Goal: Task Accomplishment & Management: Complete application form

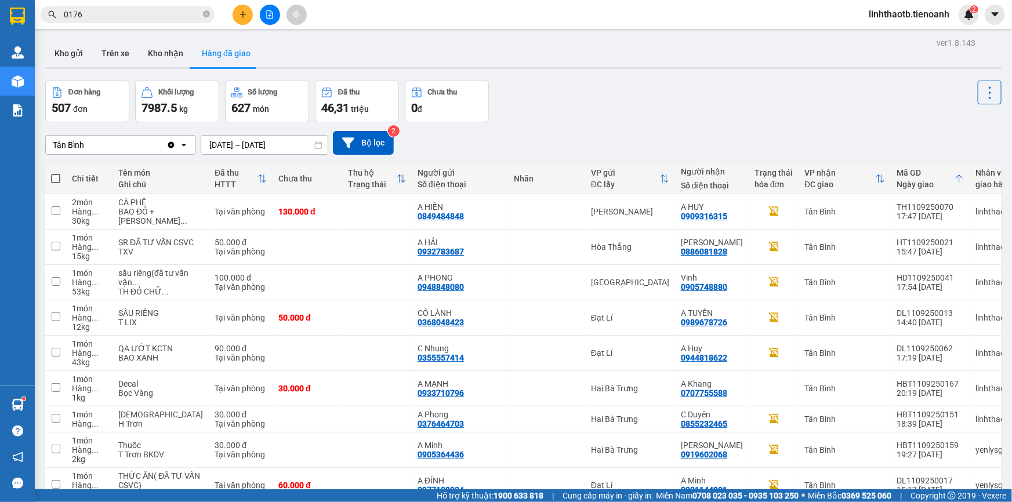
click at [130, 12] on input "0176" at bounding box center [132, 14] width 137 height 13
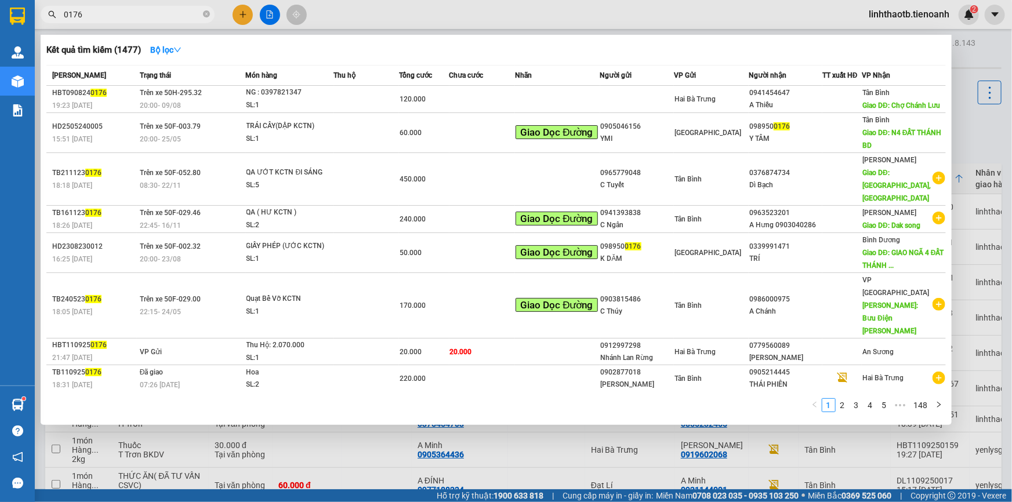
click at [130, 12] on input "0176" at bounding box center [132, 14] width 137 height 13
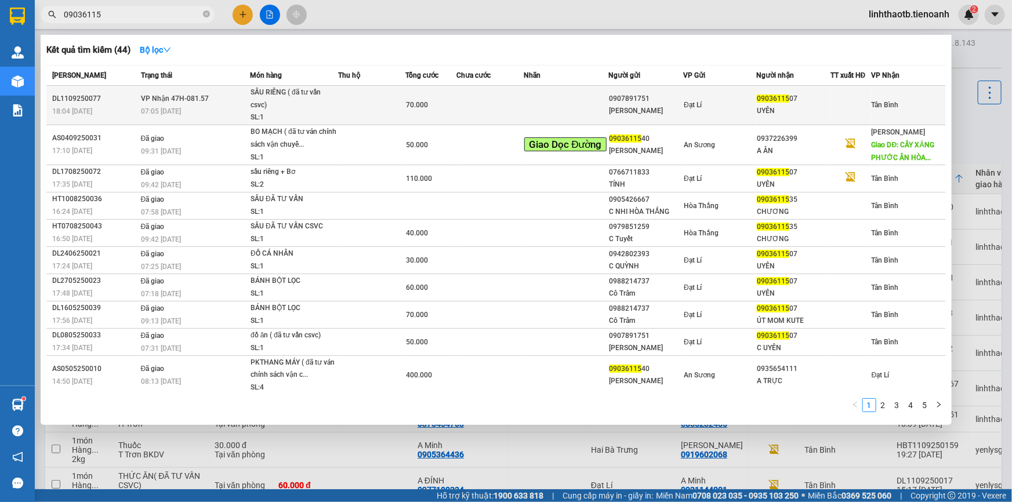
type input "09036115"
click at [258, 104] on div "SẦU RIÊNG ( đã tư vấn csvc)" at bounding box center [294, 98] width 87 height 25
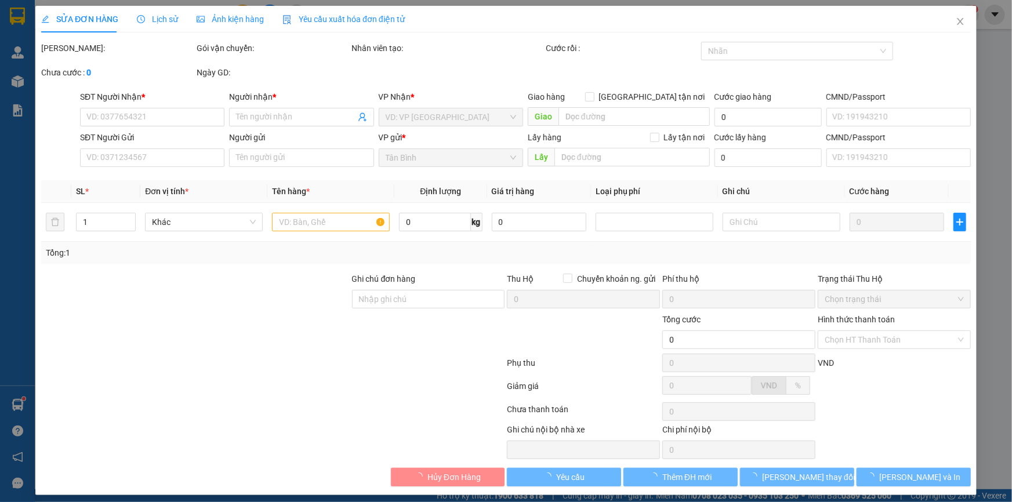
type input "0903611507"
type input "UYÊN"
type input "0907891751"
type input "C LINH"
type input "70.000"
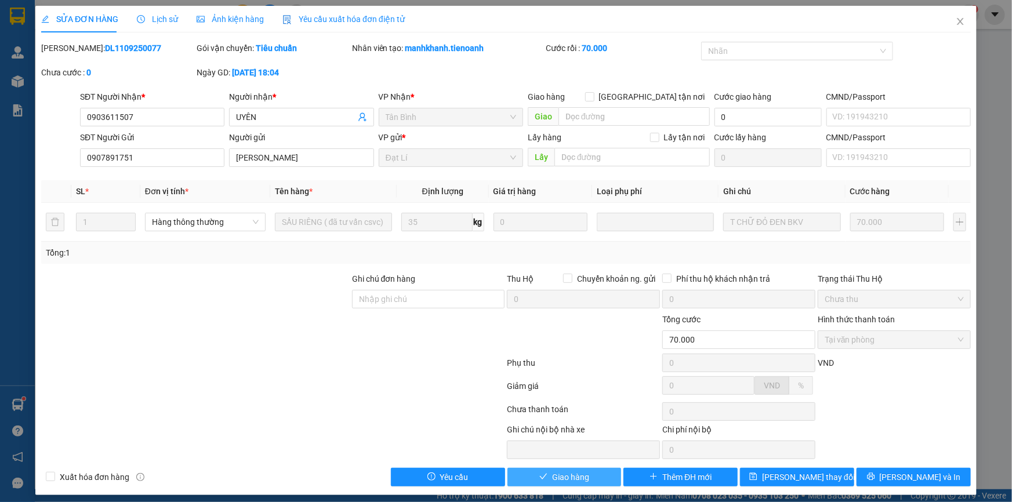
click at [608, 482] on button "Giao hàng" at bounding box center [565, 477] width 114 height 19
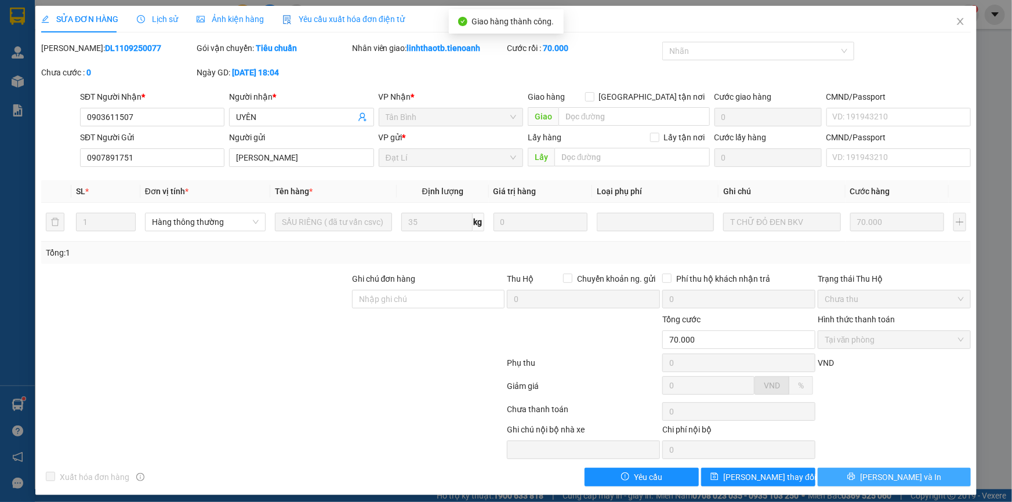
click at [930, 477] on button "[PERSON_NAME] và In" at bounding box center [894, 477] width 153 height 19
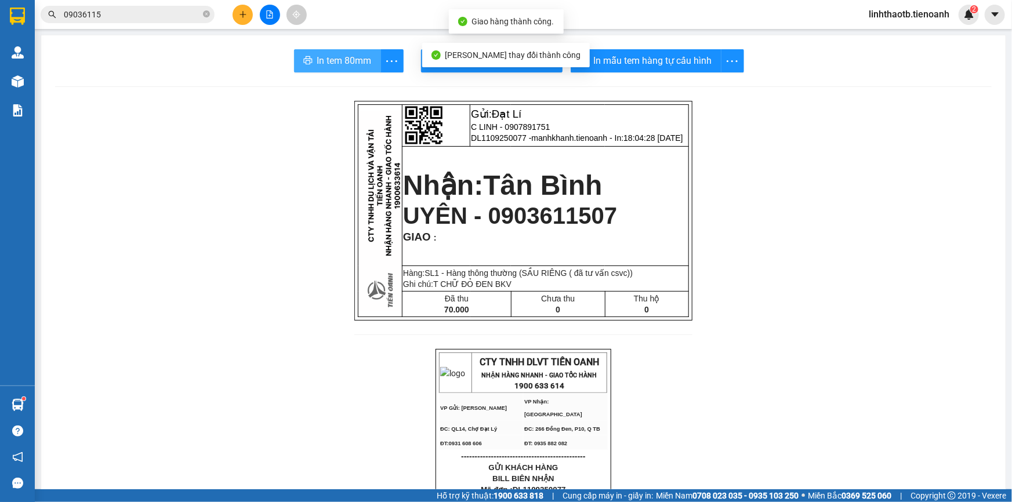
click at [318, 72] on button "In tem 80mm" at bounding box center [337, 60] width 87 height 23
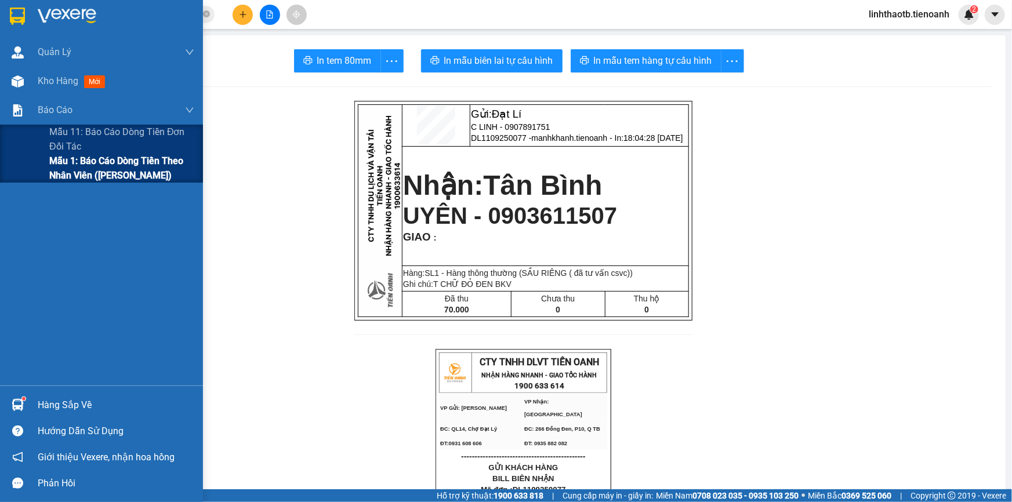
drag, startPoint x: 50, startPoint y: 144, endPoint x: 54, endPoint y: 166, distance: 21.7
click at [54, 166] on div "Mẫu 11: Báo cáo dòng tiền đơn đối tác Mẫu 1: Báo cáo dòng tiền theo nhân viên (…" at bounding box center [101, 154] width 203 height 58
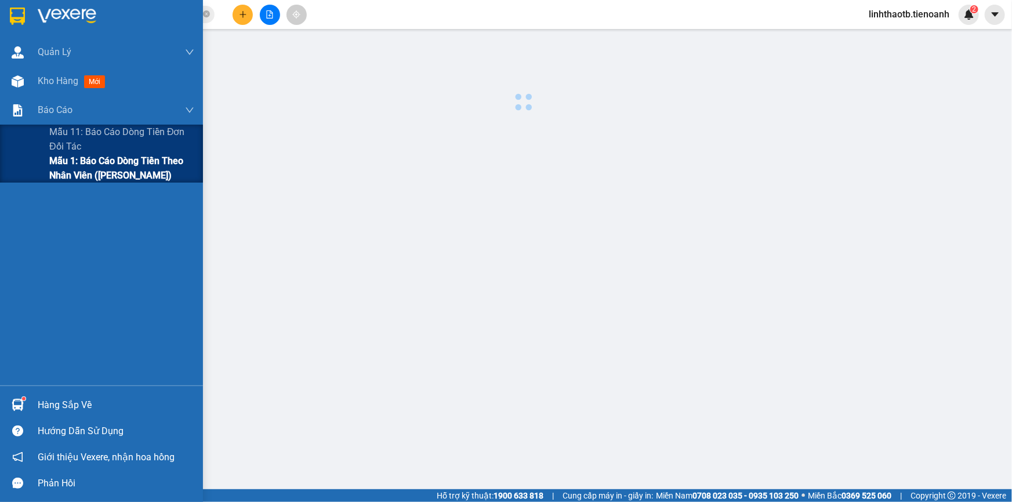
click at [54, 166] on span "Mẫu 1: Báo cáo dòng tiền theo nhân viên ([PERSON_NAME])" at bounding box center [121, 168] width 145 height 29
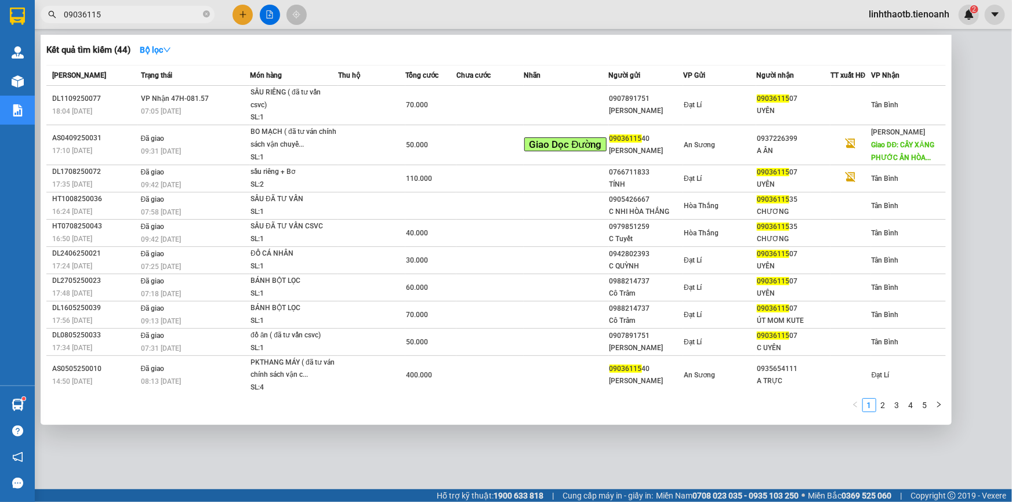
click at [192, 11] on input "09036115" at bounding box center [132, 14] width 137 height 13
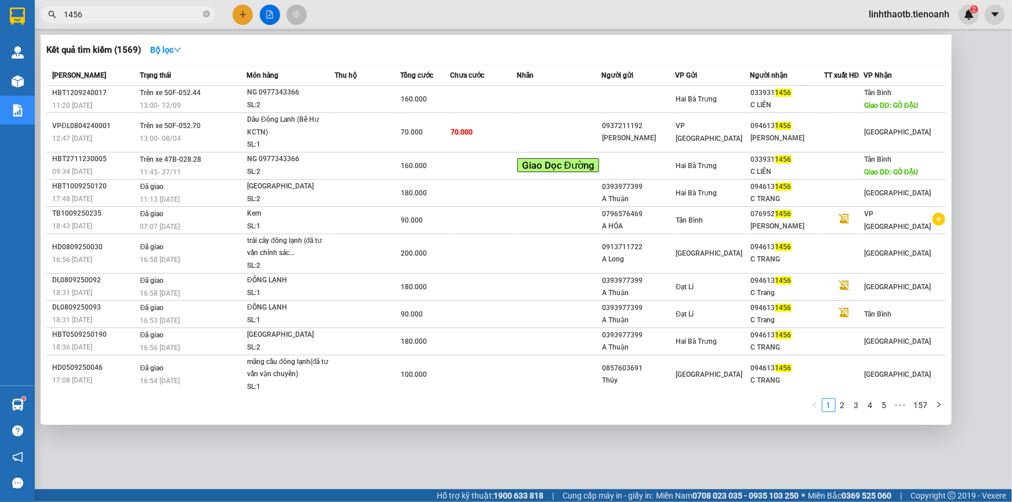
click at [192, 11] on input "1456" at bounding box center [132, 14] width 137 height 13
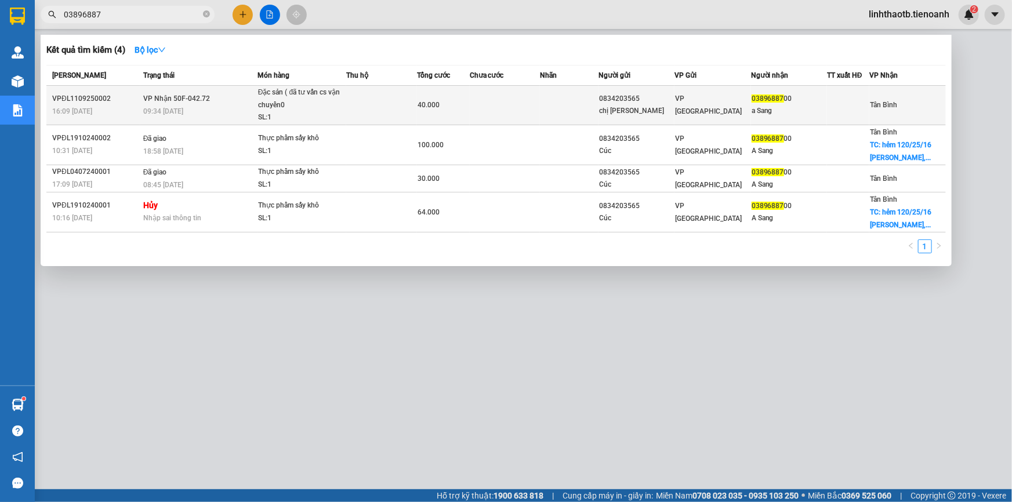
type input "03896887"
click at [302, 111] on div "SL: 1" at bounding box center [301, 117] width 87 height 13
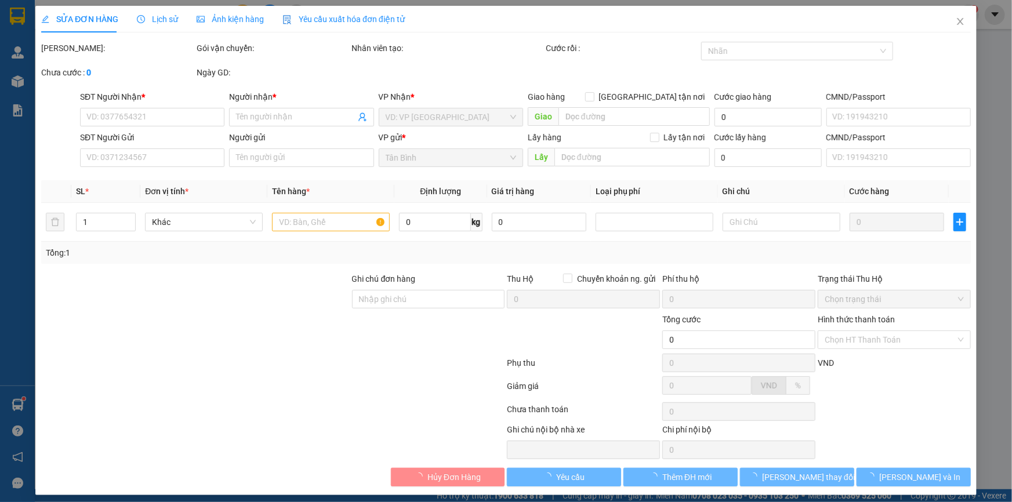
type input "0389688700"
type input "a Sang"
type input "0834203565"
type input "chị Cúc"
type input "40.000"
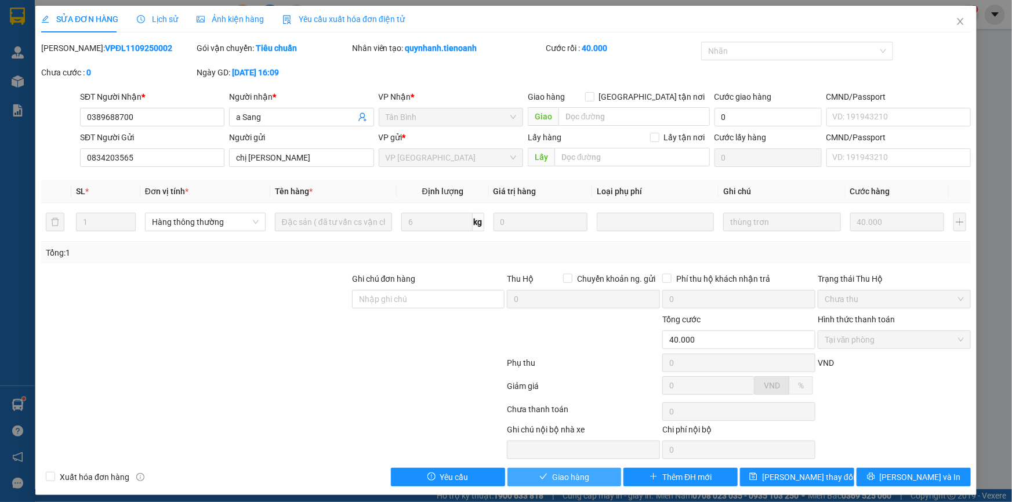
click at [585, 477] on button "Giao hàng" at bounding box center [565, 477] width 114 height 19
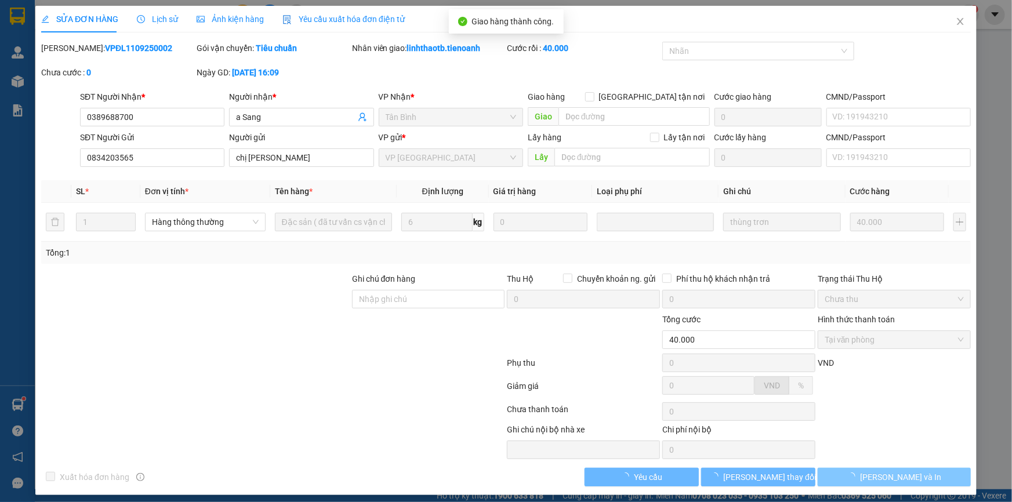
click at [916, 478] on button "[PERSON_NAME] và In" at bounding box center [894, 477] width 153 height 19
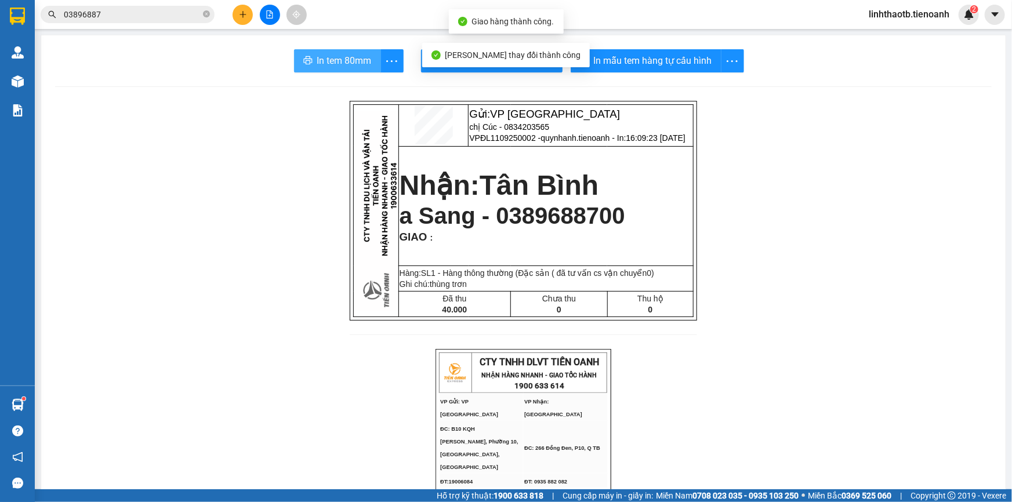
click at [368, 66] on button "In tem 80mm" at bounding box center [337, 60] width 87 height 23
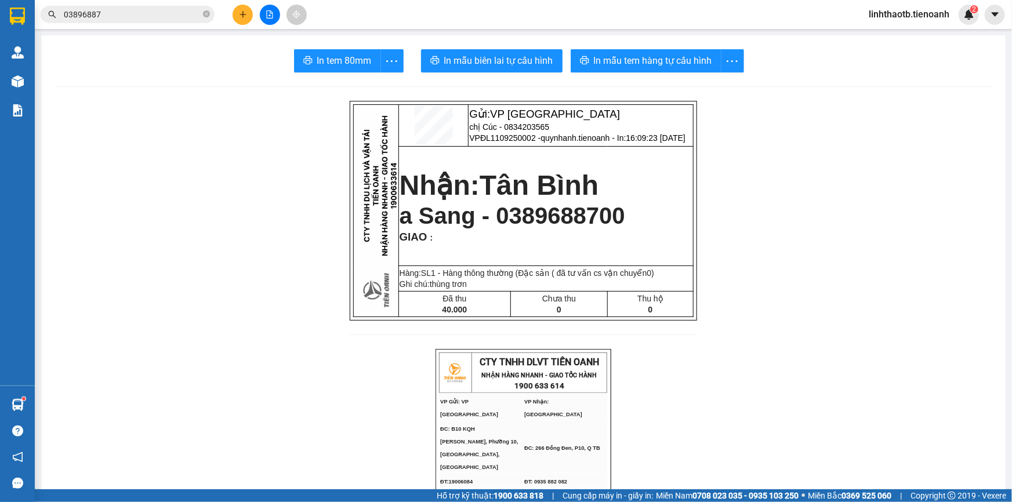
click at [151, 18] on input "03896887" at bounding box center [132, 14] width 137 height 13
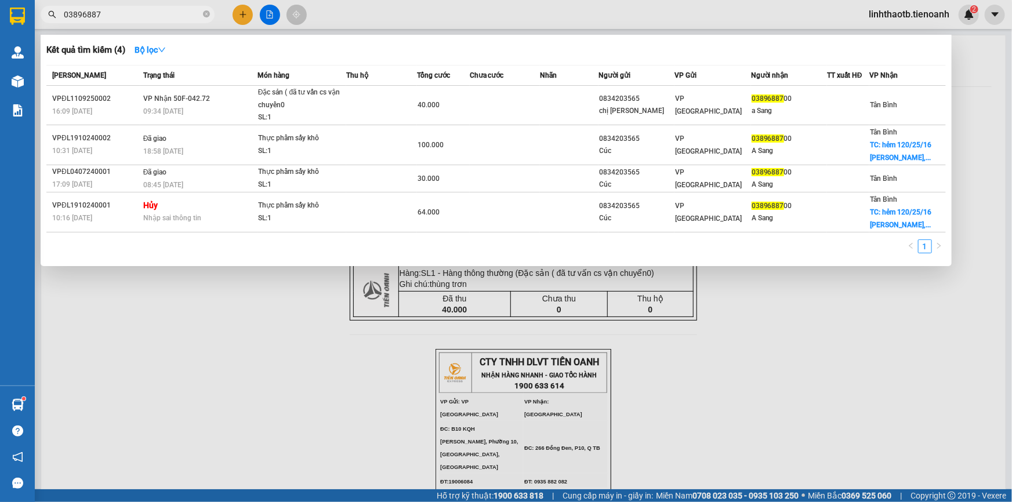
click at [151, 18] on input "03896887" at bounding box center [132, 14] width 137 height 13
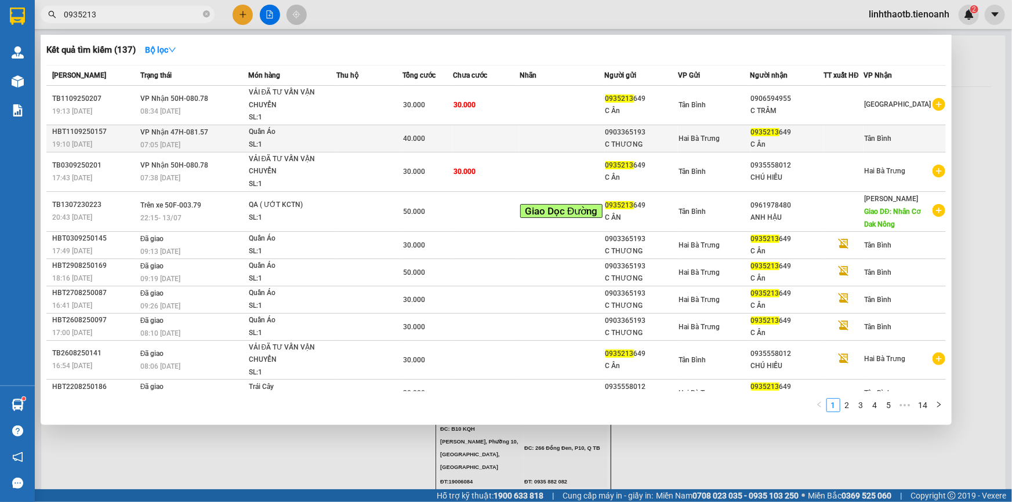
type input "0935213"
click at [400, 131] on td at bounding box center [369, 138] width 66 height 27
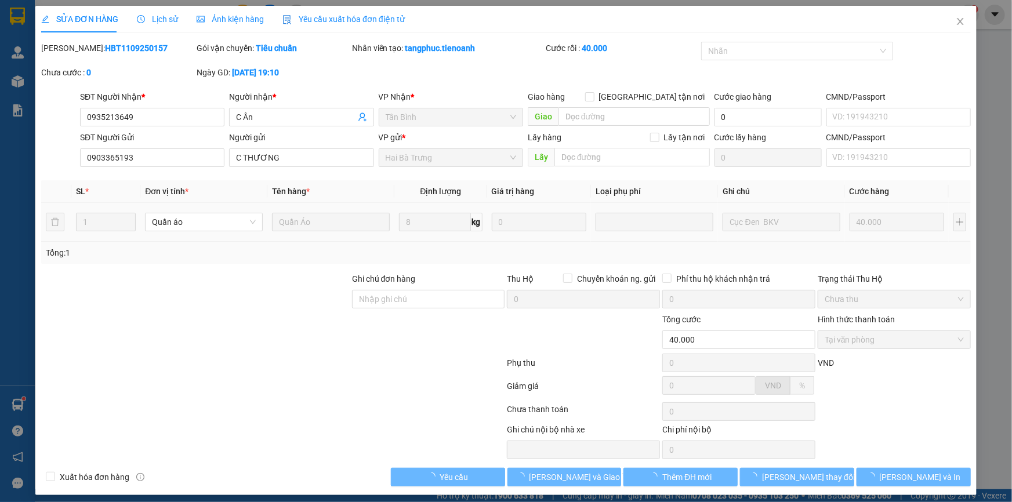
type input "0935213649"
type input "C Ân"
type input "0903365193"
type input "C THƯƠNG"
type input "40.000"
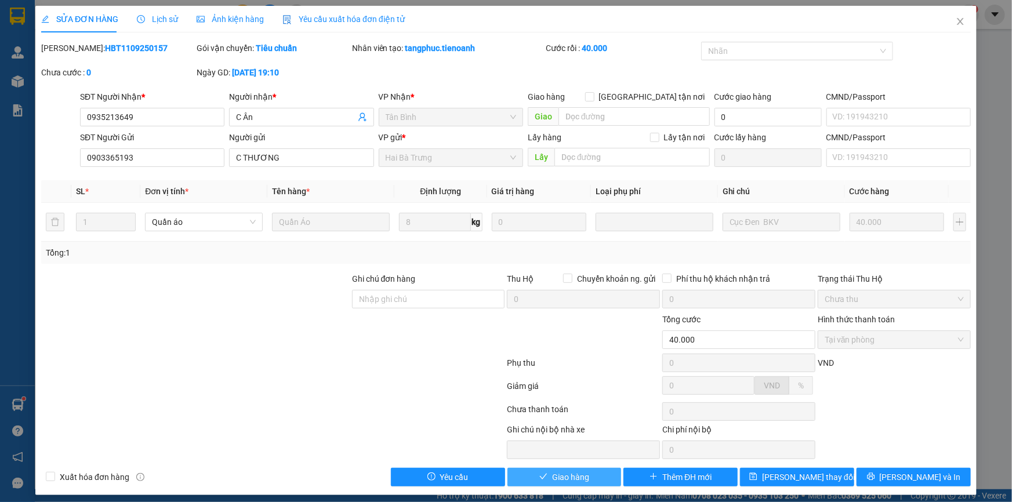
click at [580, 472] on span "Giao hàng" at bounding box center [570, 477] width 37 height 13
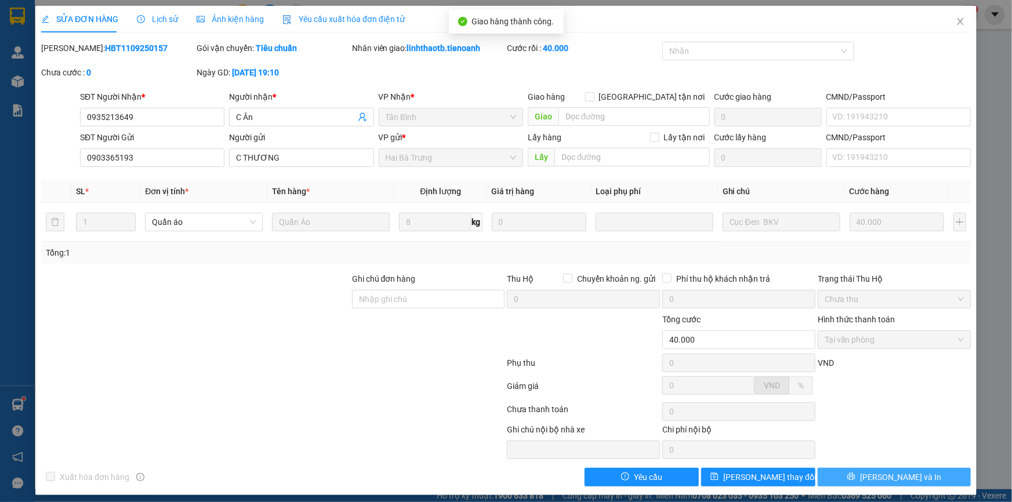
click at [902, 486] on button "[PERSON_NAME] và In" at bounding box center [894, 477] width 153 height 19
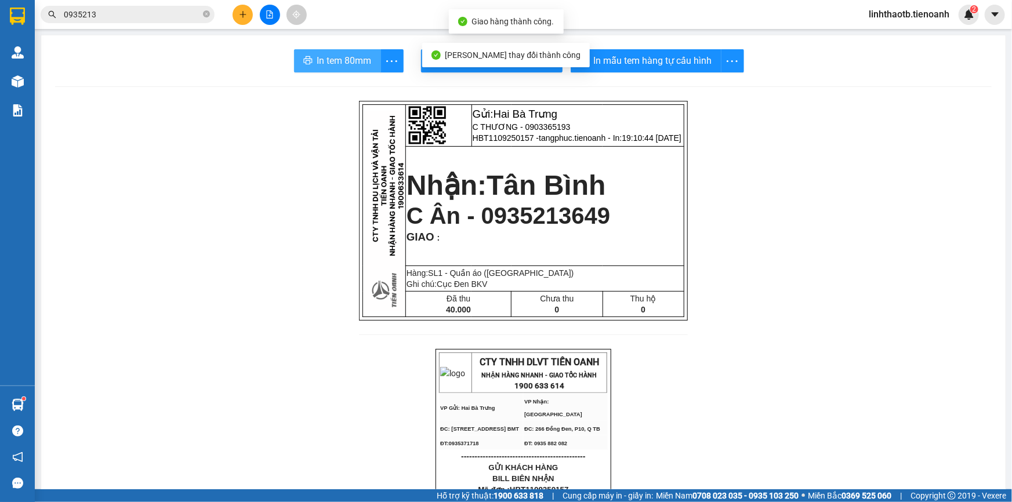
click at [355, 69] on button "In tem 80mm" at bounding box center [337, 60] width 87 height 23
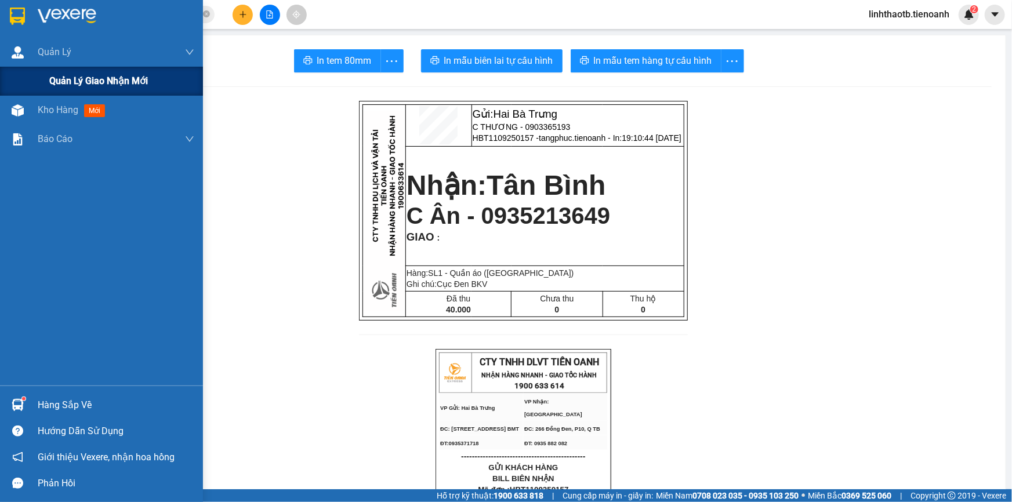
click at [45, 70] on div "Quản lý giao nhận mới" at bounding box center [101, 81] width 203 height 29
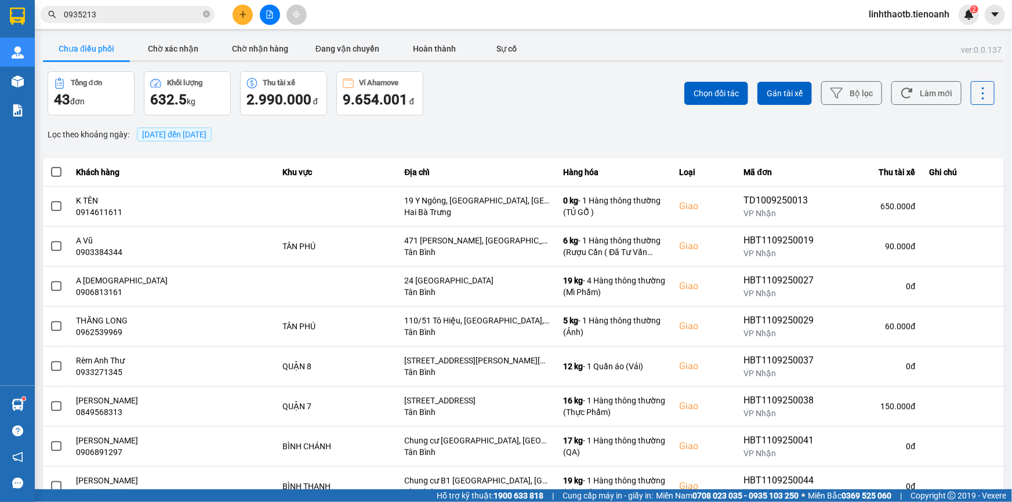
click at [207, 130] on span "12/09/2025 đến 12/09/2025" at bounding box center [174, 134] width 64 height 9
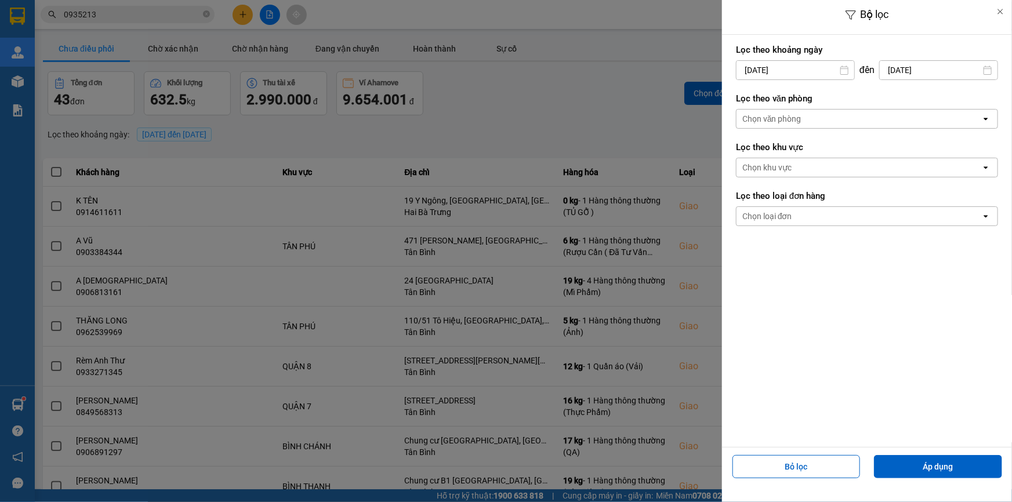
click at [833, 118] on div "Chọn văn phòng" at bounding box center [859, 119] width 245 height 19
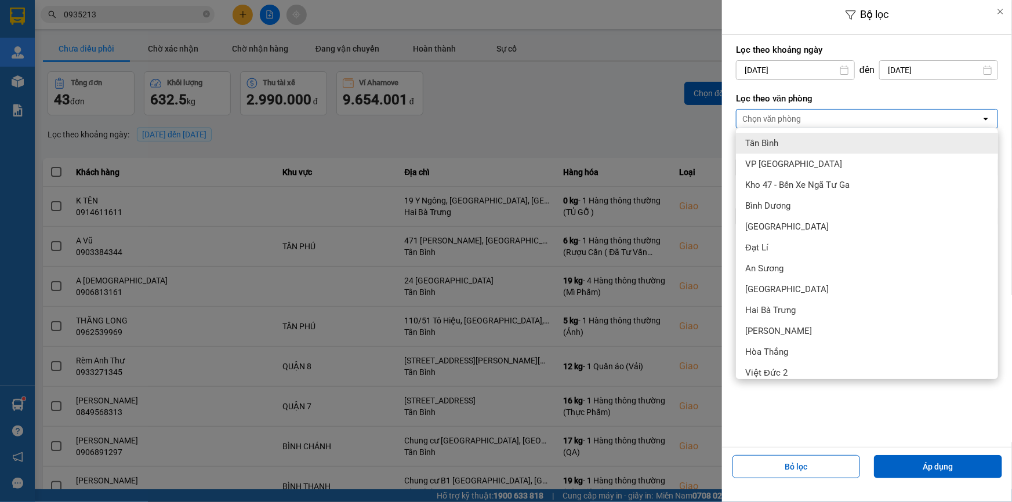
click at [824, 133] on div "Tân Bình" at bounding box center [867, 143] width 262 height 21
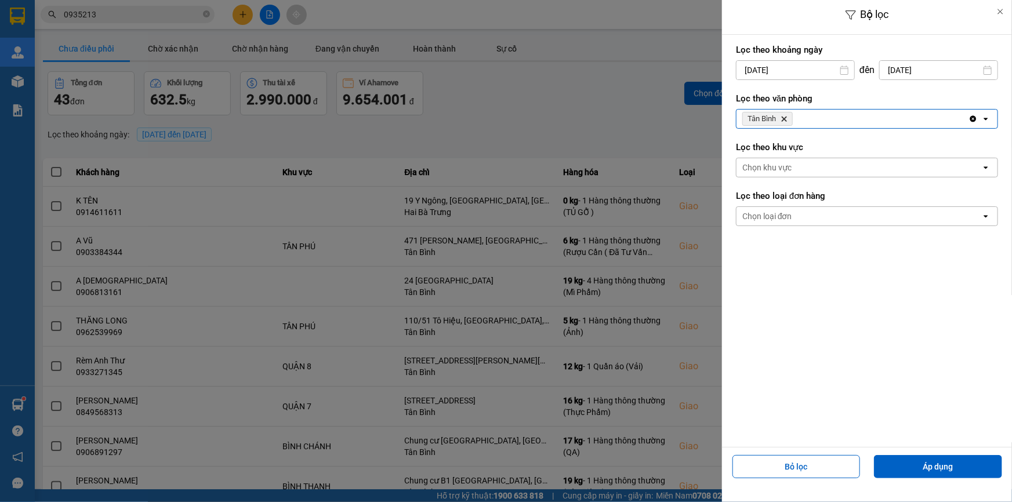
click at [830, 158] on div "Chọn khu vực" at bounding box center [859, 167] width 245 height 19
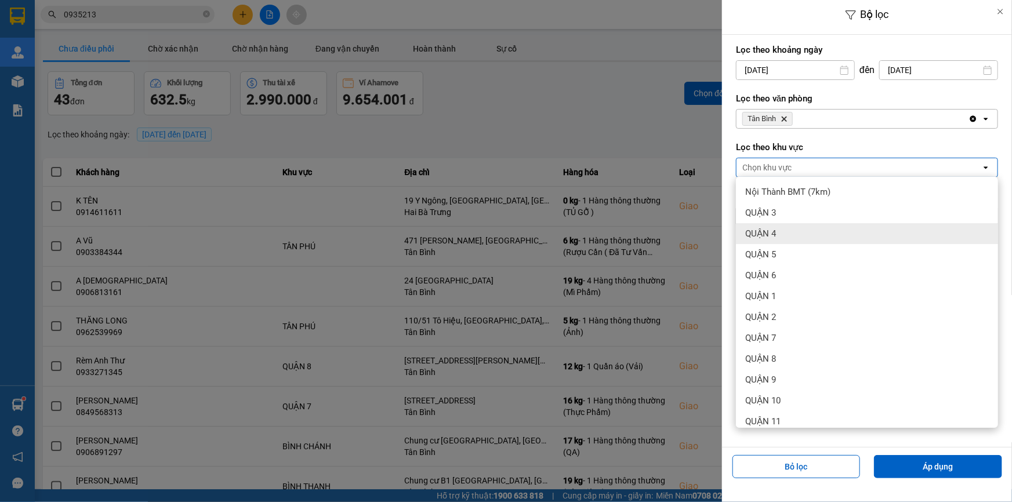
scroll to position [259, 0]
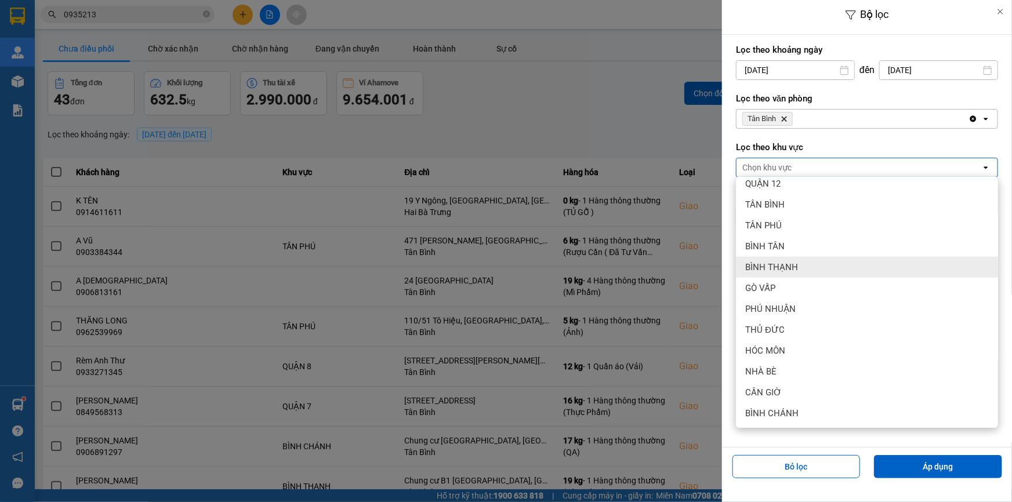
click at [806, 271] on div "BÌNH THẠNH" at bounding box center [867, 267] width 262 height 21
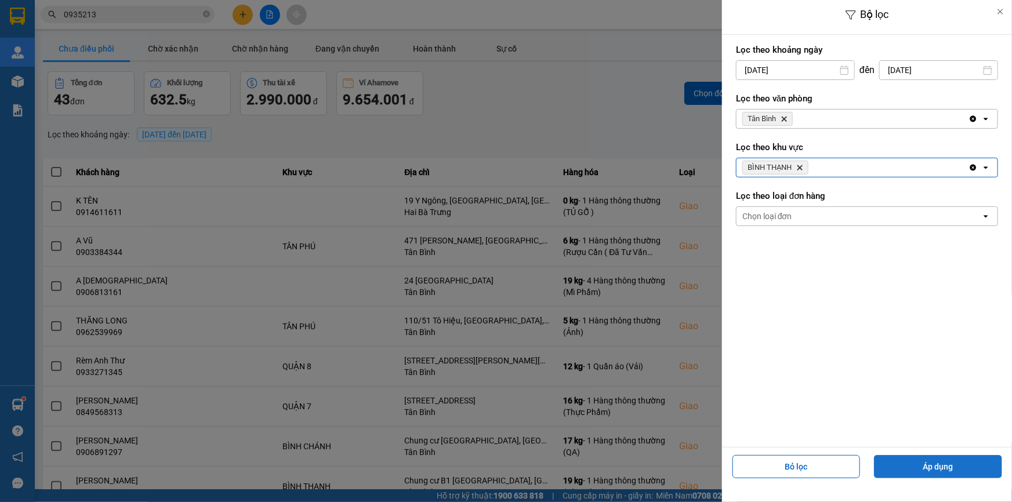
click at [967, 469] on button "Áp dụng" at bounding box center [938, 466] width 128 height 23
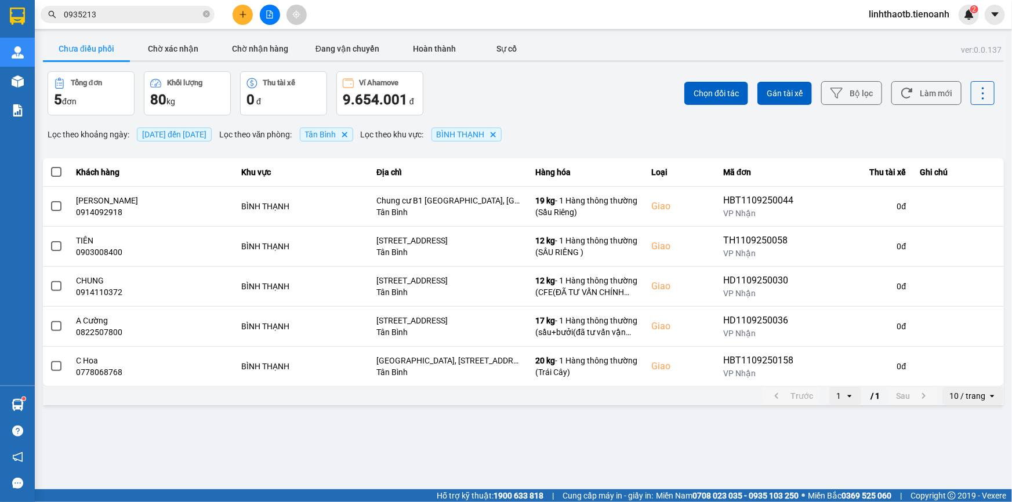
click at [987, 401] on input "Selected 10 / trang." at bounding box center [987, 396] width 1 height 12
click at [979, 374] on div "100 / trang" at bounding box center [974, 372] width 42 height 12
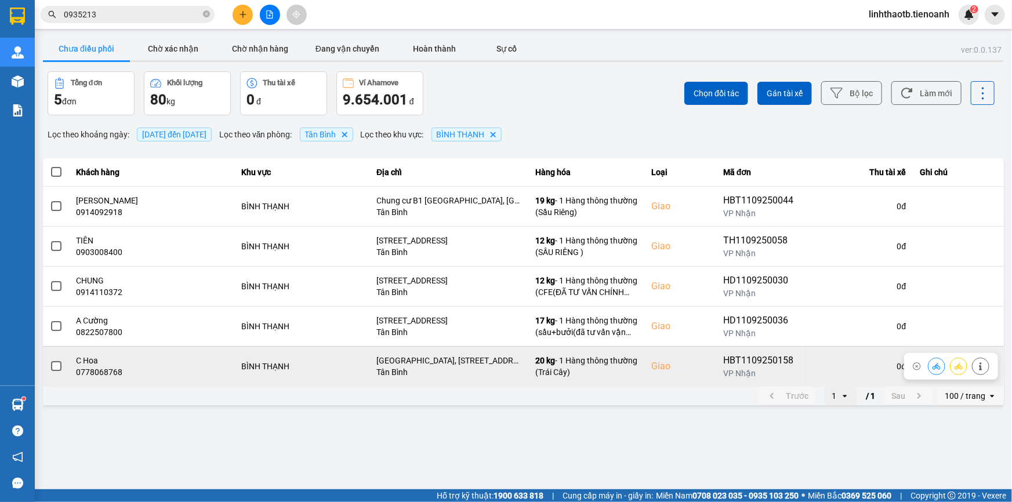
click at [941, 366] on button at bounding box center [937, 366] width 16 height 20
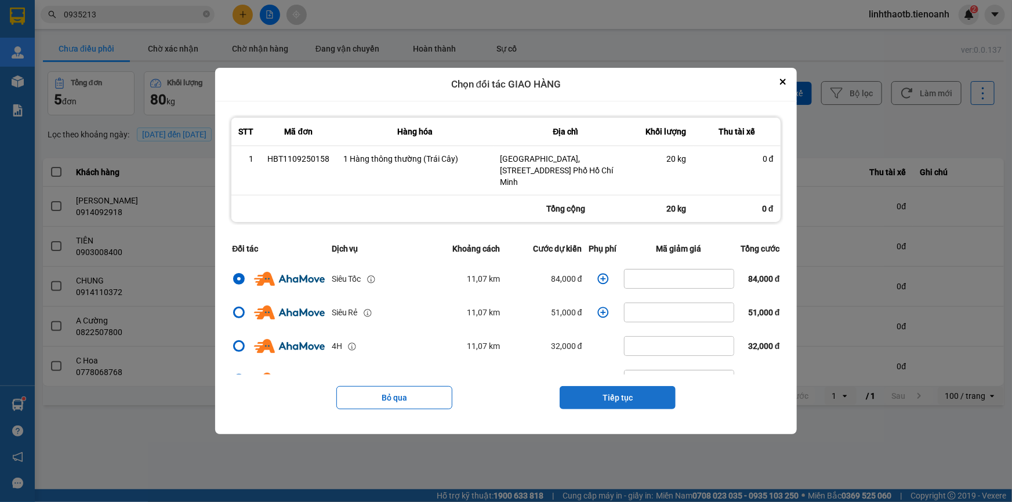
click at [611, 395] on button "Tiếp tục" at bounding box center [618, 397] width 116 height 23
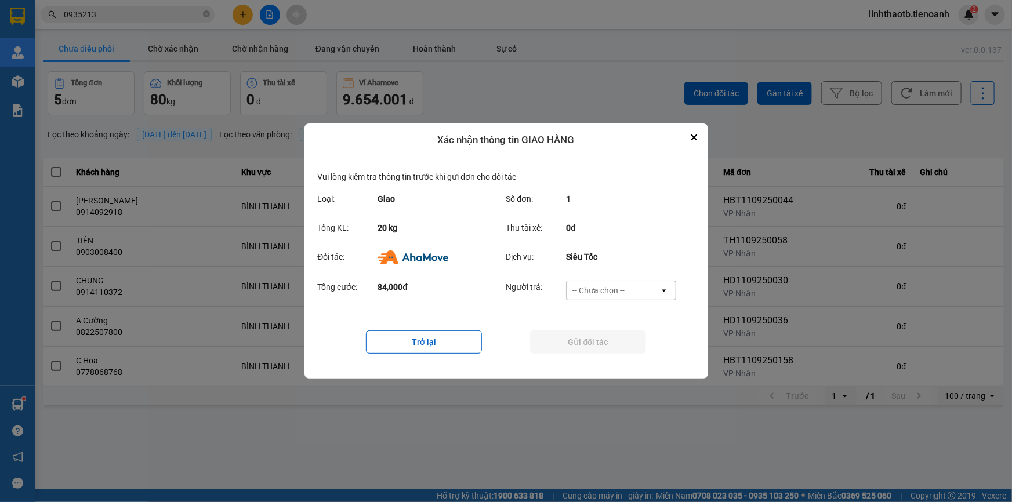
click at [632, 277] on div "Tổng cước: 84,000đ Người trả: -- Chưa chọn -- open" at bounding box center [506, 294] width 377 height 36
click at [634, 284] on div "-- Chưa chọn --" at bounding box center [613, 290] width 93 height 19
click at [619, 362] on span "Ví Ahamove" at bounding box center [599, 358] width 47 height 12
click at [619, 348] on button "Gửi đối tác" at bounding box center [588, 342] width 116 height 23
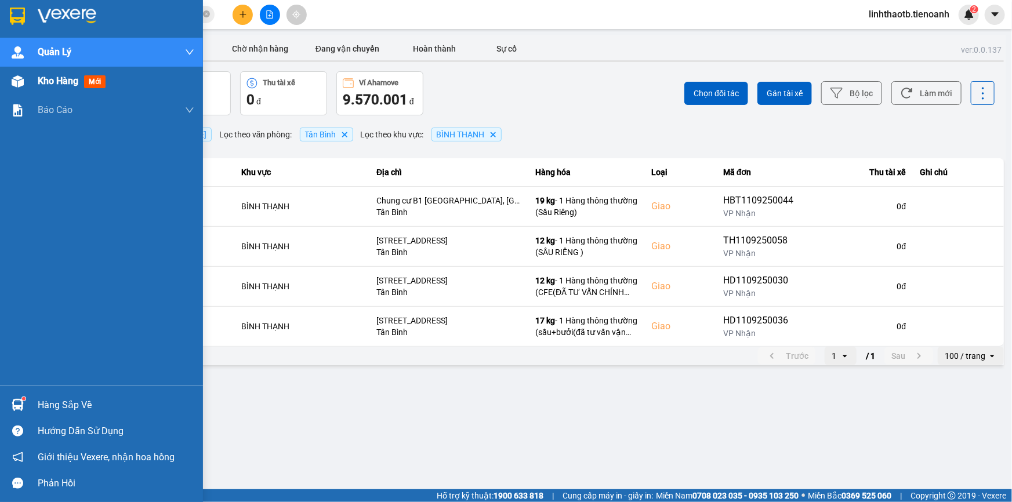
click at [29, 92] on div "Kho hàng mới" at bounding box center [101, 81] width 203 height 29
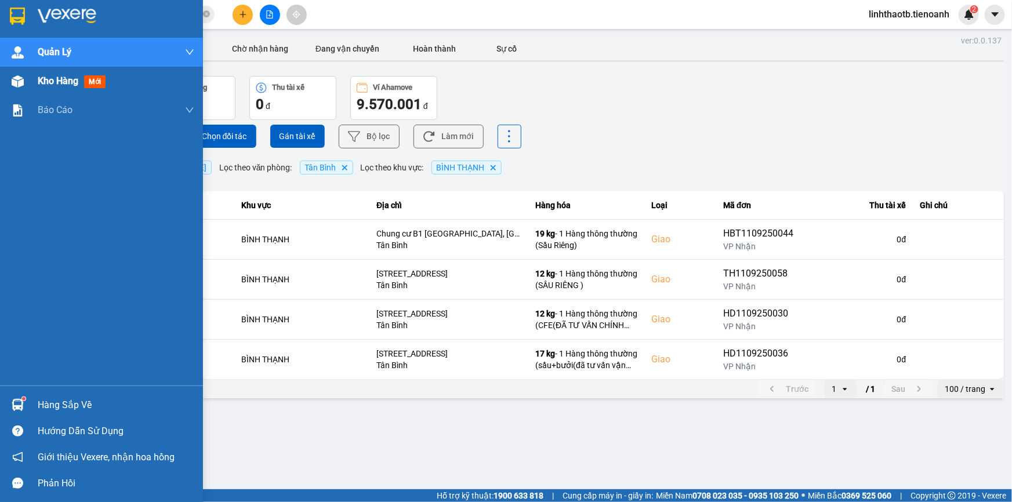
click at [104, 89] on div "Kho hàng mới" at bounding box center [116, 81] width 157 height 29
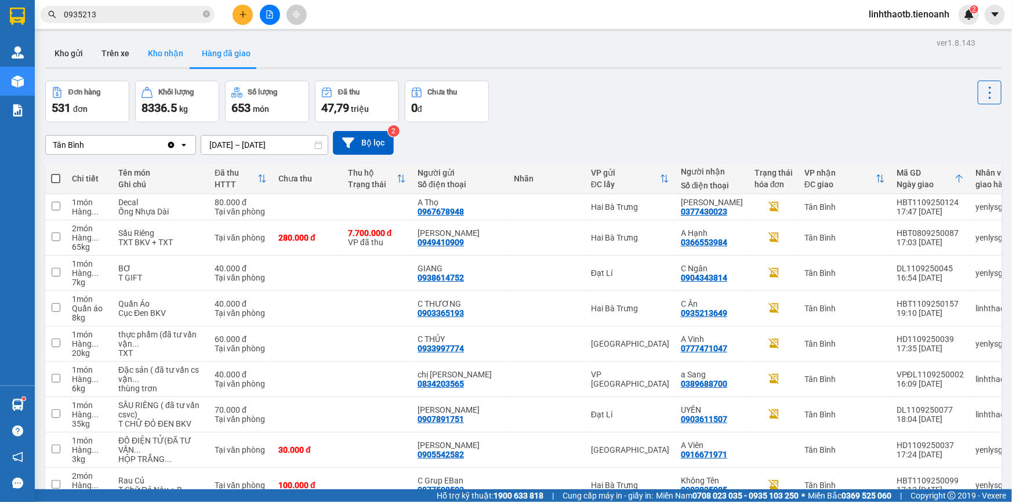
click at [149, 59] on button "Kho nhận" at bounding box center [166, 53] width 54 height 28
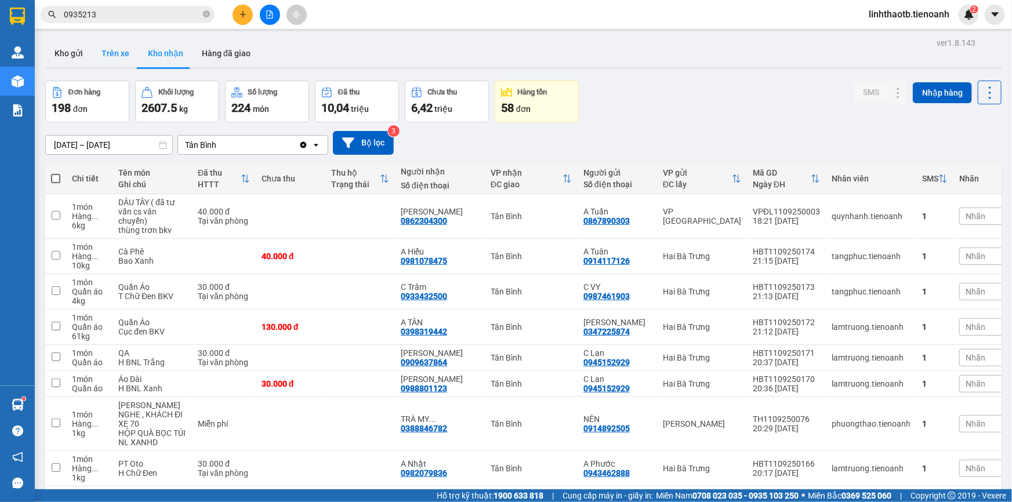
click at [118, 56] on button "Trên xe" at bounding box center [115, 53] width 46 height 28
type input "[DATE] – [DATE]"
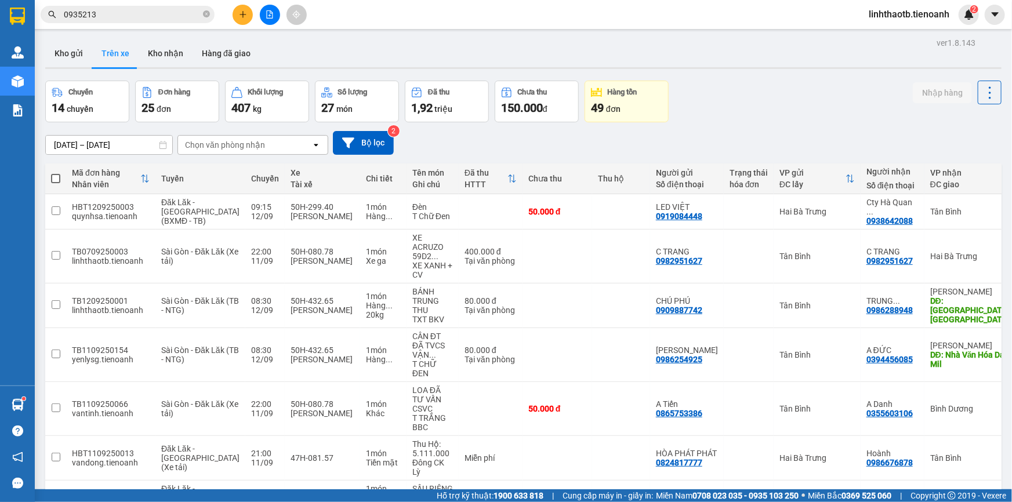
click at [240, 140] on div "Chọn văn phòng nhận" at bounding box center [225, 145] width 80 height 12
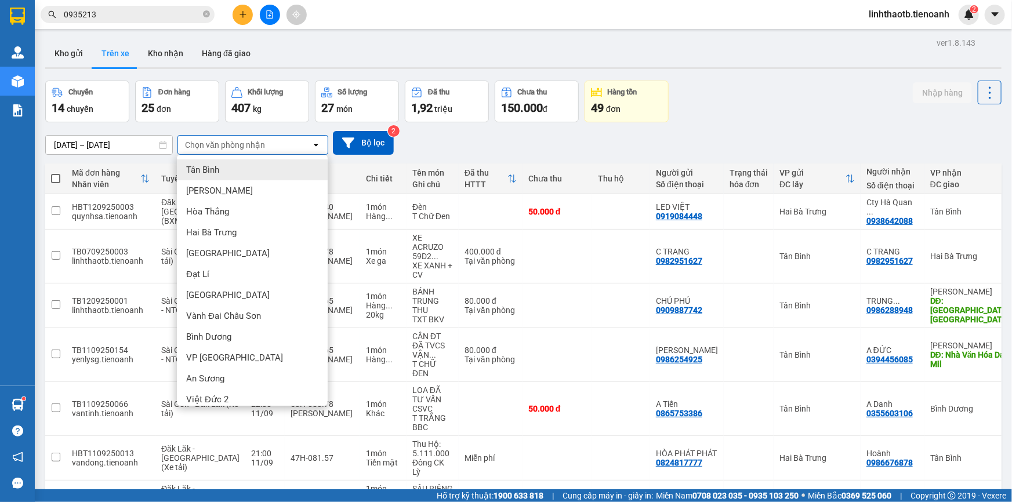
click at [251, 165] on div "Tân Bình" at bounding box center [252, 170] width 151 height 21
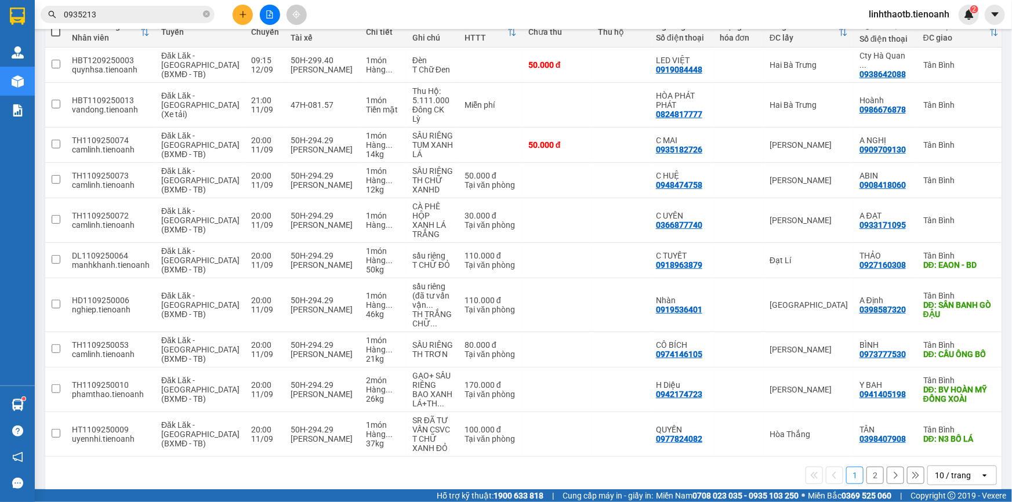
scroll to position [142, 0]
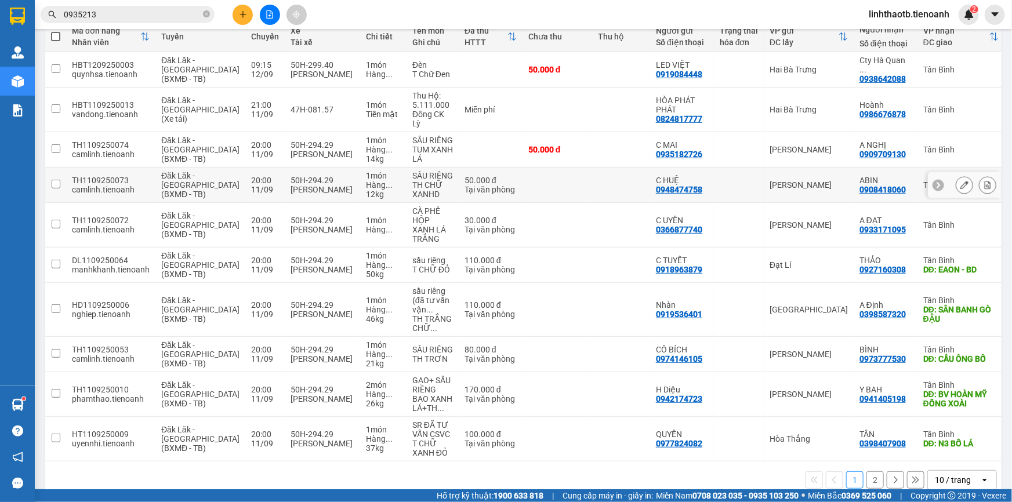
click at [786, 177] on td "[PERSON_NAME]" at bounding box center [809, 185] width 90 height 35
checkbox input "true"
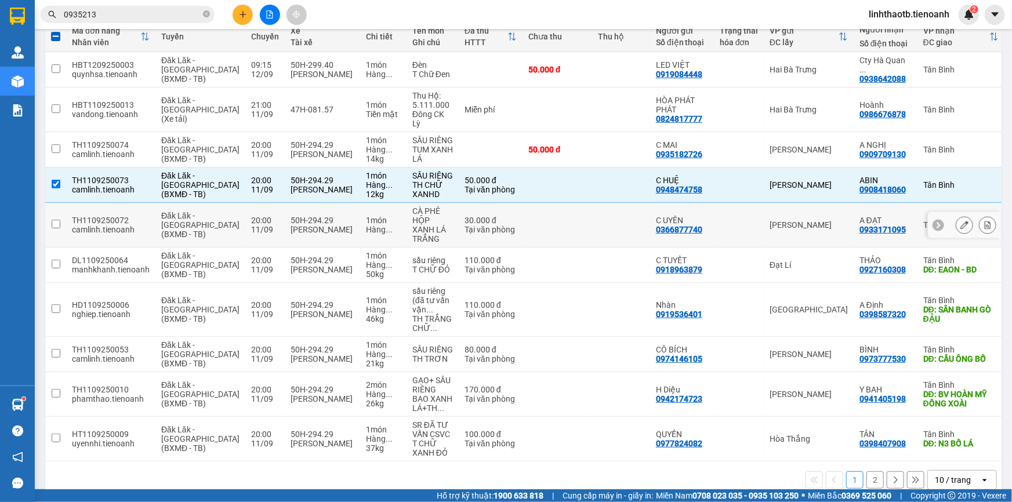
click at [785, 220] on div "[PERSON_NAME]" at bounding box center [809, 224] width 78 height 9
checkbox input "true"
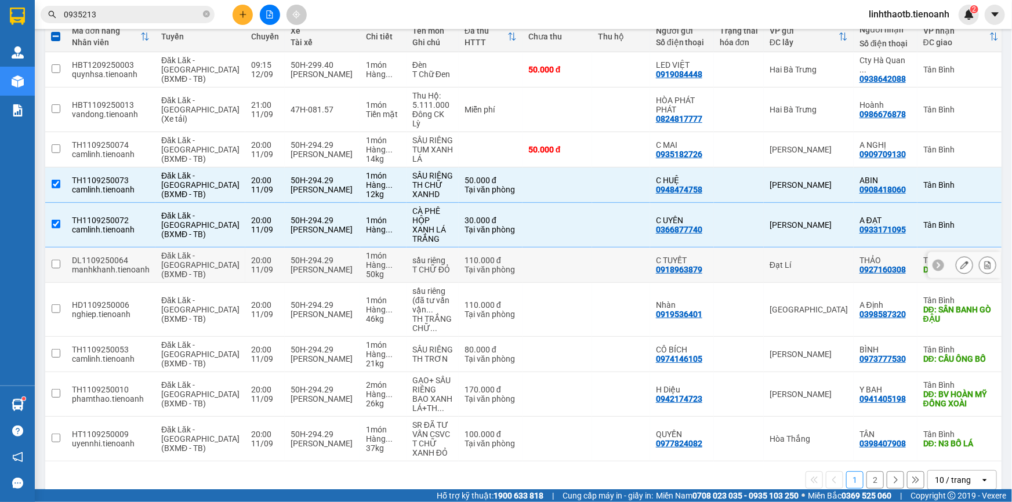
click at [787, 249] on td "Đạt Lí" at bounding box center [809, 265] width 90 height 35
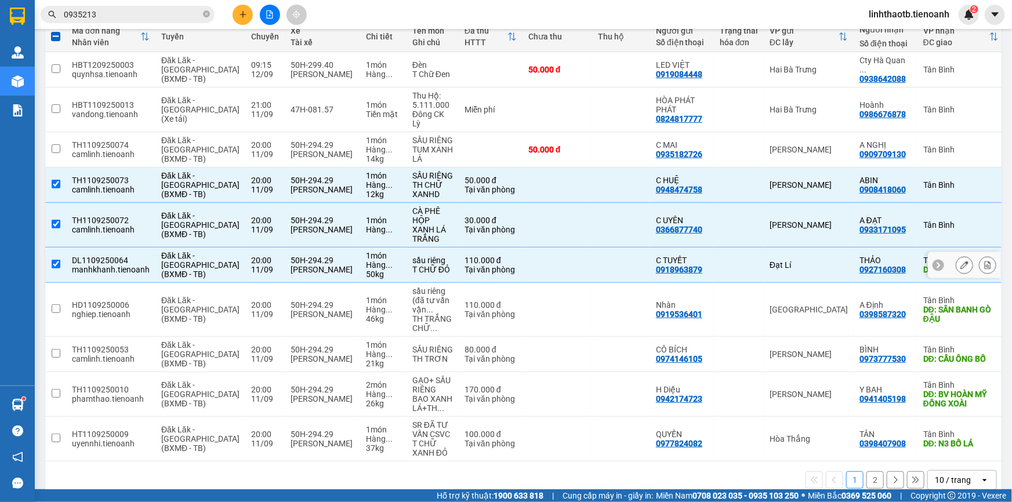
click at [787, 249] on td "Đạt Lí" at bounding box center [809, 265] width 90 height 35
checkbox input "false"
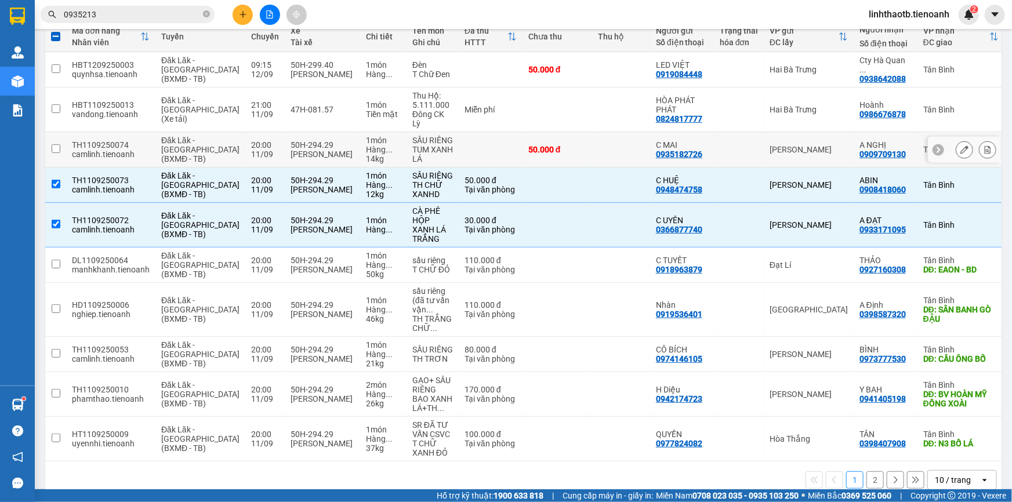
click at [770, 153] on div "[PERSON_NAME]" at bounding box center [809, 149] width 78 height 9
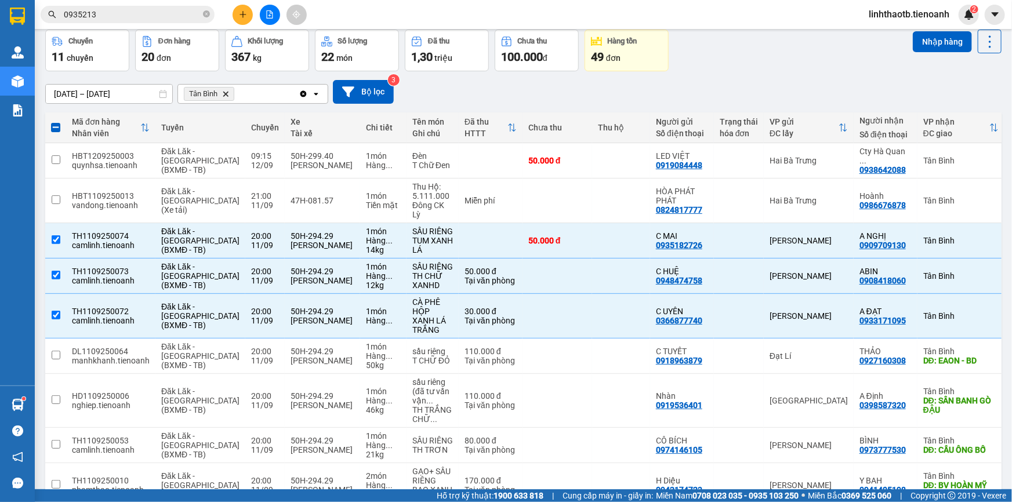
scroll to position [20, 0]
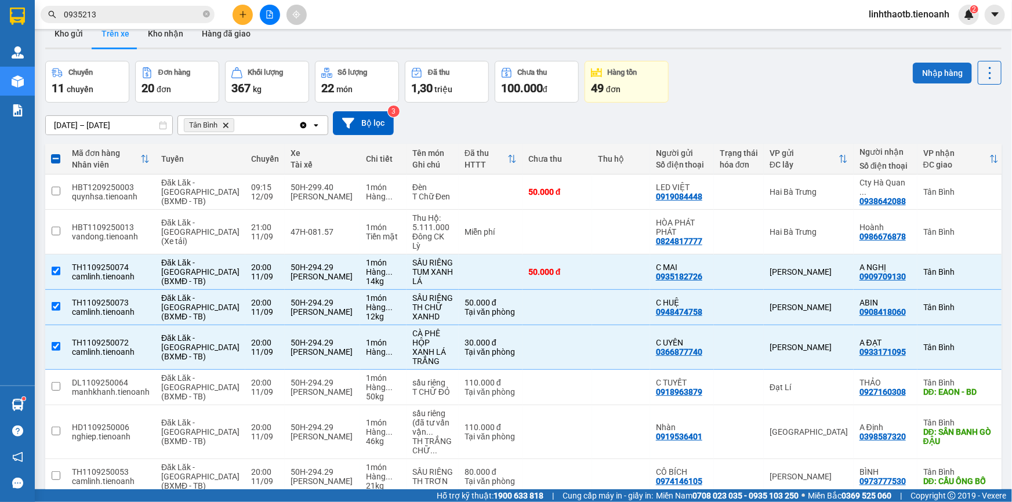
click at [924, 77] on button "Nhập hàng" at bounding box center [942, 73] width 59 height 21
checkbox input "false"
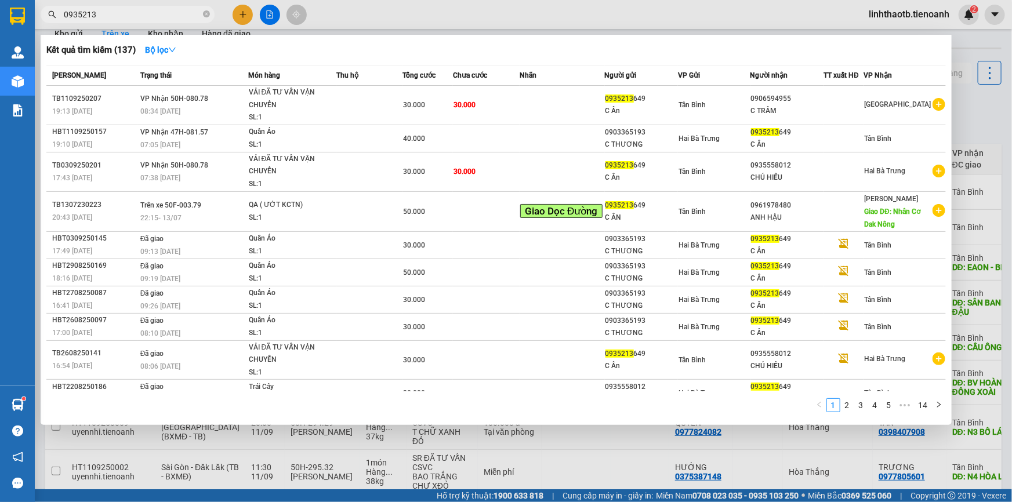
click at [165, 14] on input "0935213" at bounding box center [132, 14] width 137 height 13
click at [205, 16] on icon "close-circle" at bounding box center [206, 13] width 7 height 7
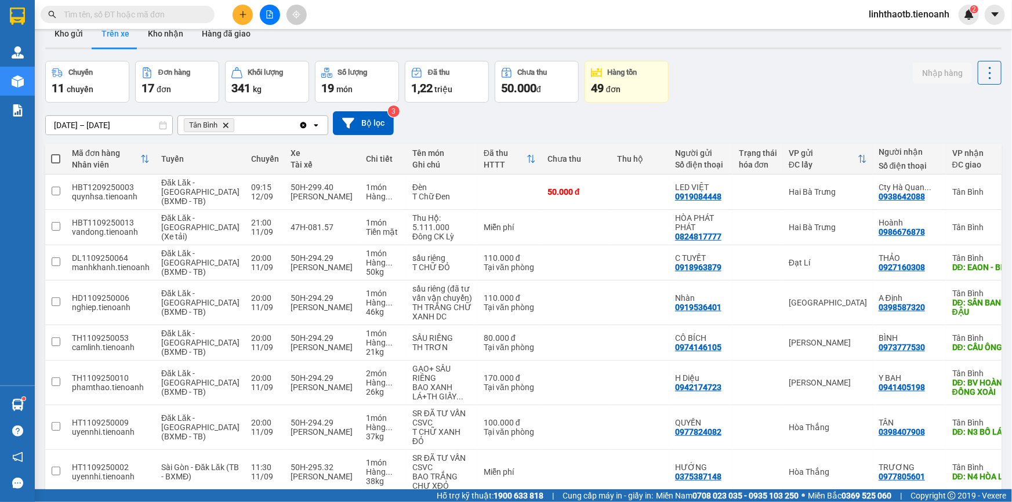
click at [186, 19] on input "text" at bounding box center [132, 14] width 137 height 13
click at [164, 17] on input "text" at bounding box center [132, 14] width 137 height 13
paste input "0817761338"
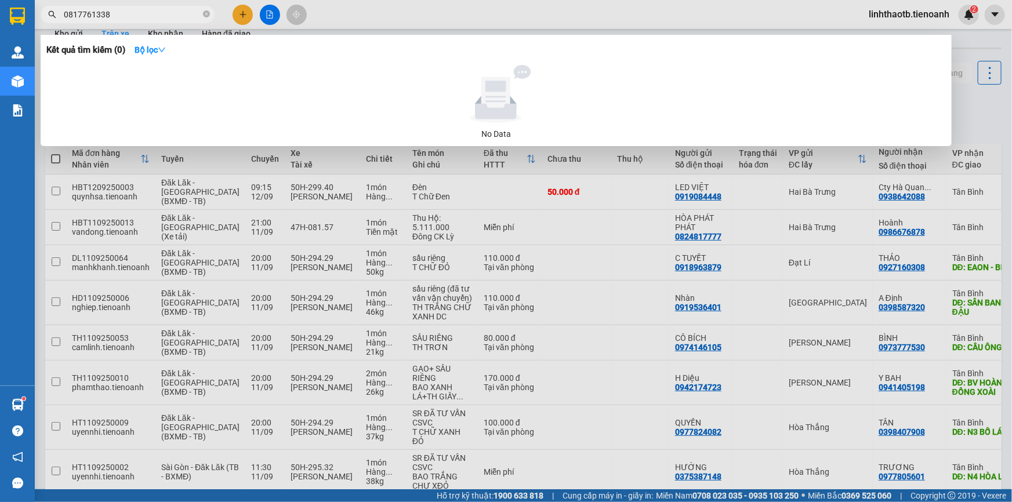
click at [160, 8] on input "0817761338" at bounding box center [132, 14] width 137 height 13
click at [155, 17] on input "0817761338" at bounding box center [132, 14] width 137 height 13
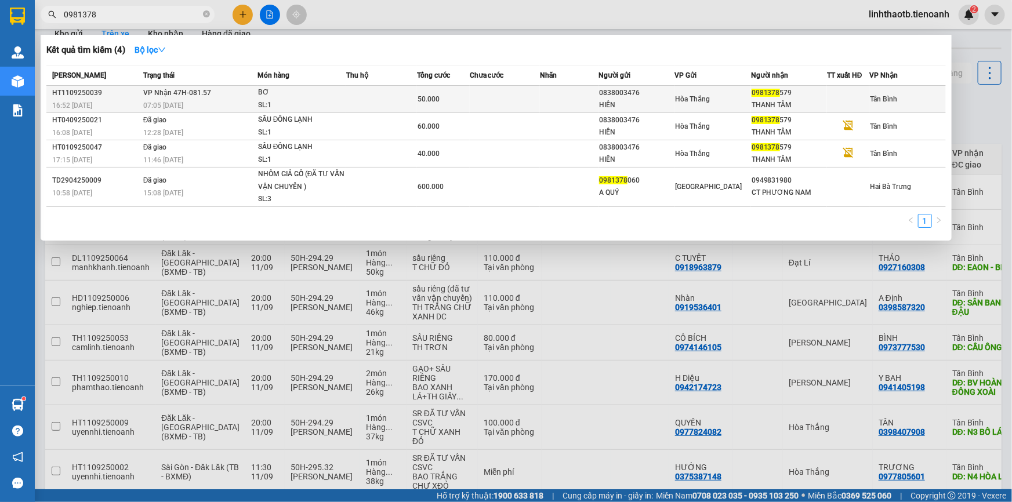
type input "0981378"
click at [204, 103] on div "07:05 [DATE]" at bounding box center [200, 105] width 114 height 13
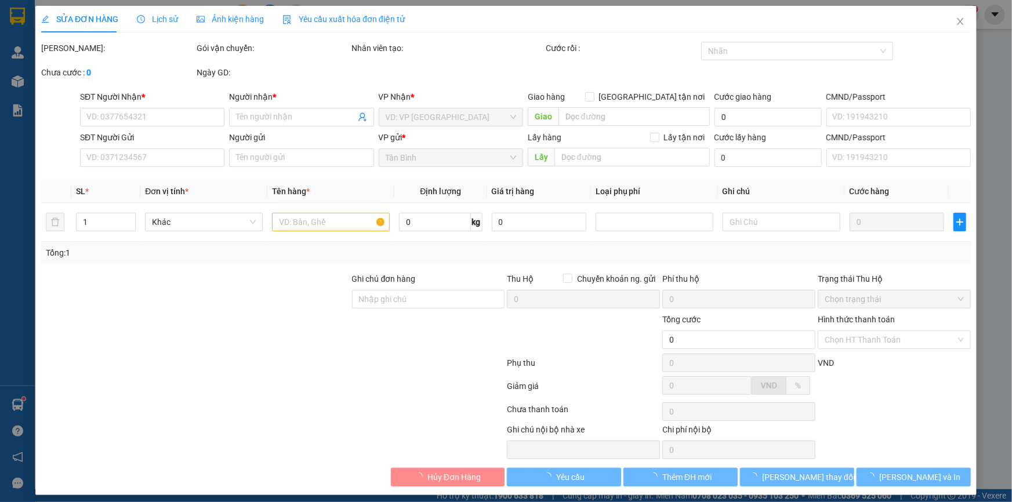
type input "0981378579"
type input "THANH TÂM"
type input "0838003476"
type input "HIỀN"
type input "279 Nguyễn tri phương, phường 5 ,quận 10"
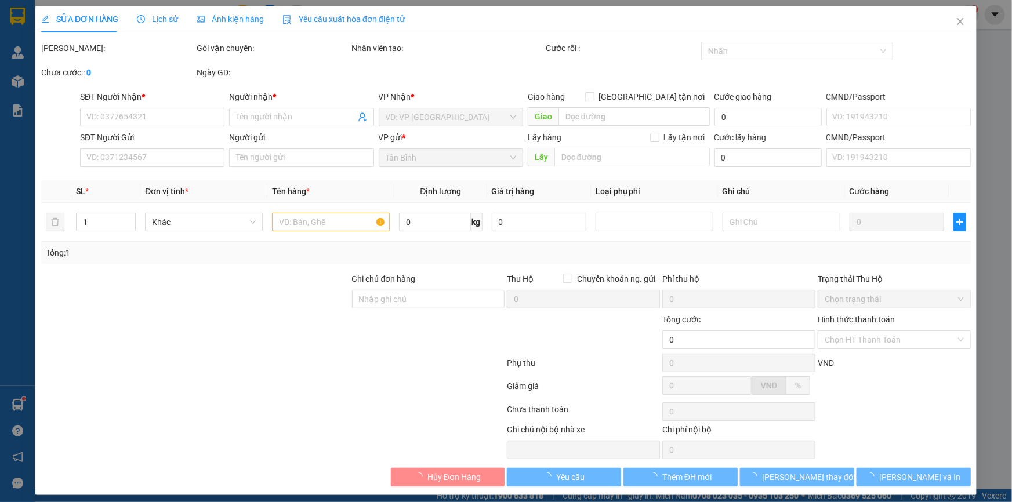
type input "50.000"
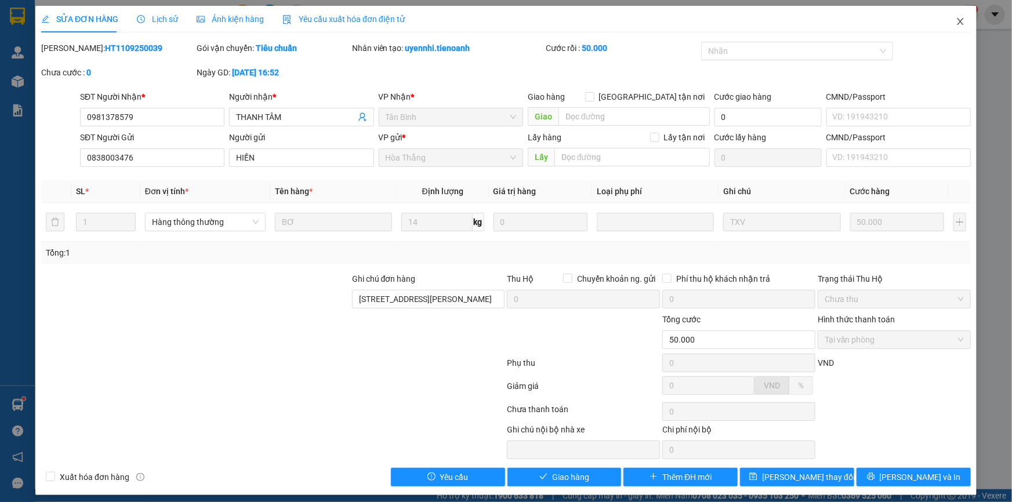
click at [961, 15] on span "Close" at bounding box center [961, 22] width 32 height 32
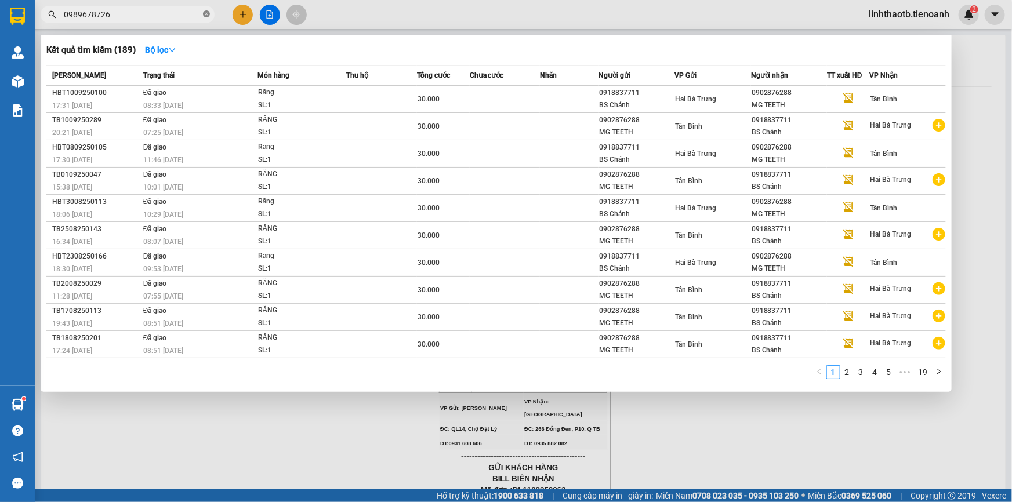
click at [204, 19] on span at bounding box center [206, 14] width 7 height 11
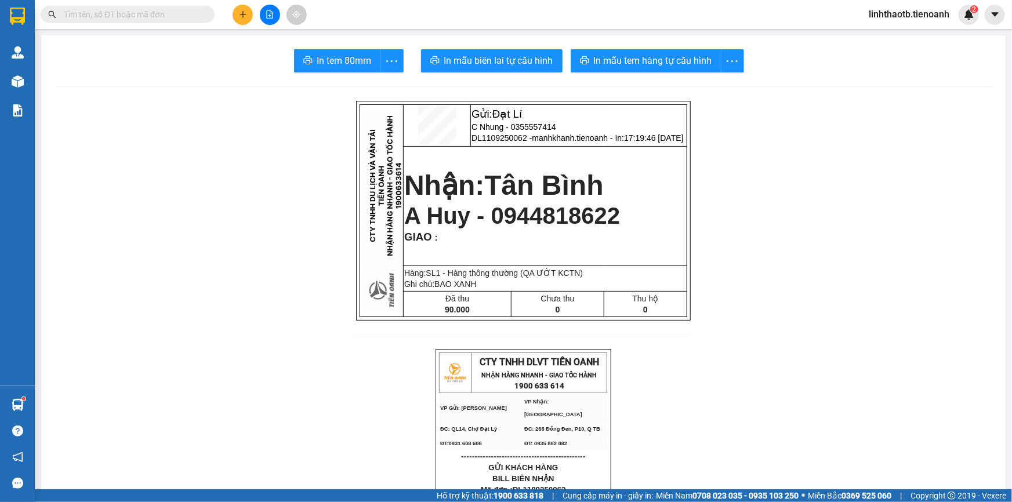
click at [187, 13] on input "text" at bounding box center [132, 14] width 137 height 13
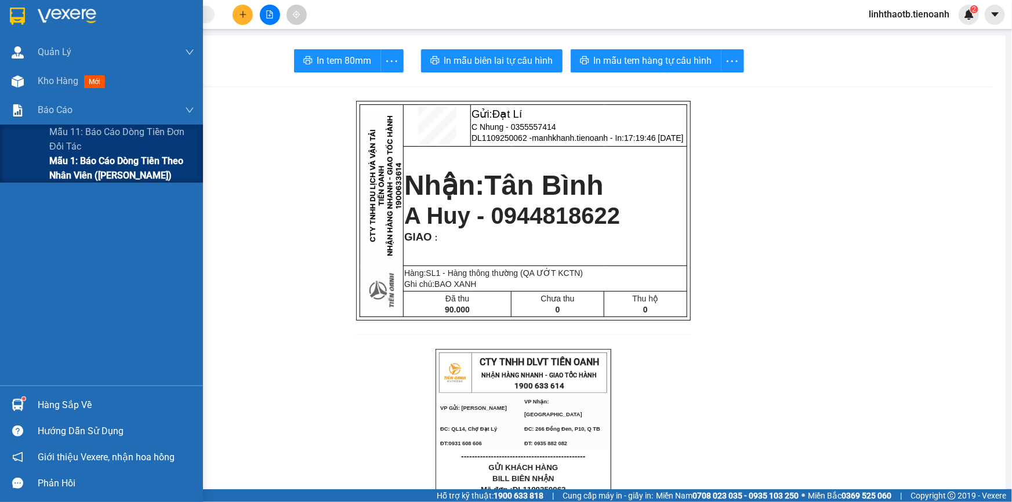
click at [82, 164] on span "Mẫu 1: Báo cáo dòng tiền theo nhân viên ([PERSON_NAME])" at bounding box center [121, 168] width 145 height 29
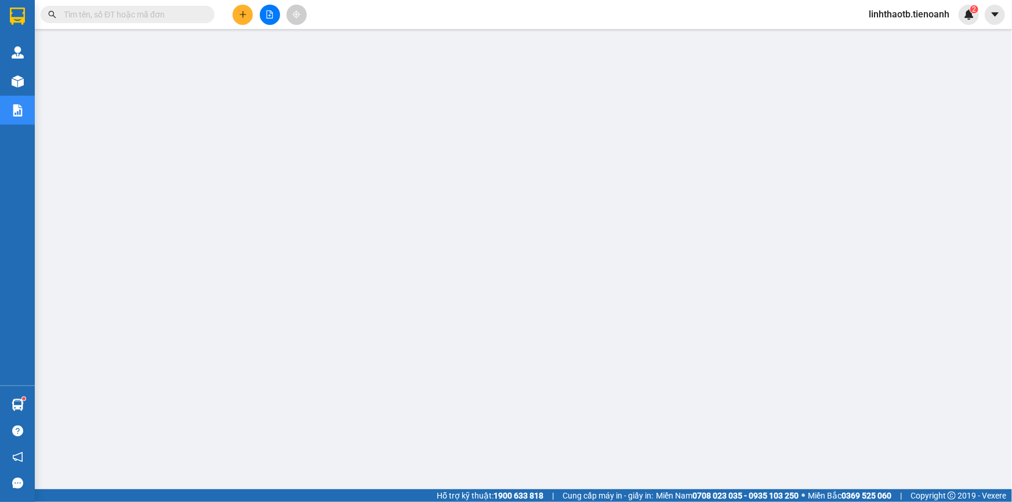
click at [189, 22] on span at bounding box center [128, 14] width 174 height 17
click at [188, 17] on input "text" at bounding box center [132, 14] width 137 height 13
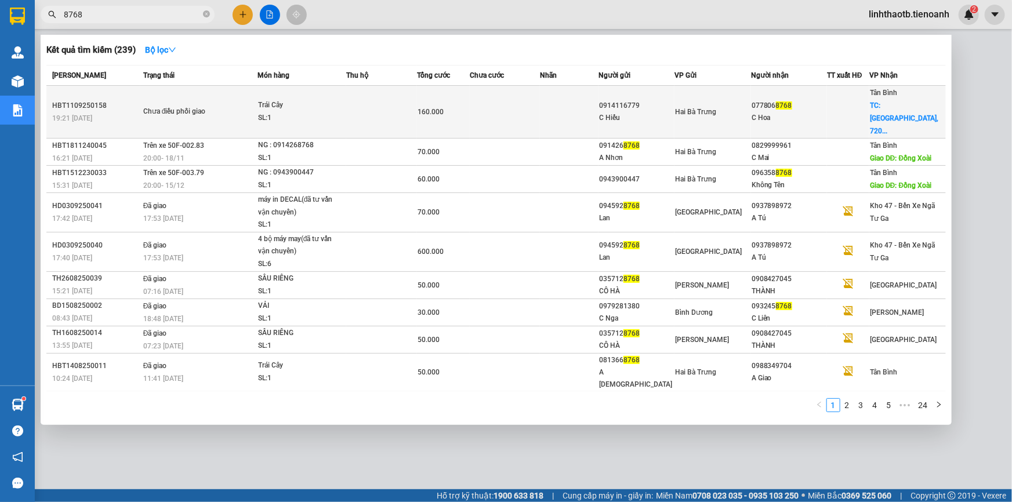
type input "8768"
click at [371, 117] on td at bounding box center [381, 112] width 70 height 53
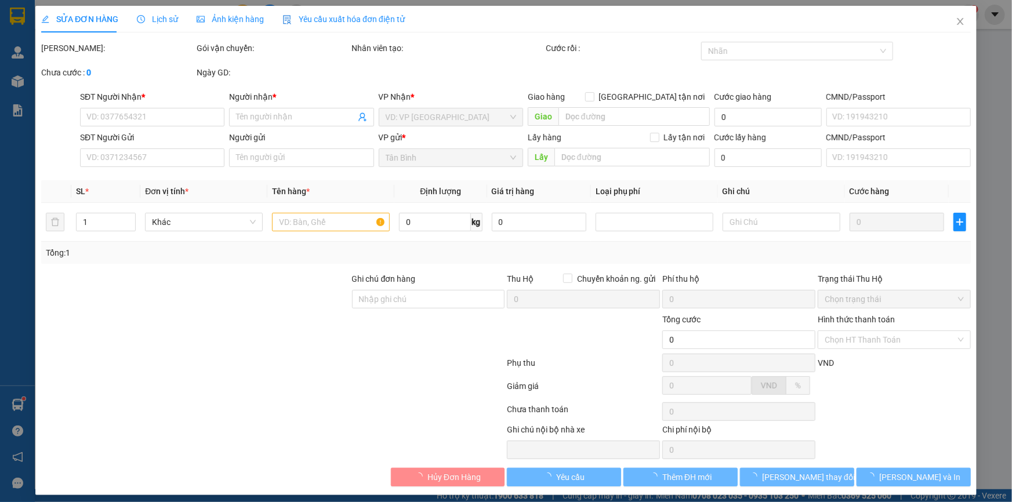
type input "0778068768"
type input "C Hoa"
checkbox input "true"
type input "Vinhomes Central Park, 720A Đường Điện Biên Phủ, Phường 22, Quận Bình Thạnh, Th…"
type input "0914116779"
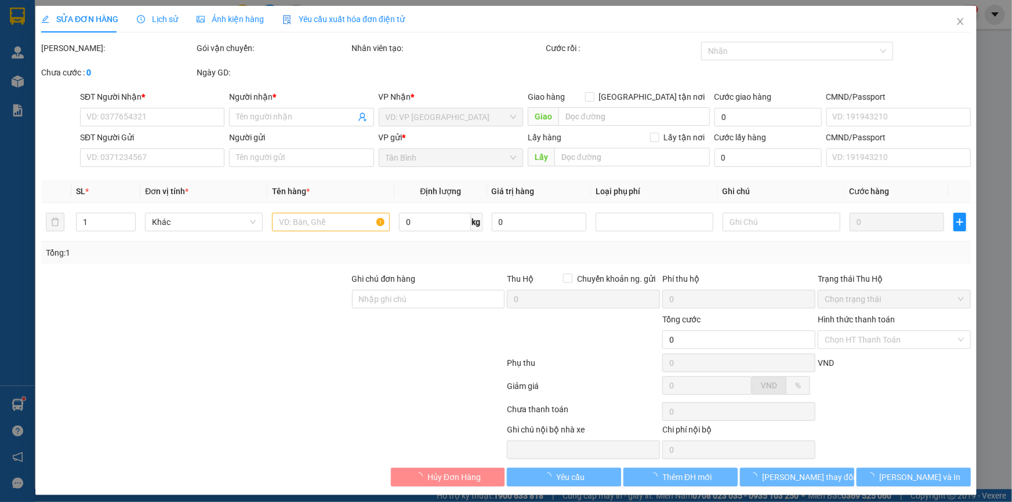
type input "C Hiếu"
type input "160.000"
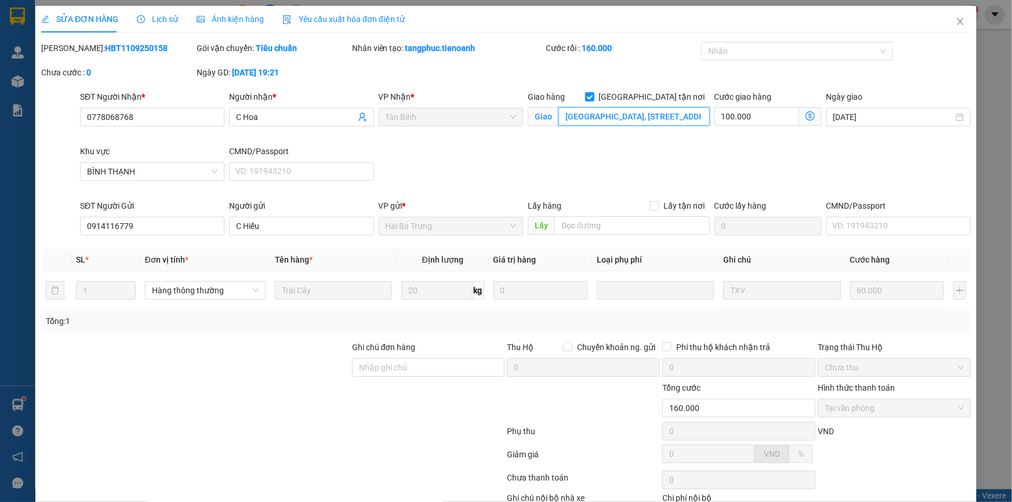
click at [665, 122] on input "Vinhomes Central Park, 720A Đường Điện Biên Phủ, Phường 22, Quận Bình Thạnh, Th…" at bounding box center [634, 116] width 151 height 19
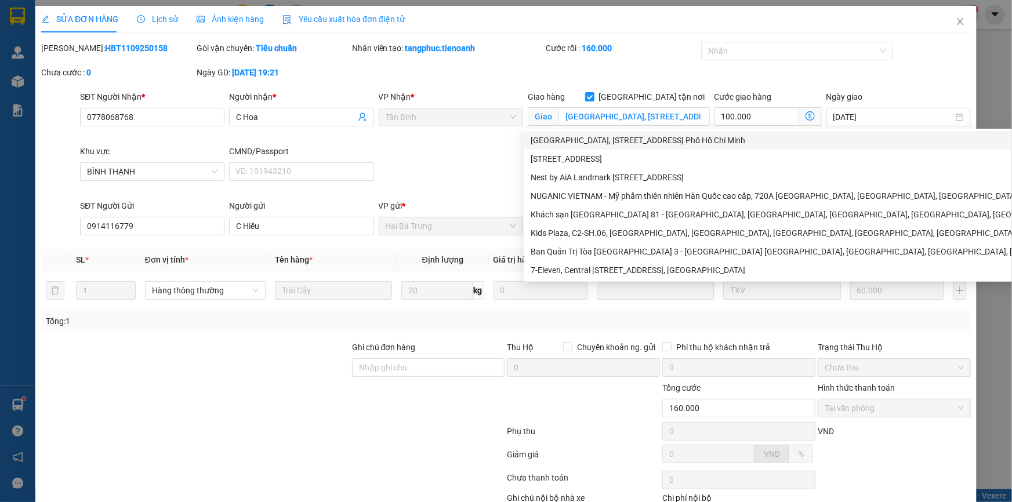
click at [616, 70] on div "Mã ĐH: HBT1109250158 Gói vận chuyển: Tiêu chuẩn Nhân viên tạo: tangphuc.tienoan…" at bounding box center [506, 66] width 932 height 49
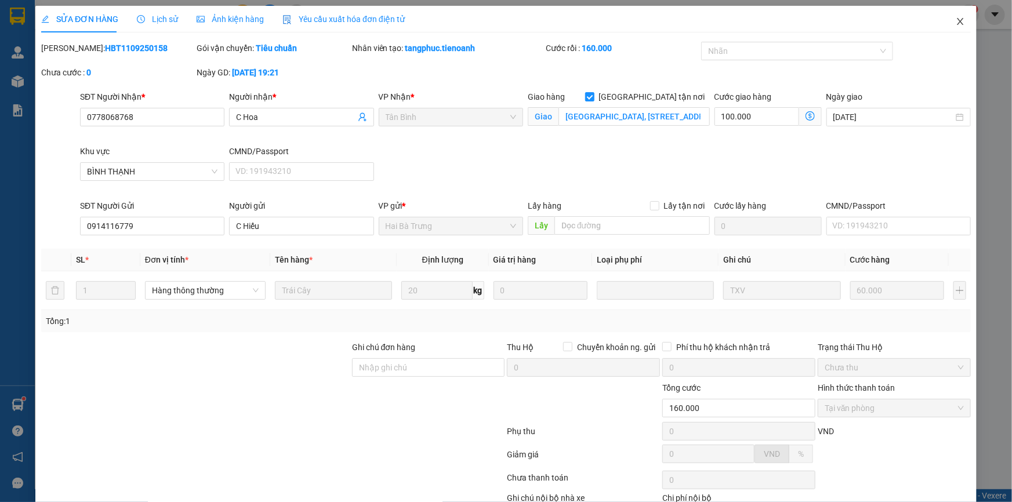
click at [947, 17] on span "Close" at bounding box center [961, 22] width 32 height 32
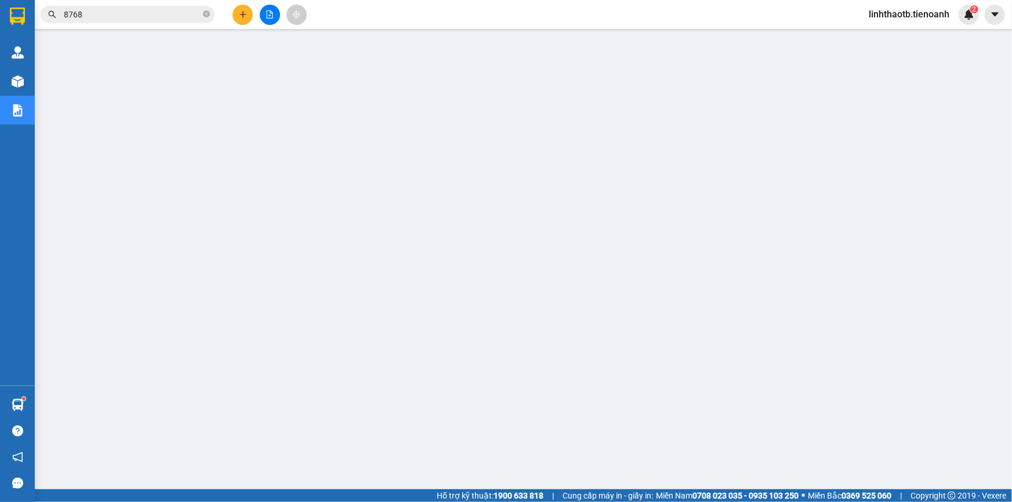
click at [139, 10] on input "8768" at bounding box center [132, 14] width 137 height 13
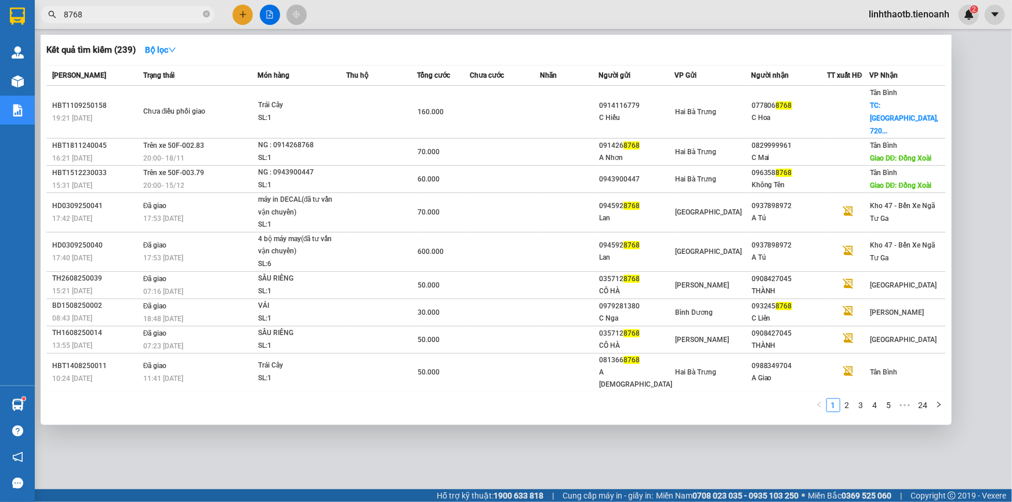
click at [139, 10] on input "8768" at bounding box center [132, 14] width 137 height 13
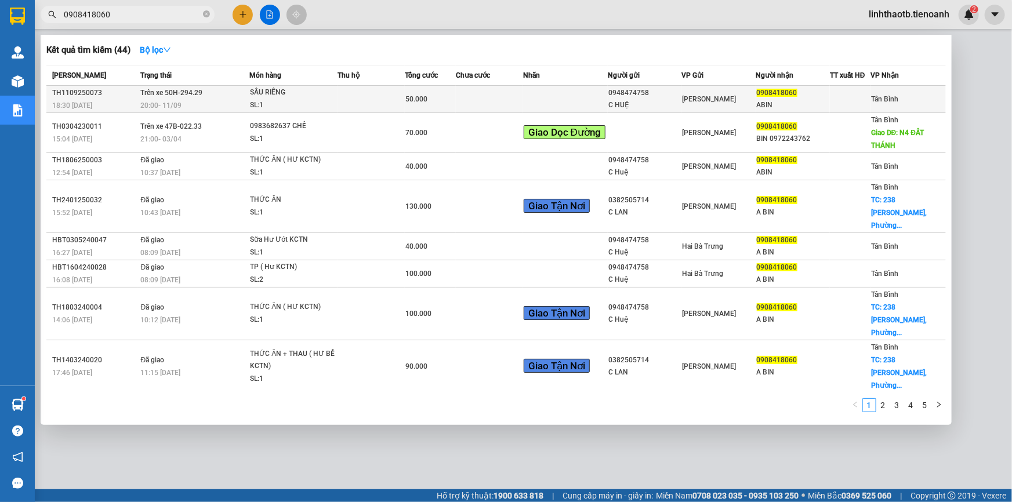
type input "0908418060"
click at [260, 110] on div "SL: 1" at bounding box center [293, 105] width 87 height 13
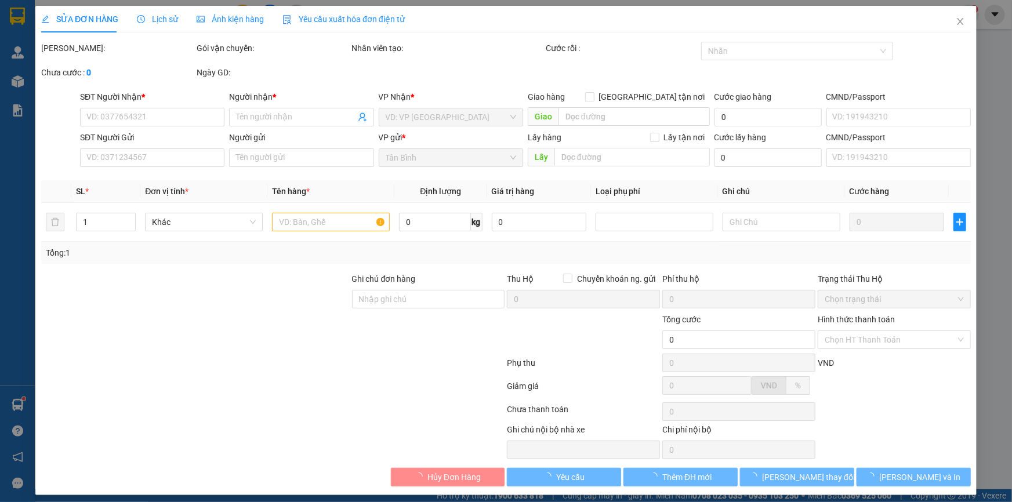
type input "0908418060"
type input "ABIN"
type input "0948474758"
type input "C HUỆ"
type input "066193002165"
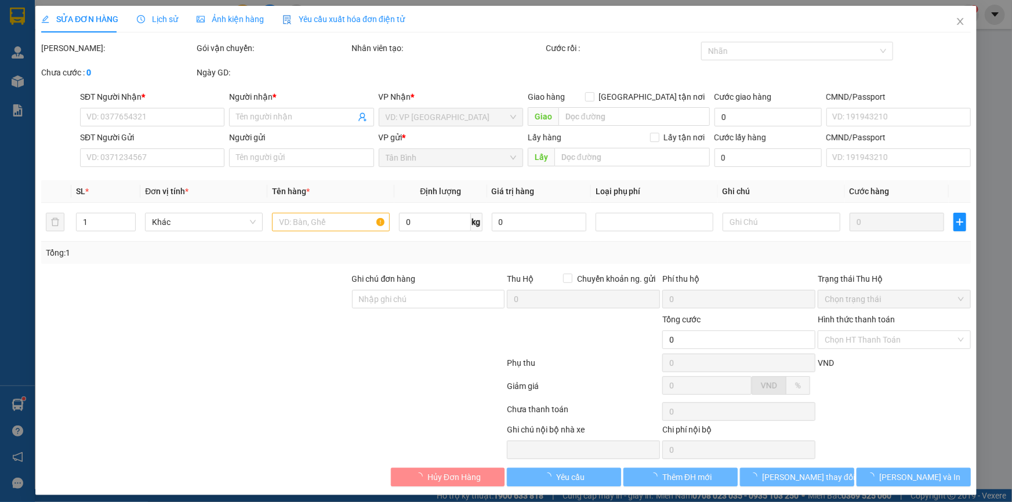
type input "50.000"
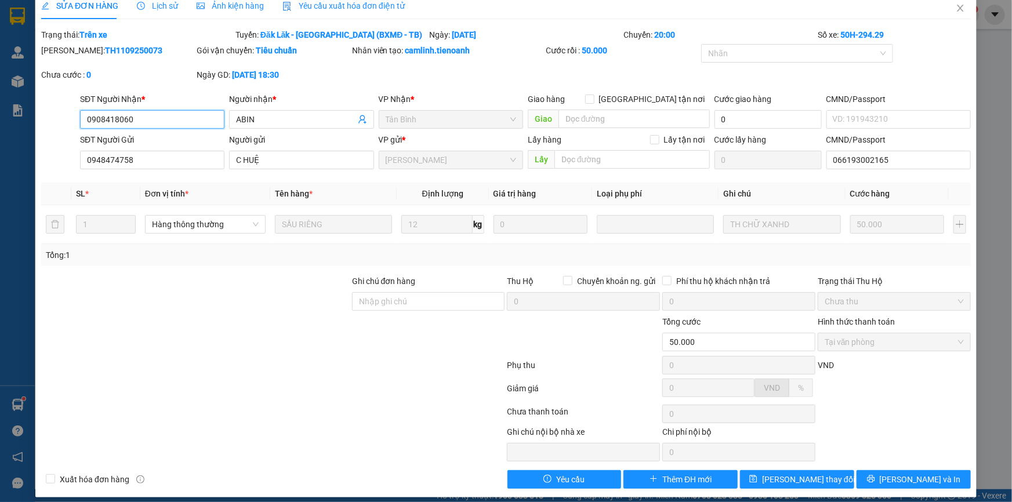
scroll to position [21, 0]
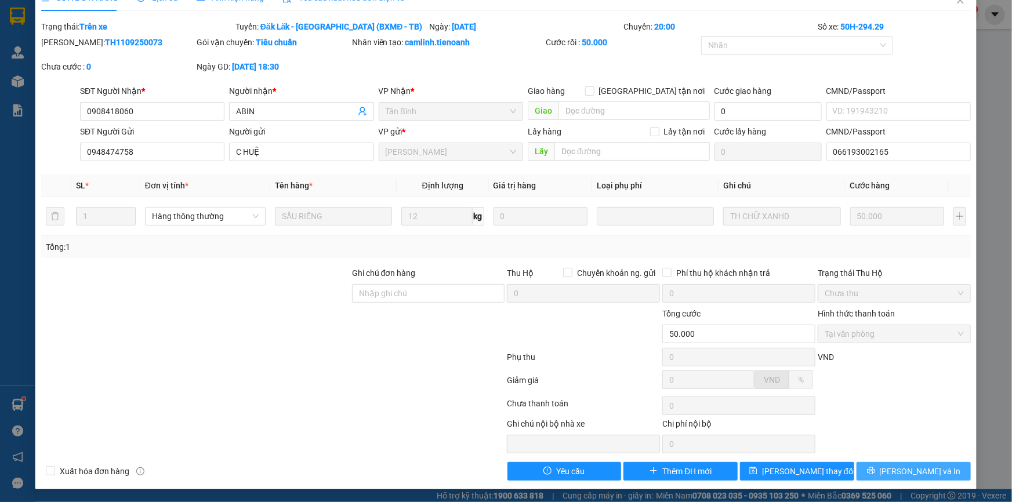
click at [880, 468] on button "[PERSON_NAME] và In" at bounding box center [914, 471] width 114 height 19
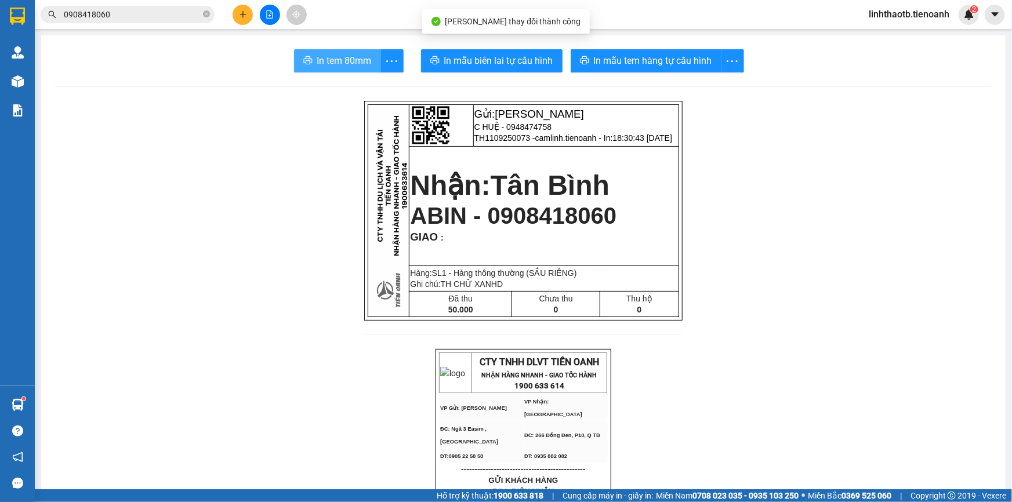
click at [332, 49] on button "In tem 80mm" at bounding box center [337, 60] width 87 height 23
click at [334, 69] on button "In tem 80mm" at bounding box center [337, 60] width 87 height 23
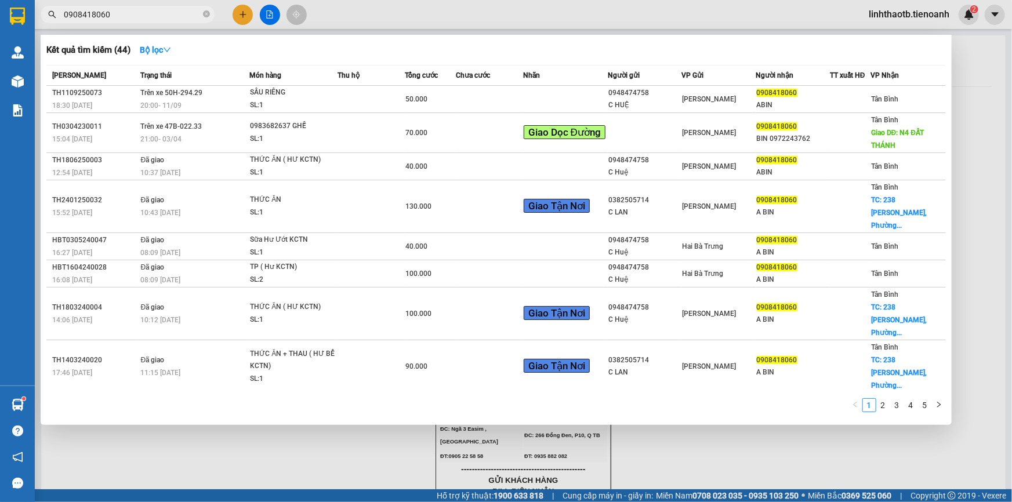
click at [99, 12] on input "0908418060" at bounding box center [132, 14] width 137 height 13
click at [120, 11] on input "0908418060" at bounding box center [132, 14] width 137 height 13
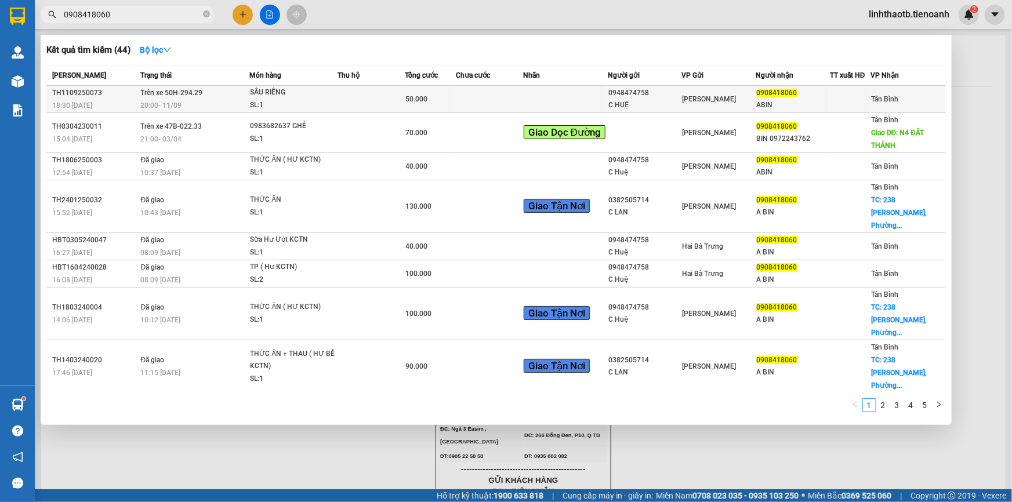
click at [392, 96] on td at bounding box center [371, 99] width 67 height 27
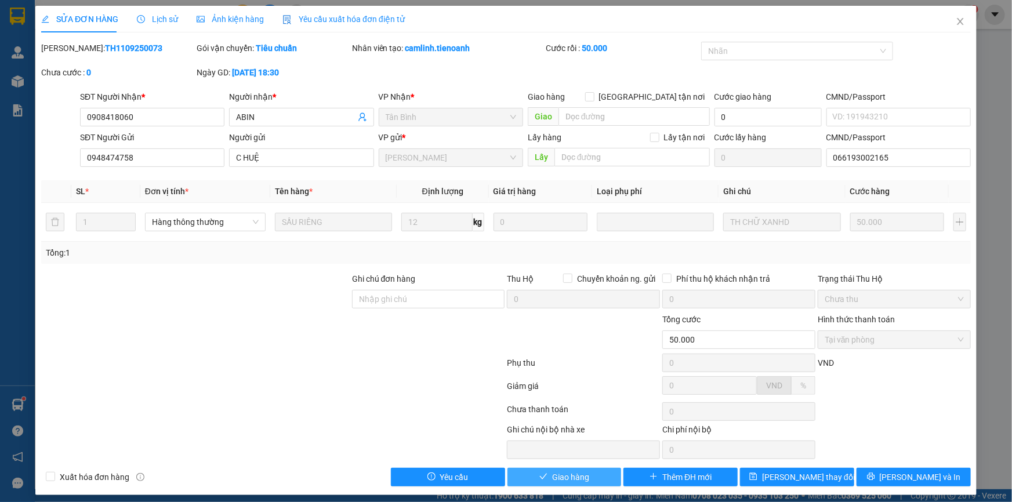
click at [577, 484] on span "Giao hàng" at bounding box center [570, 477] width 37 height 13
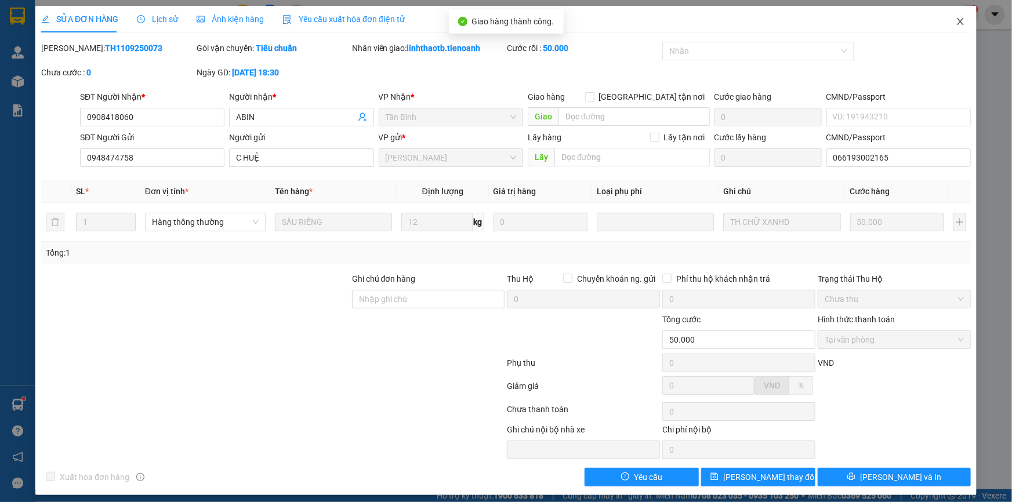
click at [945, 23] on span "Close" at bounding box center [961, 22] width 32 height 32
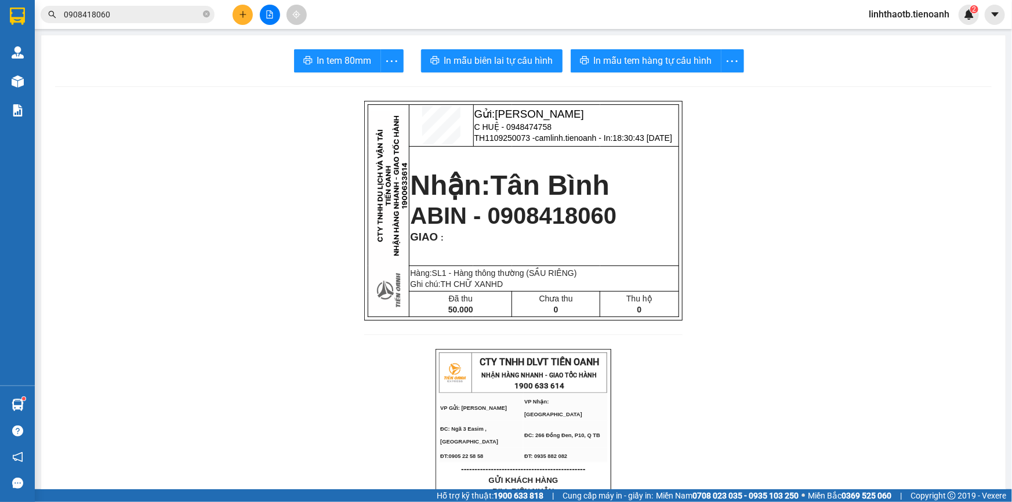
click at [249, 17] on button at bounding box center [243, 15] width 20 height 20
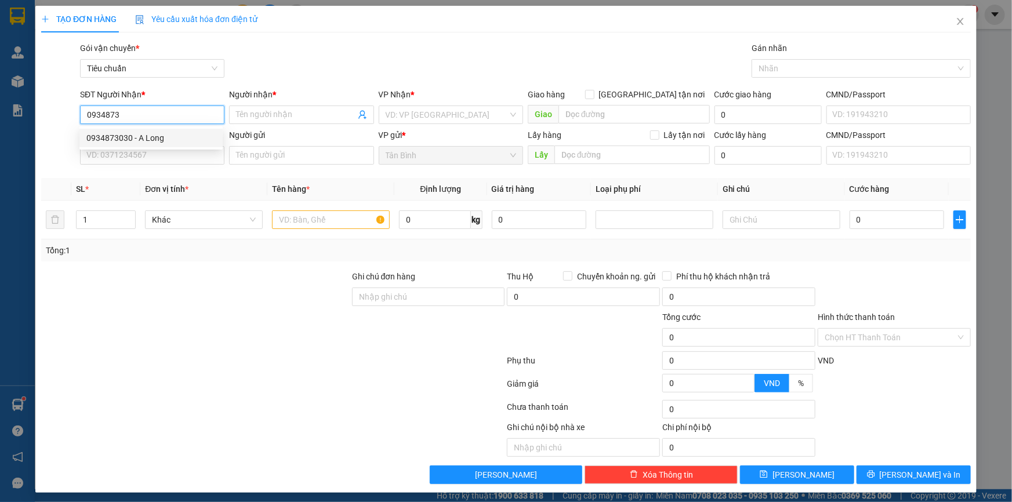
click at [171, 147] on div "0934873030 - A Long" at bounding box center [150, 138] width 143 height 19
type input "0934873030"
type input "A Long"
type input "400.000"
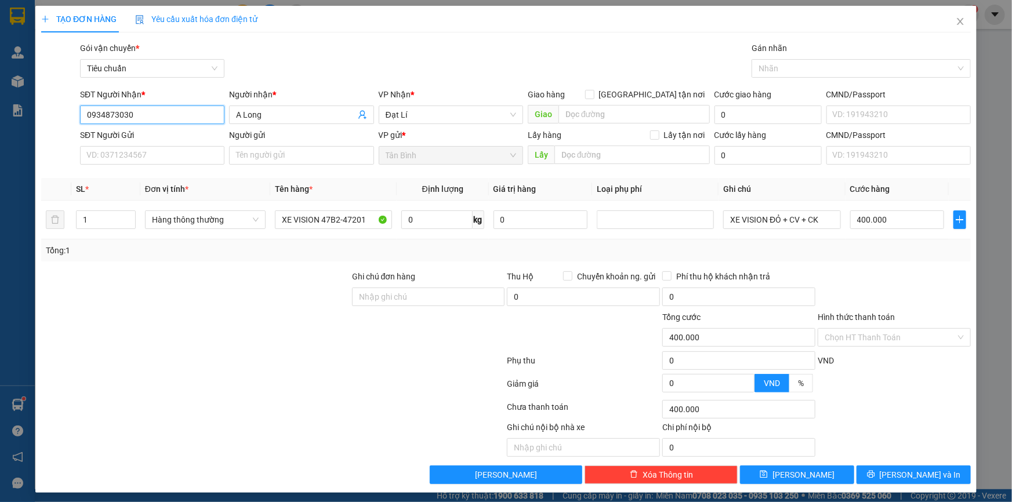
type input "0934873030"
click at [171, 139] on div "SĐT Người Gửi" at bounding box center [152, 135] width 144 height 13
click at [171, 146] on input "SĐT Người Gửi" at bounding box center [152, 155] width 144 height 19
click at [165, 153] on input "SĐT Người Gửi" at bounding box center [152, 155] width 144 height 19
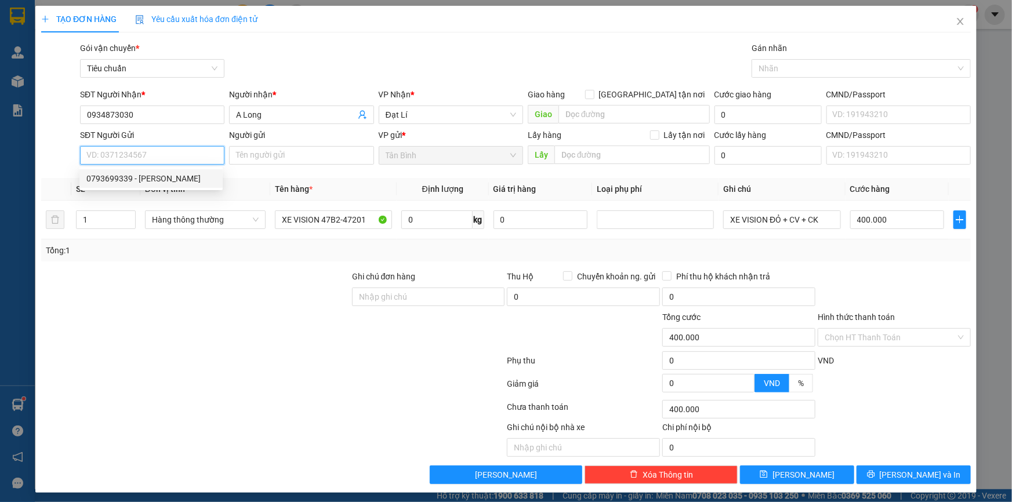
click at [157, 181] on div "0793699339 - NGỌC ÁNH" at bounding box center [150, 178] width 129 height 13
type input "0793699339"
type input "NGỌC ÁNH"
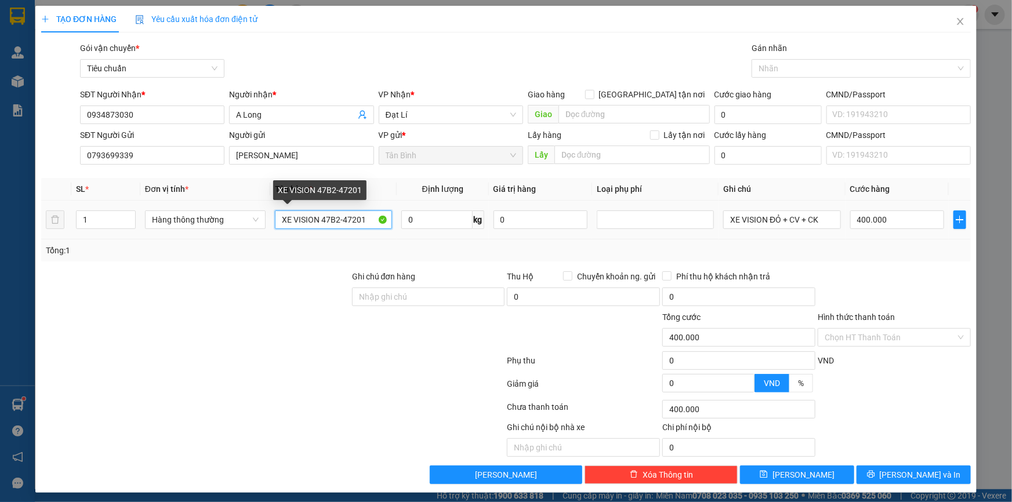
click at [303, 220] on input "XE VISION 47B2-47201" at bounding box center [333, 220] width 117 height 19
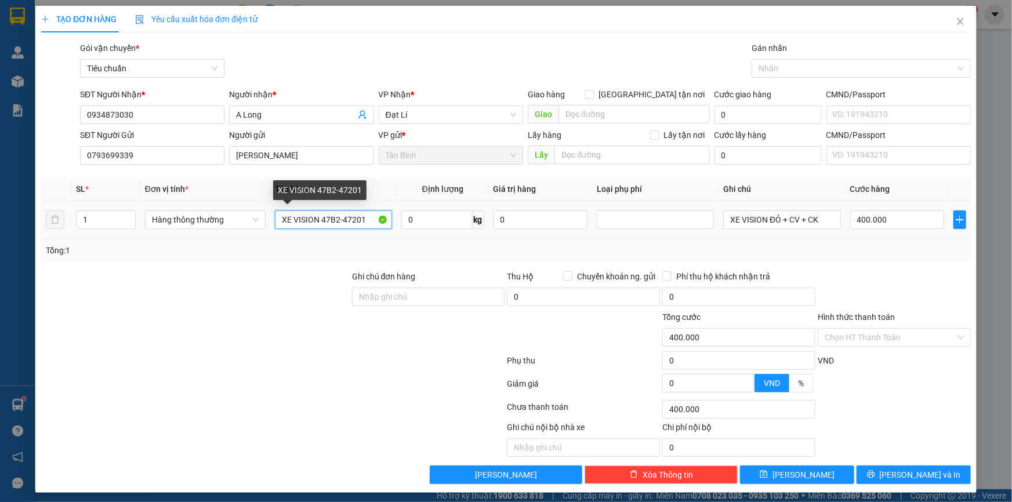
click at [303, 220] on input "XE VISION 47B2-47201" at bounding box center [333, 220] width 117 height 19
type input "BE GỬI"
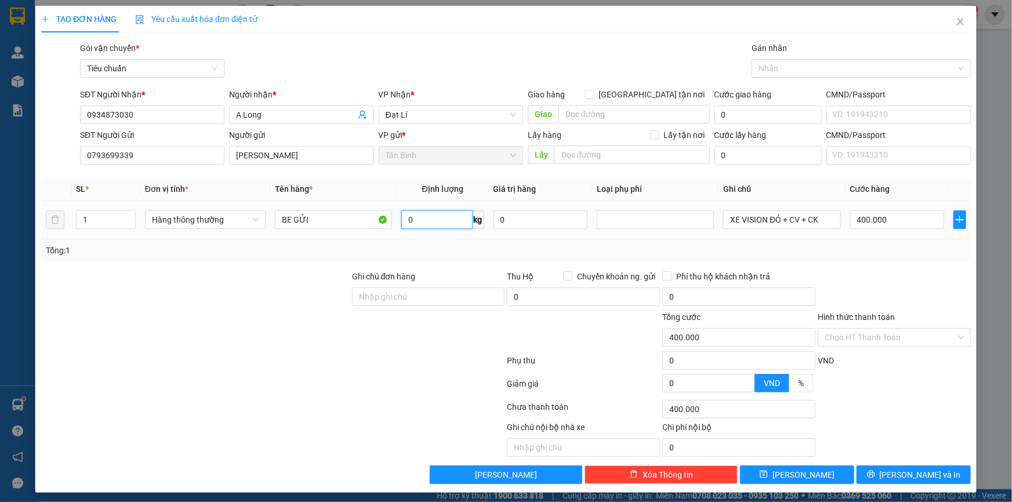
click at [444, 220] on input "0" at bounding box center [436, 220] width 71 height 19
type input "12"
click at [752, 223] on input "XE VISION ĐỎ + CV + CK" at bounding box center [781, 220] width 117 height 19
type input "50.000"
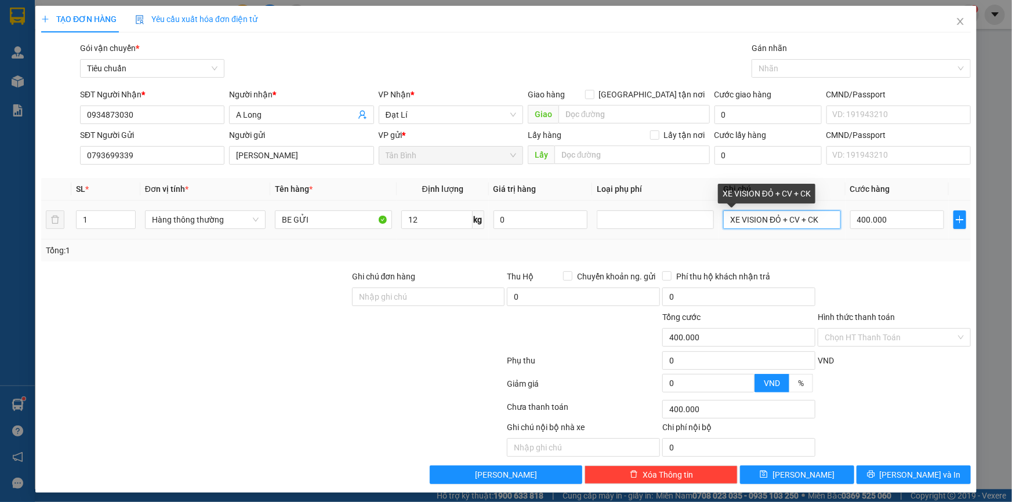
type input "50.000"
click at [752, 223] on input "XE VISION ĐỎ + CV + CK" at bounding box center [781, 220] width 117 height 19
type input "TH TRƠN + XE ĐẨY ĐEN"
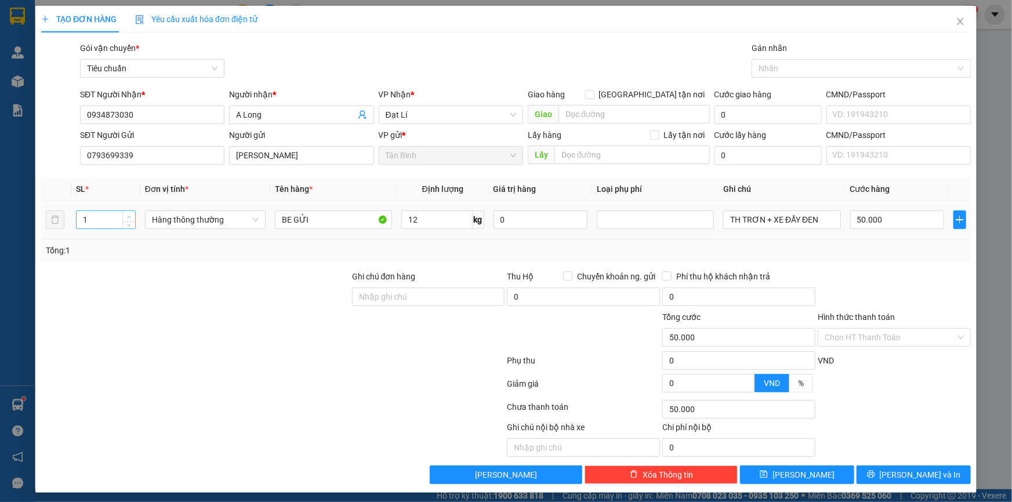
type input "2"
click at [127, 216] on icon "up" at bounding box center [129, 217] width 4 height 4
click at [889, 221] on input "50.000" at bounding box center [898, 220] width 95 height 19
type input "1"
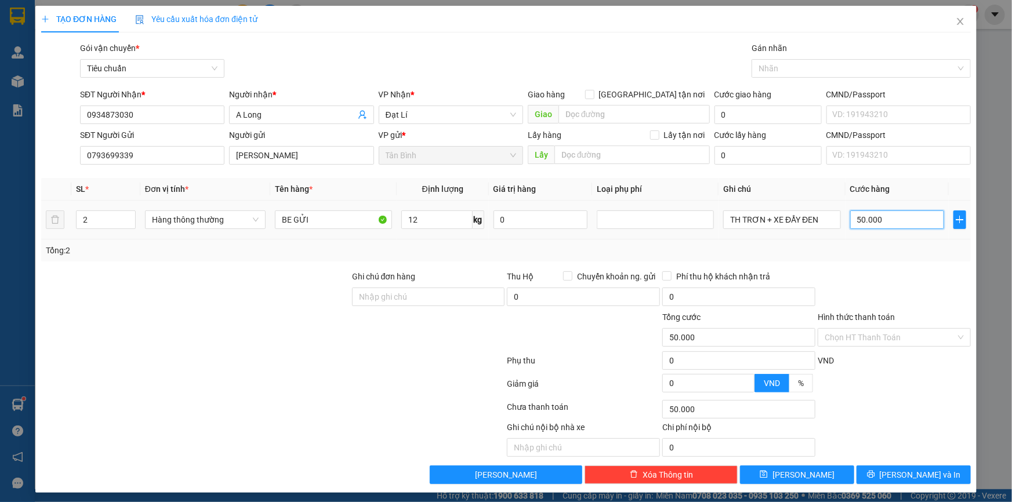
type input "1"
type input "10"
type input "100"
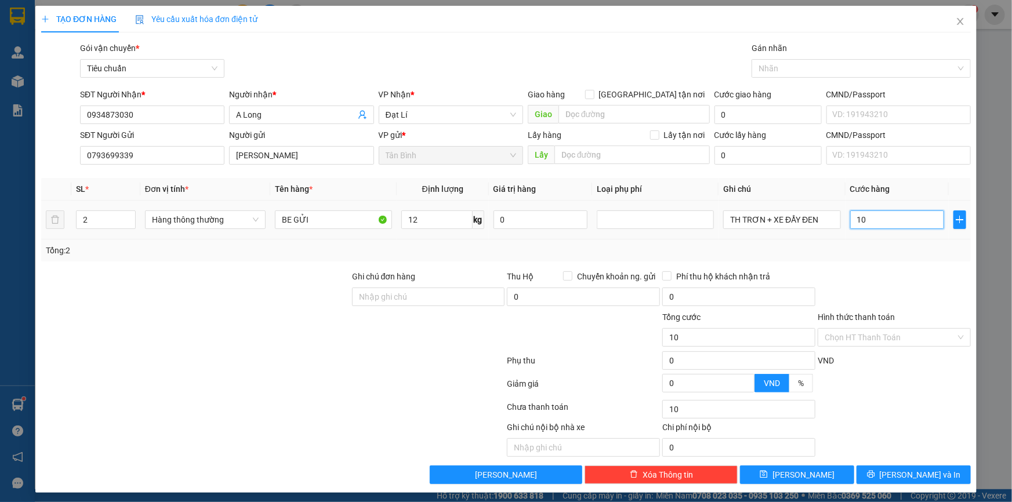
type input "100"
click at [898, 232] on td "100" at bounding box center [898, 220] width 104 height 39
type input "100"
type input "100.000"
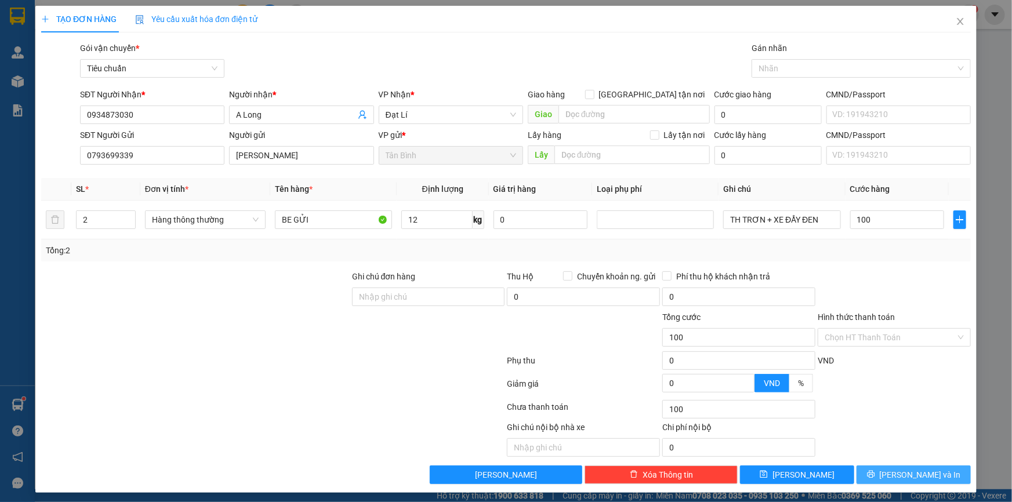
type input "100.000"
click at [940, 470] on button "Lưu và In" at bounding box center [914, 475] width 114 height 19
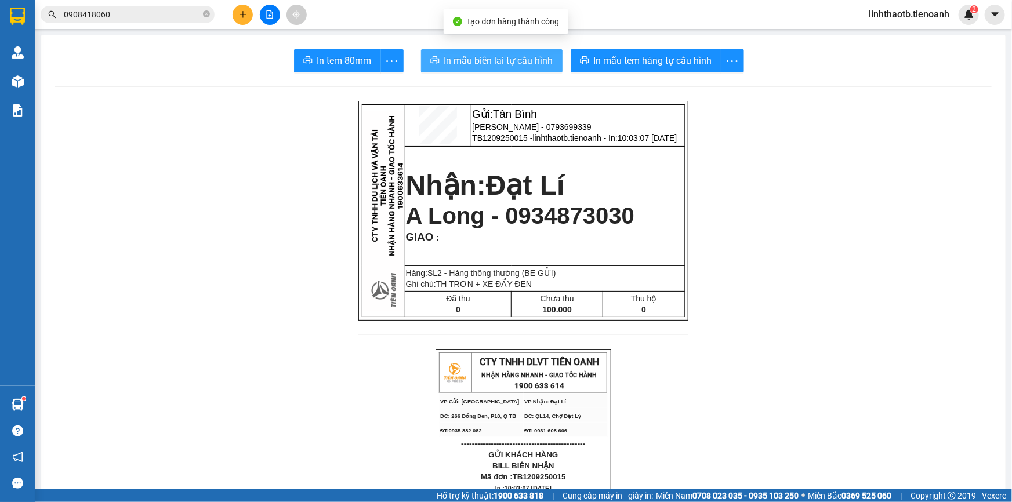
click at [439, 56] on button "In mẫu biên lai tự cấu hình" at bounding box center [492, 60] width 142 height 23
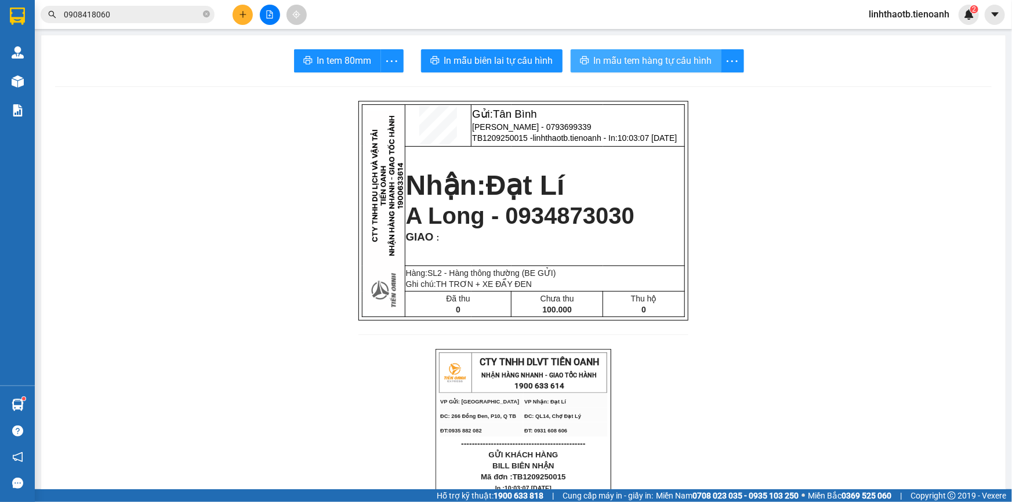
click at [611, 55] on span "In mẫu tem hàng tự cấu hình" at bounding box center [653, 60] width 118 height 15
click at [170, 18] on input "0908418060" at bounding box center [132, 14] width 137 height 13
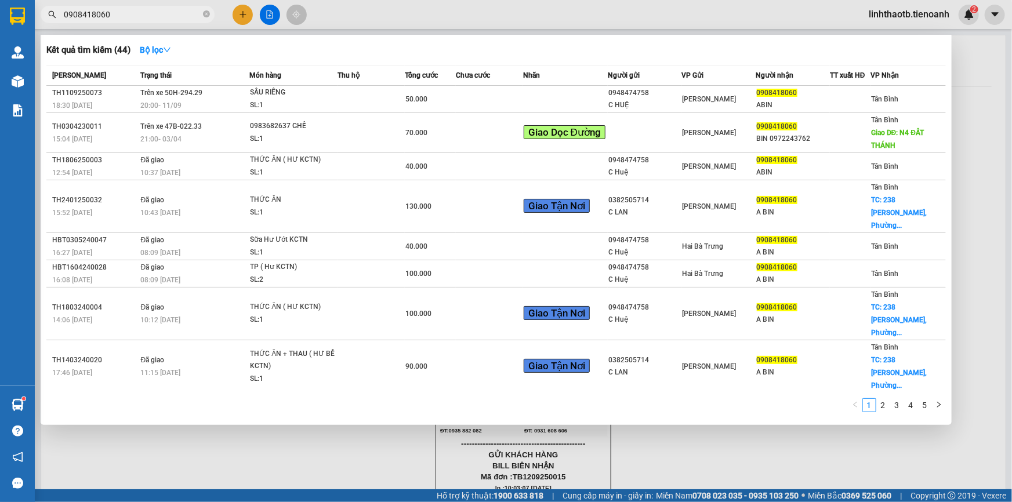
click at [170, 18] on input "0908418060" at bounding box center [132, 14] width 137 height 13
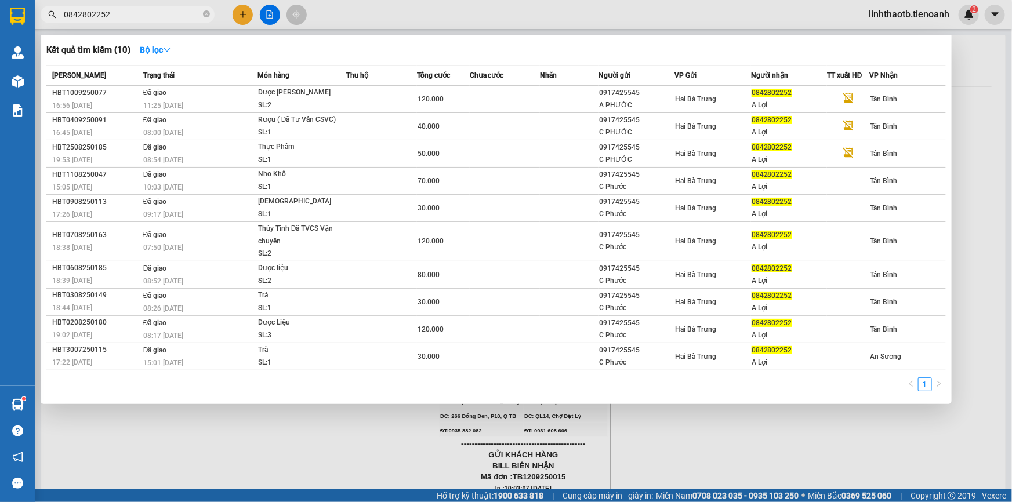
click at [165, 13] on input "0842802252" at bounding box center [132, 14] width 137 height 13
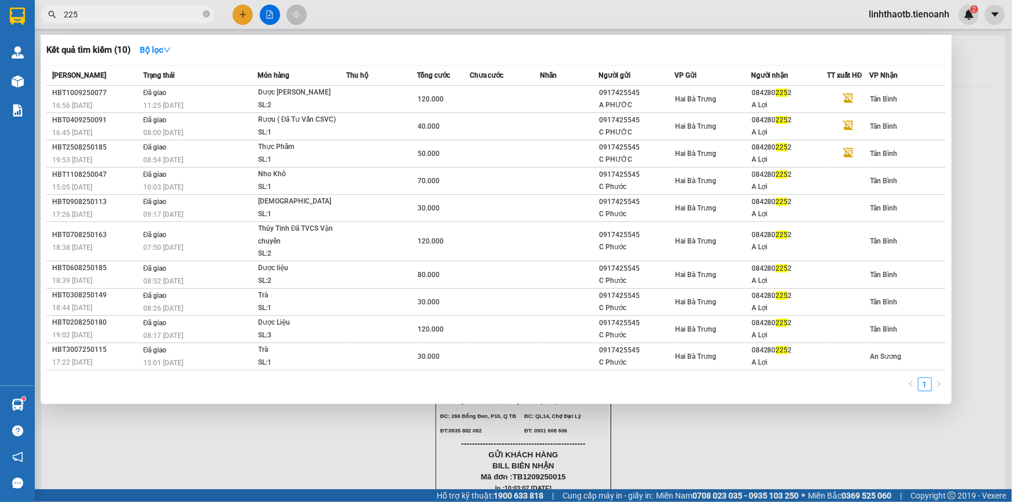
type input "2252"
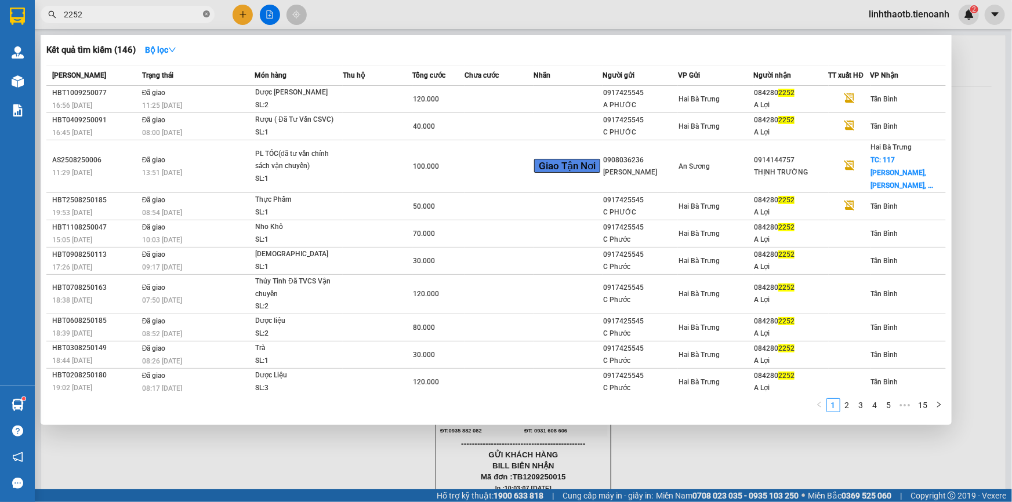
click at [204, 15] on icon "close-circle" at bounding box center [206, 13] width 7 height 7
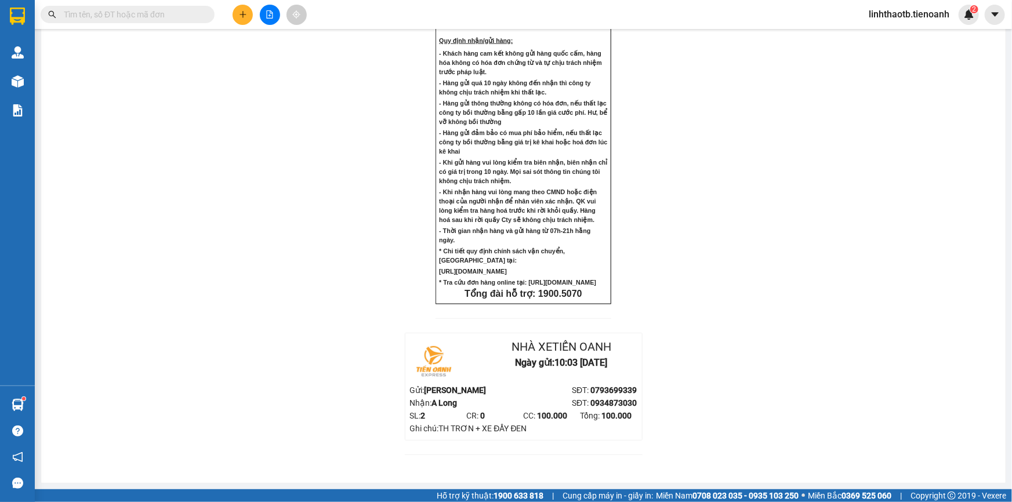
scroll to position [846, 0]
click at [248, 19] on button at bounding box center [243, 15] width 20 height 20
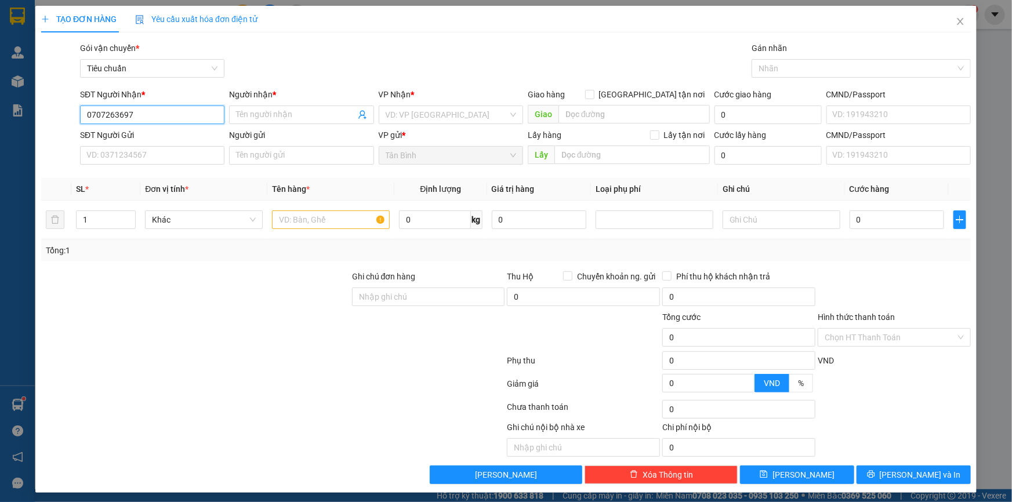
click at [106, 122] on input "0707263697" at bounding box center [152, 115] width 144 height 19
type input "0707363697"
click at [120, 117] on input "0707363697" at bounding box center [152, 115] width 144 height 19
click at [127, 137] on div "0707363697 - C NHÀN" at bounding box center [150, 138] width 129 height 13
type input "C NHÀN"
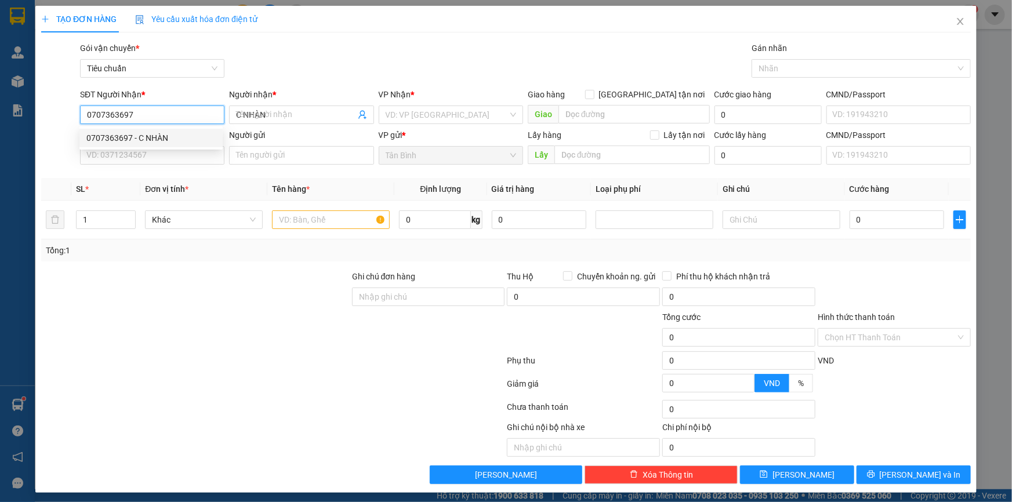
type input "160.000"
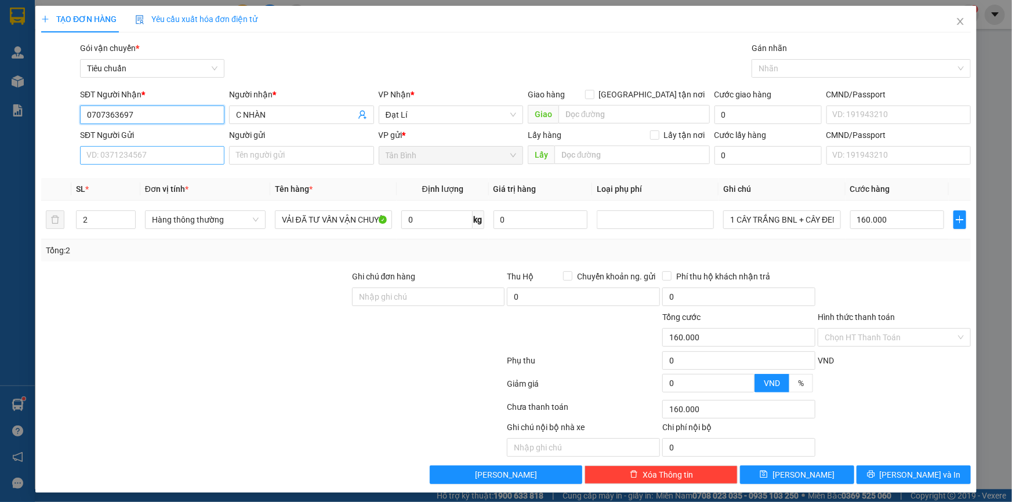
type input "0707363697"
click at [129, 153] on input "SĐT Người Gửi" at bounding box center [152, 155] width 144 height 19
type input "0903976323"
click at [195, 176] on div "0903976323 - Ánh Hoa" at bounding box center [150, 178] width 129 height 13
type input "Ánh Hoa"
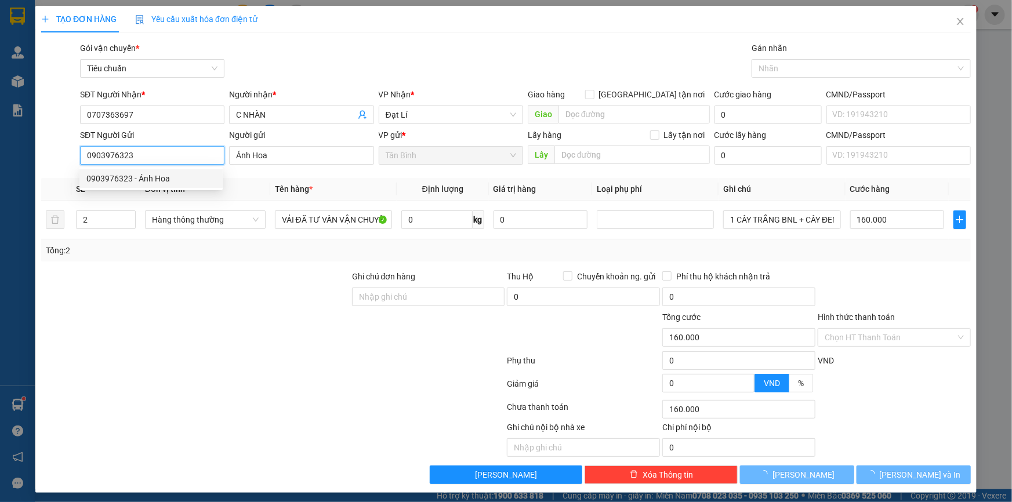
type input "90.000"
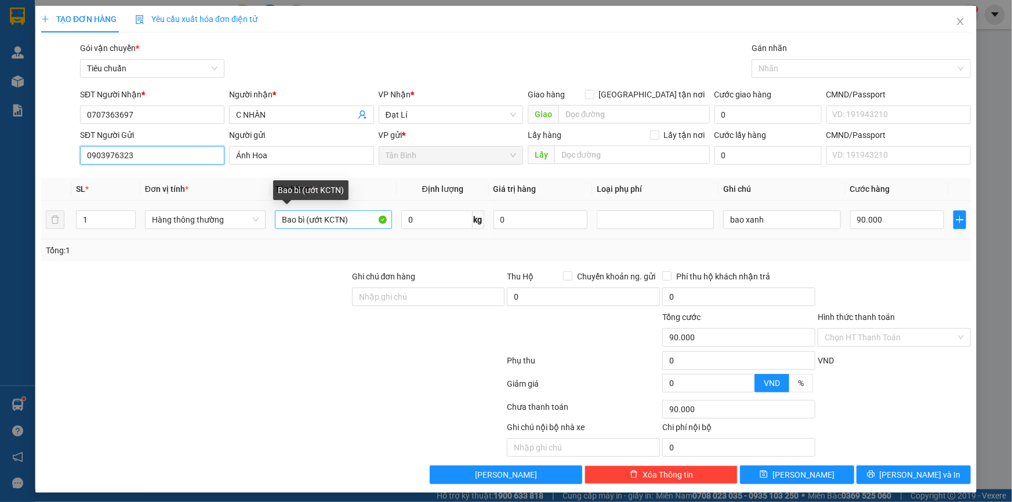
type input "0903976323"
click at [287, 224] on input "Bao bì (ướt KCTN)" at bounding box center [333, 220] width 117 height 19
type input "BAO BÌ ĐÃ TƯ VẤN CSVC"
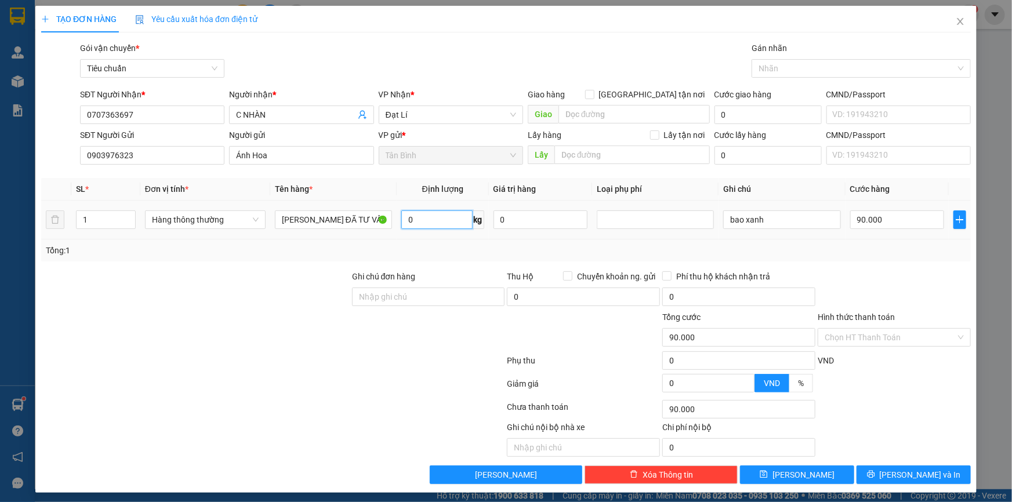
click at [410, 220] on input "0" at bounding box center [436, 220] width 71 height 19
click at [775, 208] on div "bao xanh" at bounding box center [781, 219] width 117 height 23
type input "0"
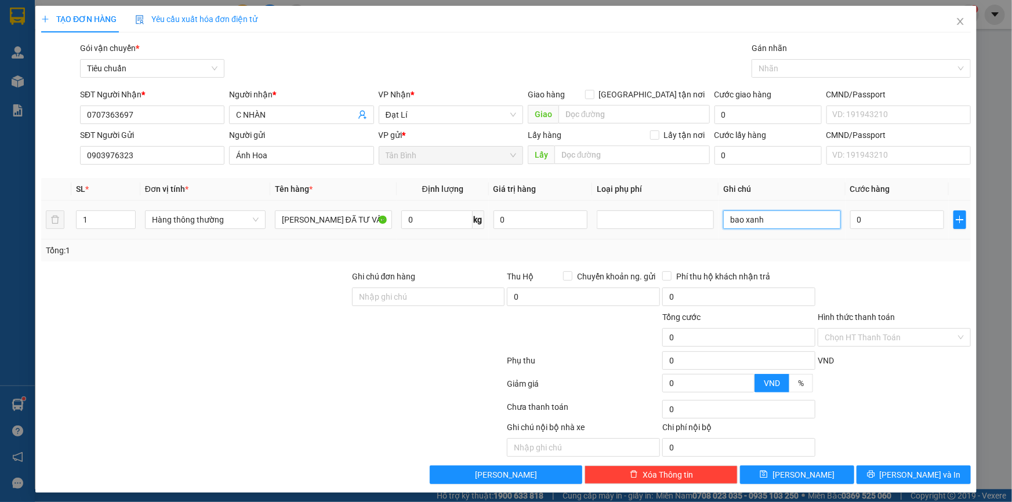
click at [774, 211] on input "bao xanh" at bounding box center [781, 220] width 117 height 19
type input "2TH BỌC B XANH"
type input "2"
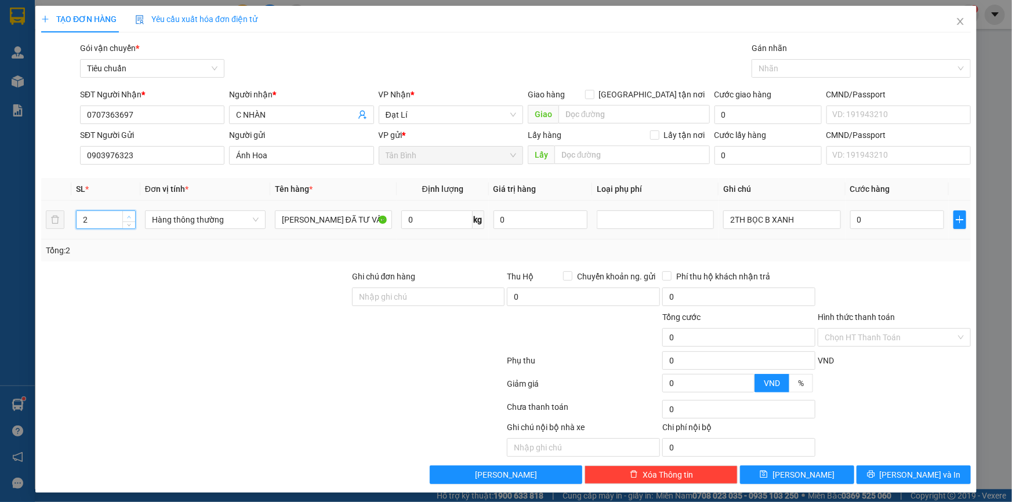
click at [127, 215] on icon "up" at bounding box center [129, 217] width 4 height 4
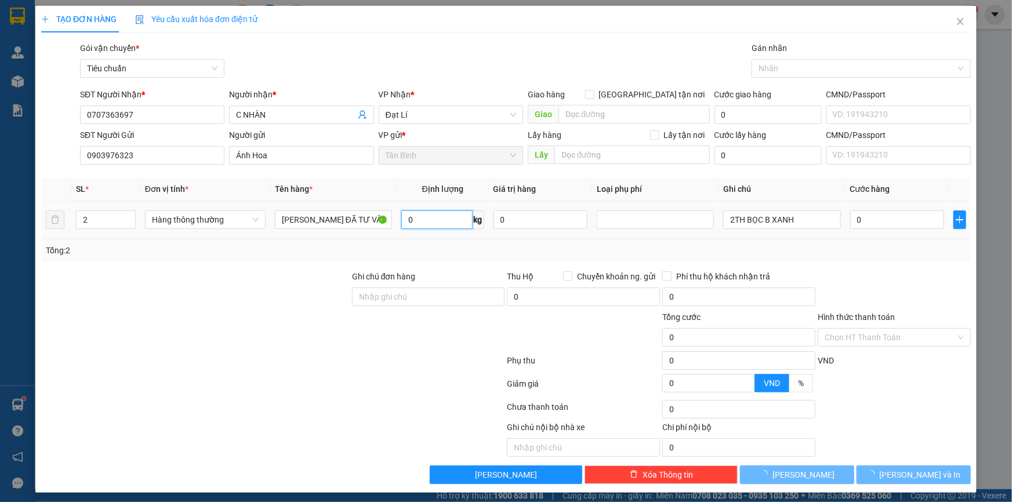
click at [421, 219] on input "0" at bounding box center [436, 220] width 71 height 19
type input "52"
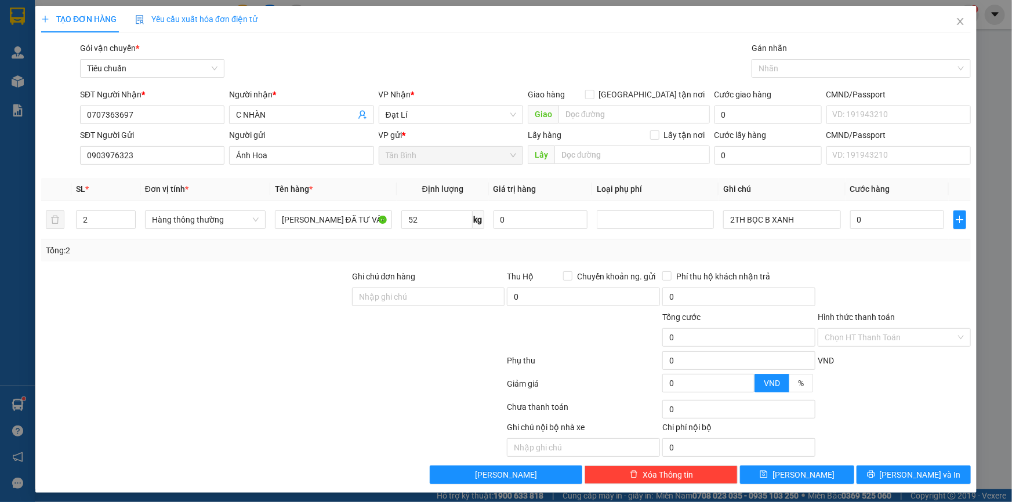
click at [417, 243] on div "Tổng: 2" at bounding box center [506, 251] width 930 height 22
type input "100.000"
click at [904, 215] on input "100.000" at bounding box center [898, 220] width 95 height 19
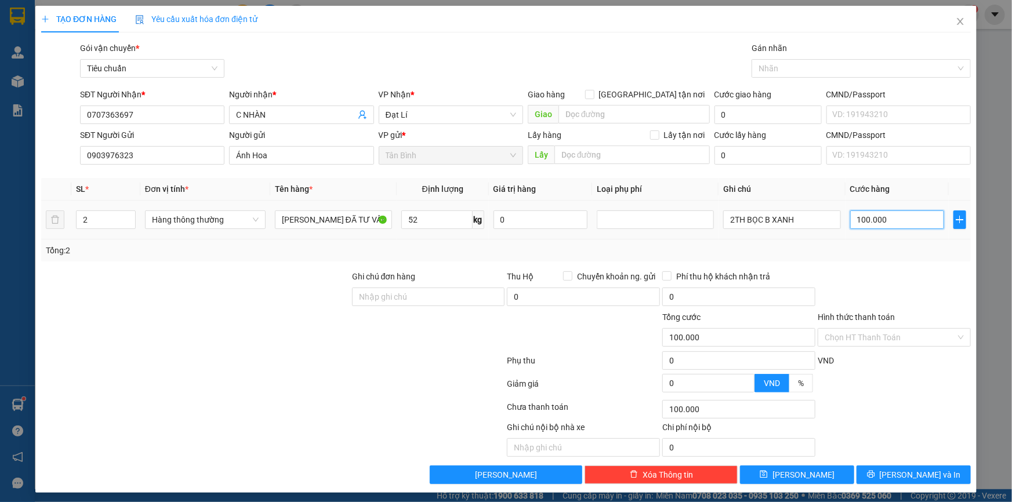
type input "2"
type input "20"
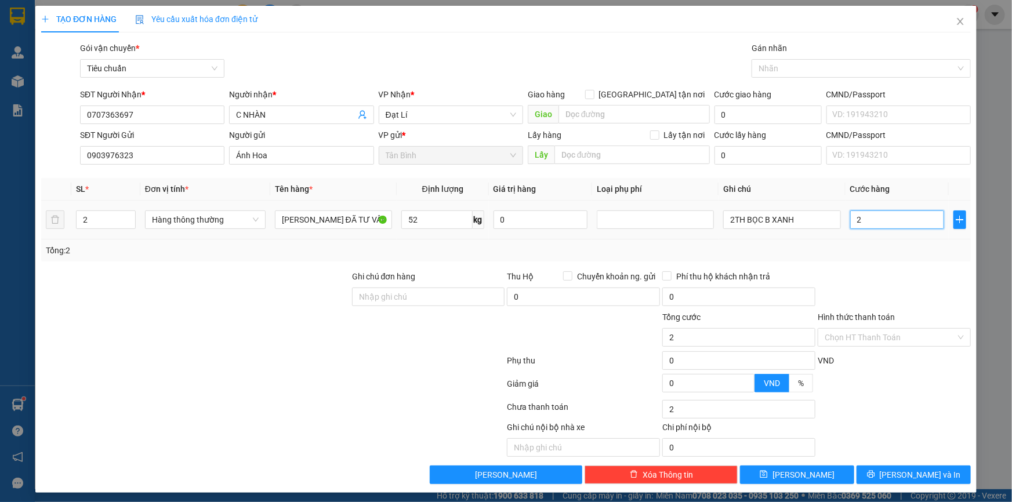
type input "20"
type input "200"
type input "200.000"
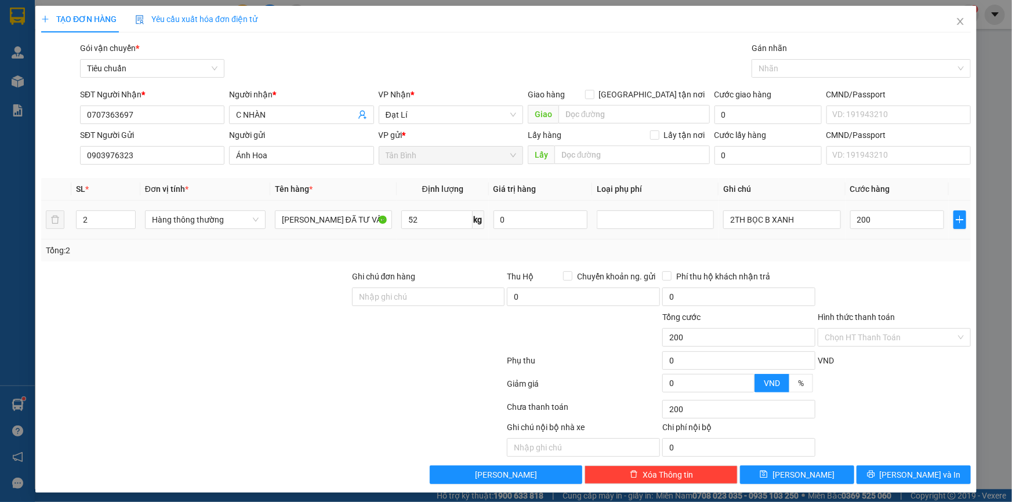
type input "200.000"
drag, startPoint x: 902, startPoint y: 242, endPoint x: 926, endPoint y: 392, distance: 152.1
click at [902, 244] on div "Tổng: 2" at bounding box center [506, 251] width 930 height 22
click at [928, 472] on span "Lưu và In" at bounding box center [920, 475] width 81 height 13
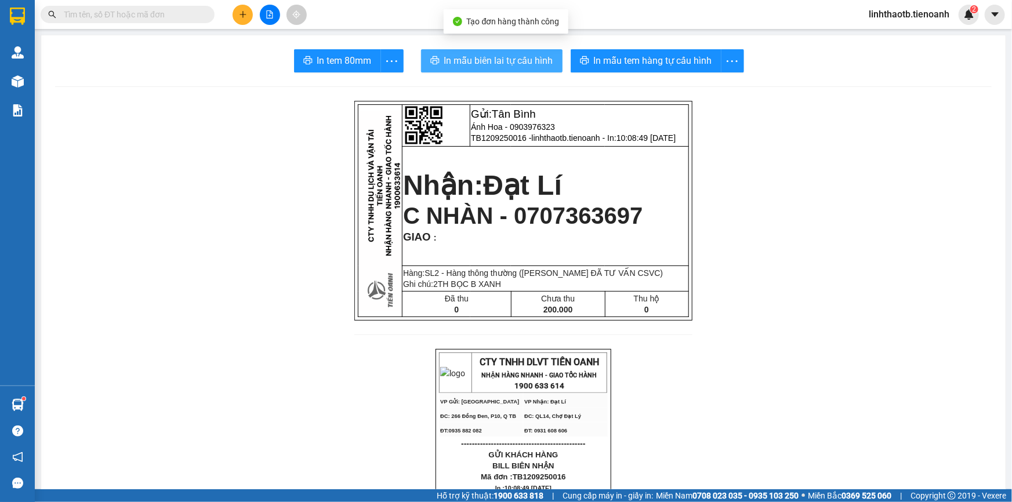
click at [483, 61] on span "In mẫu biên lai tự cấu hình" at bounding box center [498, 60] width 109 height 15
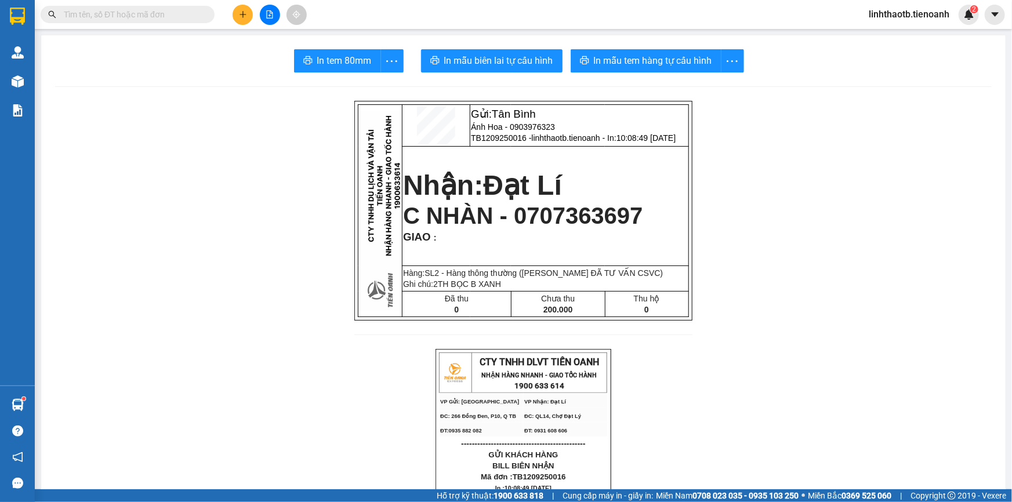
click at [122, 17] on input "text" at bounding box center [132, 14] width 137 height 13
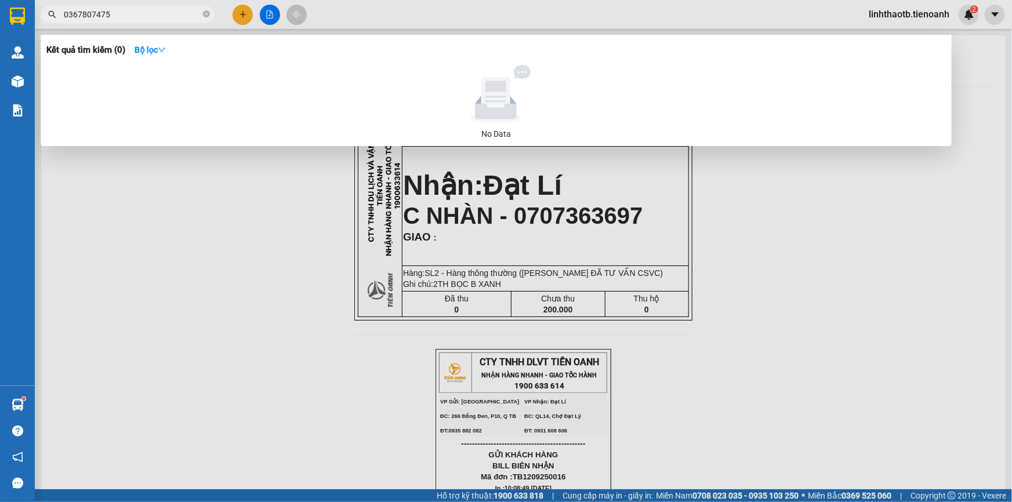
click at [122, 17] on input "0367807475" at bounding box center [132, 14] width 137 height 13
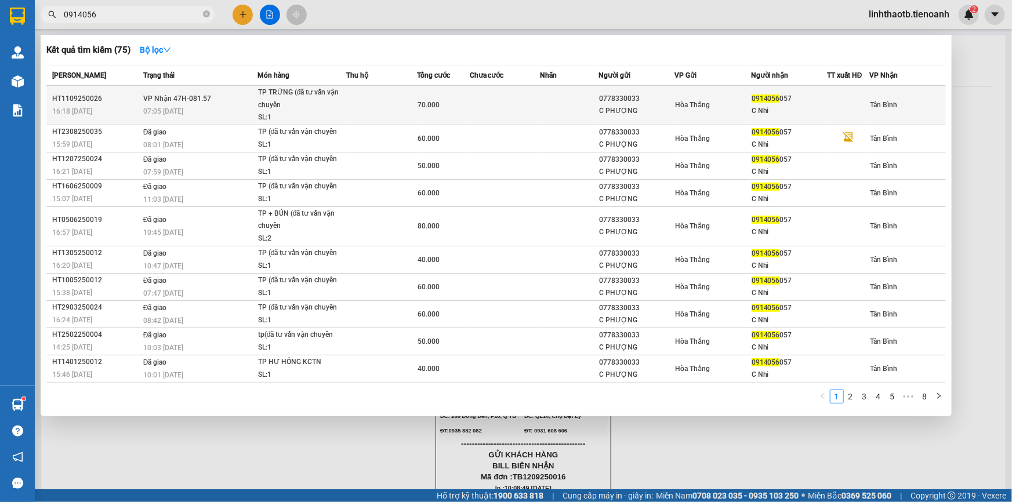
type input "0914056"
click at [180, 108] on span "07:05 - 12/09" at bounding box center [163, 111] width 40 height 8
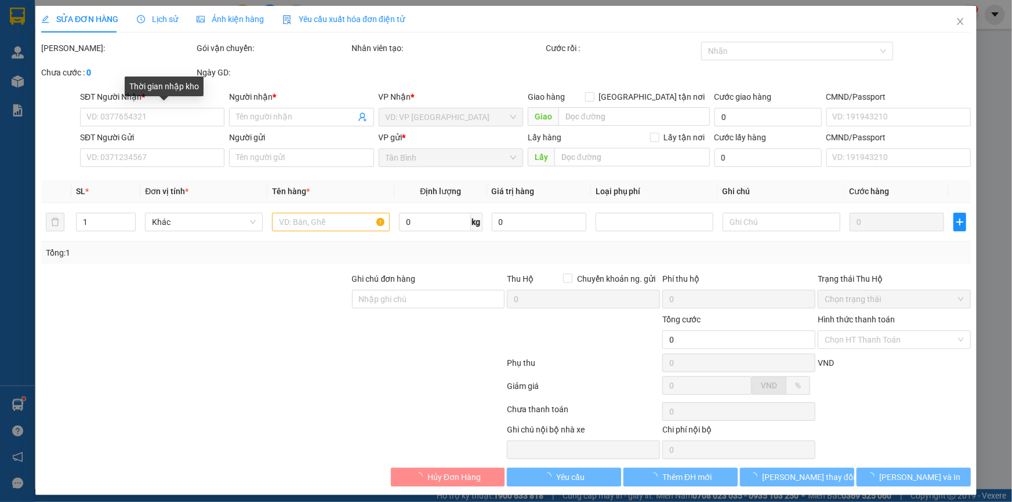
type input "0914056057"
type input "C Nhi"
type input "066301018111"
type input "0778330033"
type input "C PHƯỢNG"
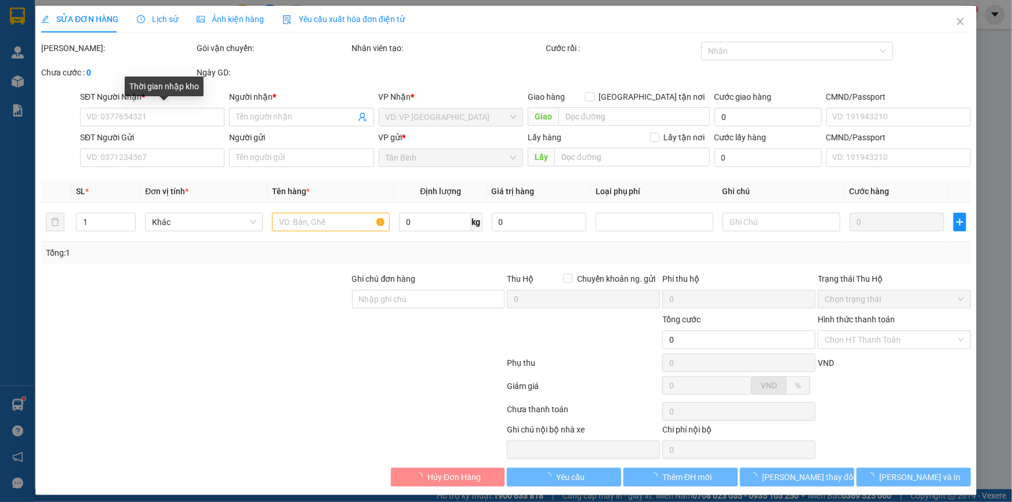
type input "075180015492"
type input "70.000"
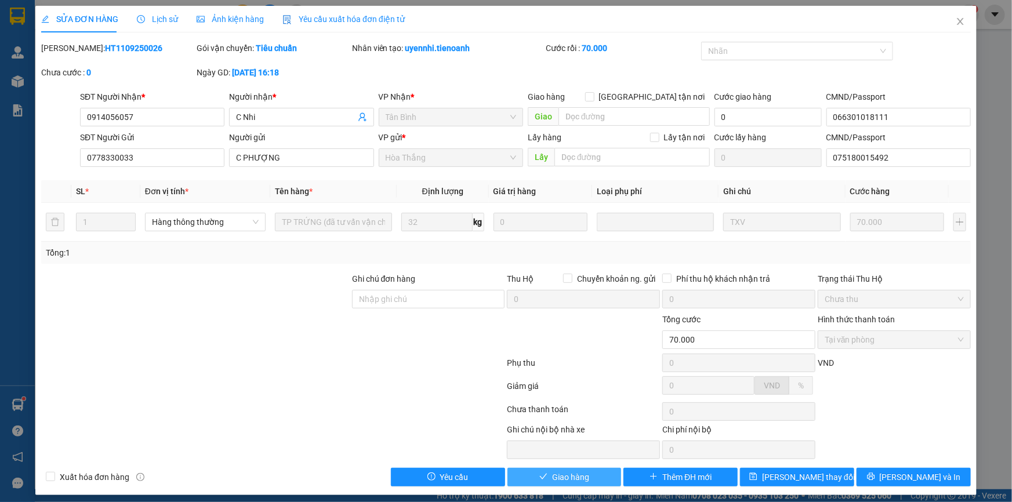
click at [560, 472] on span "Giao hàng" at bounding box center [570, 477] width 37 height 13
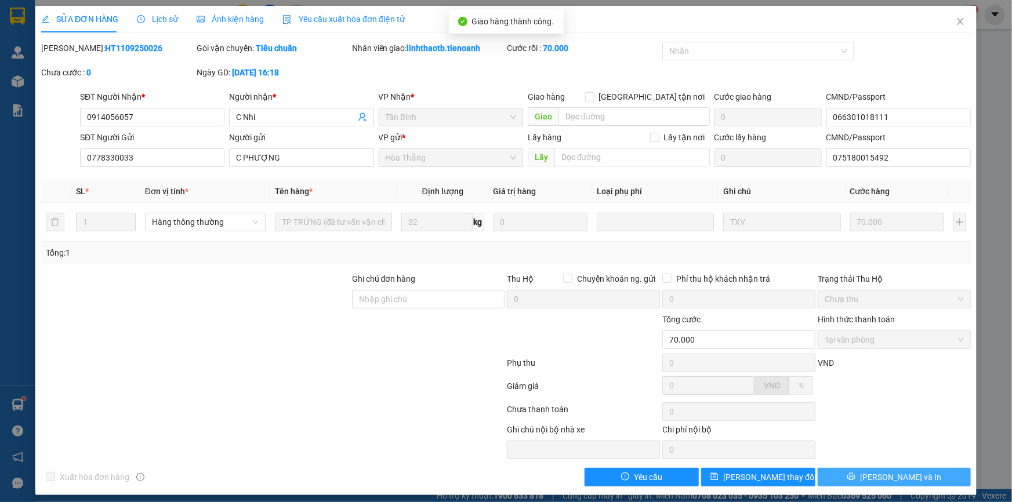
click at [928, 476] on button "Lưu và In" at bounding box center [894, 477] width 153 height 19
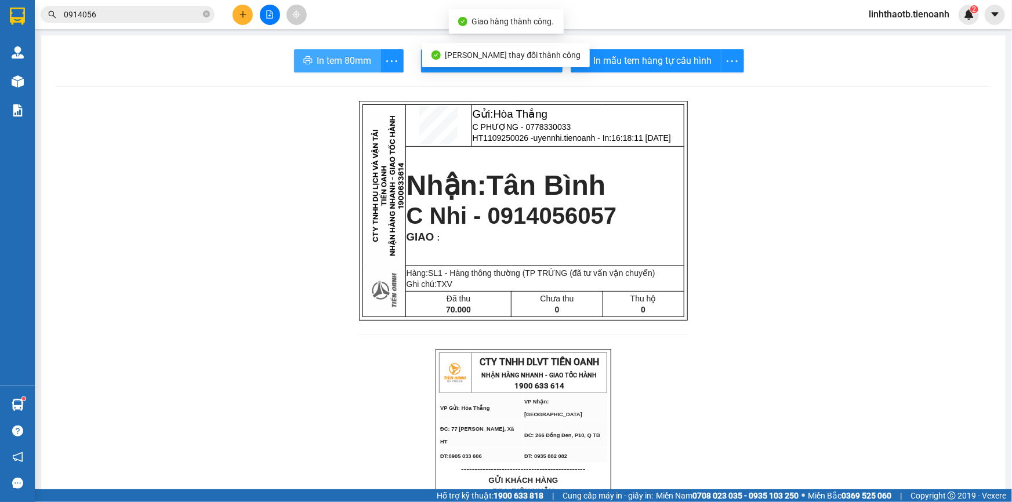
click at [295, 59] on button "In tem 80mm" at bounding box center [337, 60] width 87 height 23
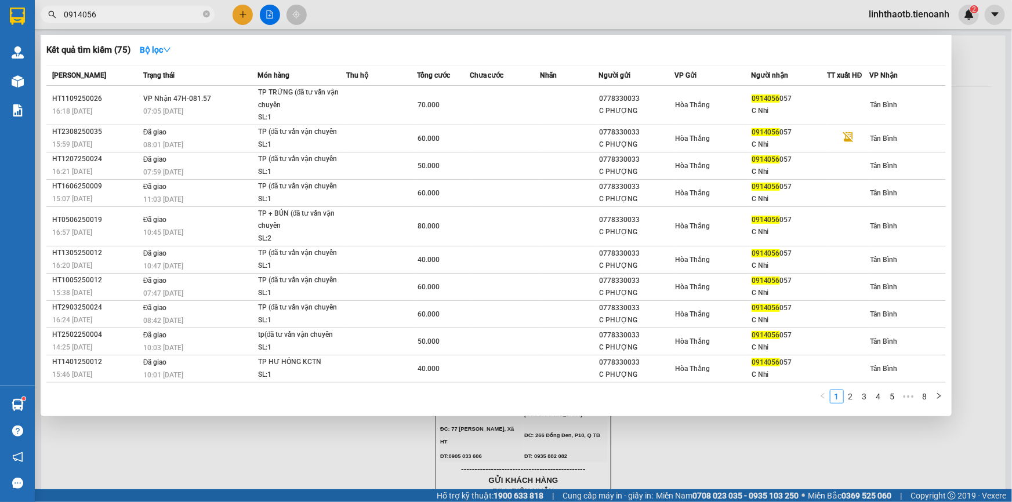
click at [146, 19] on input "0914056" at bounding box center [132, 14] width 137 height 13
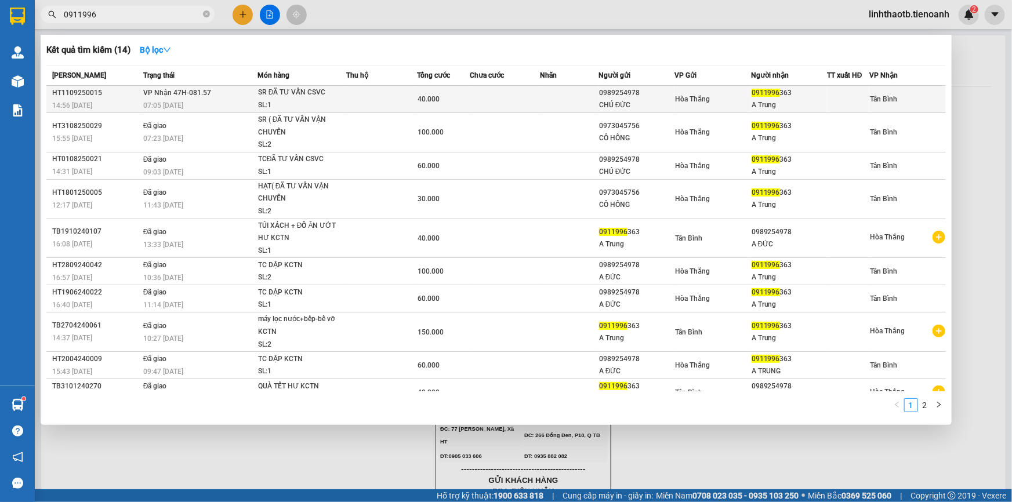
type input "0911996"
click at [249, 100] on div "07:05 - 12/09" at bounding box center [200, 105] width 114 height 13
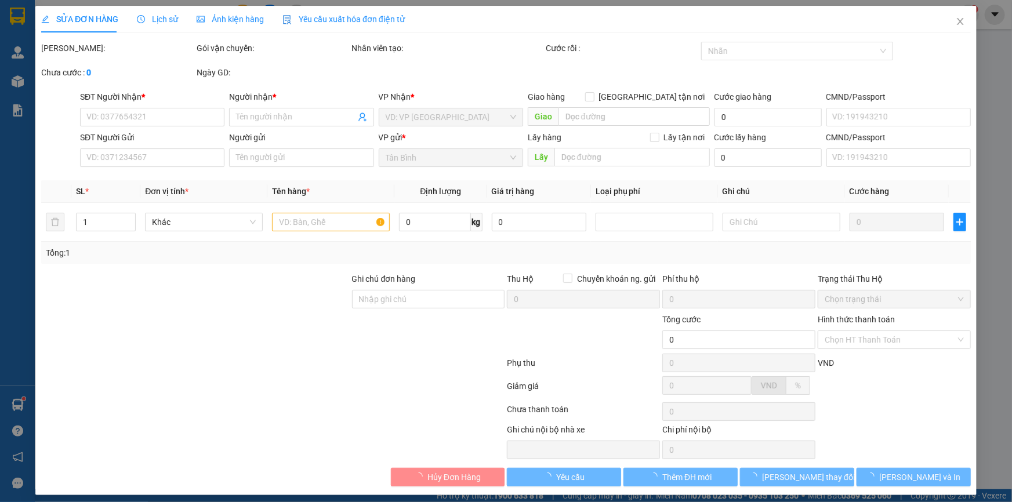
type input "0911996363"
type input "A Trung"
type input "0989254978"
type input "CHÚ ĐỨC"
type input "240939989"
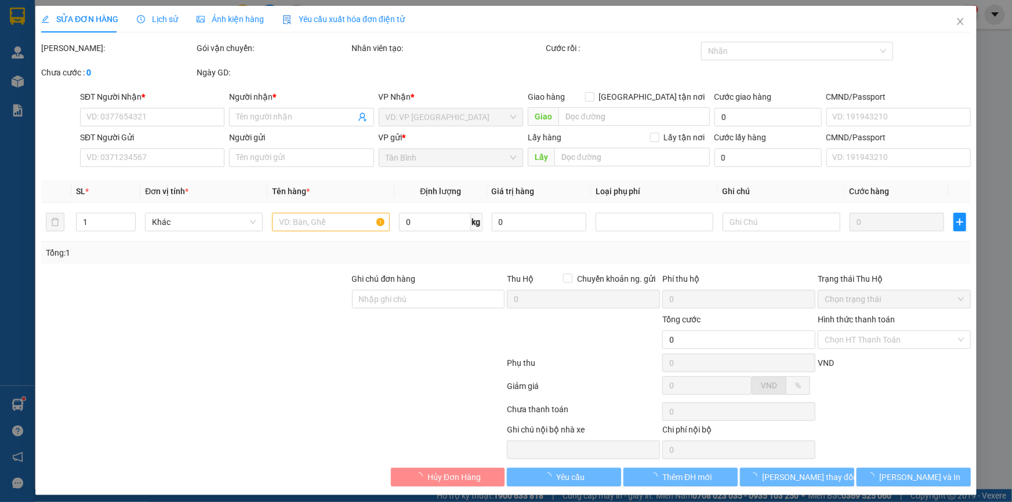
type input "40.000"
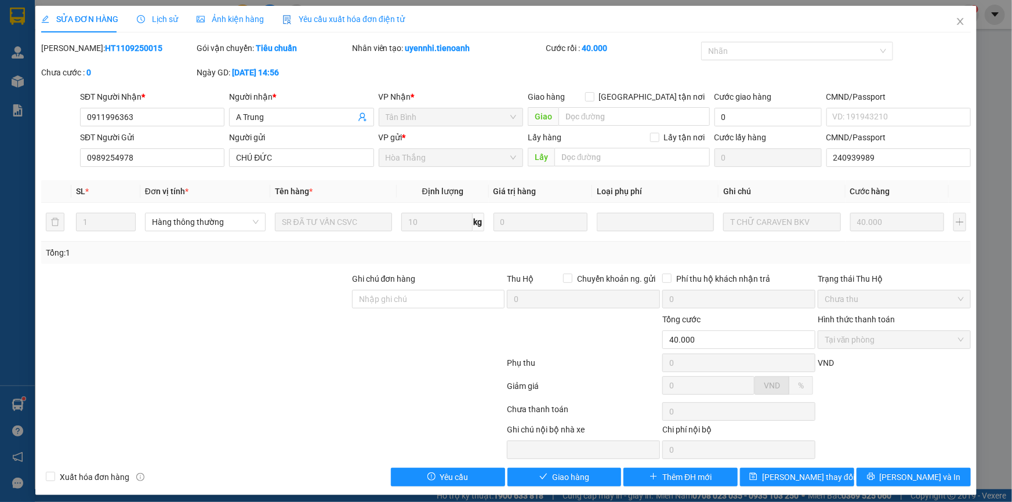
click at [566, 488] on div "SỬA ĐƠN HÀNG Lịch sử Ảnh kiện hàng Yêu cầu xuất hóa đơn điện tử Total Paid Fee …" at bounding box center [506, 251] width 942 height 490
click at [567, 484] on button "Giao hàng" at bounding box center [565, 477] width 114 height 19
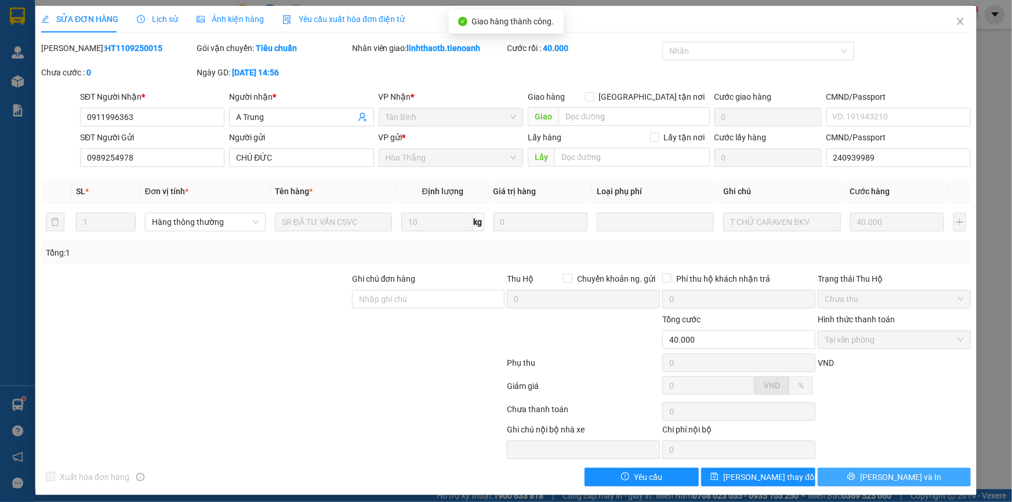
click at [881, 482] on span "Lưu và In" at bounding box center [900, 477] width 81 height 13
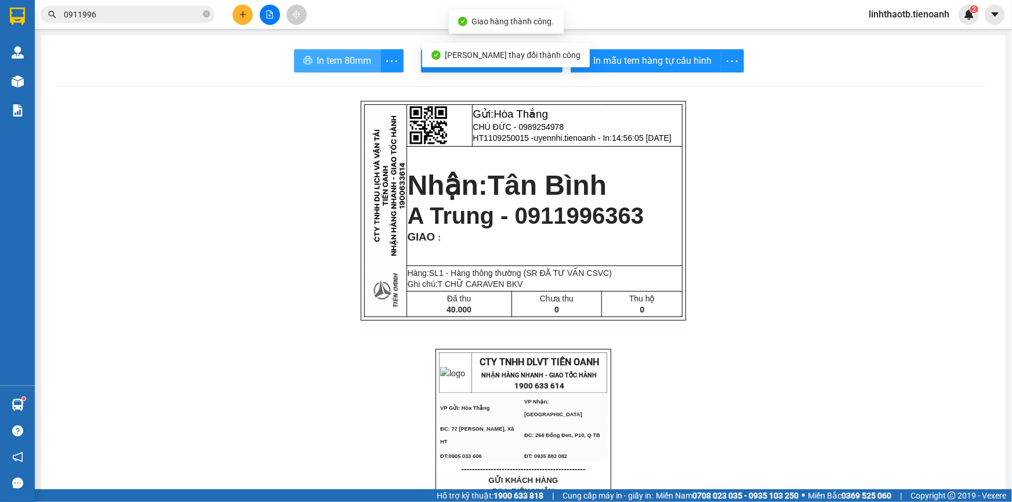
click at [336, 68] on button "In tem 80mm" at bounding box center [337, 60] width 87 height 23
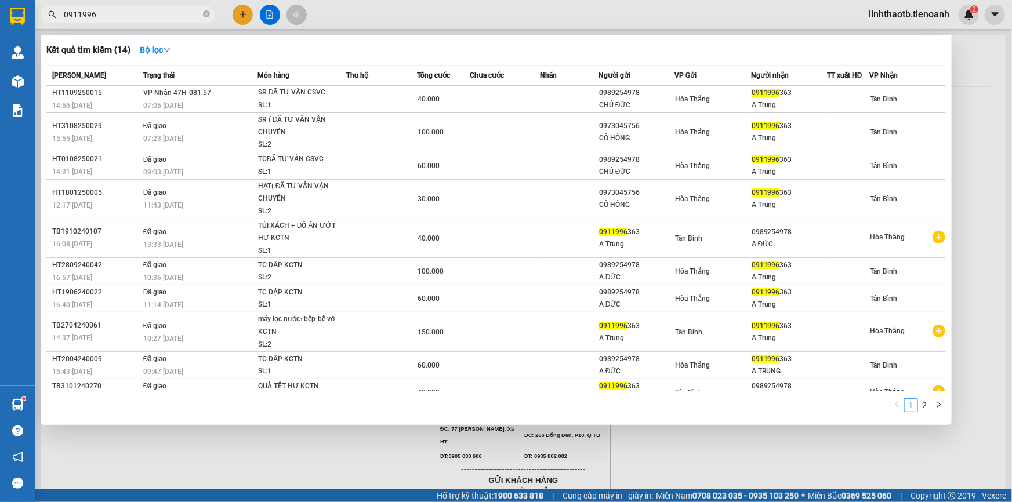
click at [151, 19] on input "0911996" at bounding box center [132, 14] width 137 height 13
click at [159, 13] on input "0911996" at bounding box center [132, 14] width 137 height 13
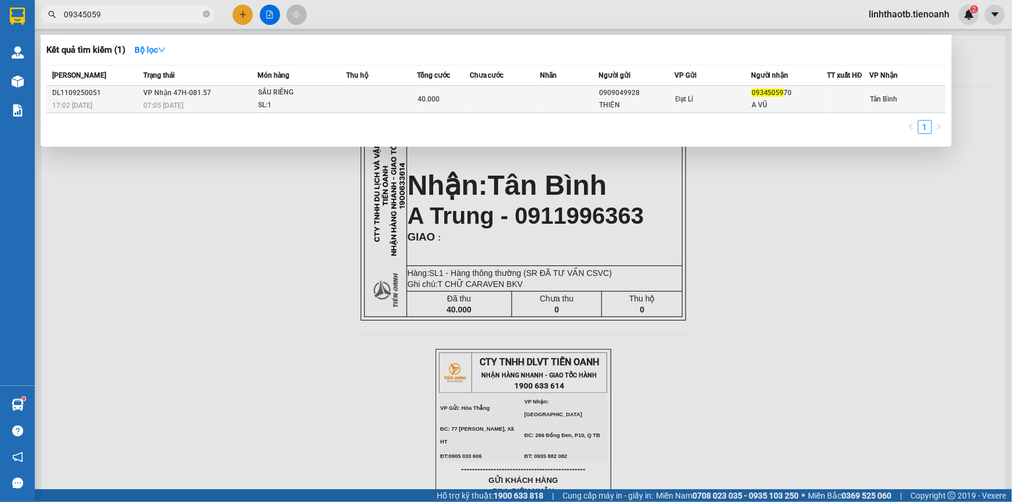
type input "09345059"
click at [274, 102] on div "SL: 1" at bounding box center [301, 105] width 87 height 13
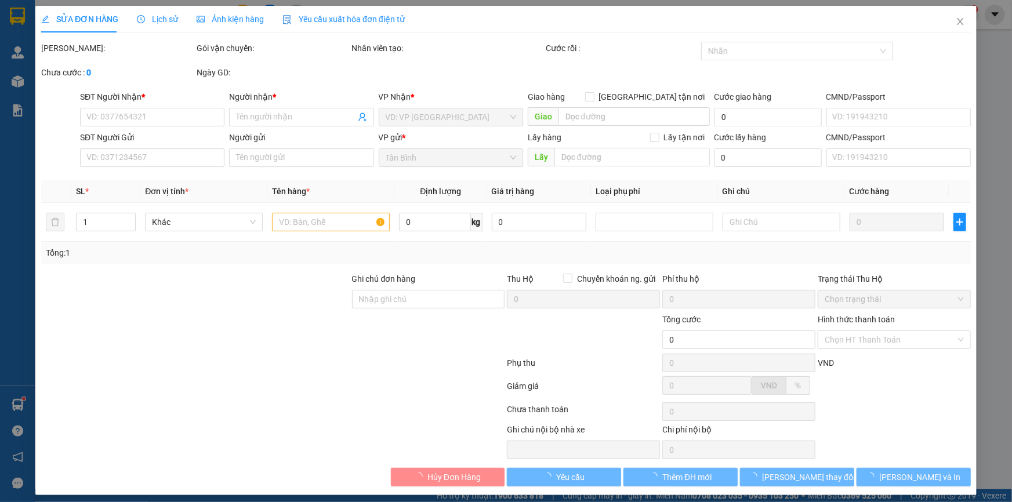
type input "0934505970"
type input "A VŨ"
type input "0909049928"
type input "THIỆN"
type input "40.000"
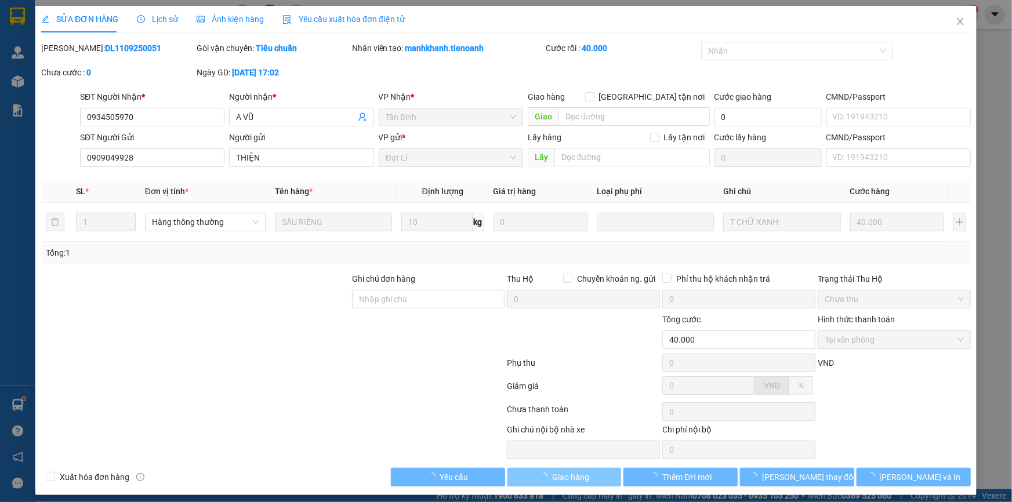
click at [556, 476] on span "Giao hàng" at bounding box center [570, 477] width 37 height 13
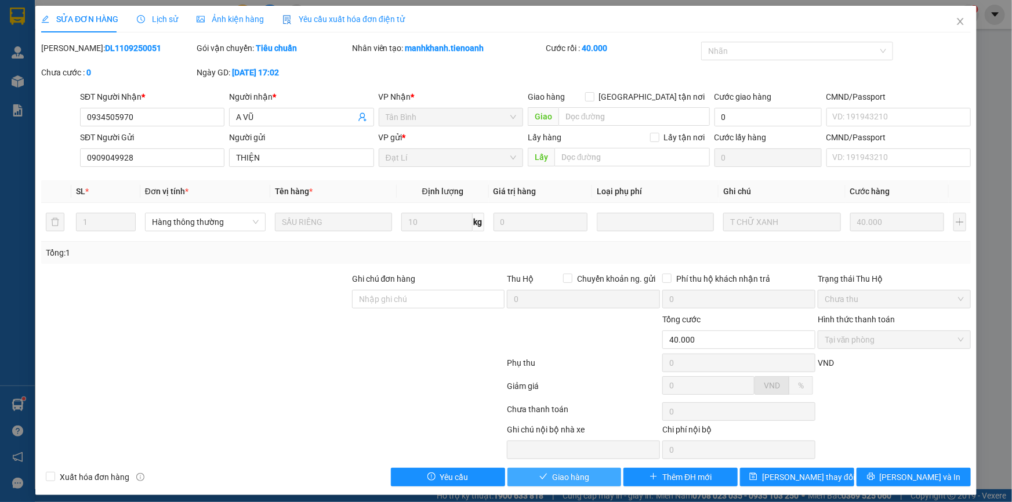
click at [556, 476] on span "Giao hàng" at bounding box center [570, 477] width 37 height 13
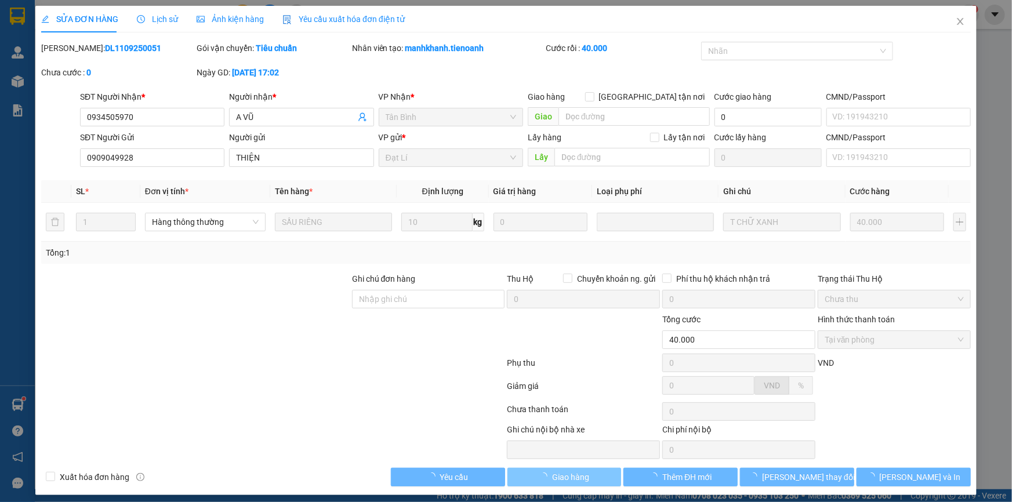
click at [556, 476] on span "Giao hàng" at bounding box center [570, 477] width 37 height 13
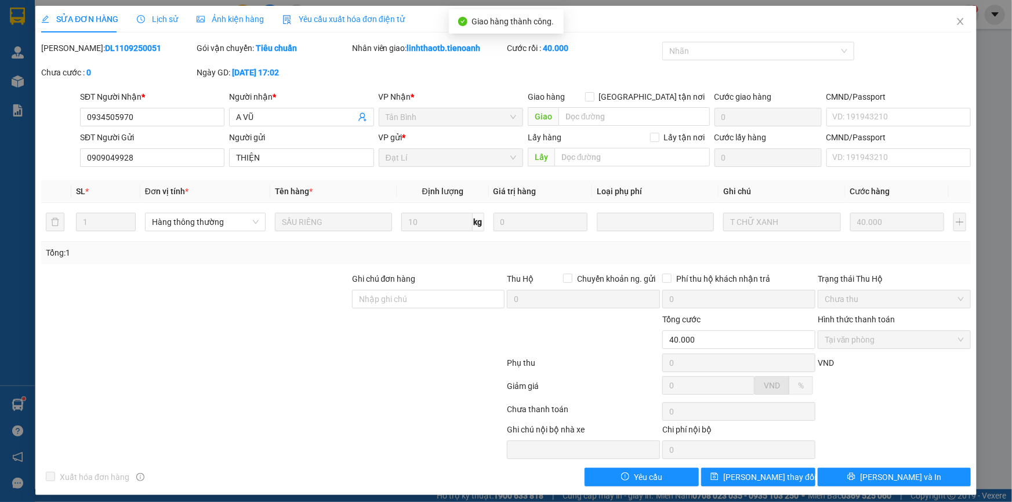
click at [935, 465] on div "Total Paid Fee 40.000 Total UnPaid Fee 0 Cash Collection Total Fee Mã ĐH: DL110…" at bounding box center [506, 264] width 930 height 445
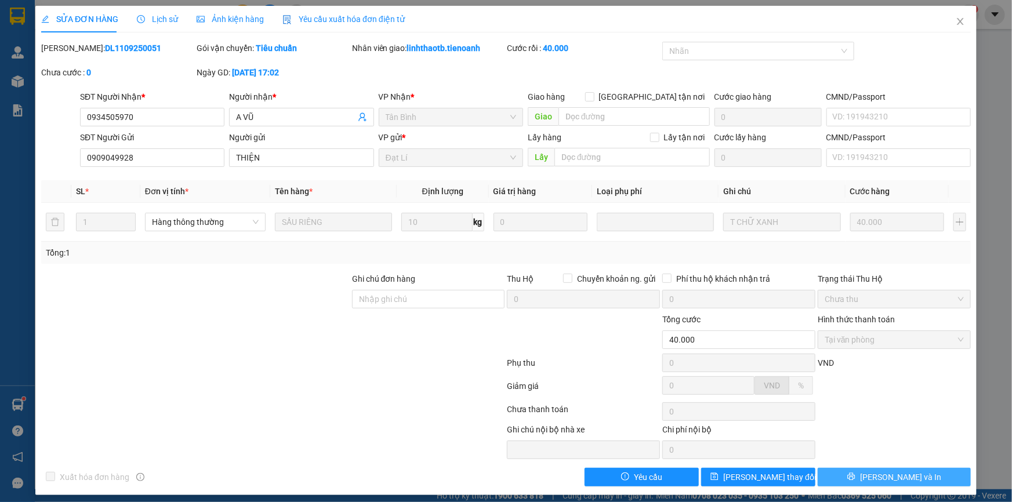
click at [858, 475] on button "Lưu và In" at bounding box center [894, 477] width 153 height 19
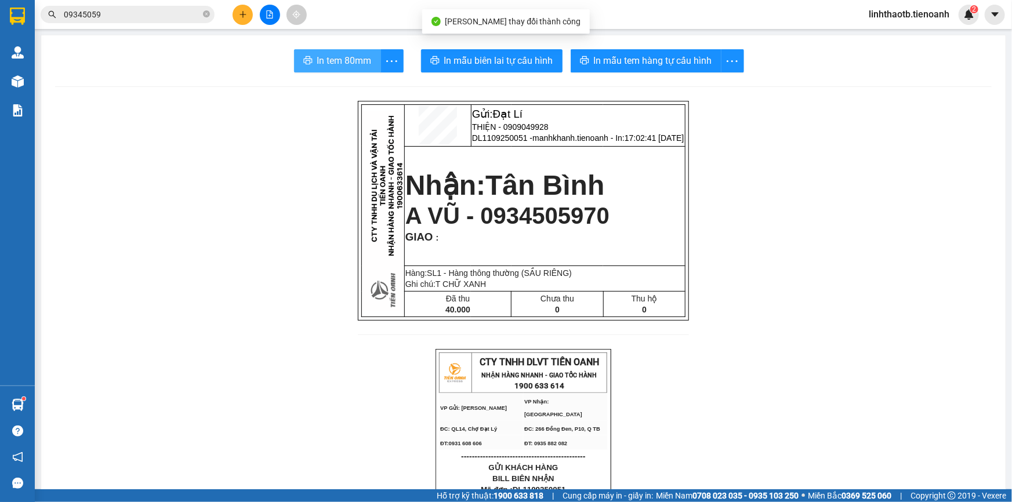
click at [344, 63] on span "In tem 80mm" at bounding box center [344, 60] width 55 height 15
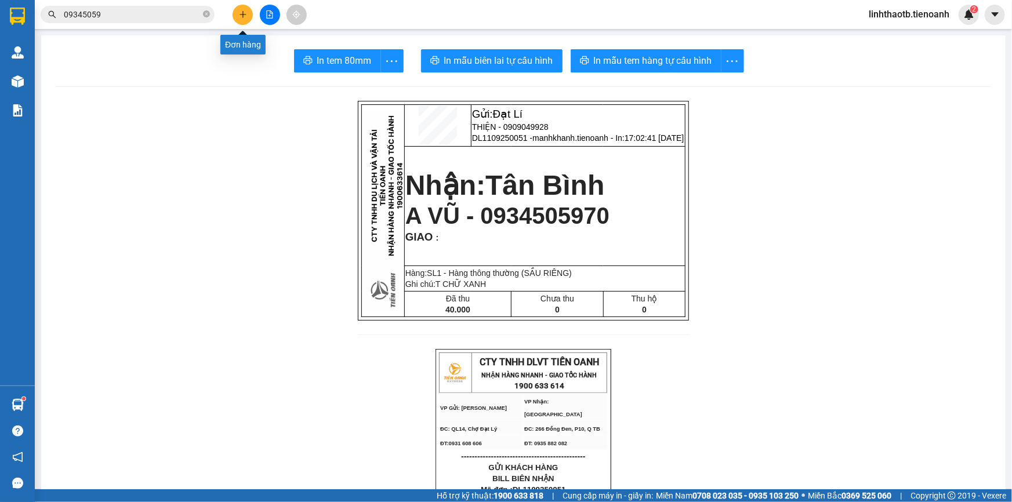
click at [240, 16] on icon "plus" at bounding box center [243, 14] width 8 height 8
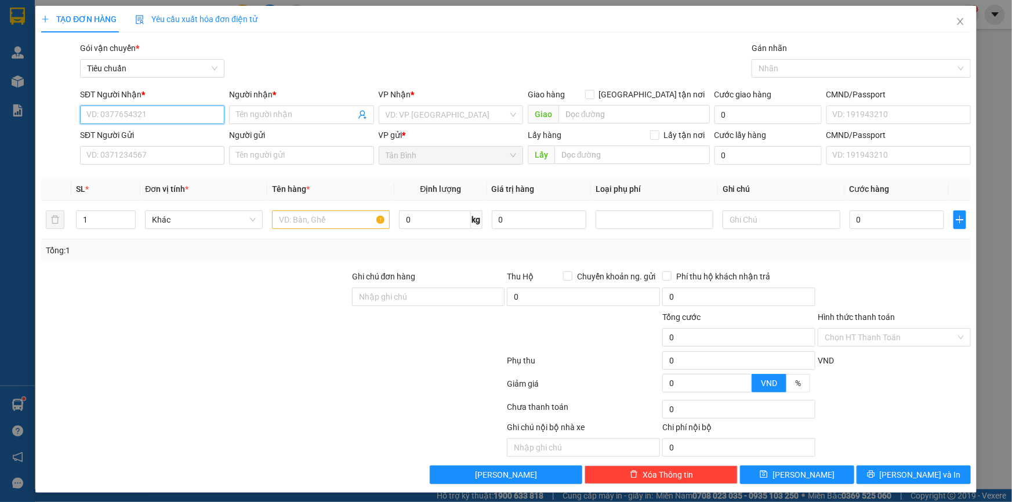
click at [201, 117] on input "SĐT Người Nhận *" at bounding box center [152, 115] width 144 height 19
click at [186, 107] on input "0817761338" at bounding box center [152, 115] width 144 height 19
type input "0817761338"
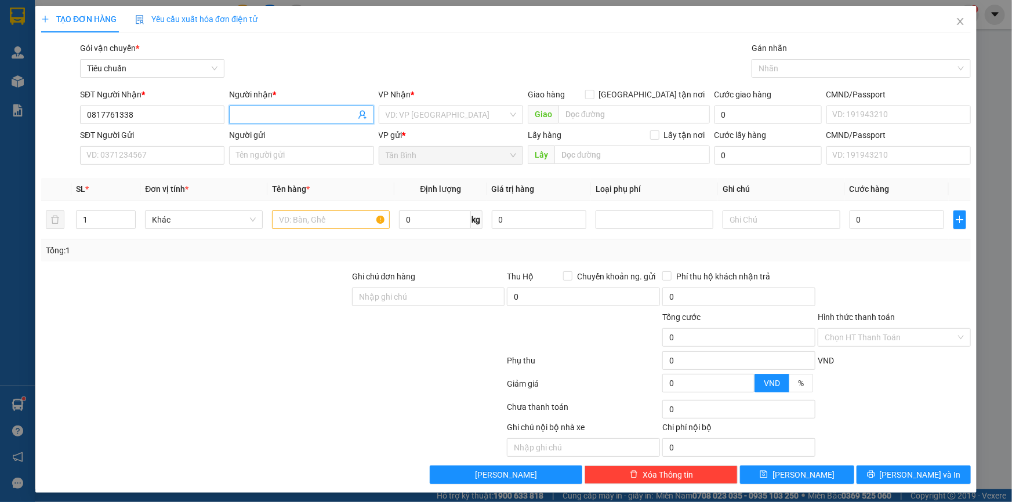
click at [277, 120] on input "Người nhận *" at bounding box center [295, 114] width 119 height 13
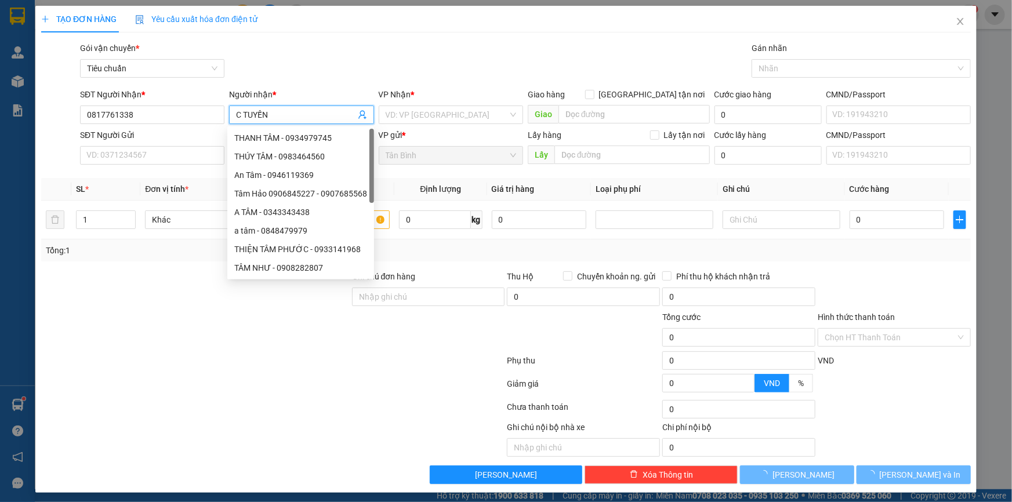
type input "C TUYẾN"
click at [424, 132] on div "VP gửi *" at bounding box center [451, 135] width 144 height 13
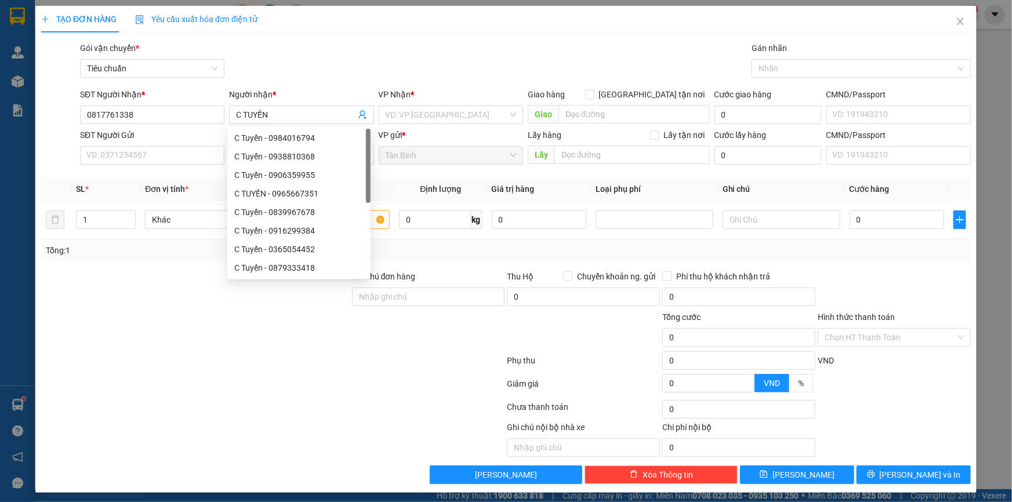
click at [429, 128] on form "SĐT Người Nhận * 0817761338 Người nhận * C TUYẾN VP Nhận * VD: VP Sài Gòn Giao …" at bounding box center [506, 128] width 930 height 81
click at [447, 119] on input "search" at bounding box center [447, 114] width 122 height 17
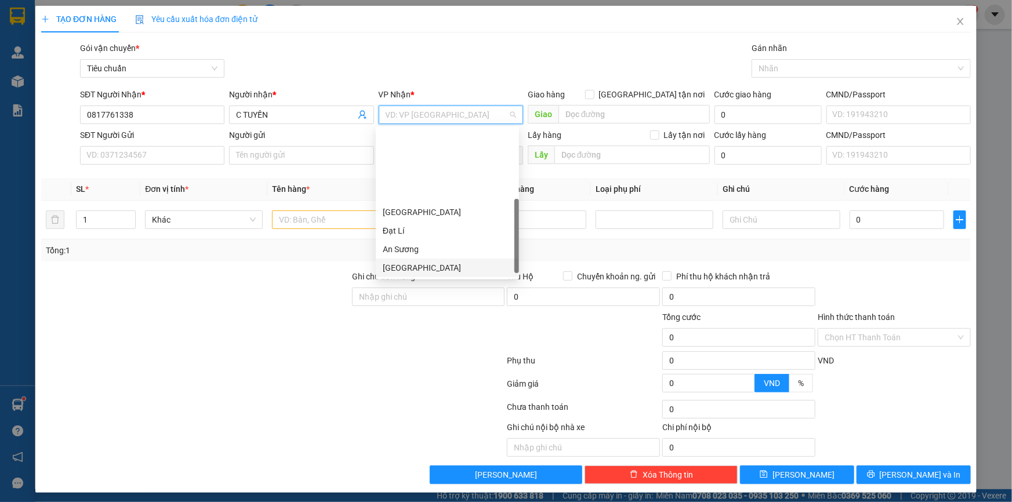
scroll to position [88, 0]
click at [409, 220] on div "Cư Kuin" at bounding box center [447, 217] width 129 height 13
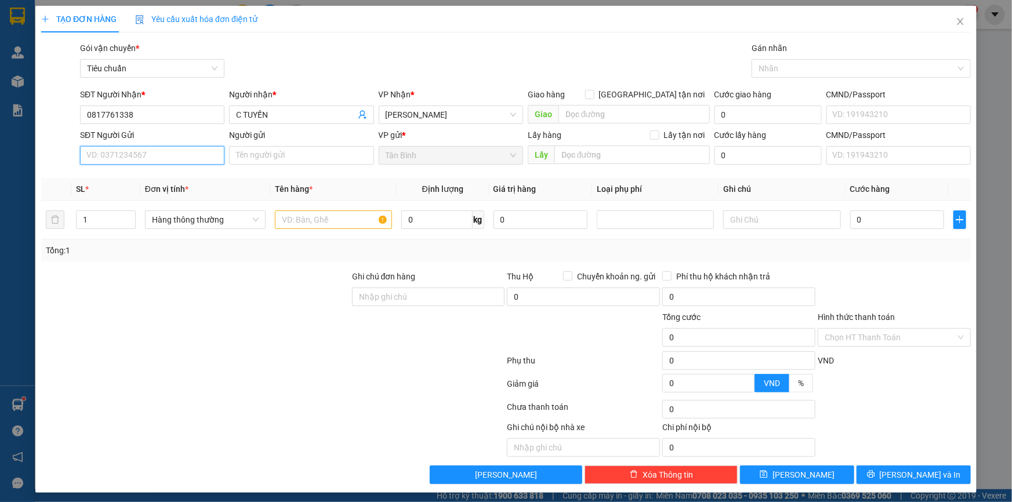
click at [173, 148] on input "SĐT Người Gửi" at bounding box center [152, 155] width 144 height 19
click at [165, 147] on input "SĐT Người Gửi" at bounding box center [152, 155] width 144 height 19
type input "0835959486"
click at [264, 144] on div "Người gửi" at bounding box center [301, 137] width 144 height 17
click at [264, 154] on input "Người gửi" at bounding box center [301, 155] width 144 height 19
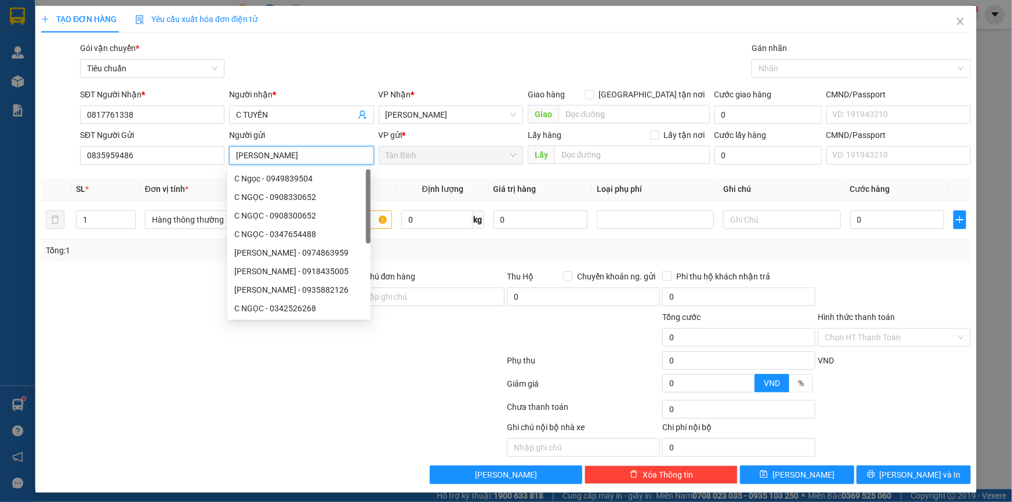
type input "C NGỌC"
click at [425, 63] on div "Gói vận chuyển * Tiêu chuẩn Gán nhãn Nhãn" at bounding box center [526, 62] width 896 height 41
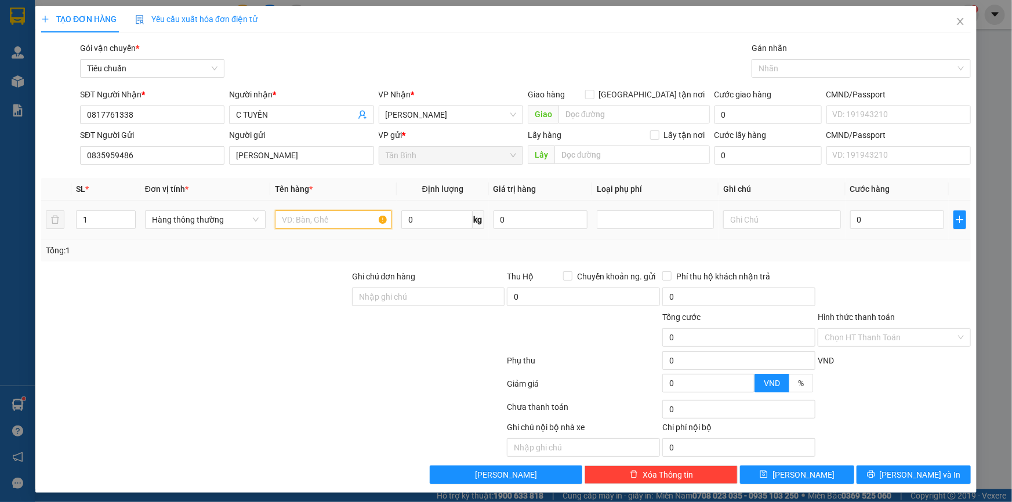
click at [348, 215] on input "text" at bounding box center [333, 220] width 117 height 19
type input "GT ĐÃ TƯ VẤN CSVC"
click at [758, 230] on div at bounding box center [781, 219] width 117 height 23
click at [759, 229] on input "text" at bounding box center [781, 220] width 117 height 19
type input "HỘP TRẮNG XANH"
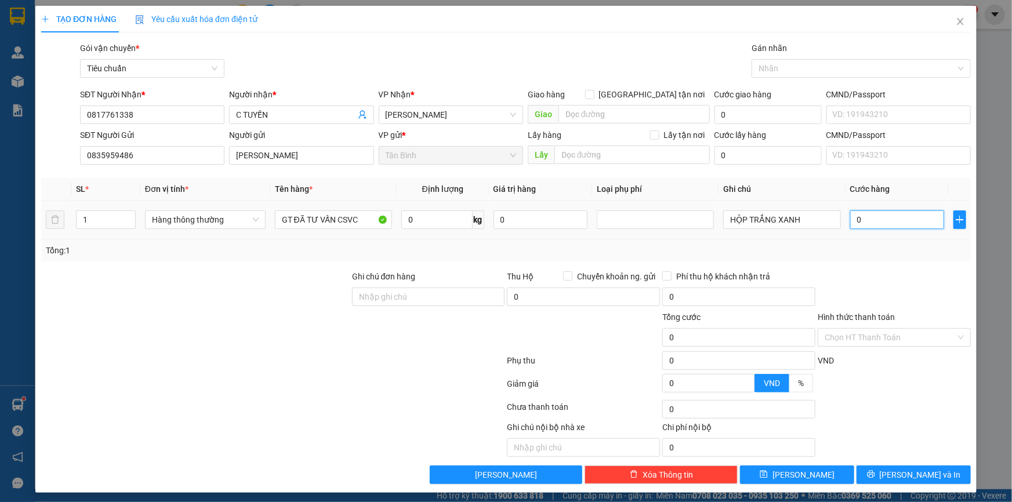
click at [893, 216] on input "0" at bounding box center [898, 220] width 95 height 19
type input "3"
type input "30"
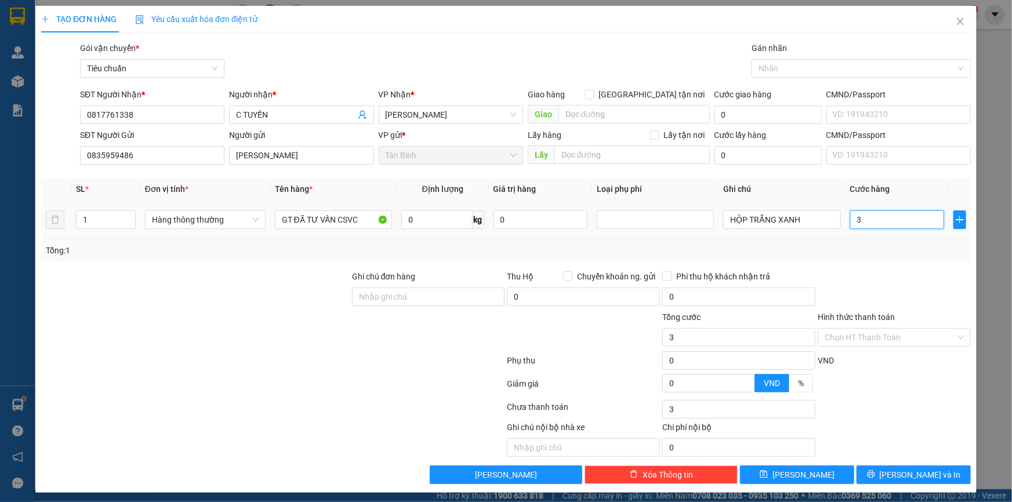
type input "30"
type input "30.000"
click at [893, 245] on div "Tổng: 1" at bounding box center [506, 250] width 921 height 13
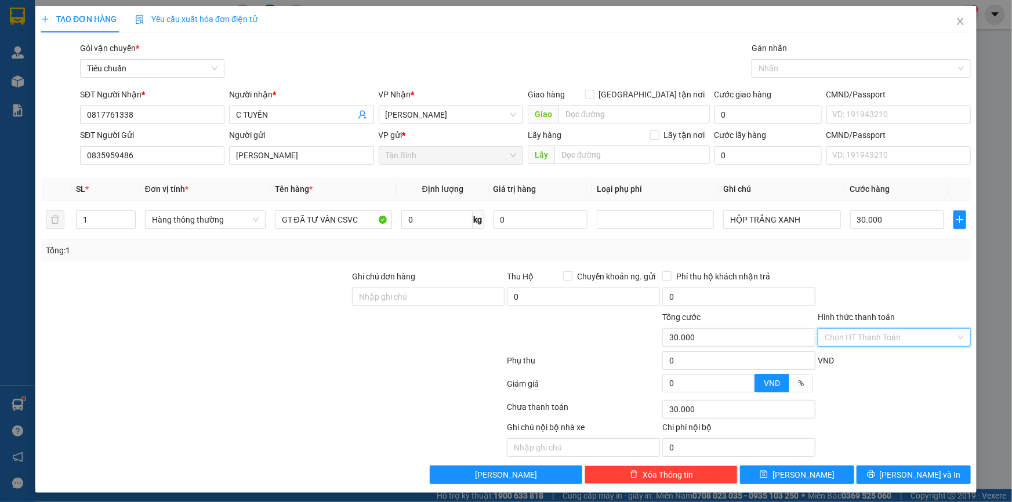
click at [892, 341] on input "Hình thức thanh toán" at bounding box center [890, 337] width 131 height 17
click at [891, 354] on div "Tại văn phòng" at bounding box center [888, 360] width 138 height 13
type input "0"
click at [910, 422] on div "Ghi chú nội bộ nhà xe Chi phí nội bộ 0" at bounding box center [506, 439] width 932 height 36
click at [940, 476] on button "Lưu và In" at bounding box center [914, 475] width 114 height 19
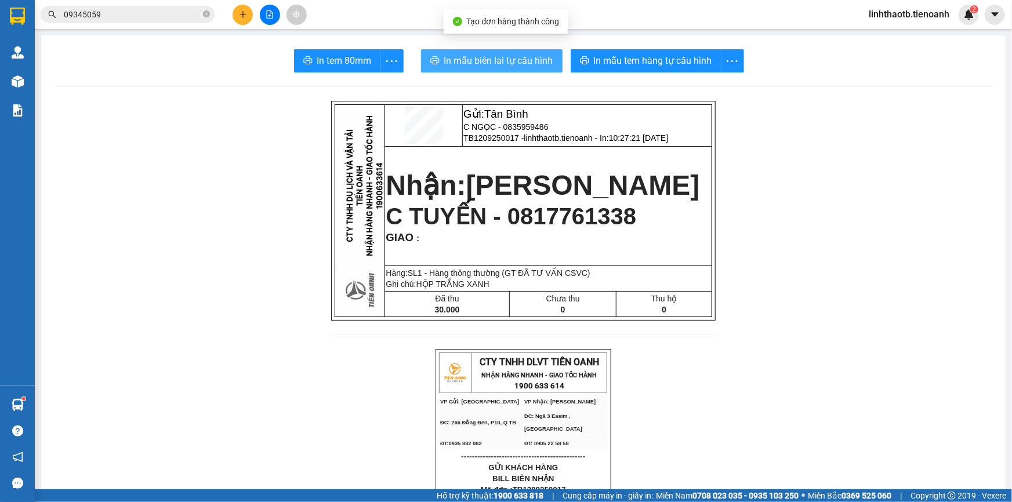
click at [483, 69] on button "In mẫu biên lai tự cấu hình" at bounding box center [492, 60] width 142 height 23
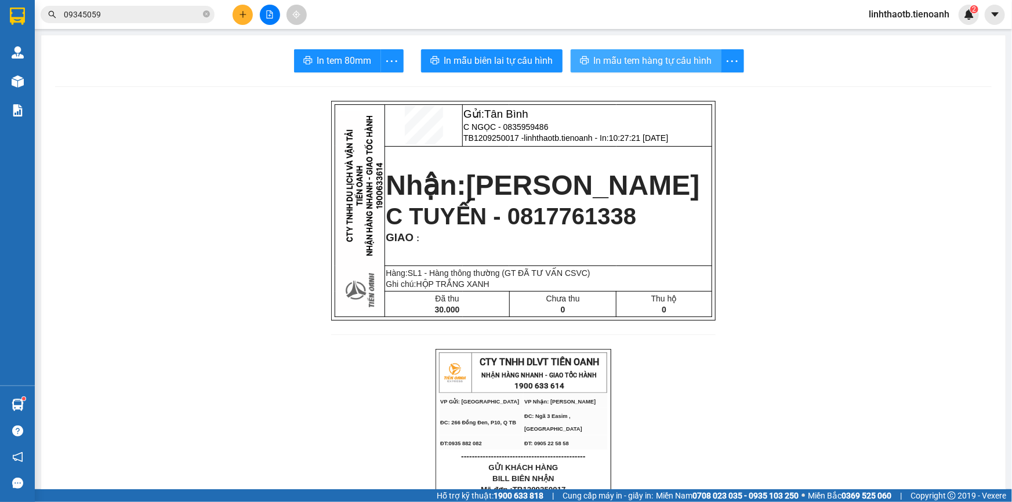
click at [683, 62] on span "In mẫu tem hàng tự cấu hình" at bounding box center [653, 60] width 118 height 15
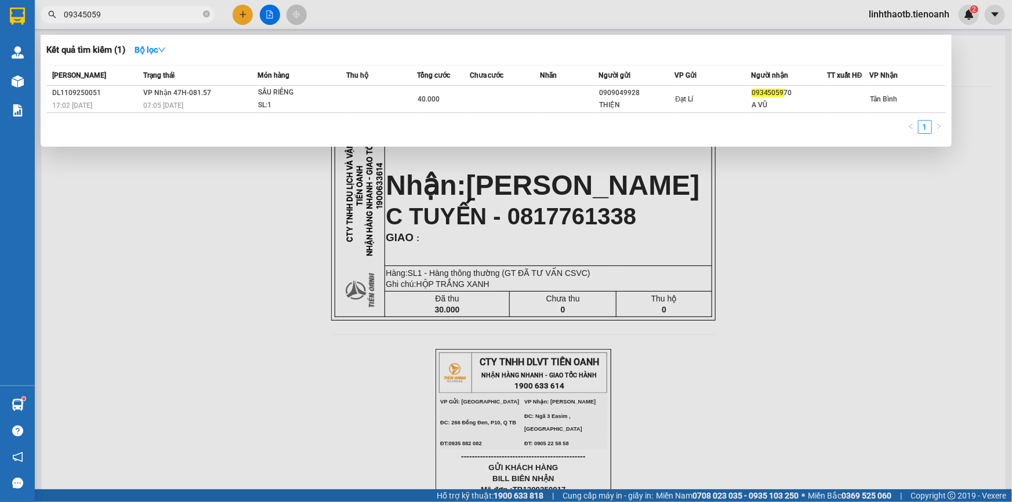
click at [198, 14] on input "09345059" at bounding box center [132, 14] width 137 height 13
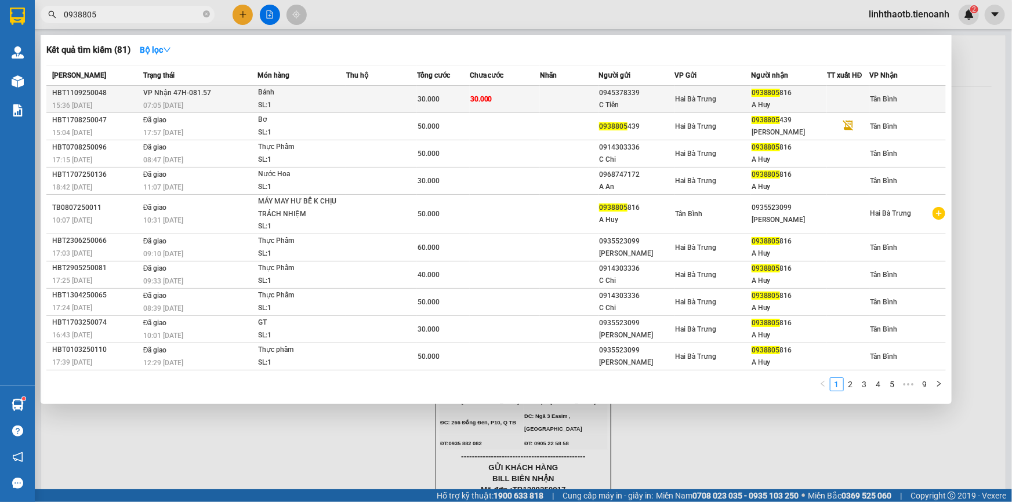
type input "0938805"
click at [458, 102] on div "30.000" at bounding box center [444, 99] width 52 height 13
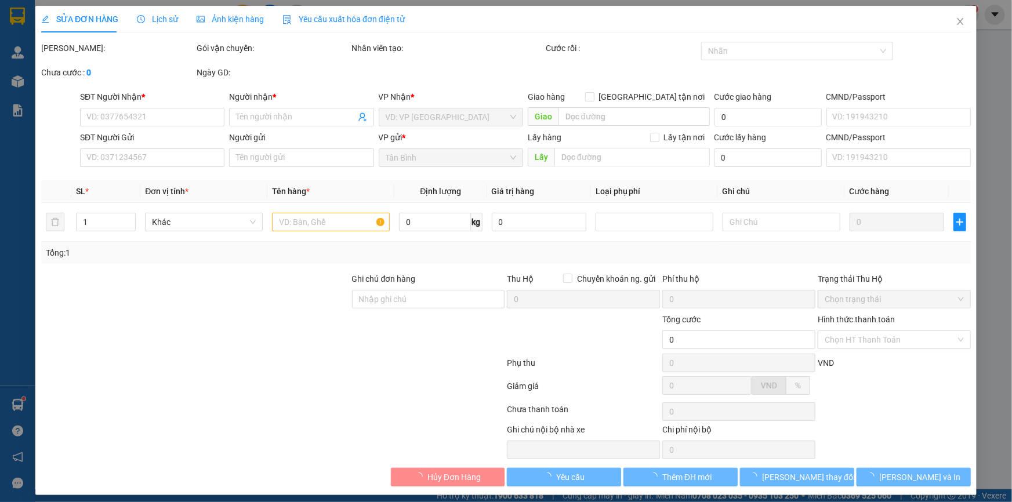
type input "0938805816"
type input "A Huy"
type input "0945378339"
type input "C Tiên"
type input "30.000"
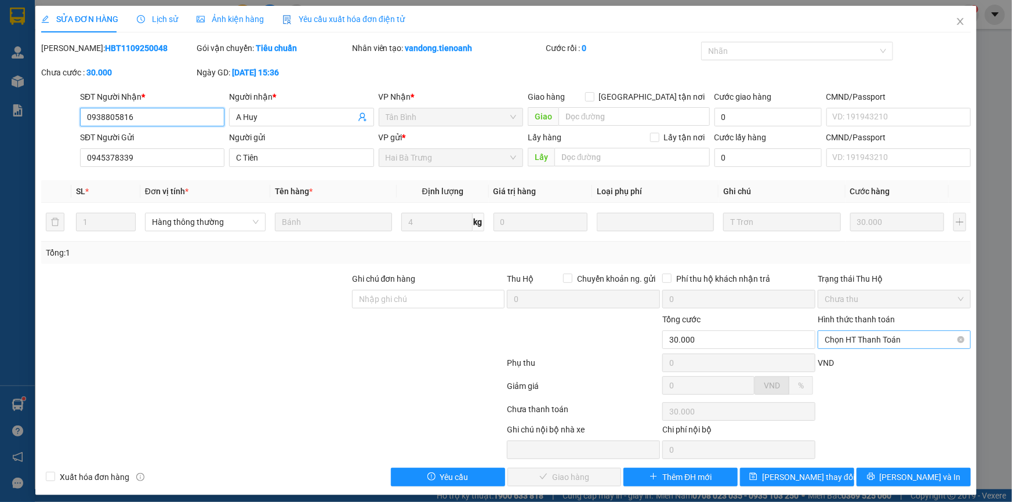
click at [854, 340] on span "Chọn HT Thanh Toán" at bounding box center [894, 339] width 139 height 17
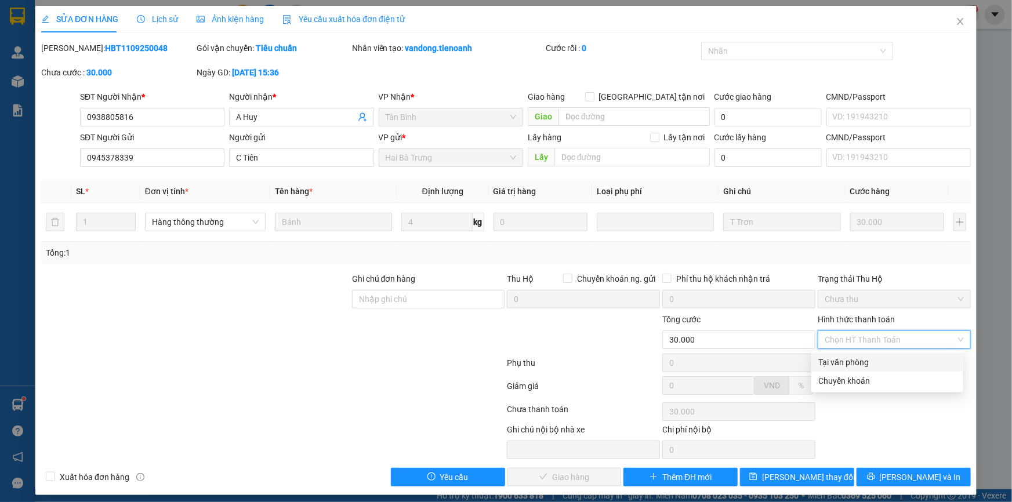
click at [849, 357] on div "Tại văn phòng" at bounding box center [888, 362] width 138 height 13
type input "0"
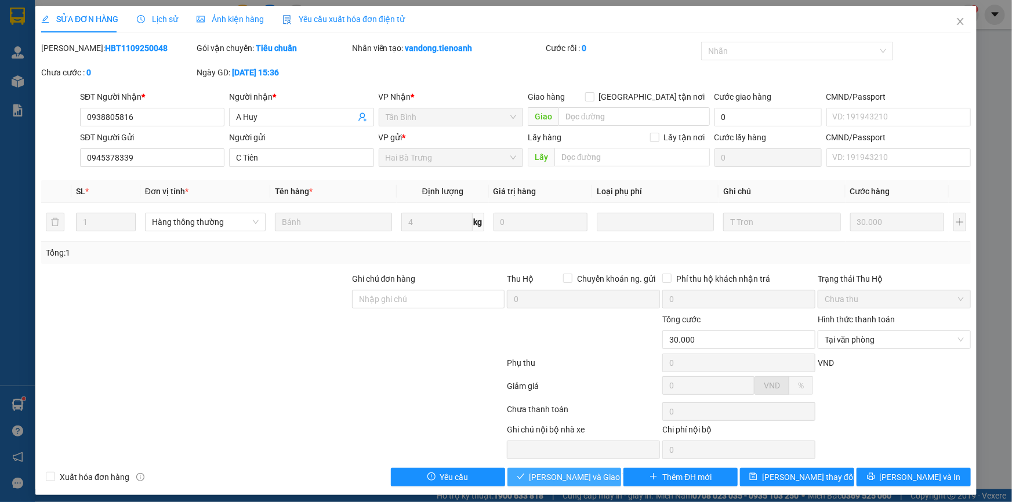
click at [573, 483] on button "Lưu và Giao hàng" at bounding box center [565, 477] width 114 height 19
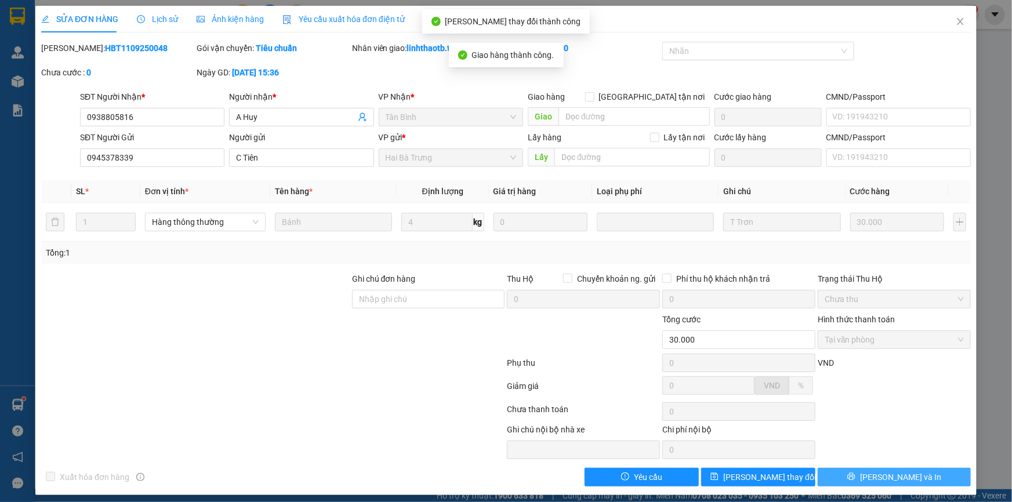
drag, startPoint x: 906, startPoint y: 474, endPoint x: 963, endPoint y: 482, distance: 57.4
click at [963, 482] on button "Lưu và In" at bounding box center [894, 477] width 153 height 19
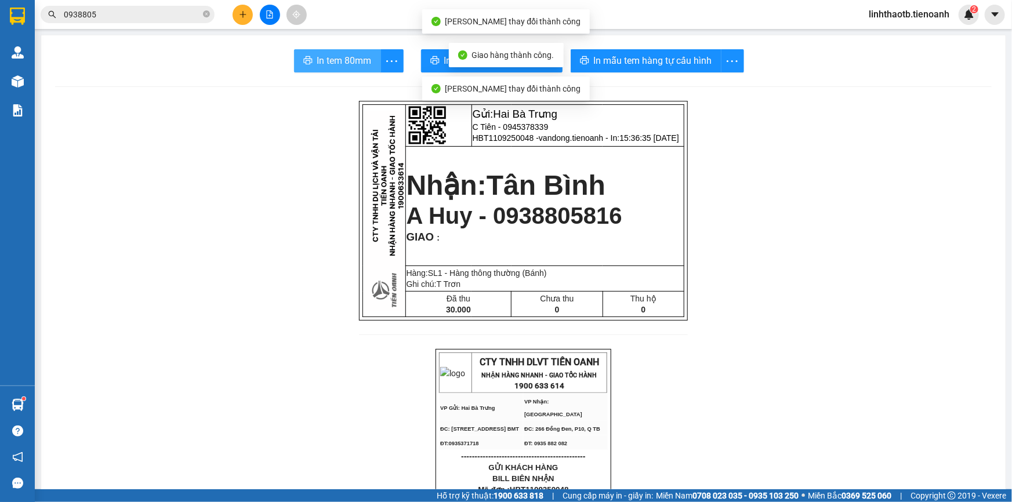
click at [342, 59] on span "In tem 80mm" at bounding box center [344, 60] width 55 height 15
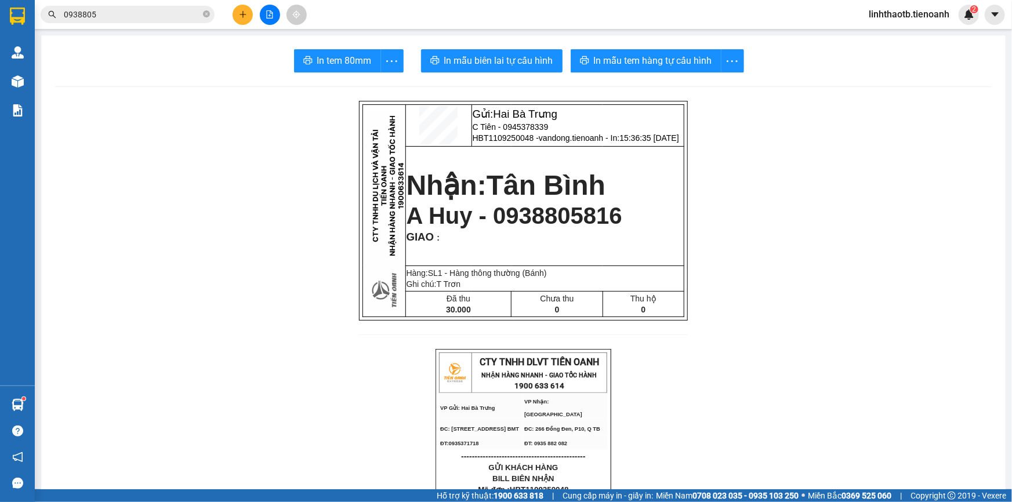
click at [125, 12] on input "0938805" at bounding box center [132, 14] width 137 height 13
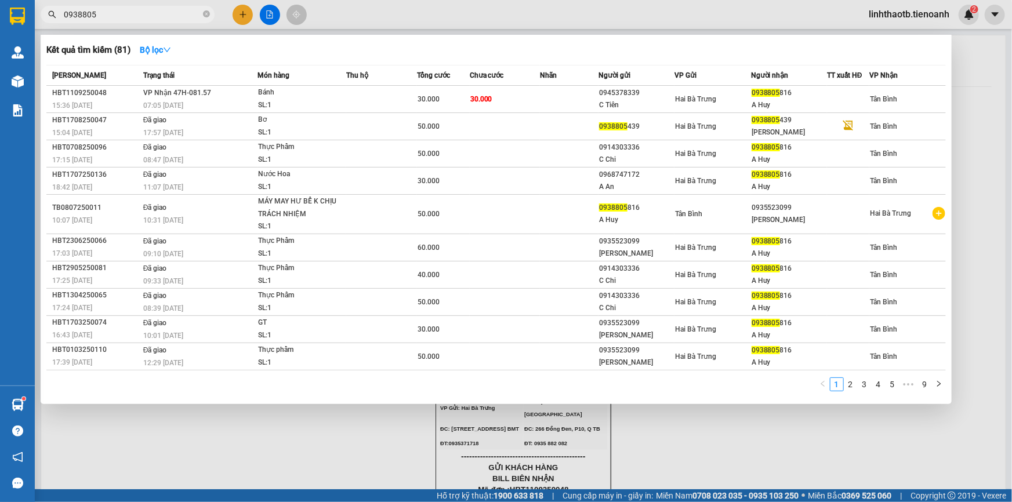
click at [125, 12] on input "0938805" at bounding box center [132, 14] width 137 height 13
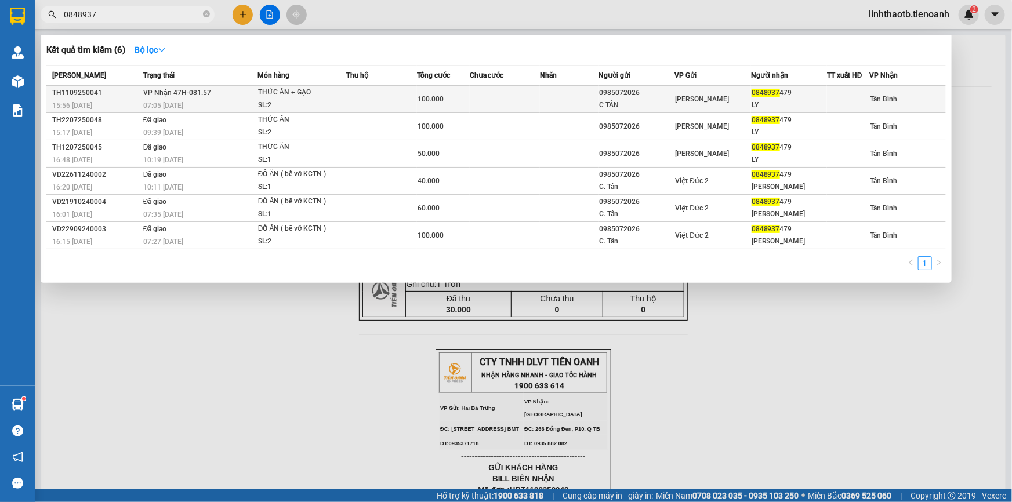
type input "0848937"
click at [246, 95] on td "VP Nhận 47H-081.57 07:05 - 12/09" at bounding box center [198, 99] width 117 height 27
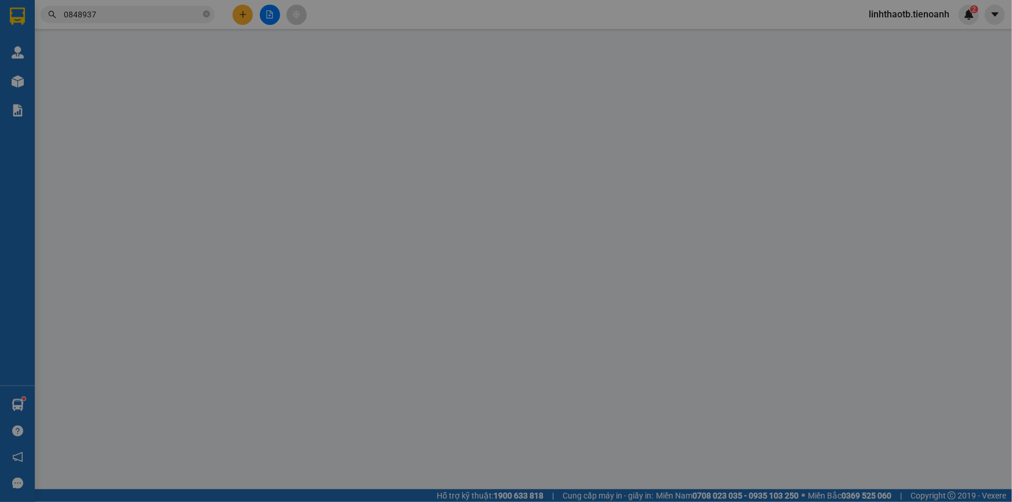
type input "0848937479"
type input "LY"
type input "0985072026"
type input "C TÂN"
type input "100.000"
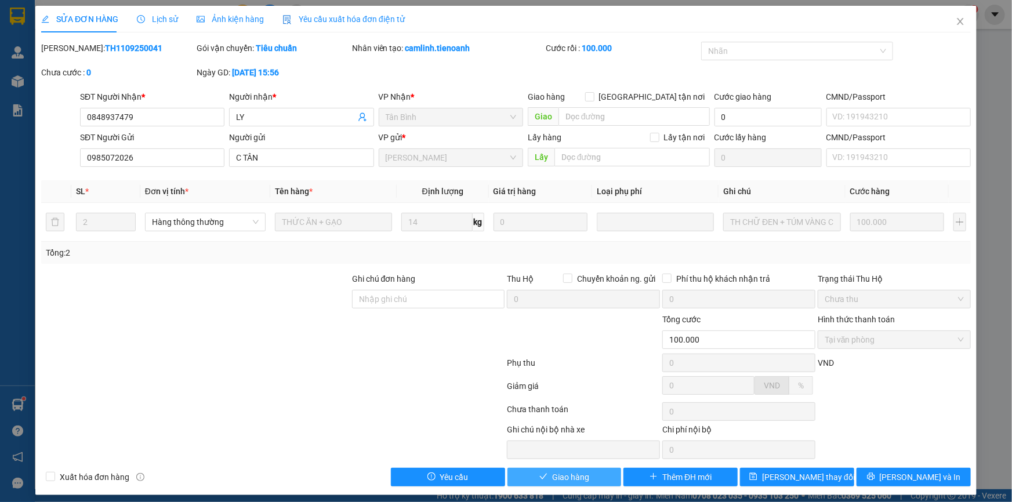
click at [592, 470] on button "Giao hàng" at bounding box center [565, 477] width 114 height 19
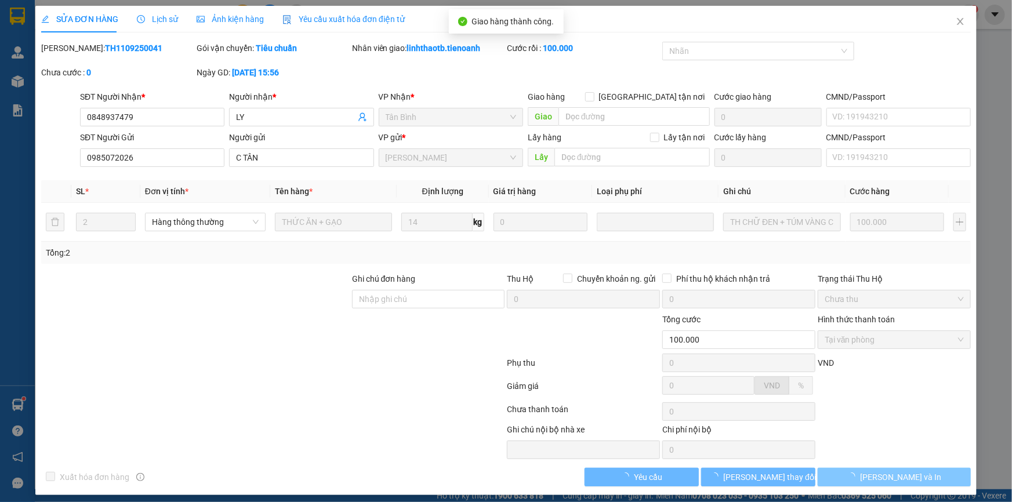
click at [888, 483] on span "Lưu và In" at bounding box center [900, 477] width 81 height 13
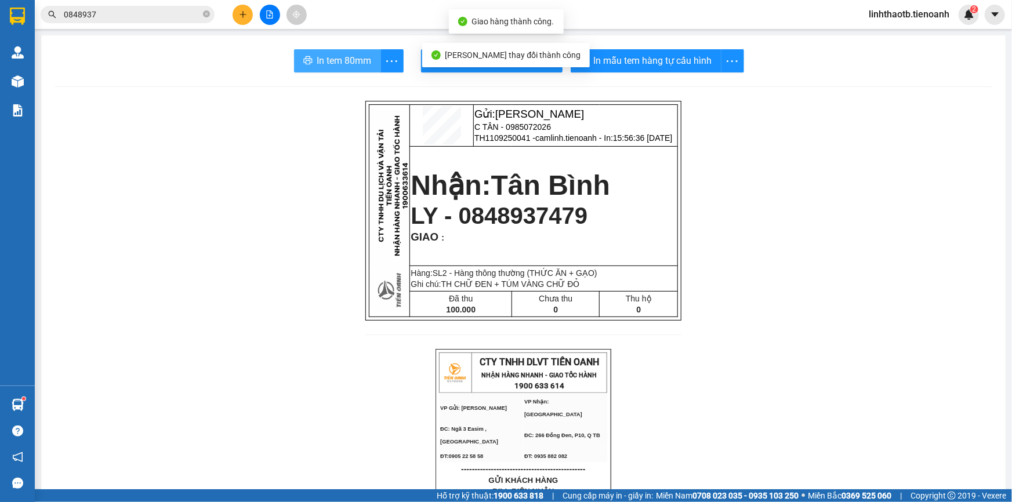
click at [323, 52] on button "In tem 80mm" at bounding box center [337, 60] width 87 height 23
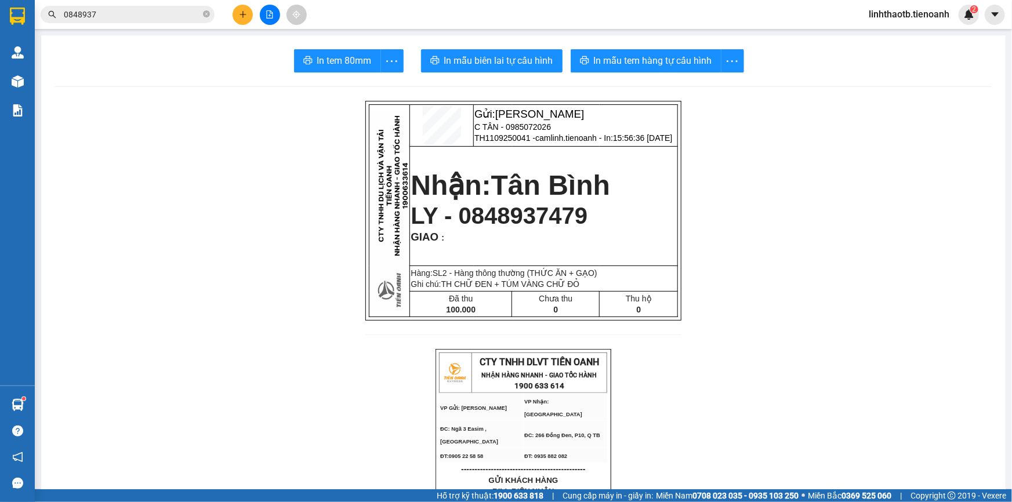
click at [178, 17] on input "0848937" at bounding box center [132, 14] width 137 height 13
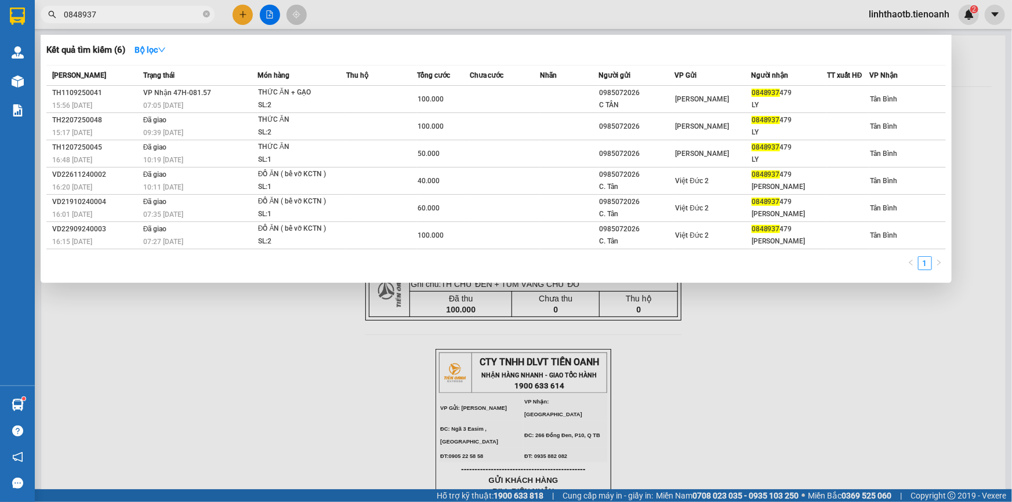
click at [178, 17] on input "0848937" at bounding box center [132, 14] width 137 height 13
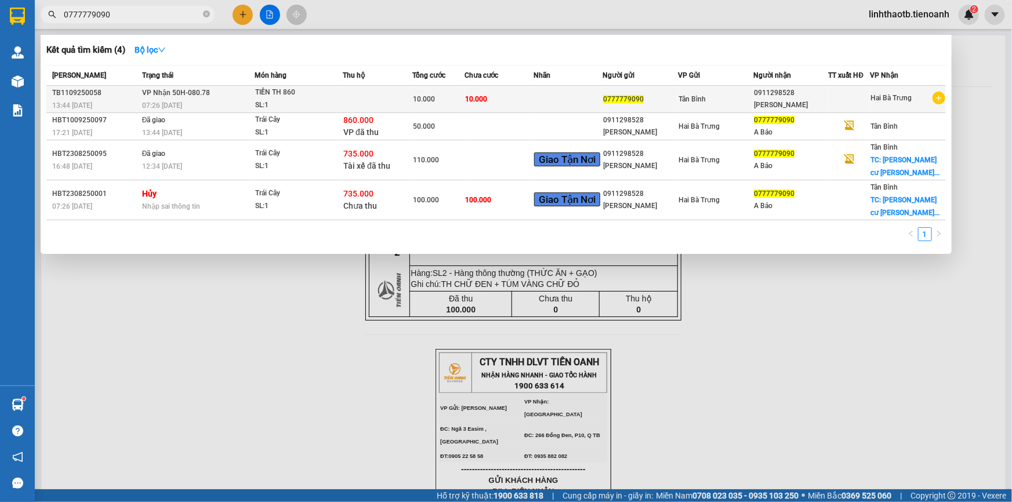
type input "0777779090"
click at [311, 99] on div "SL: 1" at bounding box center [298, 105] width 87 height 13
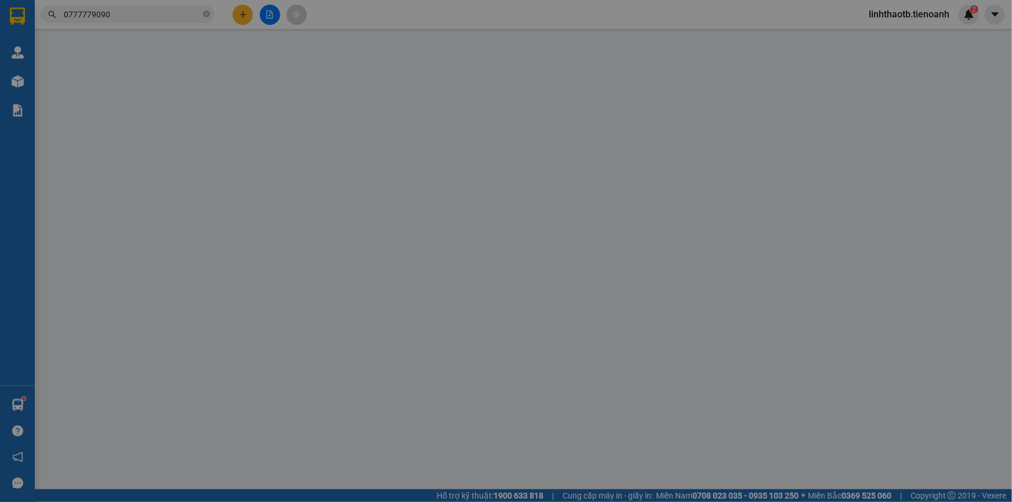
type input "0911298528"
type input "Tâm Ngọc"
type input "0777779090"
type input "10.000"
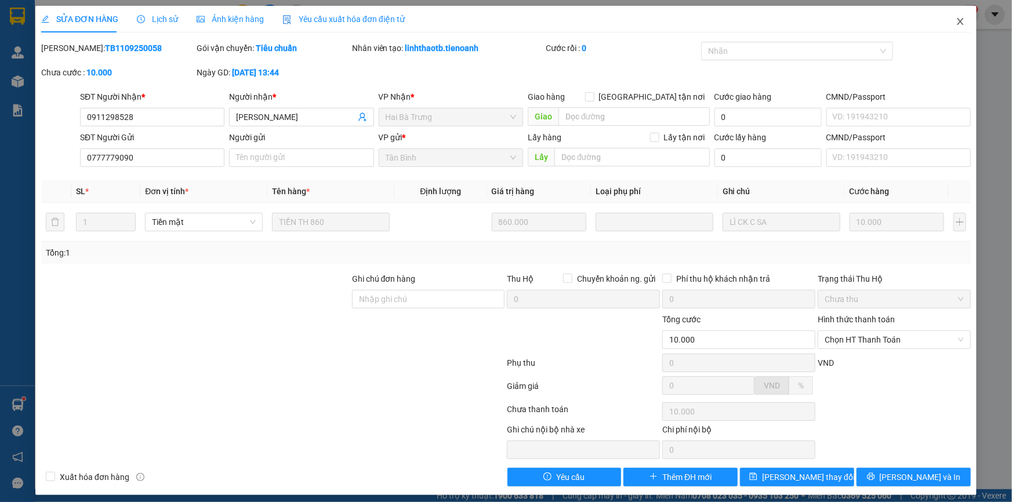
click at [956, 24] on icon "close" at bounding box center [960, 21] width 9 height 9
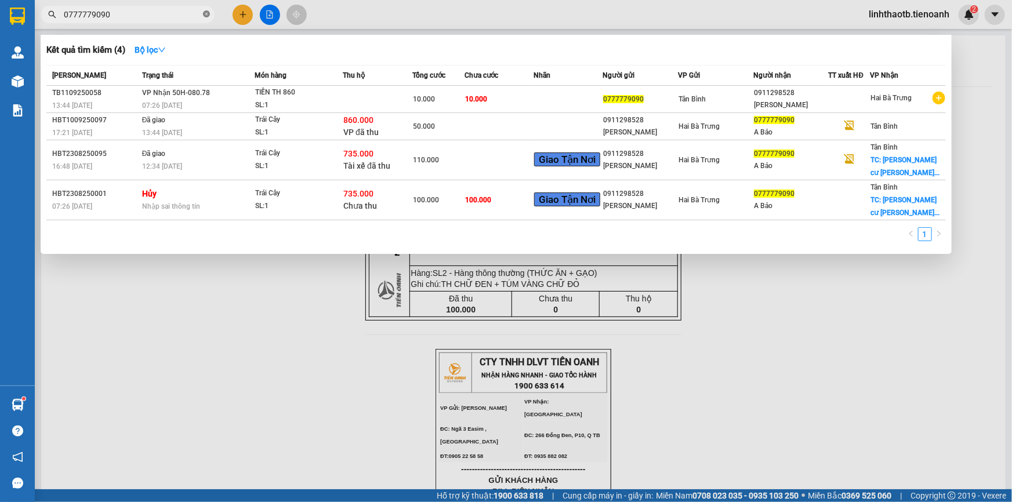
click at [206, 12] on icon "close-circle" at bounding box center [206, 13] width 7 height 7
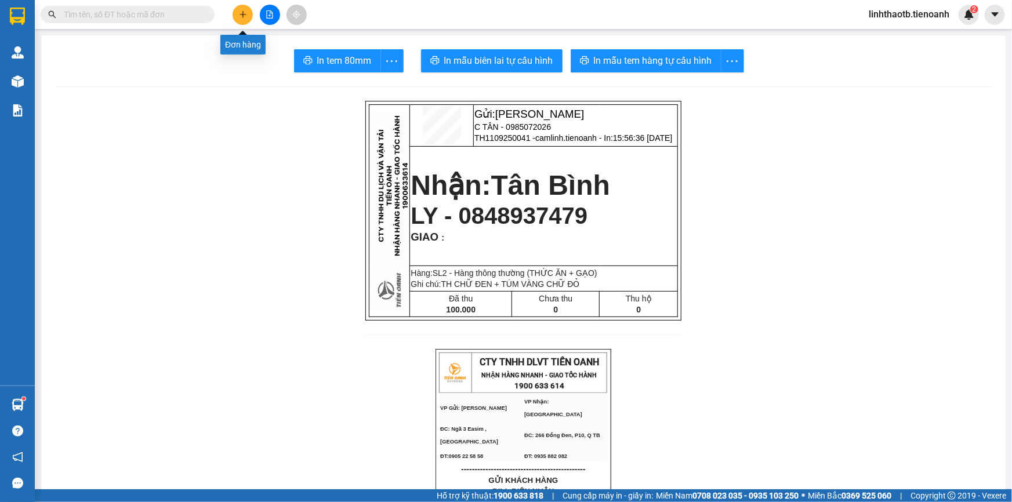
click at [241, 20] on button at bounding box center [243, 15] width 20 height 20
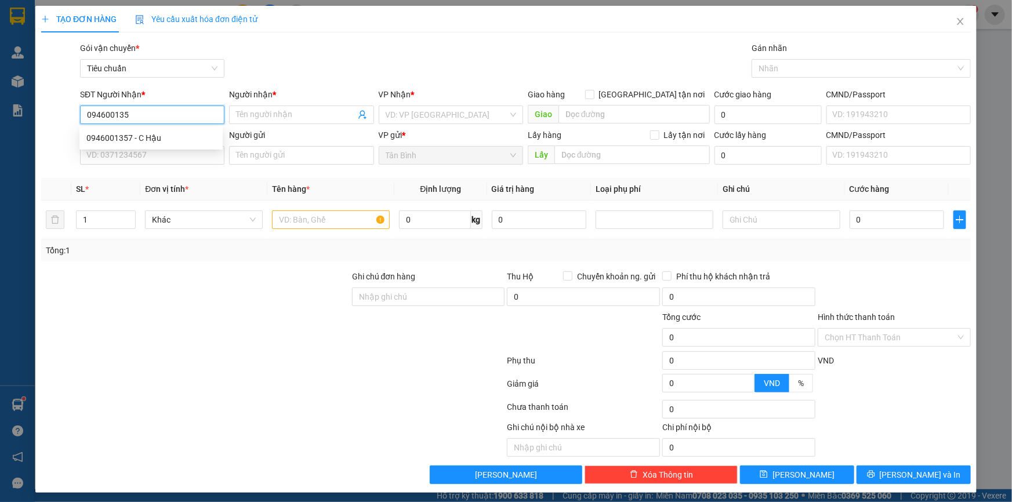
type input "0946001357"
click at [161, 133] on div "0946001357 - C Hậu" at bounding box center [150, 138] width 129 height 13
type input "C Hậu"
type input "123456789"
type input "40.000"
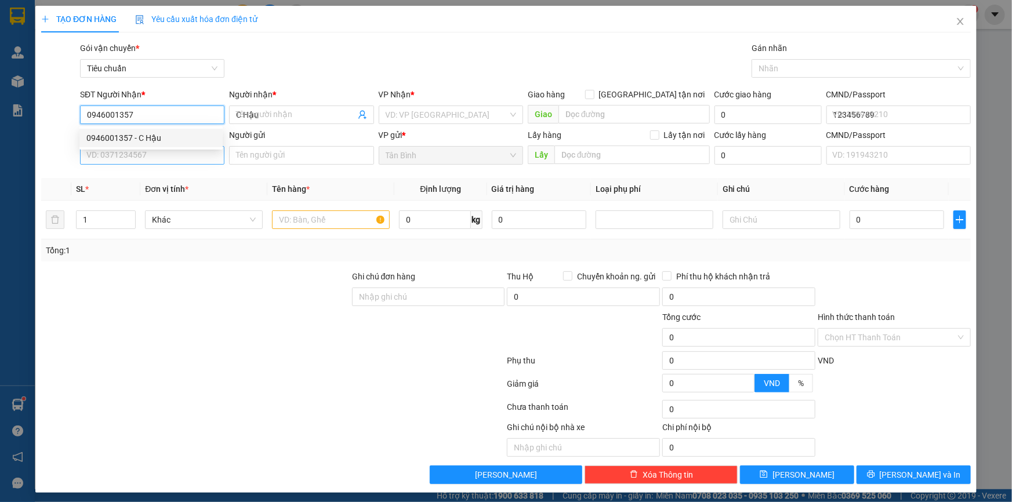
type input "40.000"
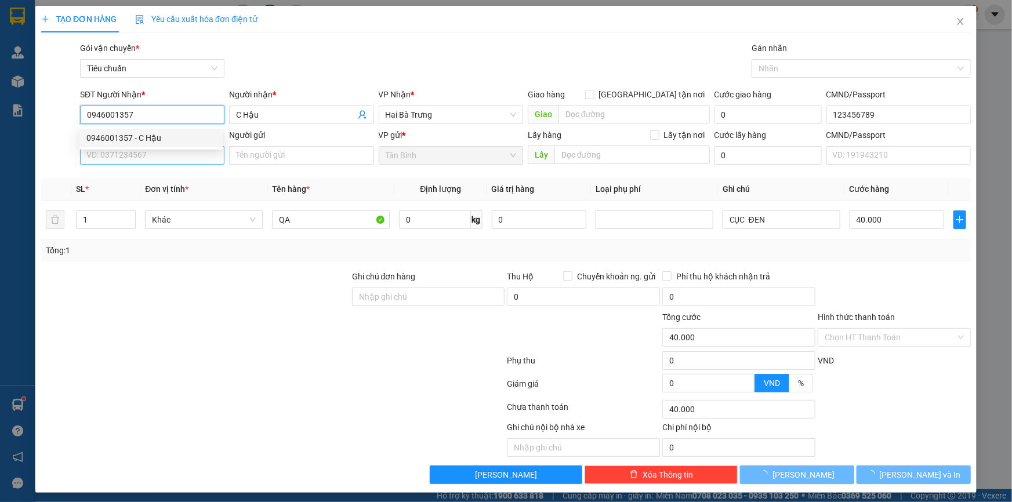
type input "0946001357"
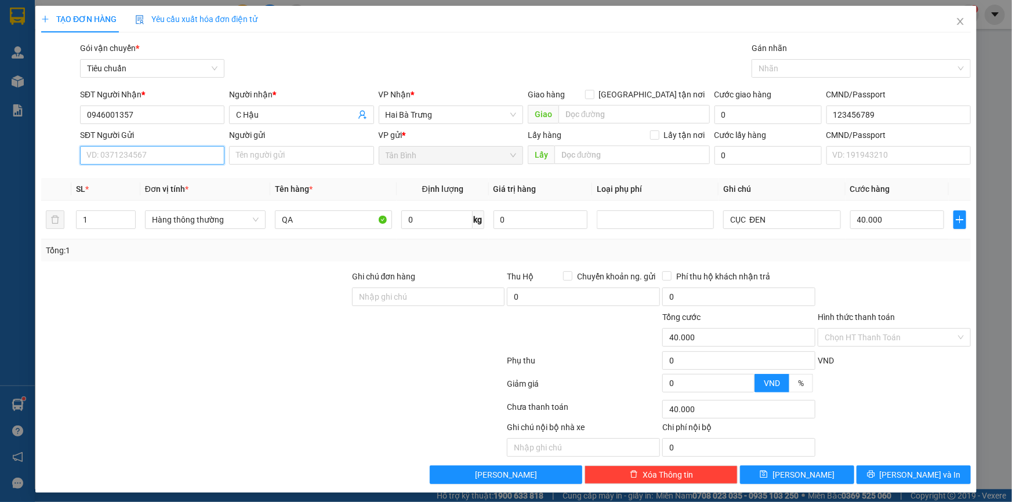
click at [164, 159] on input "SĐT Người Gửi" at bounding box center [152, 155] width 144 height 19
click at [163, 179] on div "0702078828 - Như House" at bounding box center [151, 178] width 131 height 13
type input "0702078828"
type input "Như House"
type input "087077017610"
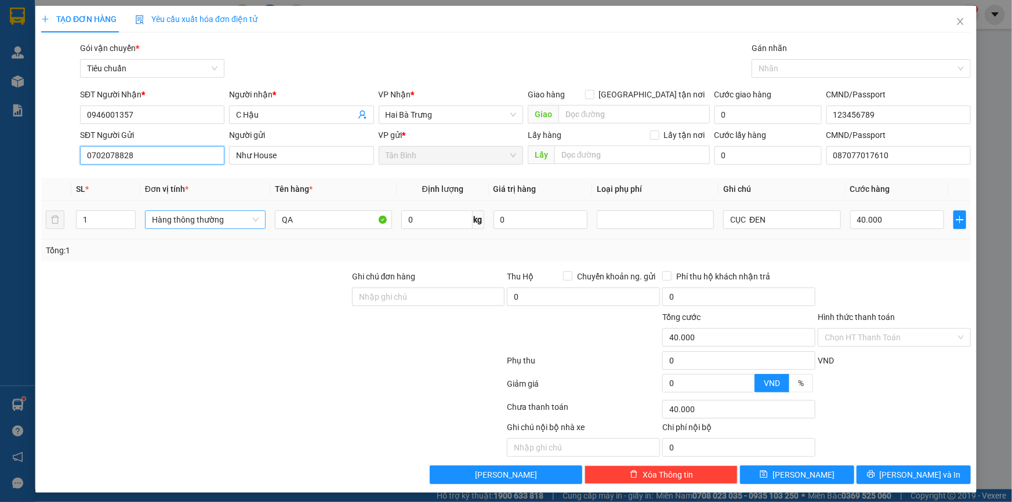
click at [209, 225] on span "Hàng thông thường" at bounding box center [205, 219] width 107 height 17
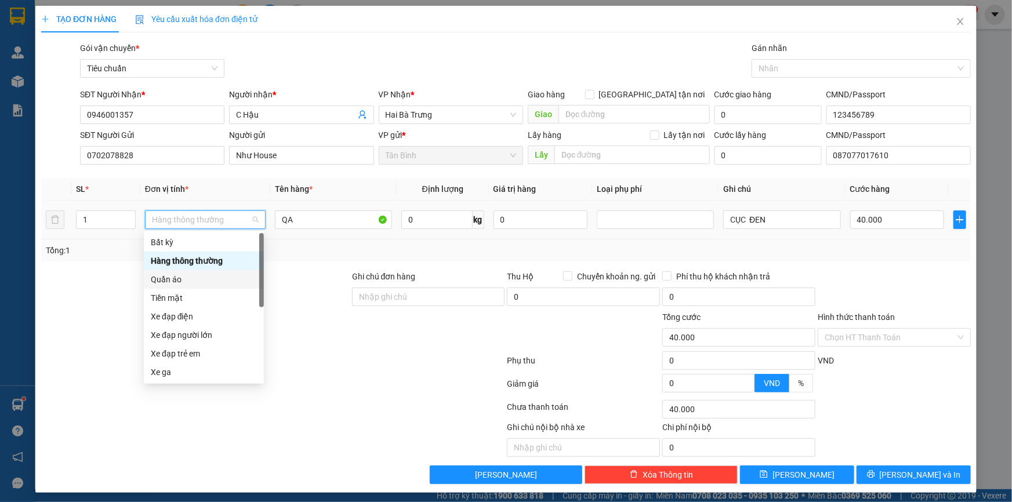
click at [203, 274] on div "Quần áo" at bounding box center [204, 279] width 106 height 13
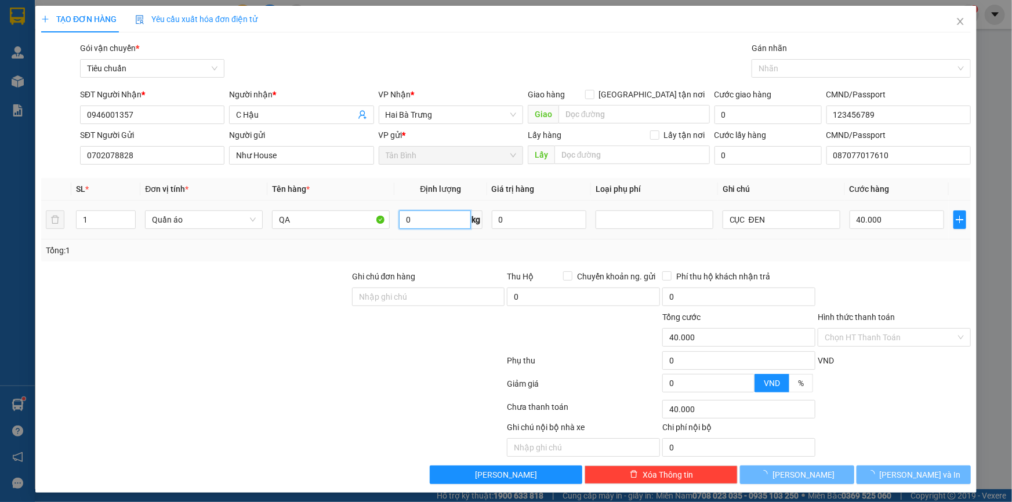
click at [438, 226] on input "0" at bounding box center [434, 220] width 71 height 19
type input "0"
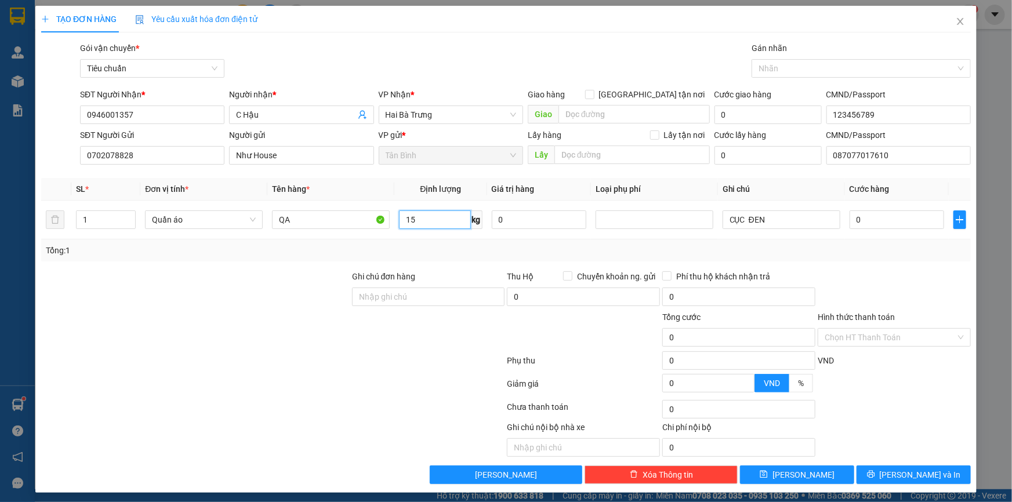
type input "15"
click at [525, 255] on div "Tổng: 1" at bounding box center [506, 250] width 921 height 13
type input "55.000"
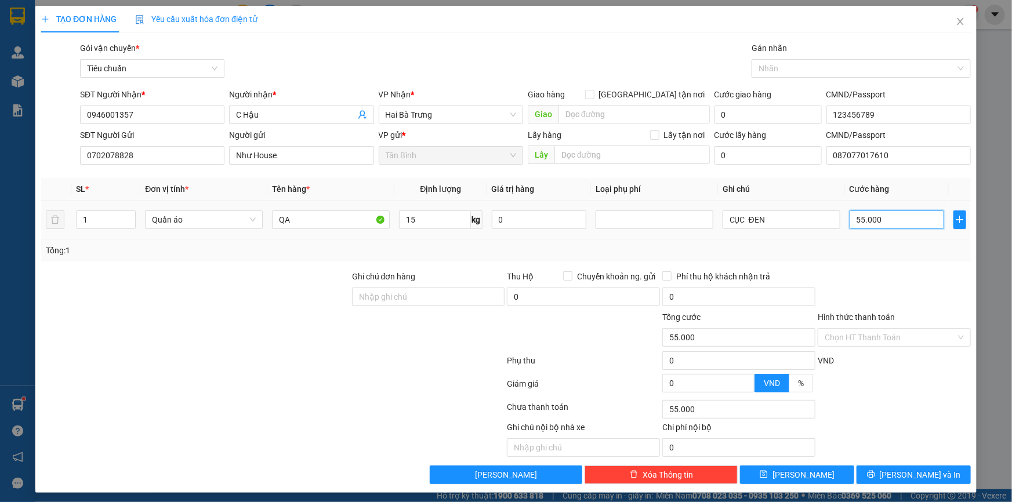
click at [911, 212] on input "55.000" at bounding box center [897, 220] width 95 height 19
type input "6"
type input "60"
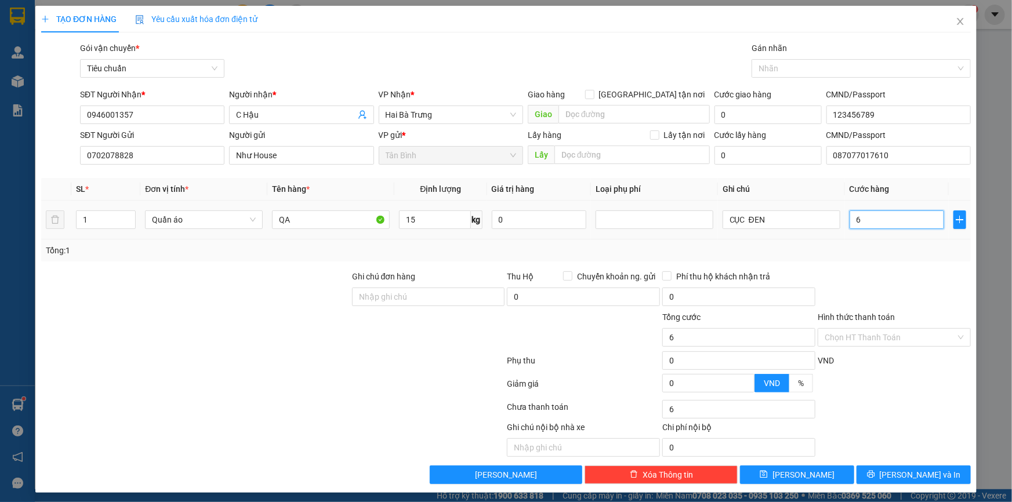
type input "60"
type input "60.000"
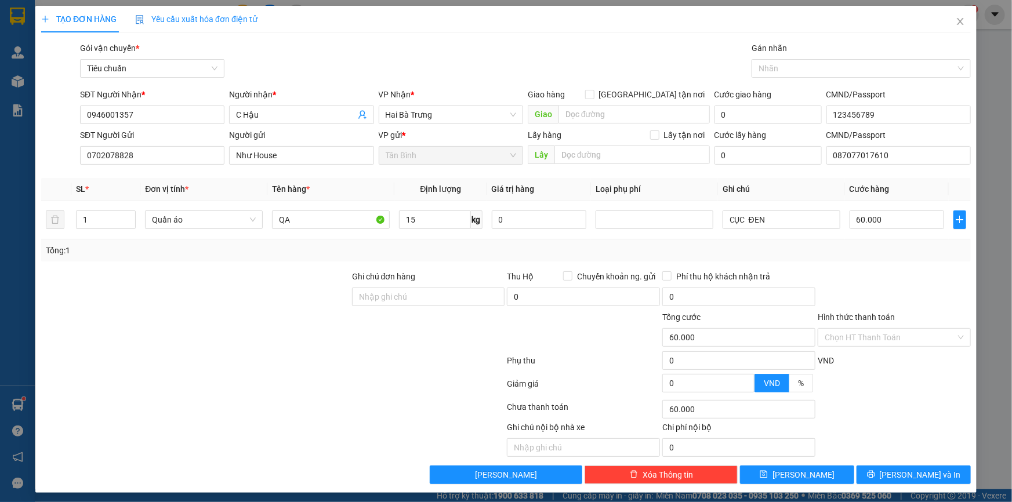
click at [904, 281] on div at bounding box center [894, 290] width 155 height 41
click at [928, 476] on span "Lưu và In" at bounding box center [920, 475] width 81 height 13
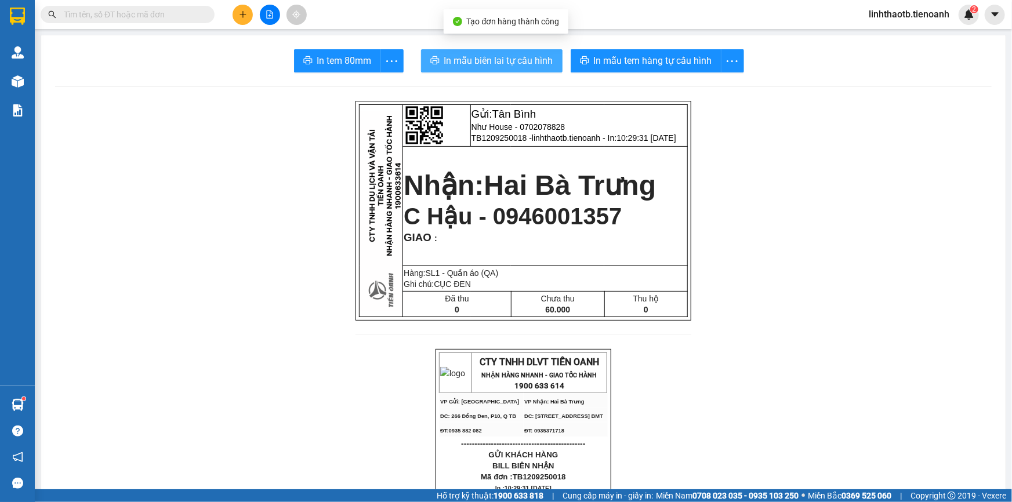
click at [506, 66] on span "In mẫu biên lai tự cấu hình" at bounding box center [498, 60] width 109 height 15
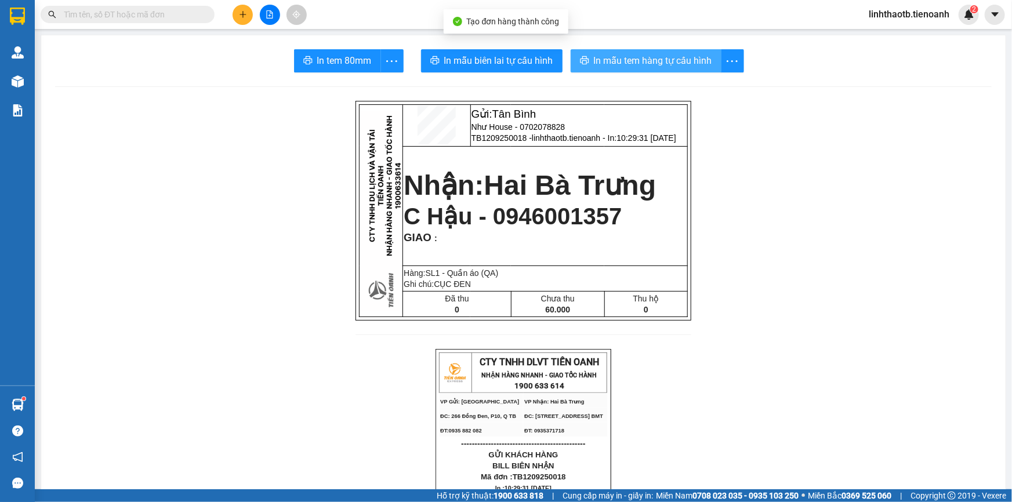
click at [596, 64] on span "In mẫu tem hàng tự cấu hình" at bounding box center [653, 60] width 118 height 15
click at [179, 8] on input "text" at bounding box center [132, 14] width 137 height 13
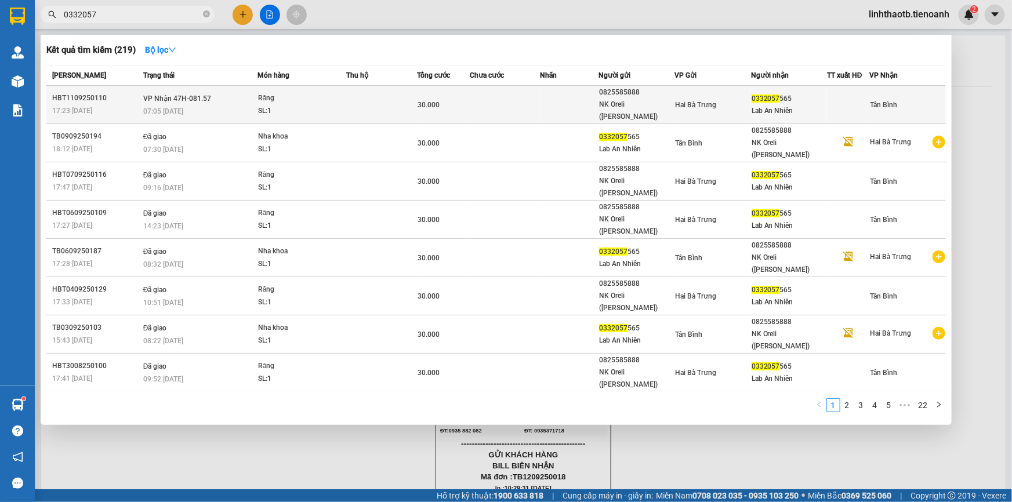
type input "0332057"
click at [306, 93] on div "Răng" at bounding box center [301, 98] width 87 height 13
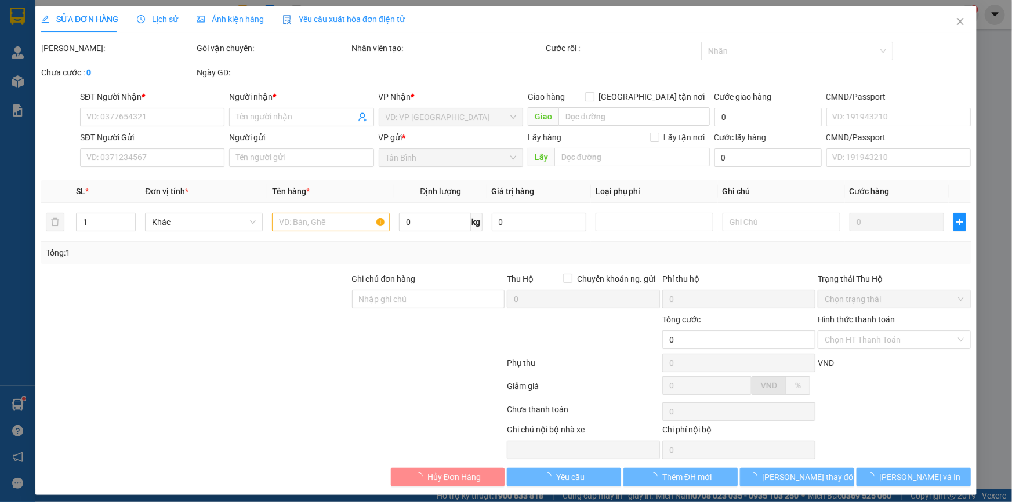
type input "0332057565"
type input "Lab An Nhiên"
type input "281111083"
type input "0825585888"
type input "NK Oreli (Nam Chung)"
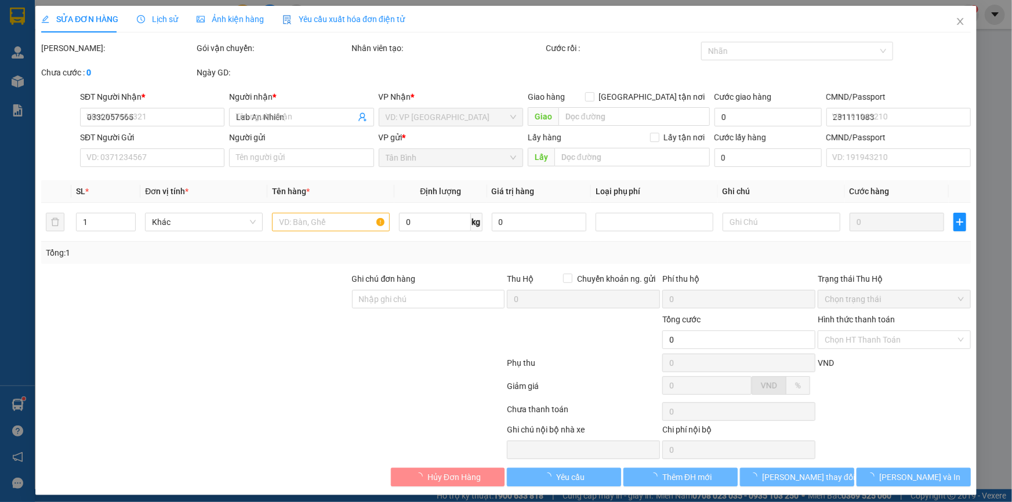
type input "241905057"
type input "30.000"
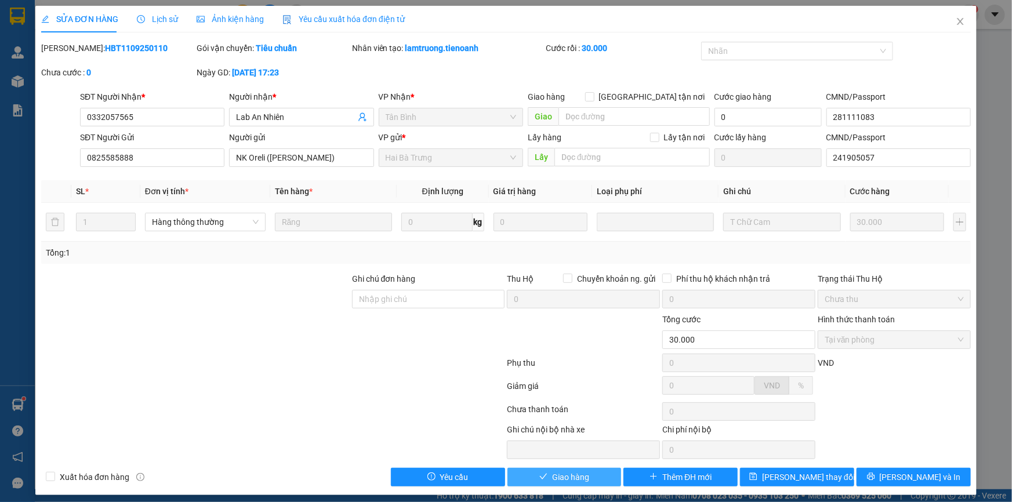
click at [540, 473] on icon "check" at bounding box center [544, 477] width 8 height 8
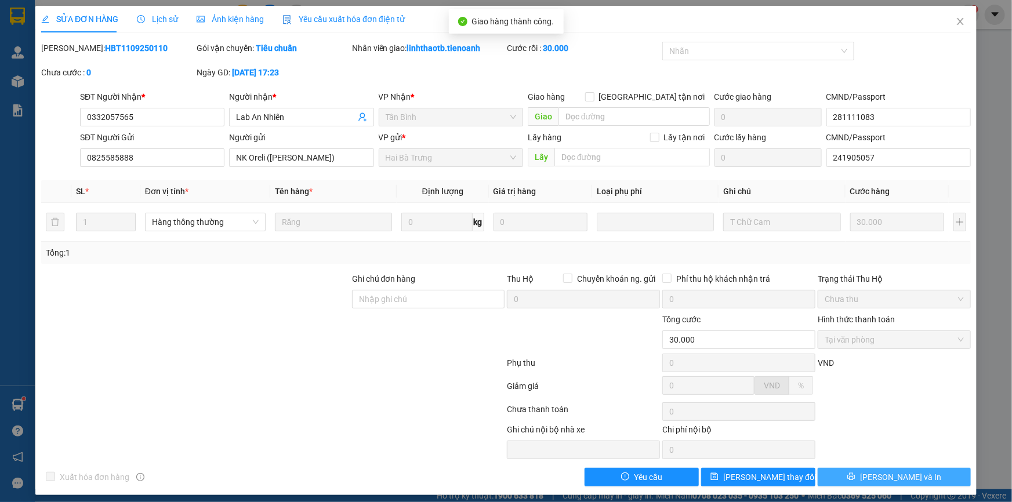
click at [920, 470] on button "Lưu và In" at bounding box center [894, 477] width 153 height 19
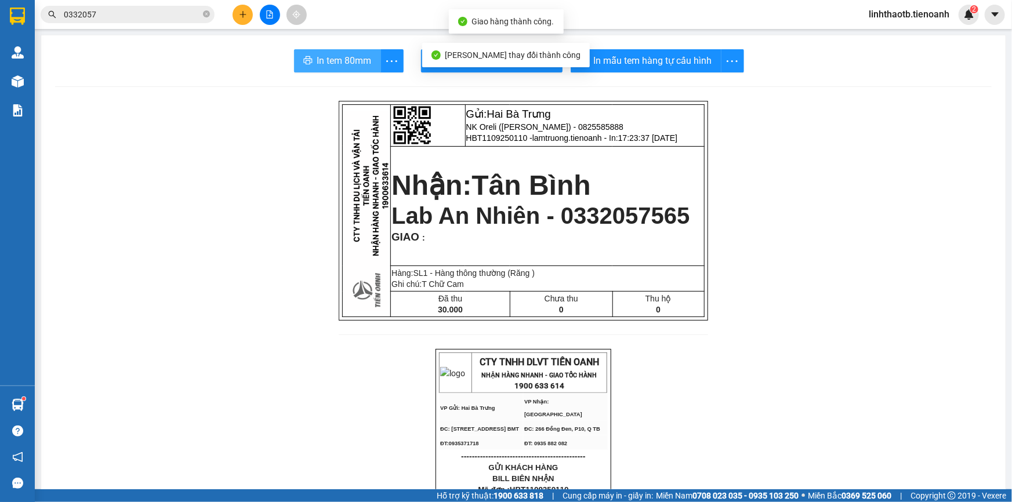
click at [340, 62] on span "In tem 80mm" at bounding box center [344, 60] width 55 height 15
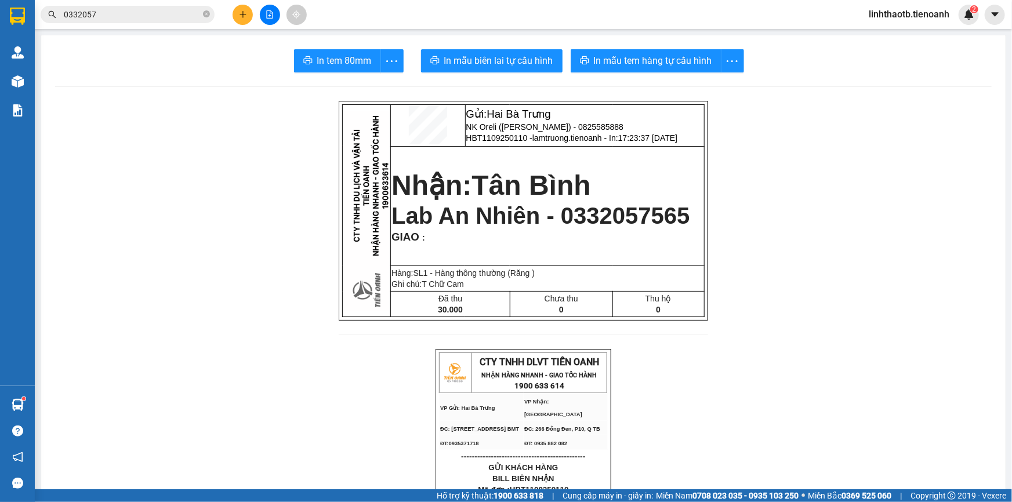
click at [107, 16] on input "0332057" at bounding box center [132, 14] width 137 height 13
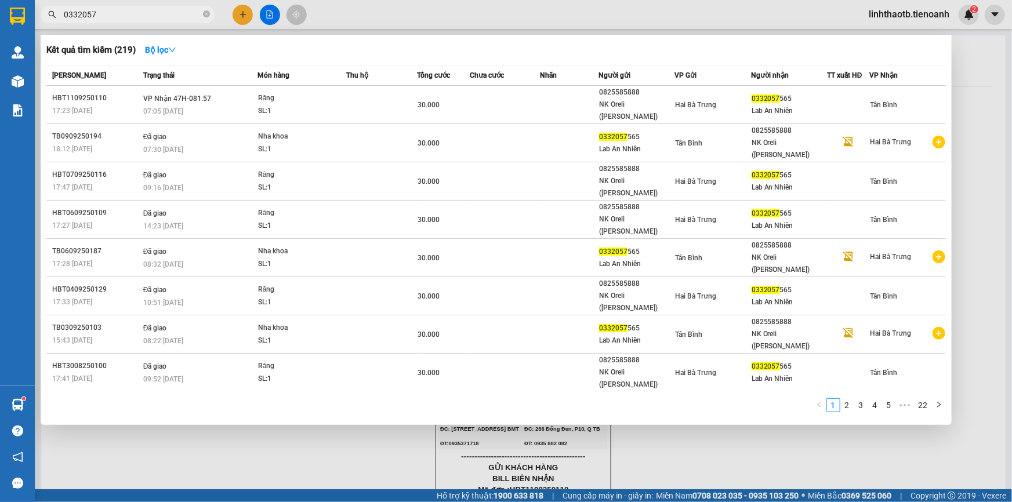
click at [107, 16] on input "0332057" at bounding box center [132, 14] width 137 height 13
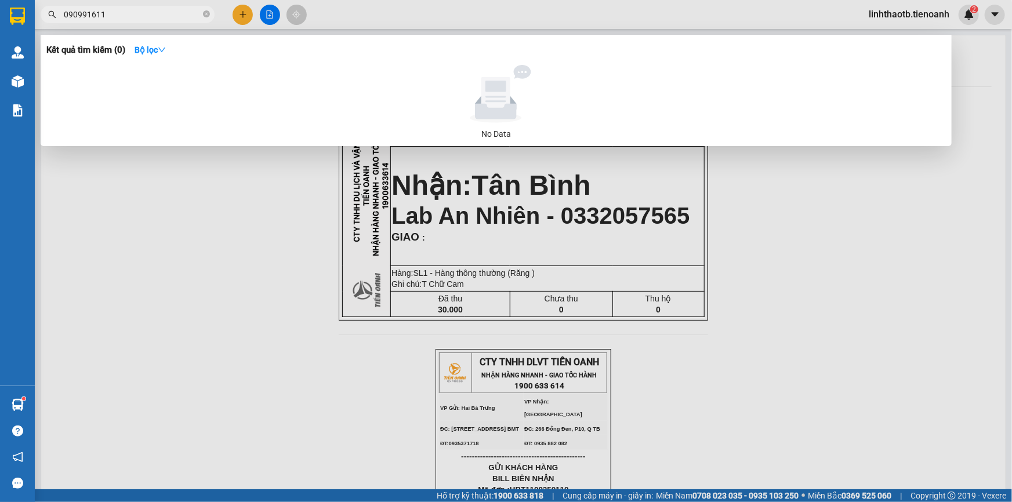
click at [78, 17] on input "090991611" at bounding box center [132, 14] width 137 height 13
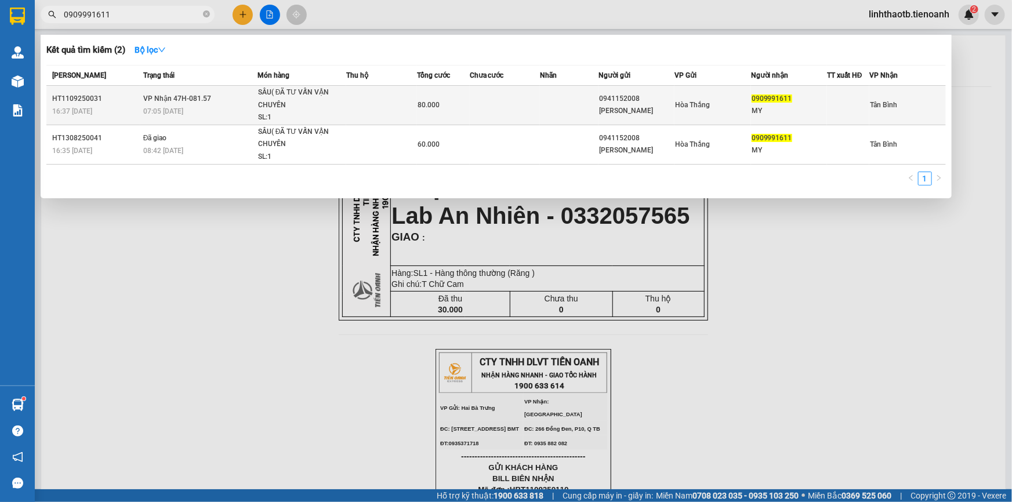
type input "0909991611"
click at [478, 93] on td at bounding box center [505, 105] width 70 height 39
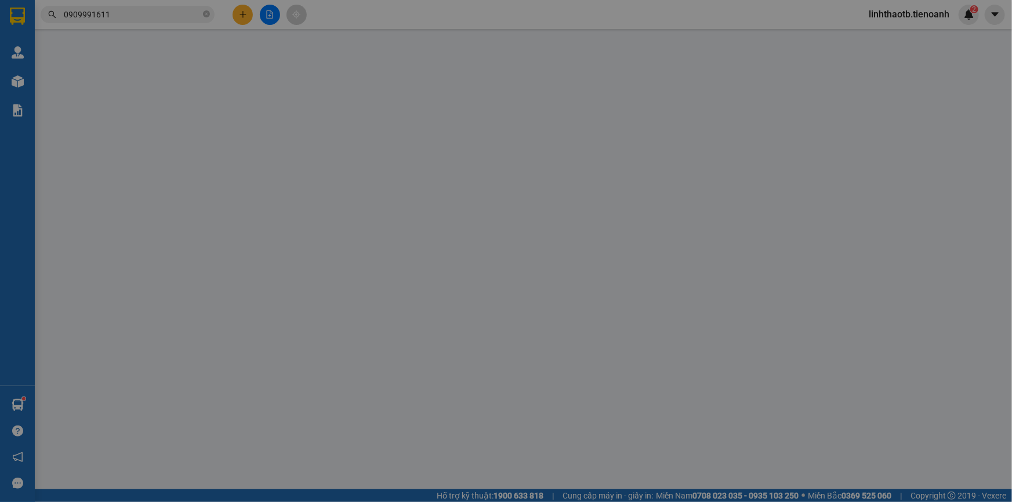
type input "0909991611"
type input "MY"
type input "0941152008"
type input "Chị Linh"
type input "240829222"
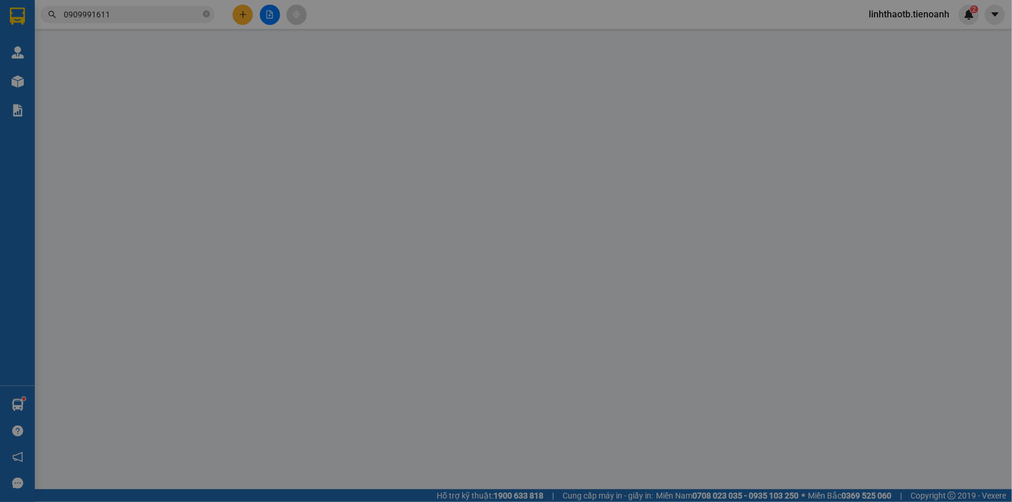
type input "80.000"
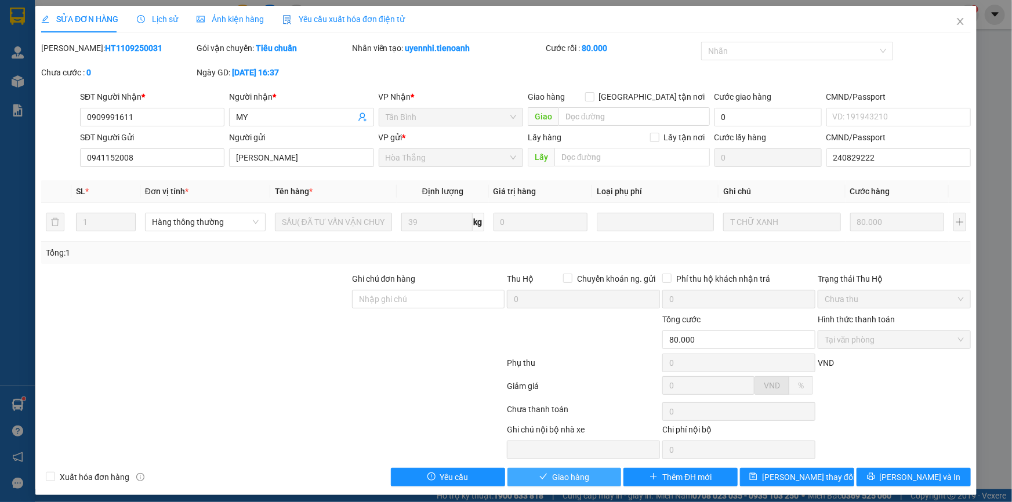
click at [556, 473] on span "Giao hàng" at bounding box center [570, 477] width 37 height 13
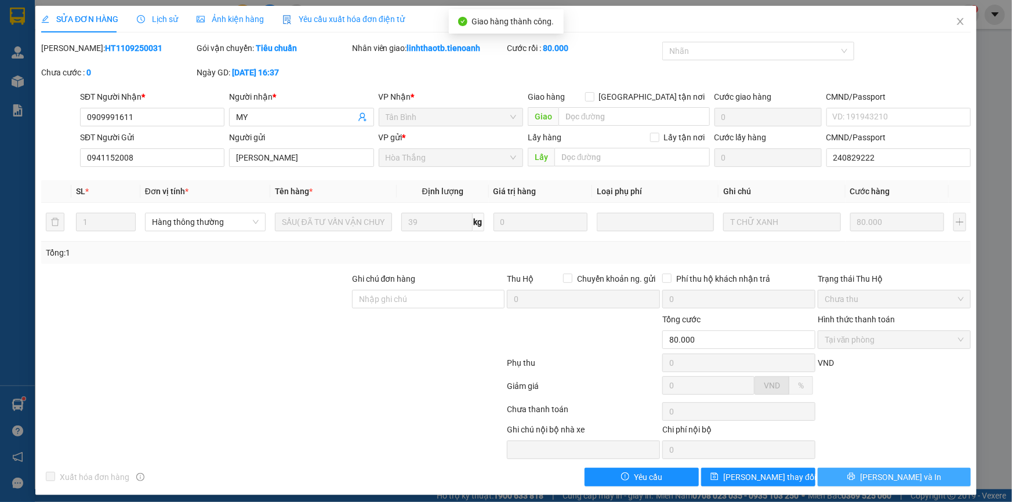
click at [946, 476] on button "Lưu và In" at bounding box center [894, 477] width 153 height 19
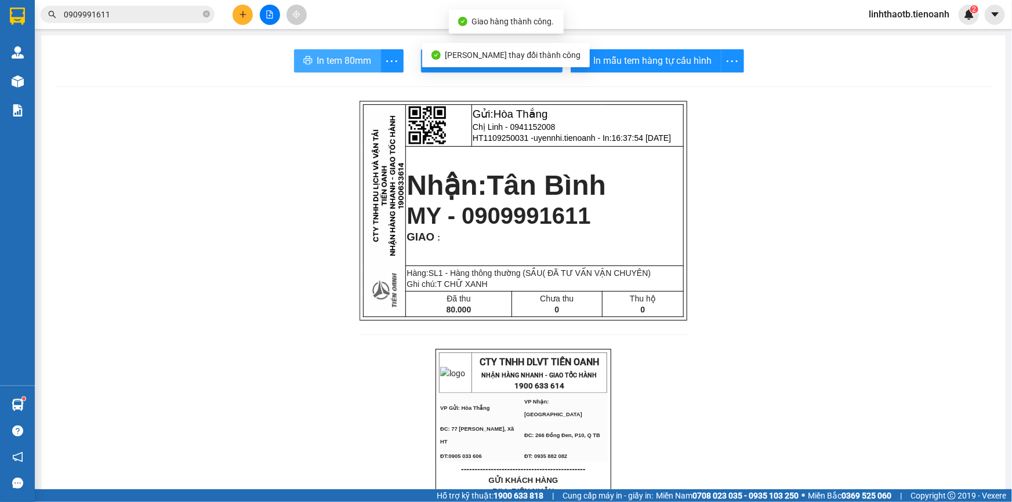
click at [343, 61] on span "In tem 80mm" at bounding box center [344, 60] width 55 height 15
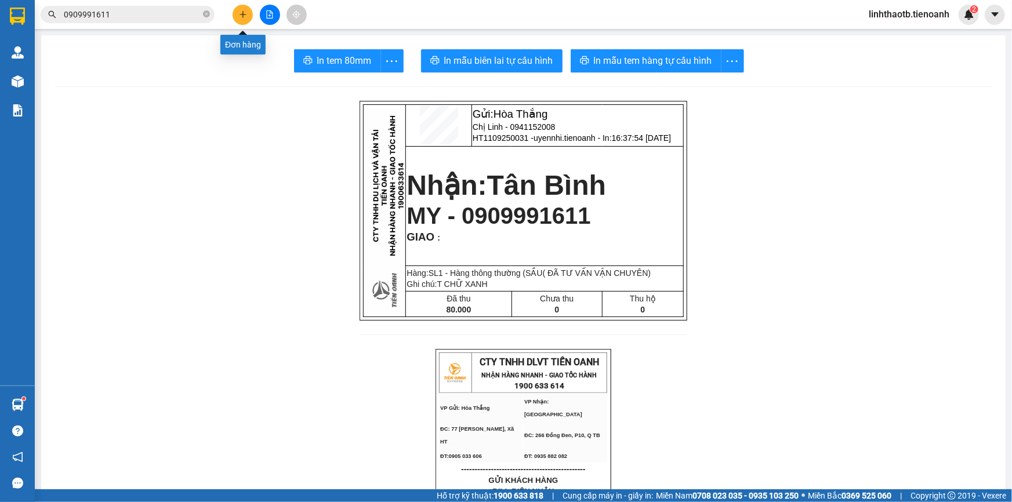
click at [238, 8] on button at bounding box center [243, 15] width 20 height 20
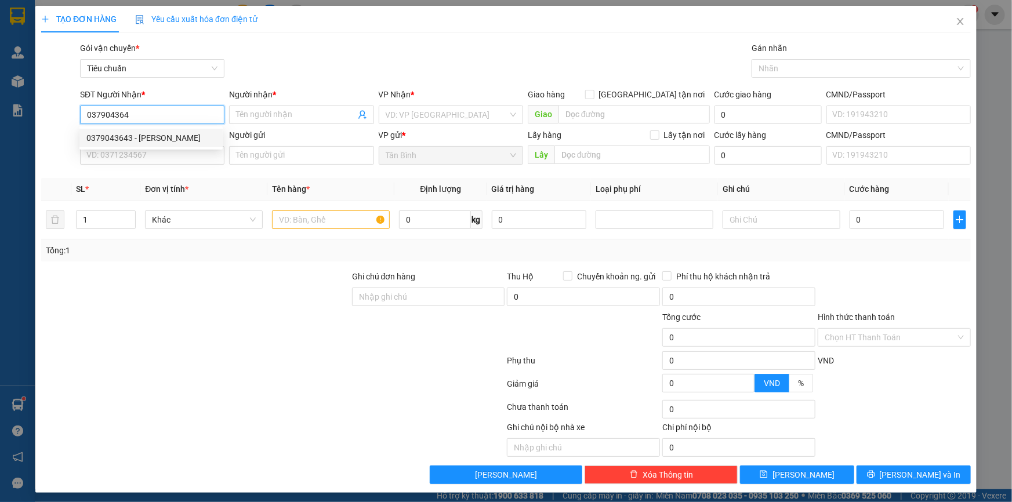
click at [197, 139] on div "0379043643 - PHAN KHUYÊN" at bounding box center [150, 138] width 129 height 13
type input "0379043643"
type input "PHAN KHUYÊN"
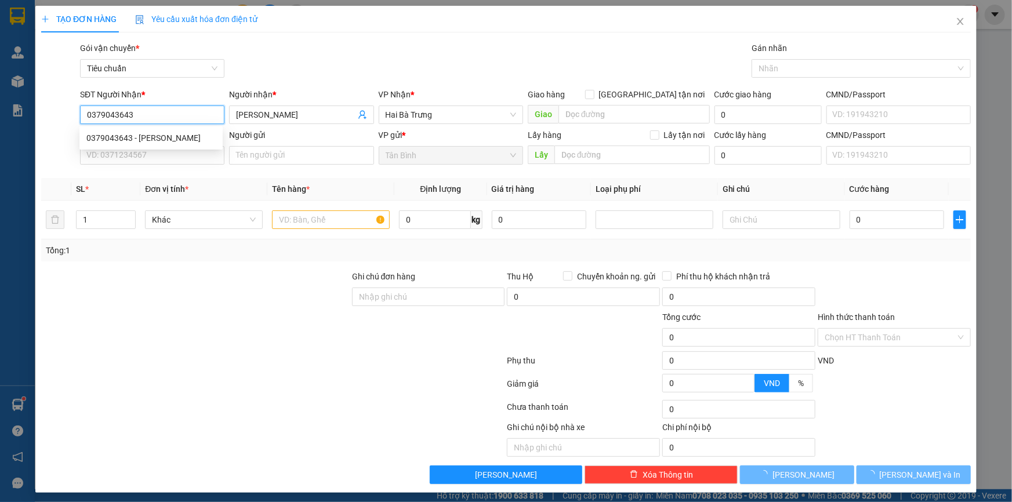
type input "40.000"
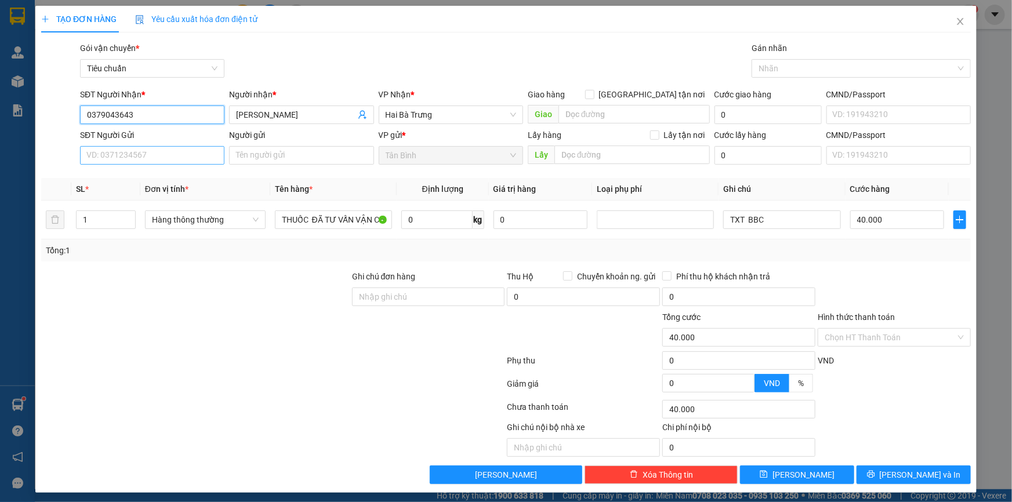
type input "0379043643"
click at [197, 151] on input "SĐT Người Gửi" at bounding box center [152, 155] width 144 height 19
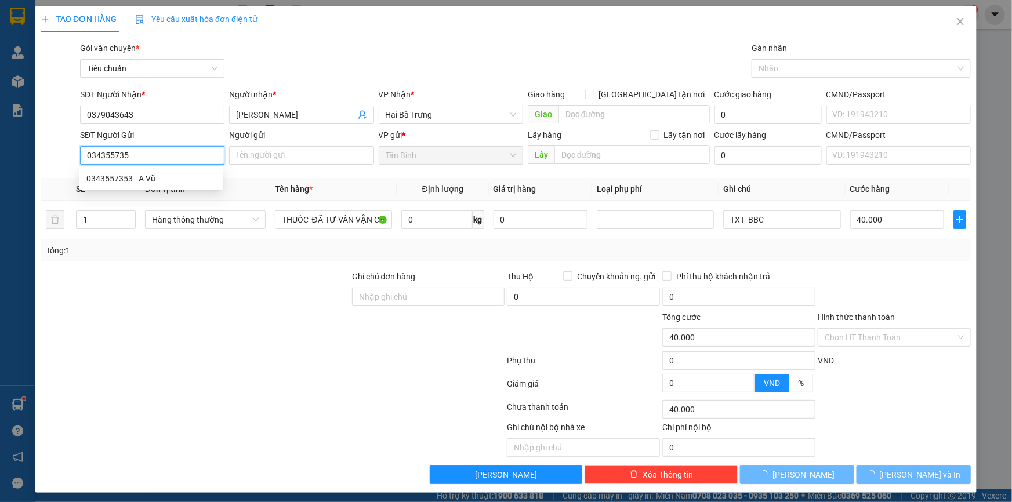
click at [195, 171] on div "0343557353 - A Vũ" at bounding box center [150, 178] width 143 height 19
type input "0343557353"
type input "A Vũ"
type input "50.000"
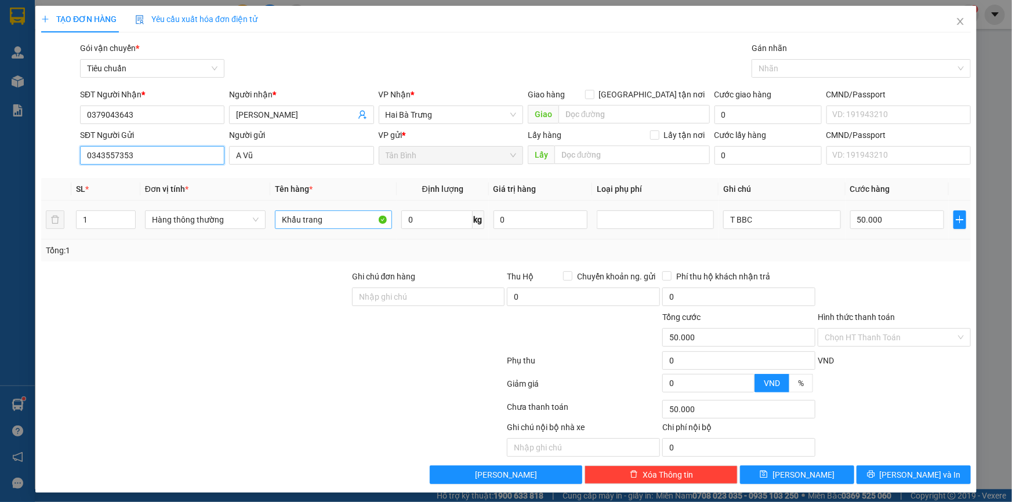
type input "0343557353"
click at [304, 228] on input "Khẩu trang" at bounding box center [333, 220] width 117 height 19
click at [410, 216] on input "0" at bounding box center [436, 220] width 71 height 19
type input "32"
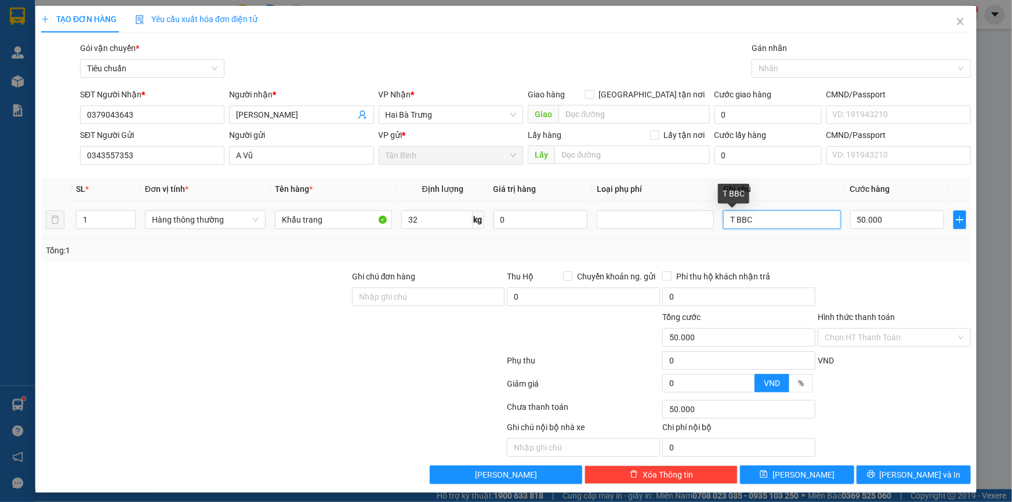
click at [723, 222] on input "T BBC" at bounding box center [781, 220] width 117 height 19
type input "70.000"
type input "2T BBC"
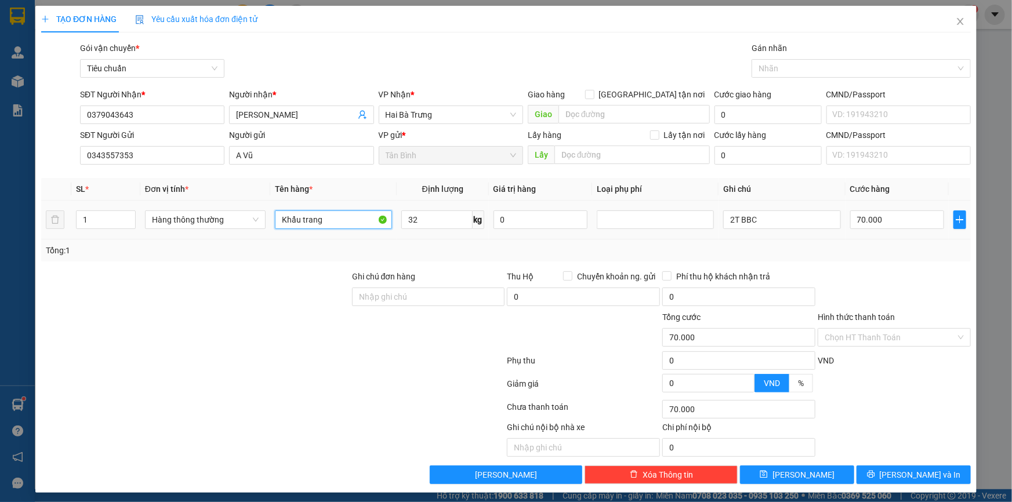
click at [324, 214] on input "Khẩu trang" at bounding box center [333, 220] width 117 height 19
click at [779, 75] on div "Nhãn" at bounding box center [861, 68] width 219 height 19
type input "FIML ĐÃ TƯ VẤN CSVC"
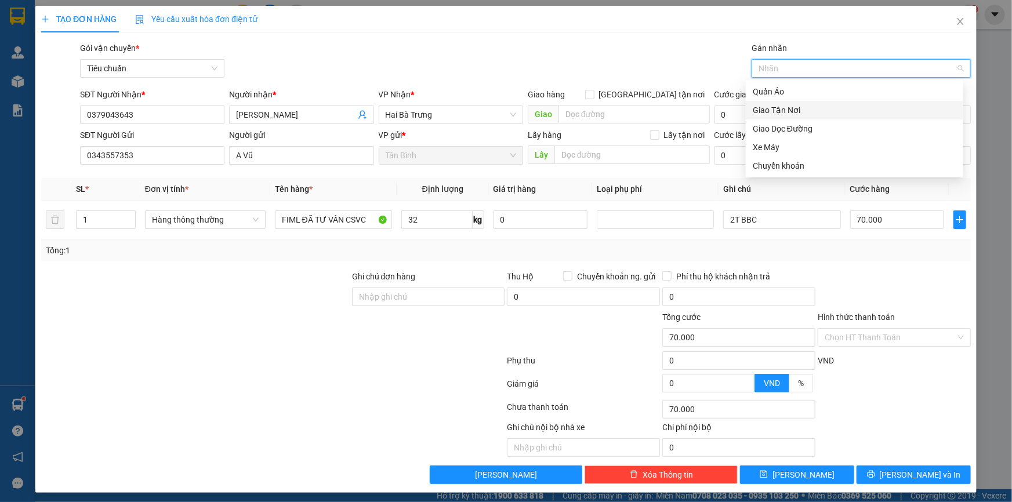
click at [794, 108] on div "Giao Tận Nơi" at bounding box center [855, 110] width 204 height 13
click at [641, 96] on div "Giao hàng Giao tận nơi" at bounding box center [619, 94] width 182 height 13
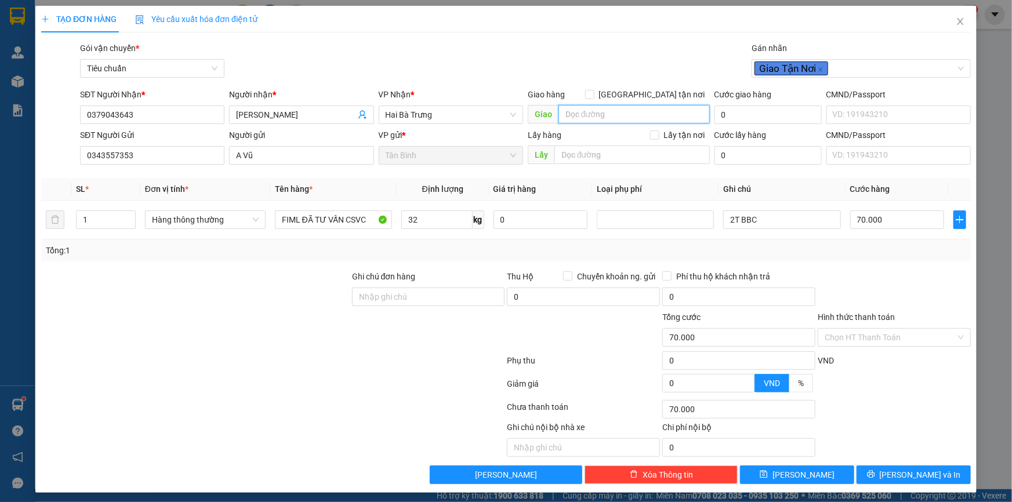
click at [641, 105] on input "search" at bounding box center [634, 114] width 151 height 19
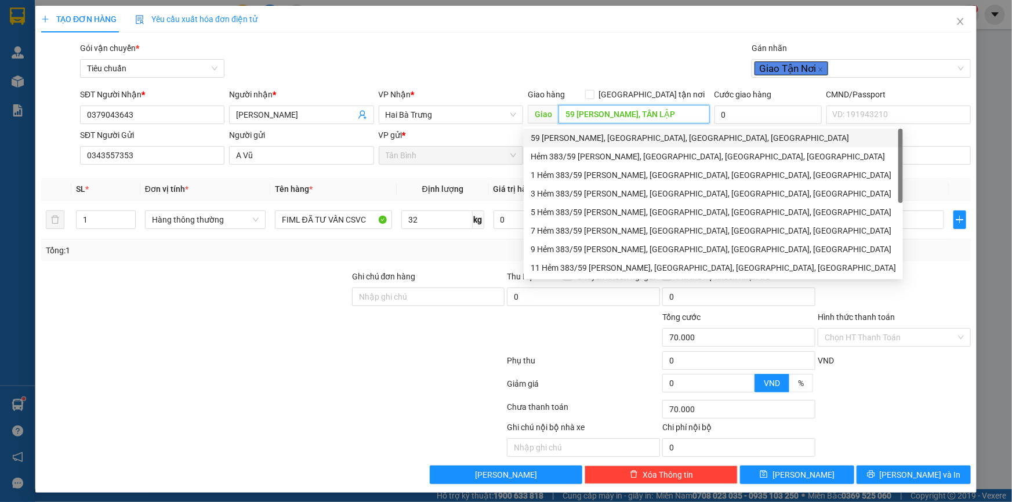
click at [663, 138] on div "59 Nguyễn Văn Cừ, Tân Lập, Buôn Ma Thuột, Đắk Lắk" at bounding box center [714, 138] width 366 height 13
type input "59 Nguyễn Văn Cừ, Tân Lập, Buôn Ma Thuột, Đắk Lắk"
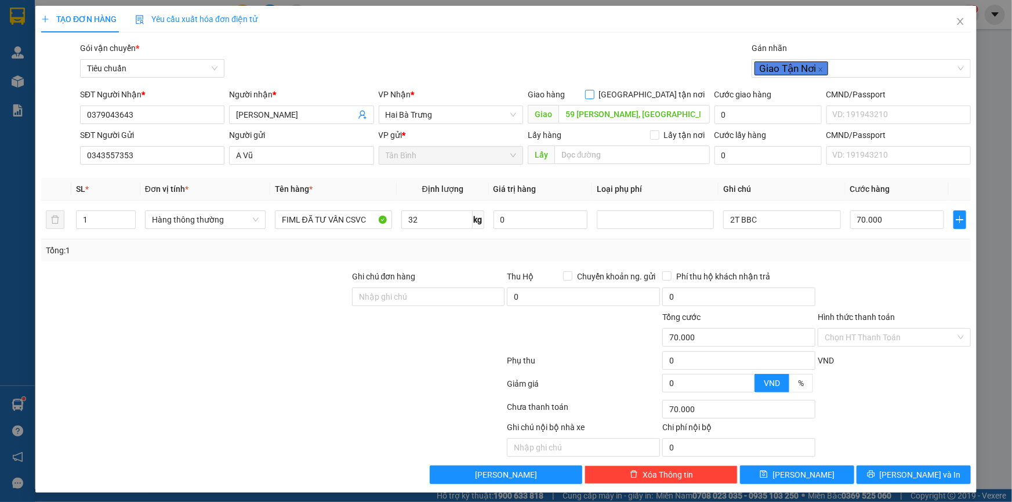
click at [676, 92] on span "Giao tận nơi" at bounding box center [652, 94] width 115 height 13
click at [594, 92] on input "Giao tận nơi" at bounding box center [589, 94] width 8 height 8
checkbox input "true"
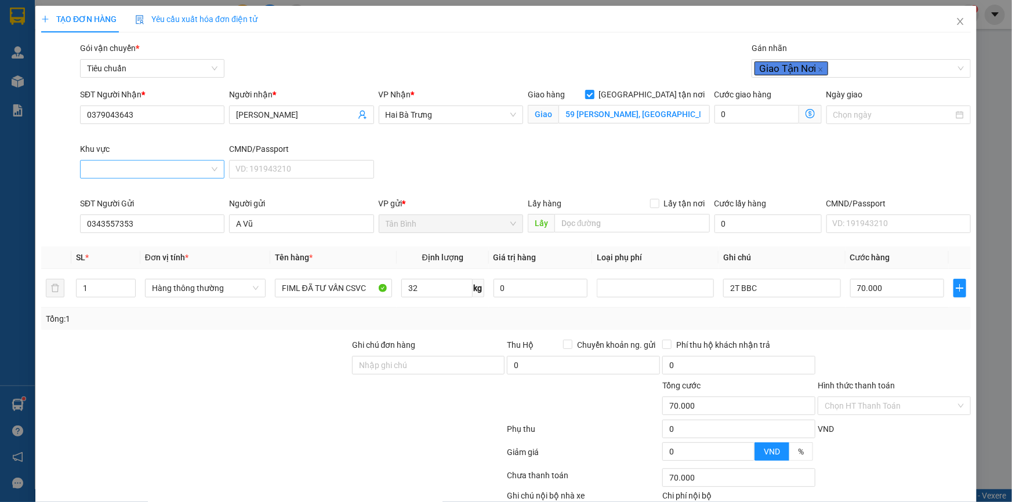
click at [157, 172] on input "Khu vực" at bounding box center [148, 169] width 122 height 17
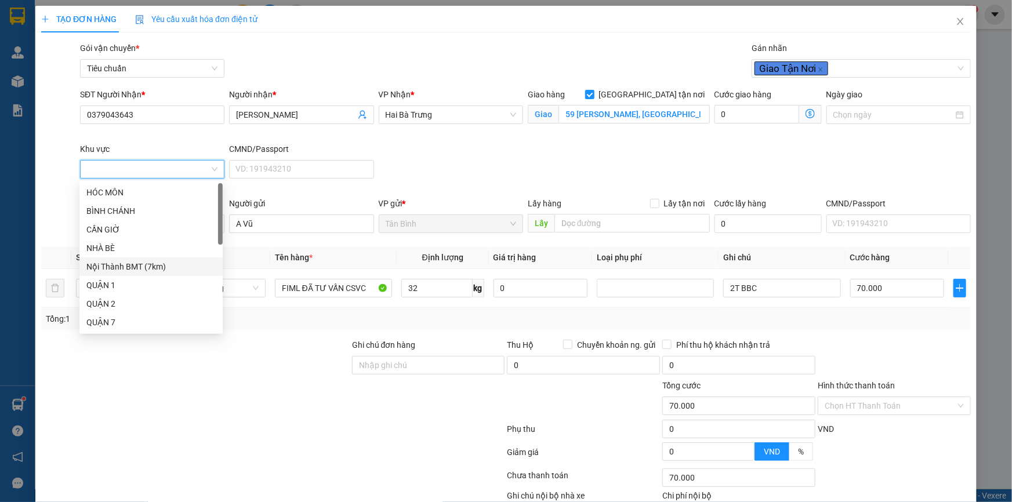
click at [151, 265] on div "Nội Thành BMT (7km)" at bounding box center [150, 266] width 129 height 13
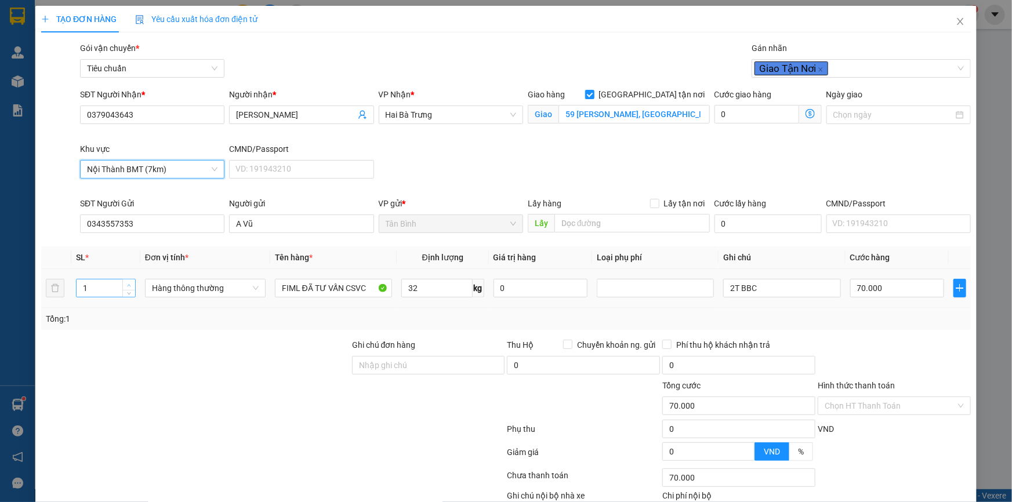
type input "2"
click at [127, 284] on icon "up" at bounding box center [129, 286] width 4 height 4
type input "120.000"
type input "50.000"
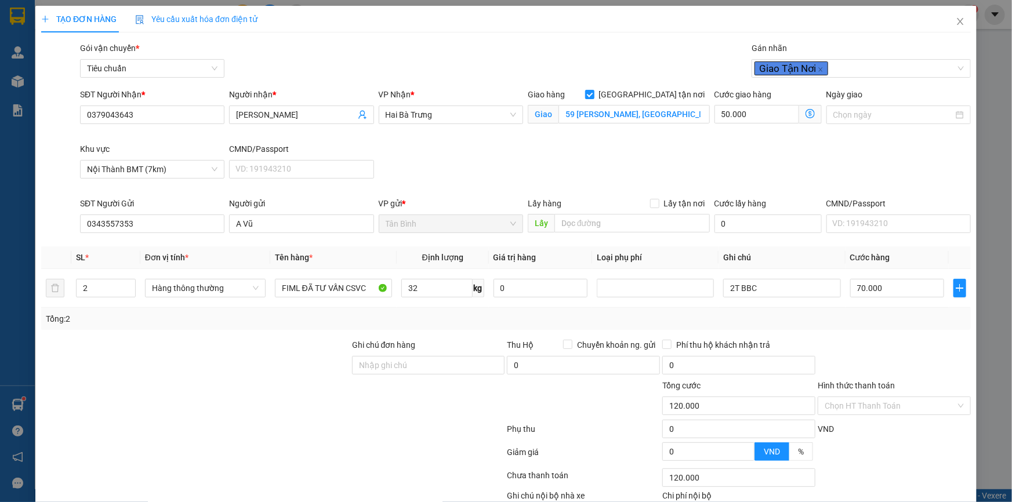
click at [161, 316] on div "Tổng: 2" at bounding box center [218, 319] width 345 height 13
type input "150.000"
type input "80.000"
click at [742, 117] on input "80.000" at bounding box center [757, 114] width 85 height 19
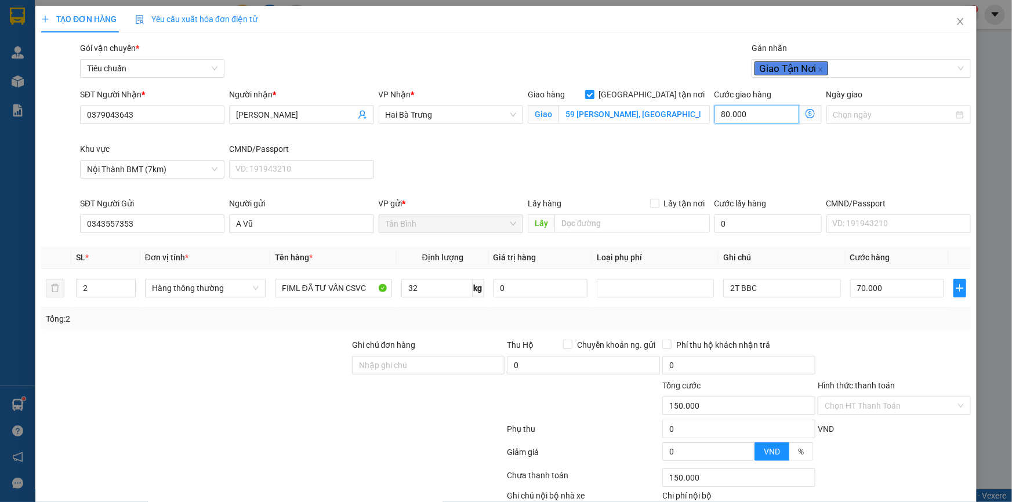
type input "70.001"
type input "1"
type input "70.015"
click at [639, 139] on div "Giao hàng Giao tận nơi Giao 59 Nguyễn Văn Cừ, Tân Lập, Buôn Ma Thuột, Đắk Lắk" at bounding box center [619, 115] width 187 height 55
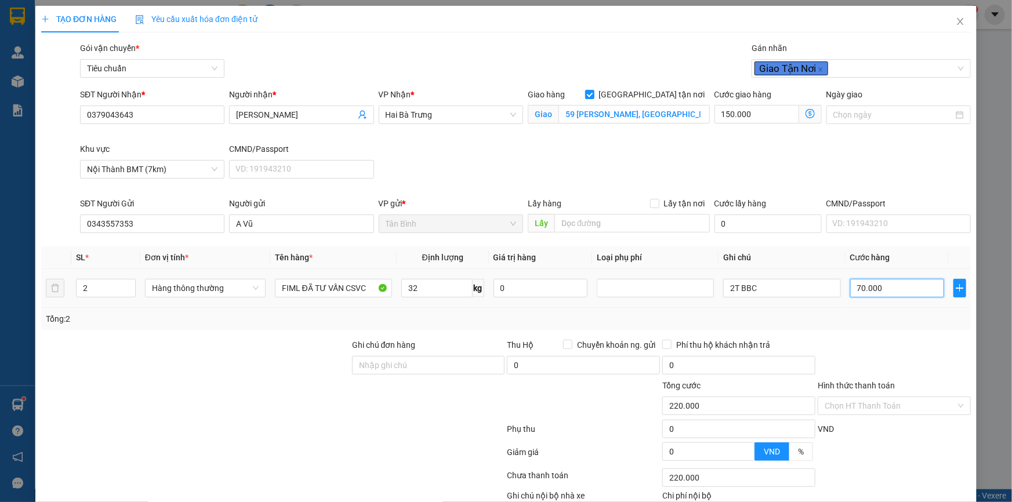
click at [911, 284] on input "70.000" at bounding box center [898, 288] width 95 height 19
click at [905, 325] on div "Tổng: 2" at bounding box center [506, 319] width 930 height 22
click at [887, 334] on div "Transit Pickup Surcharge Ids Transit Deliver Surcharge Ids Transit Deliver Surc…" at bounding box center [506, 297] width 930 height 511
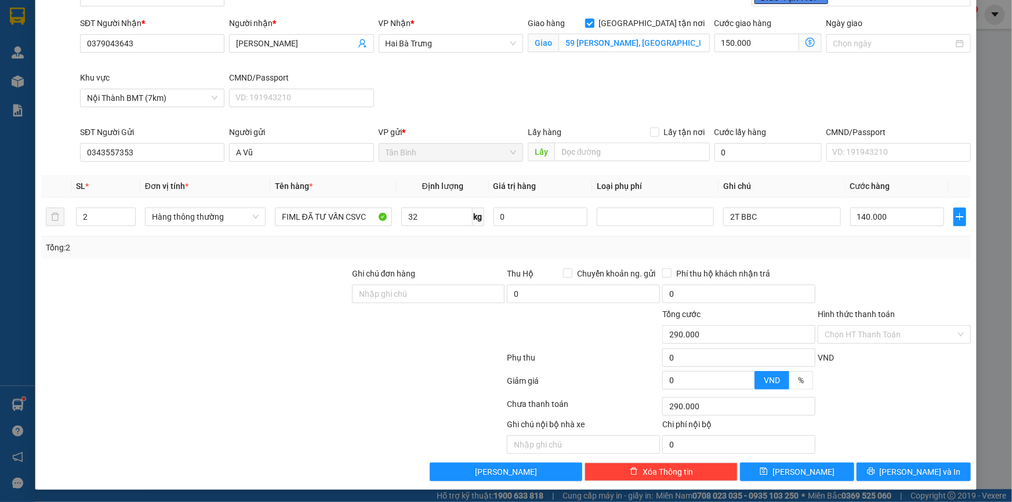
drag, startPoint x: 885, startPoint y: 320, endPoint x: 885, endPoint y: 343, distance: 23.2
click at [885, 321] on div "Hình thức thanh toán" at bounding box center [894, 316] width 153 height 17
click at [885, 343] on div "Hình thức thanh toán Chọn HT Thanh Toán" at bounding box center [894, 328] width 153 height 41
click at [895, 338] on input "Hình thức thanh toán" at bounding box center [890, 334] width 131 height 17
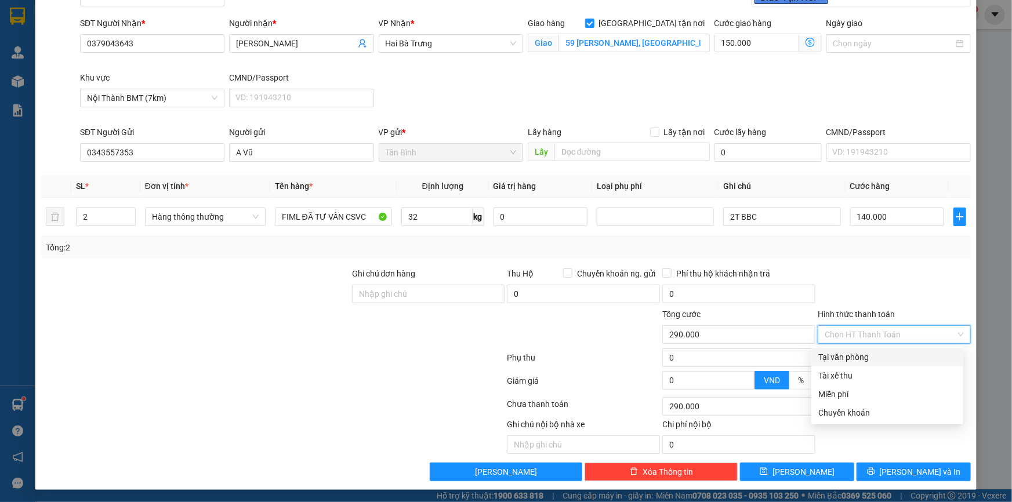
click at [894, 352] on div "Tại văn phòng" at bounding box center [888, 357] width 138 height 13
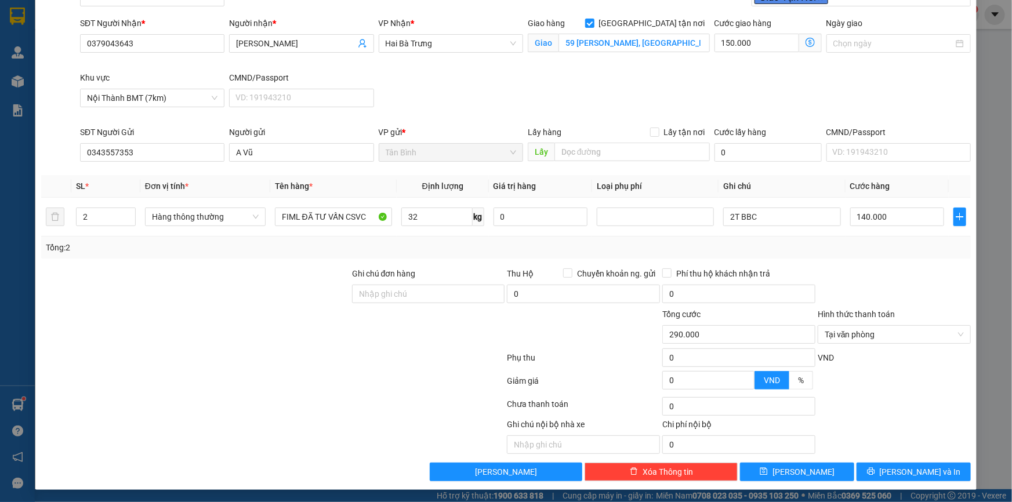
click at [896, 403] on div at bounding box center [894, 406] width 155 height 23
click at [924, 472] on span "Lưu và In" at bounding box center [920, 472] width 81 height 13
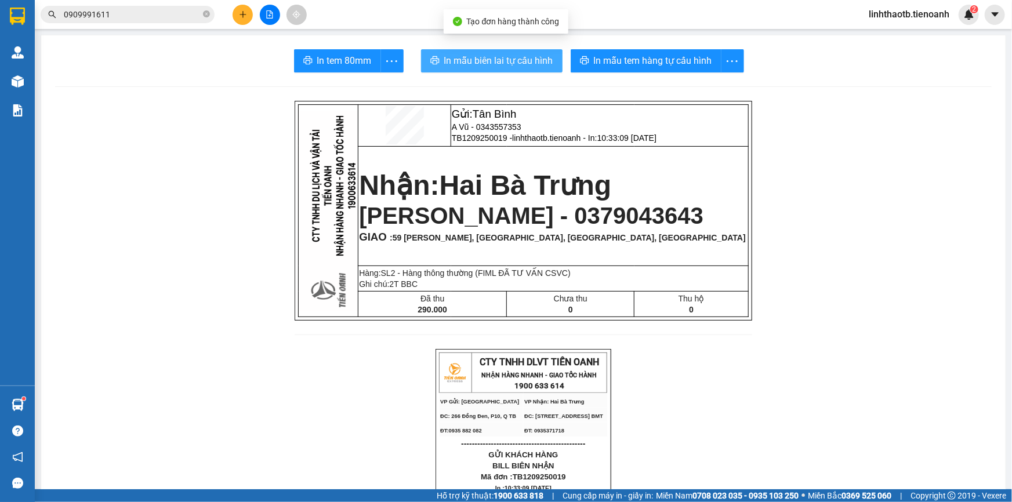
click at [470, 63] on span "In mẫu biên lai tự cấu hình" at bounding box center [498, 60] width 109 height 15
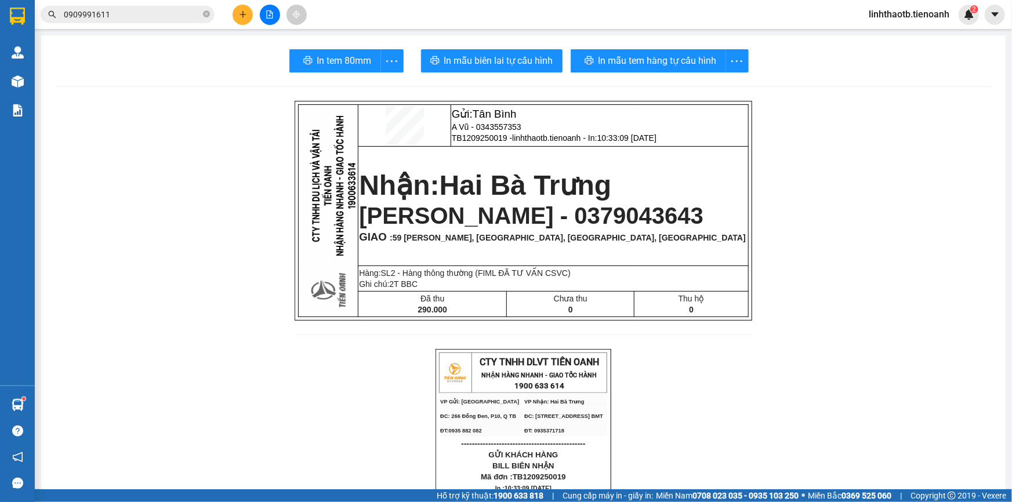
click at [695, 70] on button "In mẫu tem hàng tự cấu hình" at bounding box center [646, 60] width 151 height 23
click at [229, 14] on div at bounding box center [269, 15] width 87 height 20
click at [232, 14] on div at bounding box center [269, 15] width 87 height 20
click at [236, 20] on button at bounding box center [243, 15] width 20 height 20
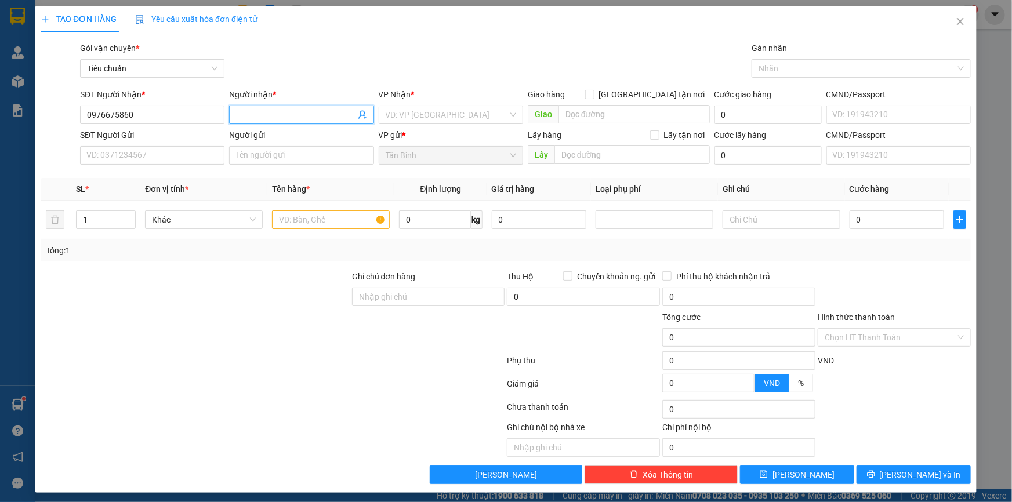
click at [306, 110] on input "Người nhận *" at bounding box center [295, 114] width 119 height 13
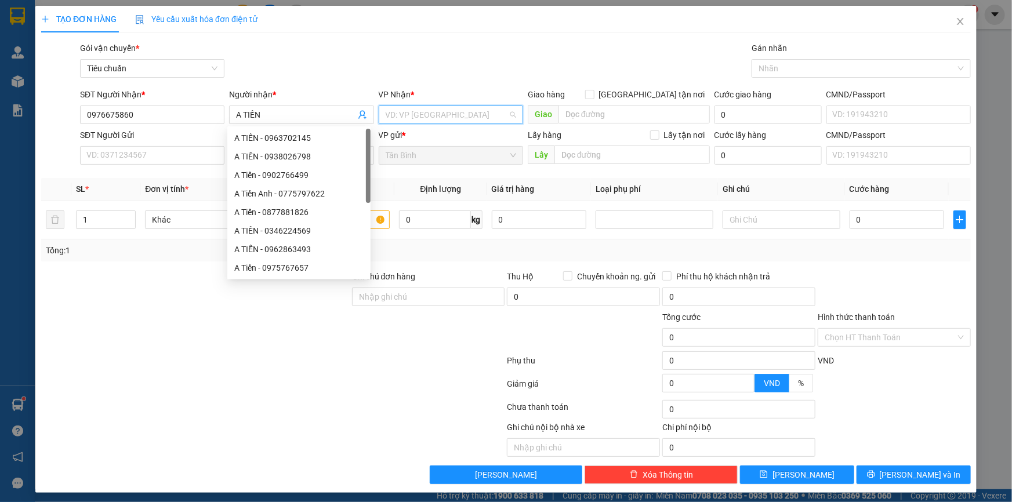
click at [423, 116] on input "search" at bounding box center [447, 114] width 122 height 17
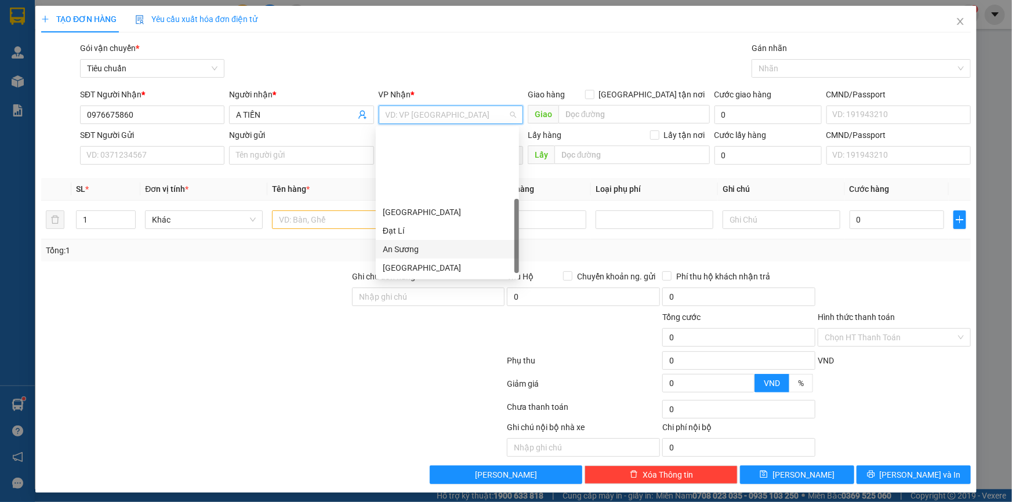
scroll to position [88, 0]
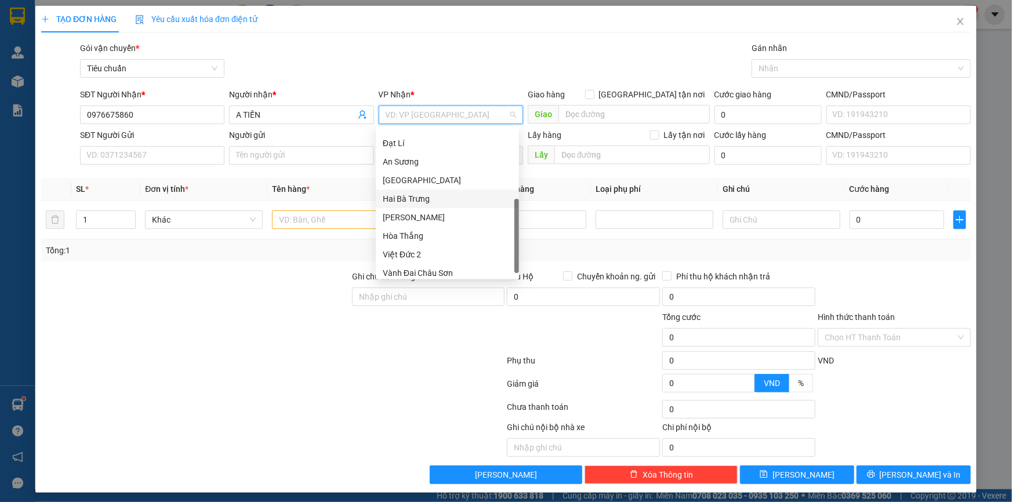
click at [432, 197] on div "Hai Bà Trưng" at bounding box center [447, 199] width 129 height 13
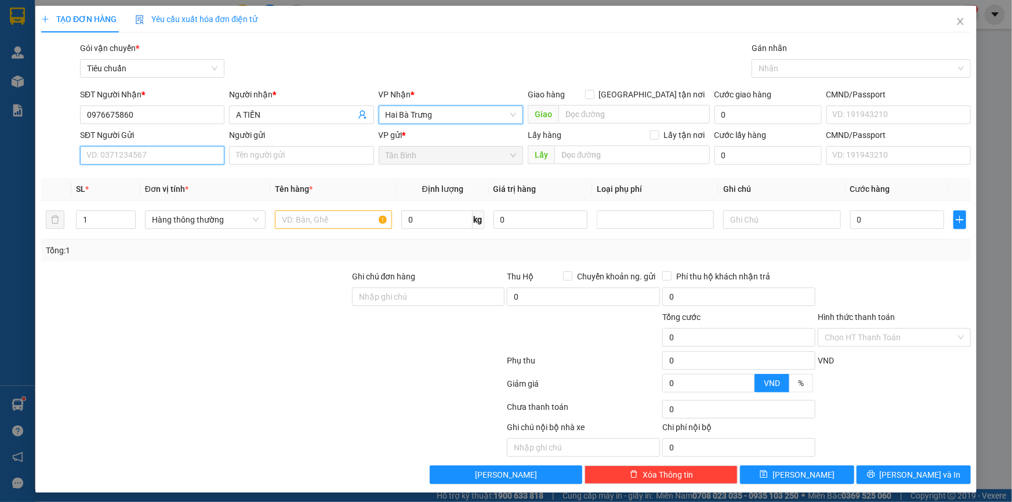
click at [166, 153] on input "SĐT Người Gửi" at bounding box center [152, 155] width 144 height 19
click at [178, 181] on div "0945725754 - A TRIỀU" at bounding box center [150, 178] width 129 height 13
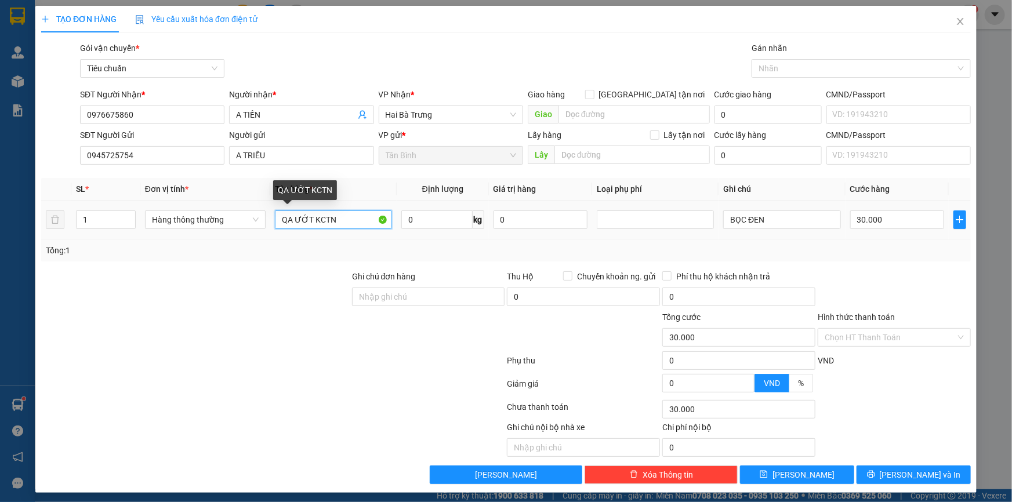
click at [295, 220] on input "QA ƯỚT KCTN" at bounding box center [333, 220] width 117 height 19
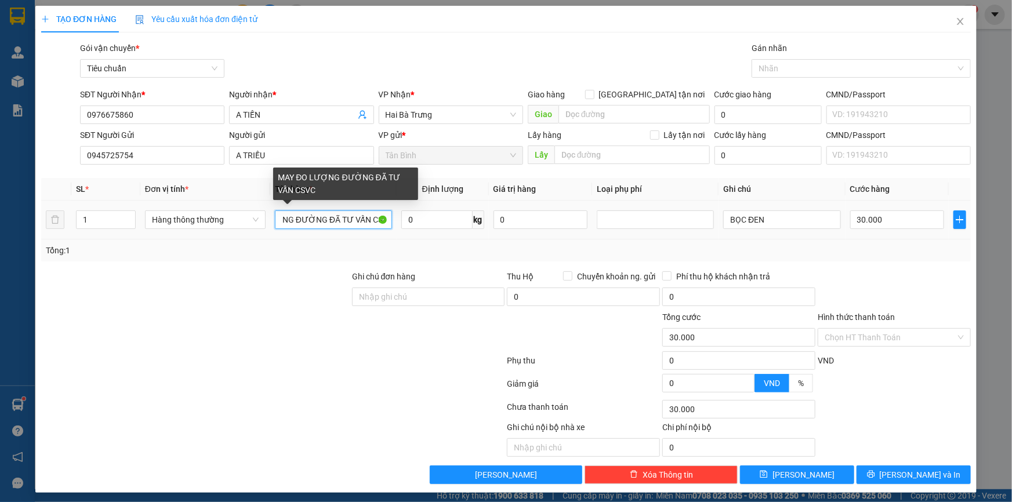
scroll to position [0, 55]
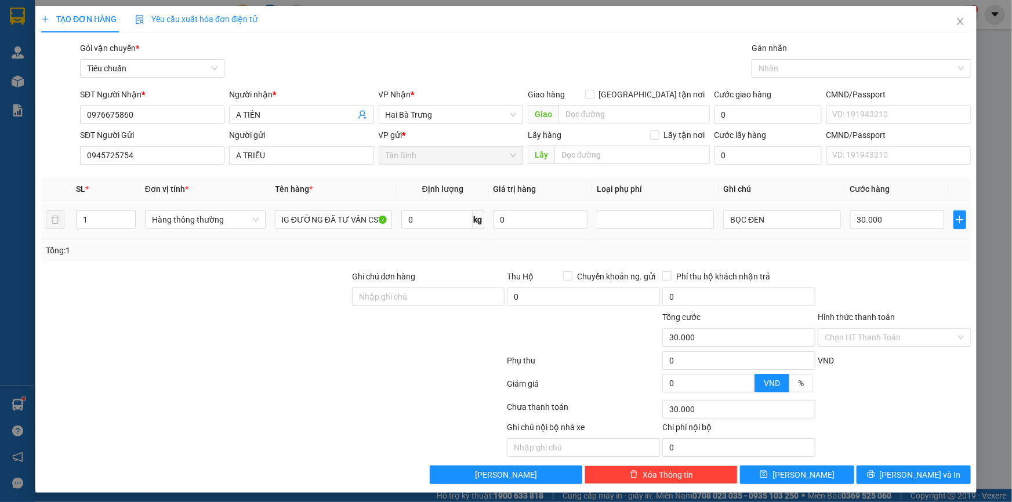
click at [794, 231] on td "BỌC ĐEN" at bounding box center [782, 220] width 126 height 39
click at [793, 222] on input "BỌC ĐEN" at bounding box center [781, 220] width 117 height 19
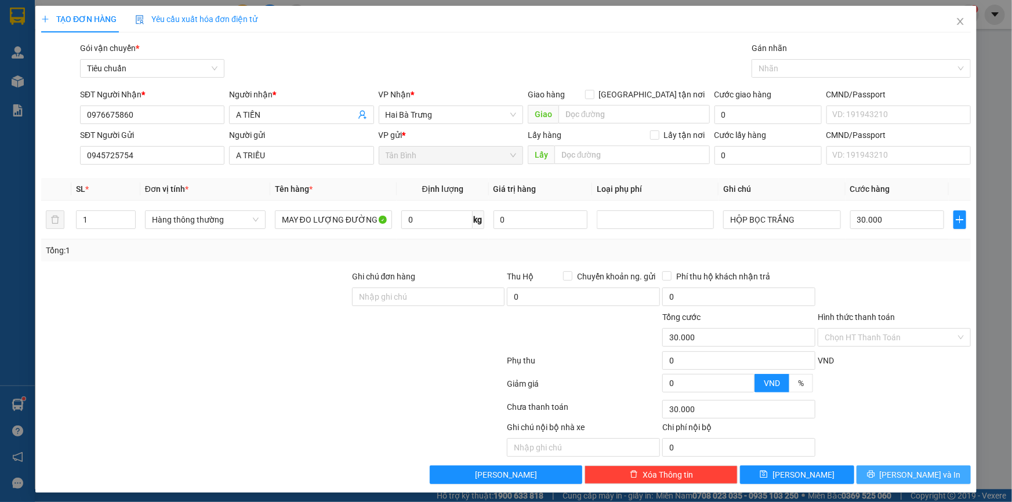
click at [916, 474] on span "Lưu và In" at bounding box center [920, 475] width 81 height 13
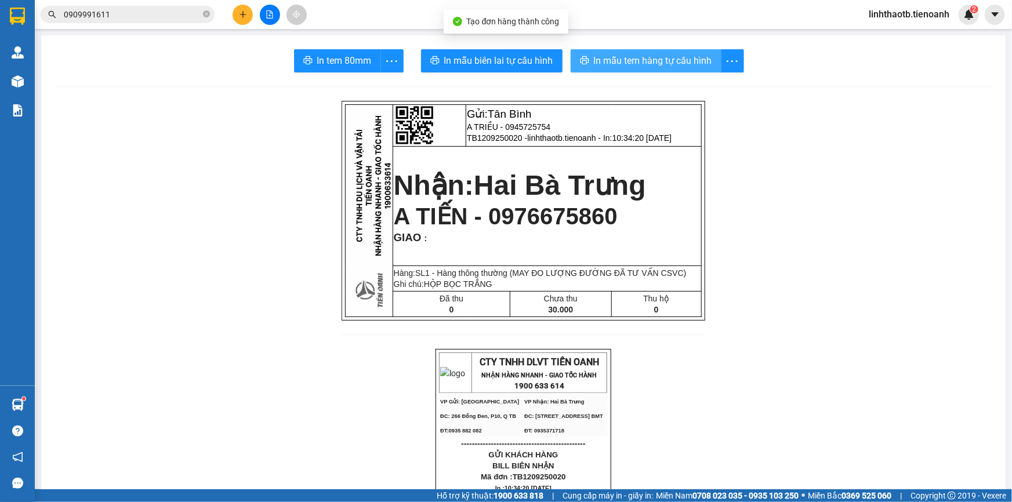
click at [623, 59] on span "In mẫu tem hàng tự cấu hình" at bounding box center [653, 60] width 118 height 15
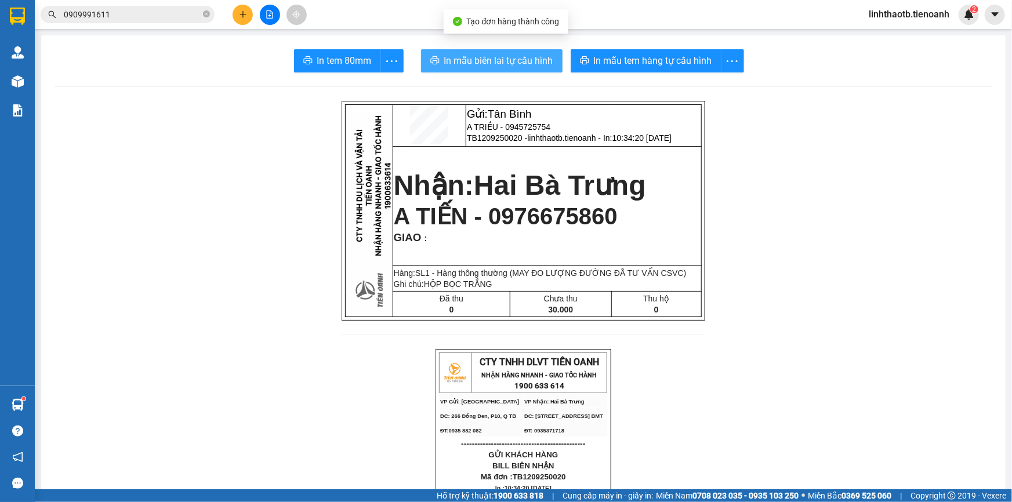
click at [522, 70] on button "In mẫu biên lai tự cấu hình" at bounding box center [492, 60] width 142 height 23
click at [172, 16] on input "0909991611" at bounding box center [132, 14] width 137 height 13
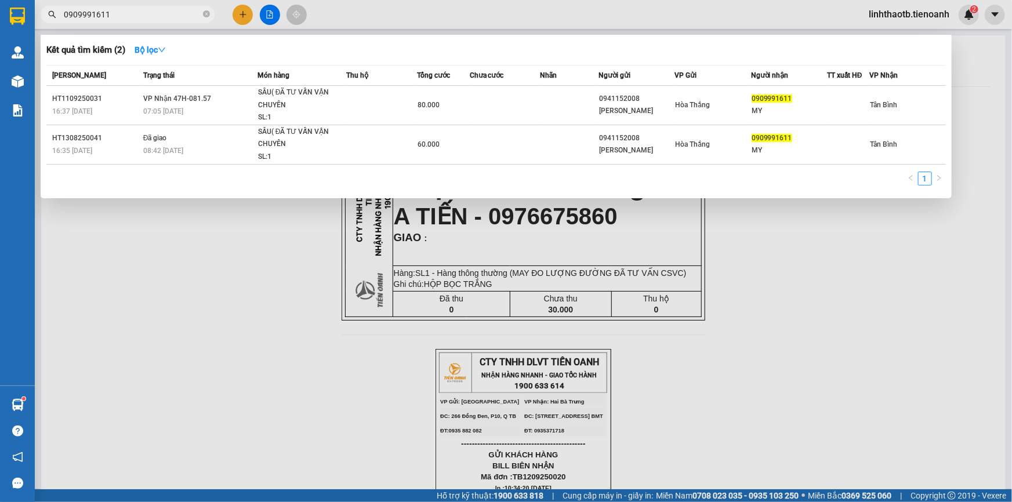
click at [172, 16] on input "0909991611" at bounding box center [132, 14] width 137 height 13
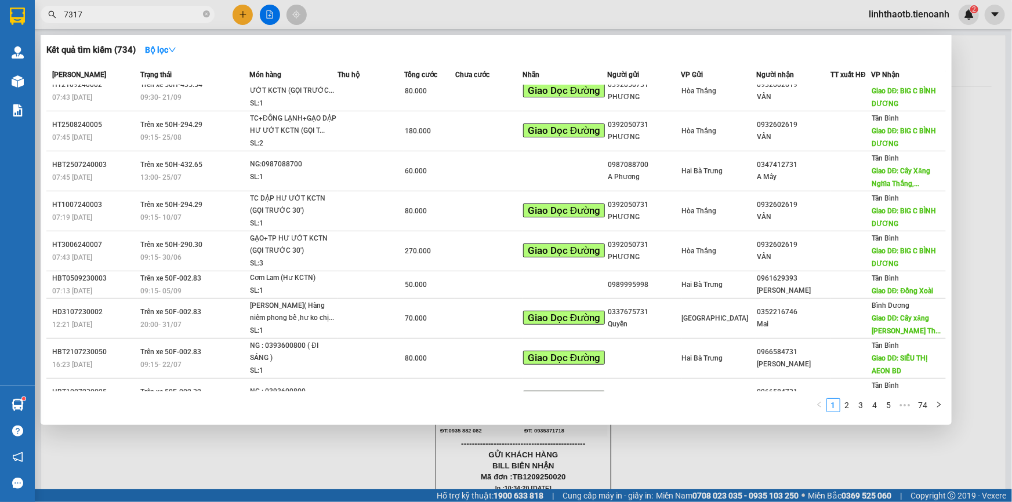
scroll to position [79, 0]
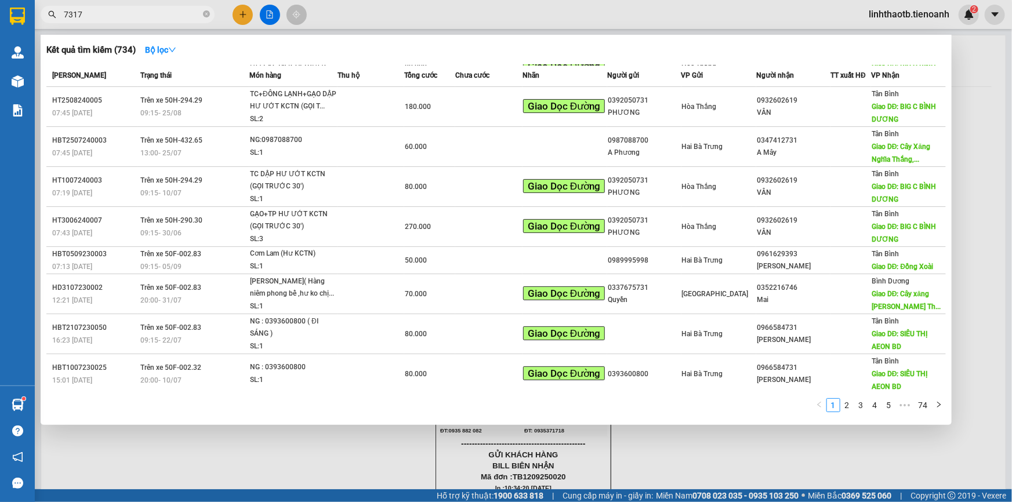
click at [99, 14] on input "7317" at bounding box center [132, 14] width 137 height 13
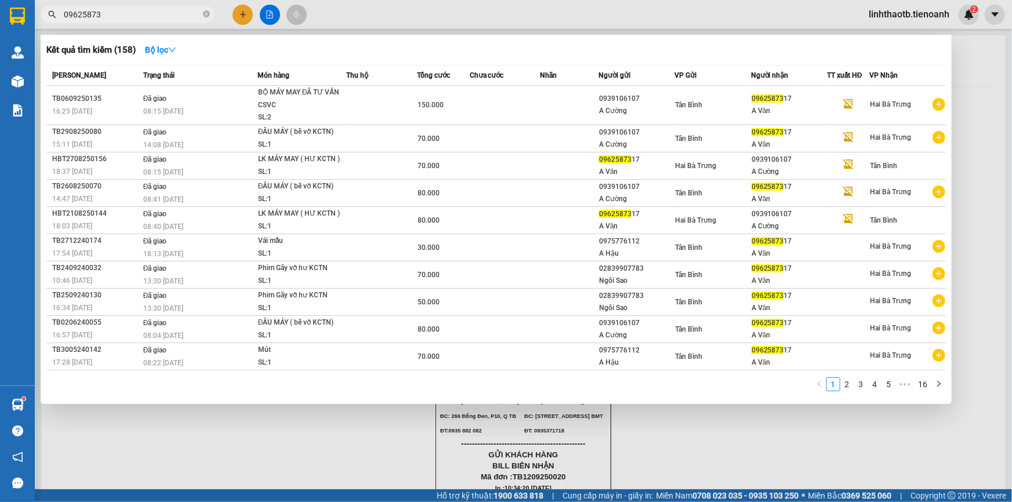
click at [186, 9] on input "09625873" at bounding box center [132, 14] width 137 height 13
click at [152, 16] on input "0962587317" at bounding box center [132, 14] width 137 height 13
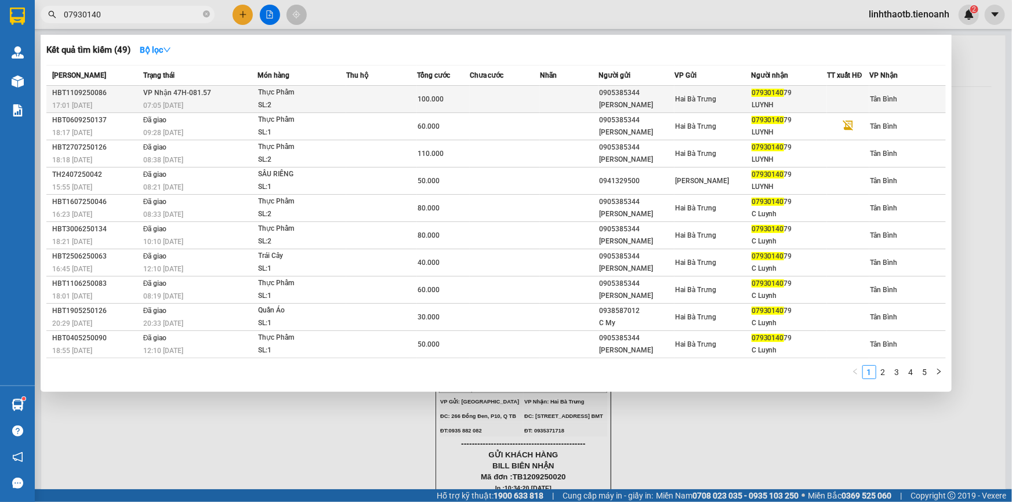
click at [341, 102] on div "SL: 2" at bounding box center [301, 105] width 87 height 13
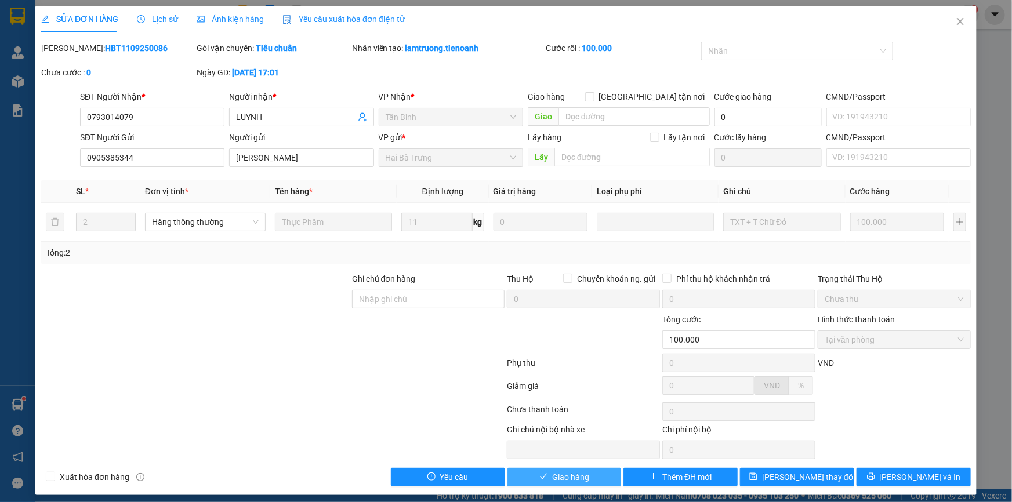
click at [605, 478] on button "Giao hàng" at bounding box center [565, 477] width 114 height 19
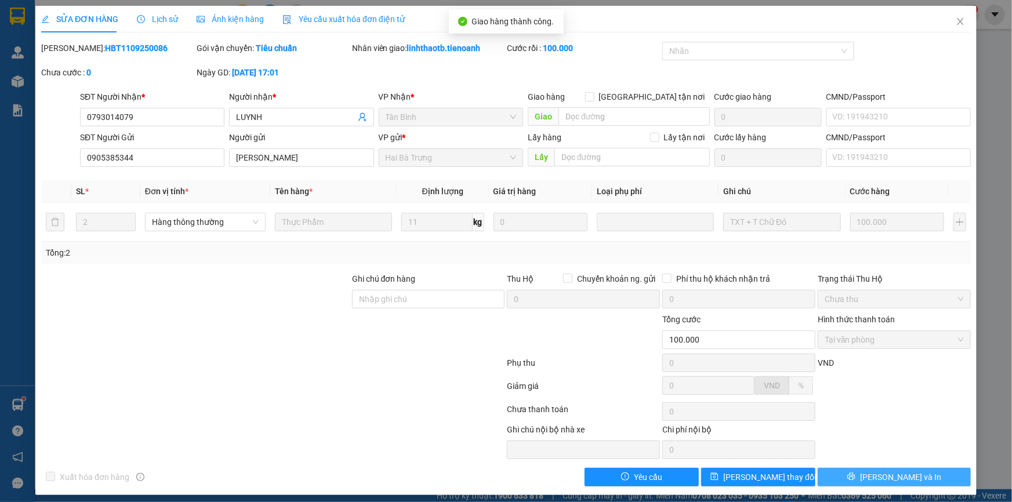
click at [910, 476] on span "Lưu và In" at bounding box center [900, 477] width 81 height 13
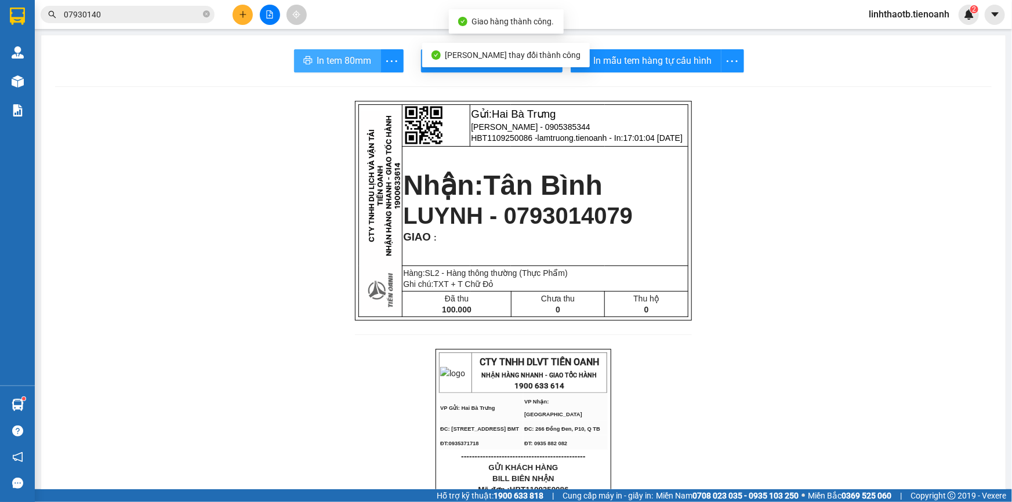
click at [353, 63] on span "In tem 80mm" at bounding box center [344, 60] width 55 height 15
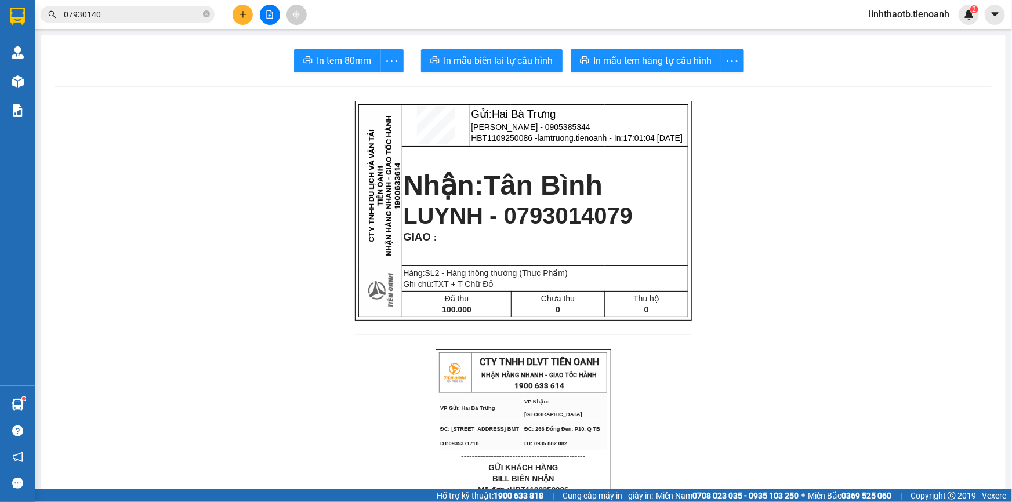
click at [173, 17] on input "07930140" at bounding box center [132, 14] width 137 height 13
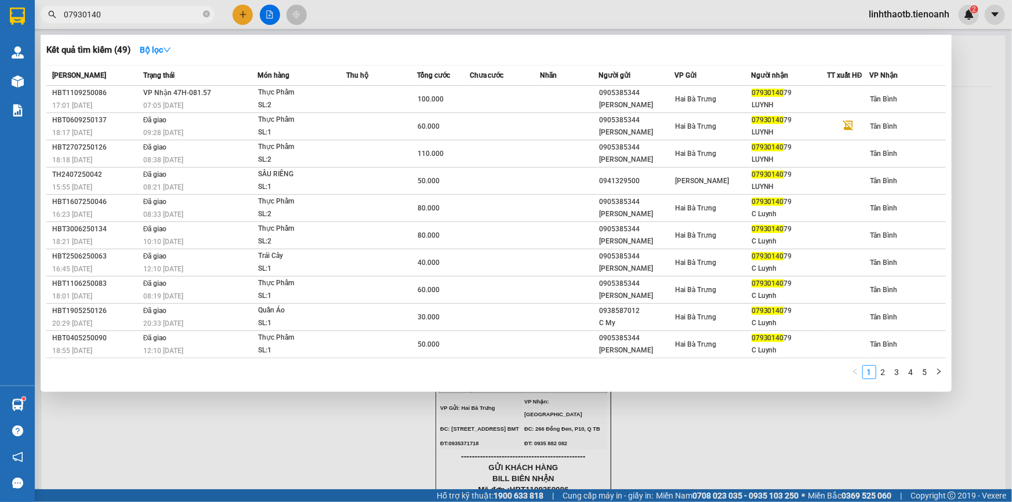
click at [174, 16] on input "07930140" at bounding box center [132, 14] width 137 height 13
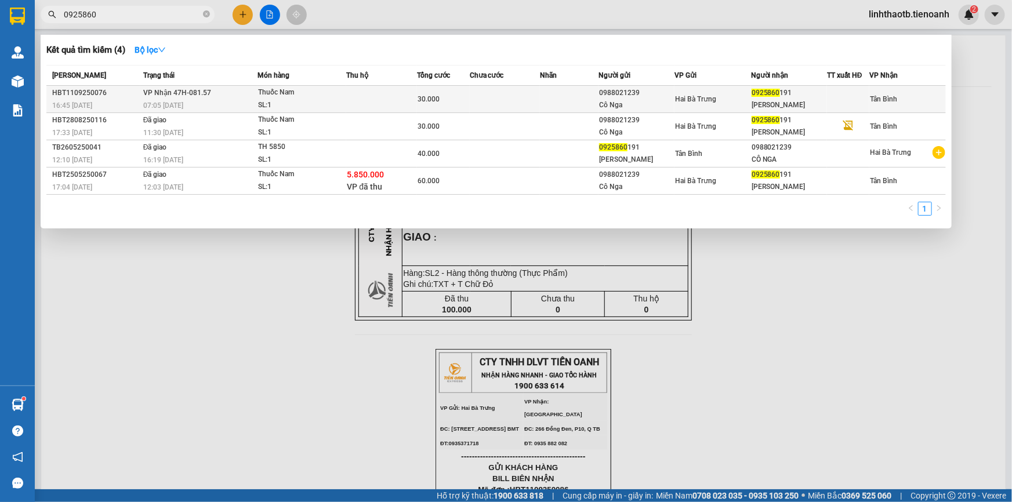
click at [223, 99] on div "07:05 - 12/09" at bounding box center [200, 105] width 114 height 13
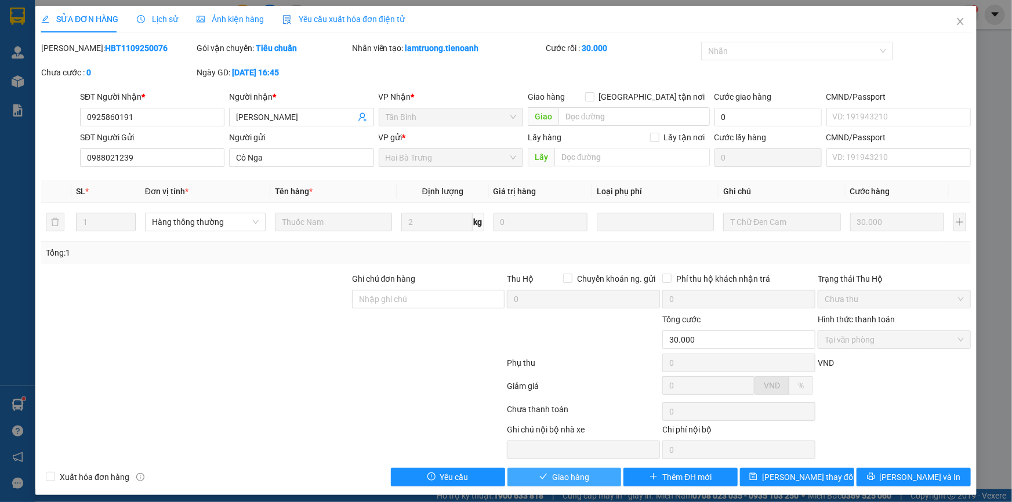
click at [576, 474] on span "Giao hàng" at bounding box center [570, 477] width 37 height 13
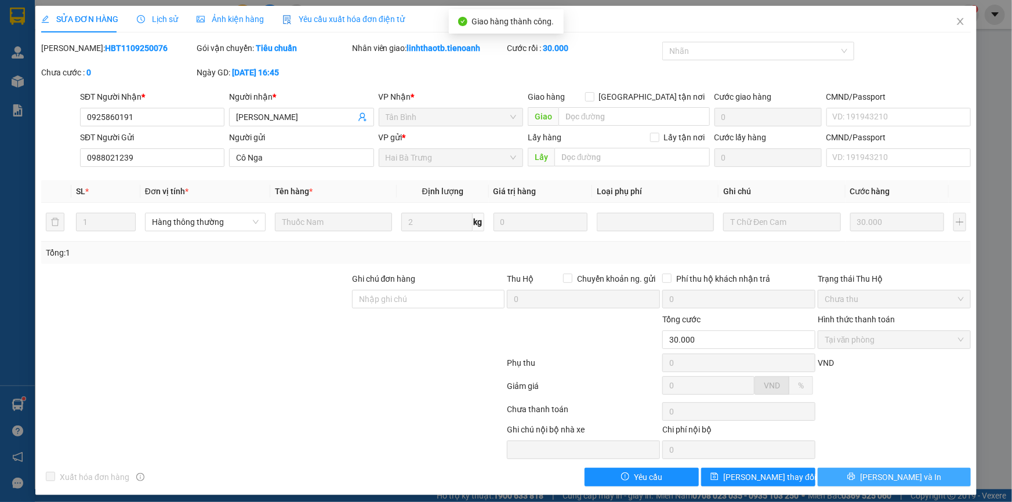
drag, startPoint x: 876, startPoint y: 474, endPoint x: 866, endPoint y: 457, distance: 20.0
click at [876, 473] on button "Lưu và In" at bounding box center [894, 477] width 153 height 19
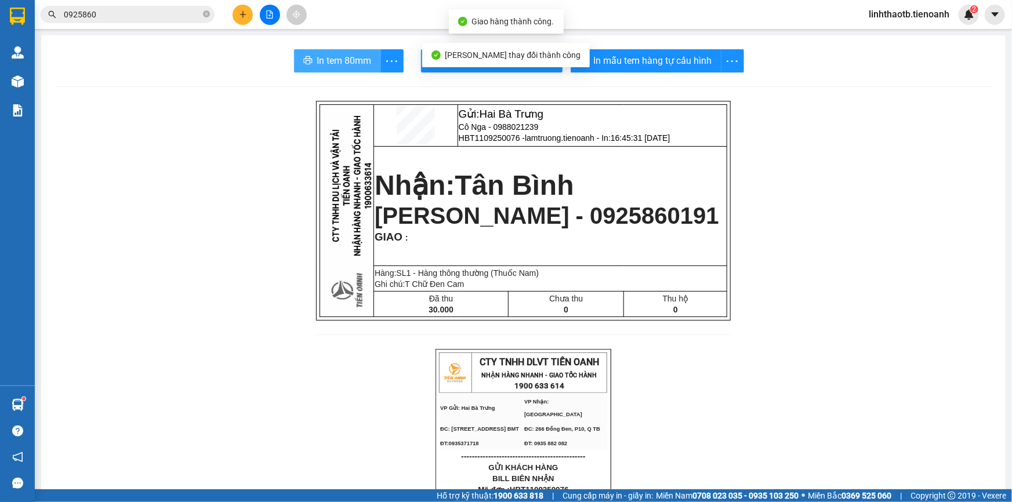
click at [364, 56] on span "In tem 80mm" at bounding box center [344, 60] width 55 height 15
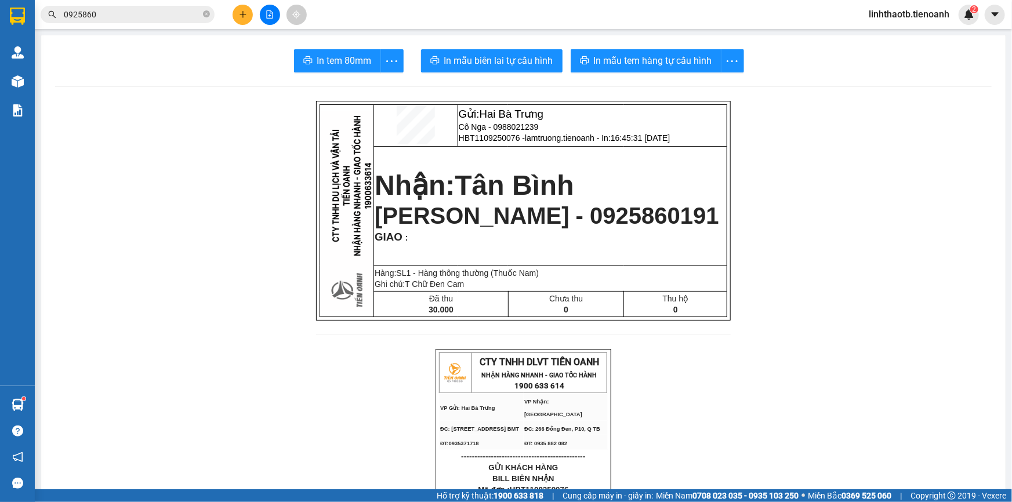
click at [175, 10] on input "0925860" at bounding box center [132, 14] width 137 height 13
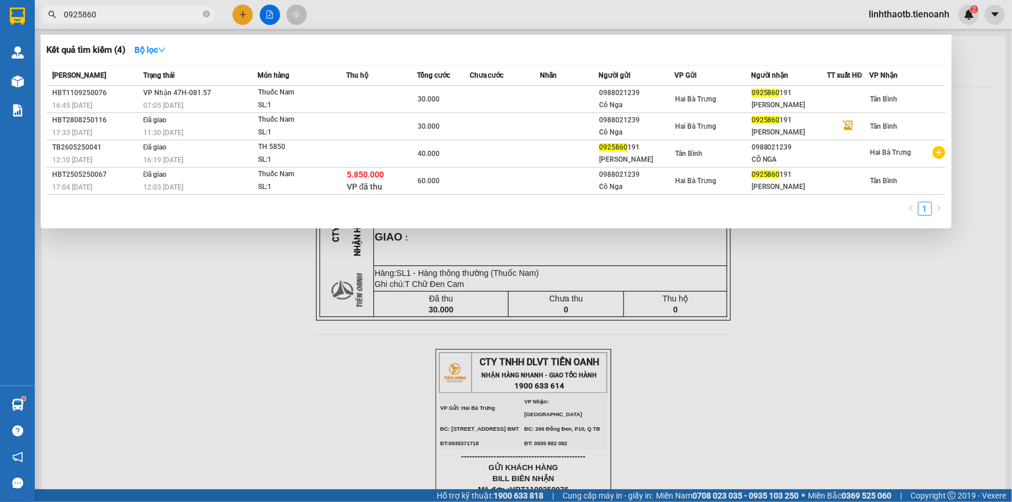
click at [175, 10] on input "0925860" at bounding box center [132, 14] width 137 height 13
click at [241, 15] on div at bounding box center [506, 251] width 1012 height 502
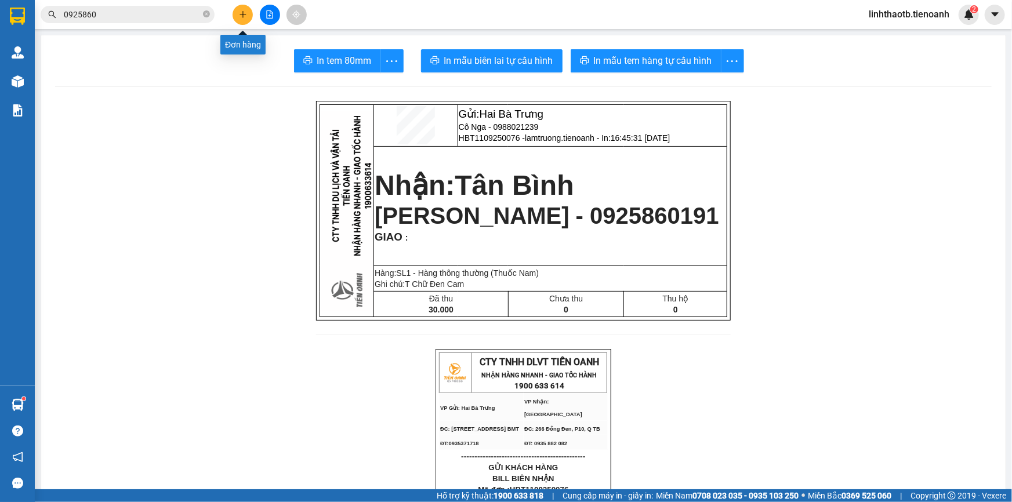
click at [241, 15] on icon "plus" at bounding box center [243, 14] width 6 height 1
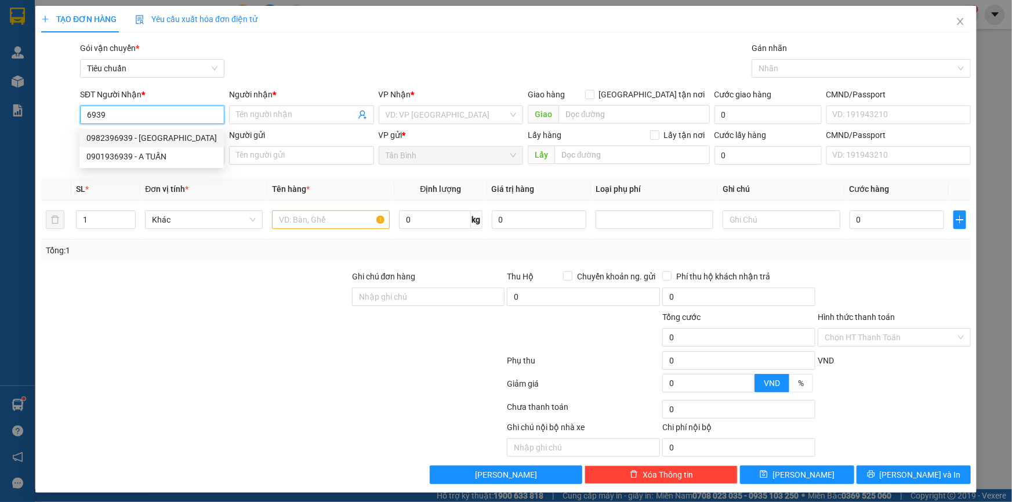
click at [194, 139] on div "0982396939 - Thanh Mai" at bounding box center [151, 138] width 131 height 13
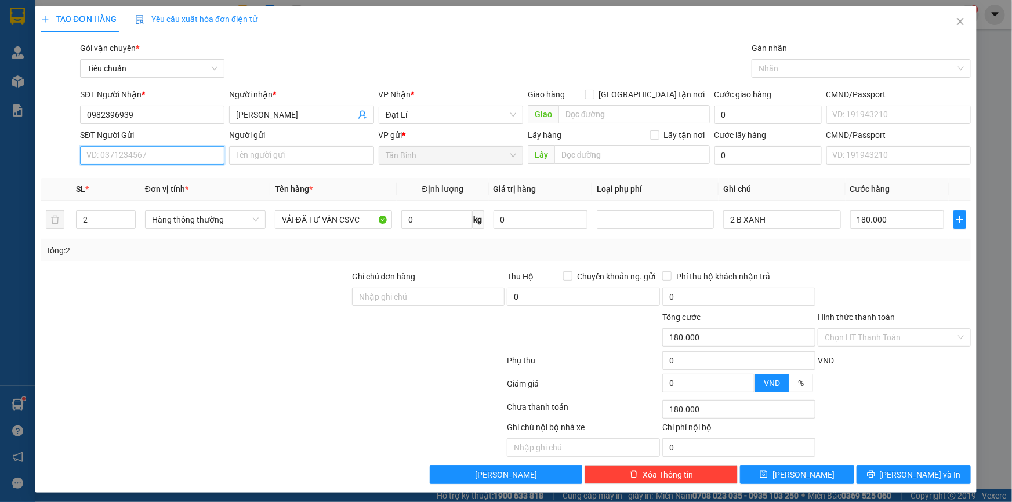
click at [196, 158] on input "SĐT Người Gửi" at bounding box center [152, 155] width 144 height 19
click at [210, 181] on div "0979704874 - A Tài" at bounding box center [150, 178] width 129 height 13
click at [210, 221] on span "Hàng thông thường" at bounding box center [205, 219] width 107 height 17
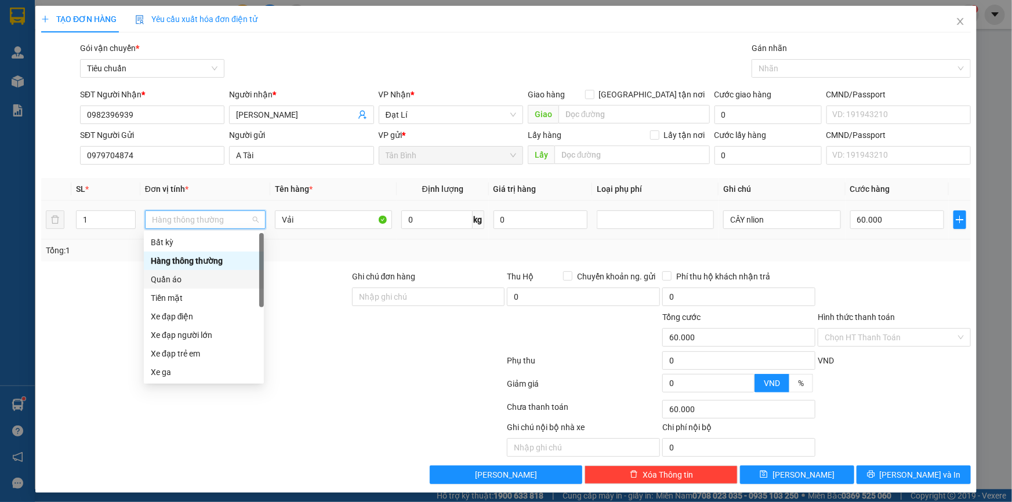
click at [204, 276] on div "Quần áo" at bounding box center [204, 279] width 106 height 13
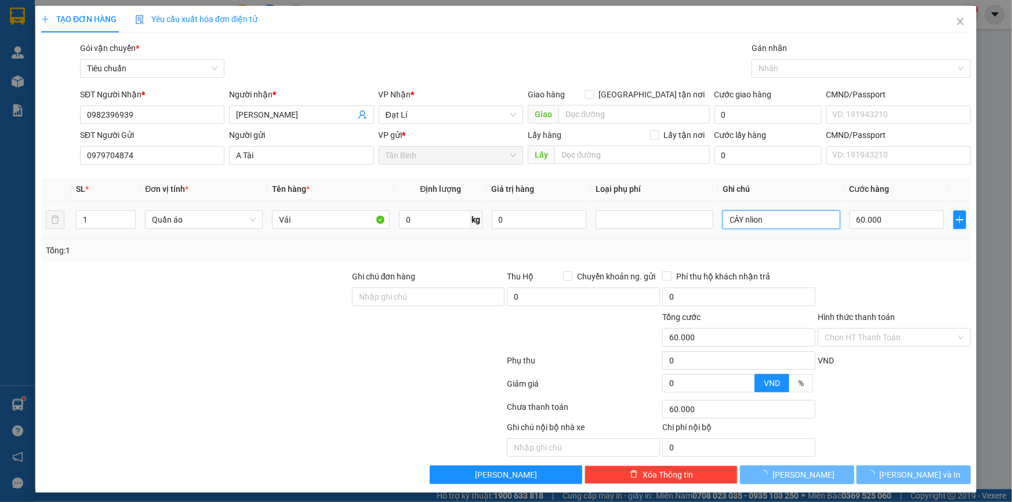
click at [729, 225] on input "CÂY nlion" at bounding box center [782, 220] width 118 height 19
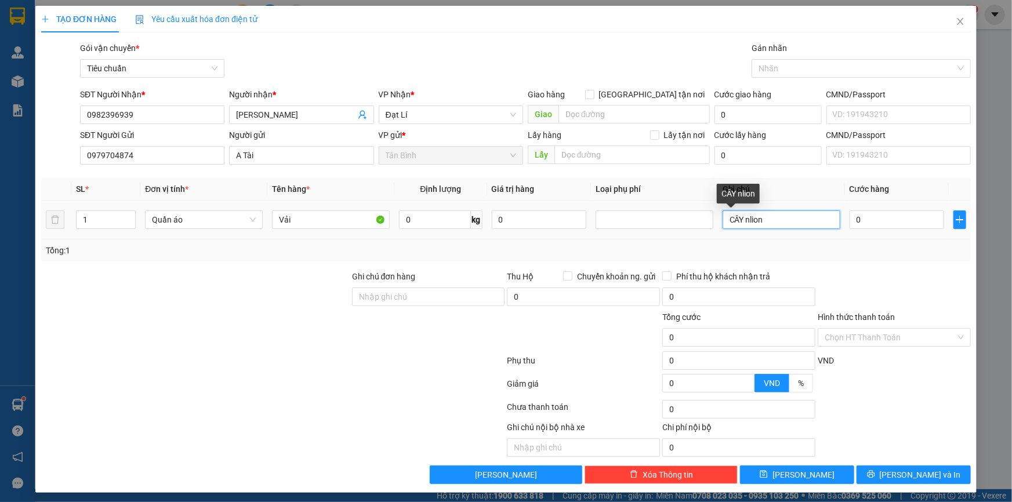
click at [729, 225] on input "CÂY nlion" at bounding box center [782, 220] width 118 height 19
click at [857, 216] on input "0" at bounding box center [897, 220] width 95 height 19
drag, startPoint x: 859, startPoint y: 267, endPoint x: 895, endPoint y: 404, distance: 141.0
click at [859, 269] on div "Transit Pickup Surcharge Ids Transit Deliver Surcharge Ids Transit Deliver Surc…" at bounding box center [506, 263] width 930 height 443
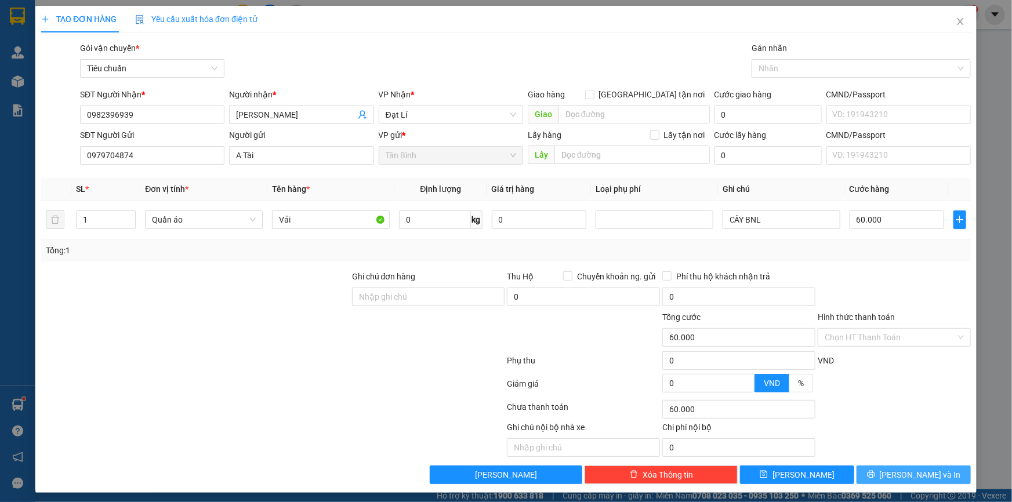
click at [907, 475] on span "Lưu và In" at bounding box center [920, 475] width 81 height 13
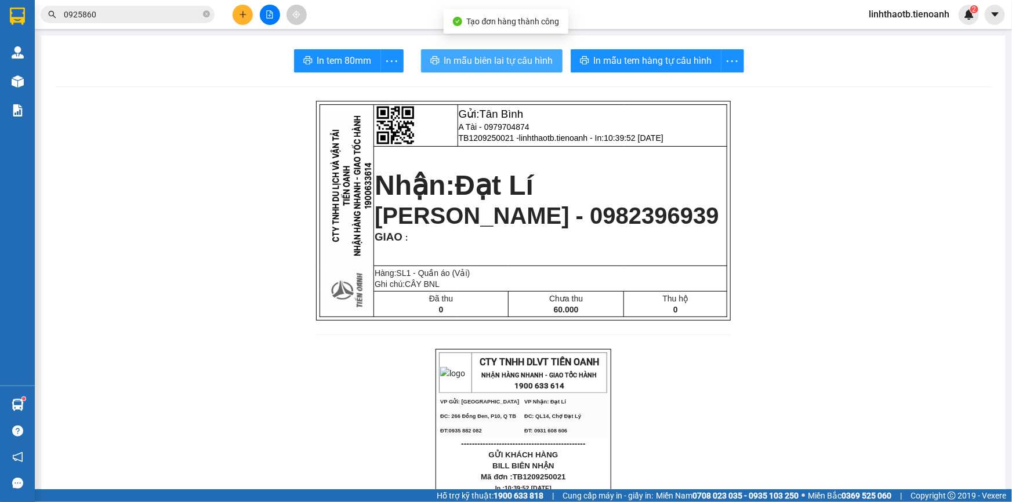
click at [488, 57] on span "In mẫu biên lai tự cấu hình" at bounding box center [498, 60] width 109 height 15
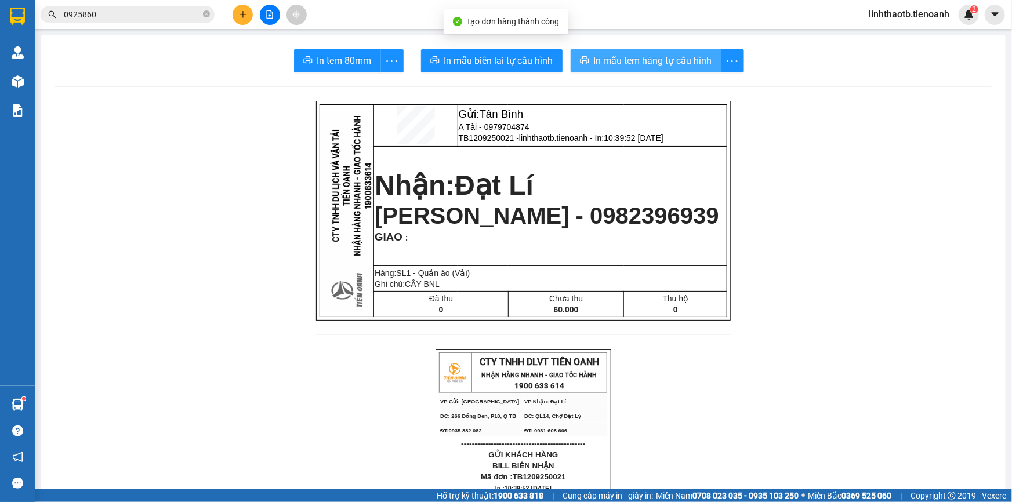
drag, startPoint x: 592, startPoint y: 82, endPoint x: 616, endPoint y: 70, distance: 26.2
click at [616, 70] on button "In mẫu tem hàng tự cấu hình" at bounding box center [646, 60] width 151 height 23
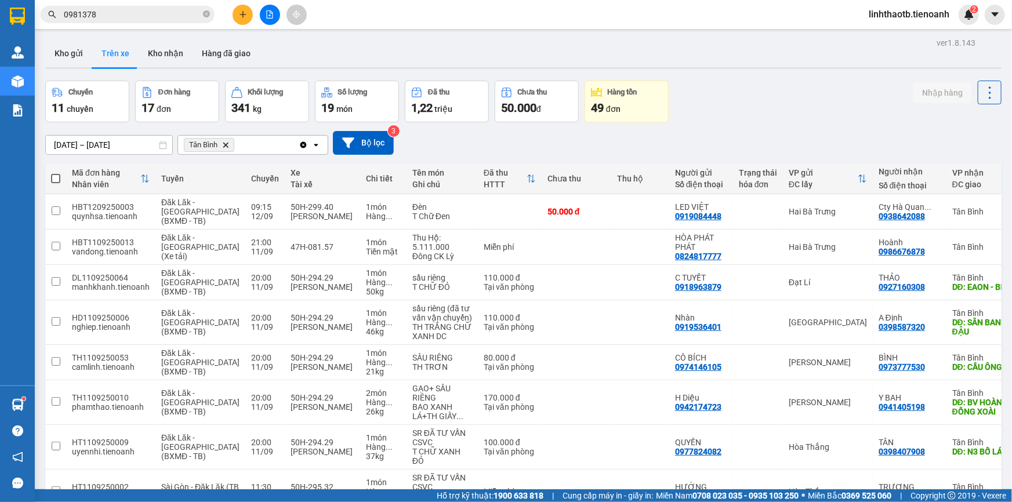
click at [130, 14] on input "0981378" at bounding box center [132, 14] width 137 height 13
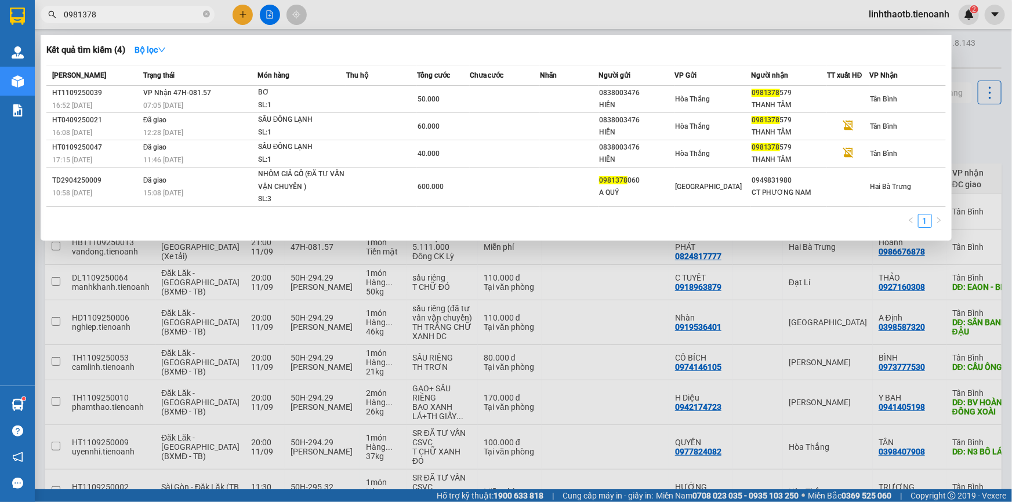
click at [130, 14] on input "0981378" at bounding box center [132, 14] width 137 height 13
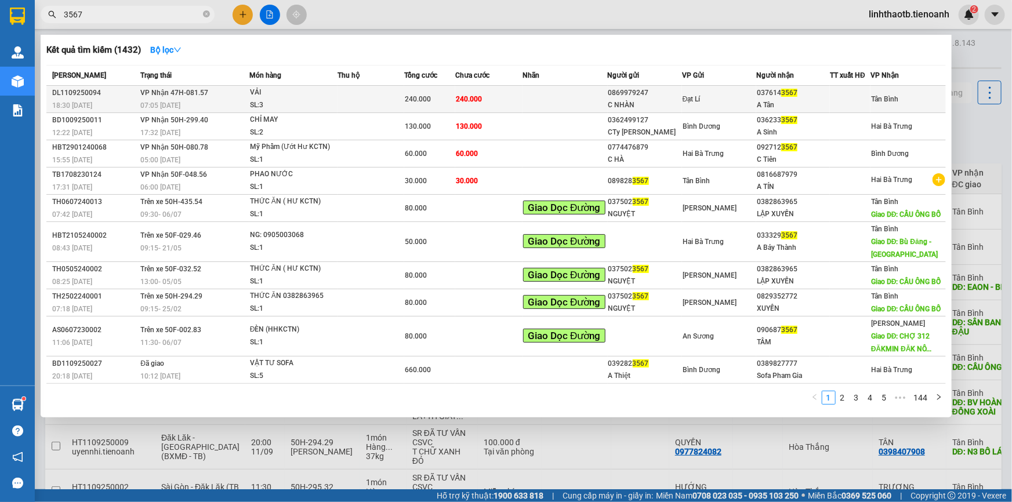
type input "3567"
click at [864, 109] on td at bounding box center [850, 99] width 41 height 27
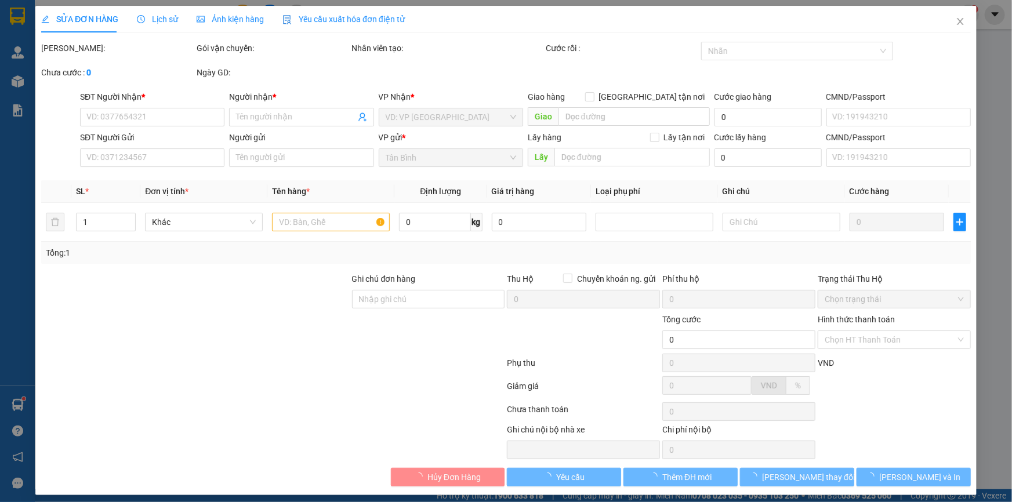
type input "0376143567"
type input "A Tân"
type input "066092014344"
type input "0869979247"
type input "C NHÀN"
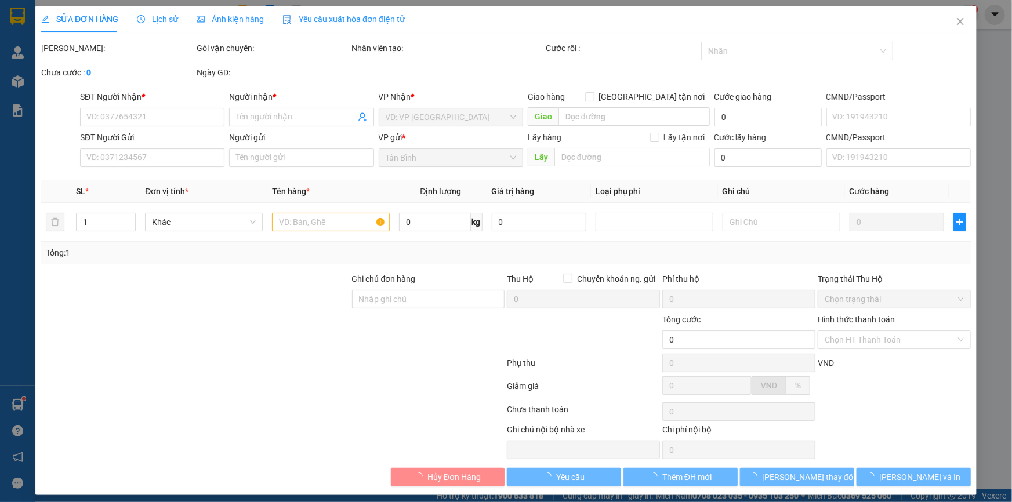
type input "066098011493"
type input "240.000"
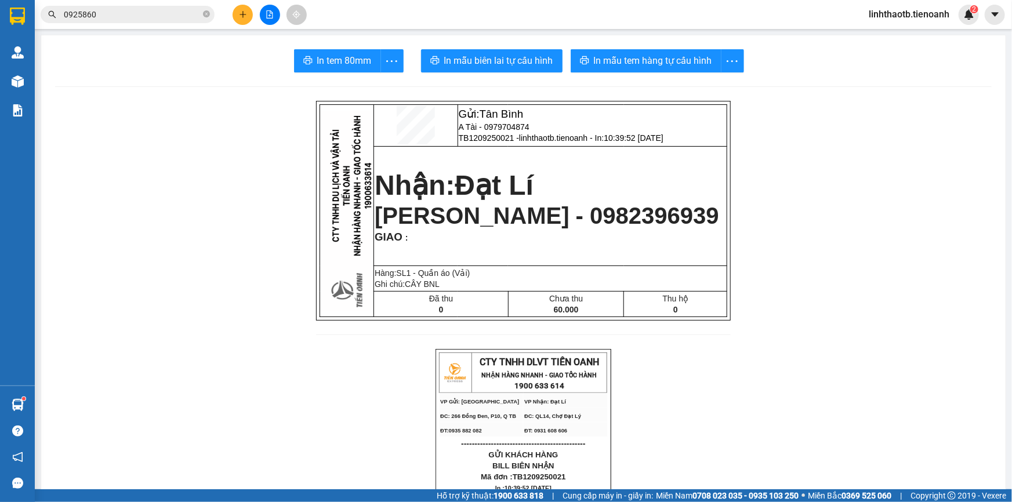
click at [205, 18] on span at bounding box center [206, 14] width 7 height 11
click at [191, 15] on input "text" at bounding box center [132, 14] width 137 height 13
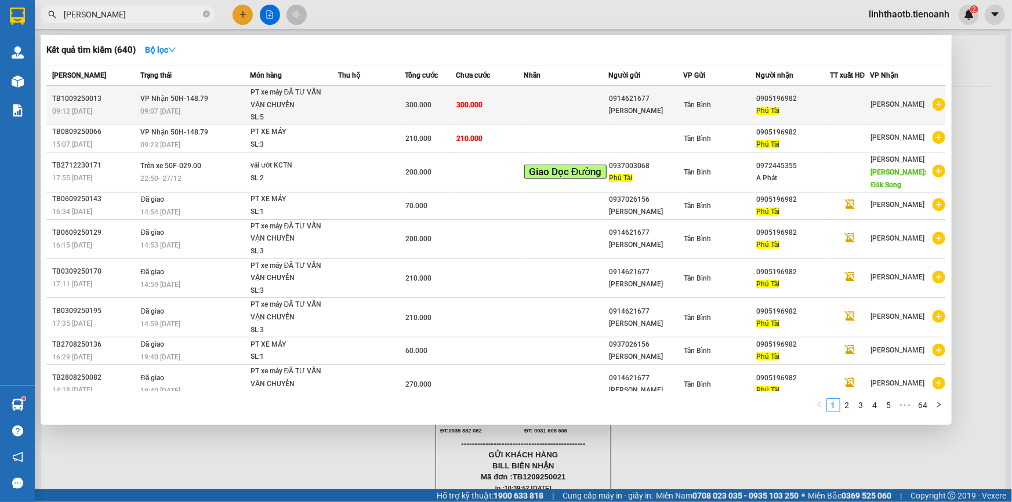
type input "PHÚ TÀI"
click at [348, 93] on td at bounding box center [371, 105] width 67 height 39
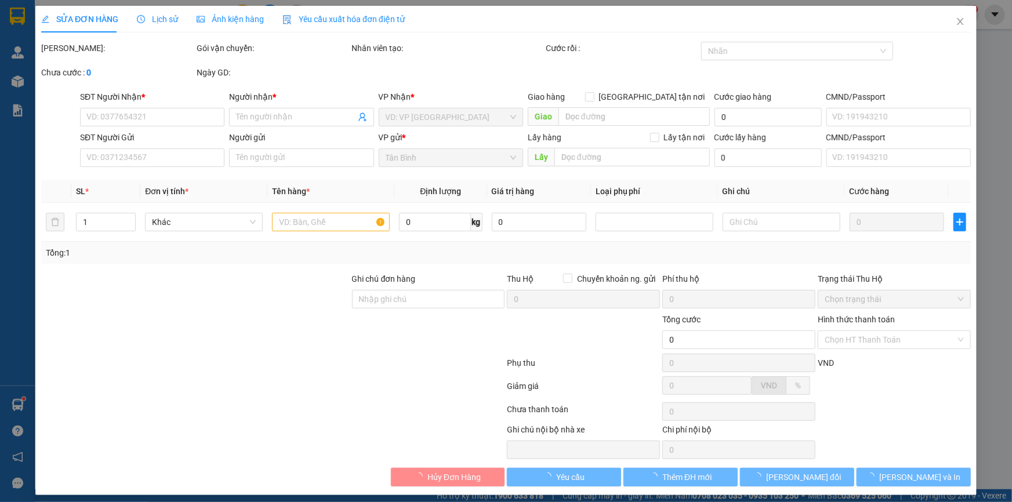
type input "0905196982"
type input "Phú Tài"
type input "0914621677"
type input "Hùng Tâm Vương"
type input "300.000"
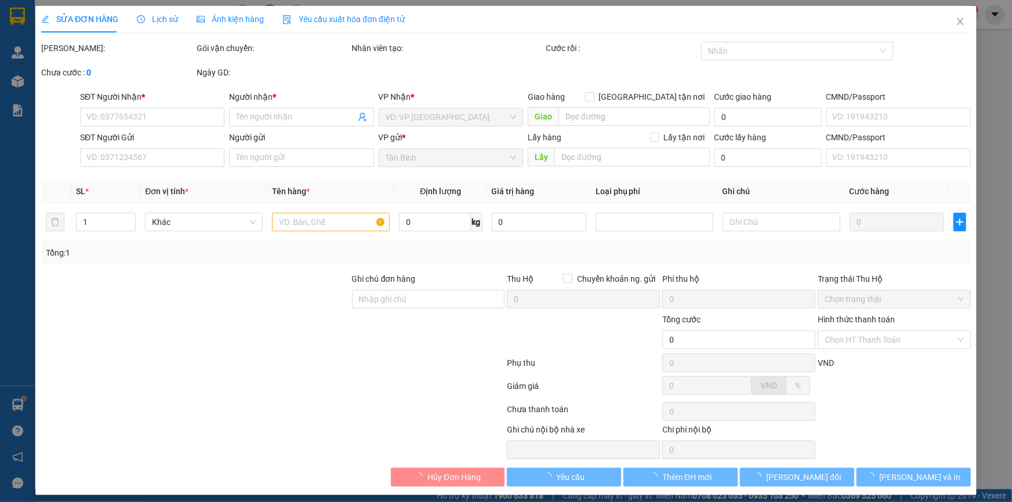
type input "300.000"
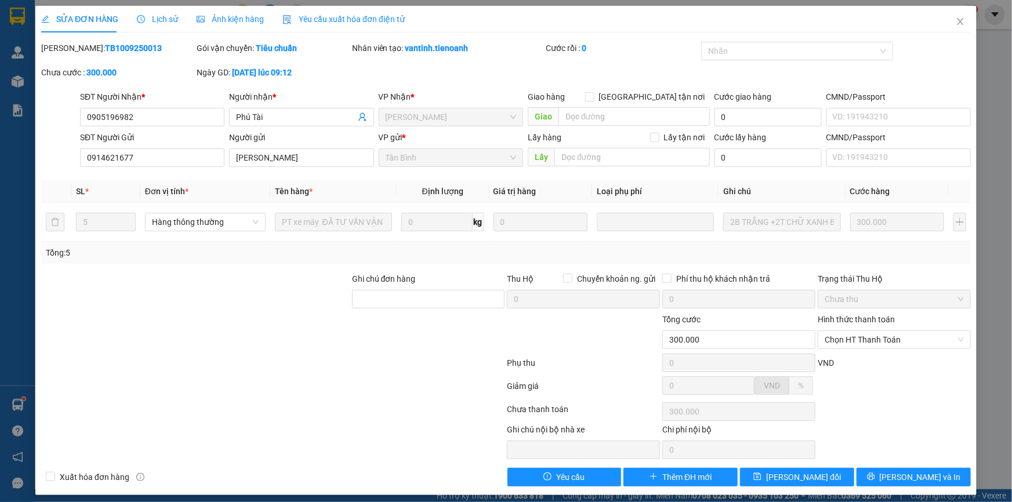
click at [970, 38] on div "SỬA ĐƠN HÀNG Lịch sử Ảnh kiện hàng Yêu cầu xuất hóa đơn điện tử Total Paid Fee …" at bounding box center [506, 251] width 1012 height 502
click at [959, 28] on span "Close" at bounding box center [961, 22] width 32 height 32
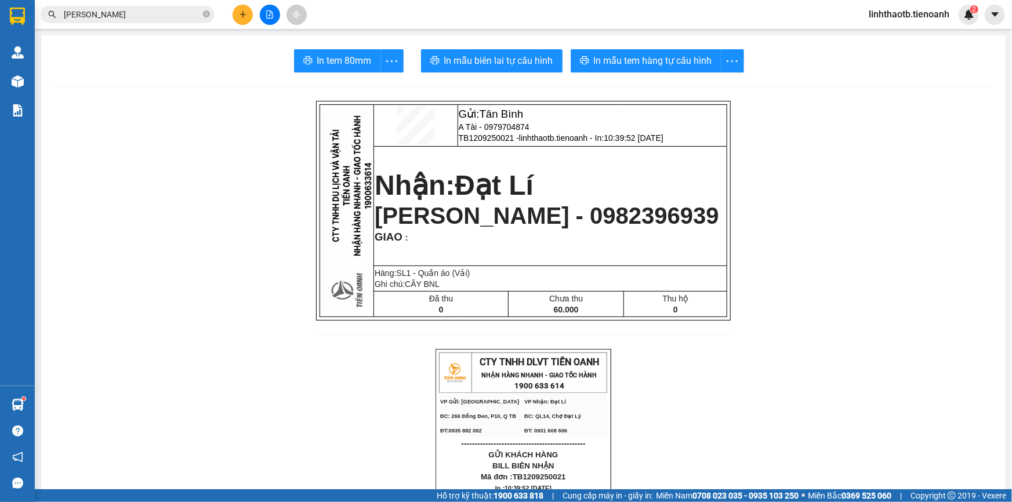
click at [231, 16] on div at bounding box center [269, 15] width 87 height 20
click at [241, 13] on icon "plus" at bounding box center [243, 14] width 8 height 8
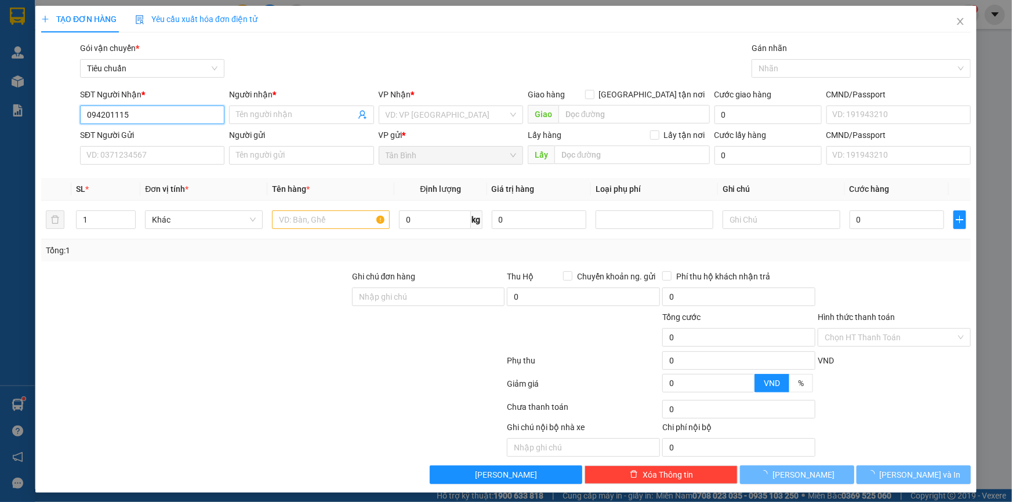
type input "0942011159"
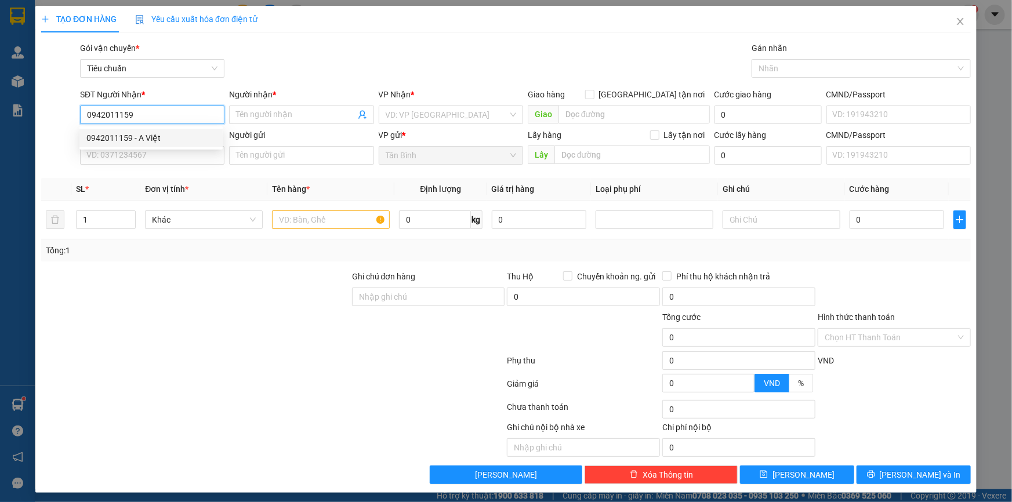
click at [193, 131] on div "0942011159 - A Việt" at bounding box center [150, 138] width 143 height 19
type input "A Việt"
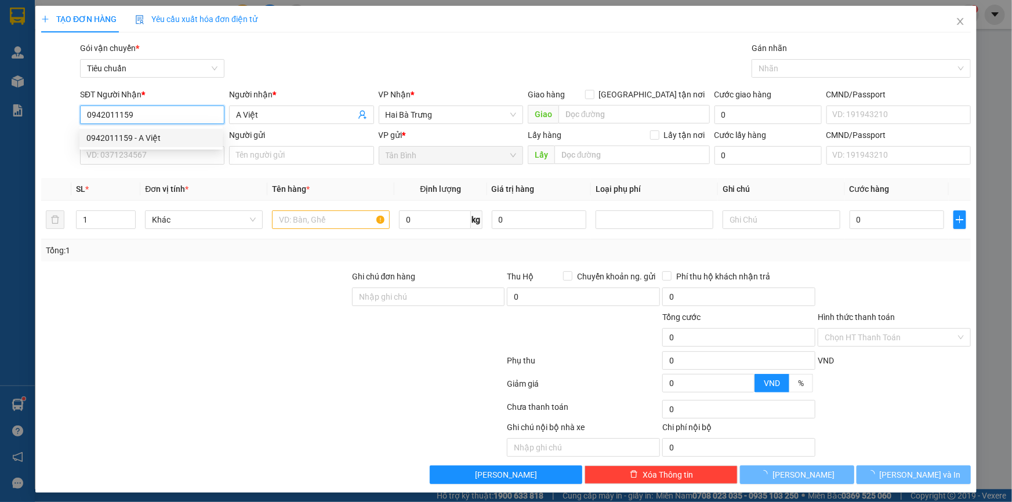
type input "40.000"
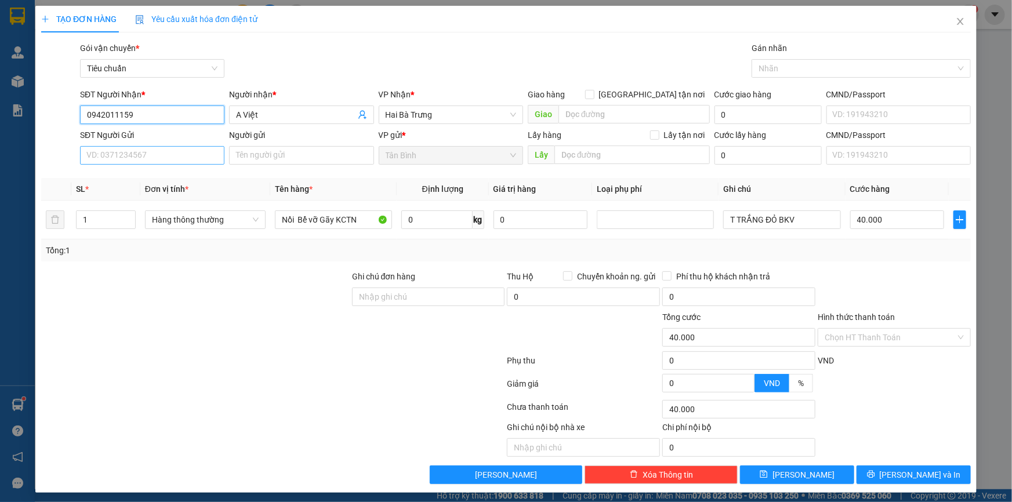
type input "0942011159"
click at [181, 146] on input "SĐT Người Gửi" at bounding box center [152, 155] width 144 height 19
type input "0779738654"
click at [331, 216] on input "Nồi Bể vỡ Gãy KCTN" at bounding box center [333, 220] width 117 height 19
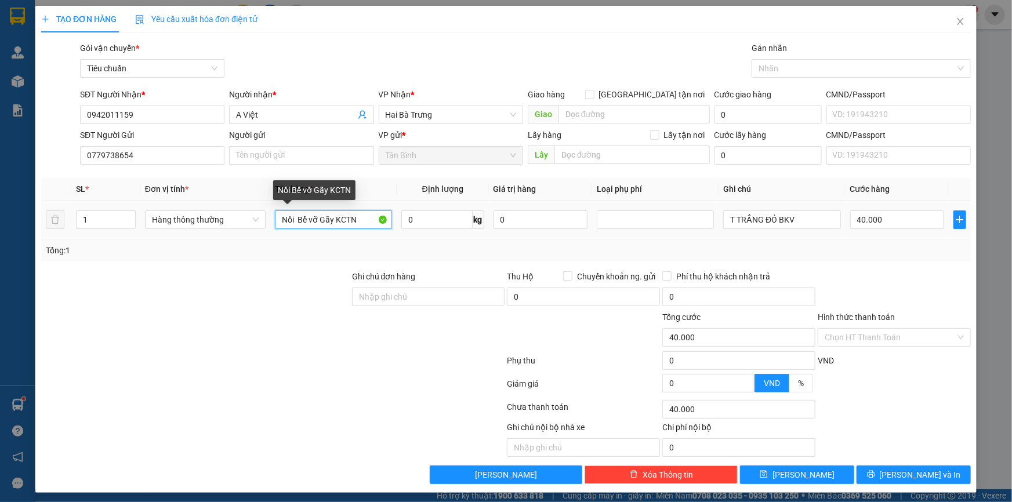
click at [331, 216] on input "Nồi Bể vỡ Gãy KCTN" at bounding box center [333, 220] width 117 height 19
type input "THUỐC"
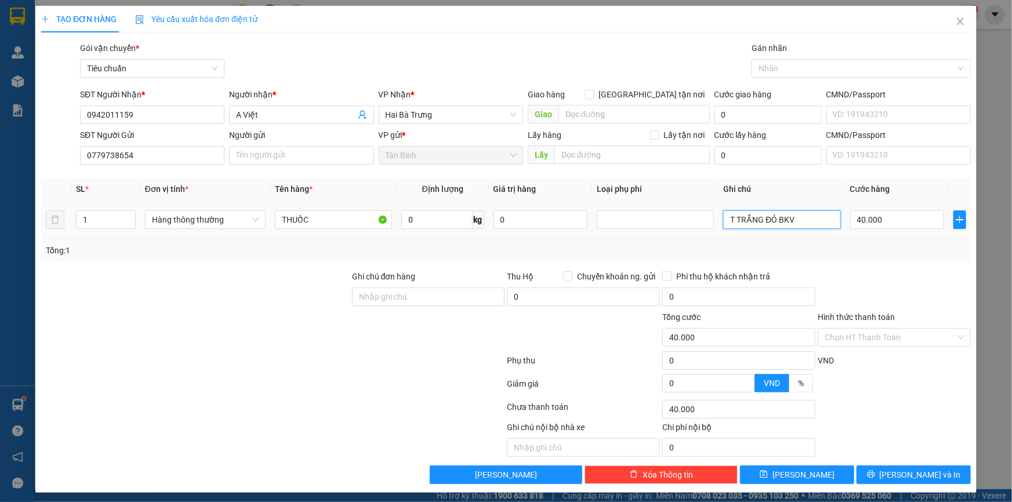
click at [778, 213] on input "T TRẮNG ĐỎ BKV" at bounding box center [781, 220] width 117 height 19
type input "TH CHỮ ĐEN BNL"
click at [896, 233] on td "40.000" at bounding box center [898, 220] width 104 height 39
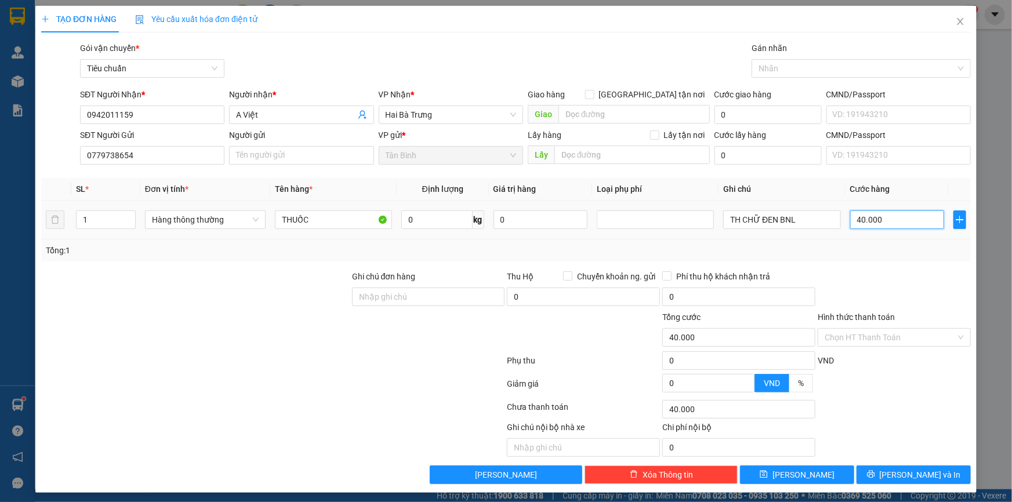
click at [894, 220] on input "40.000" at bounding box center [898, 220] width 95 height 19
type input "3"
type input "30"
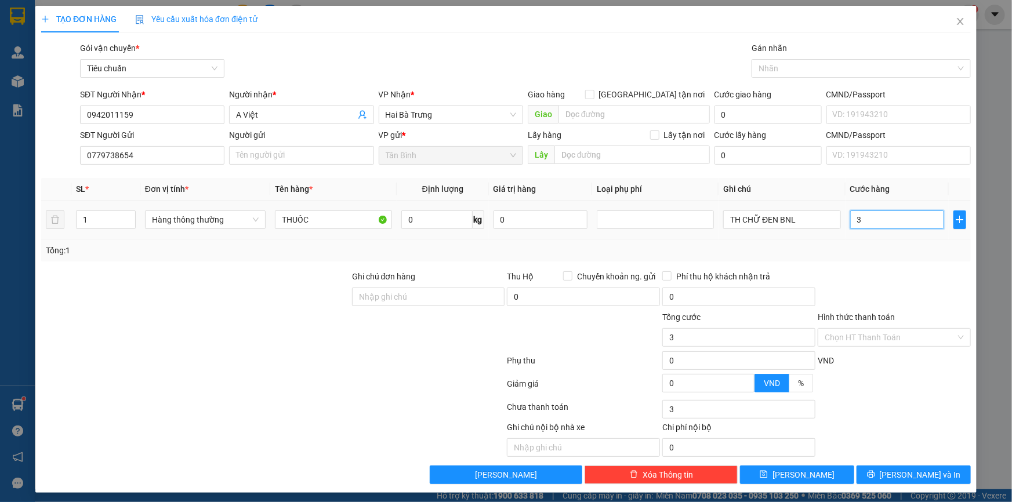
type input "30"
type input "30.000"
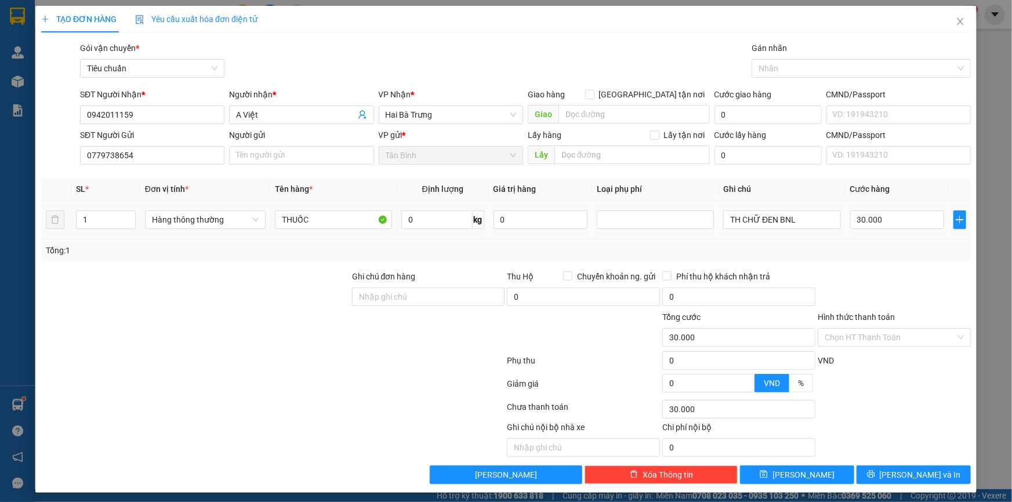
click at [885, 243] on div "Tổng: 1" at bounding box center [506, 251] width 930 height 22
click at [911, 346] on div "Hình thức thanh toán Chọn HT Thanh Toán" at bounding box center [894, 331] width 153 height 41
drag, startPoint x: 911, startPoint y: 333, endPoint x: 911, endPoint y: 344, distance: 11.0
click at [911, 334] on input "Hình thức thanh toán" at bounding box center [890, 337] width 131 height 17
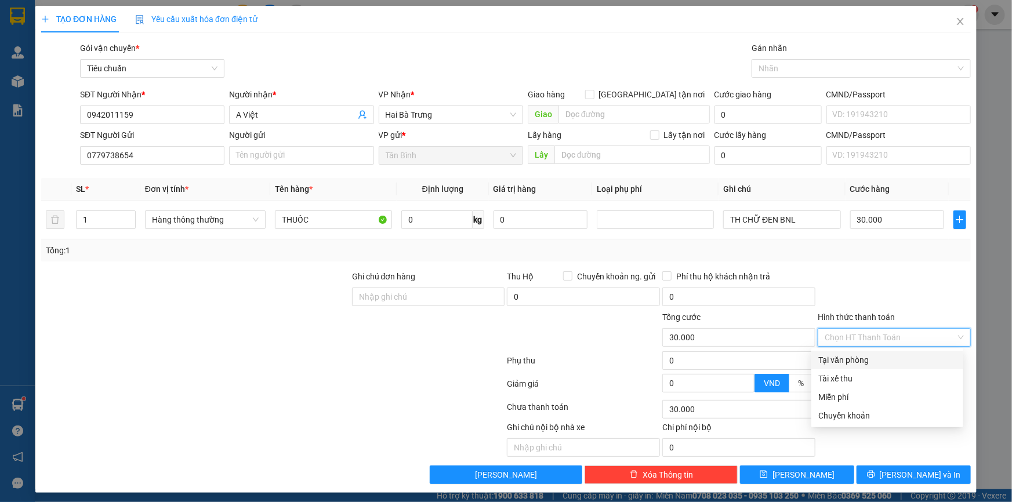
click at [910, 357] on div "Tại văn phòng" at bounding box center [888, 360] width 138 height 13
type input "0"
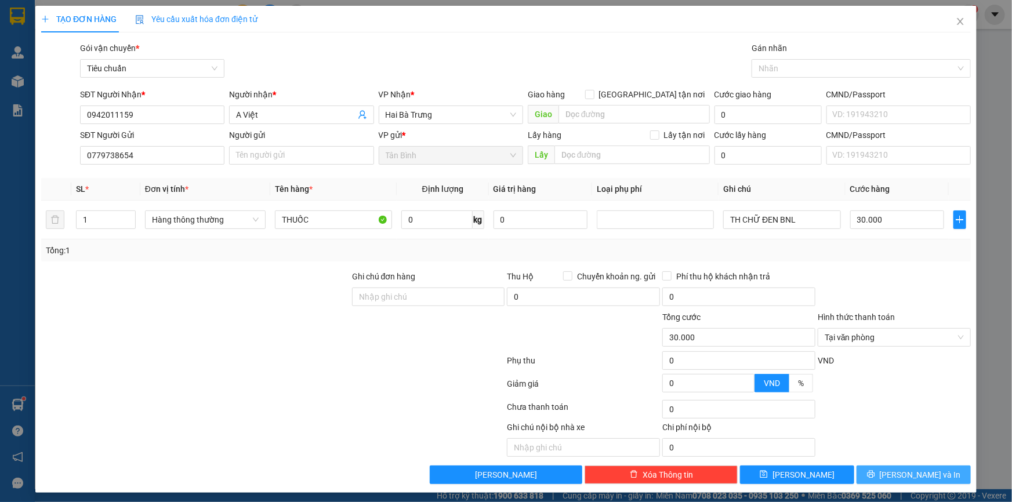
click at [889, 469] on button "[PERSON_NAME] và In" at bounding box center [914, 475] width 114 height 19
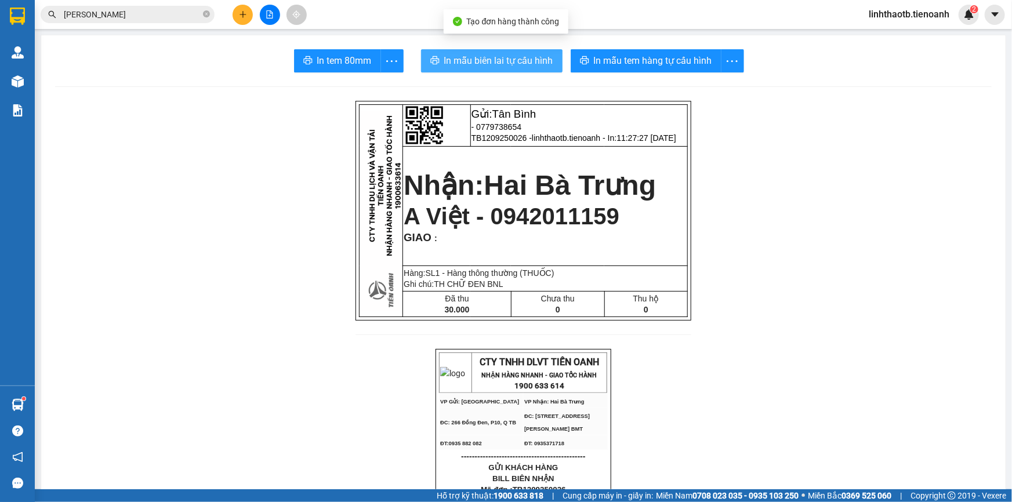
click at [524, 61] on span "In mẫu biên lai tự cấu hình" at bounding box center [498, 60] width 109 height 15
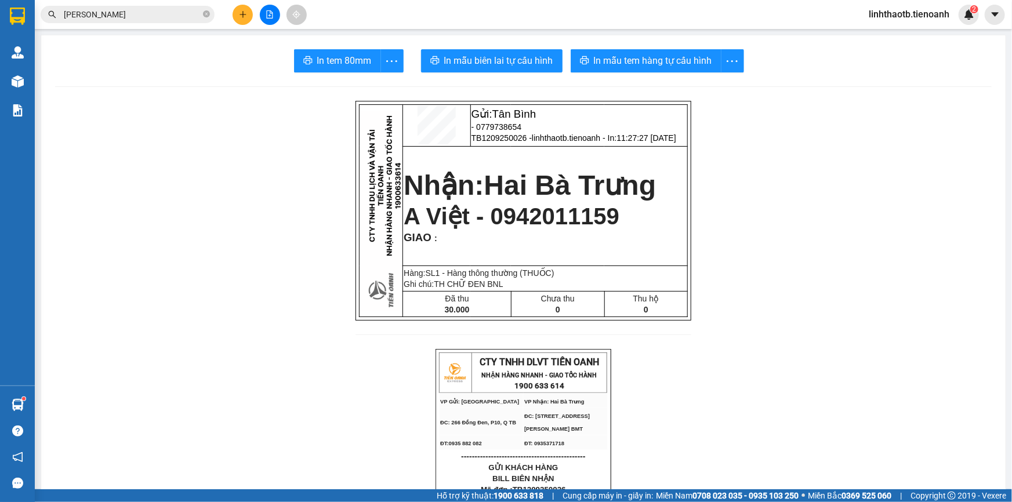
click at [677, 62] on span "In mẫu tem hàng tự cấu hình" at bounding box center [653, 60] width 118 height 15
click at [430, 58] on icon "printer" at bounding box center [434, 60] width 9 height 9
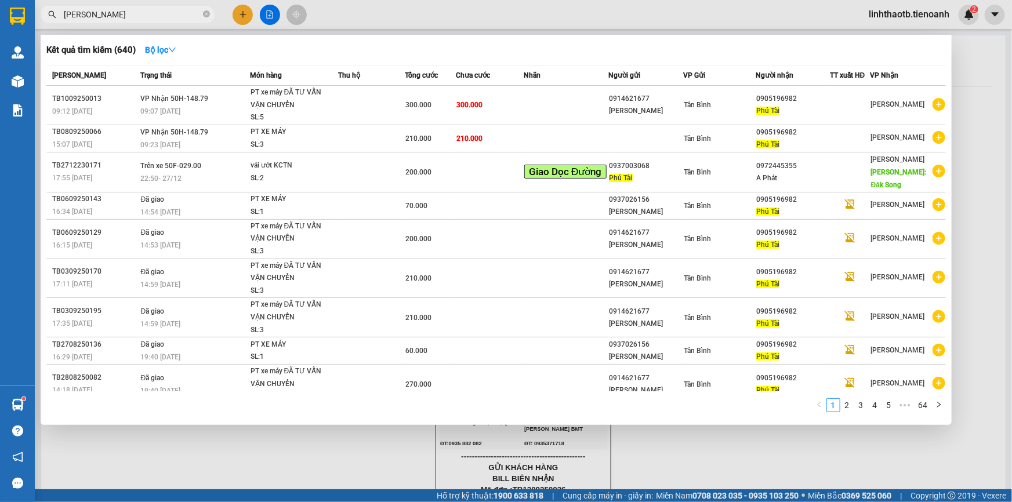
click at [184, 14] on input "PHÚ TÀI" at bounding box center [132, 14] width 137 height 13
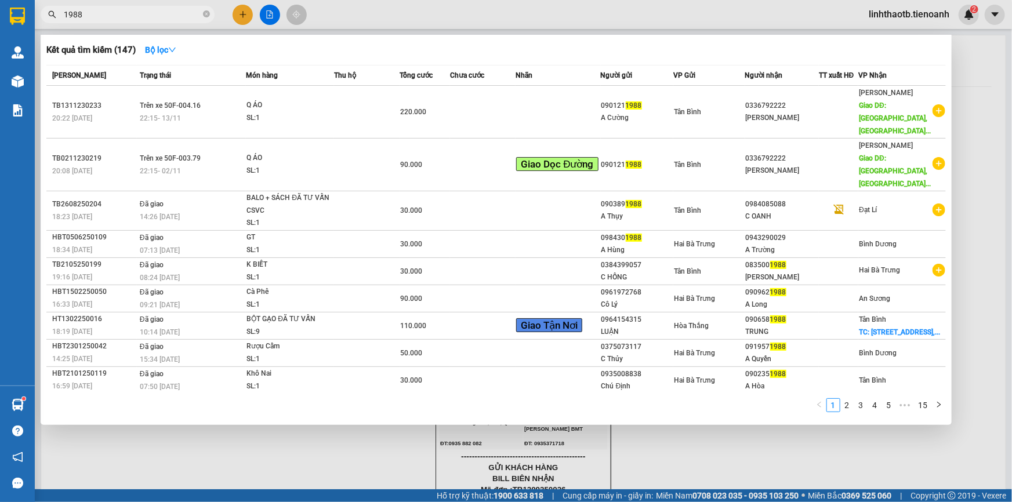
click at [79, 9] on input "1988" at bounding box center [132, 14] width 137 height 13
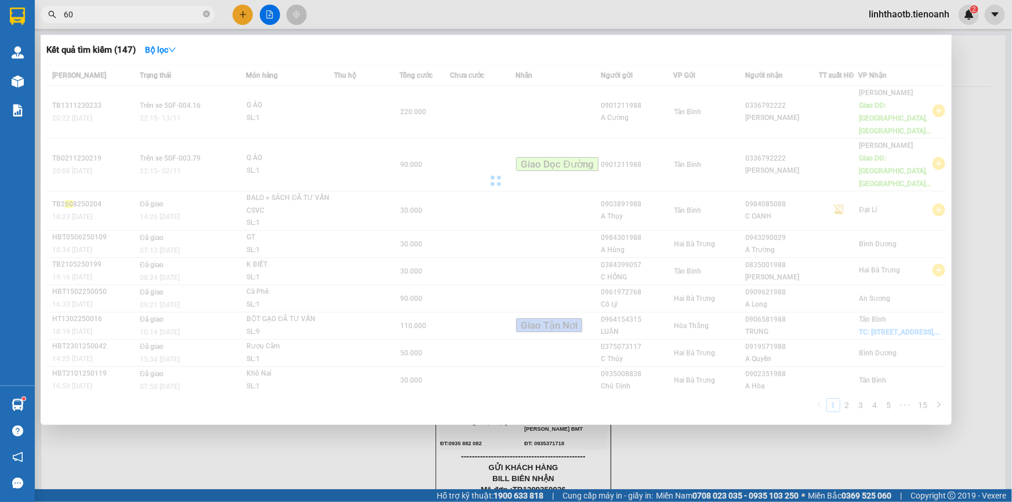
type input "6"
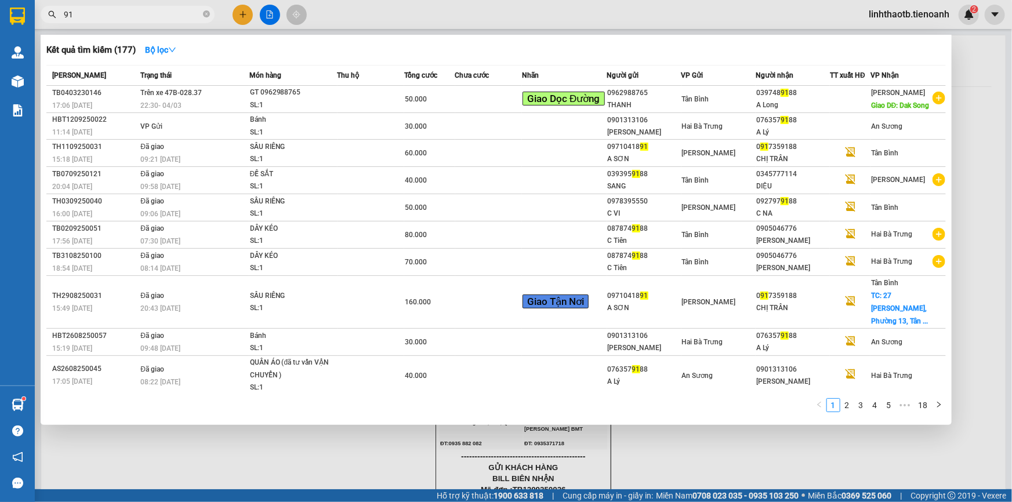
type input "9"
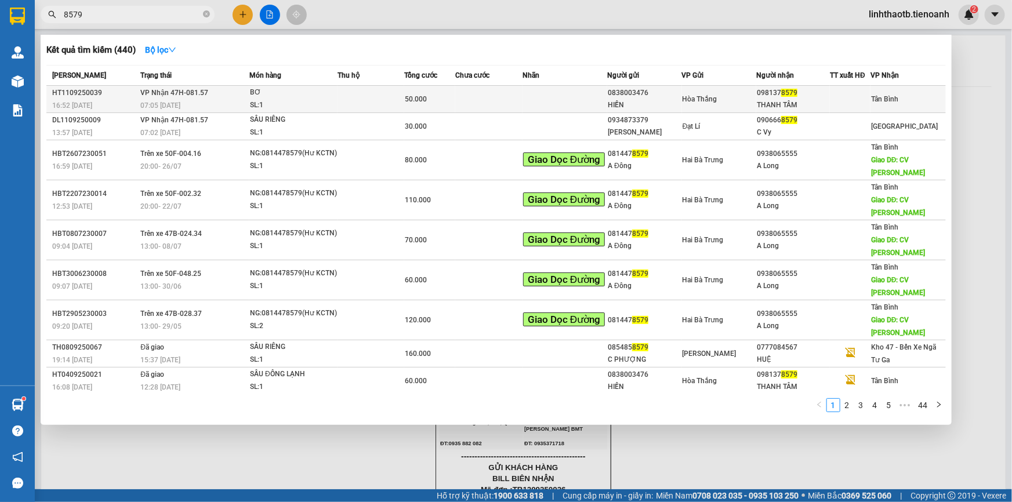
type input "8579"
click at [822, 104] on div "THANH TÂM" at bounding box center [793, 105] width 73 height 12
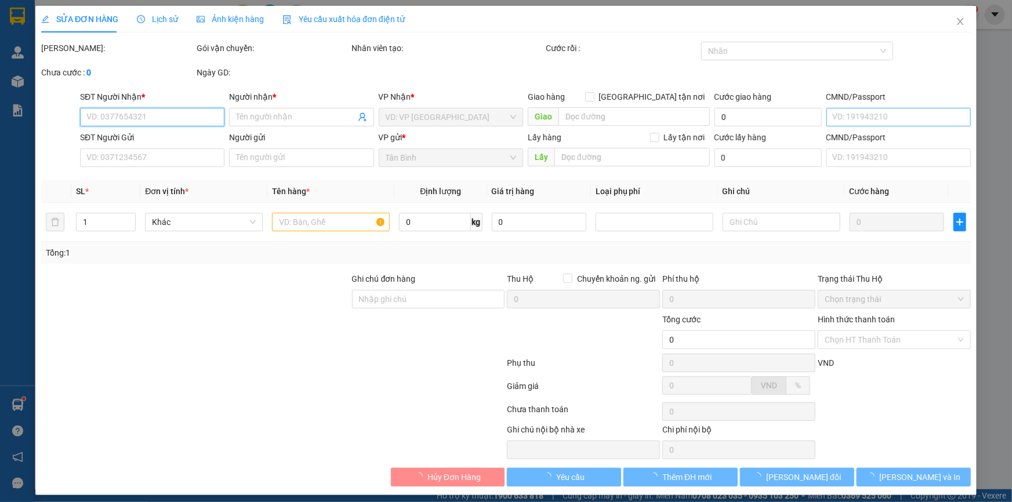
type input "0981378579"
type input "THANH TÂM"
type input "0838003476"
type input "HIỀN"
type input "279 Nguyễn tri phương, phường 5 ,quận 10"
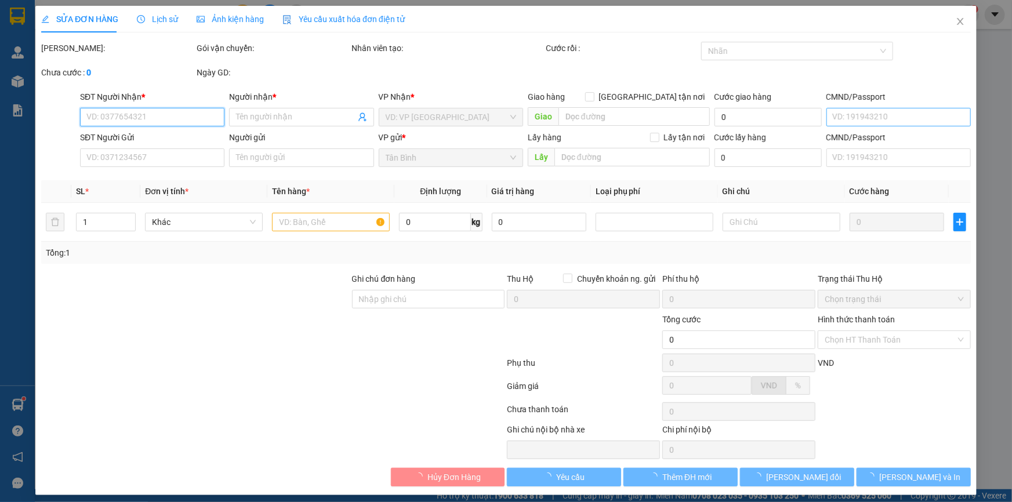
type input "50.000"
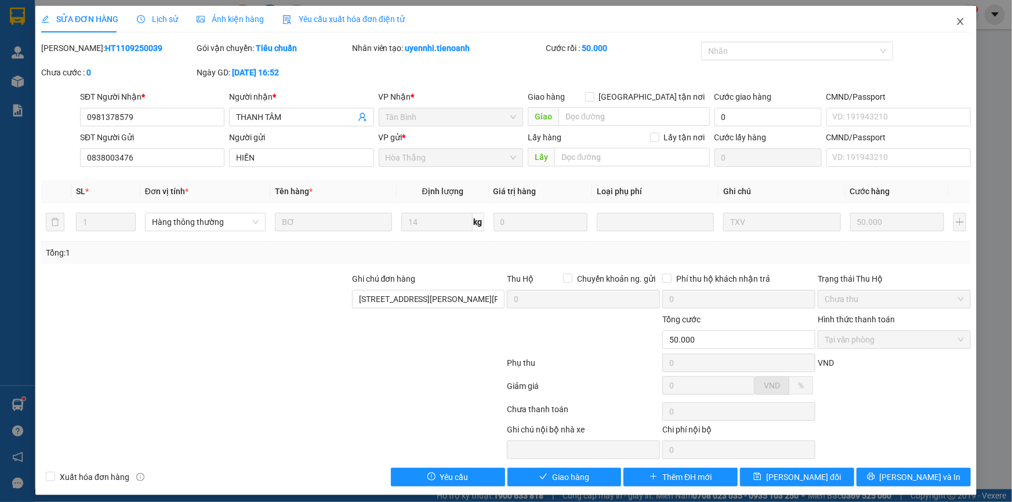
click at [958, 25] on span "Close" at bounding box center [961, 22] width 32 height 32
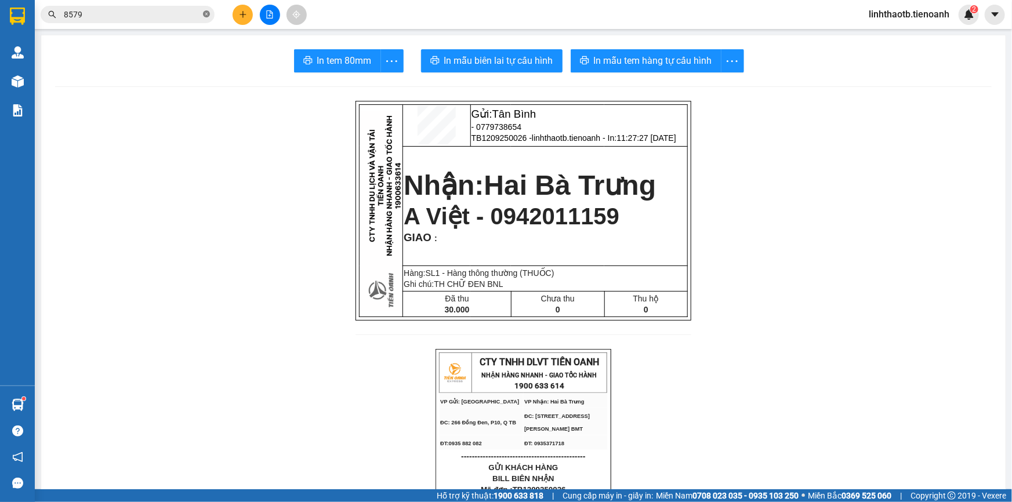
click at [204, 19] on span at bounding box center [206, 14] width 7 height 13
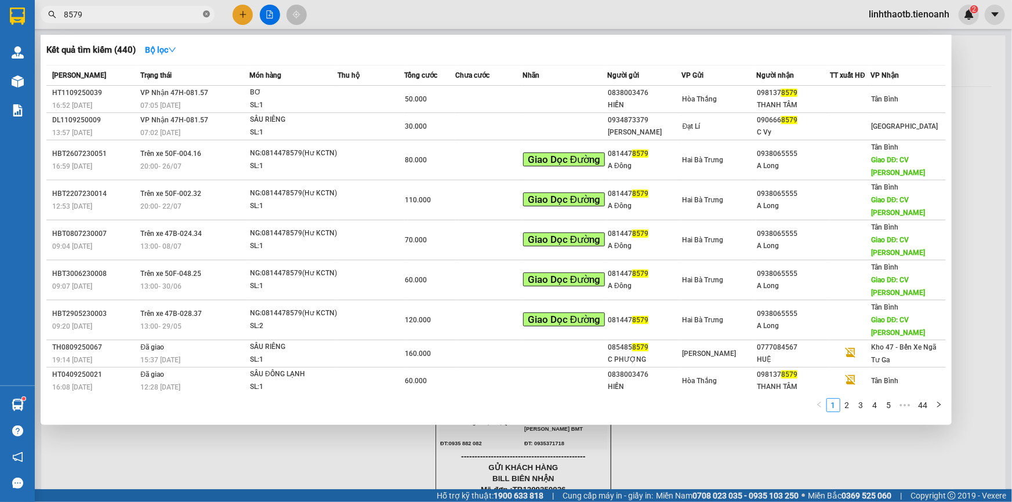
click at [204, 17] on icon "close-circle" at bounding box center [206, 13] width 7 height 7
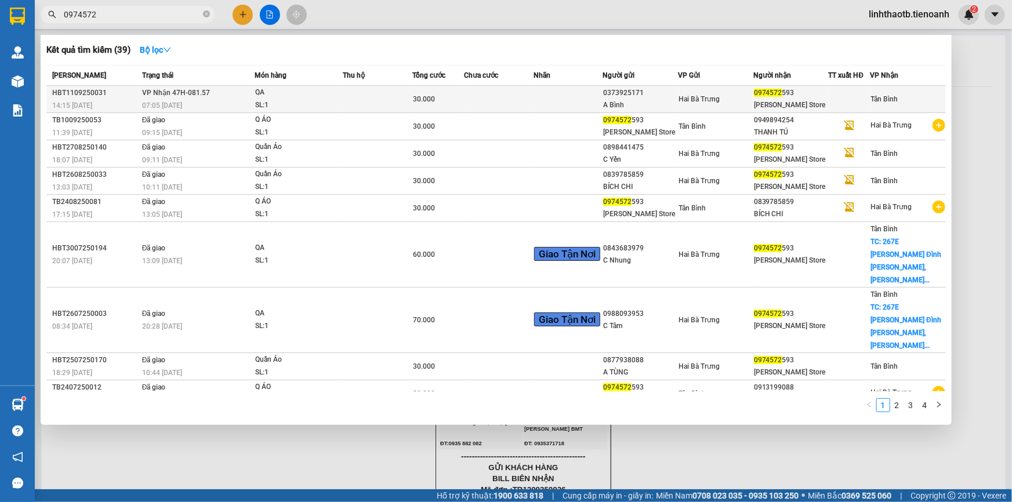
type input "0974572"
click at [354, 96] on td at bounding box center [378, 99] width 70 height 27
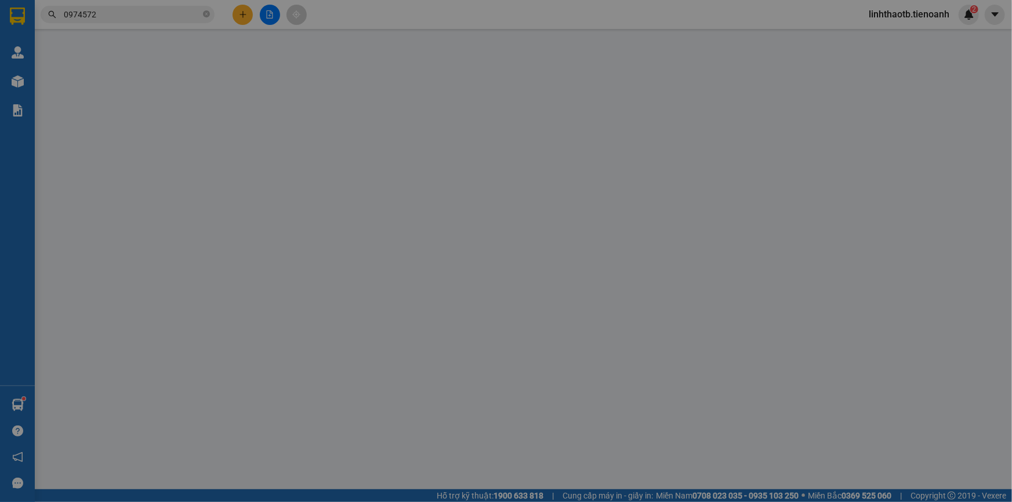
type input "0974572593"
type input "Tuyết Store"
type input "0373925171"
type input "A Bình"
type input "30.000"
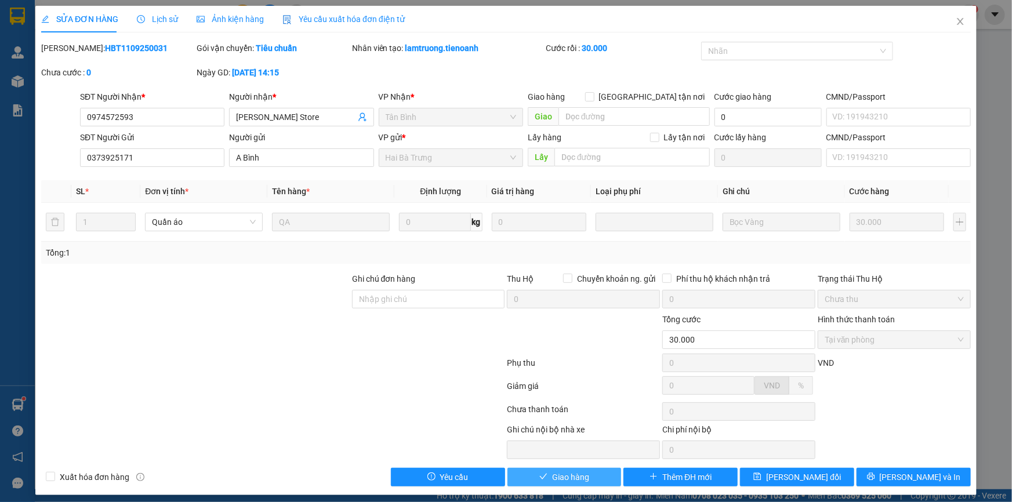
click at [553, 473] on span "Giao hàng" at bounding box center [570, 477] width 37 height 13
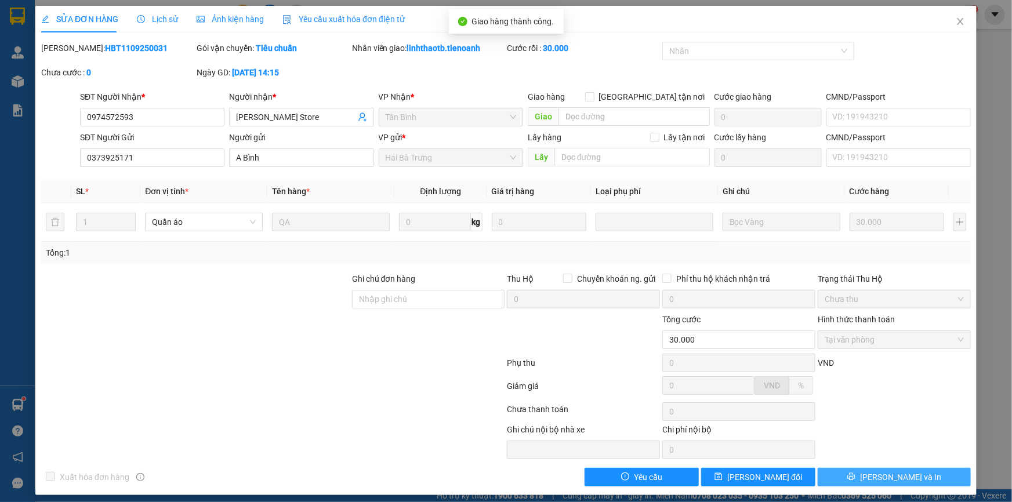
click at [945, 473] on button "[PERSON_NAME] và In" at bounding box center [894, 477] width 153 height 19
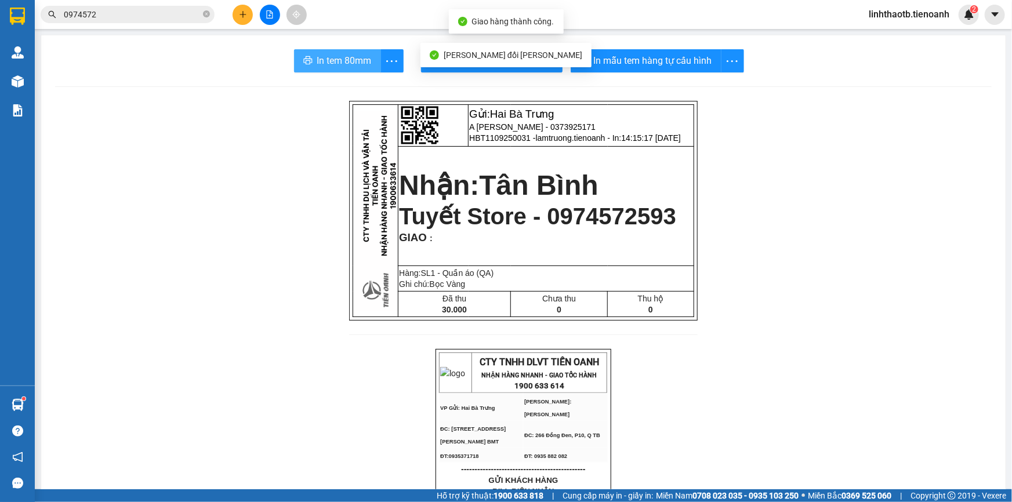
click at [338, 58] on span "In tem 80mm" at bounding box center [344, 60] width 55 height 15
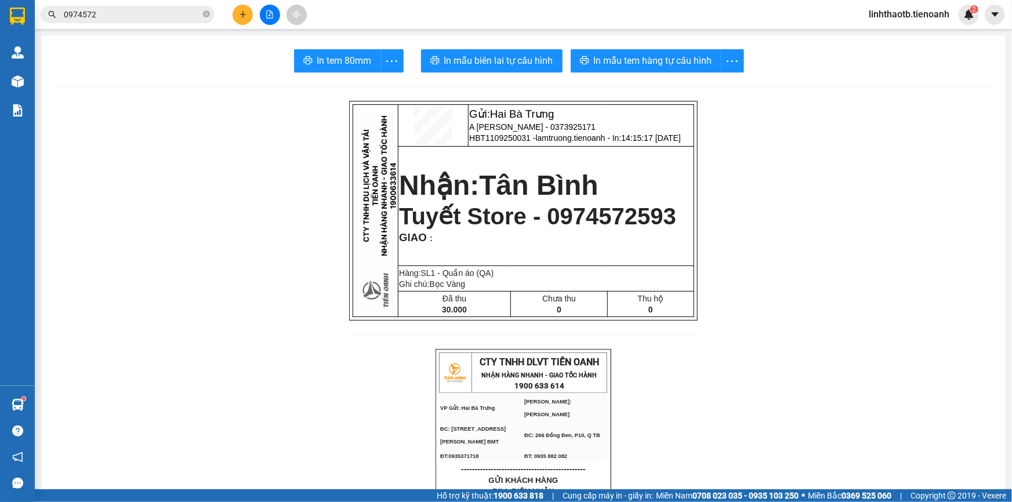
click at [107, 15] on input "0974572" at bounding box center [132, 14] width 137 height 13
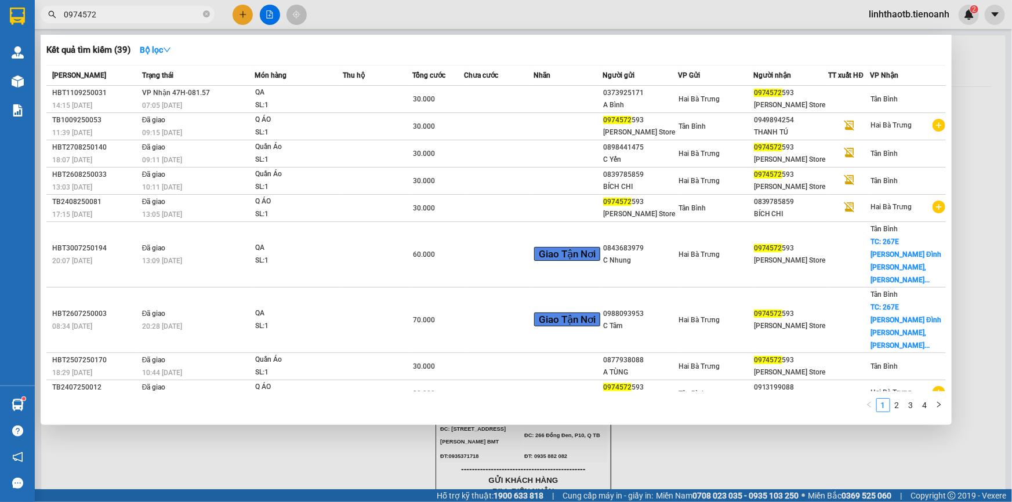
click at [107, 15] on input "0974572" at bounding box center [132, 14] width 137 height 13
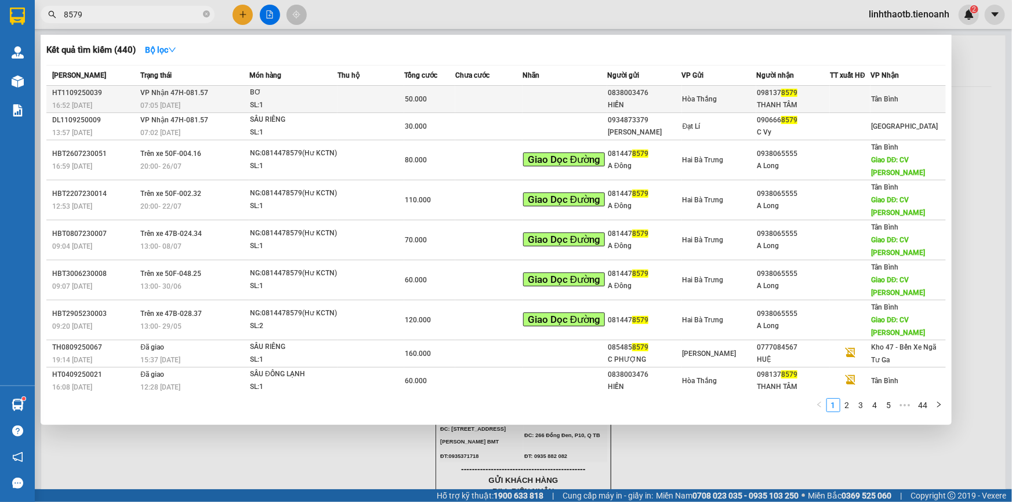
type input "8579"
click at [768, 102] on div "THANH TÂM" at bounding box center [793, 105] width 73 height 12
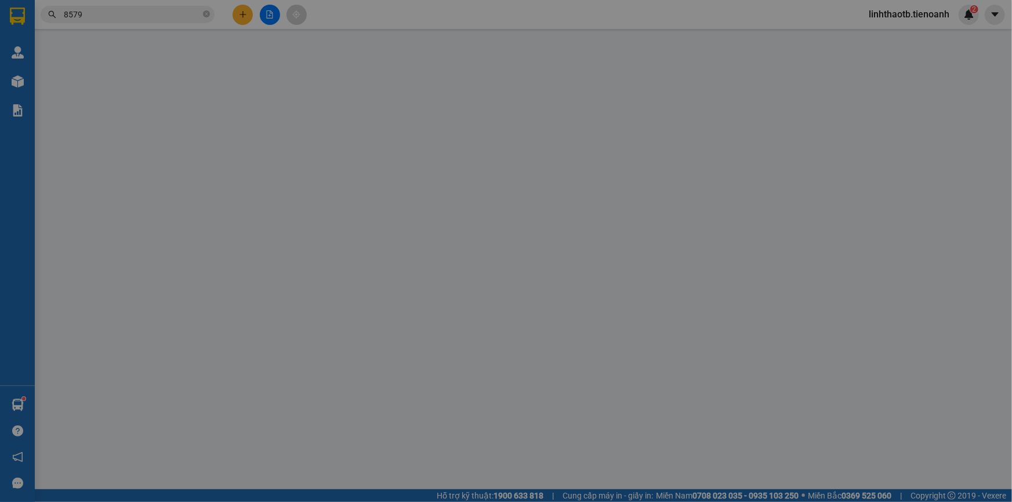
type input "0981378579"
type input "THANH TÂM"
type input "0838003476"
type input "HIỀN"
type input "279 Nguyễn tri phương, phường 5 ,quận 10"
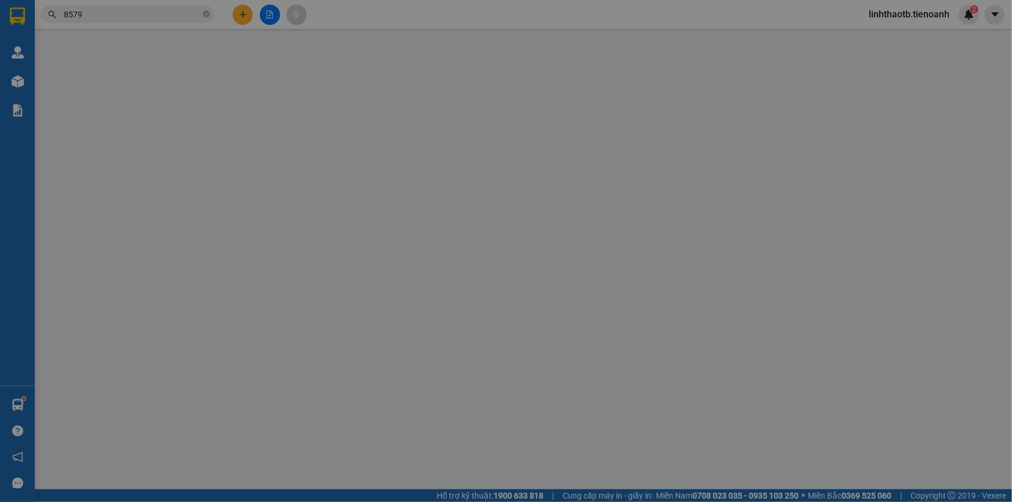
type input "50.000"
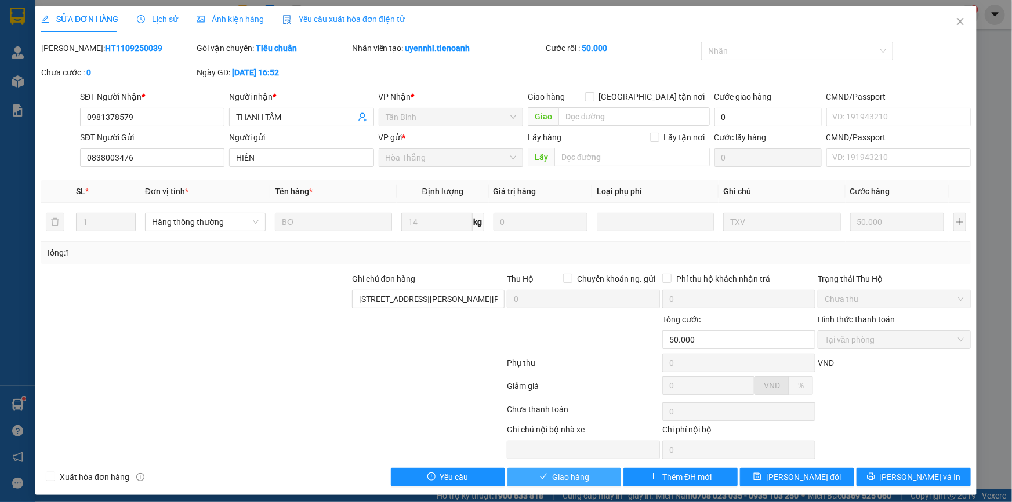
click at [565, 478] on span "Giao hàng" at bounding box center [570, 477] width 37 height 13
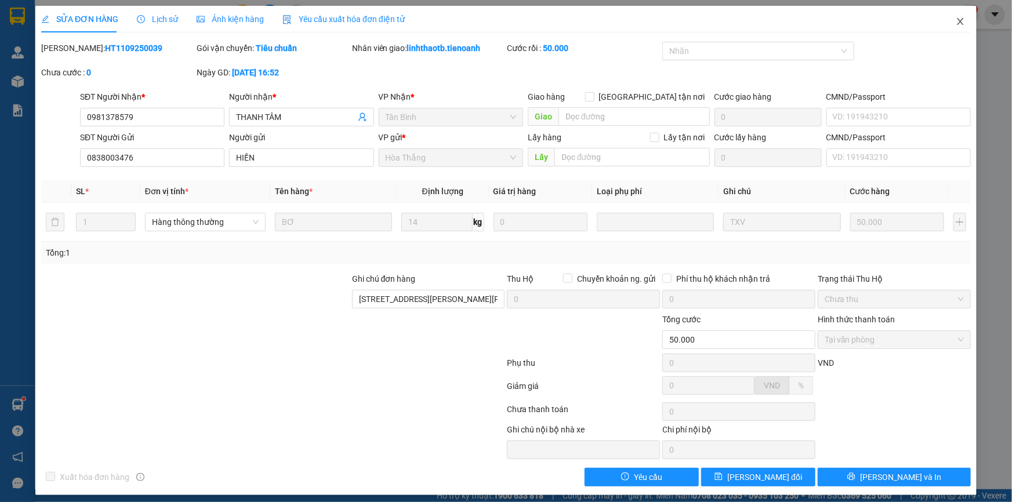
click at [957, 20] on icon "close" at bounding box center [960, 21] width 9 height 9
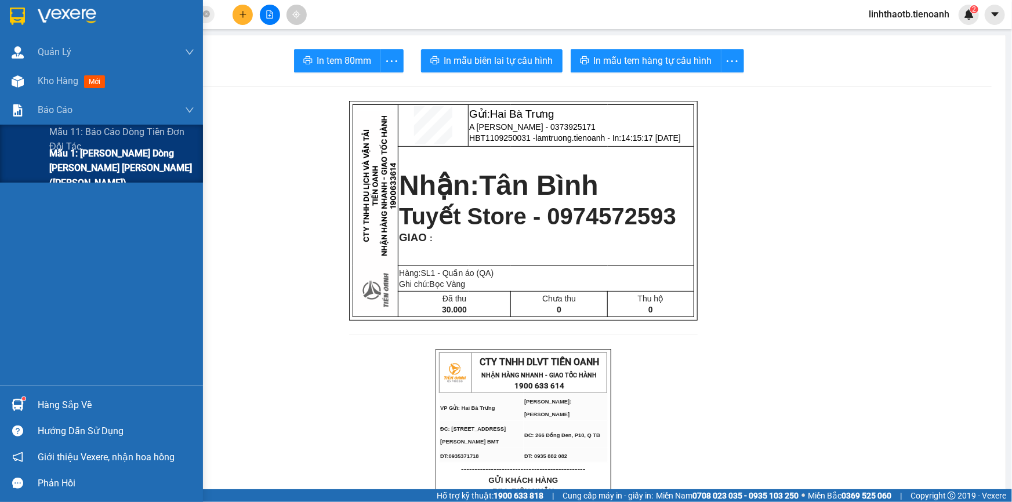
click at [78, 164] on span "Mẫu 1: Báo cáo dòng tiền theo nhân viên ([PERSON_NAME])" at bounding box center [121, 168] width 145 height 44
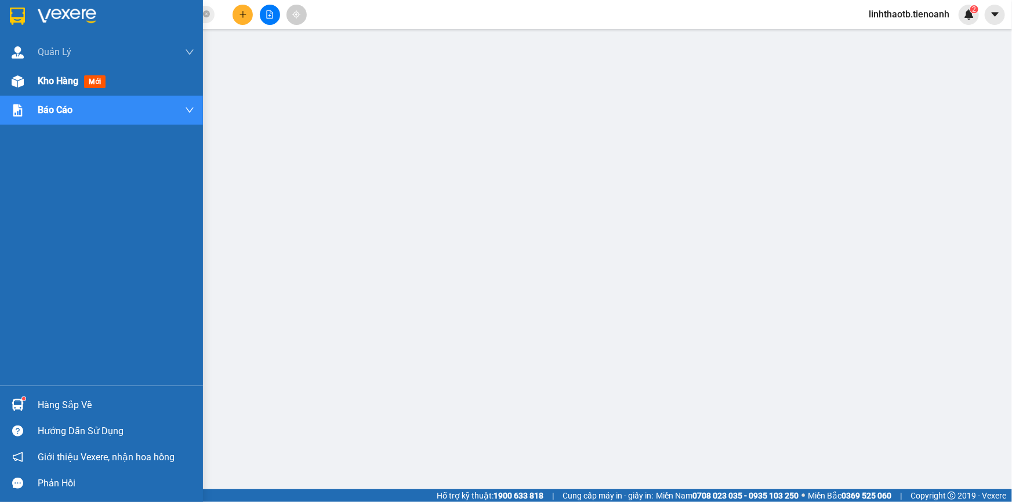
click at [67, 77] on span "Kho hàng" at bounding box center [58, 80] width 41 height 11
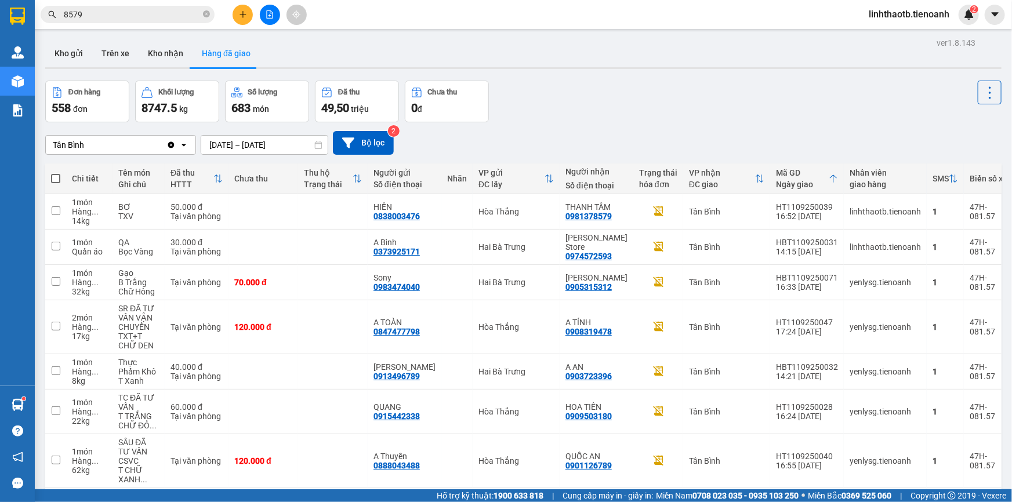
click at [229, 14] on div at bounding box center [269, 15] width 87 height 20
click at [233, 14] on button at bounding box center [243, 15] width 20 height 20
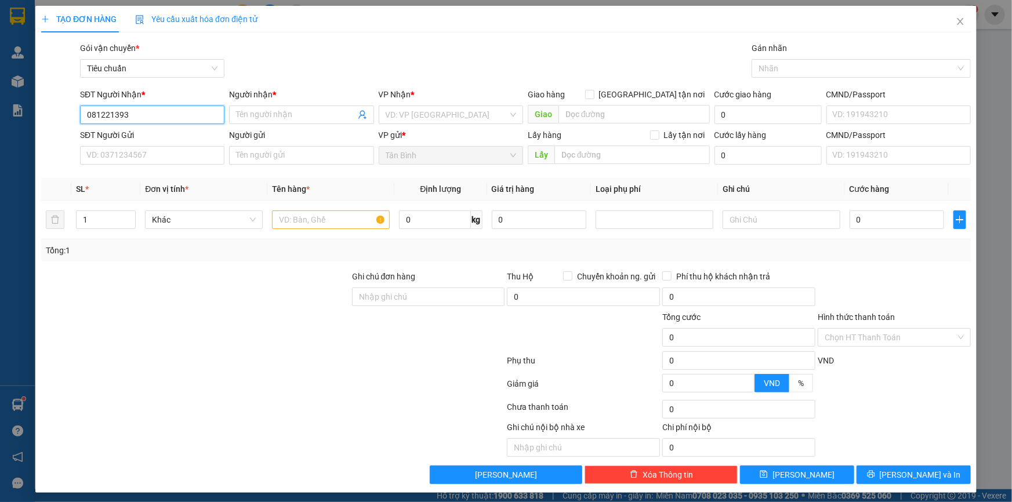
type input "0812213939"
click at [179, 141] on div "0812213939 - THANH SANG" at bounding box center [150, 138] width 129 height 13
type input "THANH SANG"
type input "241477439"
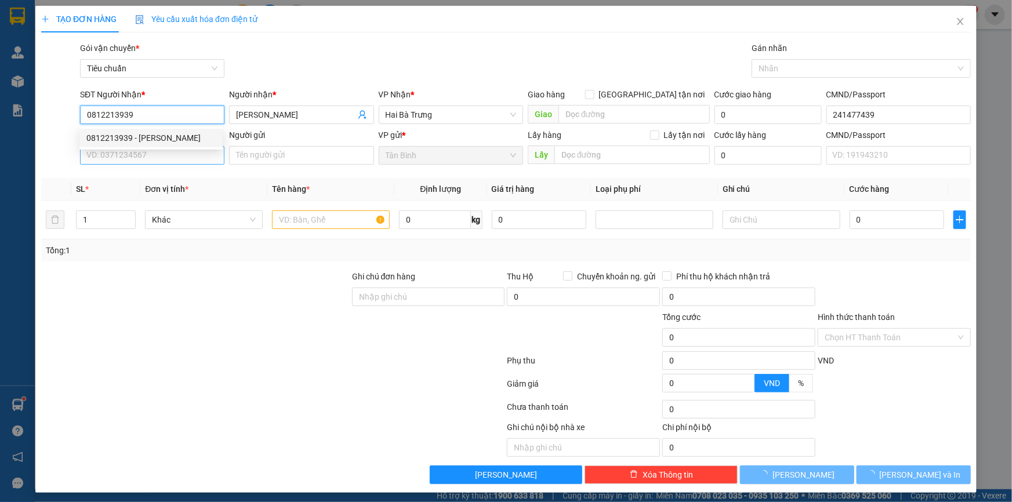
type input "360.000"
type input "0812213939"
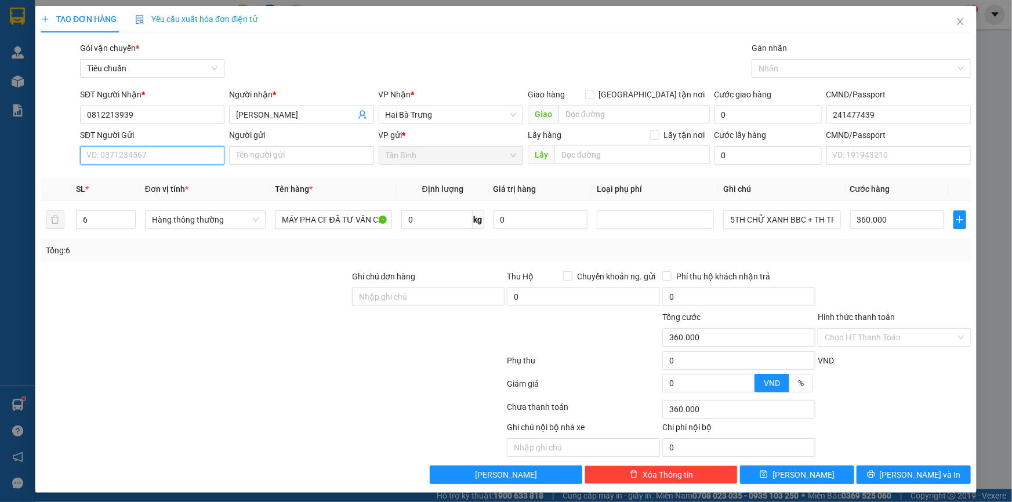
click at [178, 160] on input "SĐT Người Gửi" at bounding box center [152, 155] width 144 height 19
type input "0355232797"
click at [171, 182] on div "0355232797 - C LOAN" at bounding box center [150, 178] width 129 height 13
type input "C LOAN"
type input "70.000"
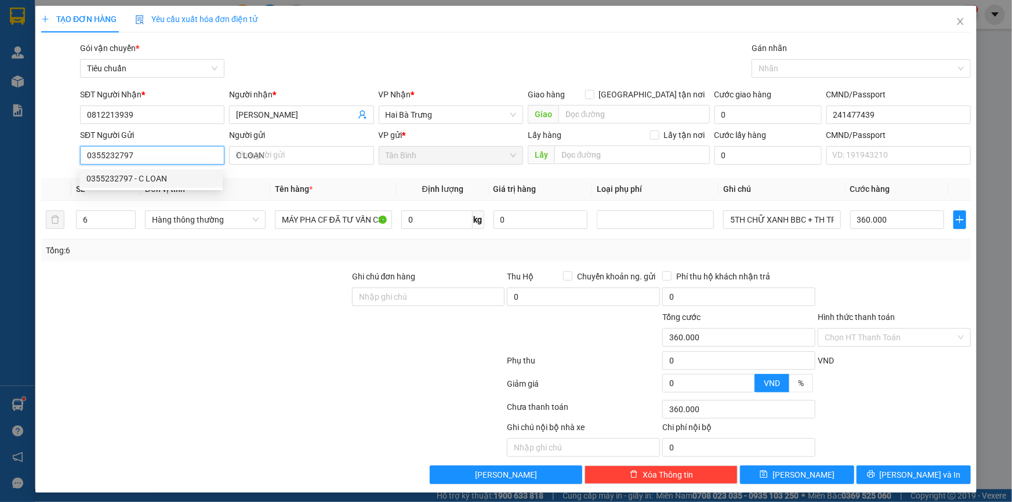
type input "70.000"
type input "0355232797"
type input "2"
click at [127, 215] on icon "up" at bounding box center [129, 217] width 4 height 4
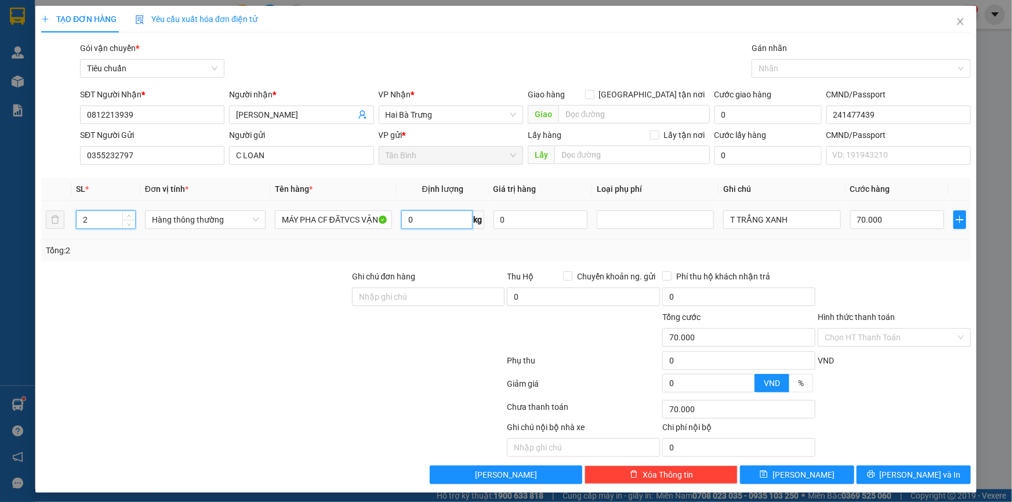
click at [428, 218] on input "0" at bounding box center [436, 220] width 71 height 19
type input "0"
type input "19"
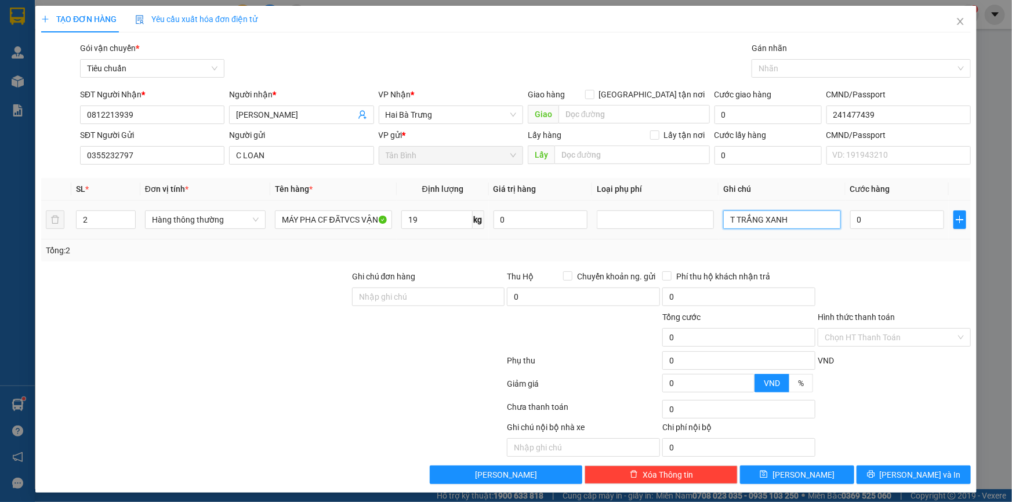
click at [813, 216] on input "T TRẮNG XANH" at bounding box center [781, 220] width 117 height 19
type input "55.000"
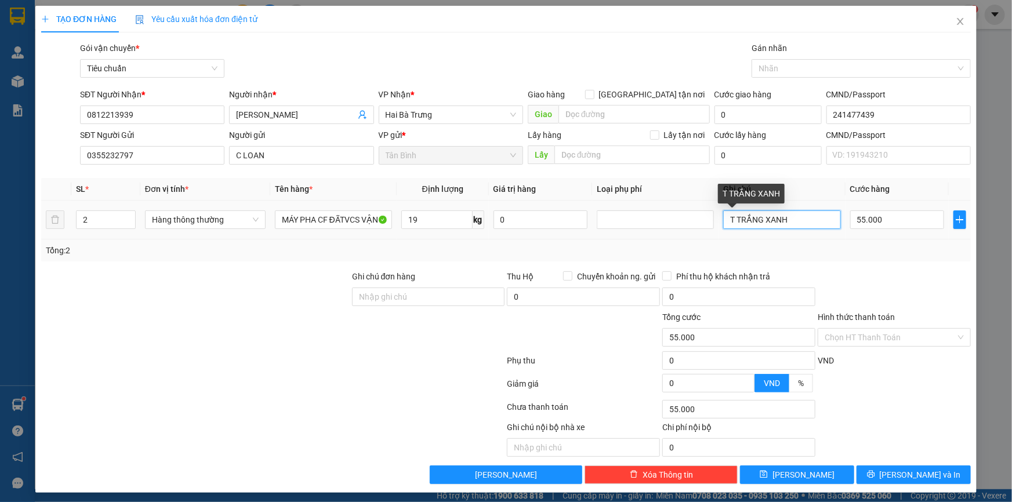
click at [813, 216] on input "T TRẮNG XANH" at bounding box center [781, 220] width 117 height 19
type input "2"
click at [846, 217] on td "55.000" at bounding box center [898, 220] width 104 height 39
click at [846, 216] on td "55.000" at bounding box center [898, 220] width 104 height 39
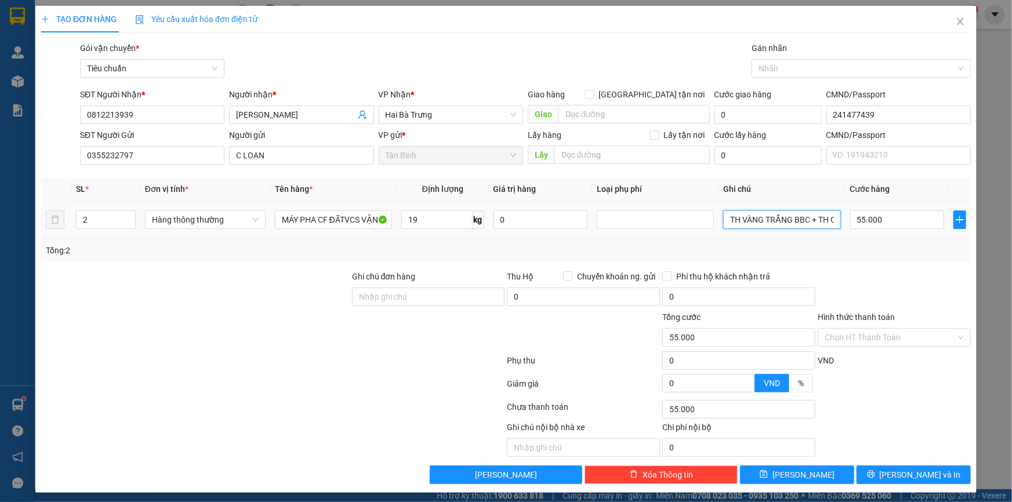
click at [757, 219] on input "TH VÀNG TRẮNG BBC + TH CHỮ ĐEN" at bounding box center [781, 220] width 117 height 19
type input "TH VÀNG TRẮNG BBC + TH CHỮ ĐEN BBC"
click at [893, 227] on input "55.000" at bounding box center [898, 220] width 95 height 19
click at [916, 260] on div "Tổng: 2" at bounding box center [506, 251] width 930 height 22
click at [933, 476] on button "[PERSON_NAME] và In" at bounding box center [914, 475] width 114 height 19
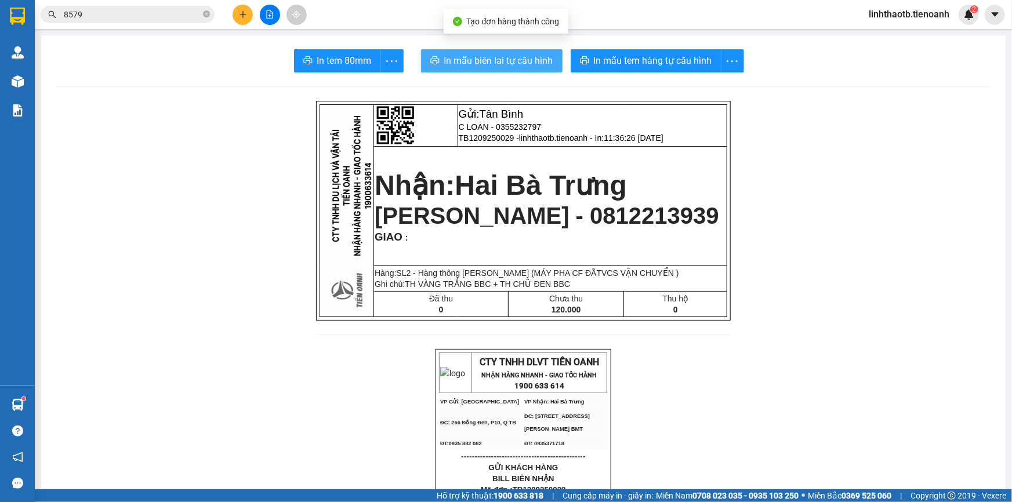
click at [513, 56] on span "In mẫu biên lai tự cấu hình" at bounding box center [498, 60] width 109 height 15
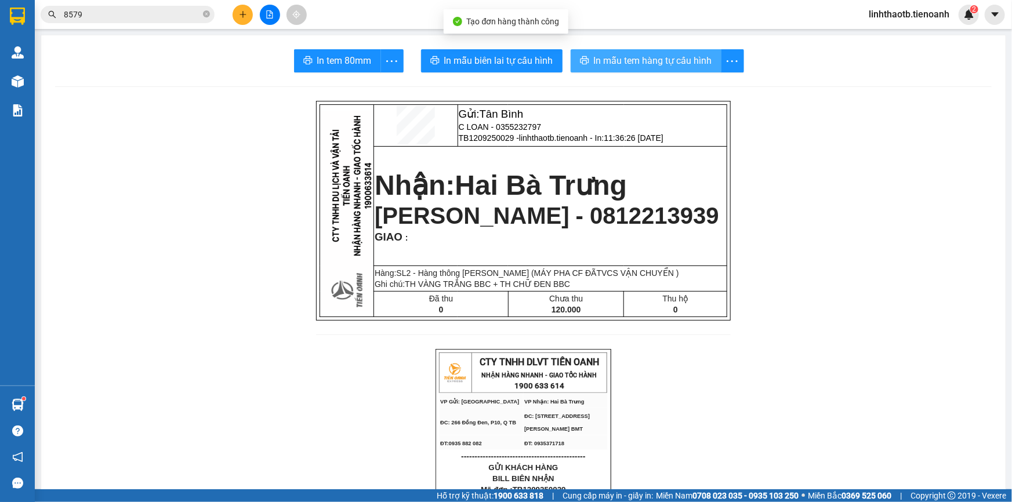
click at [628, 64] on span "In mẫu tem hàng tự cấu hình" at bounding box center [653, 60] width 118 height 15
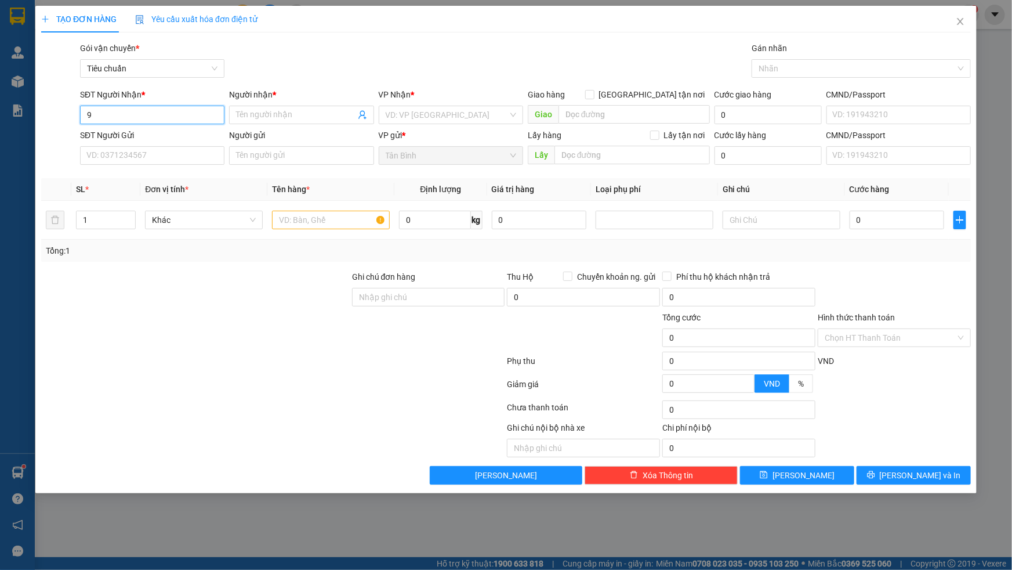
type input "9"
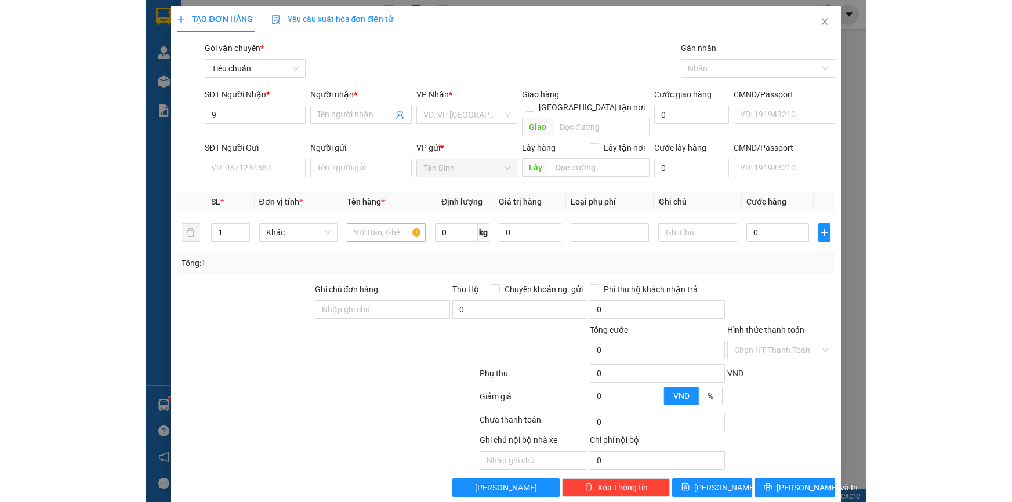
scroll to position [256, 0]
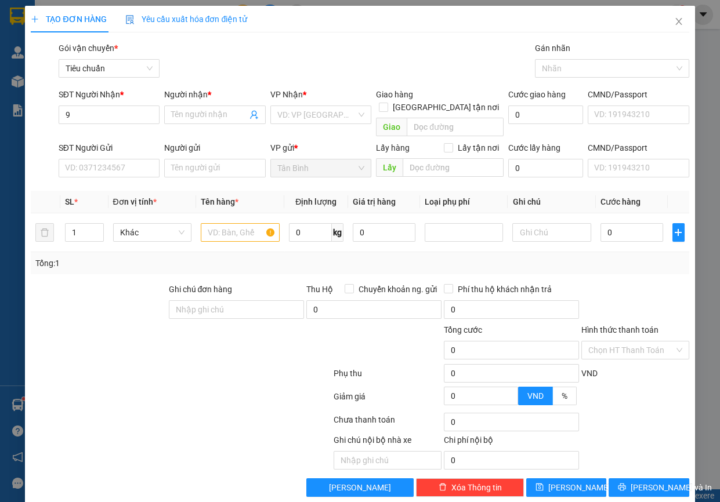
click at [214, 93] on div "Người nhận *" at bounding box center [214, 94] width 101 height 13
click at [214, 108] on input "Người nhận *" at bounding box center [208, 114] width 75 height 13
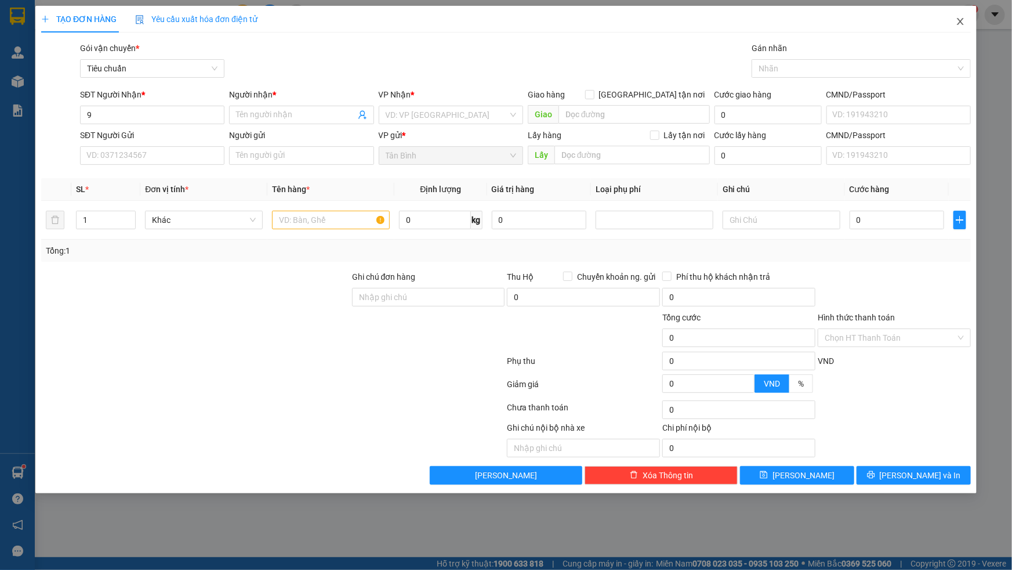
click at [970, 23] on span "Close" at bounding box center [961, 22] width 32 height 32
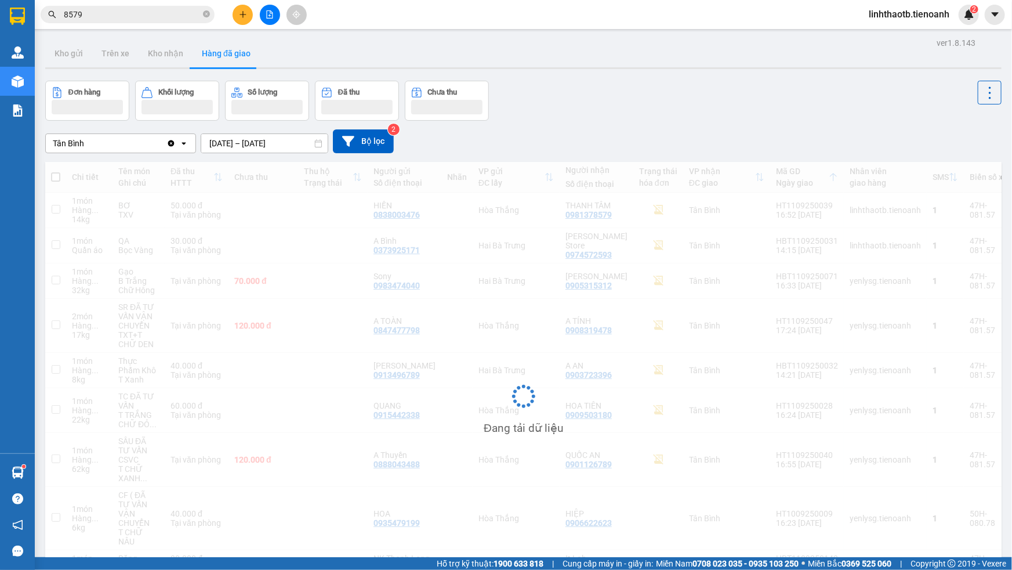
click at [509, 5] on div "Kết quả tìm kiếm ( 440 ) Bộ lọc Mã ĐH Trạng thái Món hàng Thu hộ Tổng cước Chưa…" at bounding box center [506, 14] width 1012 height 29
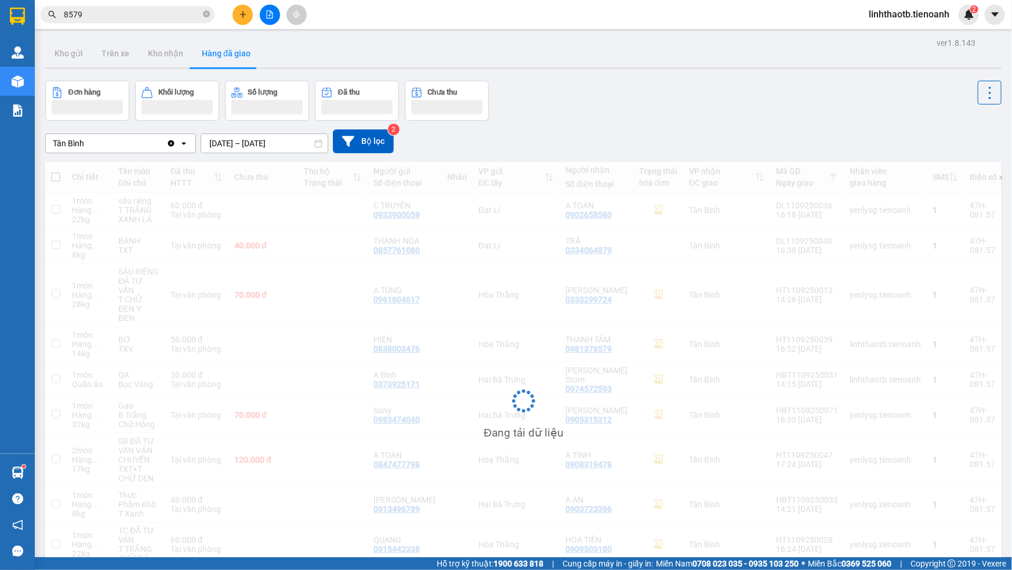
click at [514, 63] on div "Kho gửi Trên xe Kho nhận Hàng đã giao" at bounding box center [523, 54] width 957 height 31
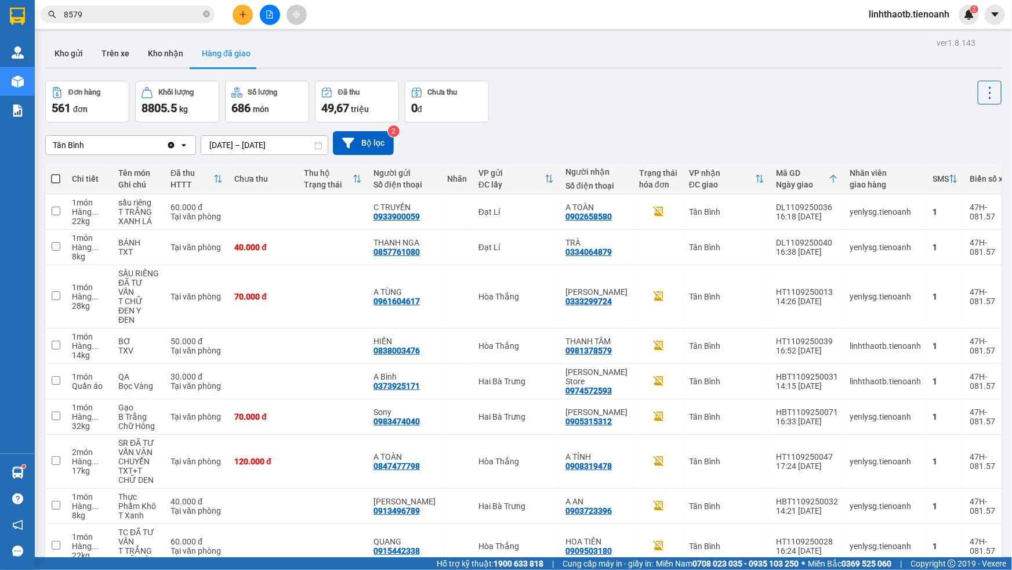
click at [507, 66] on main "ver 1.8.143 Kho gửi Trên xe Kho nhận Hàng đã giao Đơn hàng 561 đơn Khối lượng 8…" at bounding box center [506, 278] width 1012 height 557
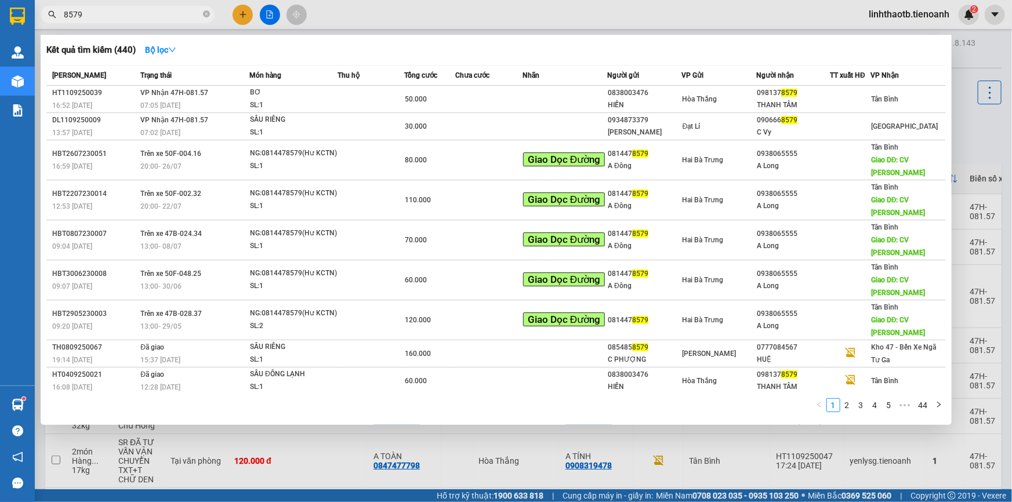
click at [178, 9] on input "8579" at bounding box center [132, 14] width 137 height 13
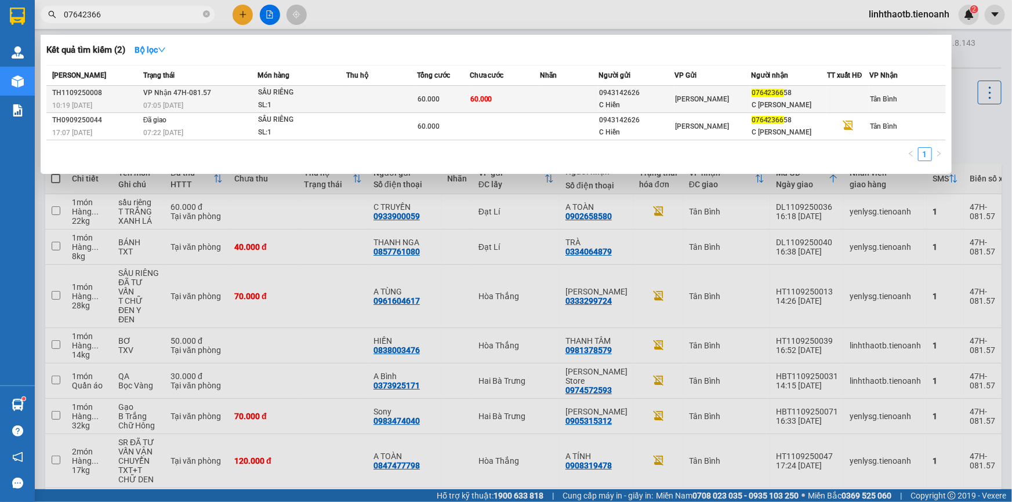
type input "07642366"
click at [303, 97] on div "SẦU RIÊNG" at bounding box center [301, 92] width 87 height 13
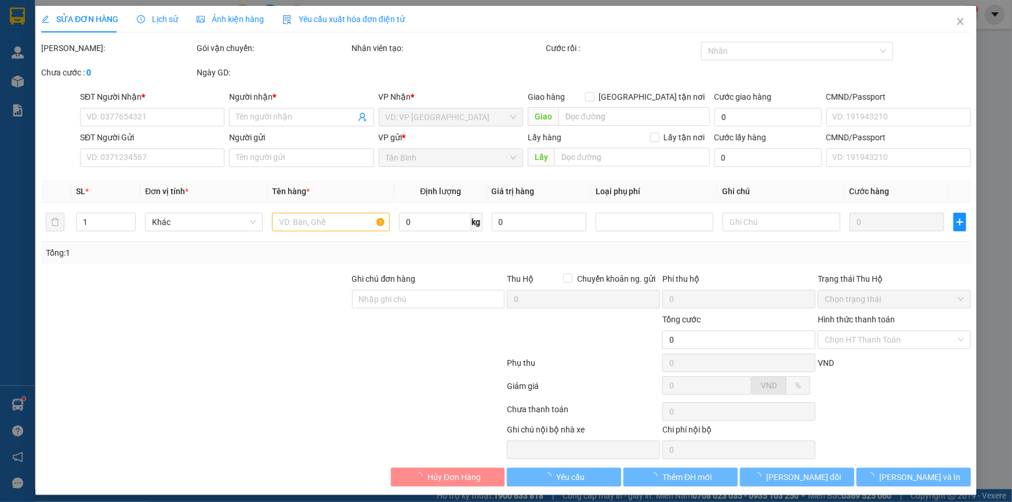
type input "0764236658"
type input "C Nhiên"
type input "0943142626"
type input "C Hiền"
type input "60.000"
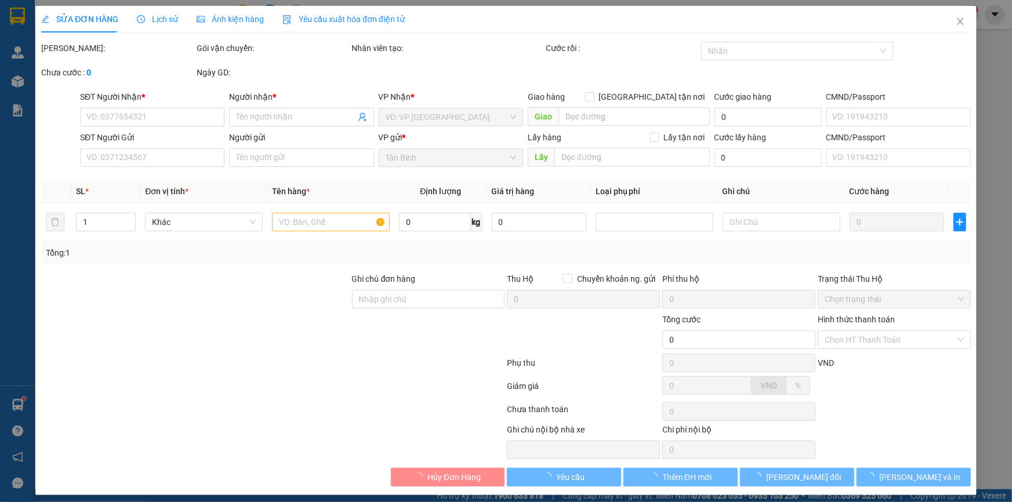
type input "60.000"
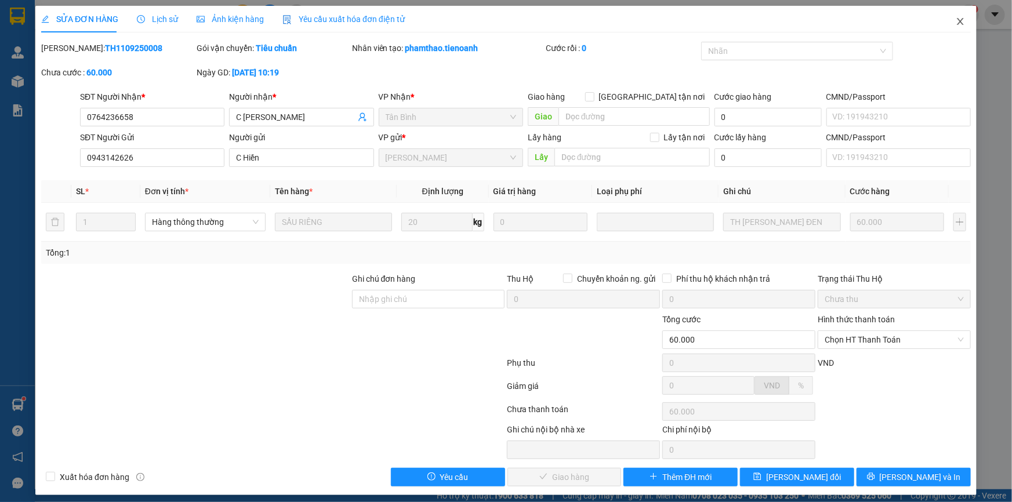
drag, startPoint x: 951, startPoint y: 38, endPoint x: 950, endPoint y: 29, distance: 9.3
click at [950, 37] on div "SỬA ĐƠN HÀNG Lịch sử Ảnh kiện hàng Yêu cầu xuất hóa đơn điện tử Total Paid Fee …" at bounding box center [506, 251] width 942 height 490
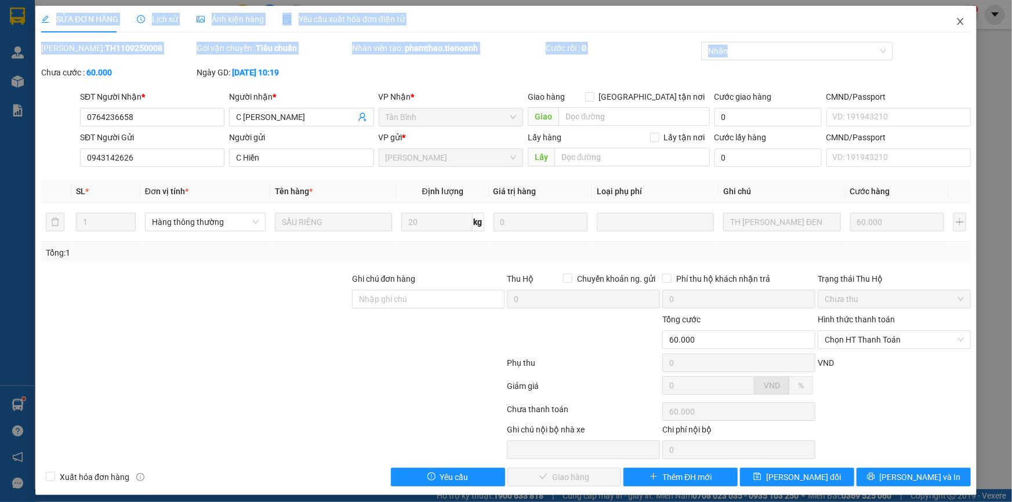
click at [957, 25] on icon "close" at bounding box center [960, 21] width 6 height 7
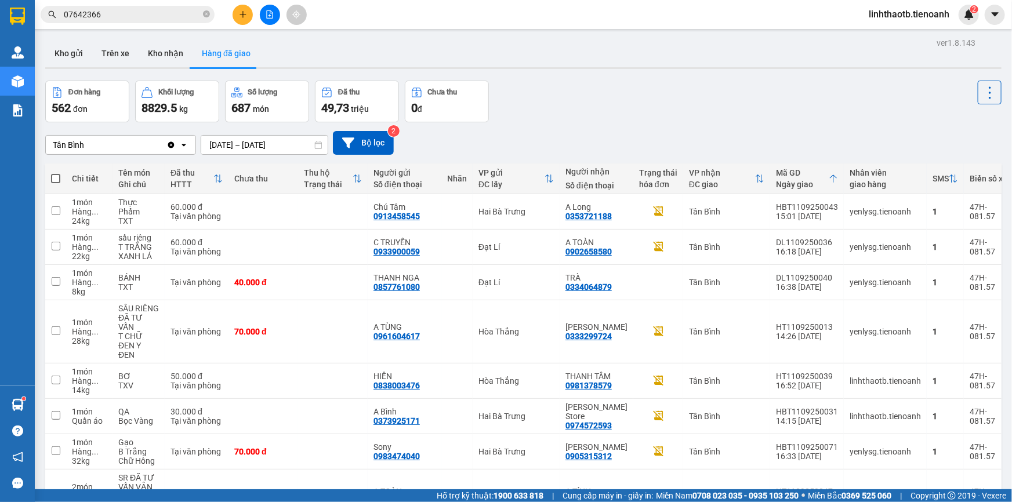
click at [124, 15] on input "07642366" at bounding box center [132, 14] width 137 height 13
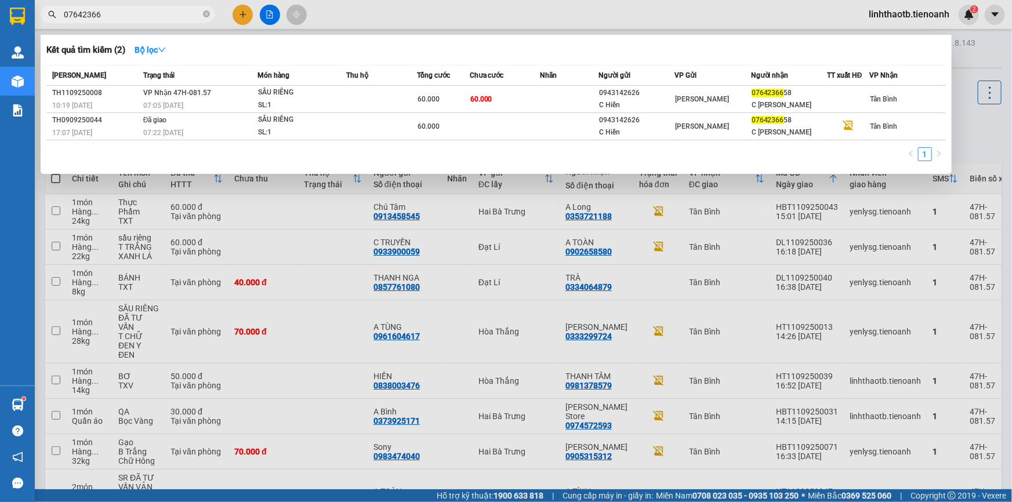
click at [124, 15] on input "07642366" at bounding box center [132, 14] width 137 height 13
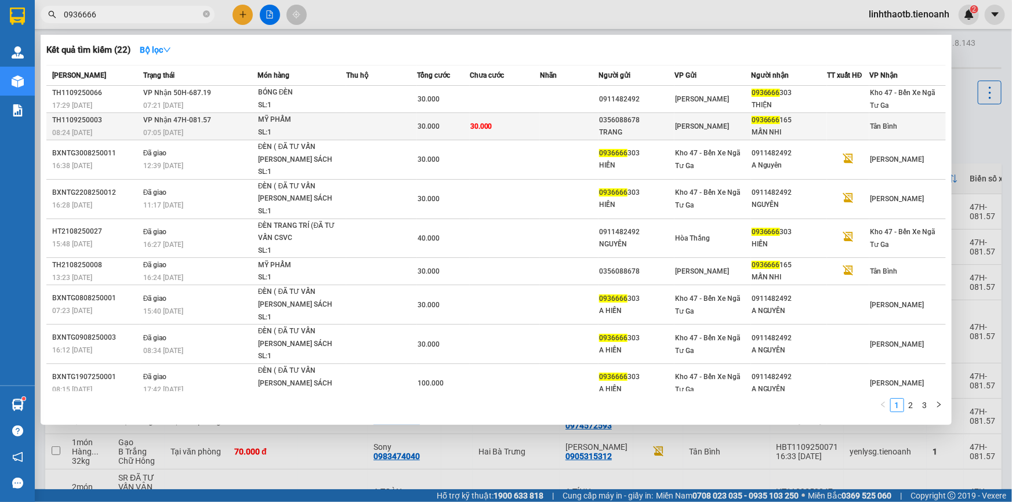
type input "0936666"
click at [200, 132] on div "07:05 [DATE]" at bounding box center [200, 132] width 114 height 13
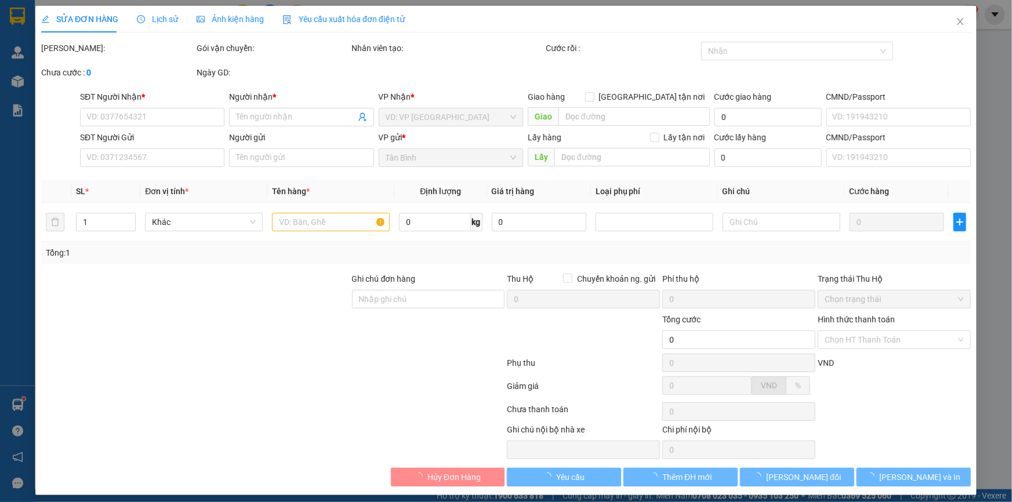
type input "0936666165"
type input "MẪN NHI"
type input "0356088678"
type input "TRANG"
type input "30.000"
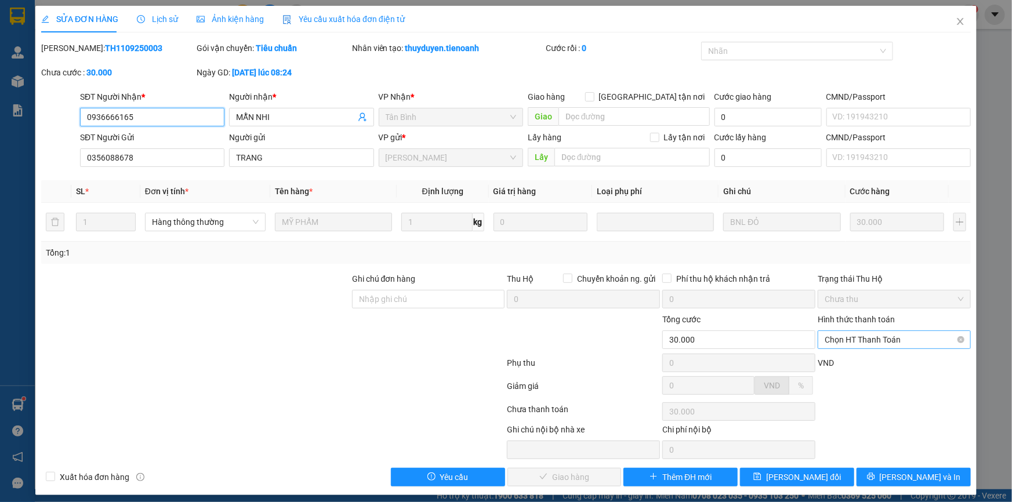
click at [895, 341] on span "Chọn HT Thanh Toán" at bounding box center [894, 339] width 139 height 17
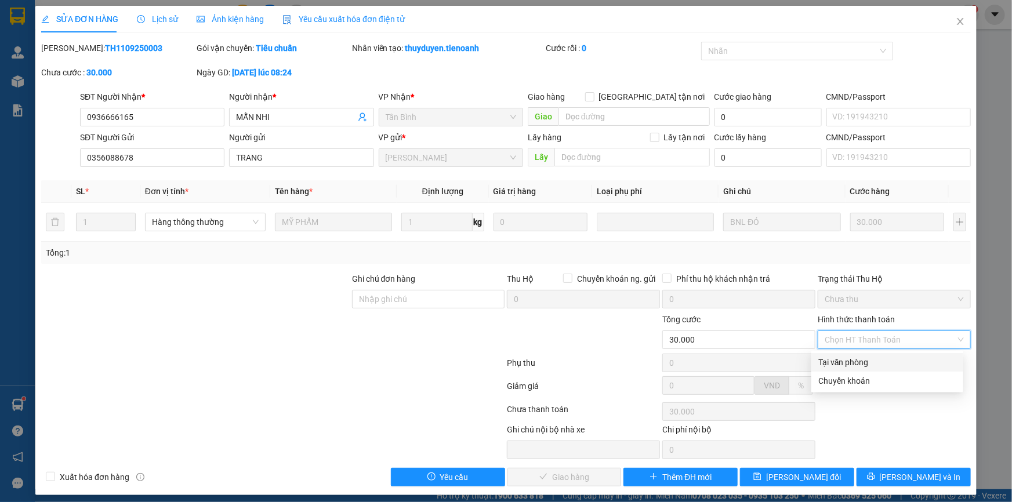
click at [888, 359] on div "Tại văn phòng" at bounding box center [888, 362] width 138 height 13
type input "0"
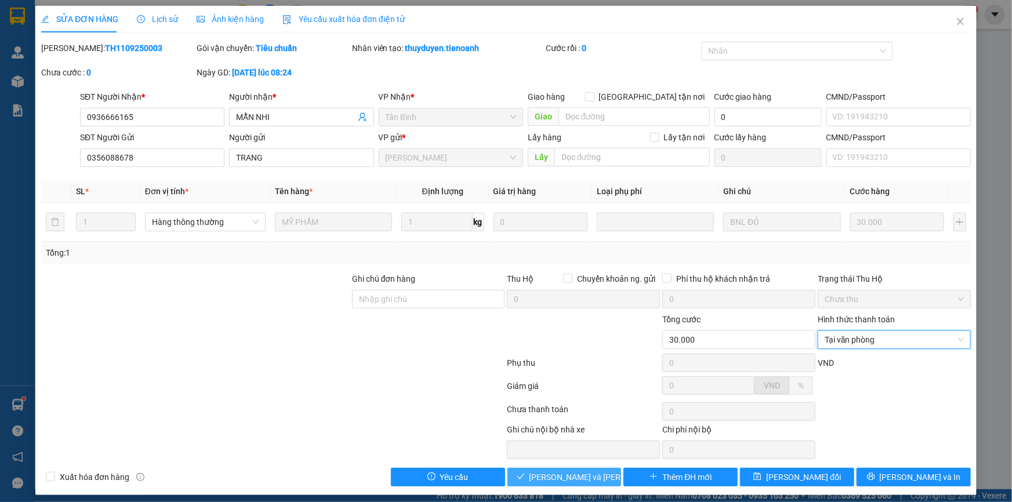
click at [598, 471] on button "[PERSON_NAME] và Giao hàng" at bounding box center [565, 477] width 114 height 19
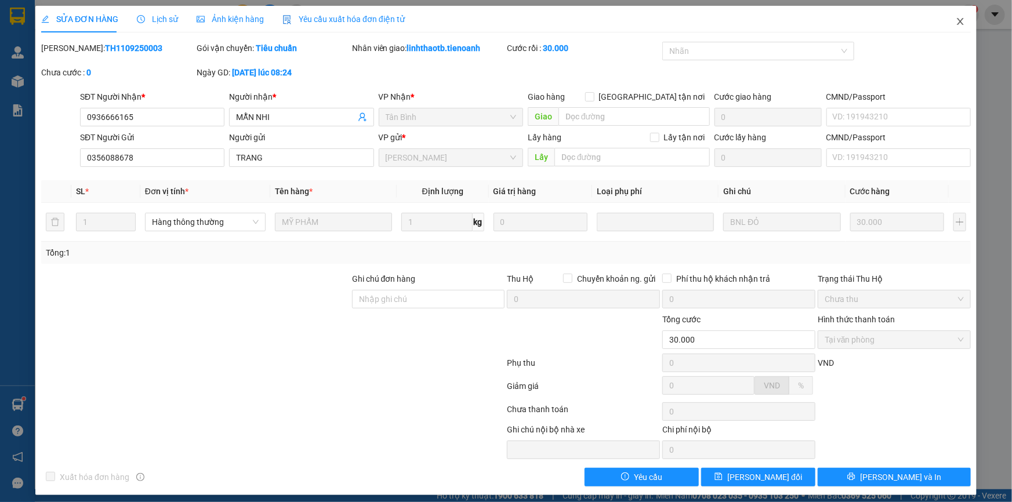
click at [953, 33] on span "Close" at bounding box center [961, 22] width 32 height 32
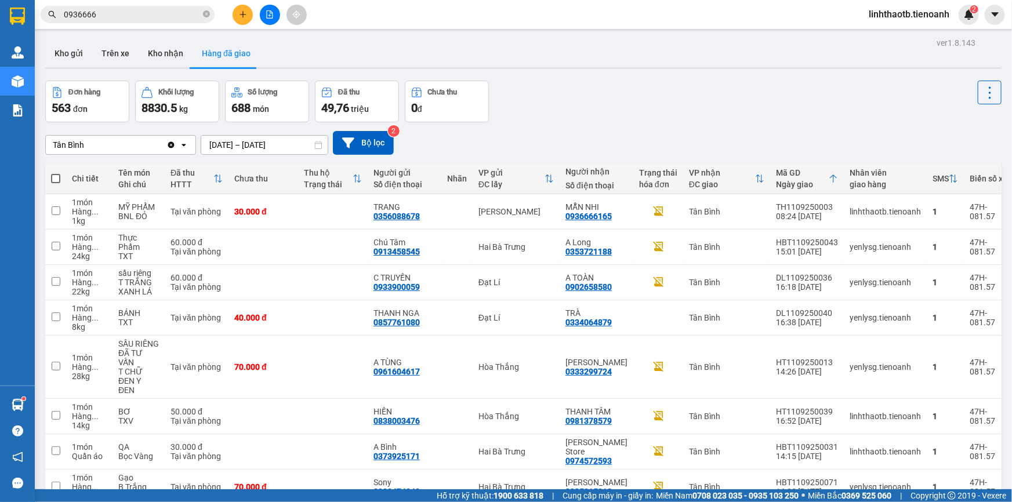
click at [162, 23] on div "Kết quả tìm kiếm ( 22 ) Bộ lọc Mã ĐH Trạng thái Món hàng Thu hộ Tổng cước Chưa …" at bounding box center [113, 15] width 226 height 20
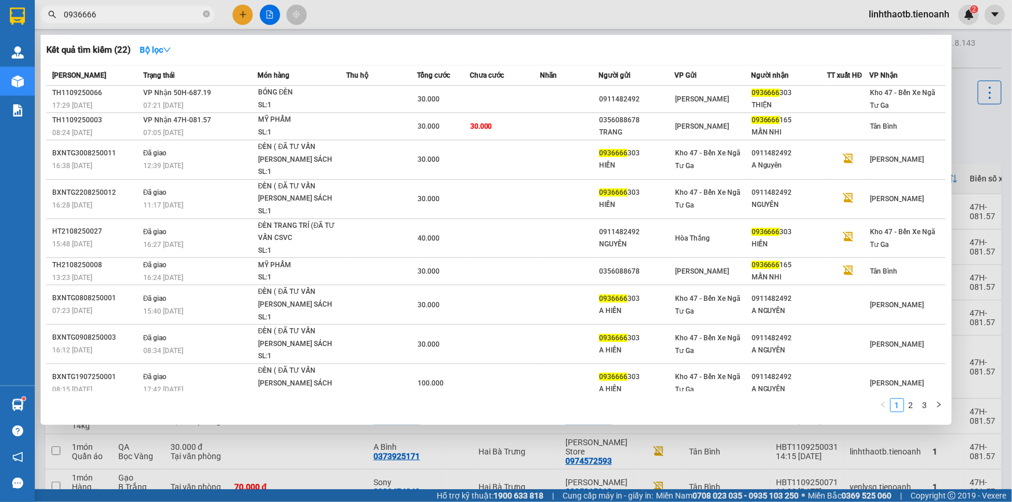
click at [171, 16] on input "0936666" at bounding box center [132, 14] width 137 height 13
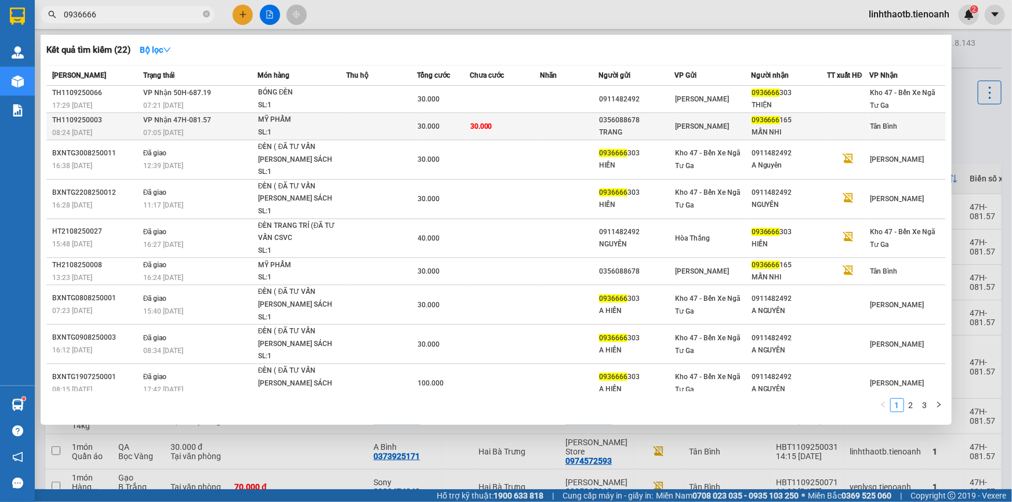
click at [591, 126] on td at bounding box center [569, 126] width 59 height 27
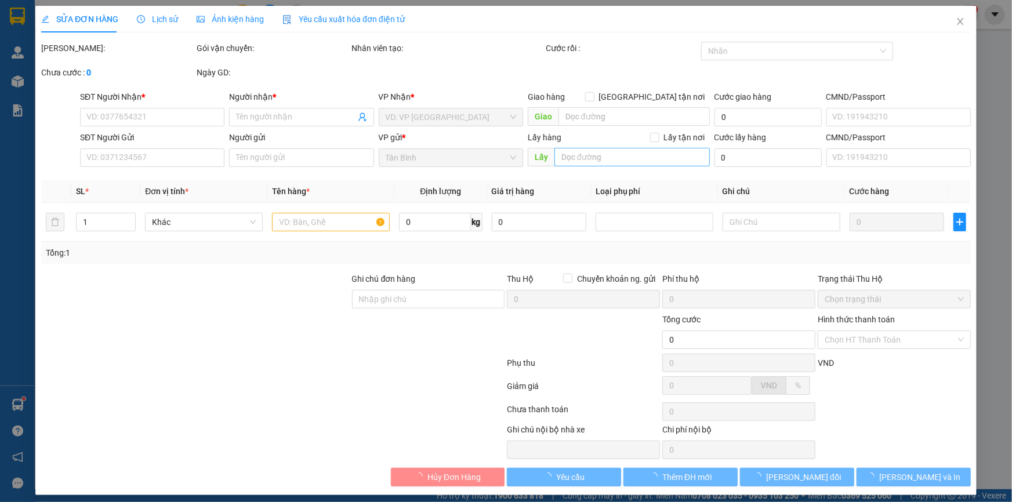
type input "0936666165"
type input "MẪN NHI"
type input "0356088678"
type input "TRANG"
type input "30.000"
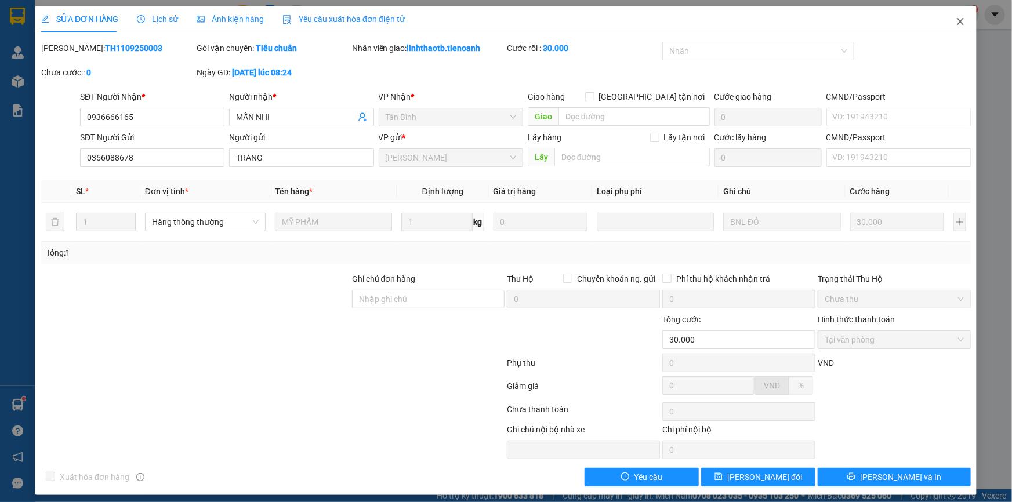
click at [956, 25] on icon "close" at bounding box center [960, 21] width 9 height 9
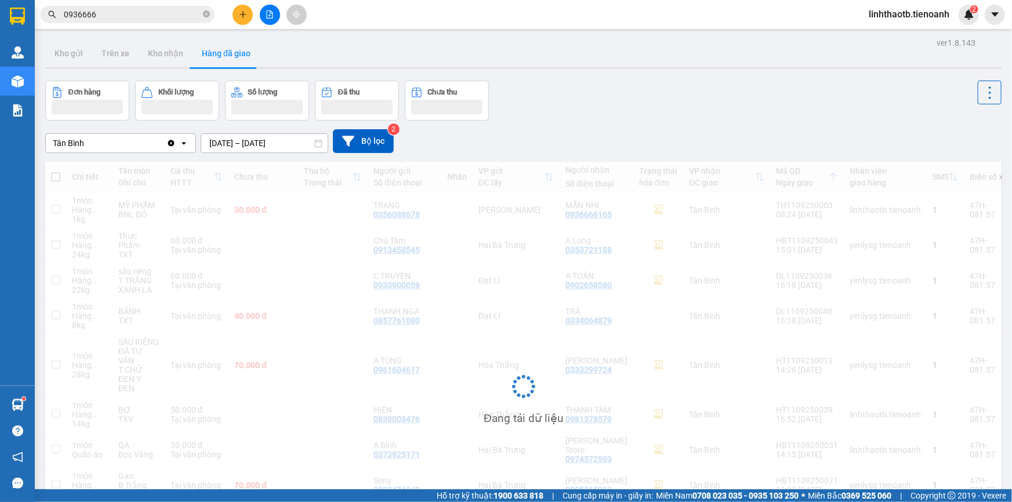
click at [132, 19] on input "0936666" at bounding box center [132, 14] width 137 height 13
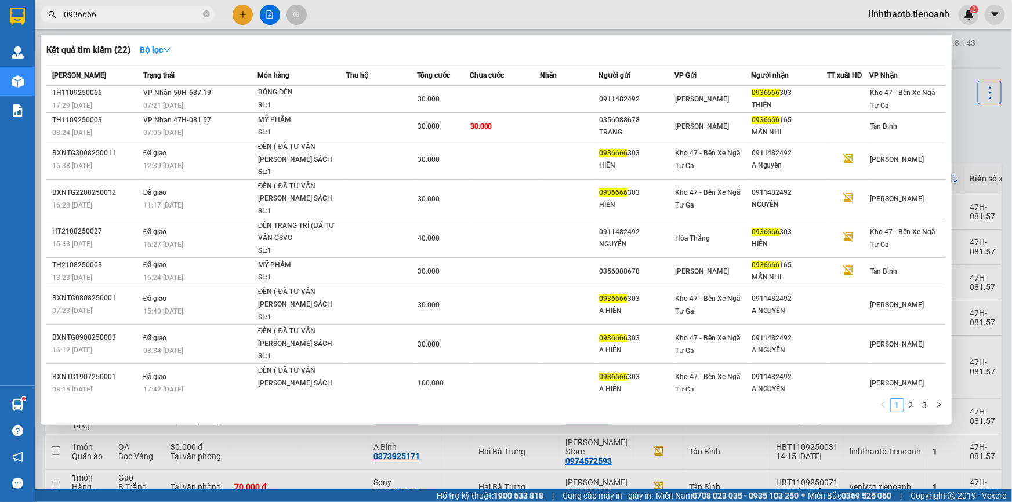
click at [132, 19] on input "0936666" at bounding box center [132, 14] width 137 height 13
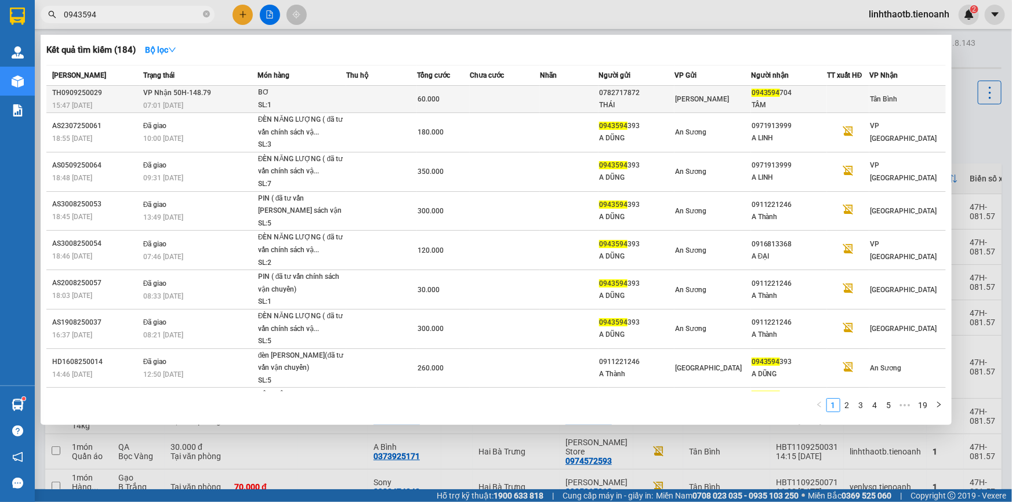
type input "0943594"
click at [315, 107] on div "SL: 1" at bounding box center [301, 105] width 87 height 13
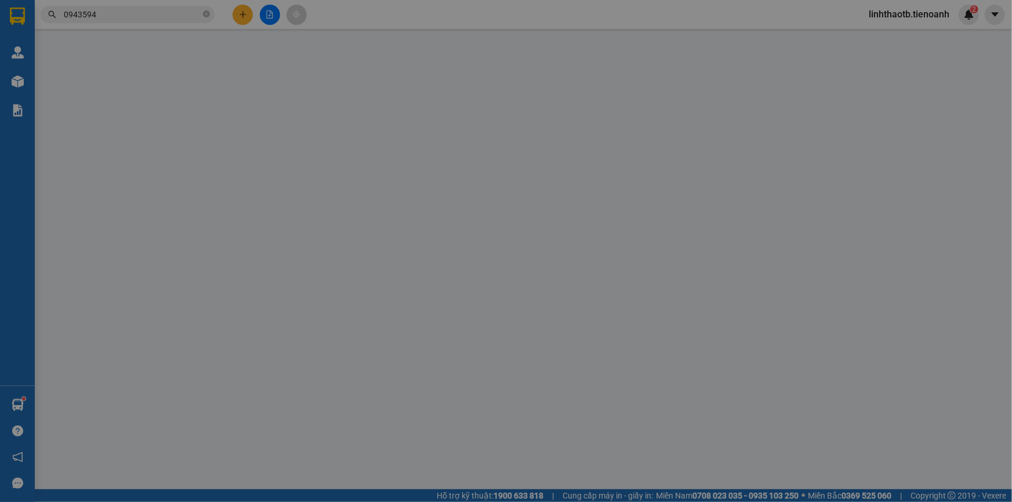
type input "0943594704"
type input "TẦM"
type input "0782717872"
type input "THÁI"
type input "60.000"
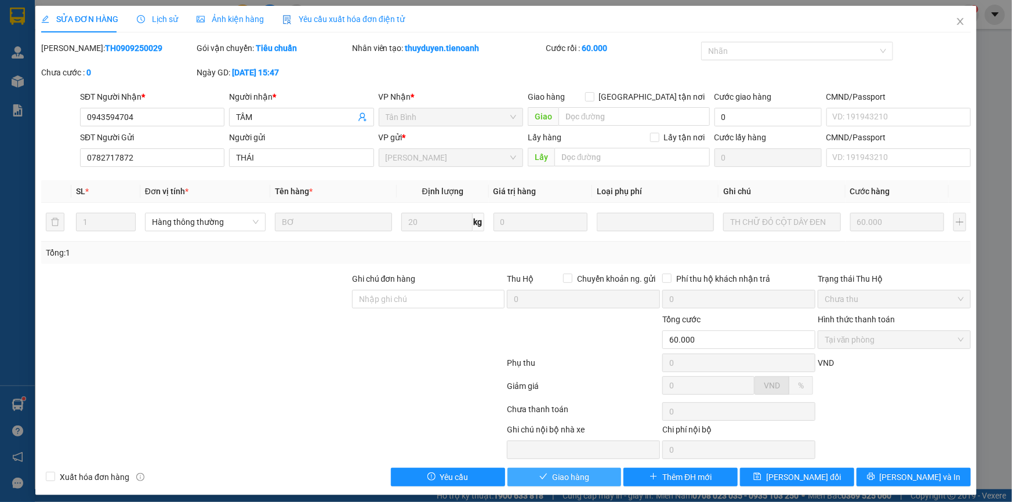
click at [591, 482] on button "Giao hàng" at bounding box center [565, 477] width 114 height 19
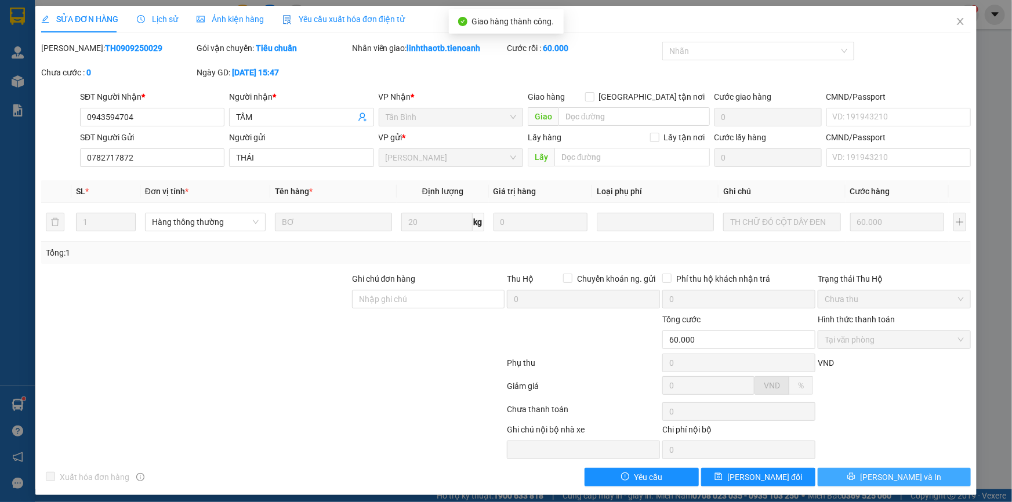
click at [923, 477] on button "[PERSON_NAME] và In" at bounding box center [894, 477] width 153 height 19
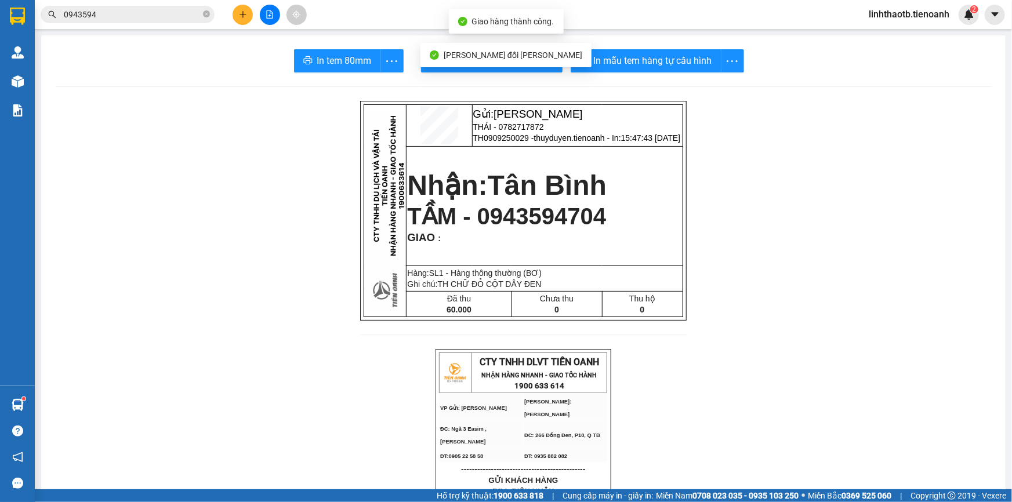
click at [343, 66] on span "In tem 80mm" at bounding box center [344, 60] width 55 height 15
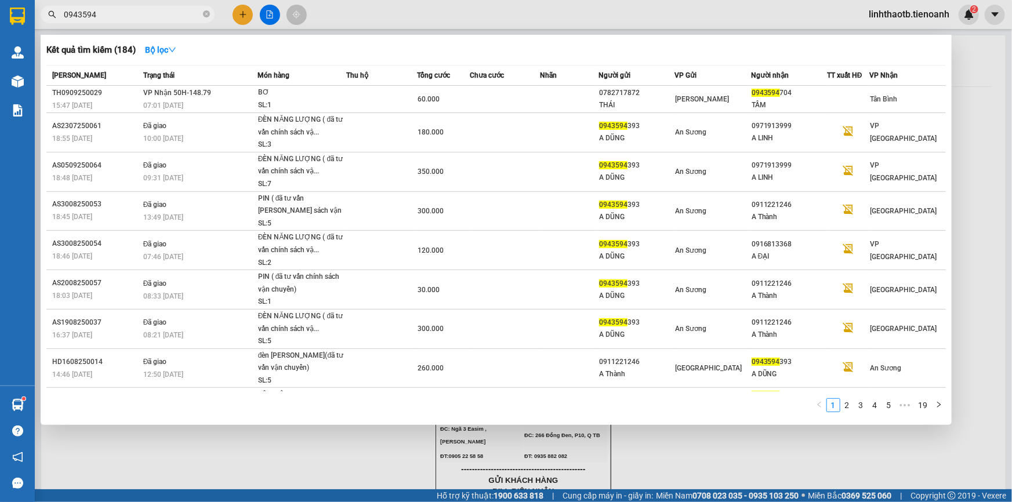
click at [117, 15] on input "0943594" at bounding box center [132, 14] width 137 height 13
click at [106, 12] on input "0943594" at bounding box center [132, 14] width 137 height 13
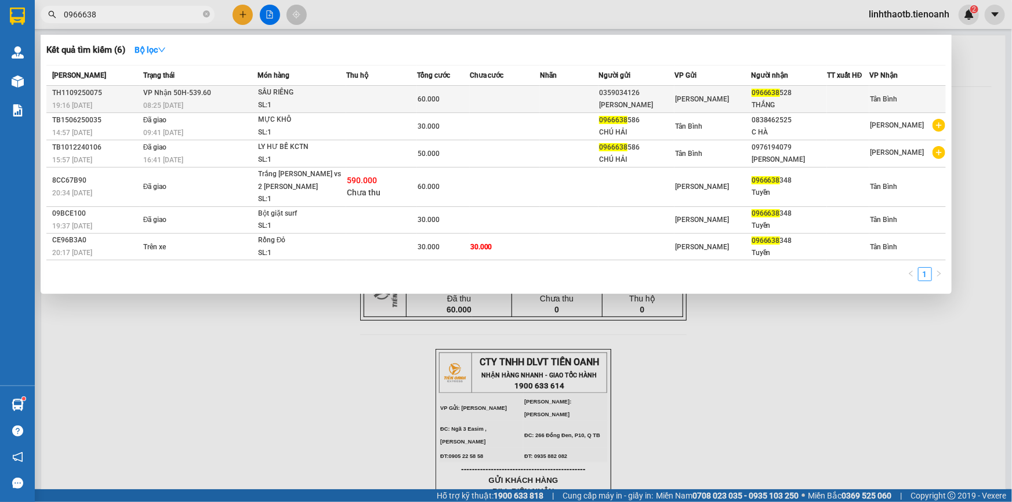
type input "0966638"
click at [204, 97] on span "VP Nhận 50H-539.60" at bounding box center [177, 92] width 68 height 9
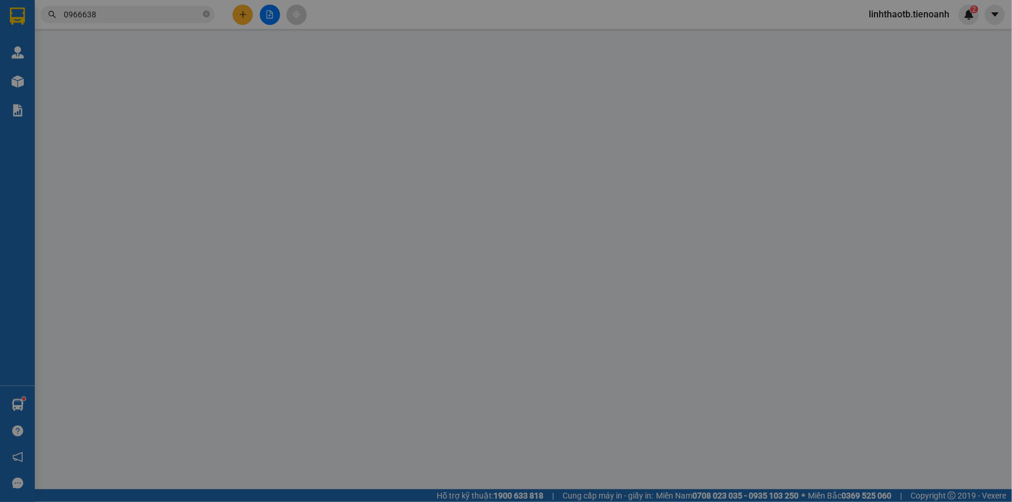
type input "0966638528"
type input "THẮNG"
type input "0359034126"
type input "Dương Thuỳ"
type input "60.000"
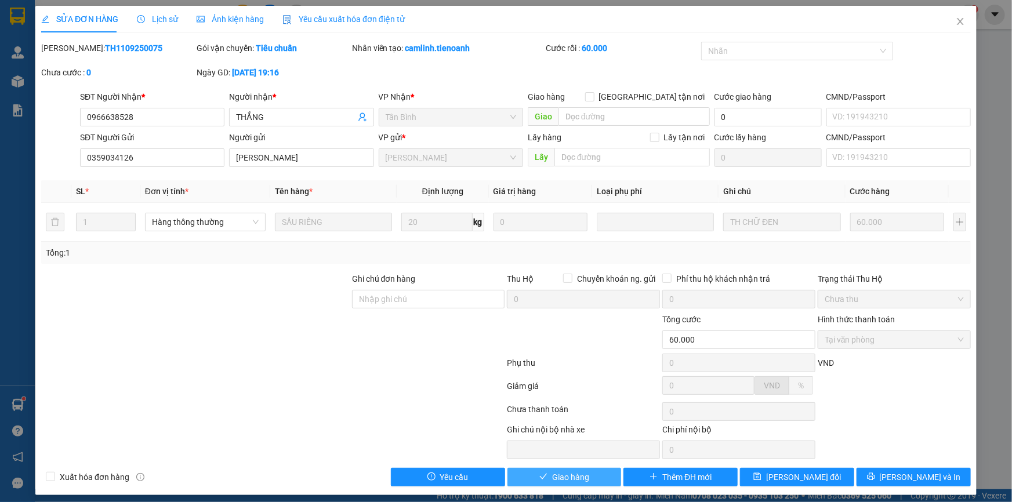
click at [540, 473] on icon "check" at bounding box center [544, 477] width 8 height 8
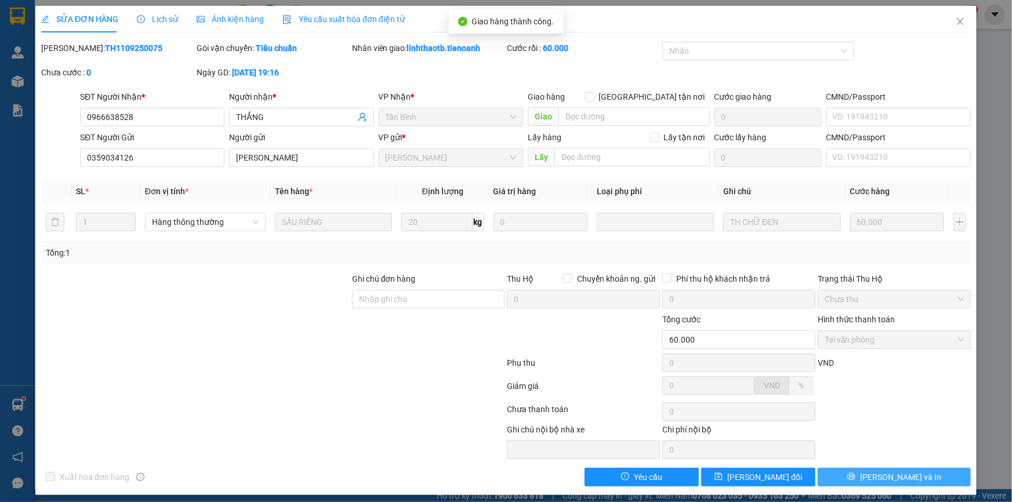
click at [916, 484] on button "[PERSON_NAME] và In" at bounding box center [894, 477] width 153 height 19
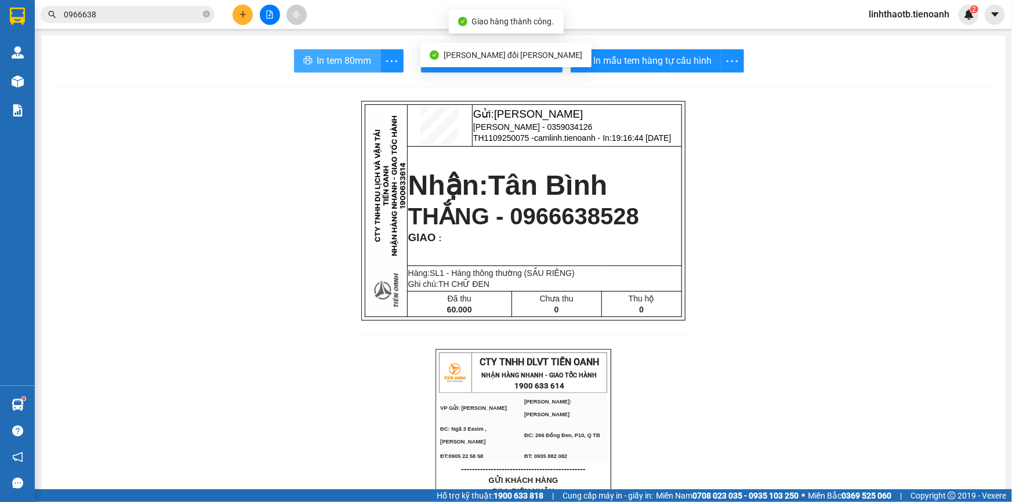
click at [303, 51] on button "In tem 80mm" at bounding box center [337, 60] width 87 height 23
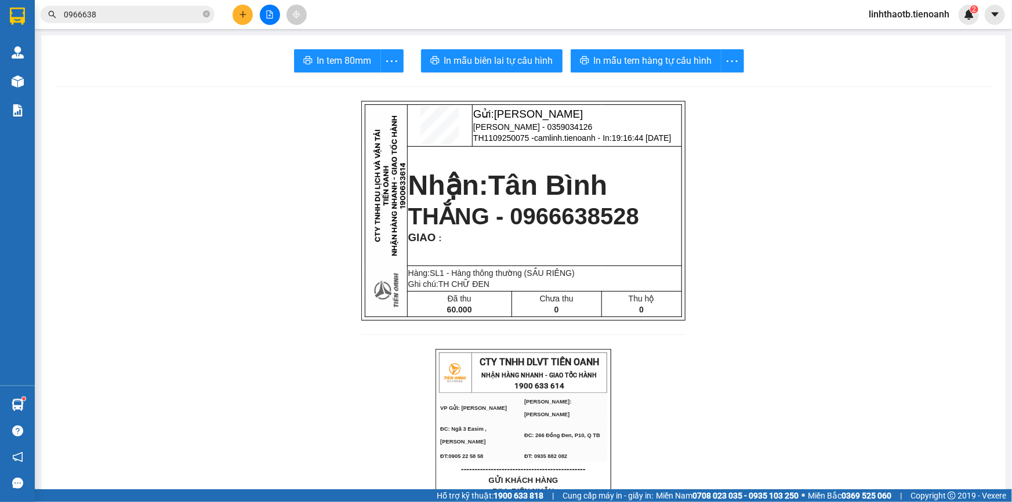
click at [234, 6] on div at bounding box center [269, 15] width 87 height 20
click at [237, 8] on button at bounding box center [243, 15] width 20 height 20
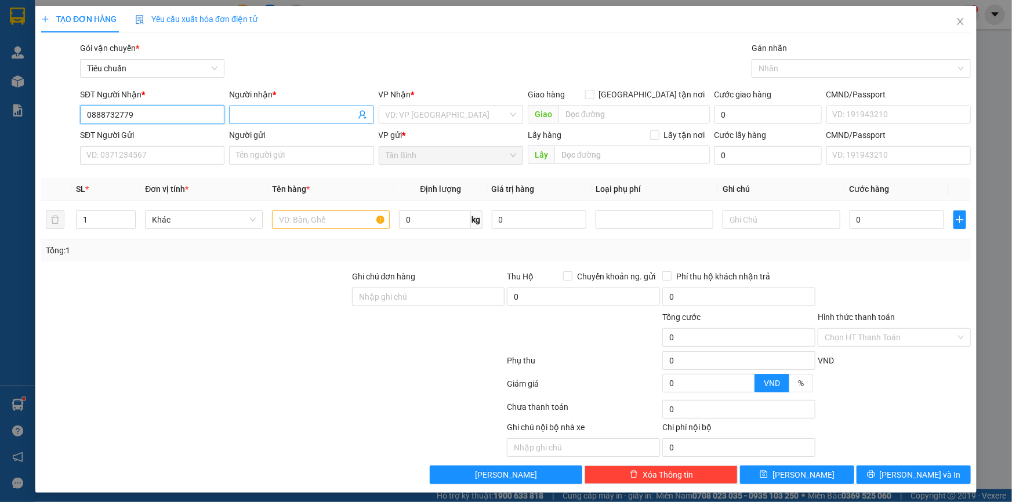
type input "0888732779"
click at [248, 115] on input "Người nhận *" at bounding box center [295, 114] width 119 height 13
click at [429, 108] on input "search" at bounding box center [447, 114] width 122 height 17
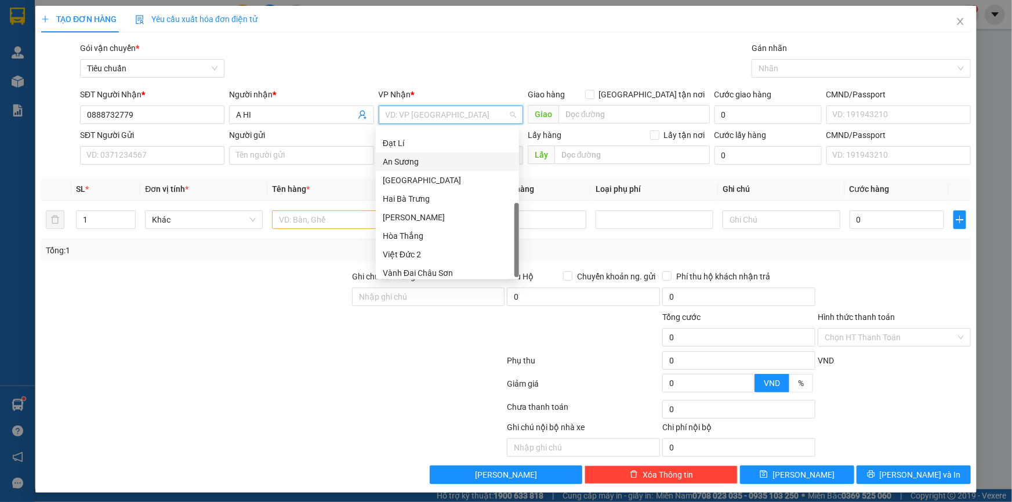
scroll to position [93, 0]
click at [424, 197] on div "Hai Bà Trưng" at bounding box center [447, 193] width 129 height 13
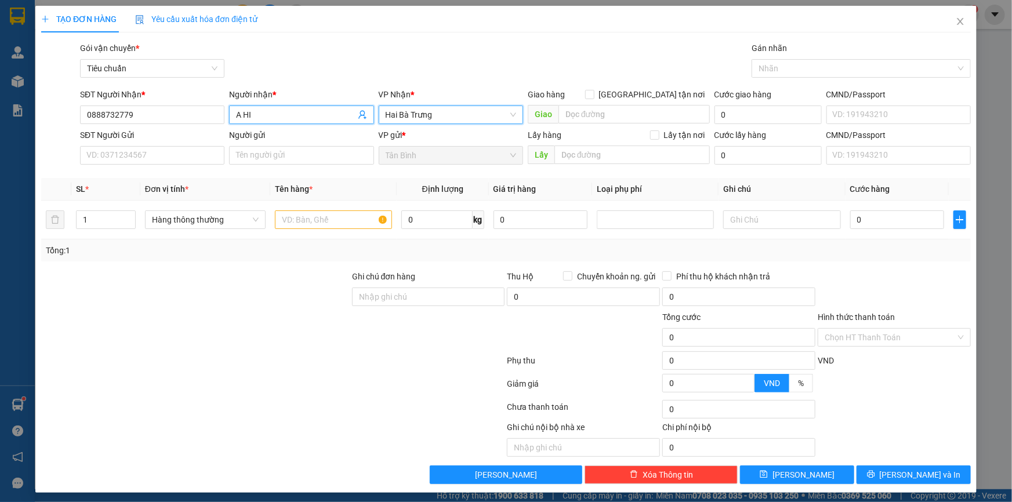
click at [313, 111] on input "A HI" at bounding box center [295, 114] width 119 height 13
click at [272, 120] on input "A HIEEUS" at bounding box center [295, 114] width 119 height 13
drag, startPoint x: 272, startPoint y: 120, endPoint x: 259, endPoint y: 116, distance: 13.9
click at [259, 116] on input "A HIEEUS" at bounding box center [295, 114] width 119 height 13
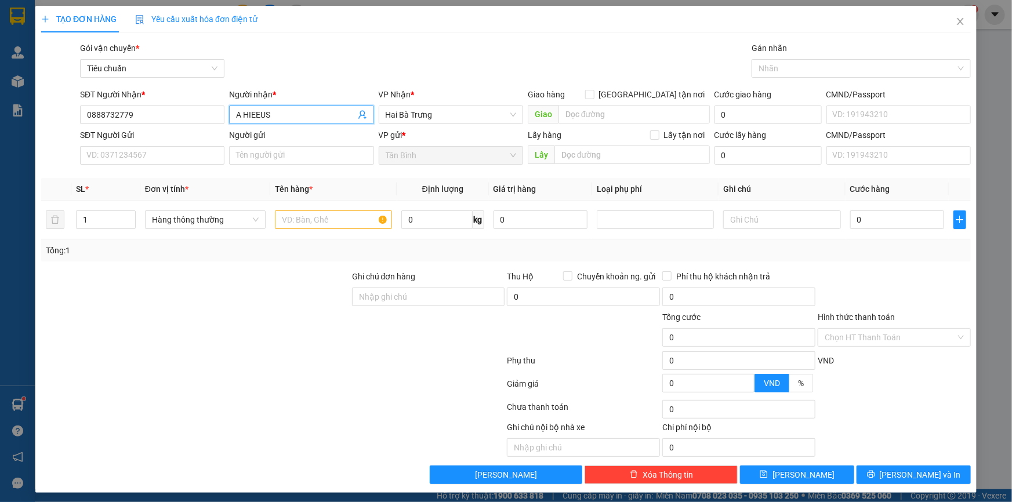
click at [259, 116] on input "A HIEEUS" at bounding box center [295, 114] width 119 height 13
type input "A HIEEUS"
click at [179, 162] on input "SĐT Người Gửi" at bounding box center [152, 155] width 144 height 19
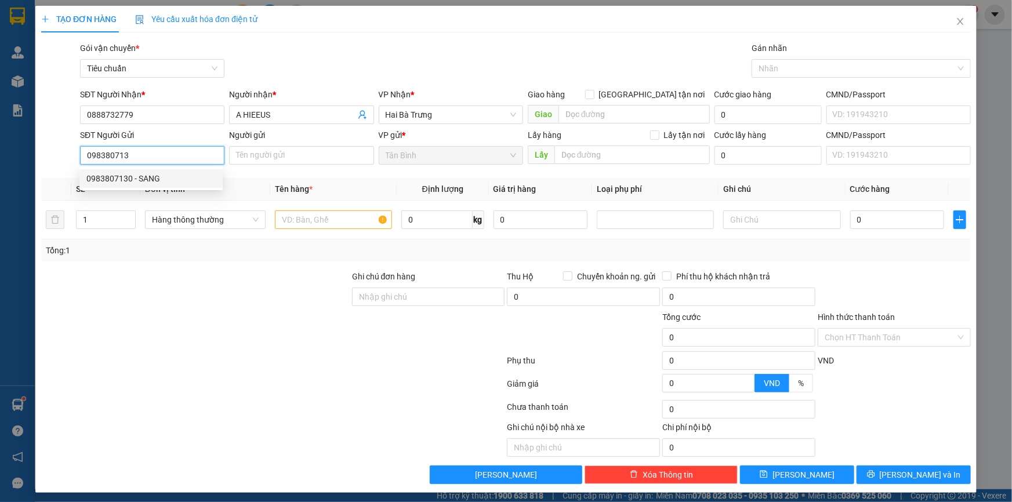
type input "0983807130"
drag, startPoint x: 155, startPoint y: 179, endPoint x: 148, endPoint y: 184, distance: 9.2
click at [148, 184] on div "0983807130 - SANG" at bounding box center [150, 178] width 129 height 13
type input "SANG"
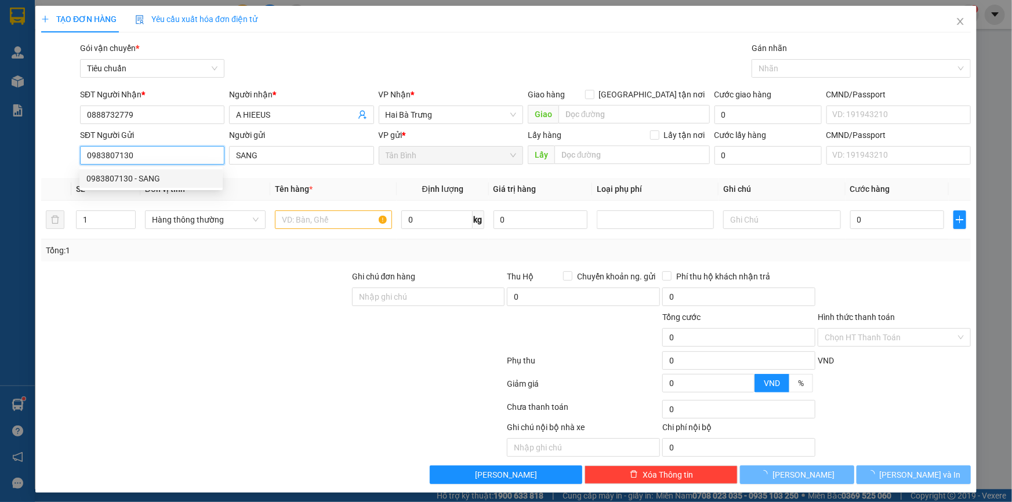
type input "30.000"
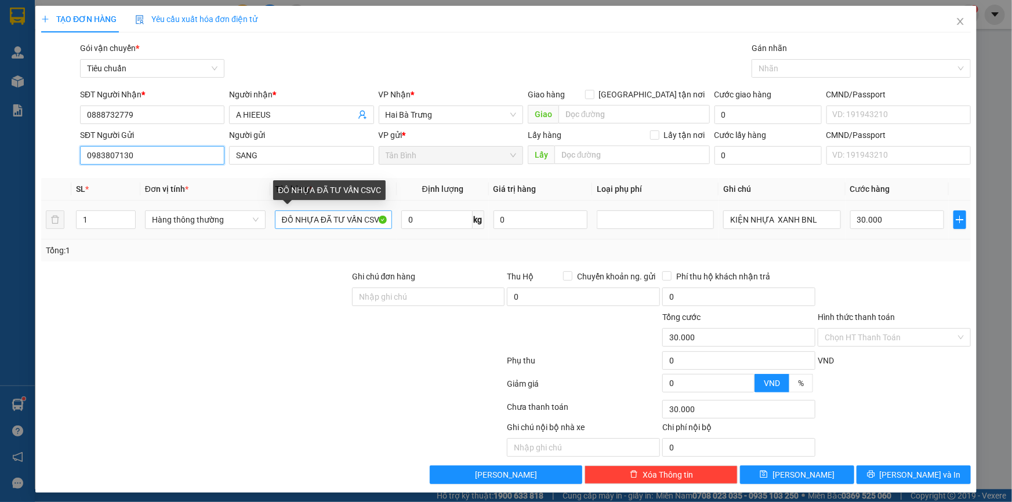
type input "0983807130"
click at [363, 220] on input "ĐỒ NHỰA ĐÃ TƯ VẤN CSVC" at bounding box center [333, 220] width 117 height 19
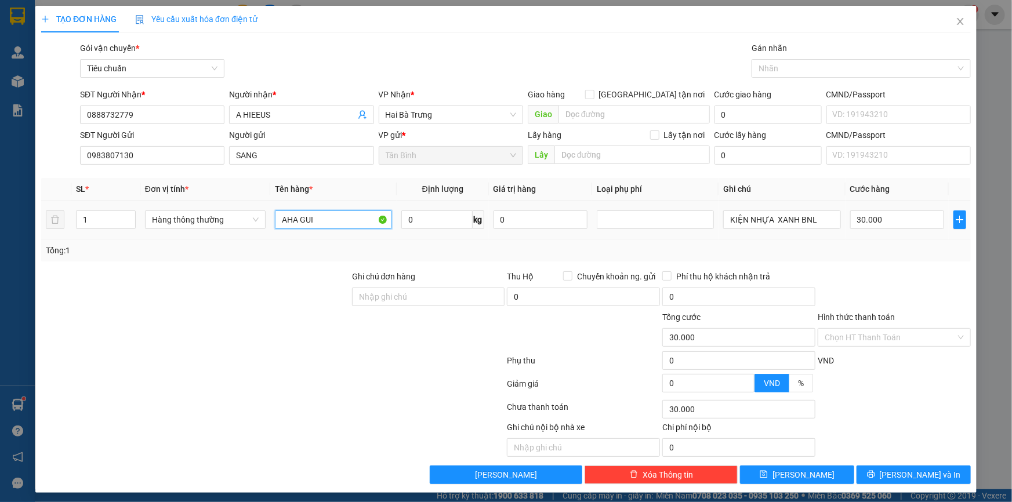
type input "AHA GUI"
click at [768, 230] on div "KIỆN NHỰA XANH BNL" at bounding box center [781, 219] width 117 height 23
click at [774, 216] on input "KIỆN NHỰA XANH BNL" at bounding box center [781, 220] width 117 height 19
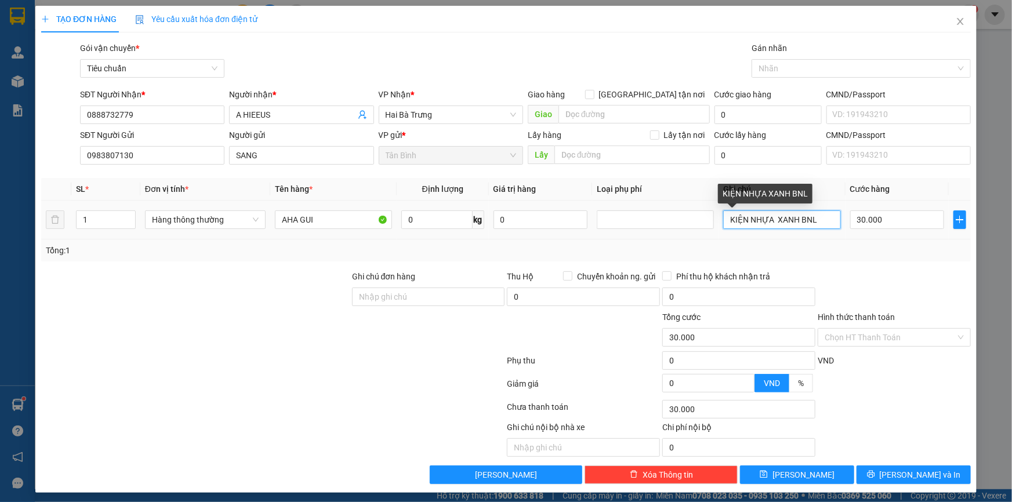
click at [774, 216] on input "KIỆN NHỰA XANH BNL" at bounding box center [781, 220] width 117 height 19
type input "B TRANG CHU DO"
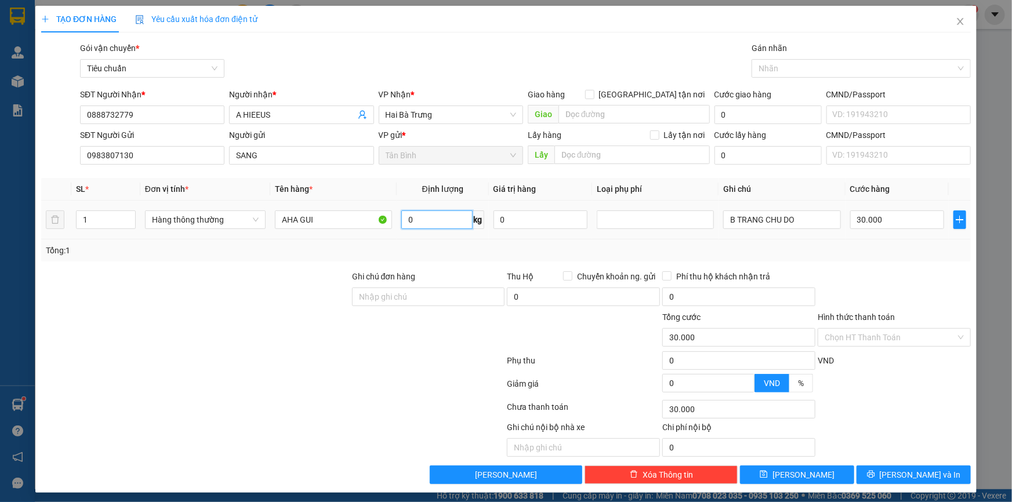
click at [446, 218] on input "0" at bounding box center [436, 220] width 71 height 19
type input "7"
click at [451, 243] on div "Tổng: 1" at bounding box center [506, 251] width 930 height 22
type input "40.000"
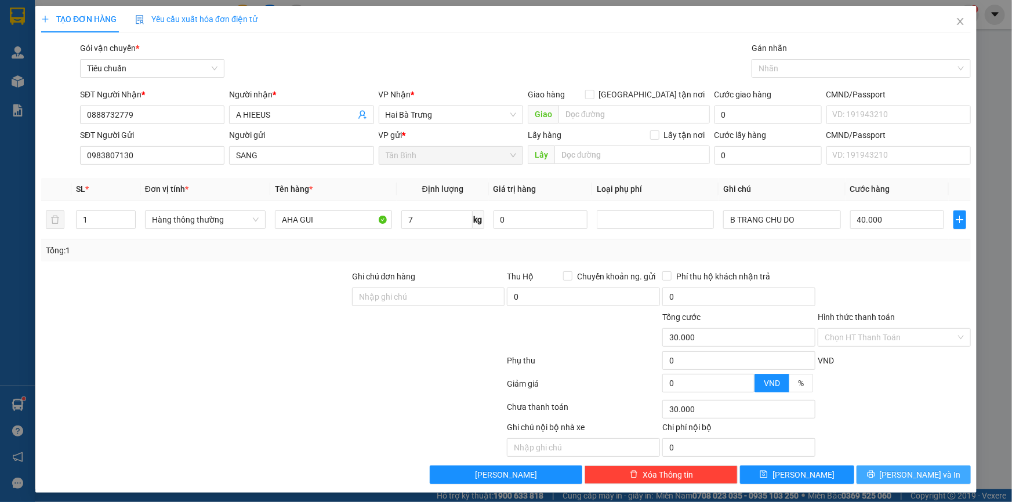
type input "40.000"
click at [875, 475] on icon "printer" at bounding box center [871, 475] width 8 height 8
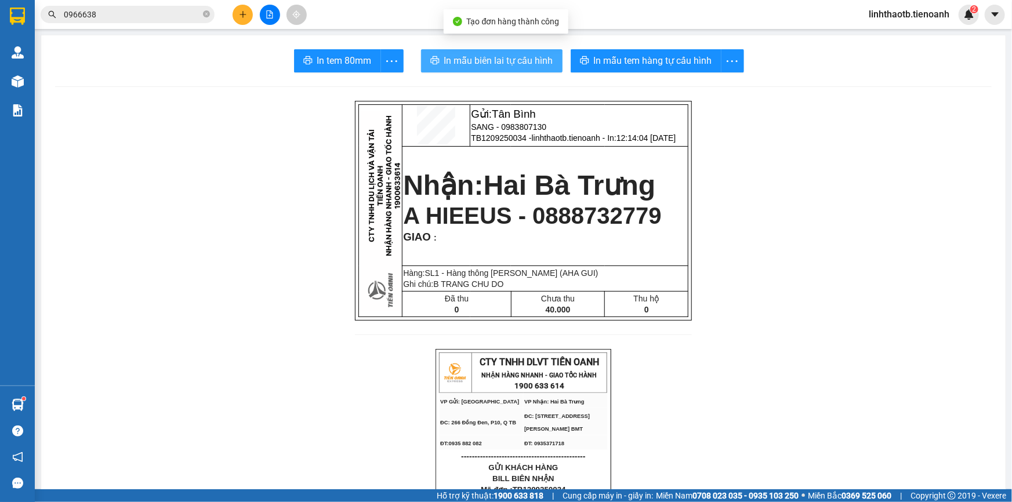
click at [522, 62] on span "In mẫu biên lai tự cấu hình" at bounding box center [498, 60] width 109 height 15
click at [614, 223] on span "A HIEEUS - 0888732779" at bounding box center [532, 216] width 258 height 26
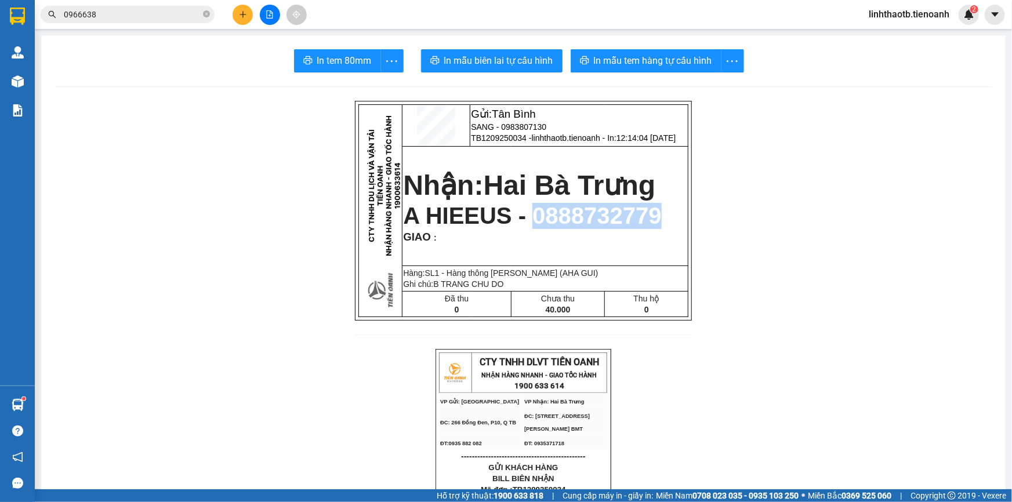
click at [614, 223] on span "A HIEEUS - 0888732779" at bounding box center [532, 216] width 258 height 26
copy span "0888732779"
drag, startPoint x: 196, startPoint y: 23, endPoint x: 196, endPoint y: 17, distance: 6.4
click at [196, 23] on div "Kết quả tìm kiếm ( 6 ) Bộ lọc Mã ĐH Trạng thái Món hàng Thu hộ Tổng cước Chưa c…" at bounding box center [113, 15] width 226 height 20
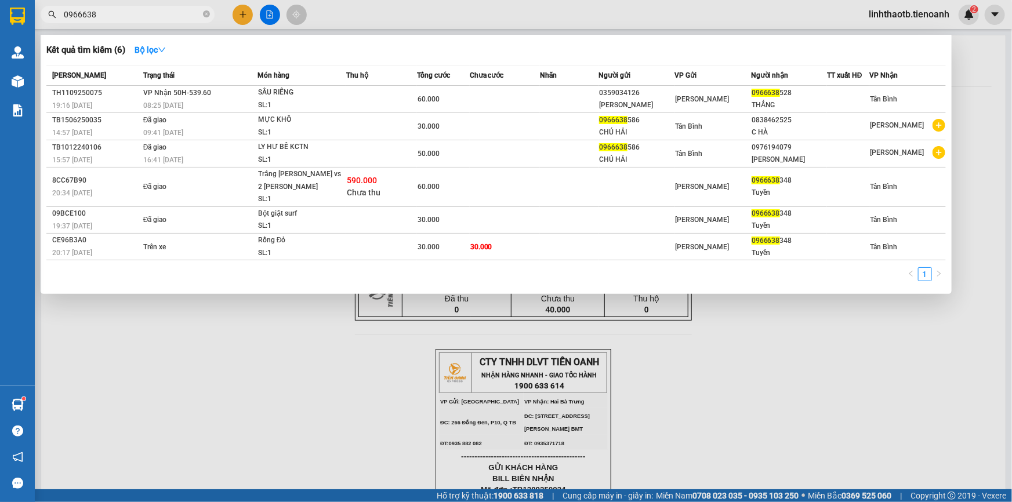
click at [196, 17] on input "0966638" at bounding box center [132, 14] width 137 height 13
paste input "888732779"
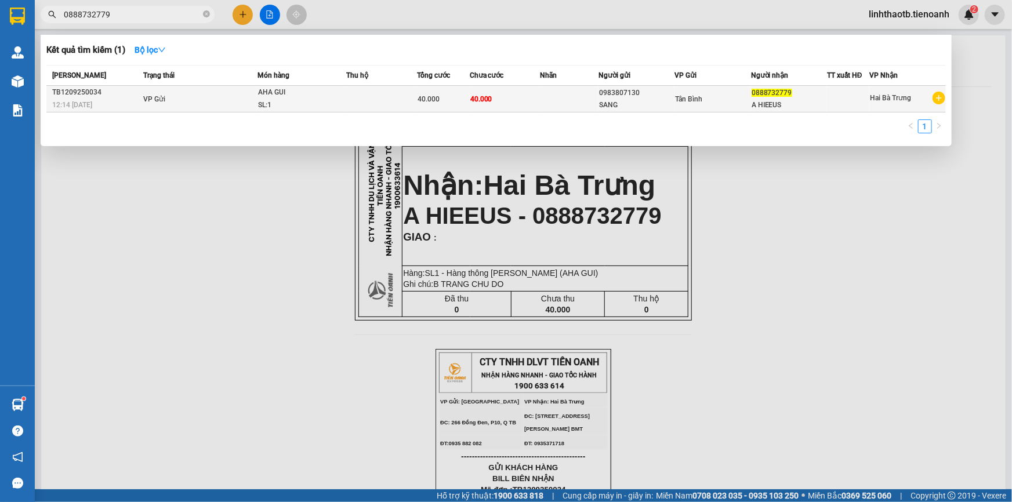
type input "0888732779"
click at [702, 93] on div "Tân Bình" at bounding box center [712, 99] width 75 height 13
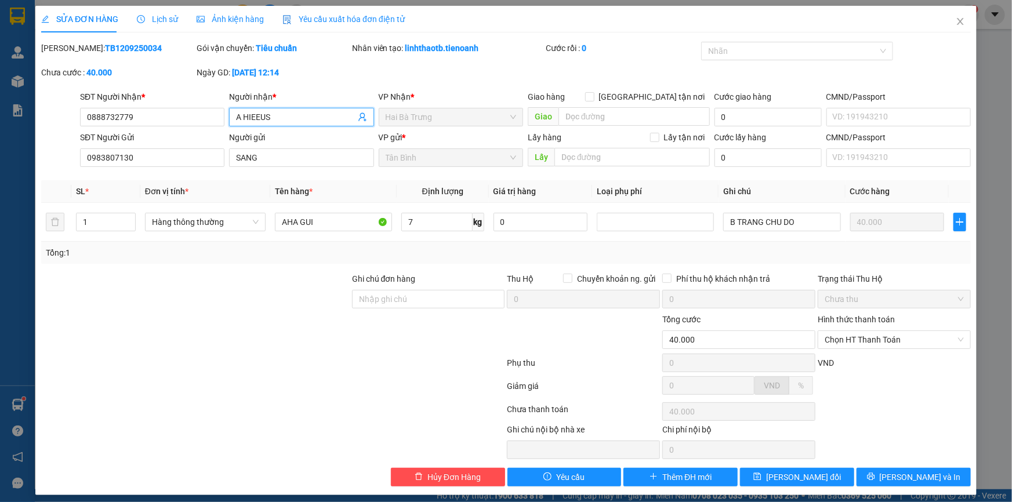
click at [252, 111] on input "A HIEEUS" at bounding box center [295, 117] width 119 height 13
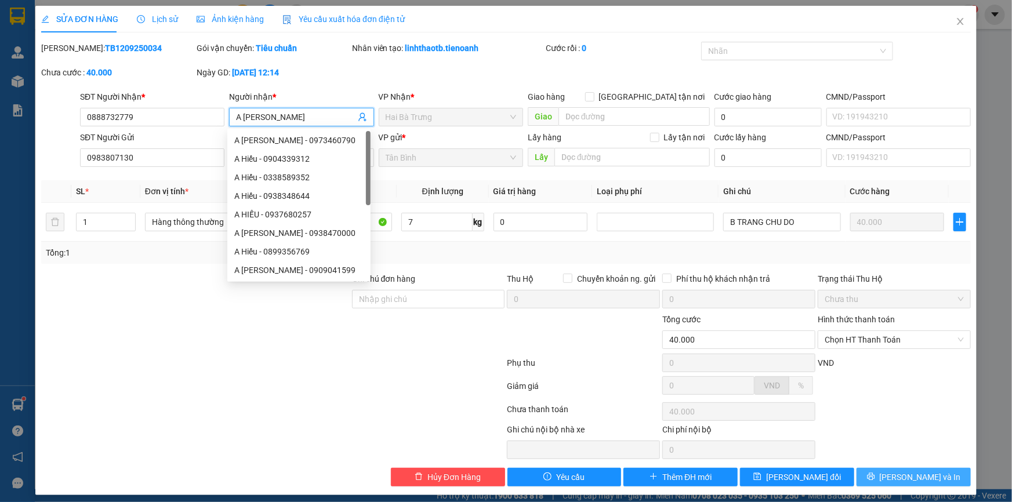
type input "A HIEU"
click at [945, 482] on button "[PERSON_NAME] và In" at bounding box center [914, 477] width 114 height 19
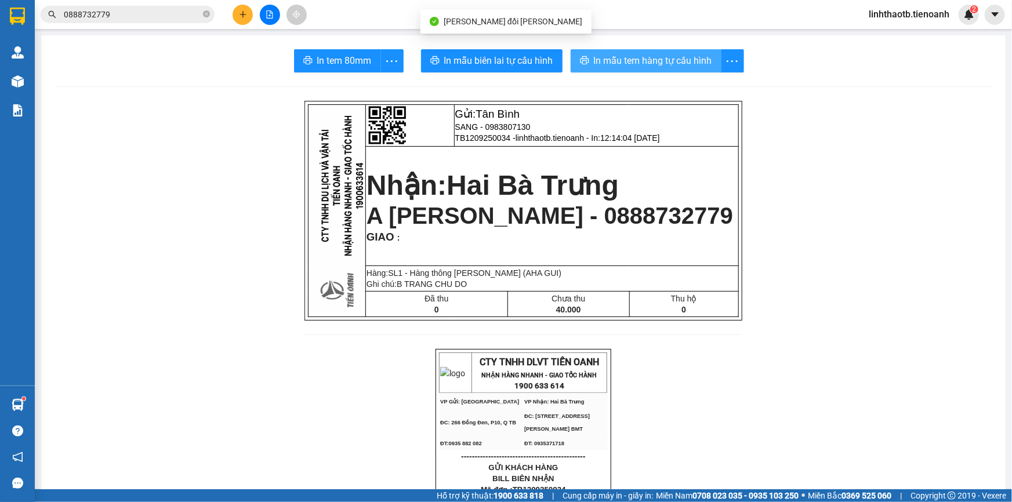
click at [698, 53] on span "In mẫu tem hàng tự cấu hình" at bounding box center [653, 60] width 118 height 15
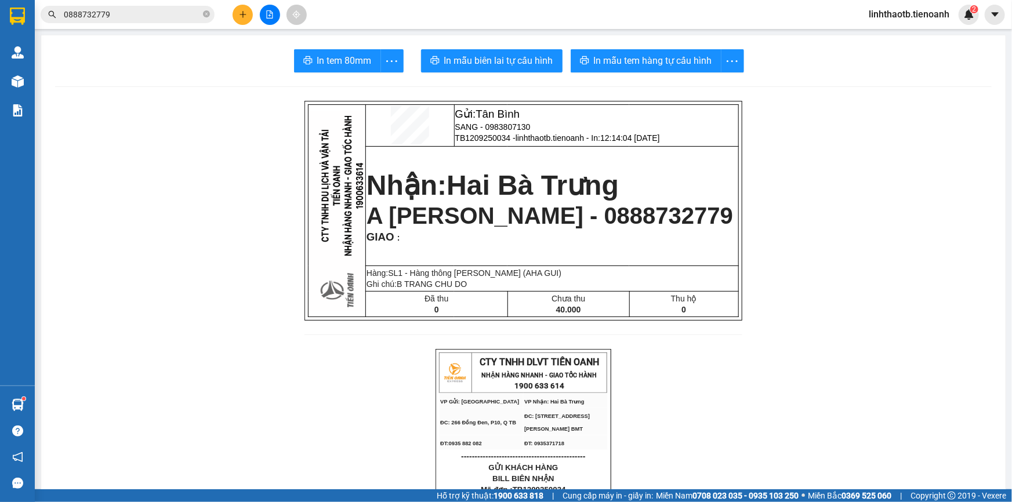
click at [139, 19] on input "0888732779" at bounding box center [132, 14] width 137 height 13
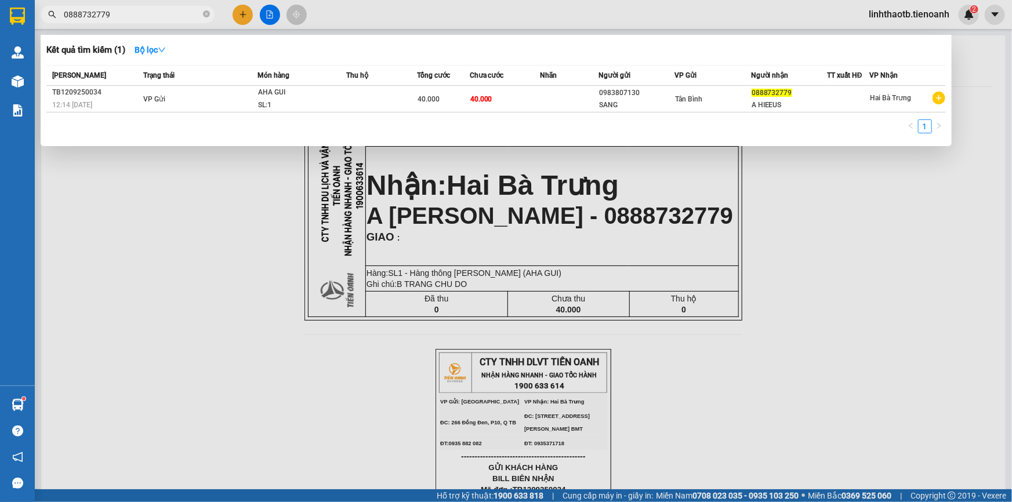
click at [139, 19] on input "0888732779" at bounding box center [132, 14] width 137 height 13
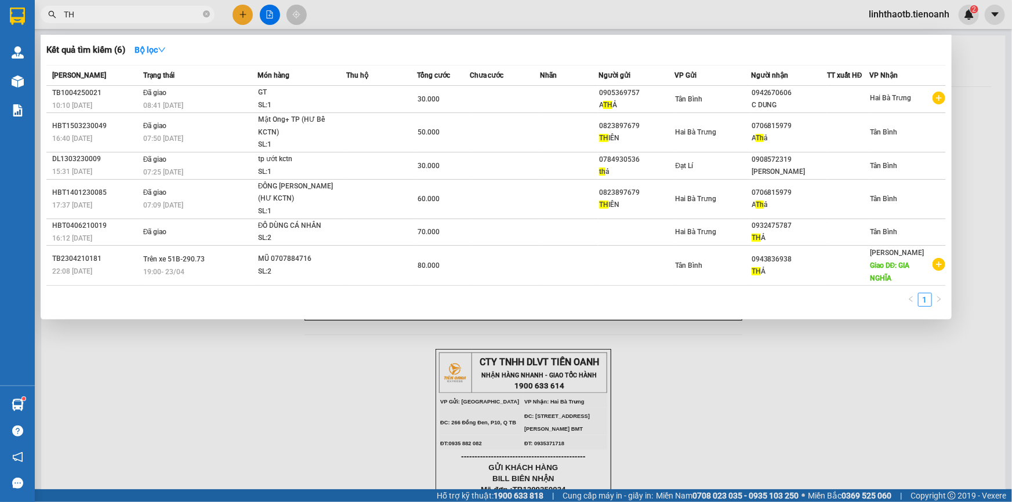
type input "T"
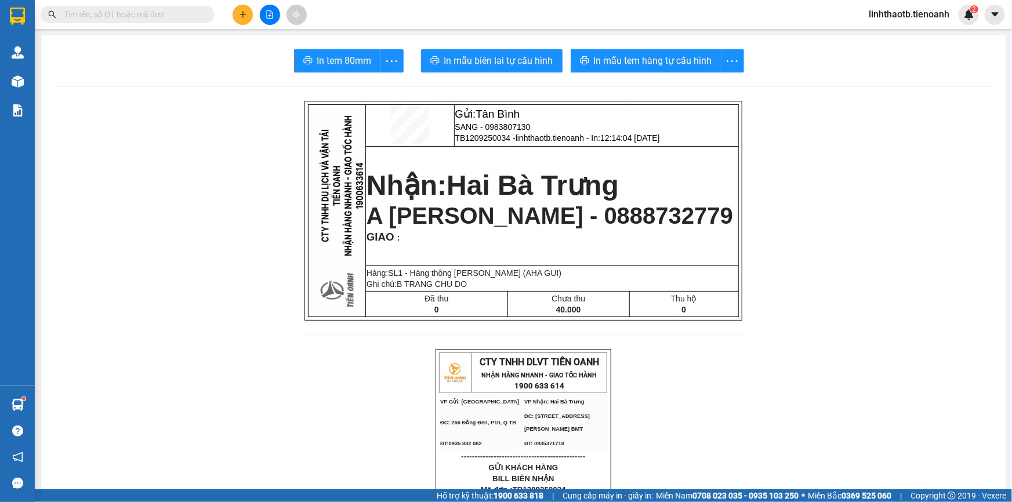
click at [572, 223] on span "A HIEU - 0888732779" at bounding box center [550, 216] width 367 height 26
copy span "0888732779"
click at [196, 18] on input "text" at bounding box center [132, 14] width 137 height 13
paste input "0888732779"
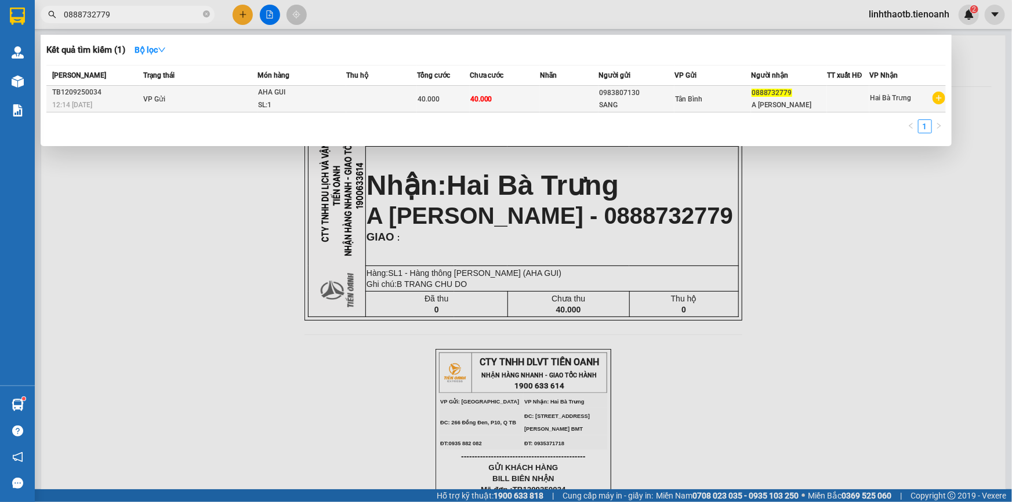
type input "0888732779"
click at [395, 101] on td at bounding box center [381, 99] width 70 height 27
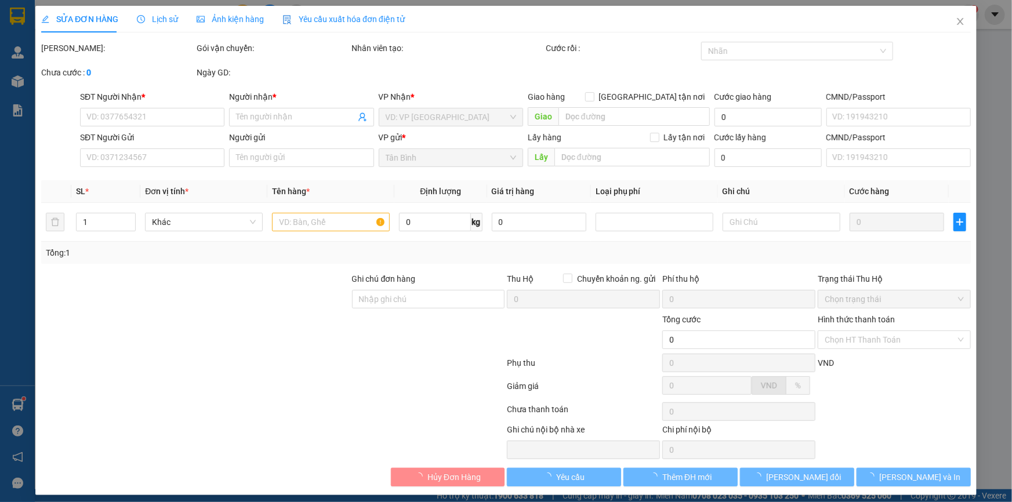
type input "0888732779"
type input "A HIEU"
type input "0983807130"
type input "SANG"
type input "40.000"
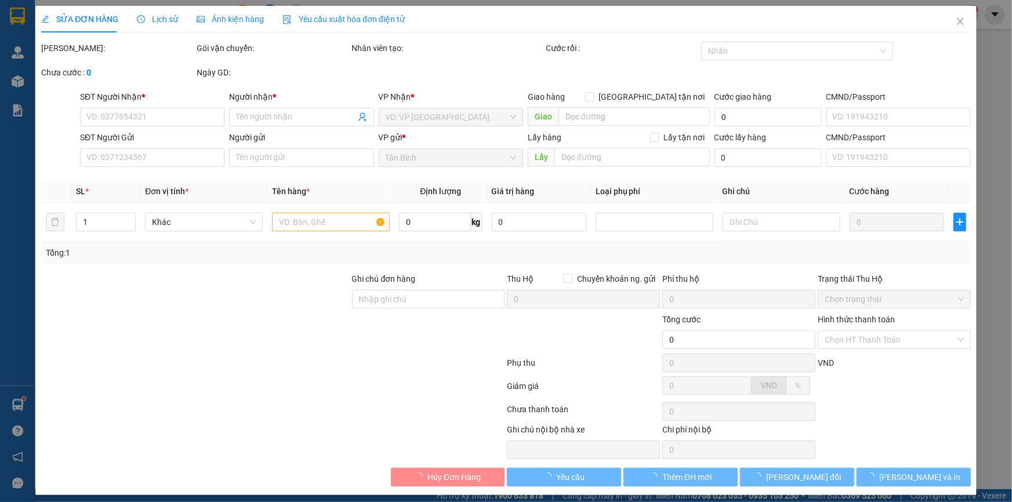
type input "40.000"
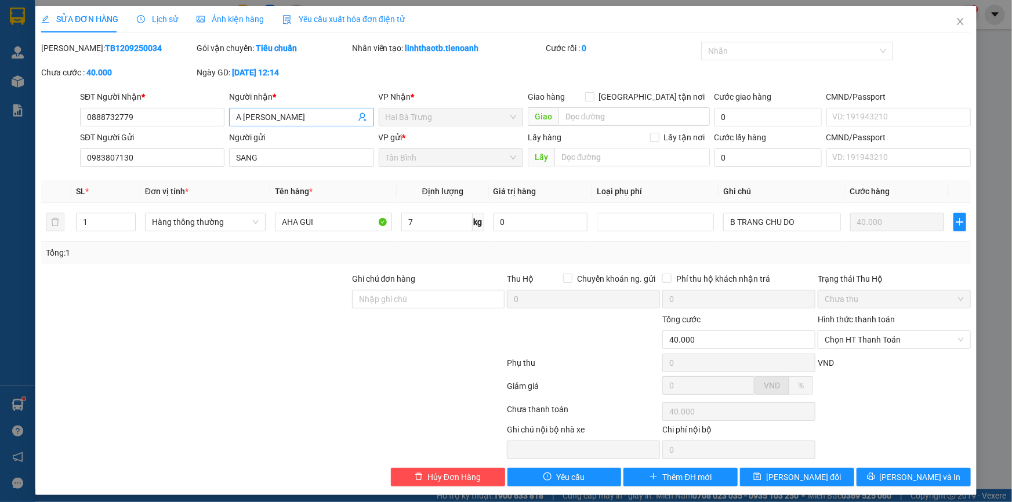
click at [256, 117] on input "A HIEU" at bounding box center [295, 117] width 119 height 13
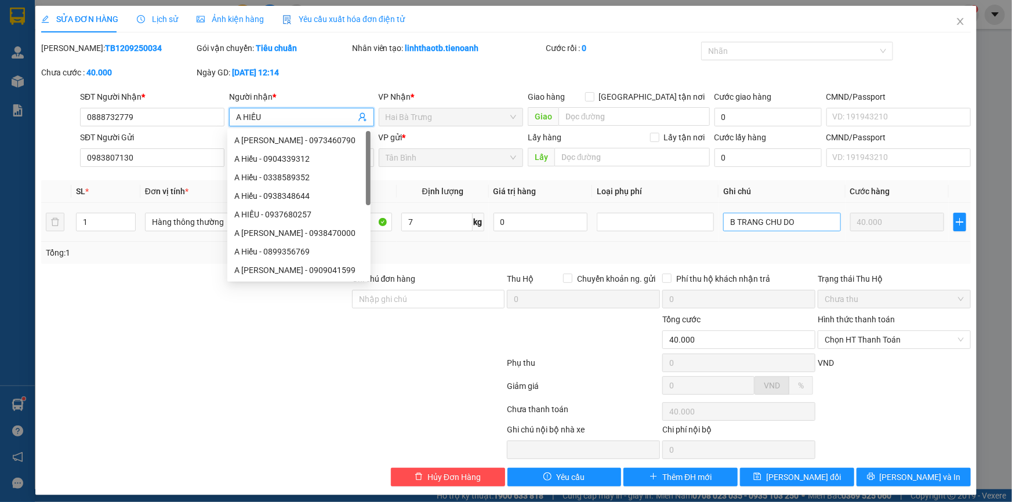
type input "A HIẾU"
click at [787, 224] on input "B TRANG CHU DO" at bounding box center [781, 222] width 117 height 19
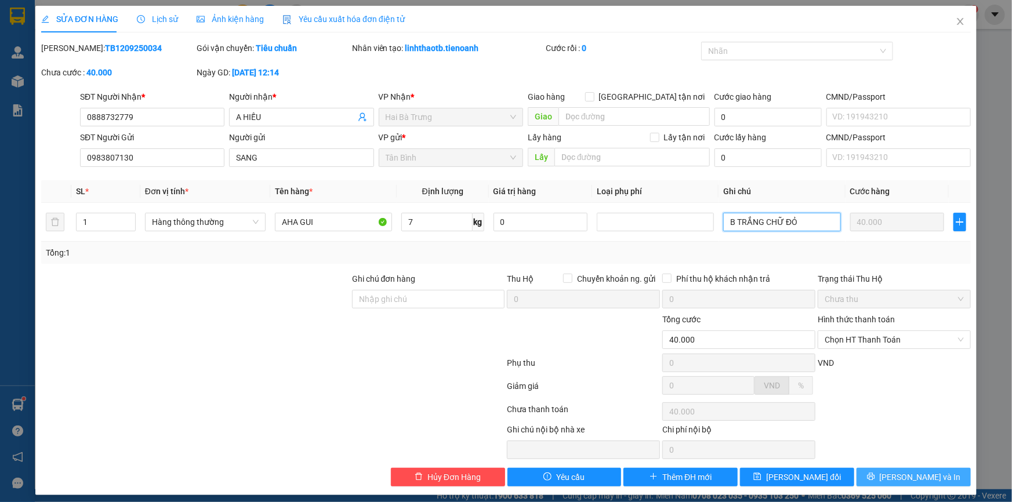
type input "B TRẮNG CHỮ ĐỎ"
click at [928, 482] on span "[PERSON_NAME] và In" at bounding box center [920, 477] width 81 height 13
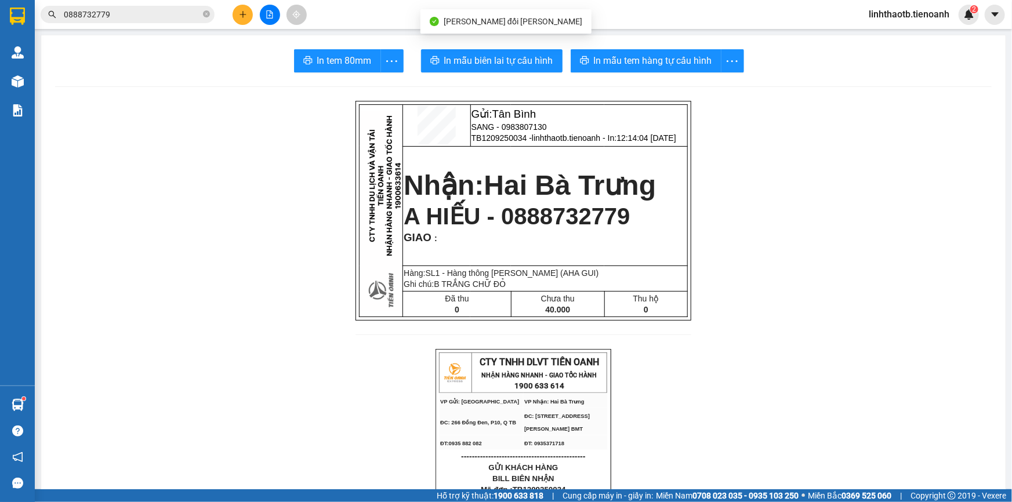
drag, startPoint x: 662, startPoint y: 28, endPoint x: 663, endPoint y: 41, distance: 12.2
click at [662, 29] on section "Kết quả tìm kiếm ( 1 ) Bộ lọc Mã ĐH Trạng thái Món hàng Thu hộ Tổng cước Chưa c…" at bounding box center [506, 251] width 1012 height 502
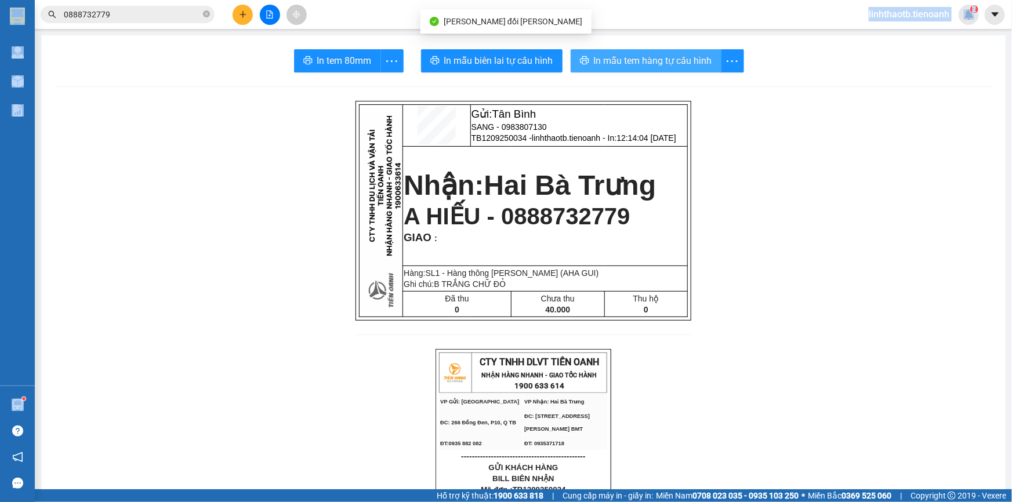
click at [664, 53] on span "In mẫu tem hàng tự cấu hình" at bounding box center [653, 60] width 118 height 15
click at [675, 68] on span "In mẫu tem hàng tự cấu hình" at bounding box center [653, 60] width 118 height 15
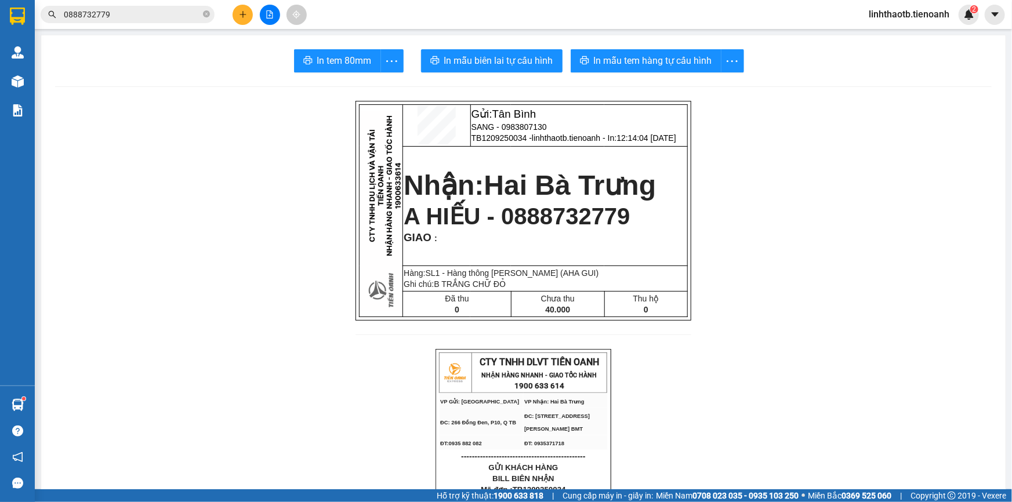
click at [167, 14] on input "0888732779" at bounding box center [132, 14] width 137 height 13
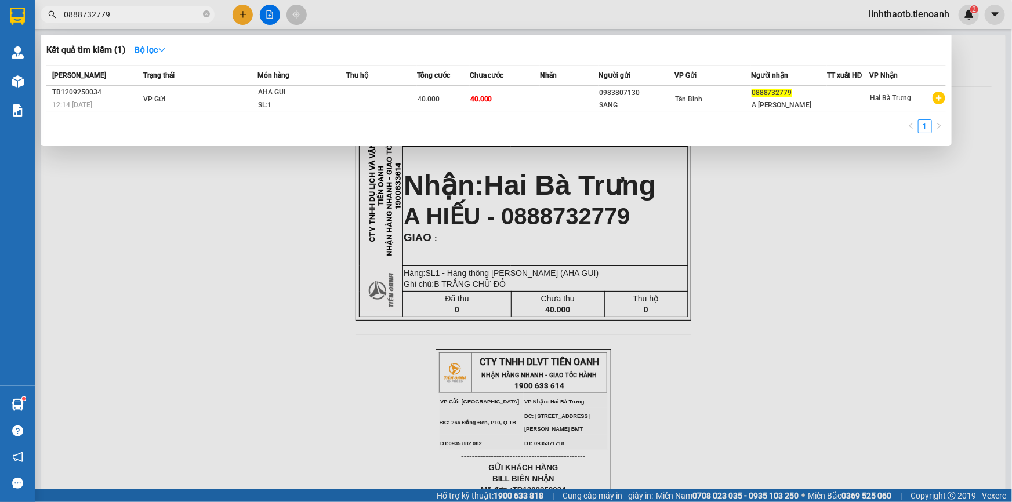
click at [167, 14] on input "0888732779" at bounding box center [132, 14] width 137 height 13
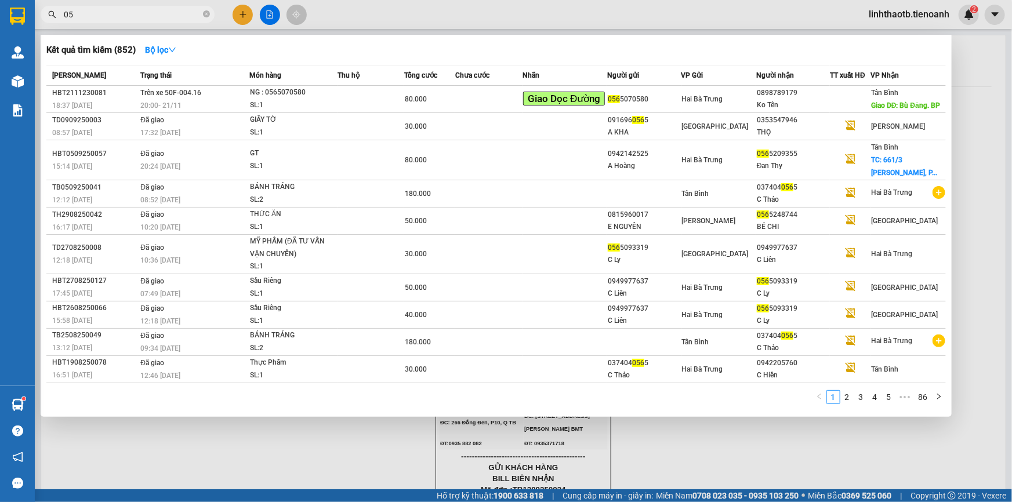
type input "0"
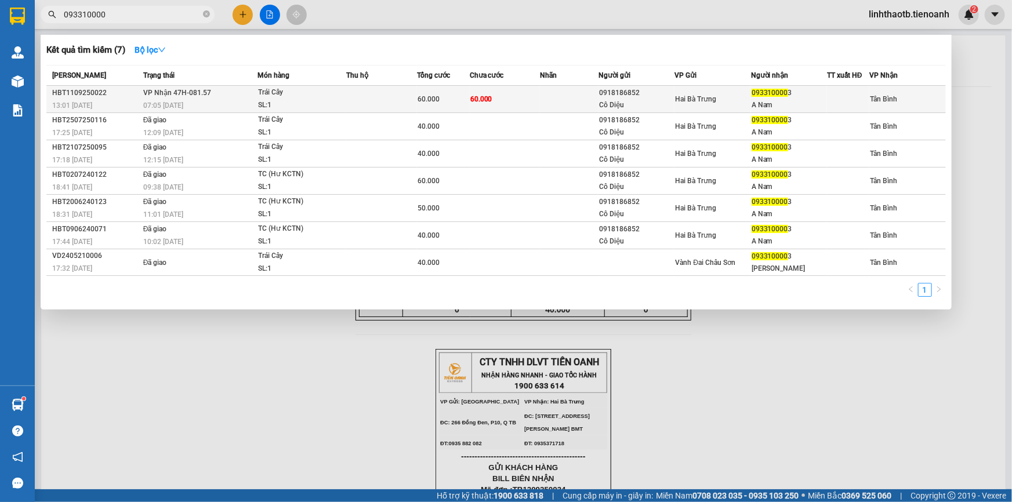
type input "093310000"
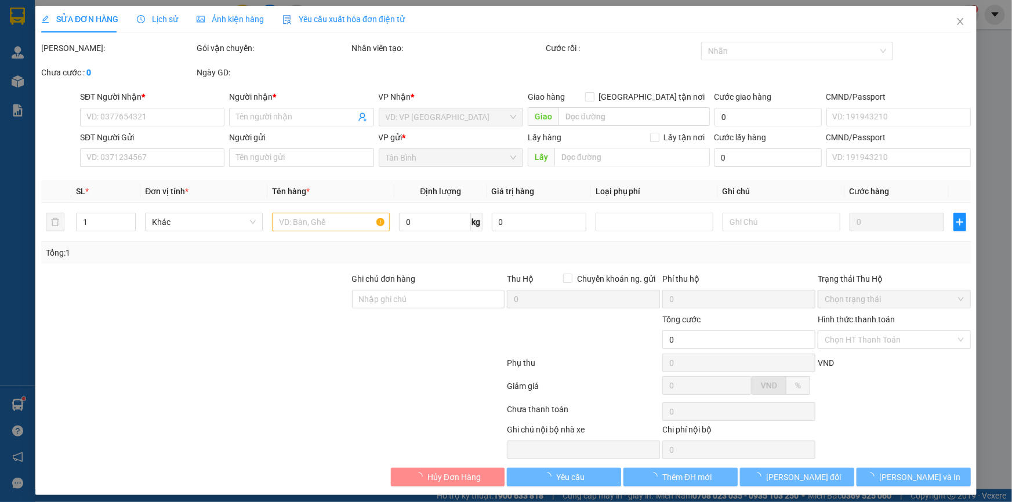
type input "0933100003"
type input "A Nam"
type input "0918186852"
type input "Cô Diệu"
type input "60.000"
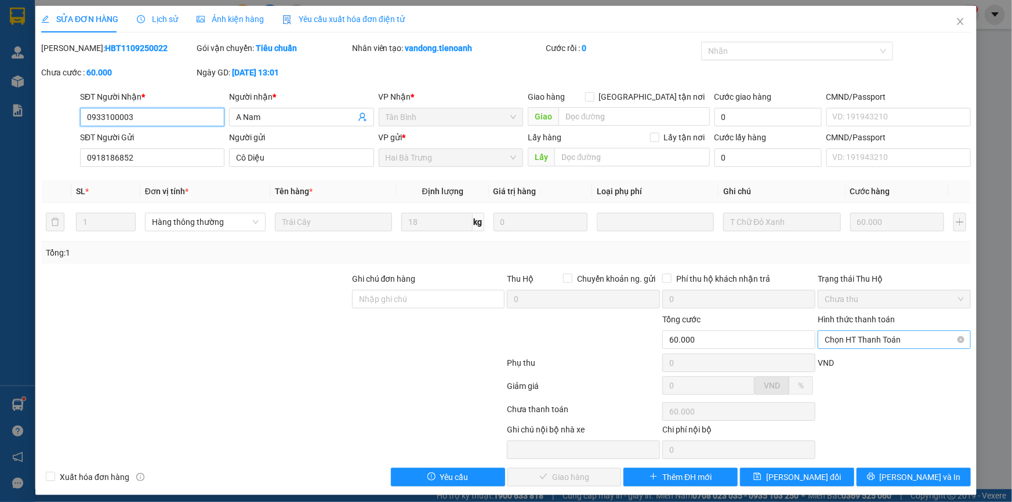
click at [867, 342] on span "Chọn HT Thanh Toán" at bounding box center [894, 339] width 139 height 17
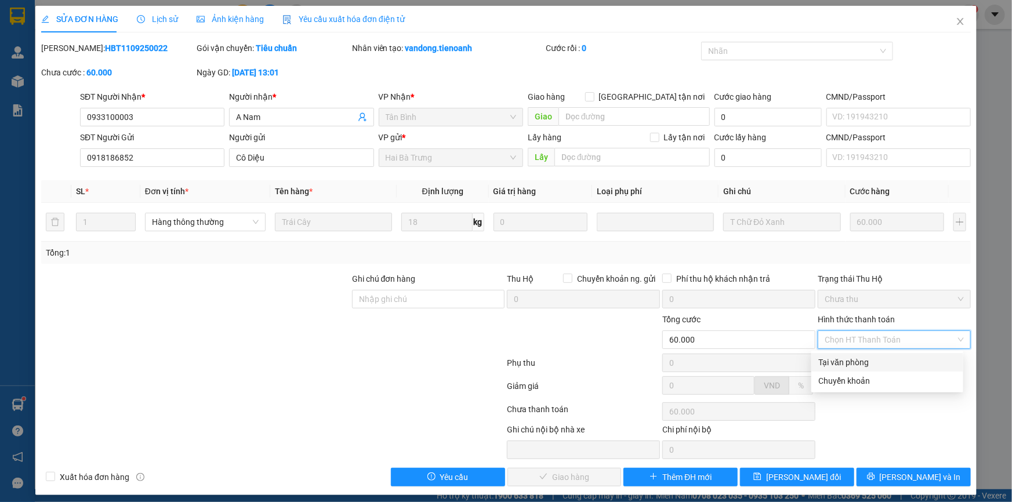
click at [864, 361] on div "Tại văn phòng" at bounding box center [888, 362] width 138 height 13
type input "0"
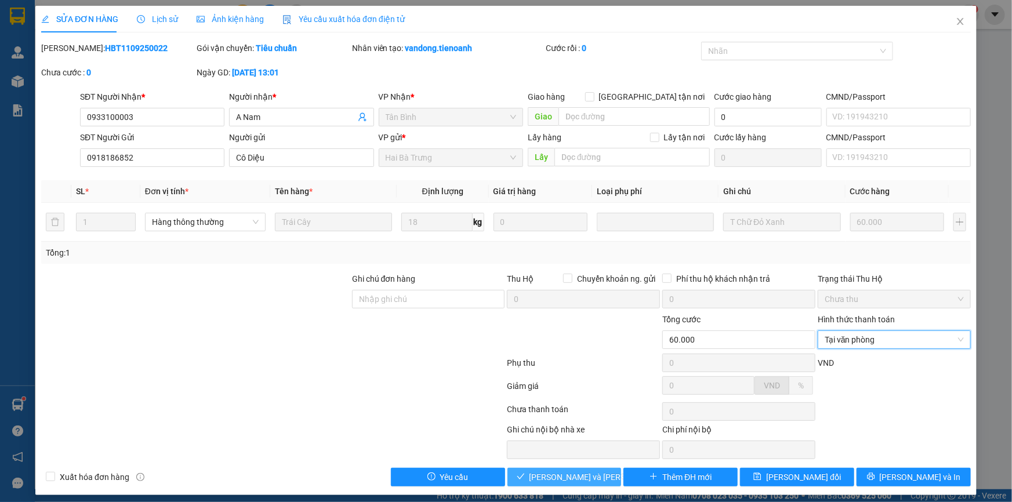
click at [576, 481] on span "[PERSON_NAME] và Giao hàng" at bounding box center [608, 477] width 157 height 13
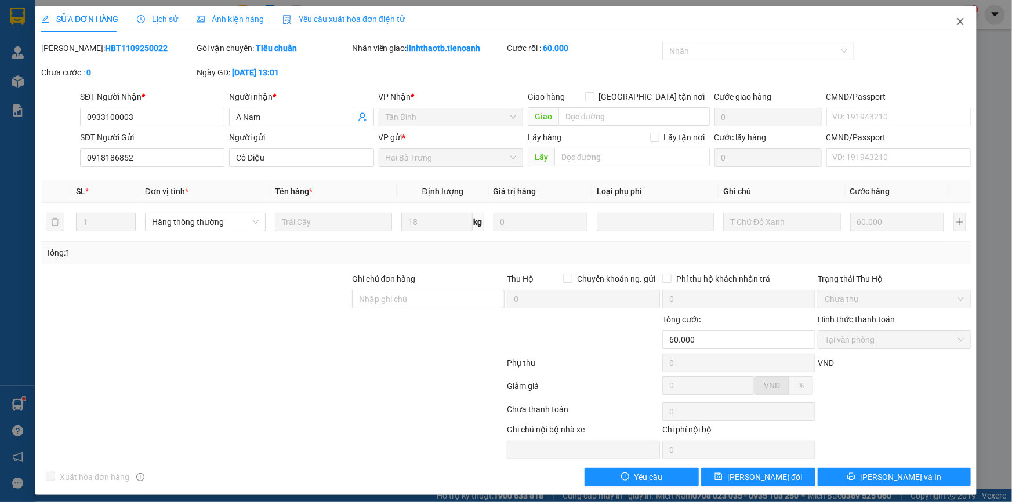
click at [957, 23] on icon "close" at bounding box center [960, 21] width 9 height 9
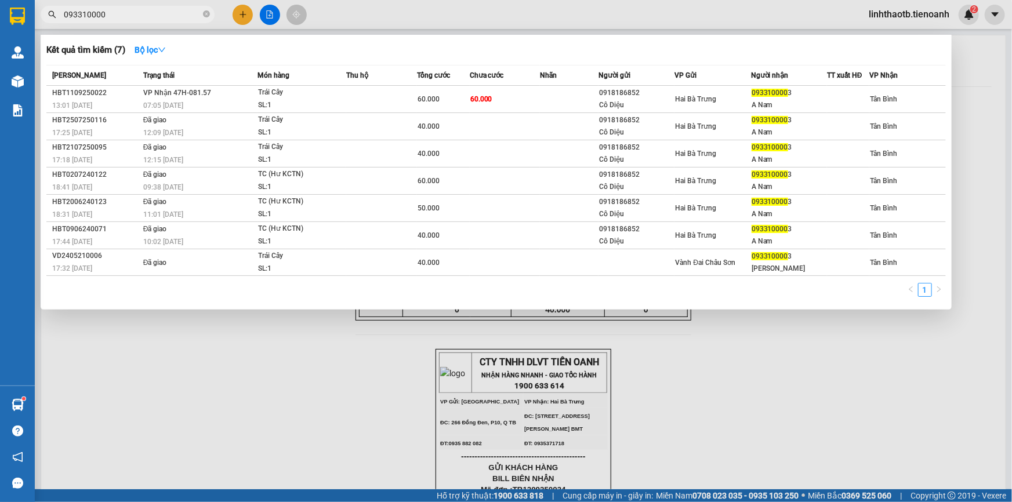
click at [167, 19] on input "093310000" at bounding box center [132, 14] width 137 height 13
click at [167, 18] on input "093310000" at bounding box center [132, 14] width 137 height 13
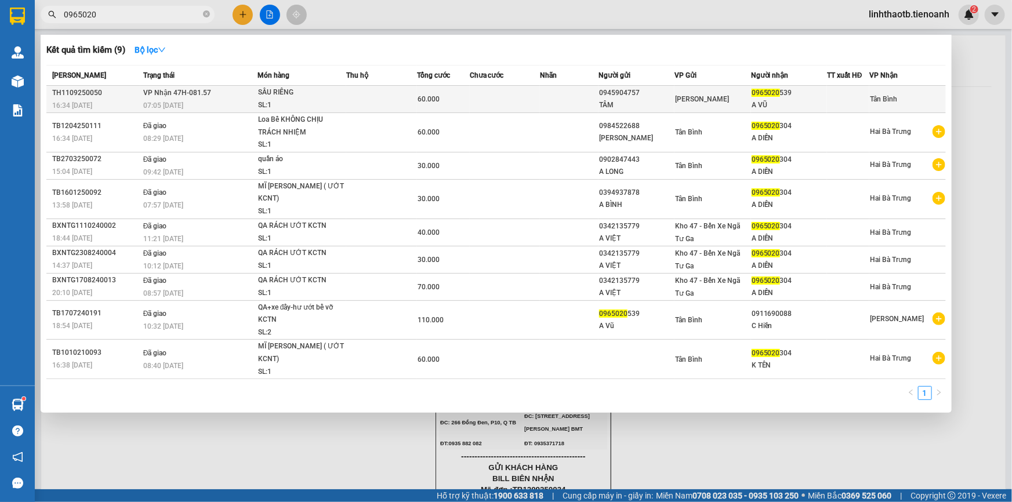
type input "0965020"
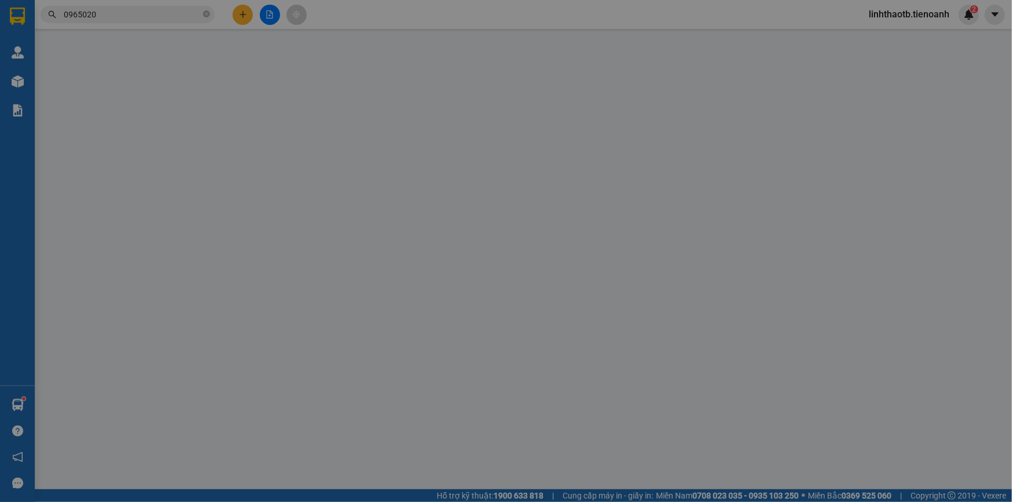
type input "0965020539"
type input "A VŨ"
type input "0945904757"
type input "TÂM"
type input "60.000"
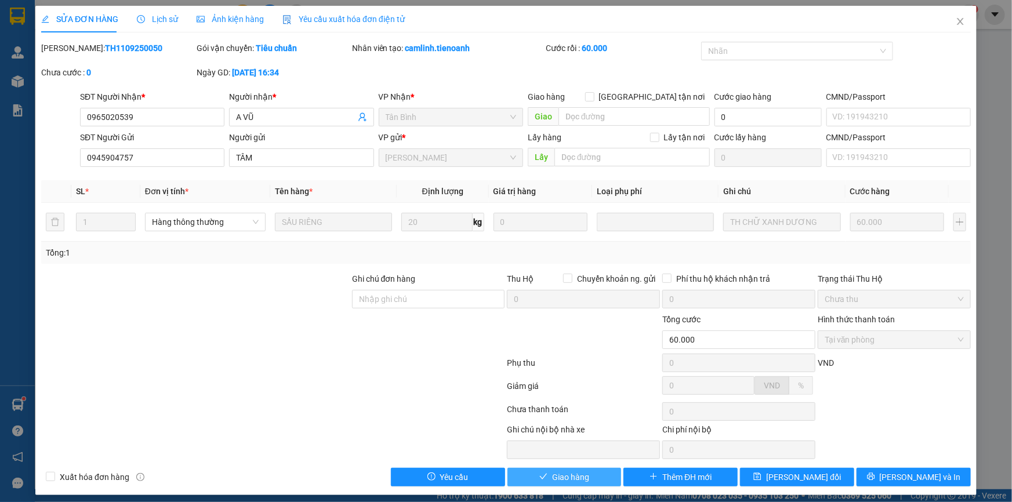
click at [555, 477] on span "Giao hàng" at bounding box center [570, 477] width 37 height 13
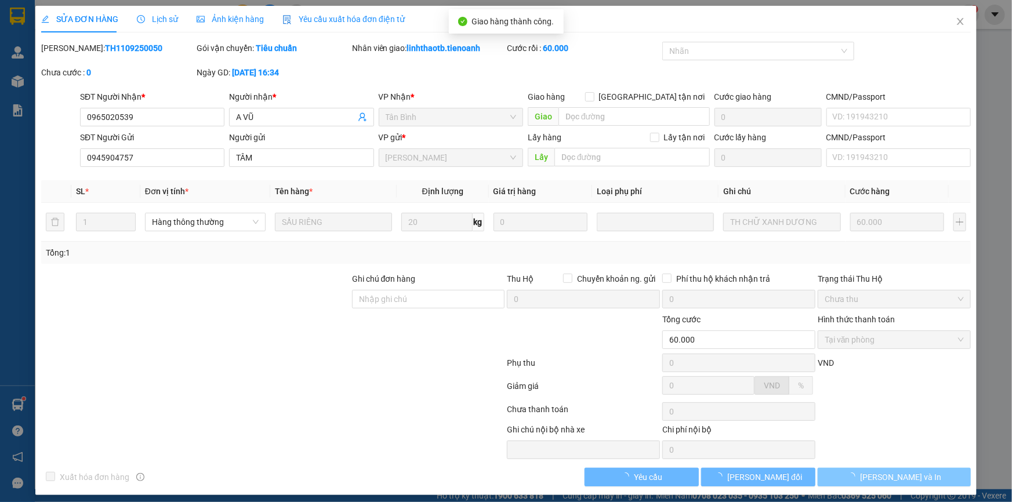
click at [904, 482] on span "[PERSON_NAME] và In" at bounding box center [900, 477] width 81 height 13
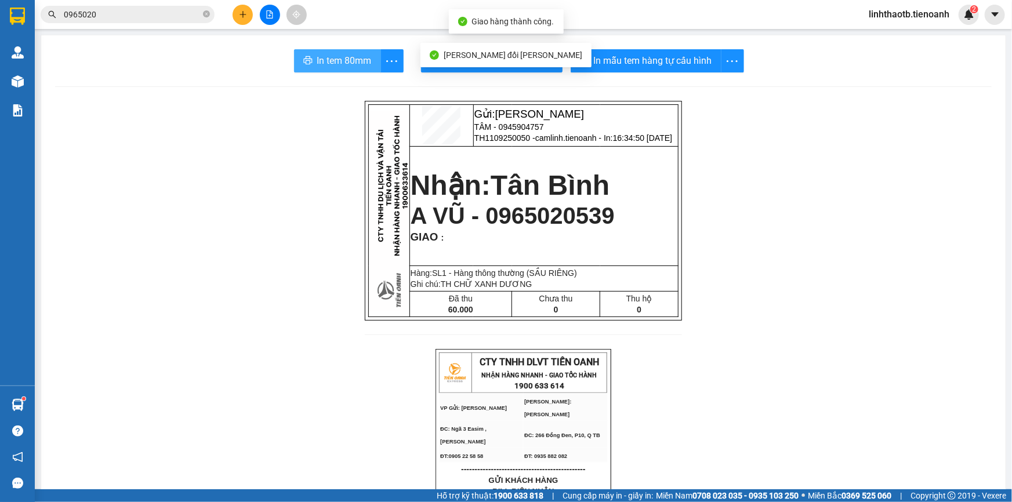
click at [312, 53] on button "In tem 80mm" at bounding box center [337, 60] width 87 height 23
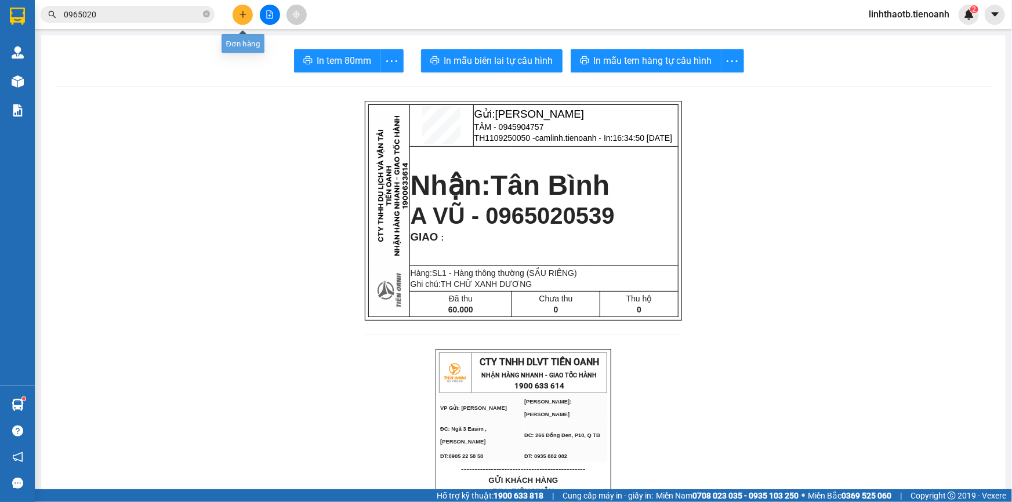
click at [244, 18] on icon "plus" at bounding box center [243, 14] width 8 height 8
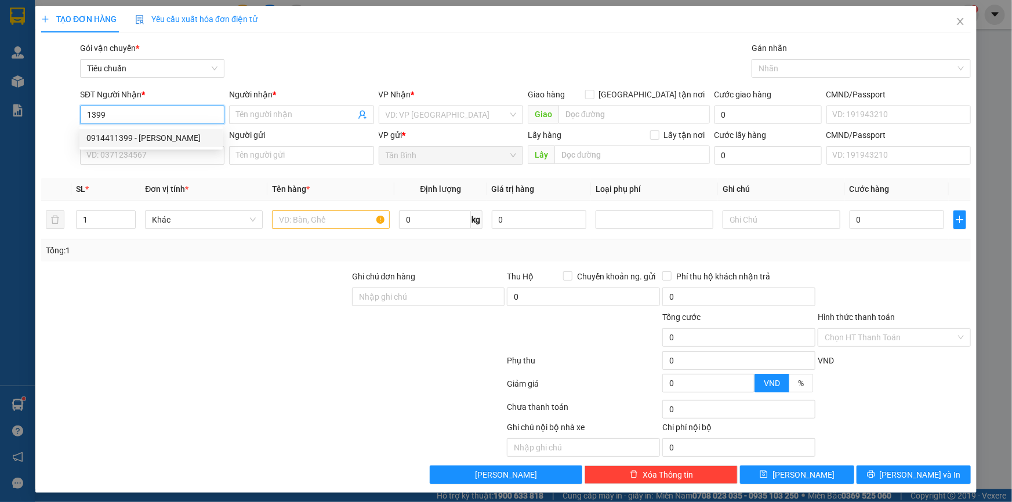
click at [183, 135] on div "0914411399 - [PERSON_NAME]" at bounding box center [150, 138] width 129 height 13
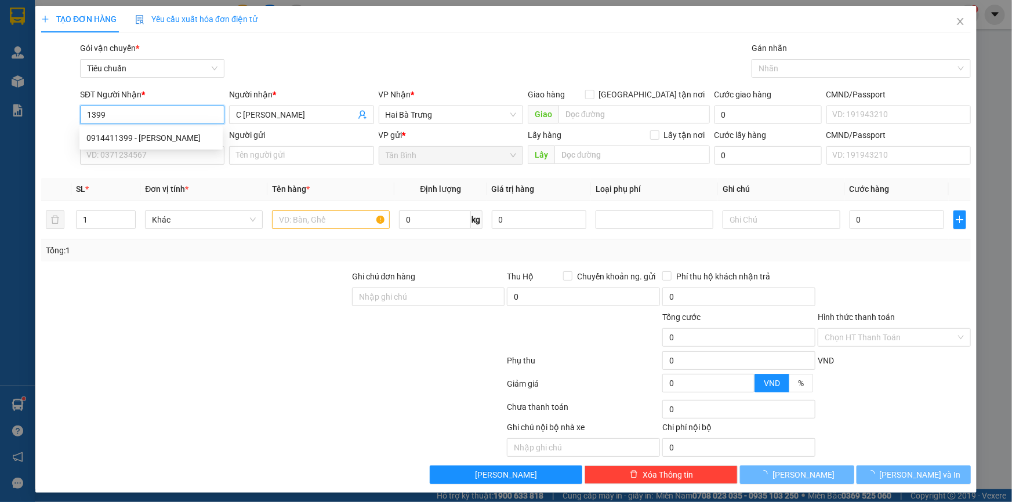
type input "0914411399"
type input "C [PERSON_NAME]"
type input "60.000"
type input "0914411399"
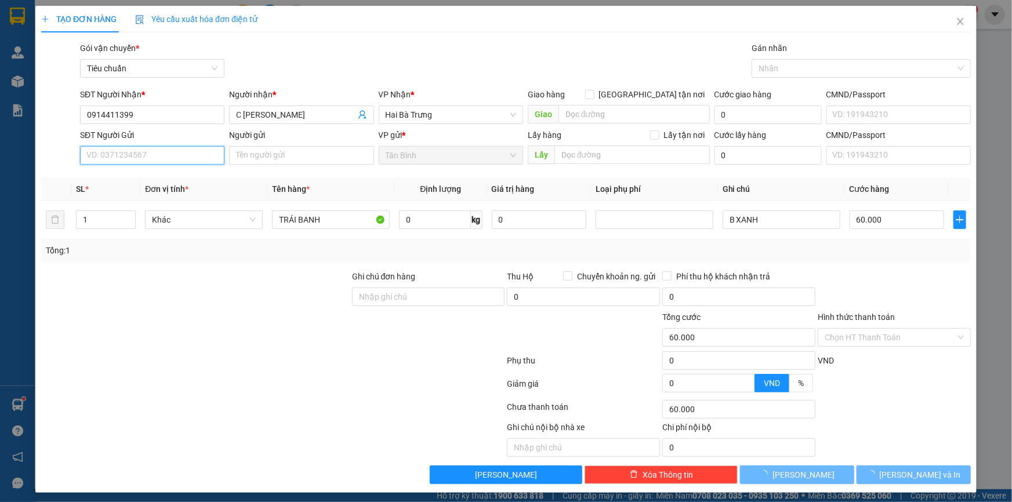
click at [191, 153] on input "SĐT Người Gửi" at bounding box center [152, 155] width 144 height 19
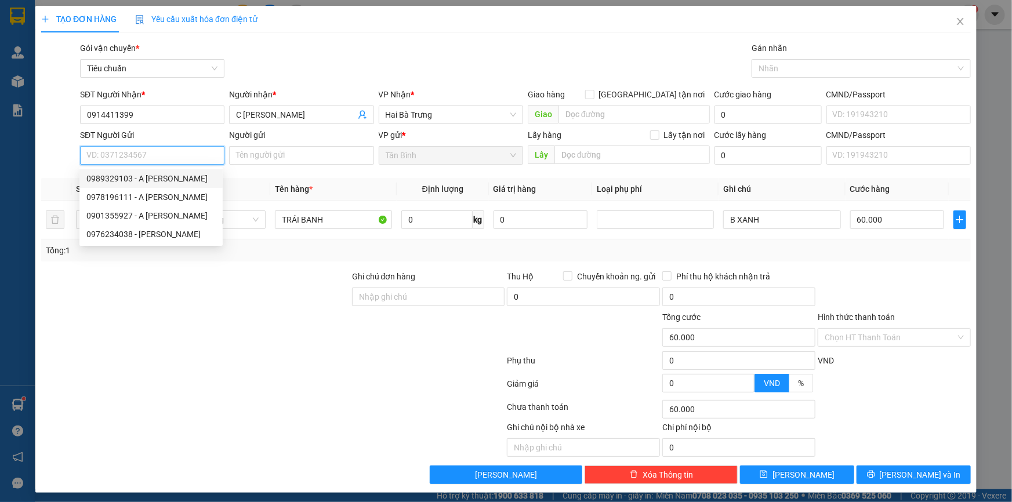
click at [157, 181] on div "0989329103 - A DUY" at bounding box center [150, 178] width 129 height 13
type input "0989329103"
type input "A DUY"
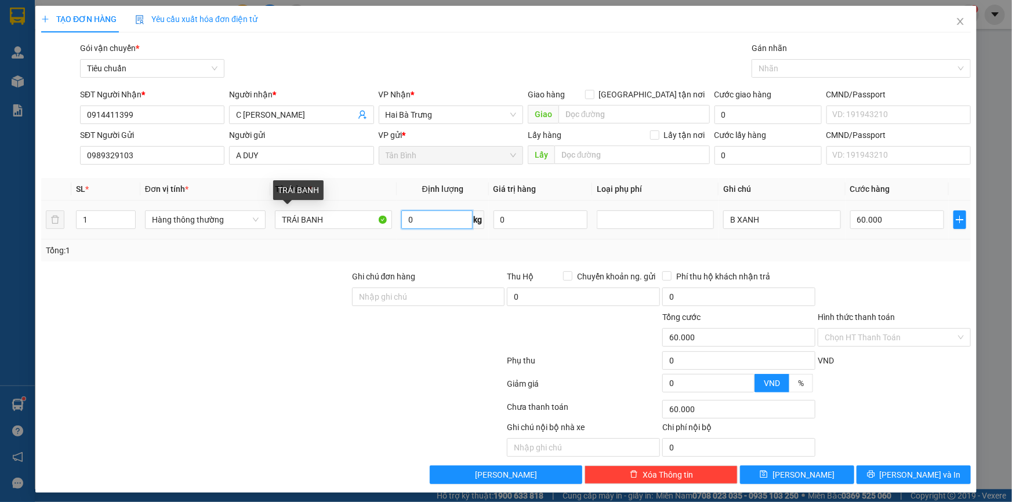
click at [439, 220] on input "0" at bounding box center [436, 220] width 71 height 19
click at [889, 286] on div at bounding box center [894, 290] width 155 height 41
type input "0"
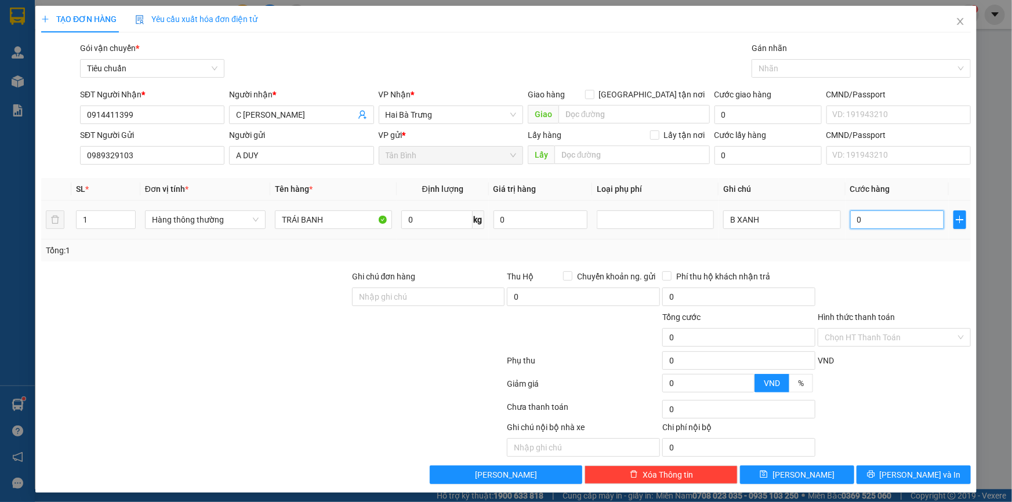
click at [889, 215] on input "0" at bounding box center [898, 220] width 95 height 19
type input "8"
drag, startPoint x: 913, startPoint y: 255, endPoint x: 968, endPoint y: 480, distance: 231.3
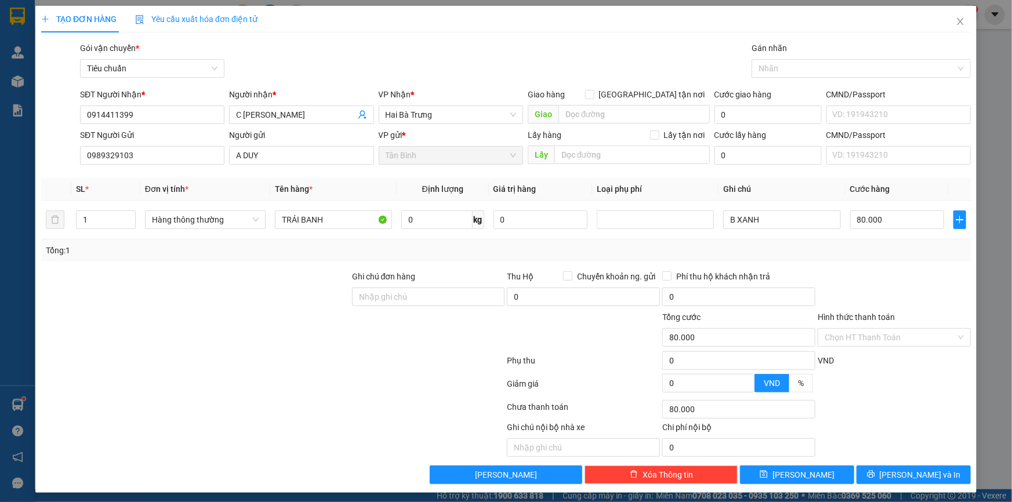
click at [913, 256] on div "Tổng: 1" at bounding box center [506, 251] width 930 height 22
click at [932, 476] on button "[PERSON_NAME] và In" at bounding box center [914, 475] width 114 height 19
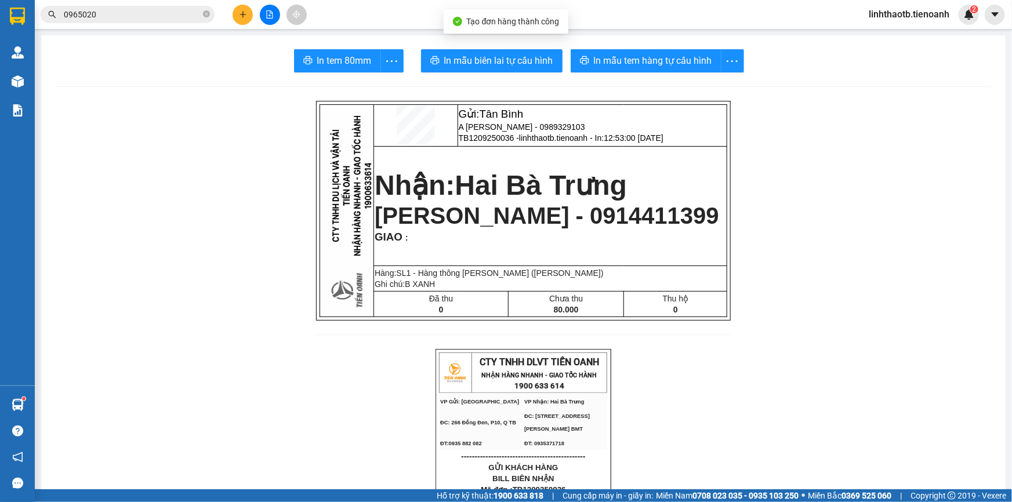
click at [509, 69] on button "In mẫu biên lai tự cấu hình" at bounding box center [492, 60] width 142 height 23
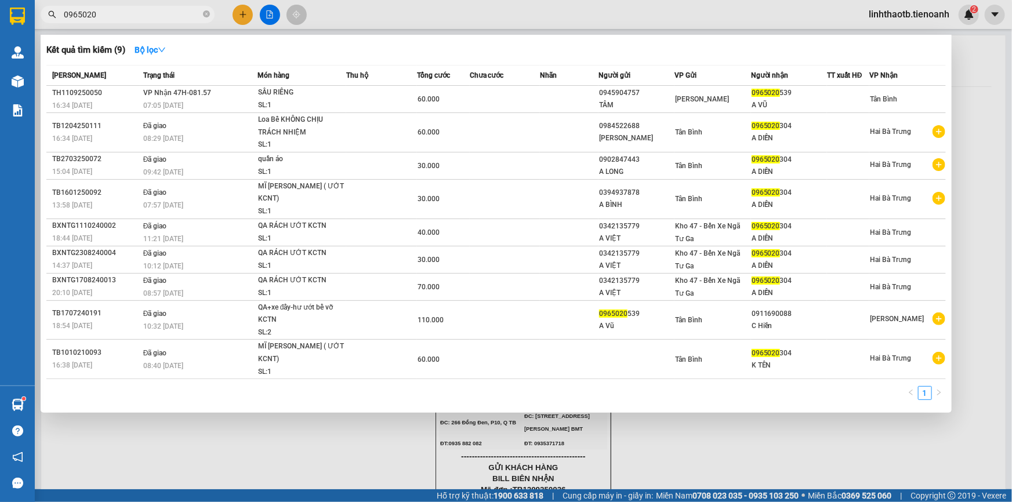
click at [161, 21] on span "0965020" at bounding box center [128, 14] width 174 height 17
click at [162, 17] on input "0965020" at bounding box center [132, 14] width 137 height 13
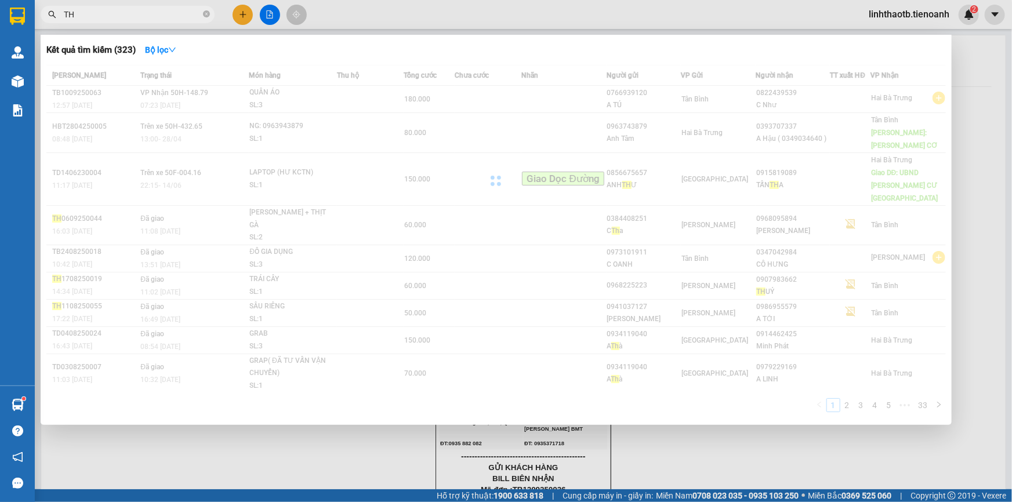
type input "T"
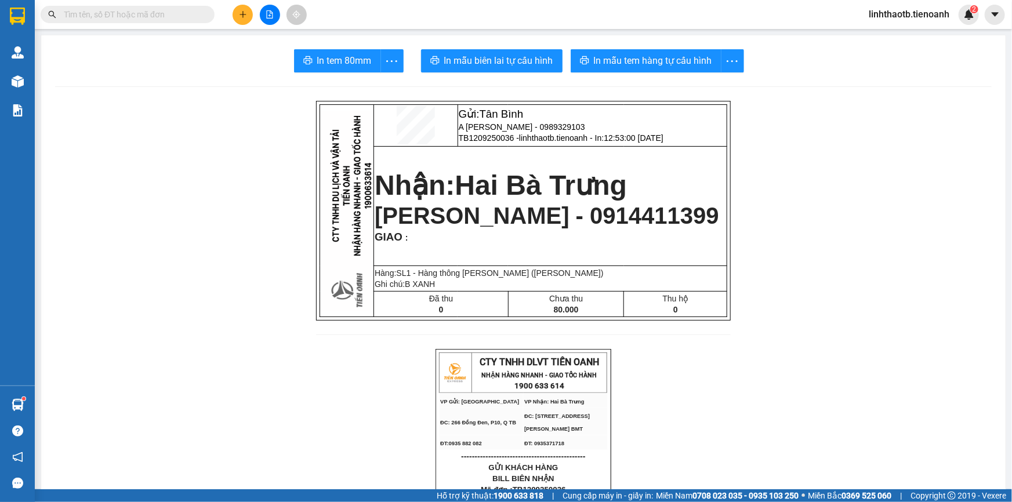
click at [174, 23] on span at bounding box center [128, 14] width 174 height 17
click at [179, 21] on span at bounding box center [128, 14] width 174 height 17
click at [187, 10] on input "text" at bounding box center [132, 14] width 137 height 13
type input "T"
click at [238, 12] on button at bounding box center [243, 15] width 20 height 20
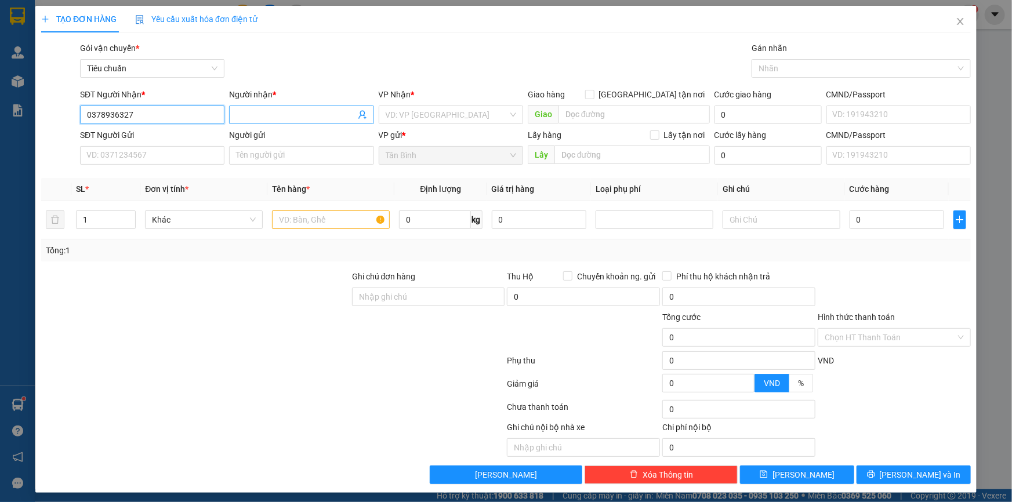
type input "0378936327"
click at [244, 113] on input "Người nhận *" at bounding box center [295, 114] width 119 height 13
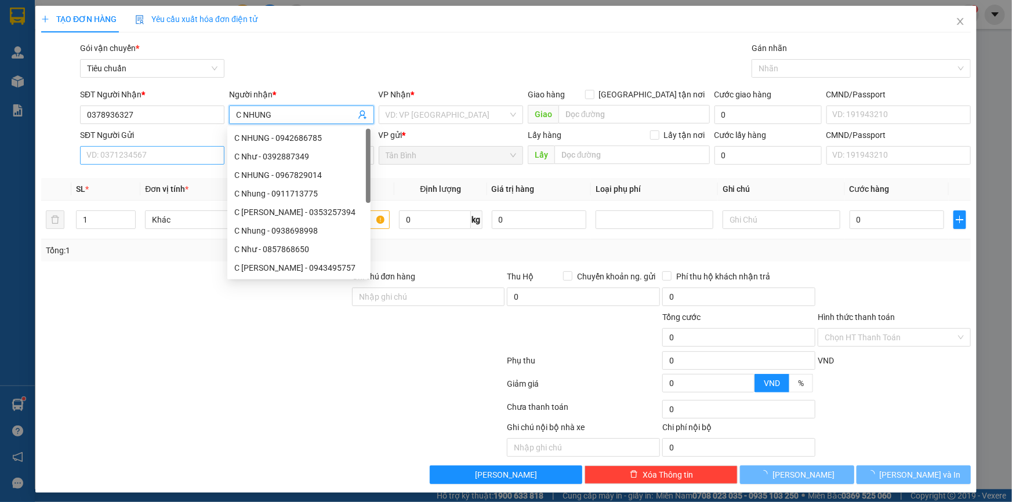
type input "C NHUNG"
click at [157, 155] on input "SĐT Người Gửi" at bounding box center [152, 155] width 144 height 19
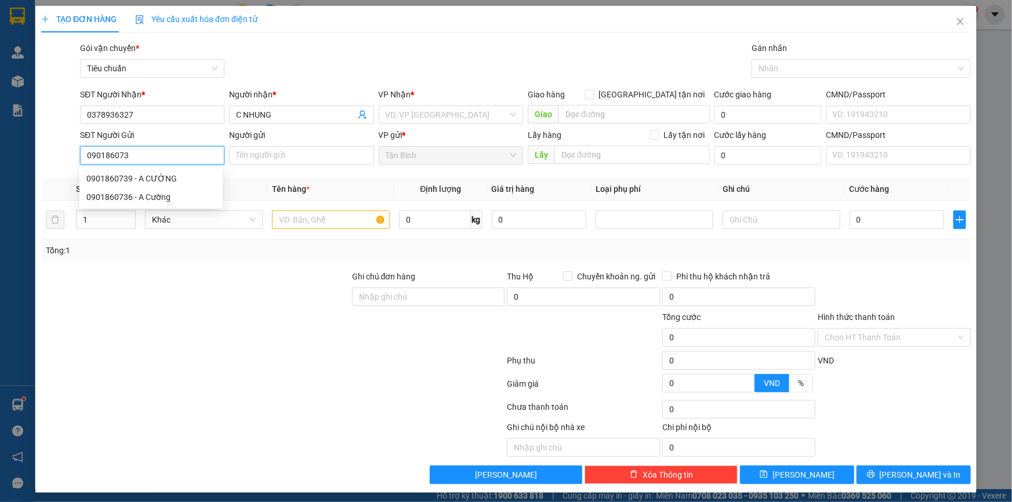
type input "0901860736"
click at [162, 178] on div "0901860736 - A Cường" at bounding box center [150, 178] width 129 height 13
type input "A Cường"
type input "30.000"
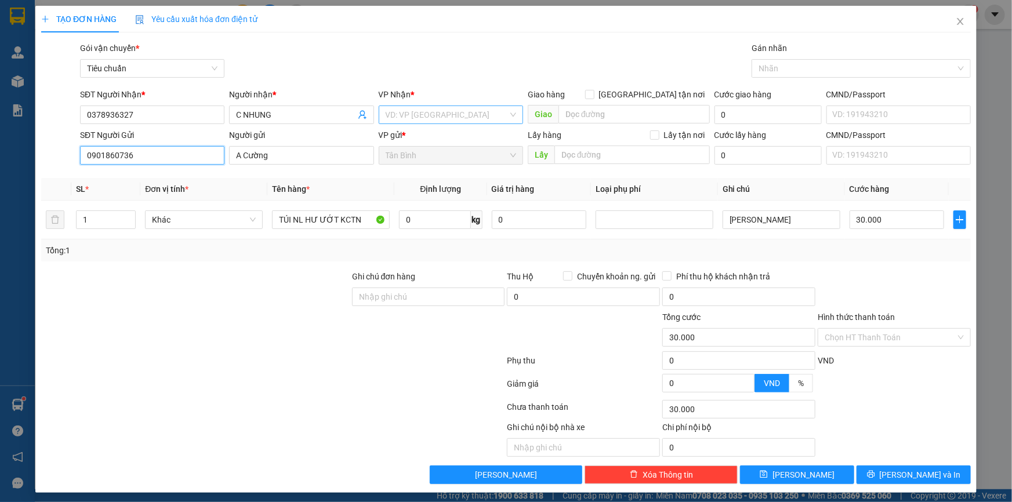
type input "0901860736"
click at [443, 111] on input "search" at bounding box center [447, 114] width 122 height 17
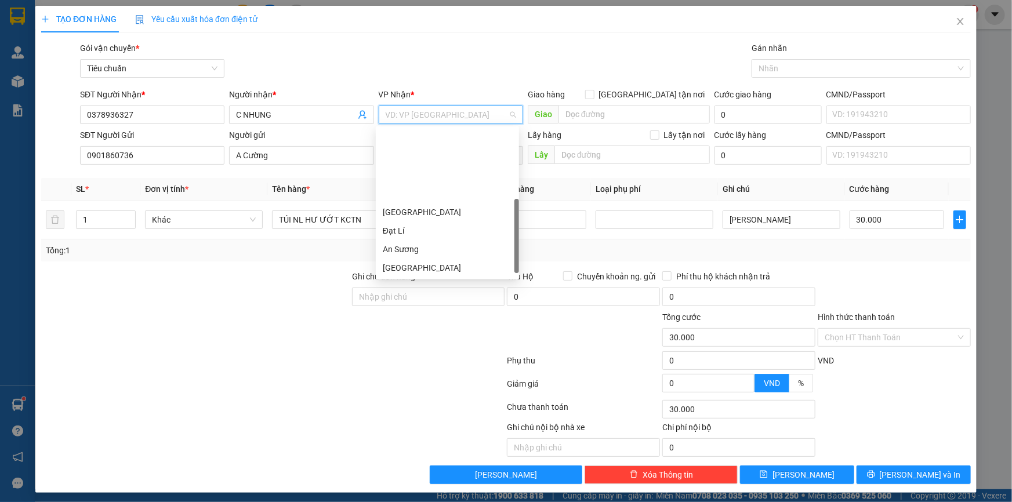
click at [434, 280] on div "Hai Bà Trưng" at bounding box center [447, 286] width 129 height 13
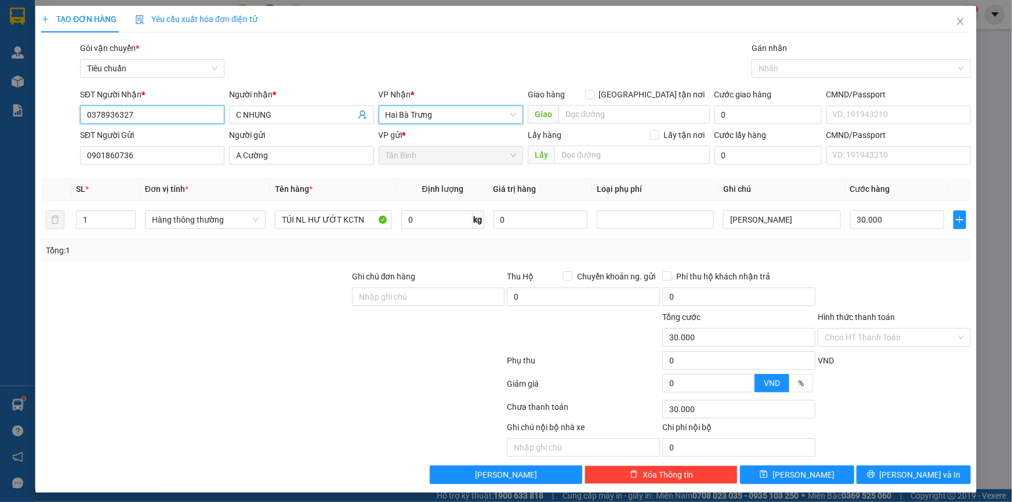
click at [108, 114] on input "0378936327" at bounding box center [152, 115] width 144 height 19
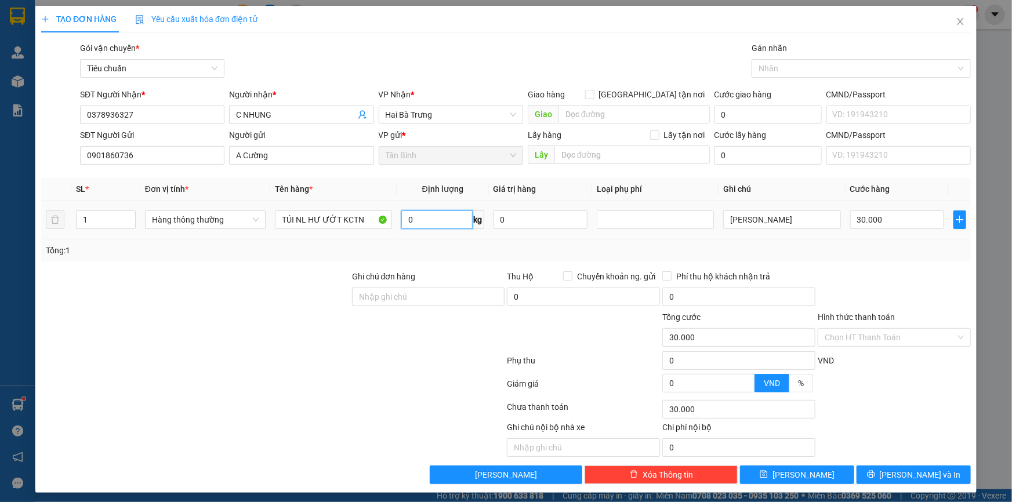
click at [435, 224] on input "0" at bounding box center [436, 220] width 71 height 19
type input "26"
click at [783, 223] on input "TẤM NÂU" at bounding box center [781, 220] width 117 height 19
type input "65.000"
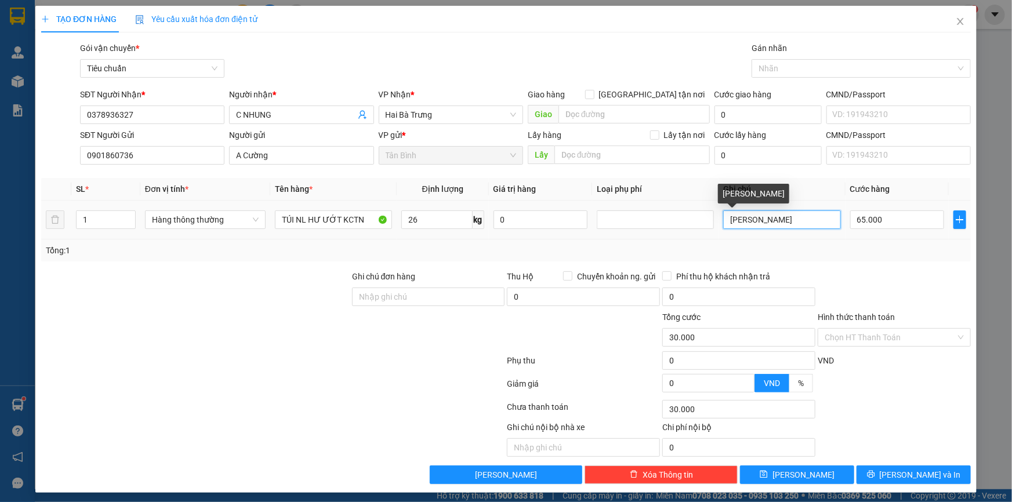
type input "65.000"
click at [783, 223] on input "TẤM NÂU" at bounding box center [781, 220] width 117 height 19
type input "TH CHỮ XANH BK CAM"
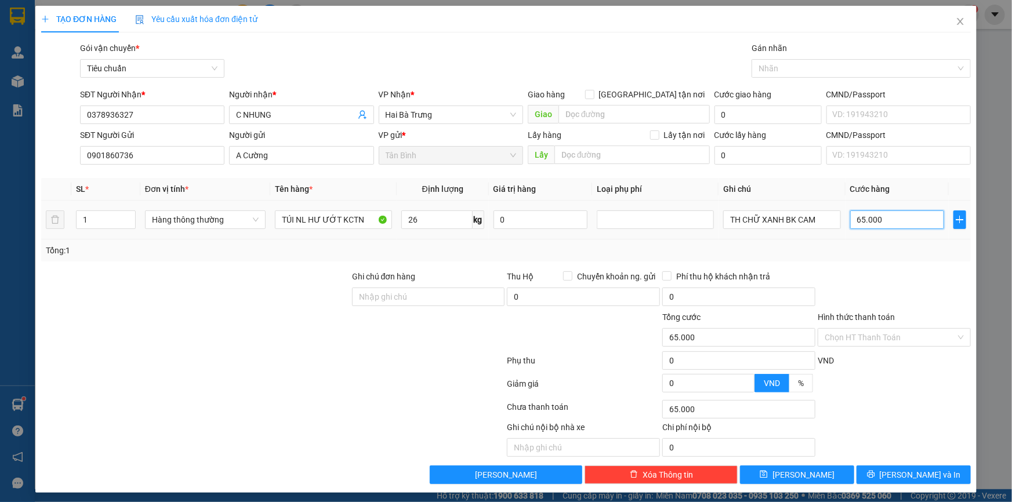
click at [870, 222] on input "65.000" at bounding box center [898, 220] width 95 height 19
type input "7"
type input "70"
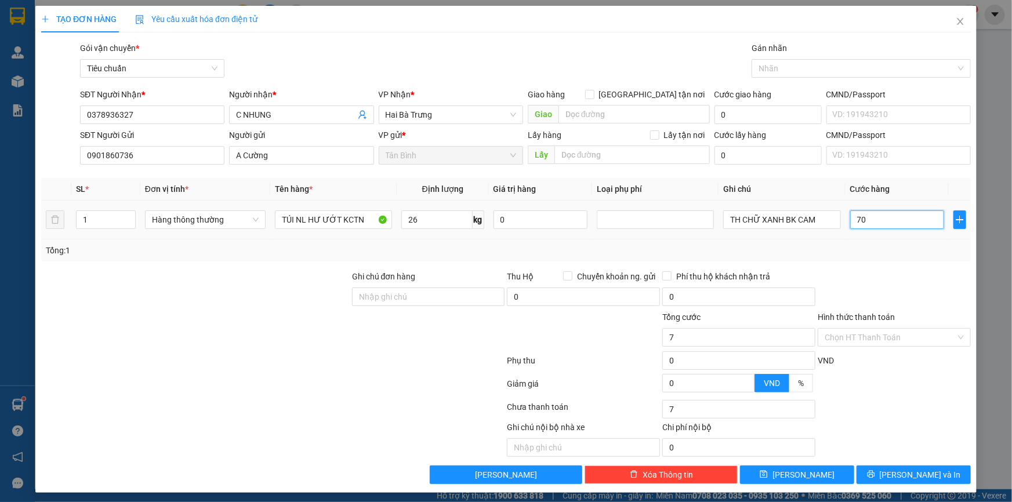
type input "70"
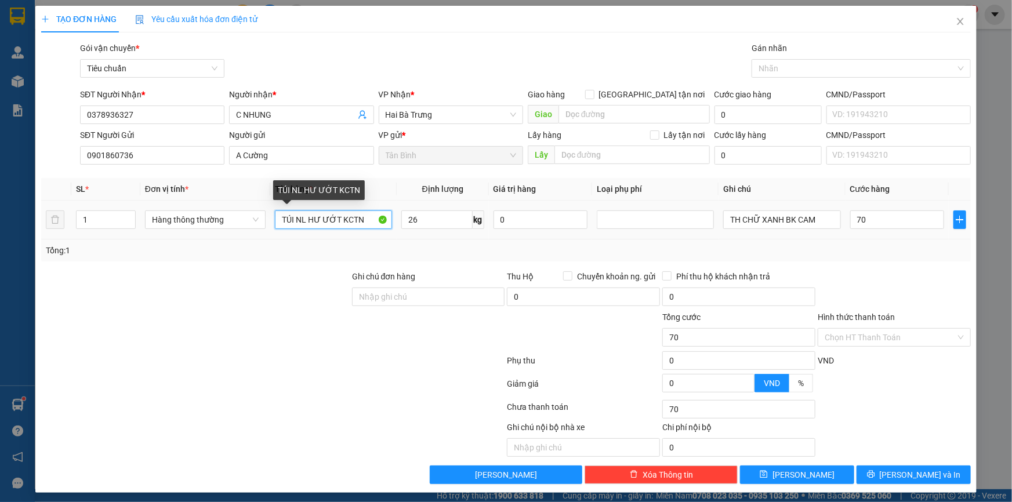
type input "70.000"
click at [341, 223] on input "TÚI NL HƯ ƯỚT KCTN" at bounding box center [333, 220] width 117 height 19
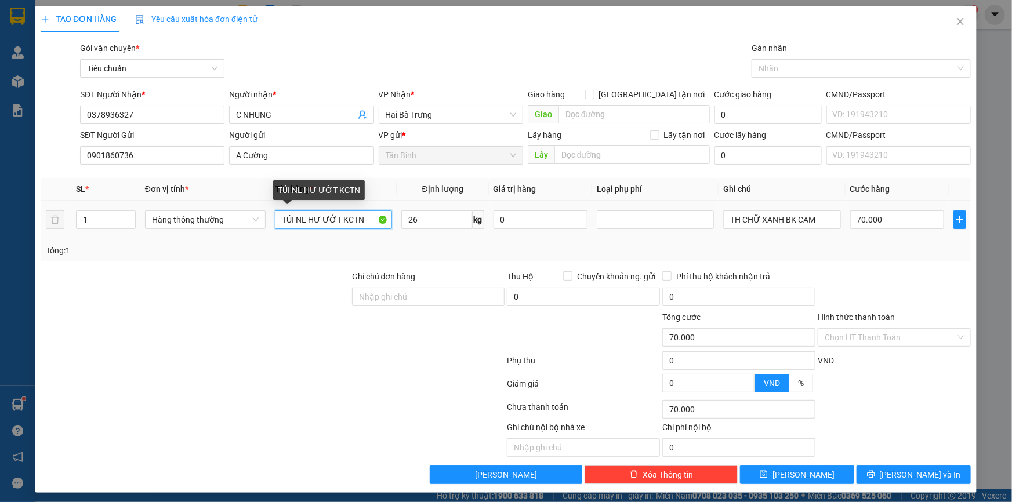
click at [341, 223] on input "TÚI NL HƯ ƯỚT KCTN" at bounding box center [333, 220] width 117 height 19
type input "NƯỚC RỬA RAU ĐÃ TƯ"
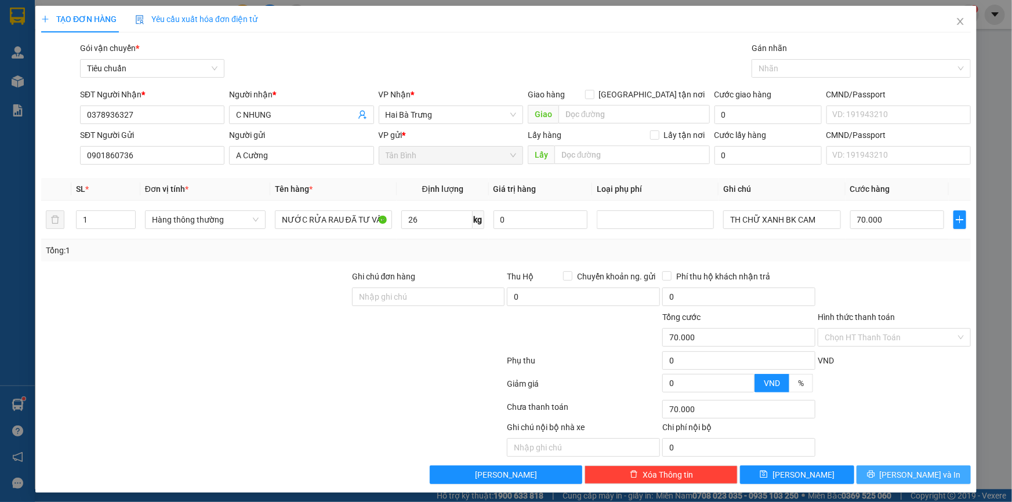
drag, startPoint x: 891, startPoint y: 467, endPoint x: 886, endPoint y: 461, distance: 7.6
click at [891, 468] on button "[PERSON_NAME] và In" at bounding box center [914, 475] width 114 height 19
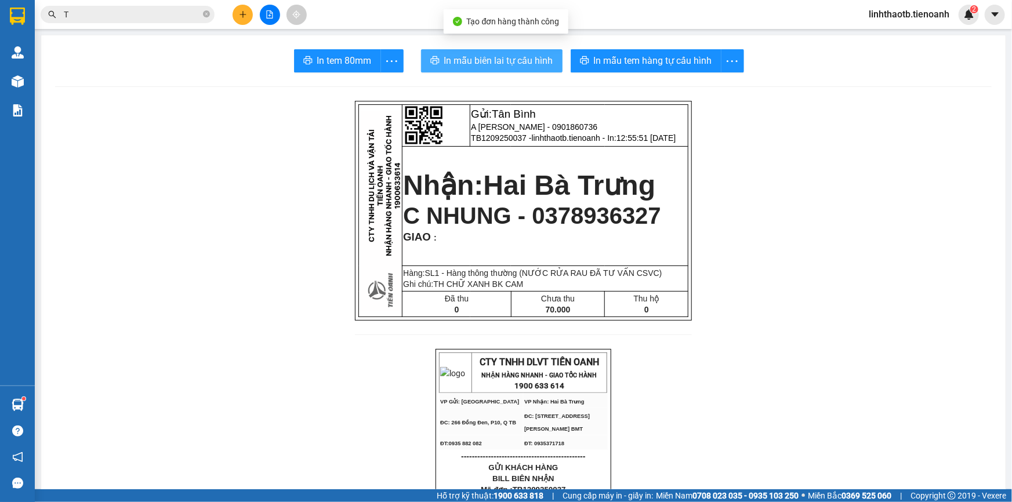
click at [514, 68] on button "In mẫu biên lai tự cấu hình" at bounding box center [492, 60] width 142 height 23
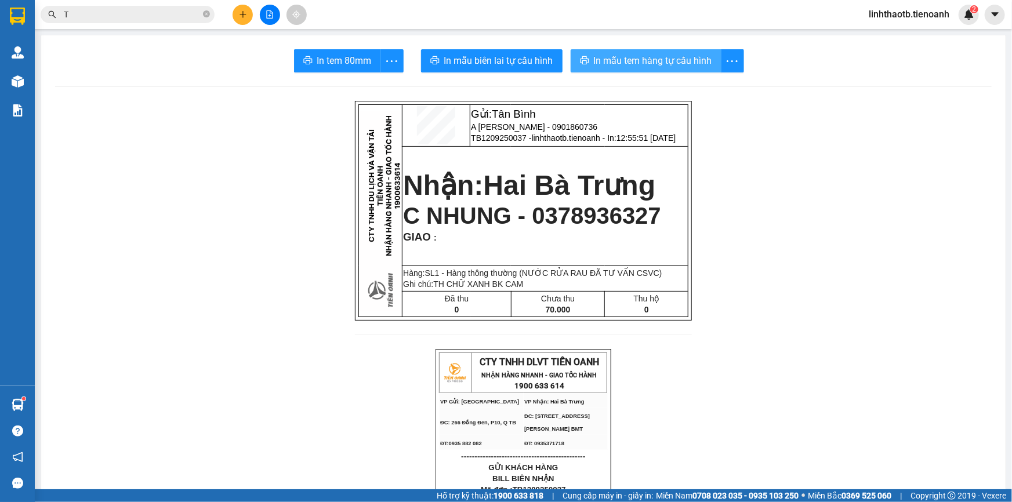
click at [653, 63] on span "In mẫu tem hàng tự cấu hình" at bounding box center [653, 60] width 118 height 15
click at [206, 16] on icon "close-circle" at bounding box center [206, 13] width 7 height 7
click at [241, 10] on icon "plus" at bounding box center [243, 14] width 8 height 8
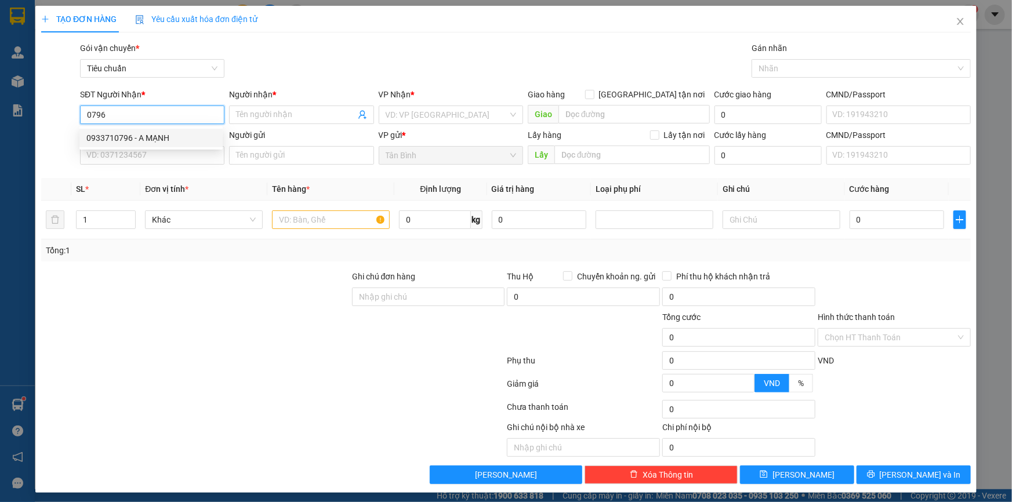
click at [188, 146] on div "0933710796 - A MẠNH" at bounding box center [150, 138] width 143 height 19
type input "0933710796"
type input "A MẠNH"
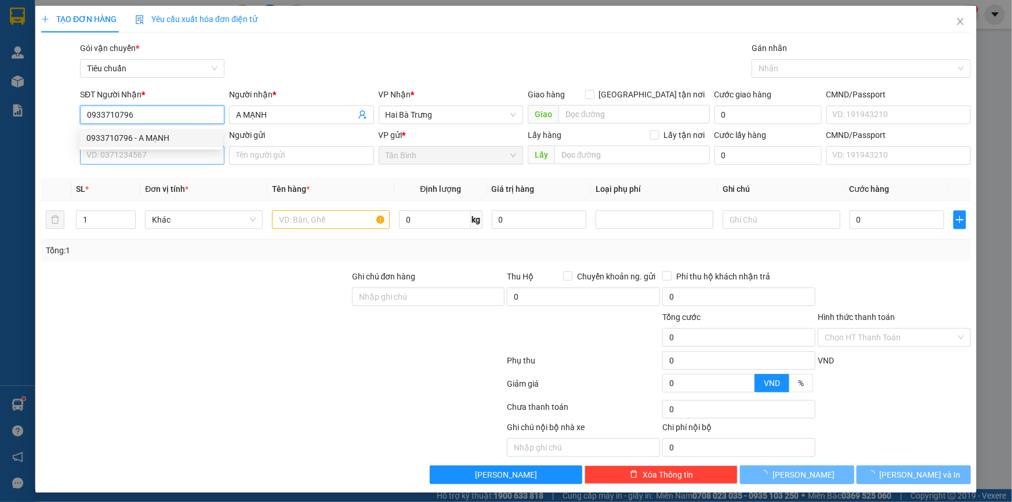
type input "140.000"
type input "0933710796"
click at [188, 155] on input "SĐT Người Gửi" at bounding box center [152, 155] width 144 height 19
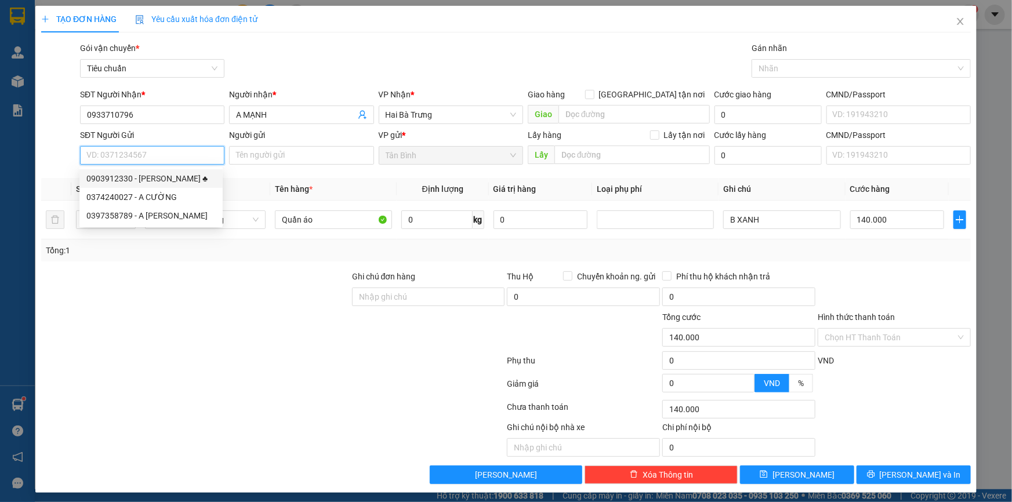
click at [197, 184] on div "0903912330 - Chú Bình ♣" at bounding box center [150, 178] width 129 height 13
type input "0903912330"
type input "Chú Bình ♣"
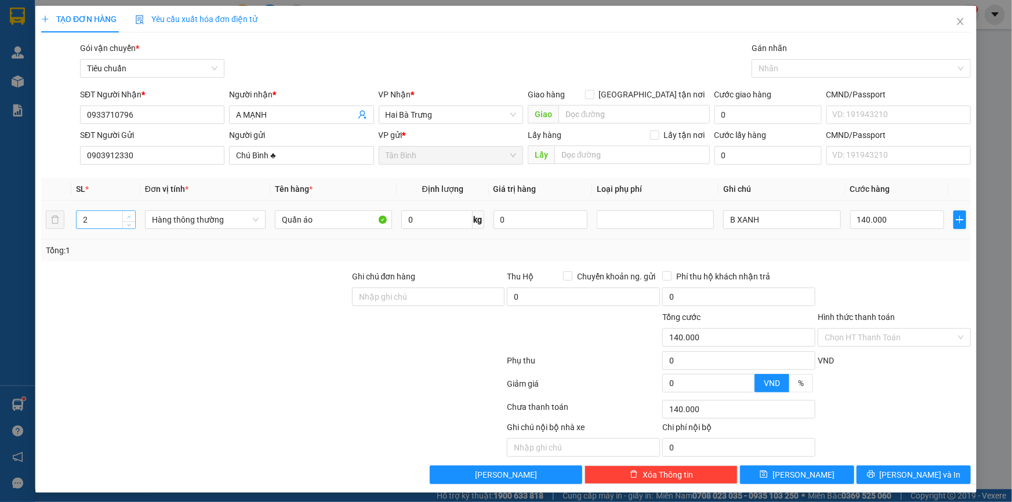
click at [129, 216] on icon "up" at bounding box center [129, 217] width 4 height 4
type input "3"
click at [129, 216] on icon "up" at bounding box center [129, 217] width 4 height 4
click at [194, 225] on span "Hàng thông thường" at bounding box center [205, 219] width 107 height 17
type input "0"
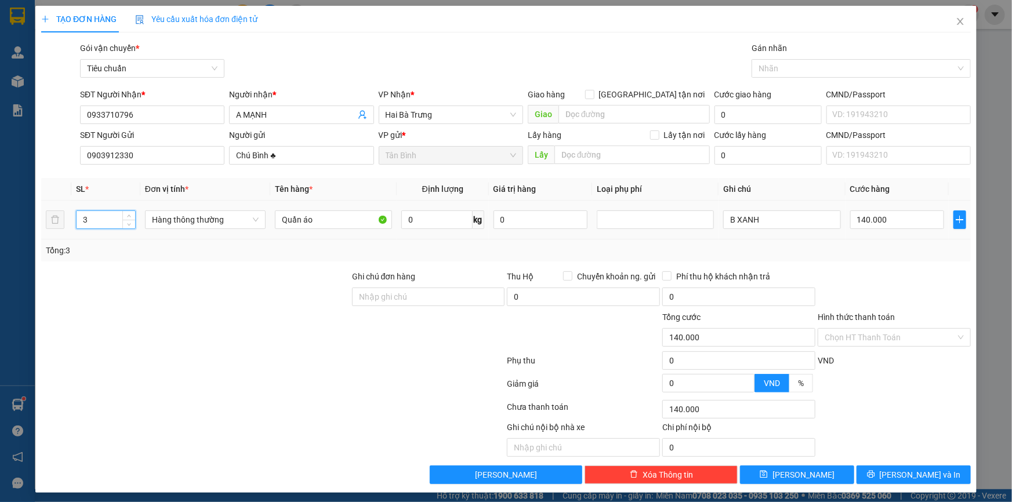
type input "0"
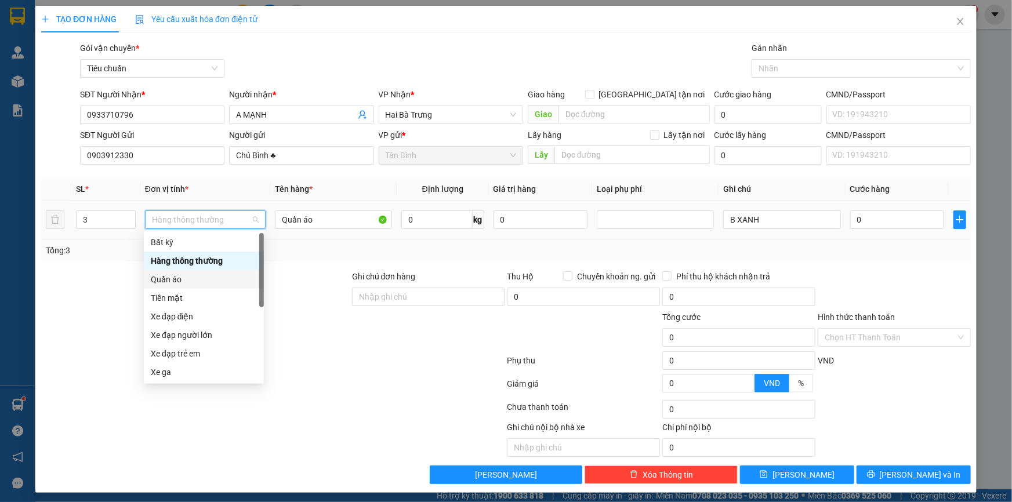
click at [197, 274] on div "Quần áo" at bounding box center [204, 279] width 106 height 13
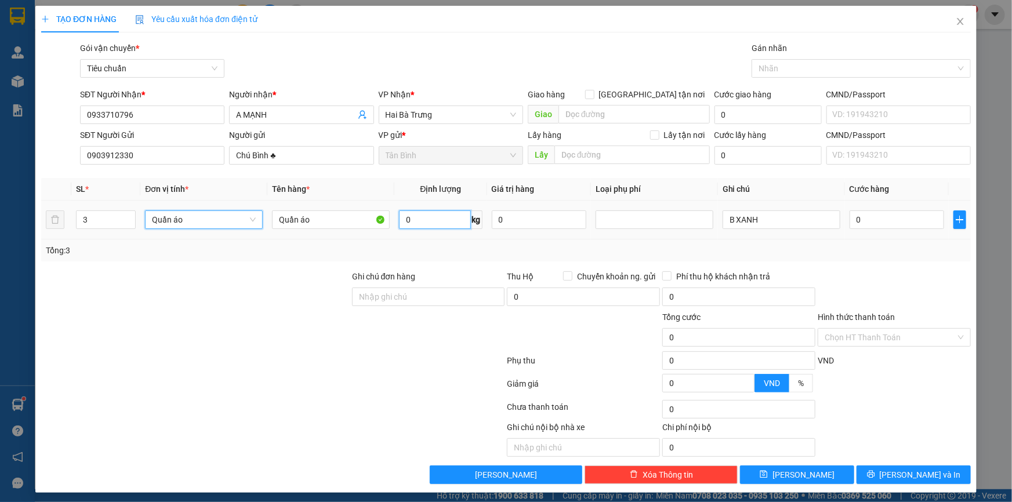
click at [424, 216] on input "0" at bounding box center [434, 220] width 71 height 19
click at [128, 223] on icon "down" at bounding box center [130, 224] width 4 height 4
type input "1"
click at [128, 223] on icon "down" at bounding box center [130, 224] width 4 height 4
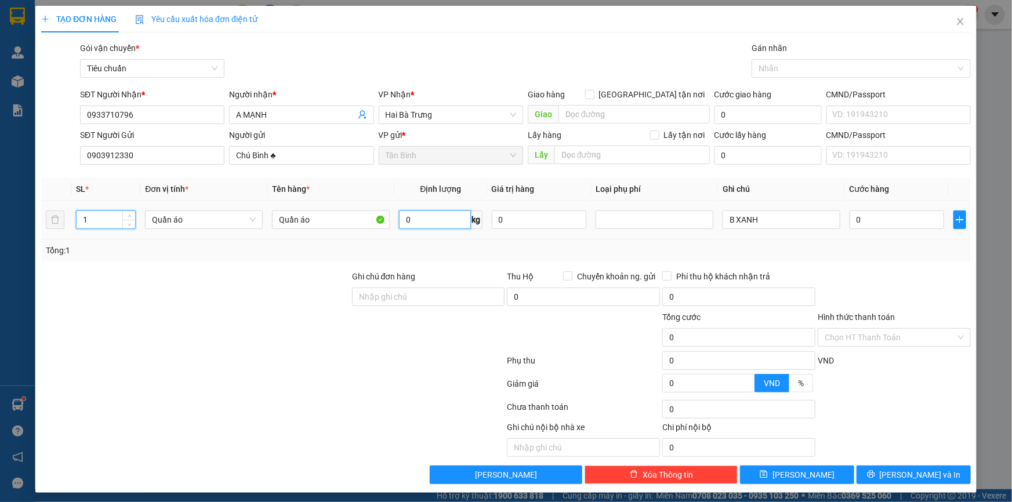
click at [404, 221] on input "0" at bounding box center [434, 220] width 71 height 19
type input "73"
click at [413, 236] on td "73 kg" at bounding box center [441, 220] width 92 height 39
type input "164.000"
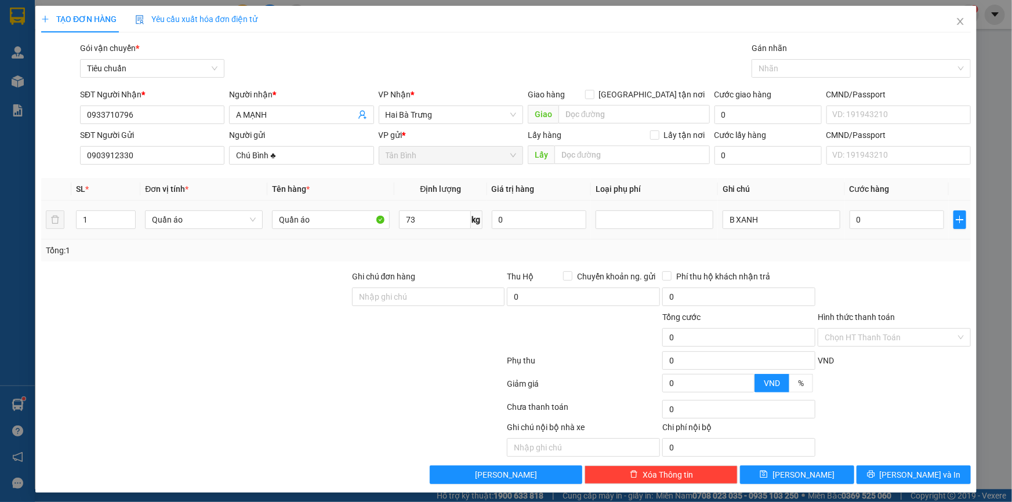
type input "164.000"
click at [863, 228] on input "164.000" at bounding box center [897, 220] width 95 height 19
type input "1"
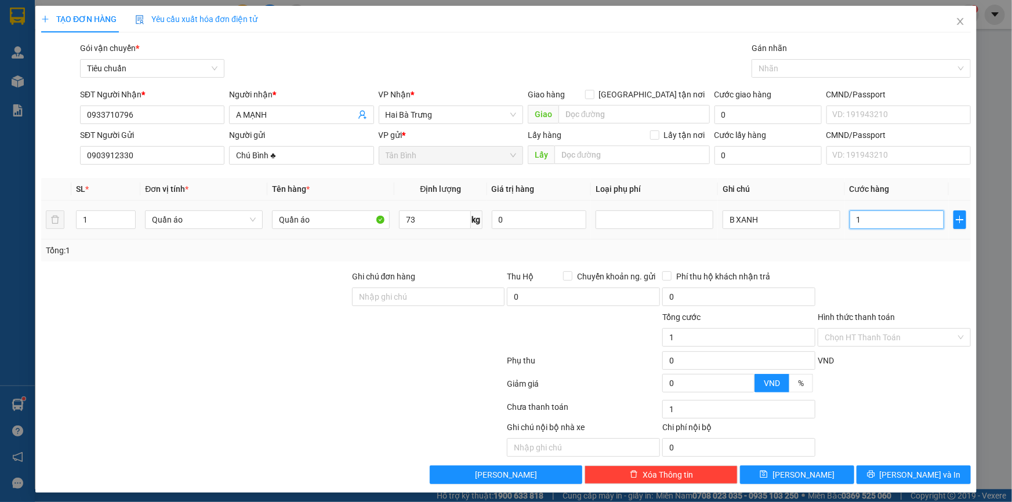
type input "17"
click at [863, 241] on div "Tổng: 1" at bounding box center [506, 251] width 930 height 22
click at [928, 480] on span "[PERSON_NAME] và In" at bounding box center [920, 475] width 81 height 13
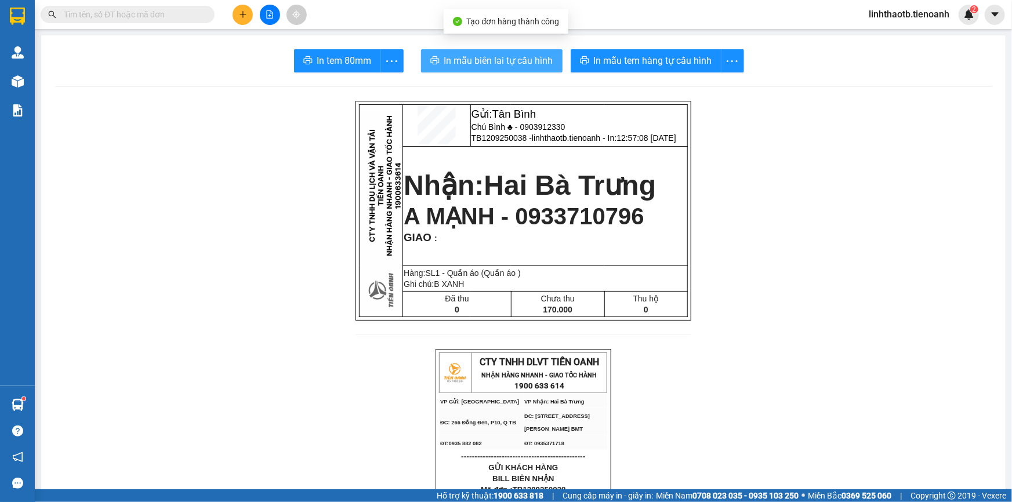
click at [468, 67] on span "In mẫu biên lai tự cấu hình" at bounding box center [498, 60] width 109 height 15
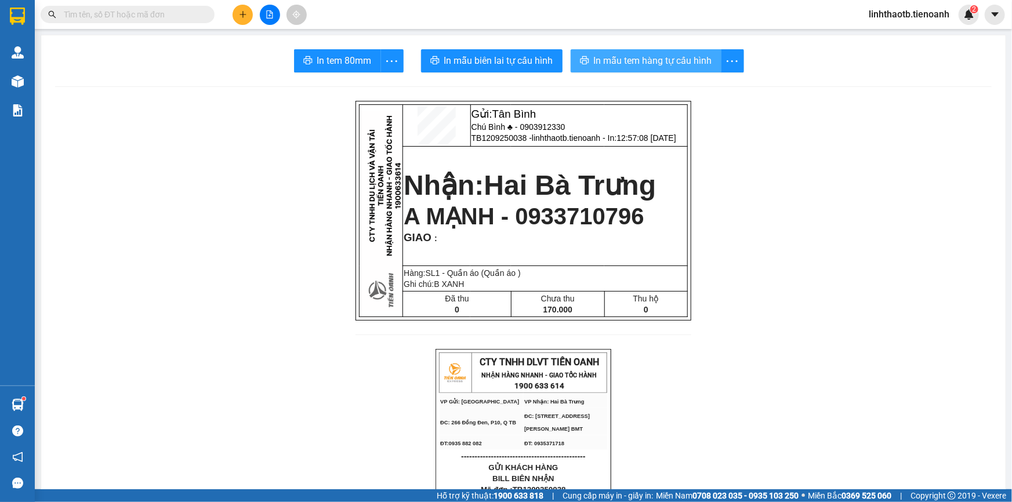
click at [664, 58] on span "In mẫu tem hàng tự cấu hình" at bounding box center [653, 60] width 118 height 15
click at [239, 9] on button at bounding box center [243, 15] width 20 height 20
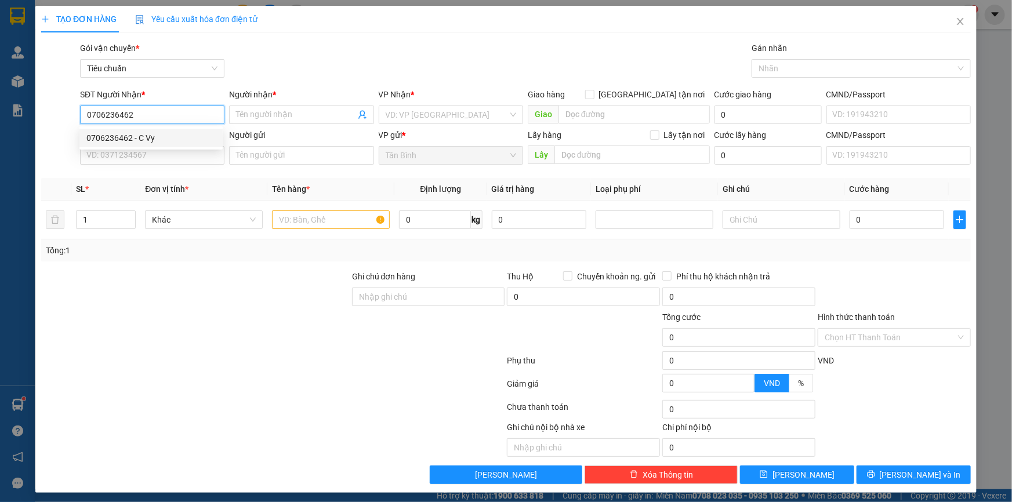
click at [176, 137] on div "0706236462 - C Vy" at bounding box center [150, 138] width 129 height 13
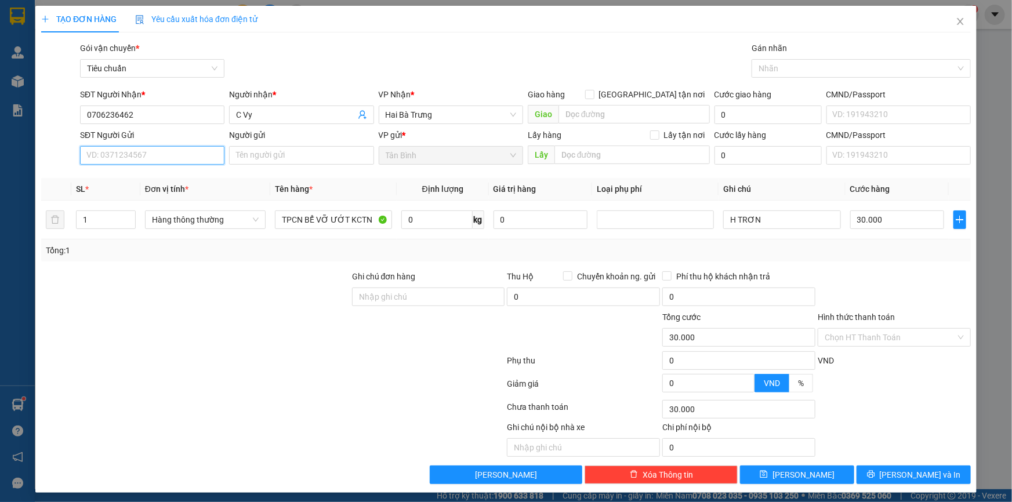
click at [180, 149] on input "SĐT Người Gửi" at bounding box center [152, 155] width 144 height 19
drag, startPoint x: 180, startPoint y: 174, endPoint x: 233, endPoint y: 201, distance: 59.4
click at [180, 174] on div "0937434282 - VÂN" at bounding box center [150, 178] width 129 height 13
click at [294, 209] on div "TPCN BỂ VỠ ƯỚT KCTN" at bounding box center [333, 219] width 117 height 23
click at [297, 214] on input "TPCN BỂ VỠ ƯỚT KCTN" at bounding box center [333, 220] width 117 height 19
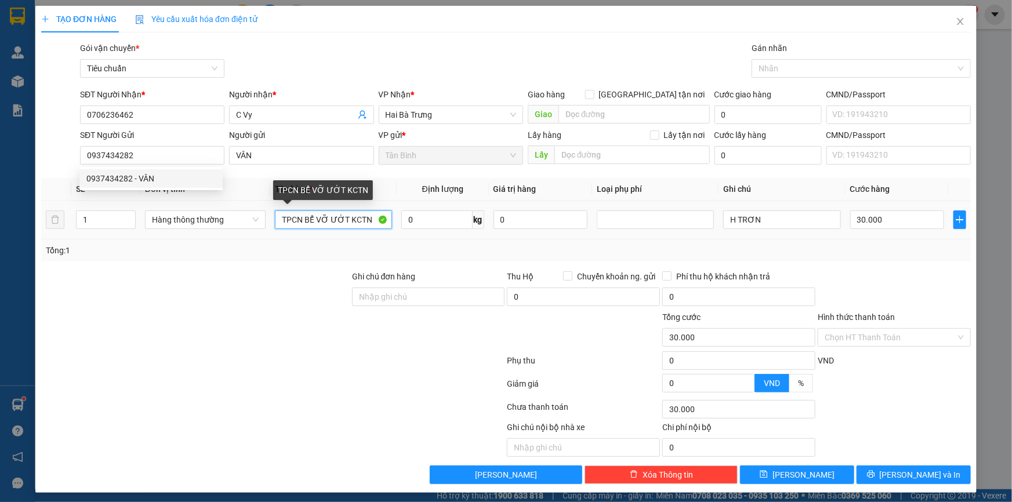
click at [297, 214] on input "TPCN BỂ VỠ ƯỚT KCTN" at bounding box center [333, 220] width 117 height 19
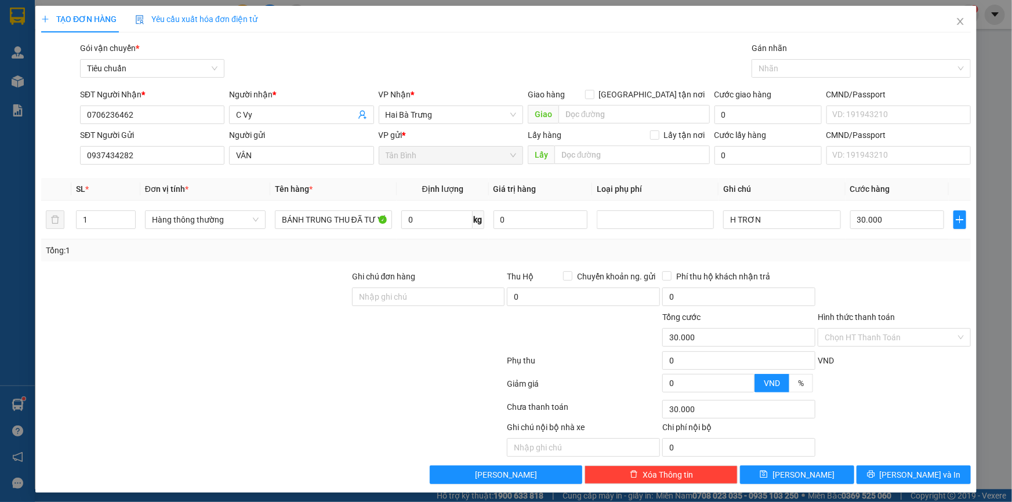
click at [862, 265] on div "Transit Pickup Surcharge Ids Transit Deliver Surcharge Ids Transit Deliver Surc…" at bounding box center [506, 263] width 930 height 443
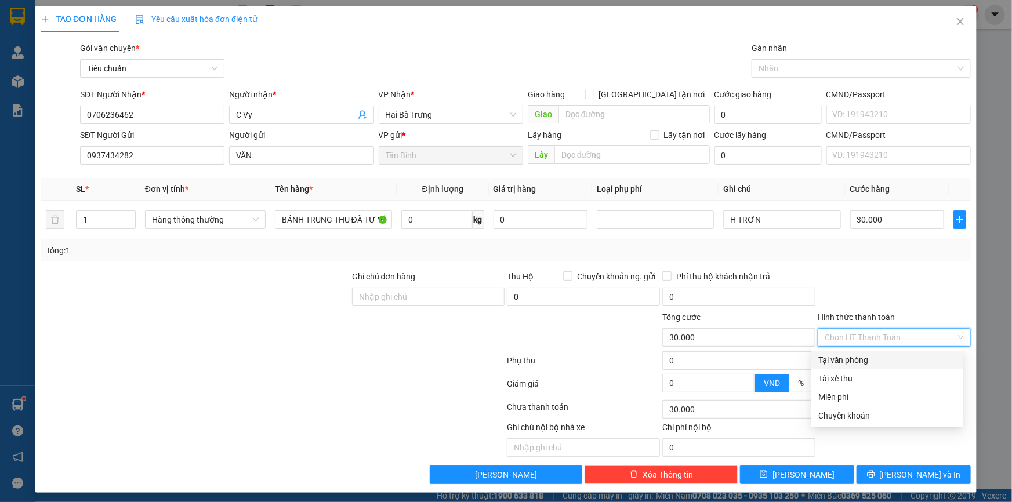
click at [907, 342] on input "Hình thức thanh toán" at bounding box center [890, 337] width 131 height 17
click at [906, 357] on div "Tại văn phòng" at bounding box center [888, 360] width 138 height 13
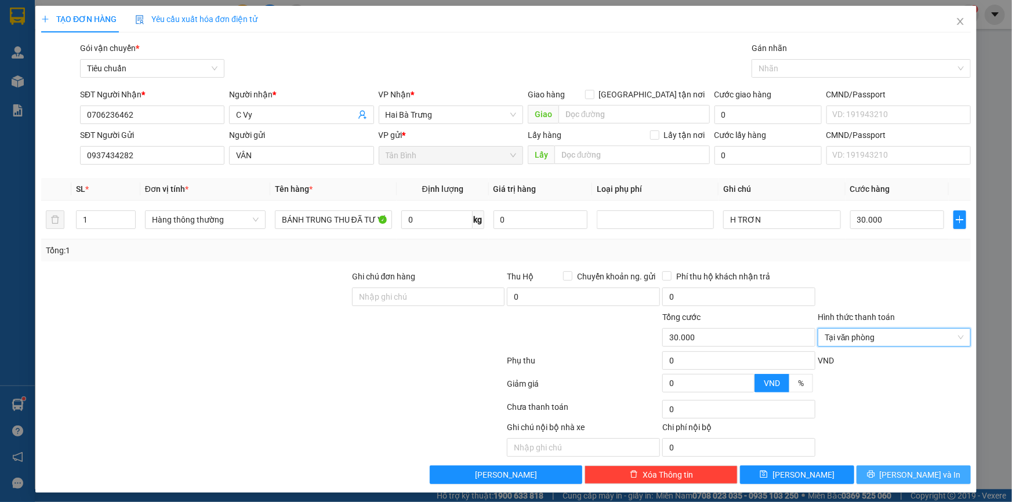
click at [935, 475] on button "[PERSON_NAME] và In" at bounding box center [914, 475] width 114 height 19
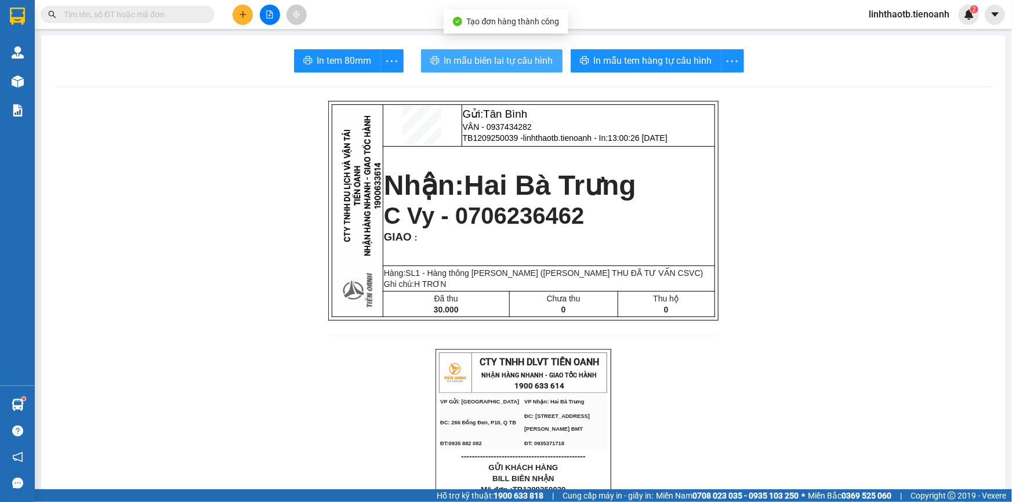
click at [518, 56] on span "In mẫu biên lai tự cấu hình" at bounding box center [498, 60] width 109 height 15
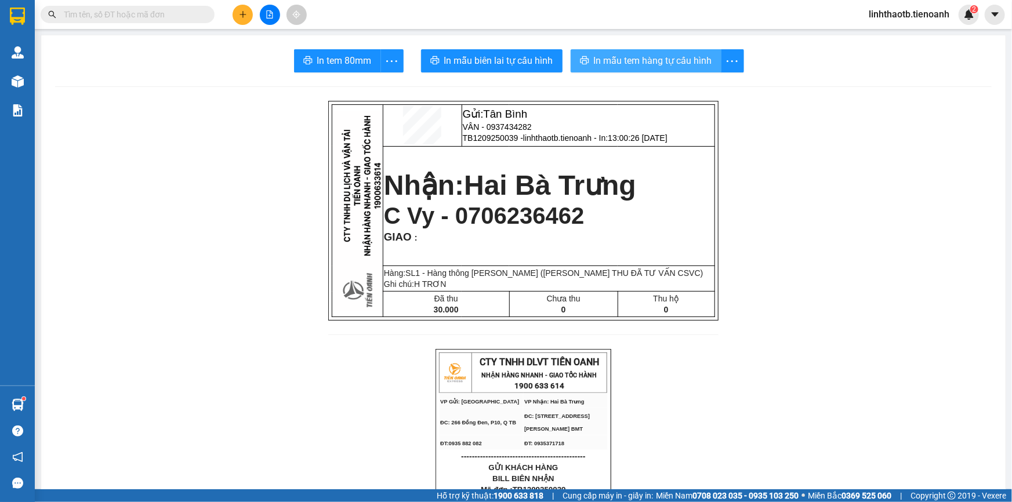
click at [687, 54] on span "In mẫu tem hàng tự cấu hình" at bounding box center [653, 60] width 118 height 15
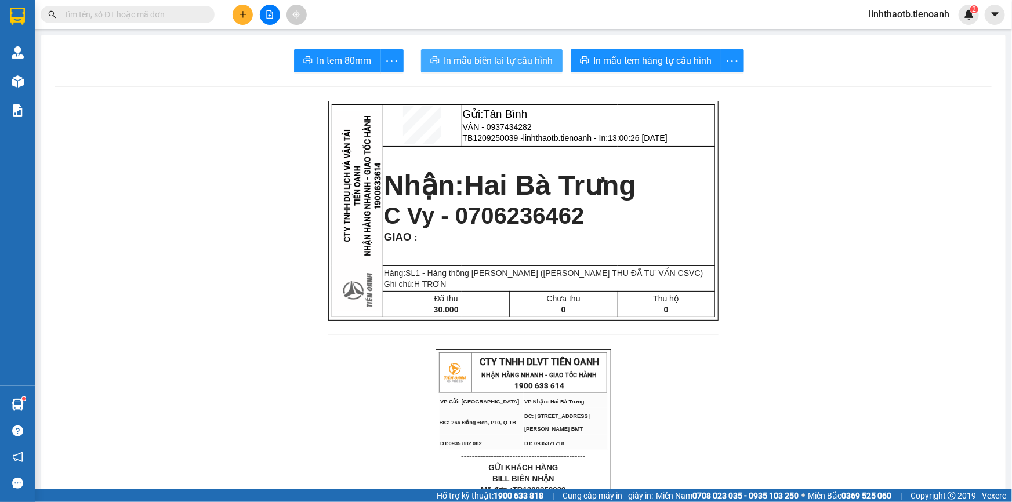
click at [509, 52] on button "In mẫu biên lai tự cấu hình" at bounding box center [492, 60] width 142 height 23
click at [153, 14] on input "text" at bounding box center [132, 14] width 137 height 13
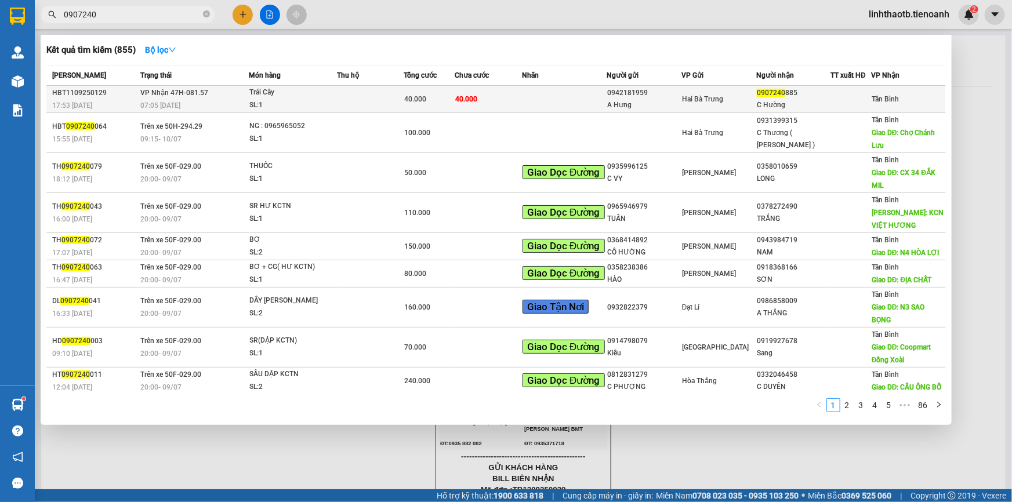
click at [213, 97] on td "VP Nhận 47H-081.57 07:05 - 12/09" at bounding box center [192, 99] width 111 height 27
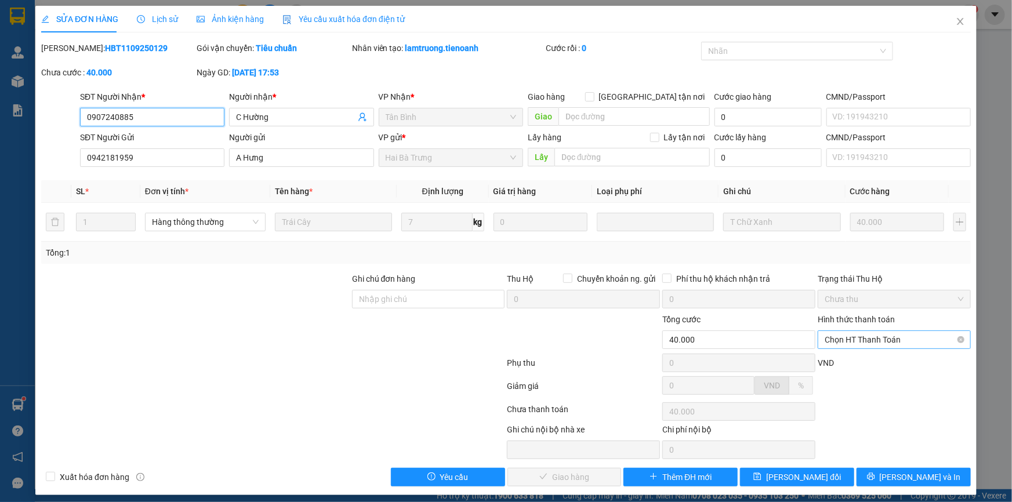
click at [872, 338] on span "Chọn HT Thanh Toán" at bounding box center [894, 339] width 139 height 17
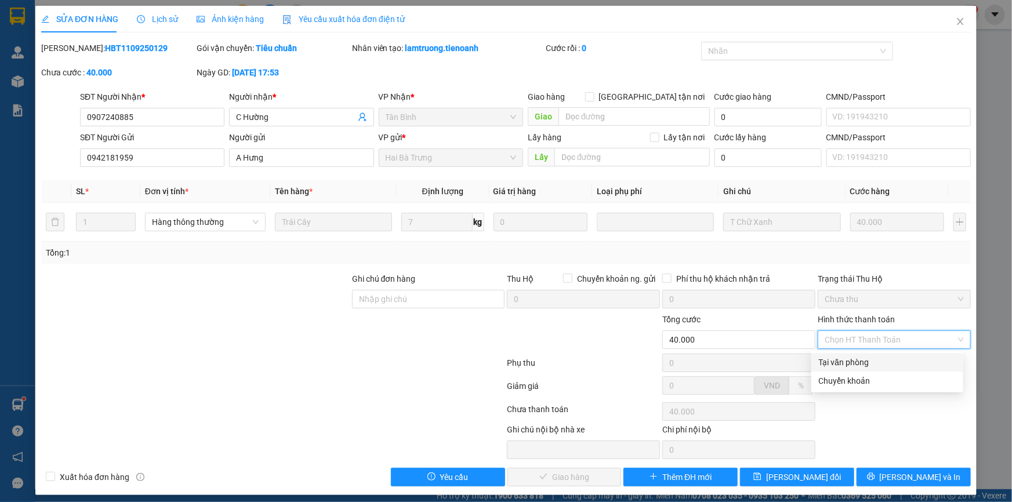
click at [875, 362] on div "Tại văn phòng" at bounding box center [888, 362] width 138 height 13
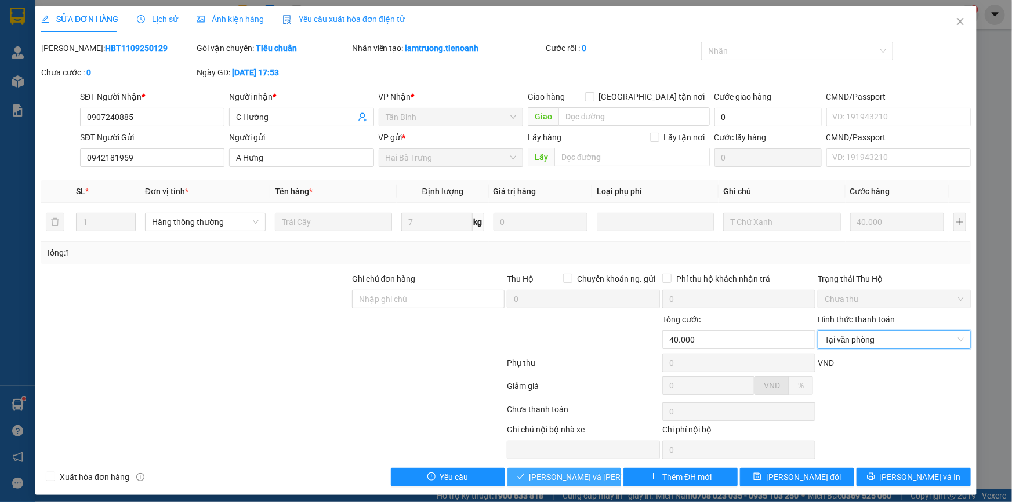
click at [571, 475] on span "[PERSON_NAME] và Giao hàng" at bounding box center [608, 477] width 157 height 13
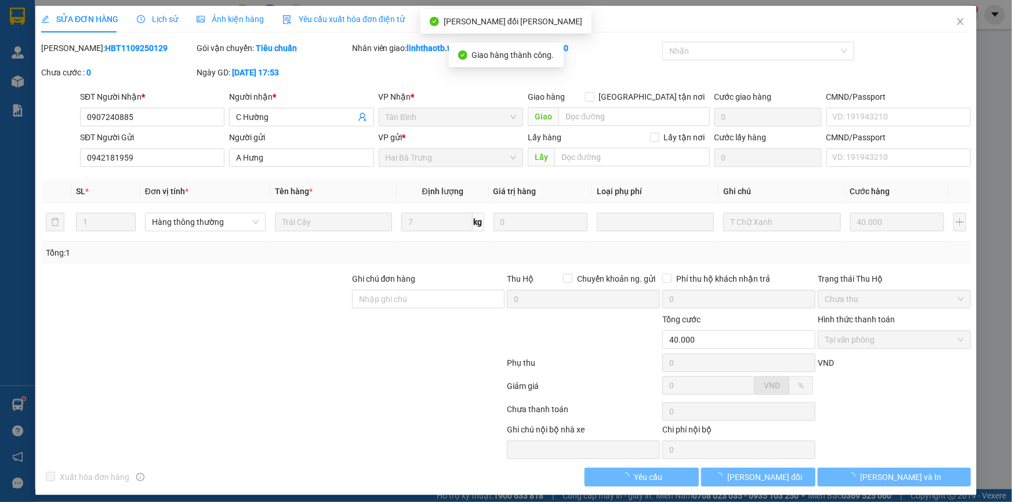
click at [883, 479] on span "[PERSON_NAME] và In" at bounding box center [900, 477] width 81 height 13
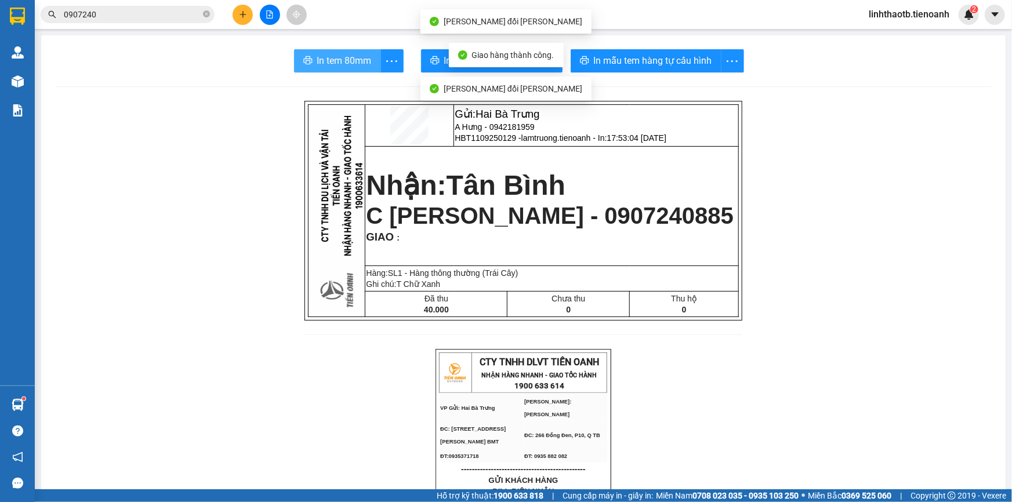
click at [354, 69] on button "In tem 80mm" at bounding box center [337, 60] width 87 height 23
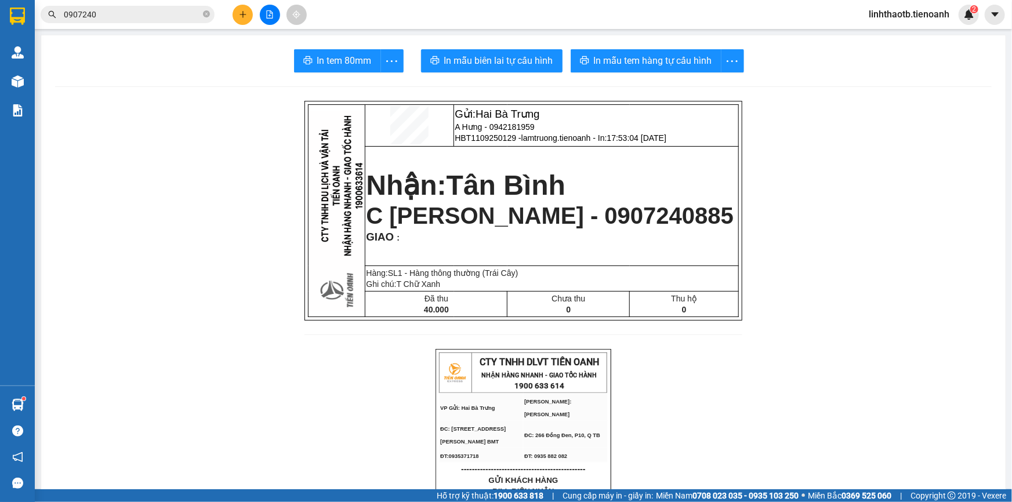
click at [183, 15] on input "0907240" at bounding box center [132, 14] width 137 height 13
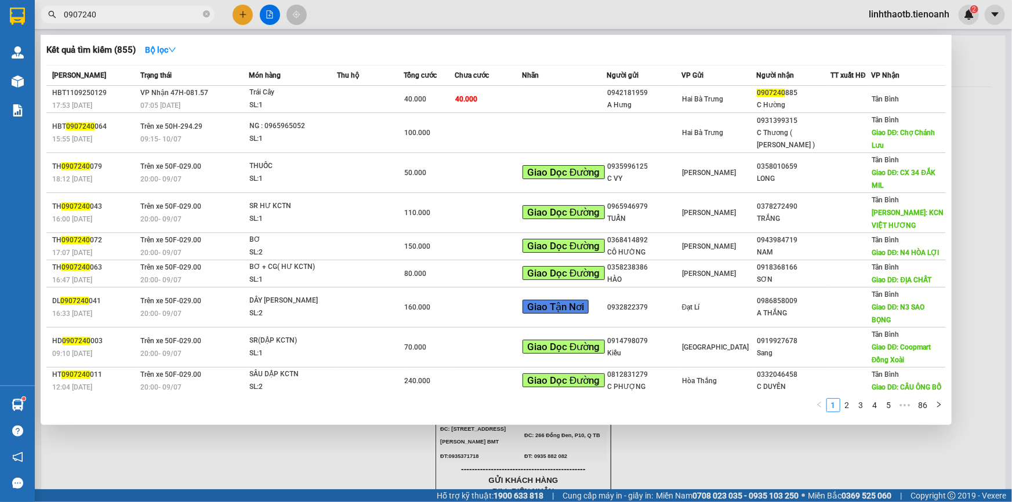
click at [183, 15] on input "0907240" at bounding box center [132, 14] width 137 height 13
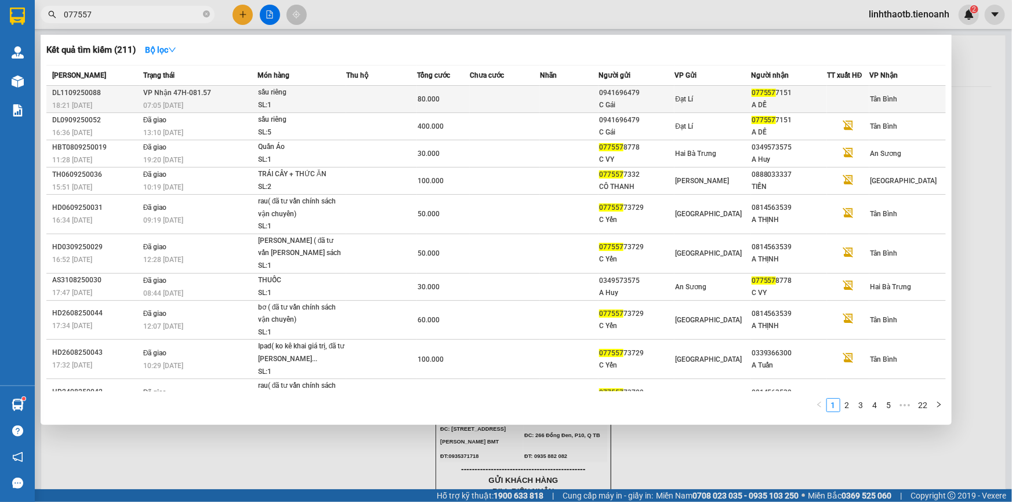
click at [368, 97] on td at bounding box center [381, 99] width 70 height 27
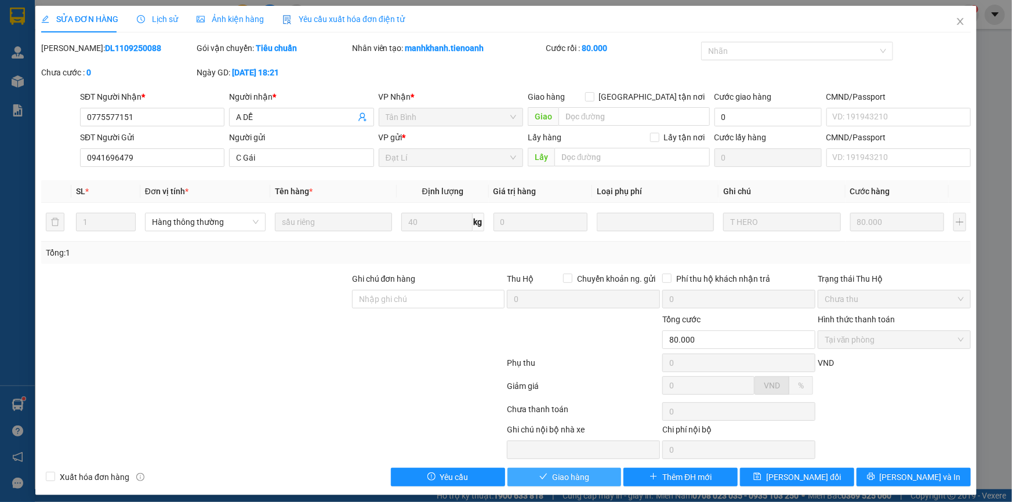
click at [598, 479] on button "Giao hàng" at bounding box center [565, 477] width 114 height 19
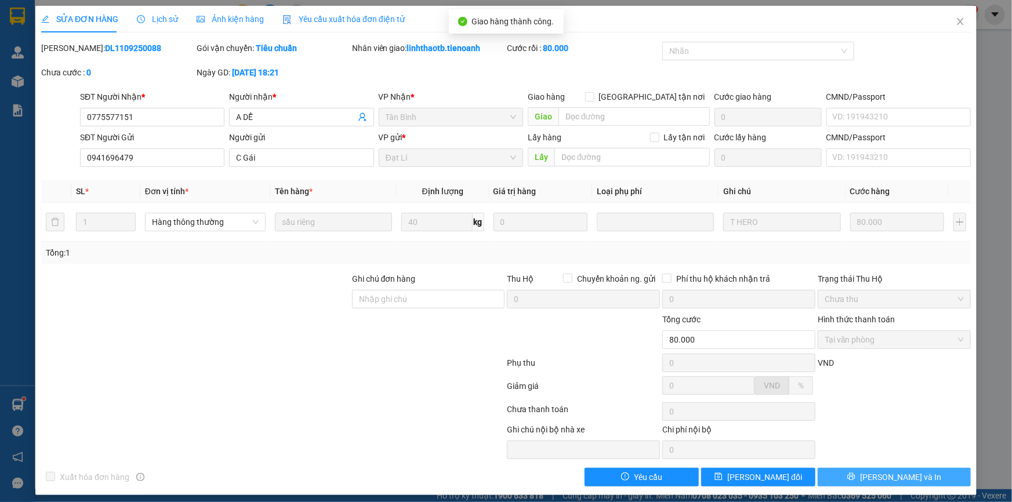
click at [915, 484] on button "[PERSON_NAME] và In" at bounding box center [894, 477] width 153 height 19
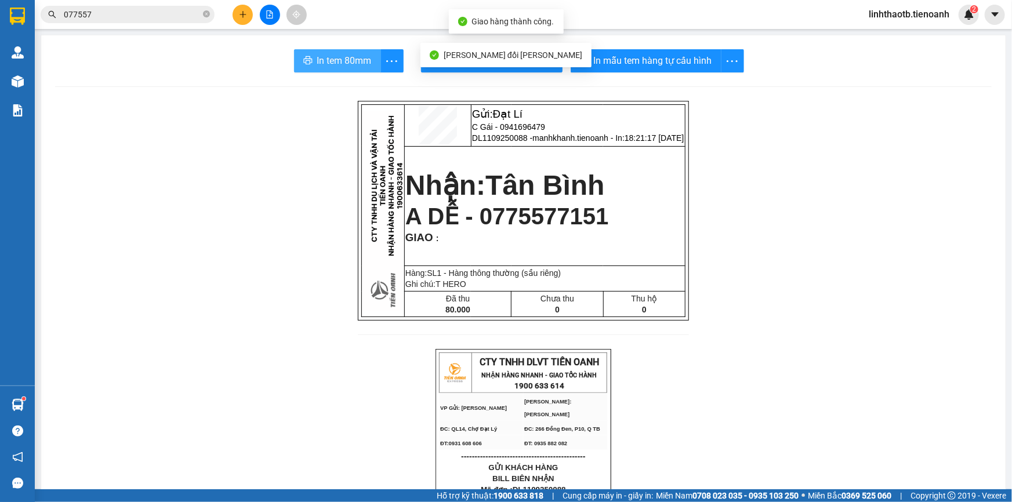
click at [363, 58] on span "In tem 80mm" at bounding box center [344, 60] width 55 height 15
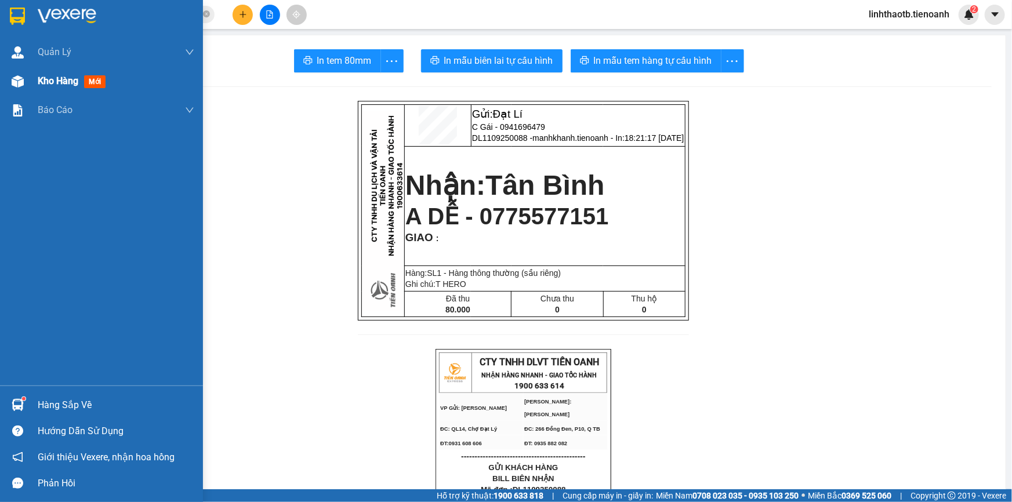
click at [75, 92] on div "Kho hàng mới" at bounding box center [116, 81] width 157 height 29
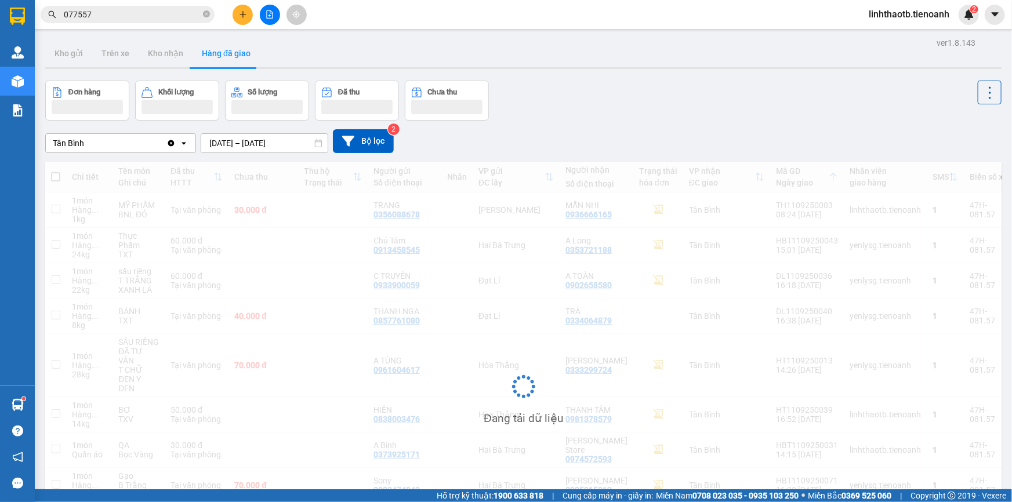
click at [102, 137] on div "Tân Bình" at bounding box center [106, 143] width 121 height 19
click at [522, 124] on div "Tân Bình Clear value open 10/09/2025 – 12/09/2025 Press the down arrow key to i…" at bounding box center [523, 141] width 957 height 41
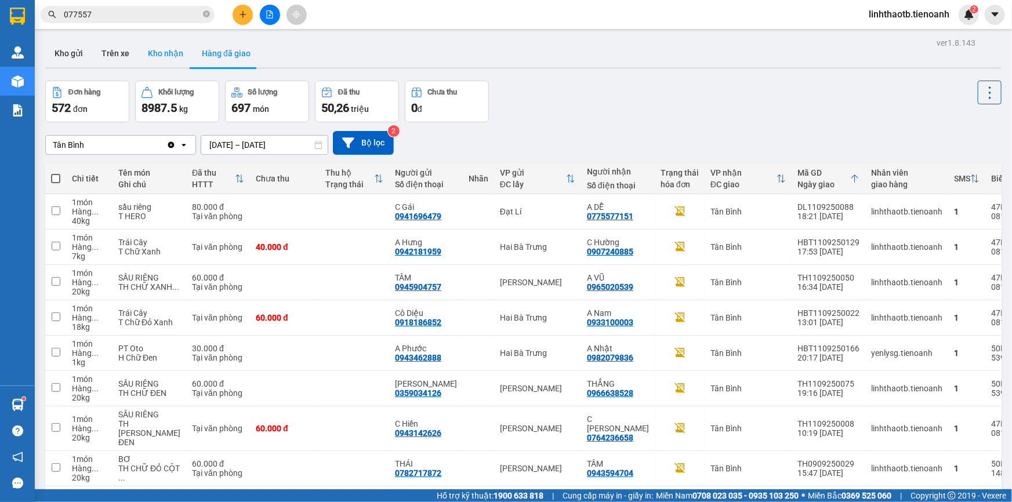
click at [162, 60] on button "Kho nhận" at bounding box center [166, 53] width 54 height 28
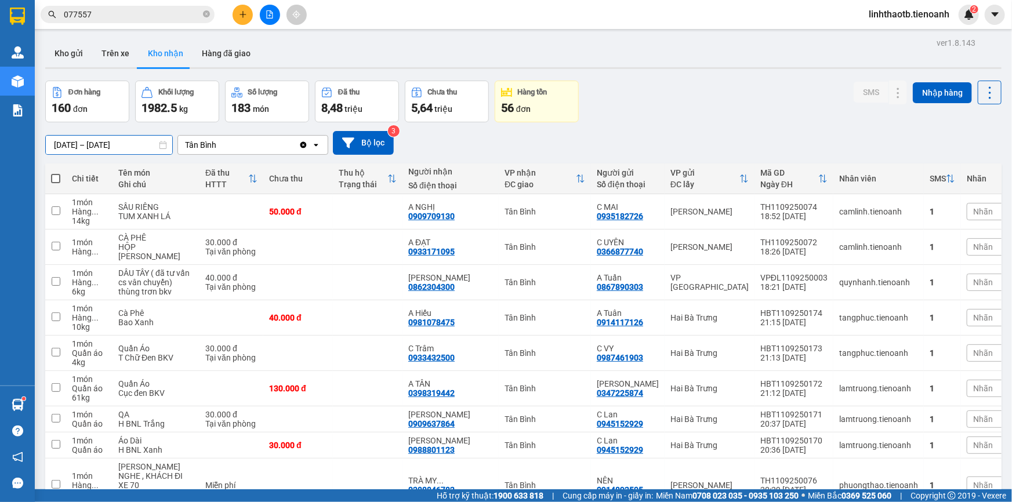
click at [139, 150] on input "29/08/2025 – 12/09/2025" at bounding box center [109, 145] width 126 height 19
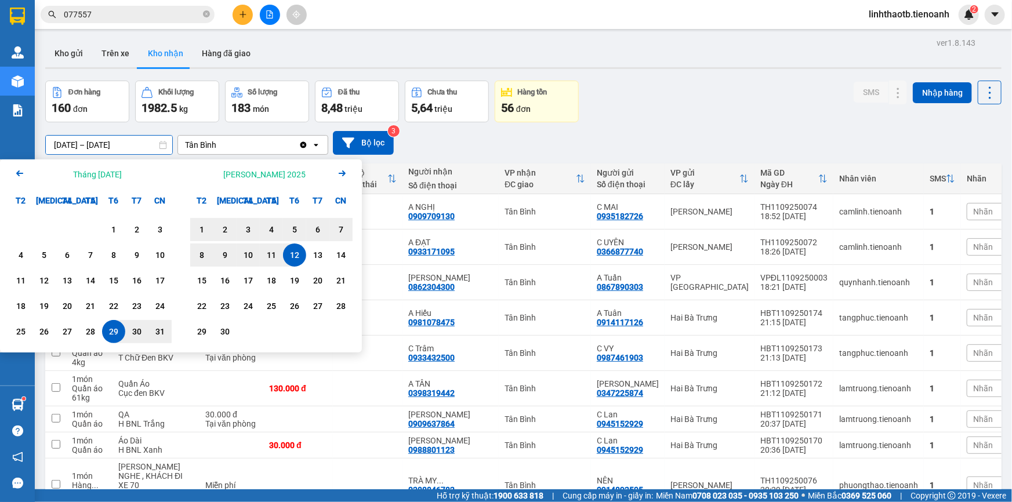
click at [288, 263] on div "12" at bounding box center [294, 255] width 23 height 23
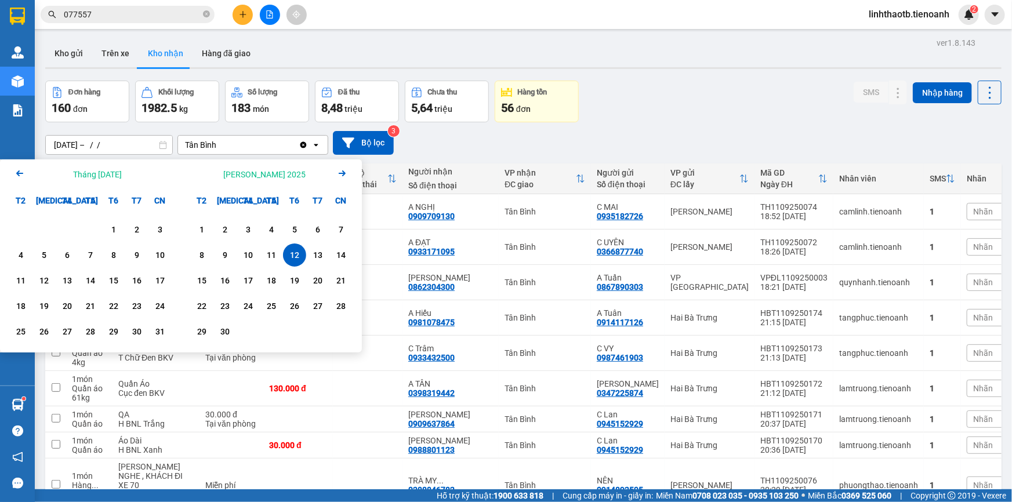
click at [20, 169] on icon "Arrow Left" at bounding box center [20, 174] width 14 height 14
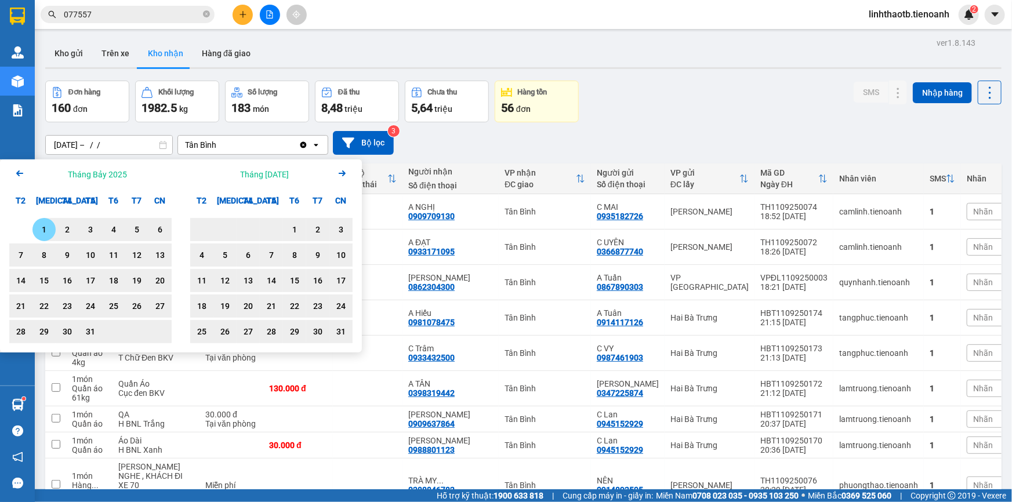
click at [20, 169] on icon "Arrow Left" at bounding box center [20, 174] width 14 height 14
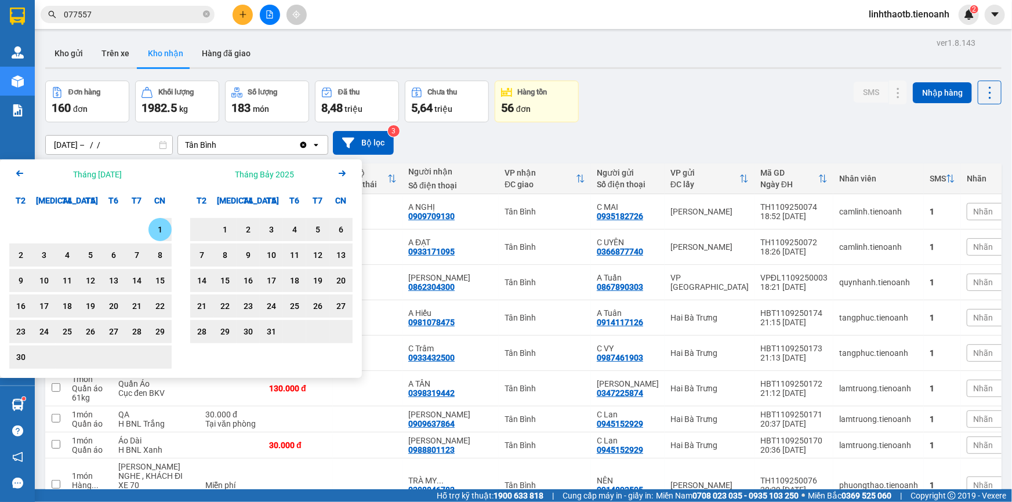
click at [20, 169] on icon "Arrow Left" at bounding box center [20, 174] width 14 height 14
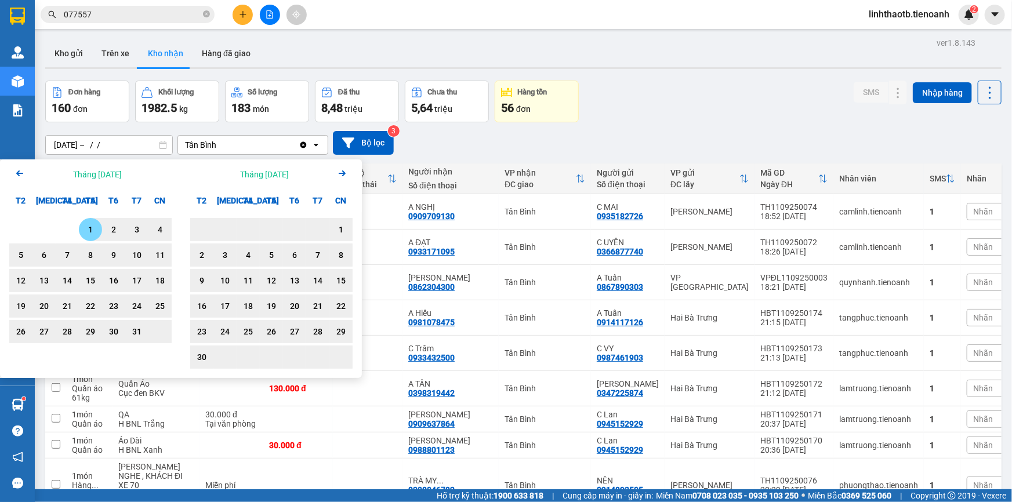
click at [20, 169] on icon "Arrow Left" at bounding box center [20, 174] width 14 height 14
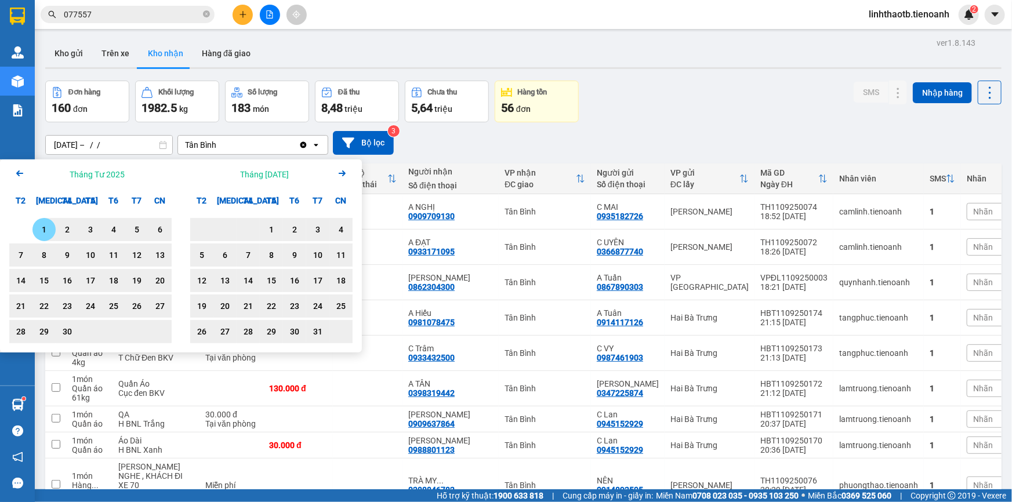
click at [20, 169] on icon "Arrow Left" at bounding box center [20, 174] width 14 height 14
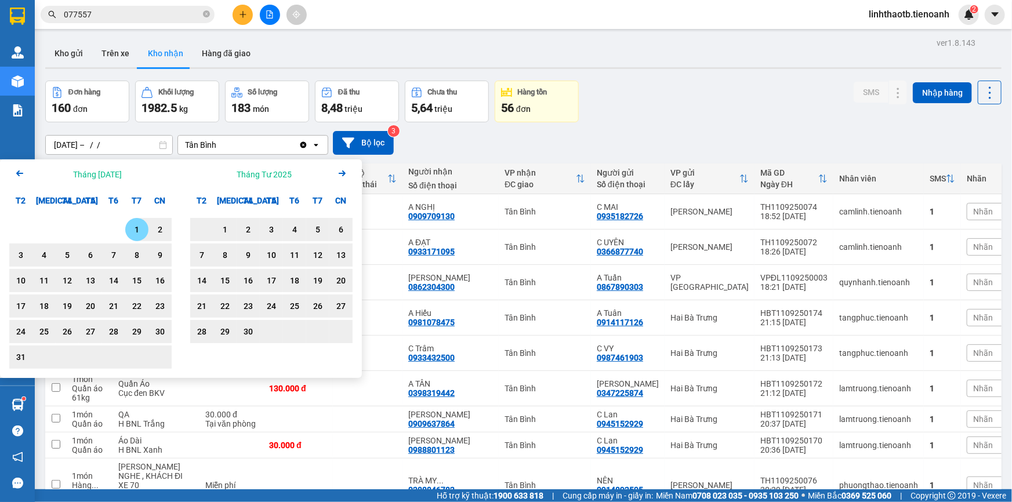
click at [20, 169] on icon "Arrow Left" at bounding box center [20, 174] width 14 height 14
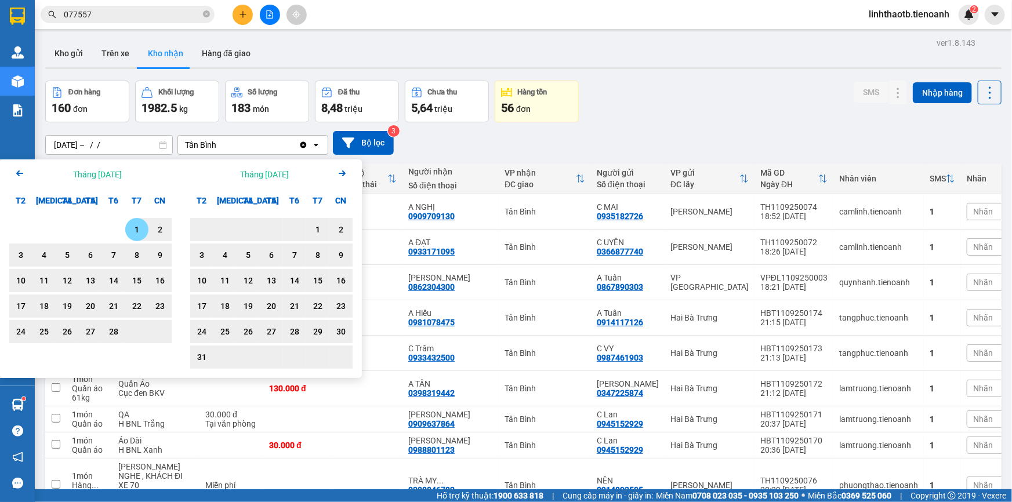
click at [20, 169] on icon "Arrow Left" at bounding box center [20, 174] width 14 height 14
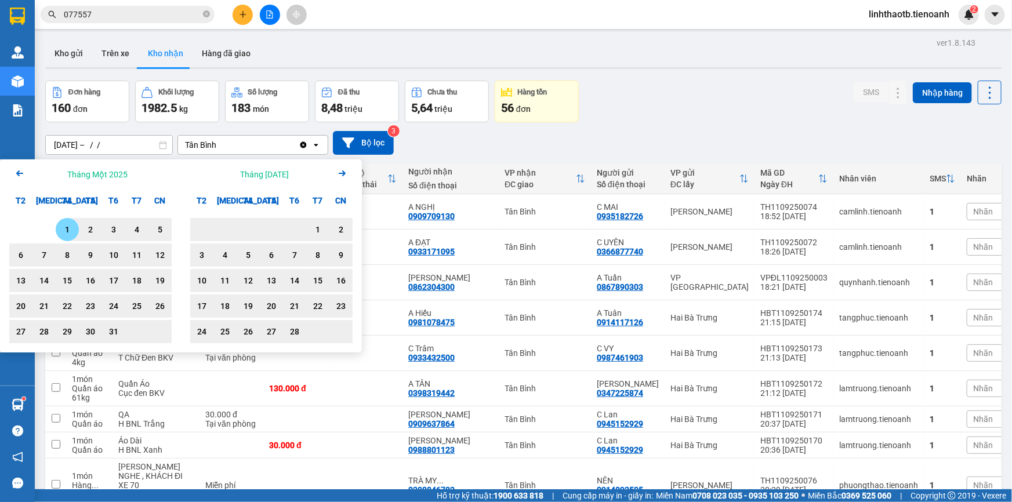
click at [70, 226] on div "1" at bounding box center [67, 230] width 16 height 14
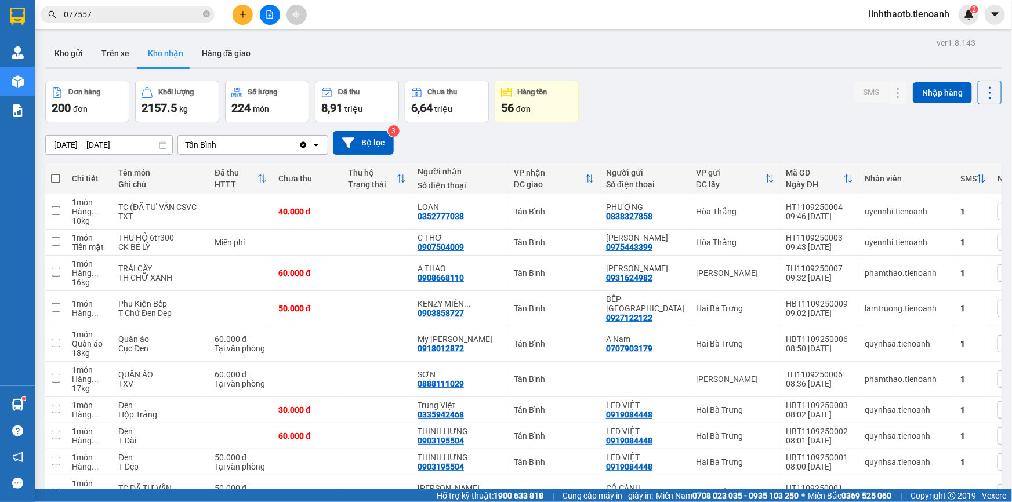
click at [106, 142] on input "01/01/2025 – 12/09/2025" at bounding box center [109, 145] width 126 height 19
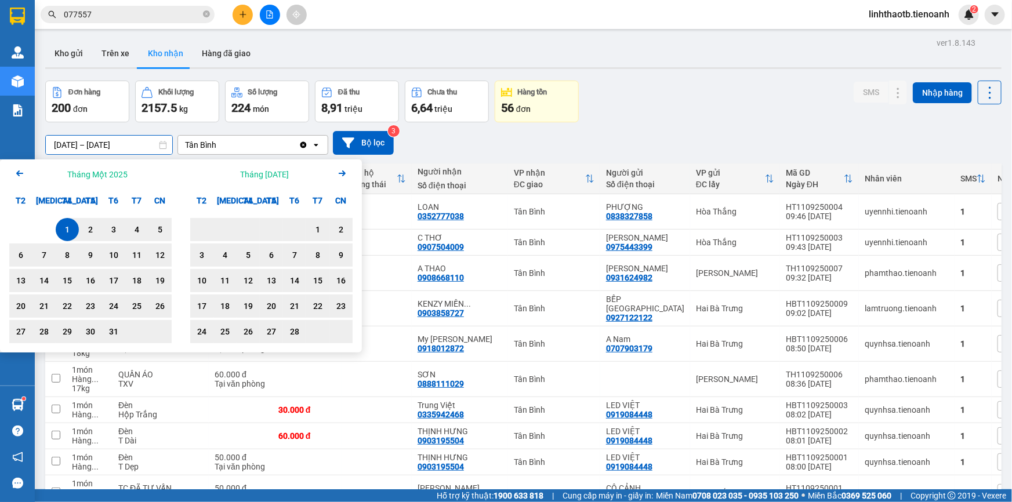
click at [342, 175] on icon "Next month." at bounding box center [342, 174] width 7 height 6
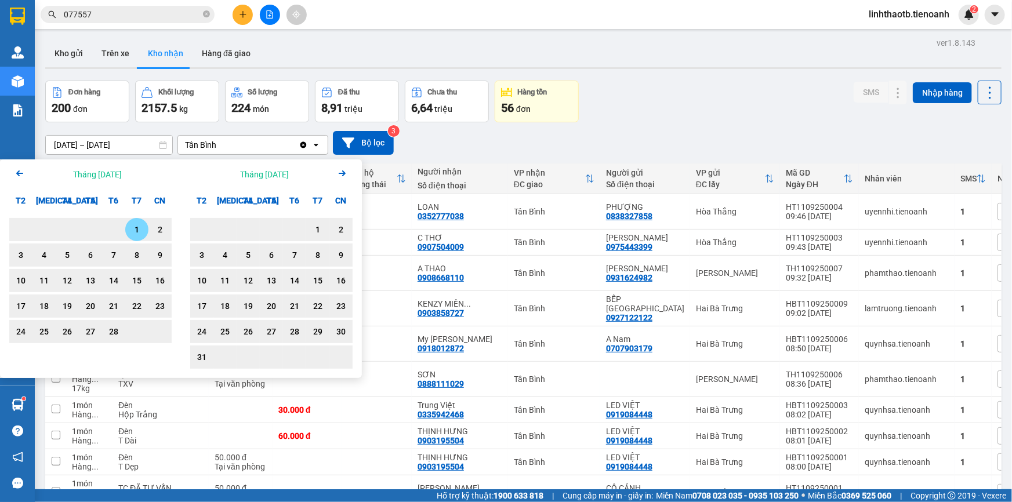
click at [342, 175] on icon "Next month." at bounding box center [342, 174] width 7 height 6
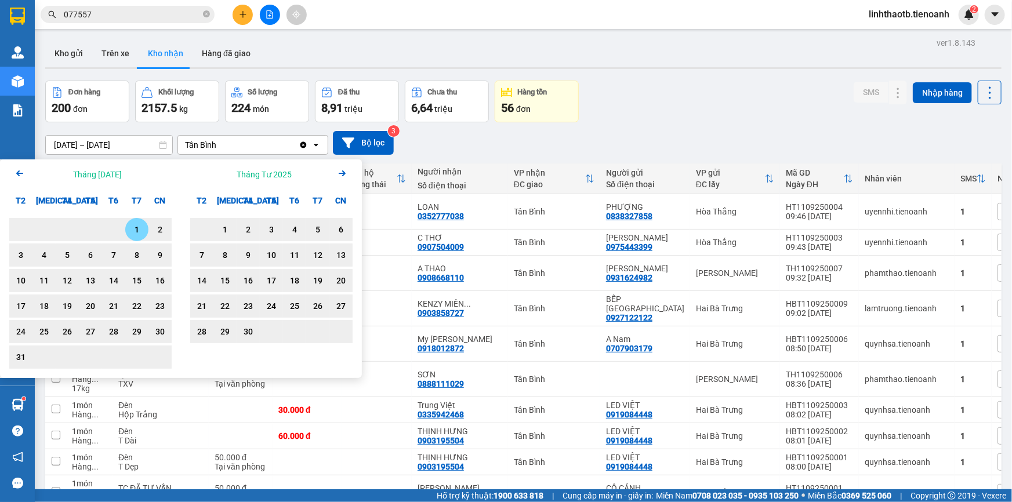
click at [342, 175] on icon "Next month." at bounding box center [342, 174] width 7 height 6
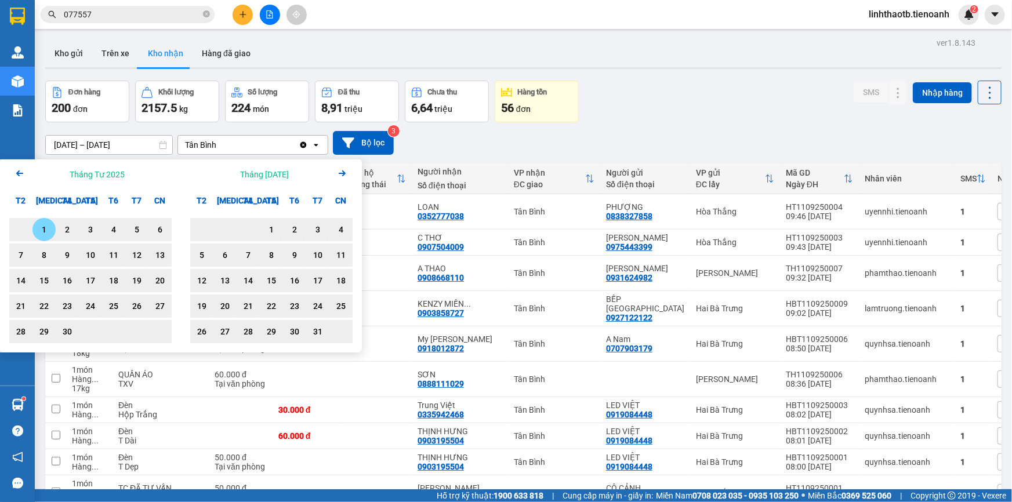
click at [342, 175] on icon "Next month." at bounding box center [342, 174] width 7 height 6
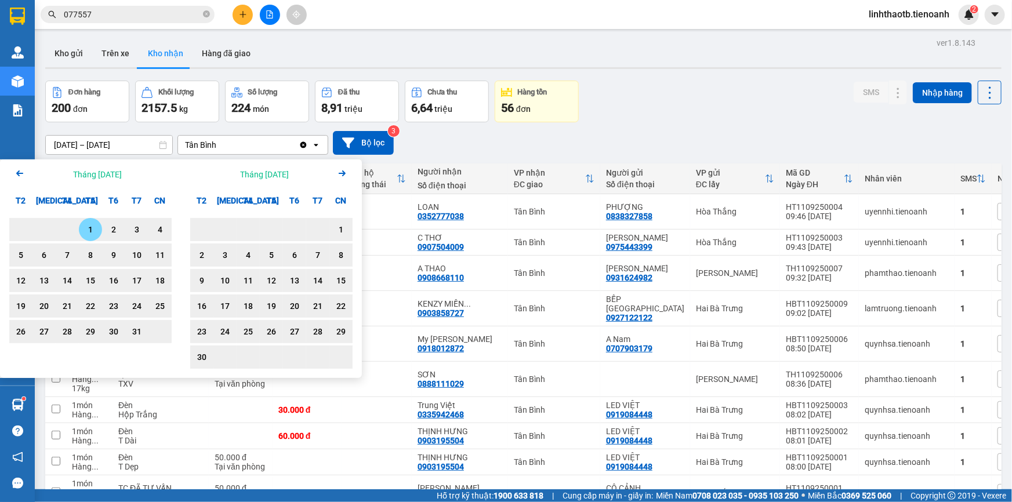
click at [342, 175] on icon "Next month." at bounding box center [342, 174] width 7 height 6
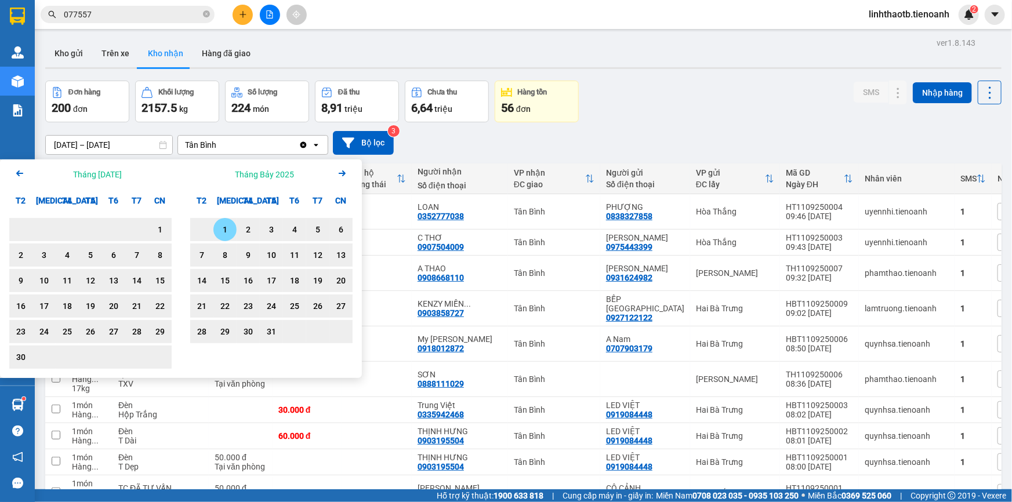
click at [217, 223] on div "1" at bounding box center [225, 230] width 16 height 14
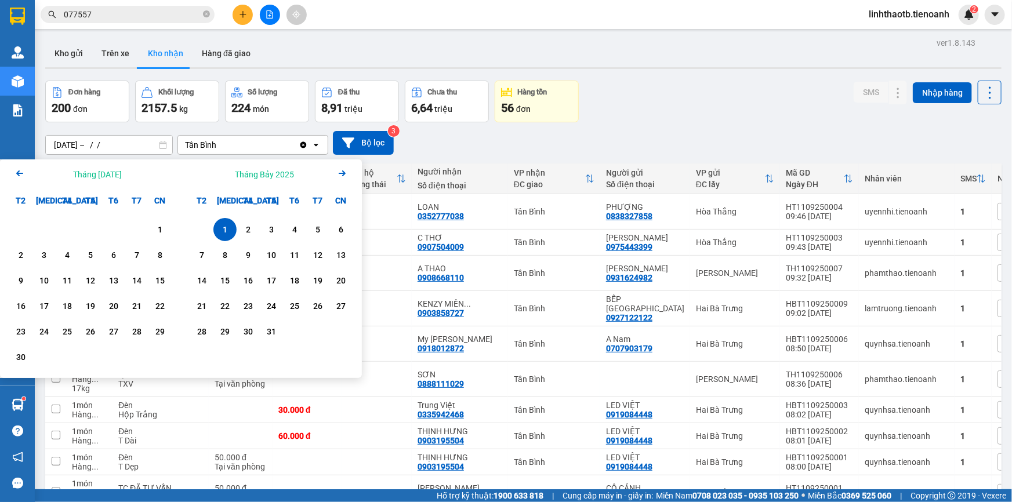
click at [342, 174] on icon "Arrow Right" at bounding box center [342, 174] width 14 height 14
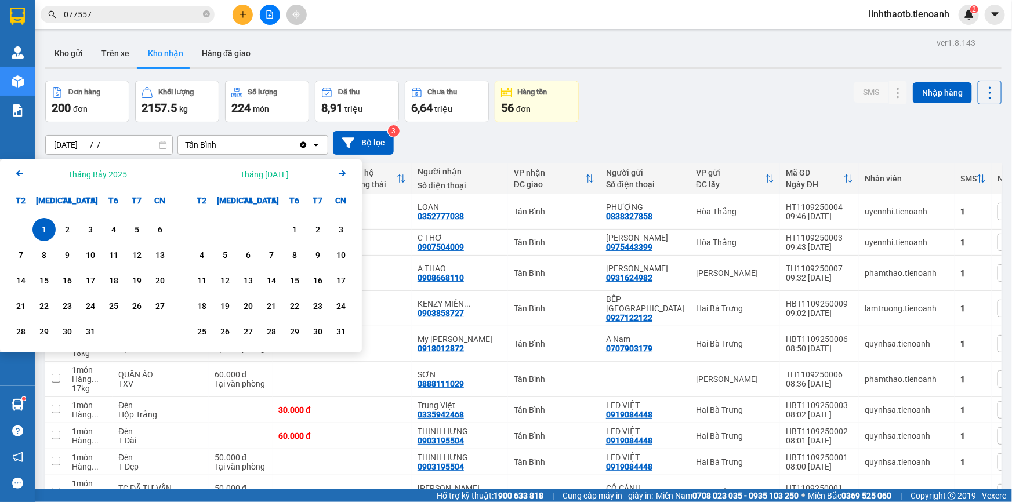
click at [342, 175] on icon "Arrow Right" at bounding box center [342, 174] width 14 height 14
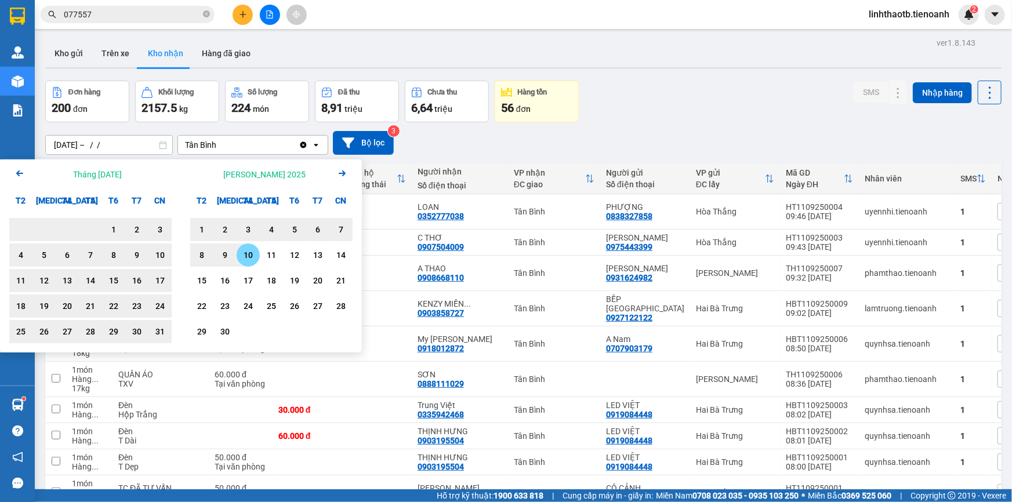
click at [237, 262] on div "10" at bounding box center [248, 255] width 23 height 23
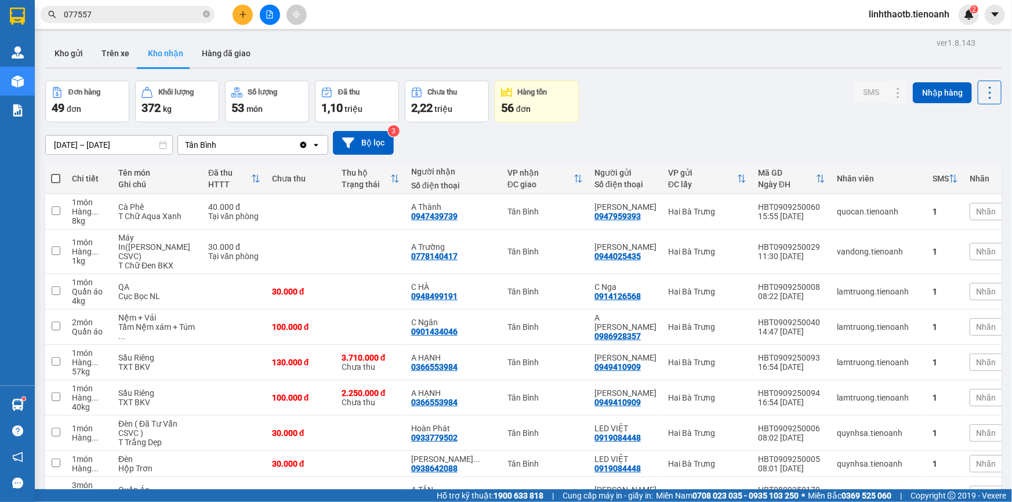
click at [231, 17] on div at bounding box center [269, 15] width 87 height 20
click at [237, 11] on button at bounding box center [243, 15] width 20 height 20
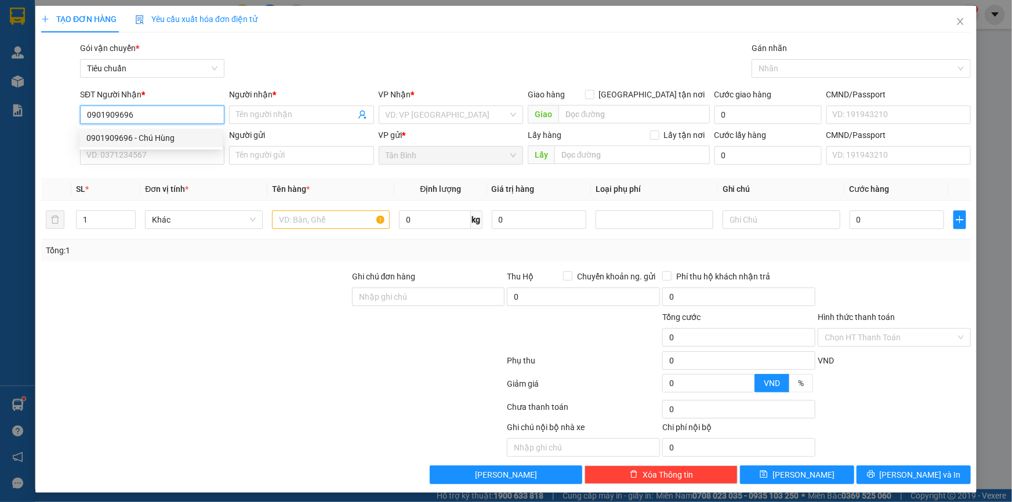
click at [186, 139] on div "0901909696 - Chú Hùng" at bounding box center [150, 138] width 129 height 13
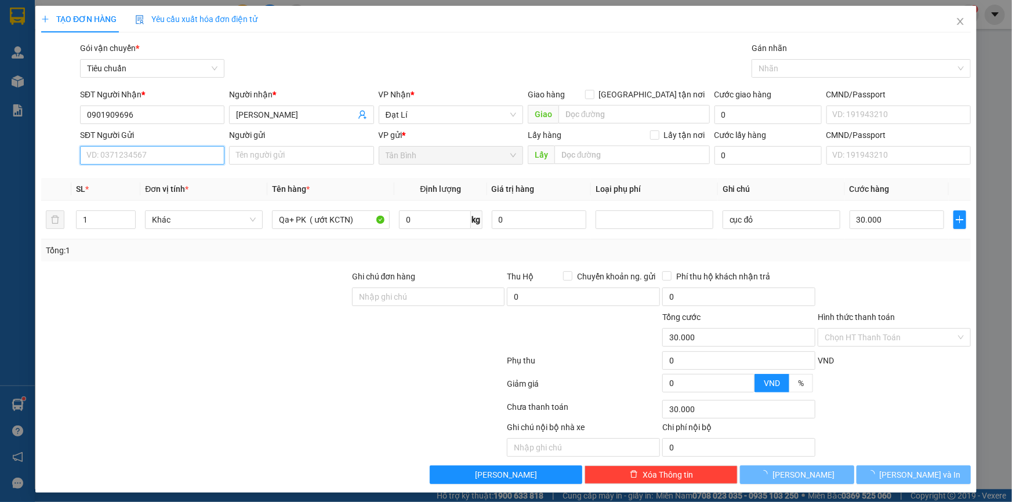
click at [183, 153] on input "SĐT Người Gửi" at bounding box center [152, 155] width 144 height 19
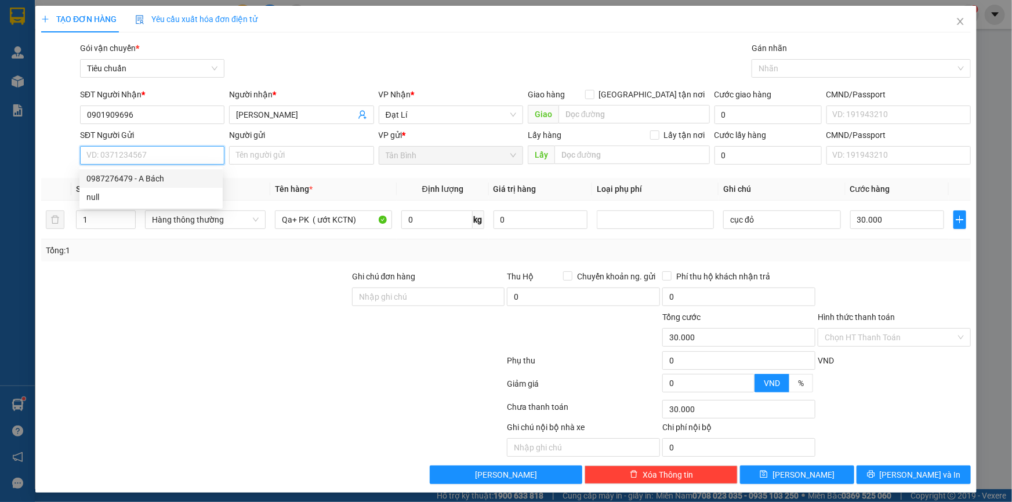
click at [175, 180] on div "0987276479 - A Bách" at bounding box center [150, 178] width 129 height 13
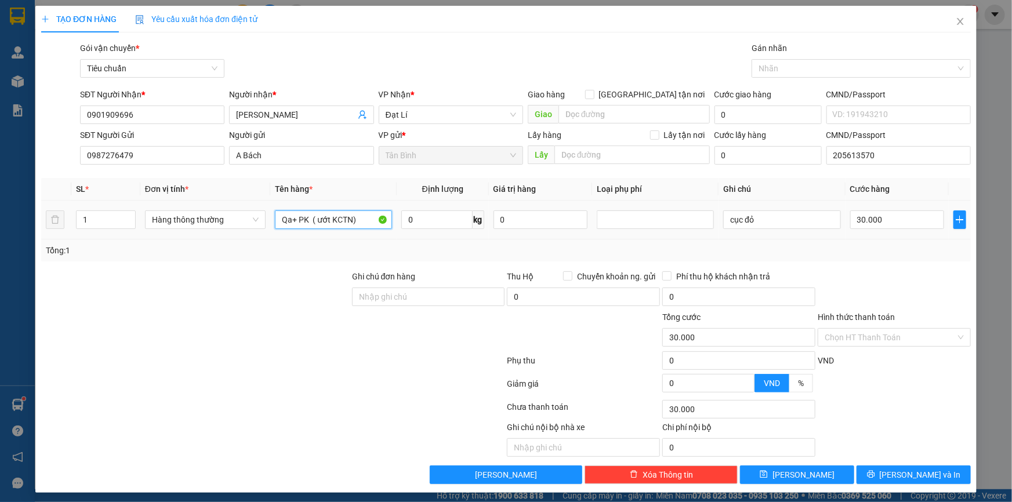
click at [292, 220] on input "Qa+ PK ( ướt KCTN)" at bounding box center [333, 220] width 117 height 19
click at [457, 220] on input "0" at bounding box center [436, 220] width 71 height 19
click at [820, 224] on input "cục đỏ" at bounding box center [781, 220] width 117 height 19
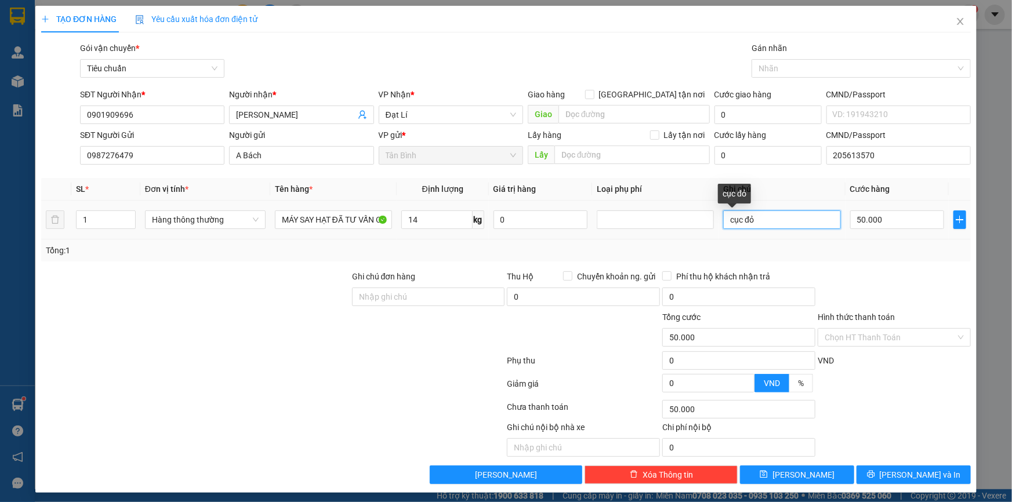
click at [820, 224] on input "cục đỏ" at bounding box center [781, 220] width 117 height 19
drag, startPoint x: 878, startPoint y: 325, endPoint x: 879, endPoint y: 338, distance: 12.8
click at [878, 326] on div "Hình thức thanh toán" at bounding box center [894, 319] width 153 height 17
drag, startPoint x: 879, startPoint y: 338, endPoint x: 882, endPoint y: 348, distance: 10.3
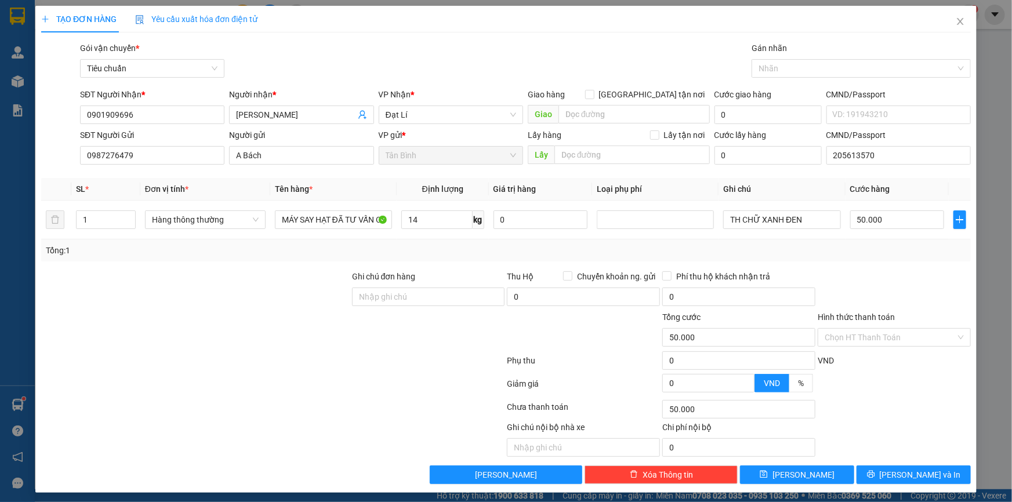
click at [880, 338] on input "Hình thức thanh toán" at bounding box center [890, 337] width 131 height 17
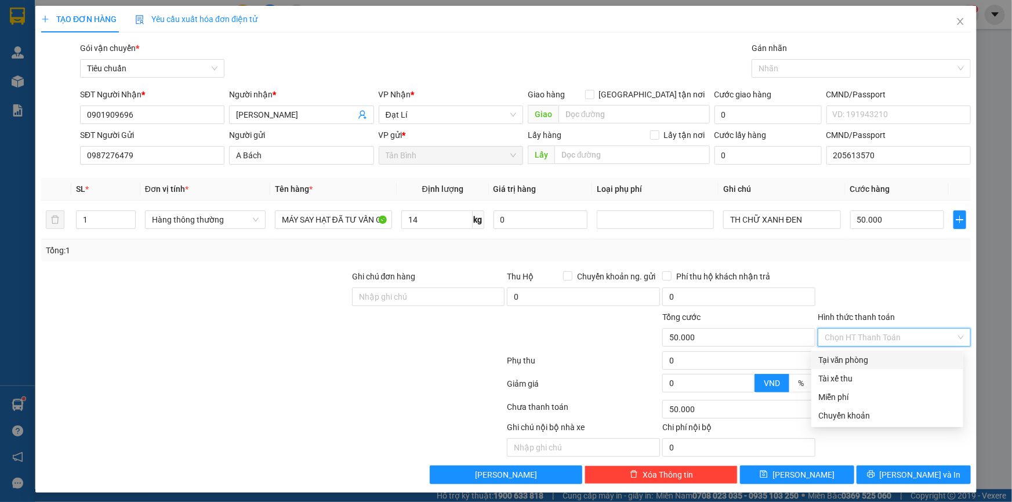
click at [883, 354] on div "Tại văn phòng" at bounding box center [888, 360] width 138 height 13
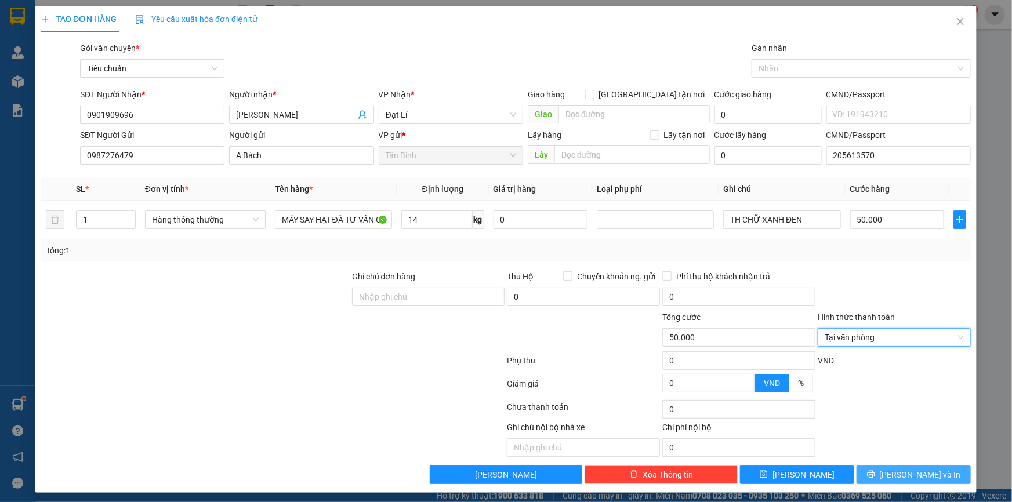
click at [898, 476] on span "Lưu và In" at bounding box center [920, 475] width 81 height 13
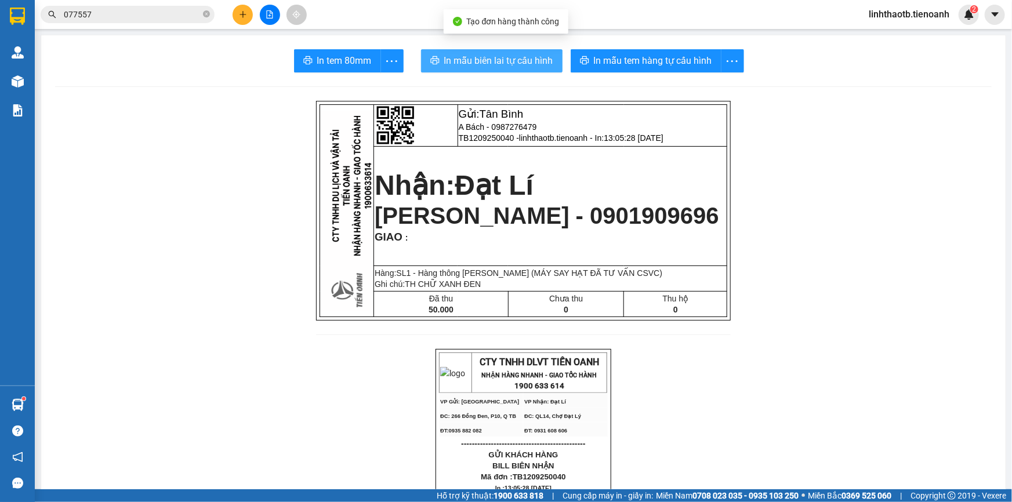
click at [465, 52] on button "In mẫu biên lai tự cấu hình" at bounding box center [492, 60] width 142 height 23
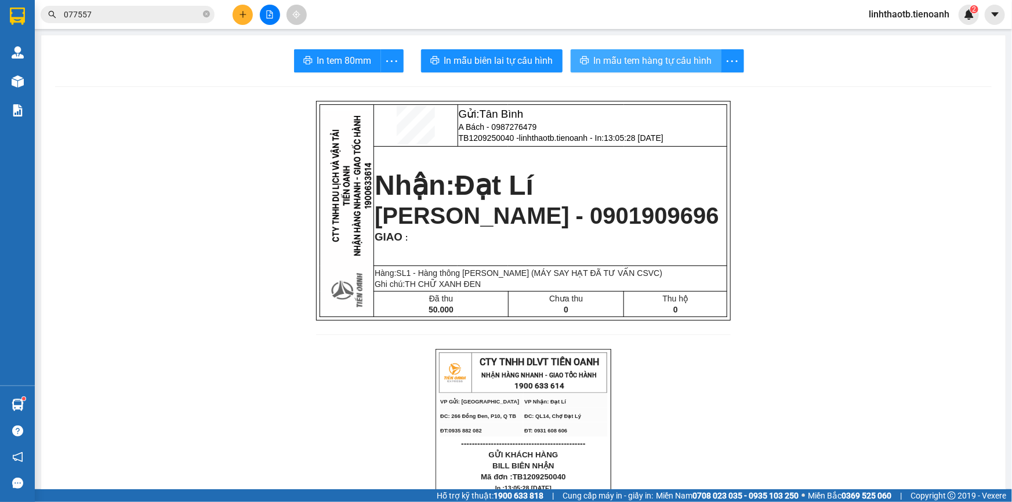
click at [625, 59] on span "In mẫu tem hàng tự cấu hình" at bounding box center [653, 60] width 118 height 15
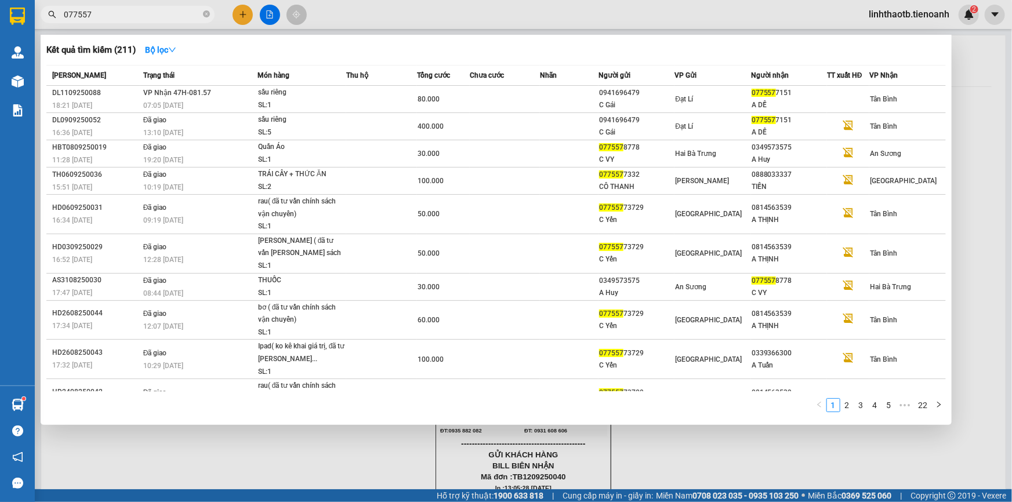
click at [144, 17] on input "077557" at bounding box center [132, 14] width 137 height 13
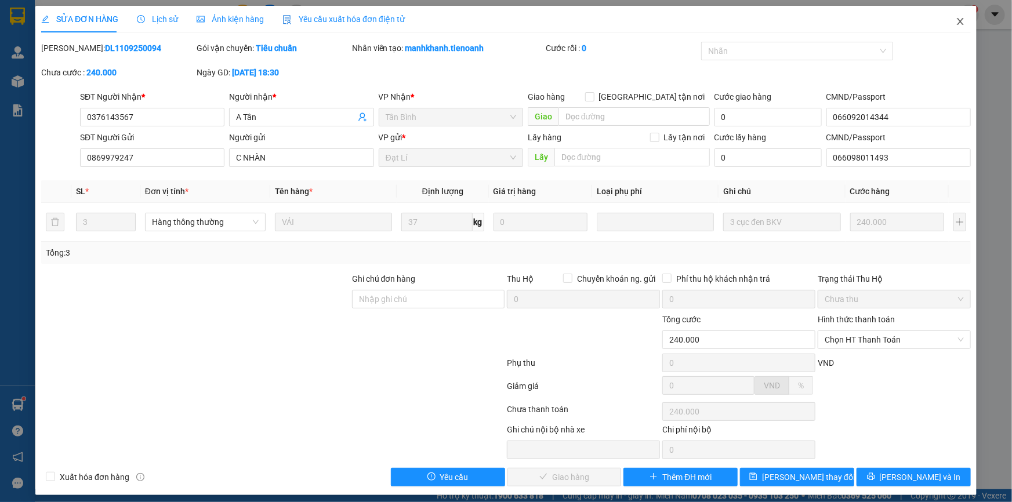
click at [965, 25] on span "Close" at bounding box center [961, 22] width 32 height 32
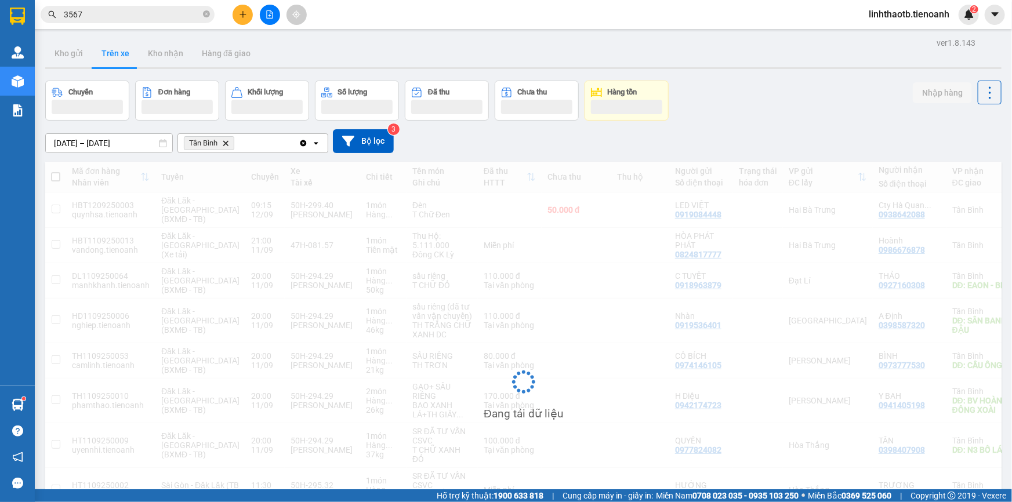
click at [138, 19] on input "3567" at bounding box center [132, 14] width 137 height 13
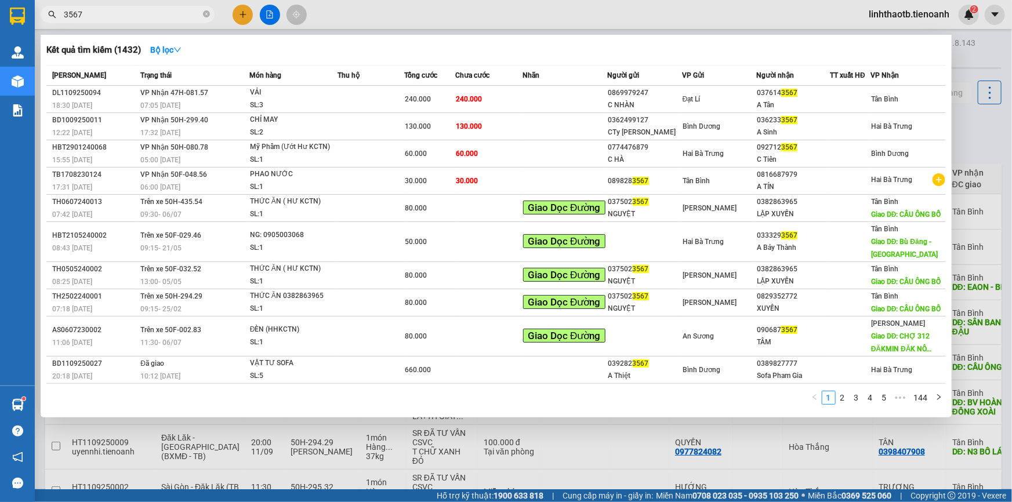
click at [138, 19] on input "3567" at bounding box center [132, 14] width 137 height 13
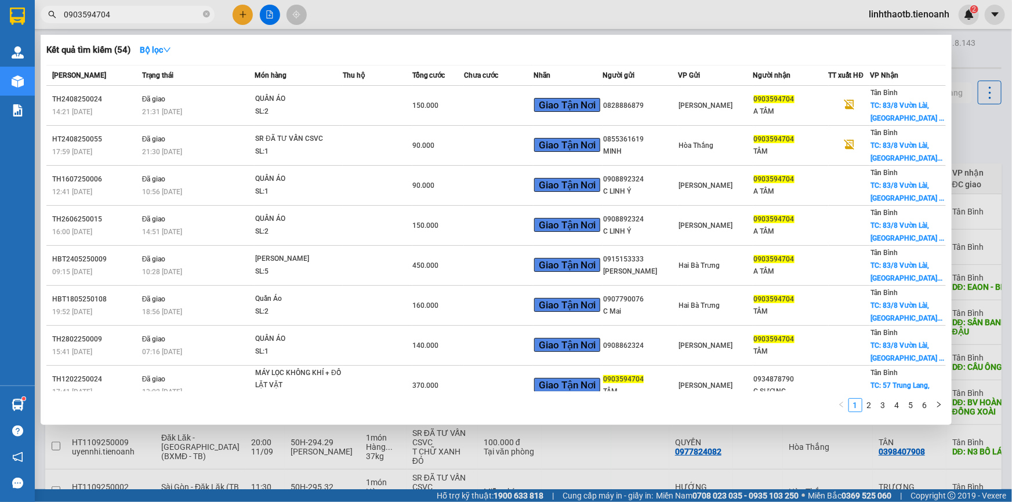
click at [162, 11] on input "0903594704" at bounding box center [132, 14] width 137 height 13
click at [187, 10] on input "0903594704" at bounding box center [132, 14] width 137 height 13
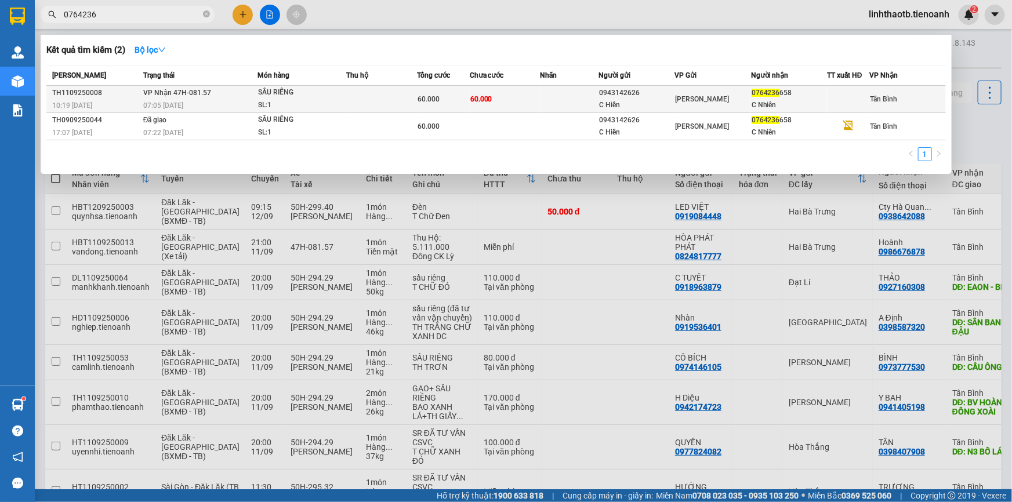
type input "0764236"
click at [251, 104] on div "07:05 [DATE]" at bounding box center [200, 105] width 114 height 13
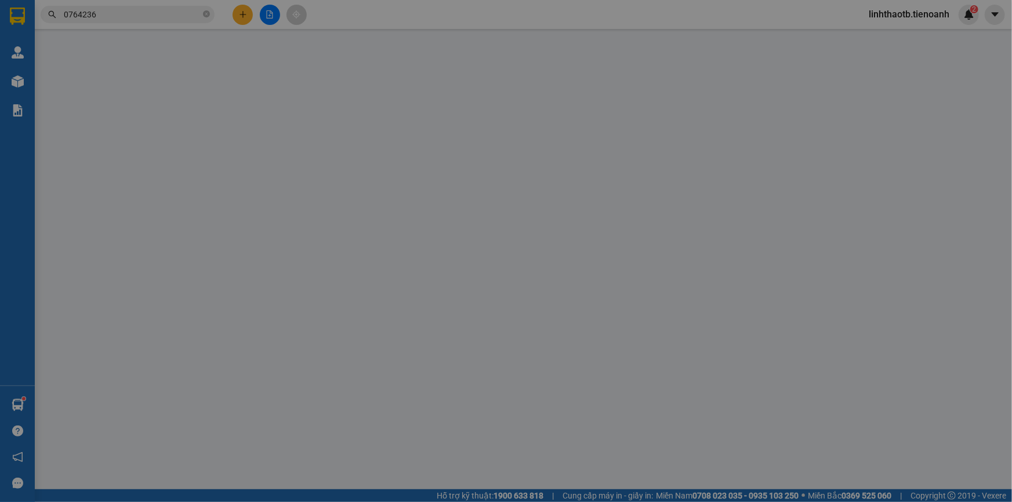
type input "0764236658"
type input "C Nhiên"
type input "0943142626"
type input "C Hiền"
type input "60.000"
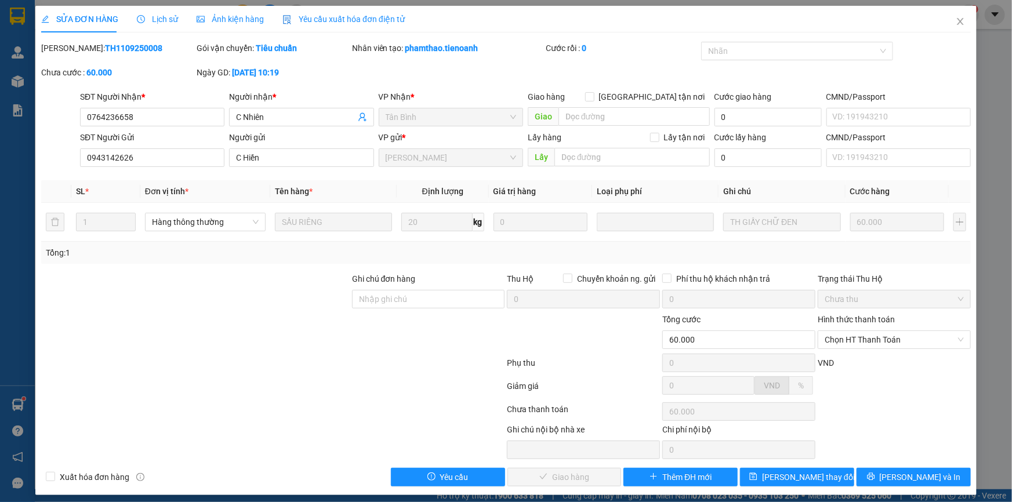
click at [263, 418] on div at bounding box center [273, 411] width 466 height 23
click at [893, 342] on span "Chọn HT Thanh Toán" at bounding box center [894, 339] width 139 height 17
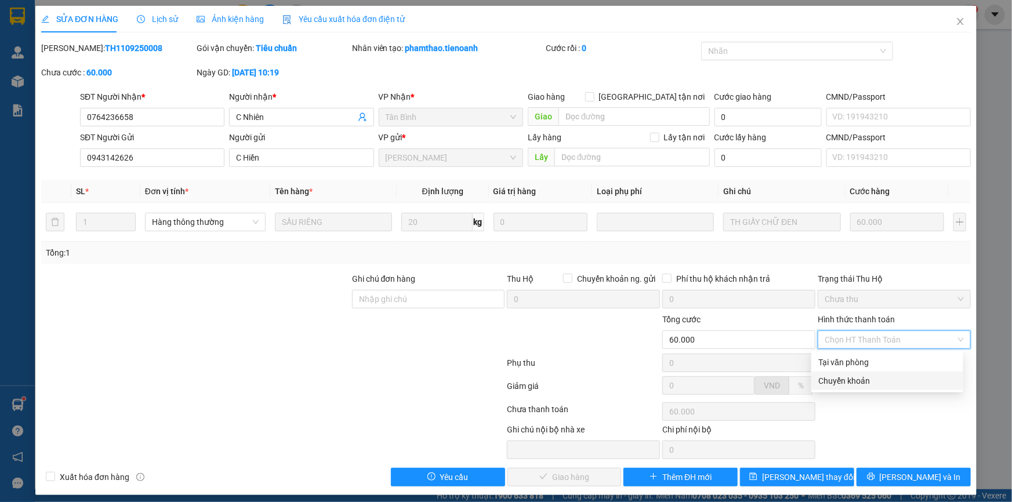
click at [872, 412] on div "Chọn HT Thanh Toán" at bounding box center [894, 411] width 155 height 23
click at [873, 344] on span "Chọn HT Thanh Toán" at bounding box center [894, 339] width 139 height 17
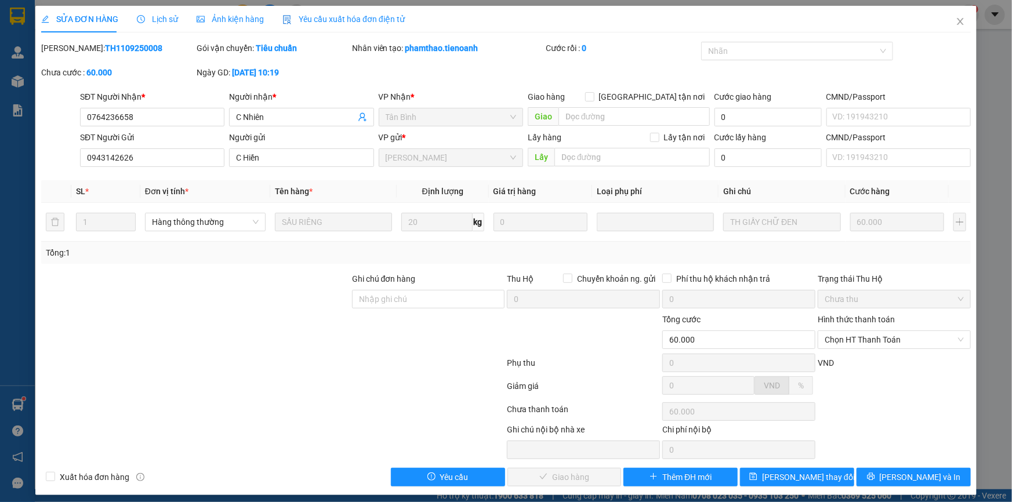
click at [867, 408] on div "Chọn HT Thanh Toán" at bounding box center [894, 411] width 155 height 23
click at [863, 345] on span "Chọn HT Thanh Toán" at bounding box center [894, 339] width 139 height 17
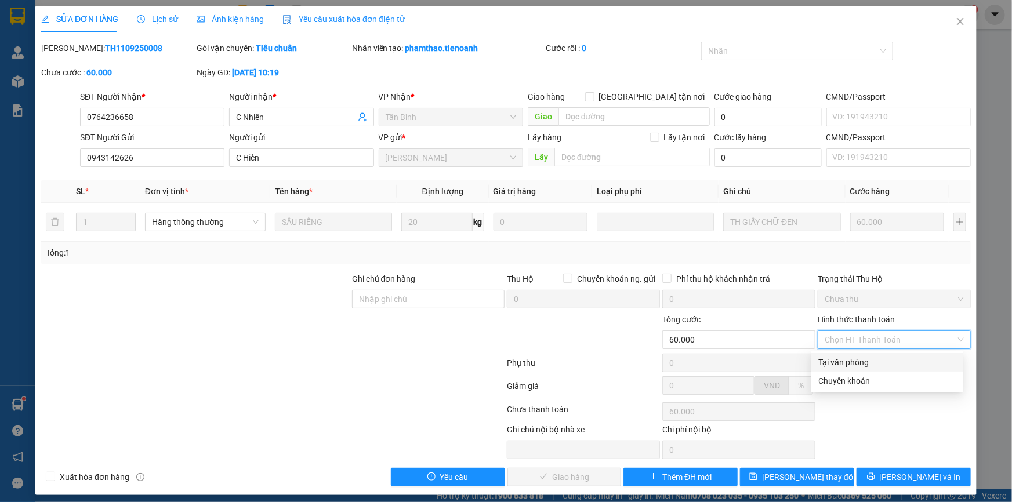
click at [885, 362] on div "Tại văn phòng" at bounding box center [888, 362] width 138 height 13
type input "0"
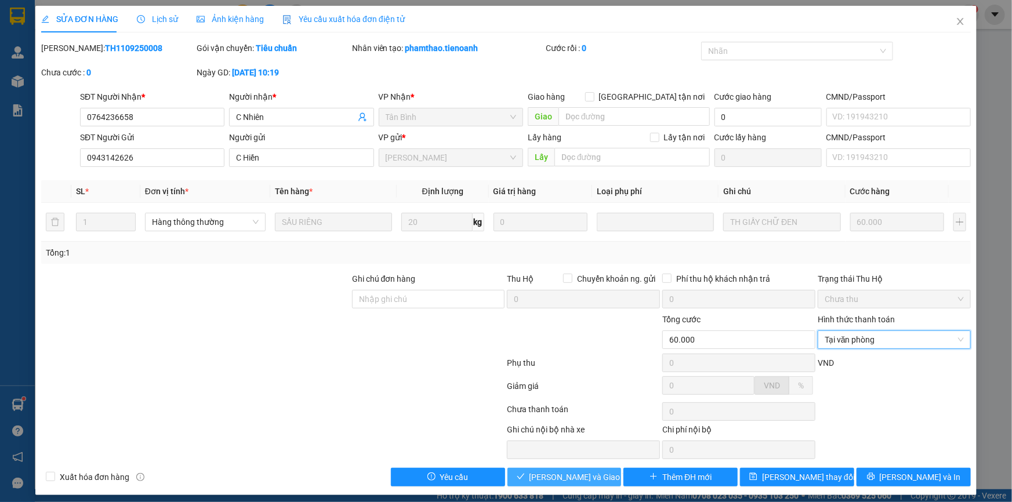
click at [593, 477] on span "[PERSON_NAME] và Giao hàng" at bounding box center [585, 477] width 111 height 13
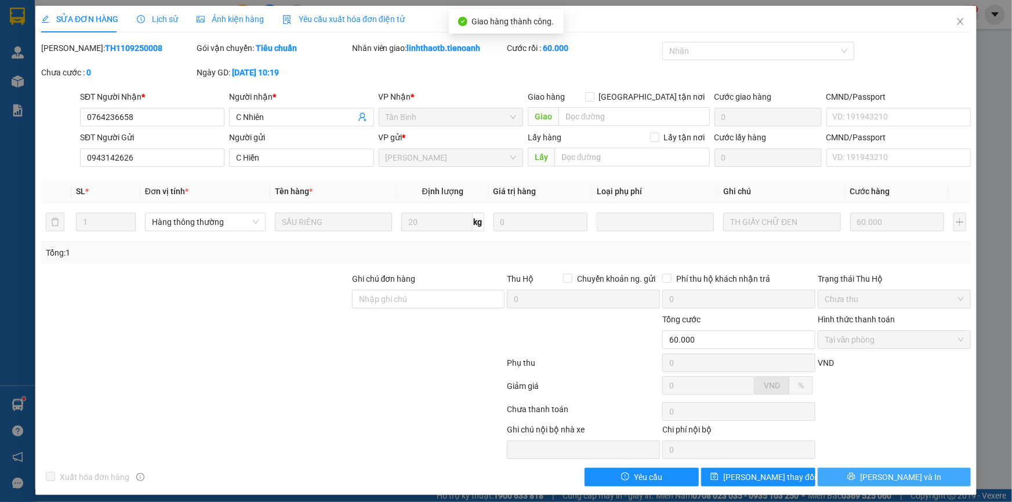
drag, startPoint x: 917, startPoint y: 474, endPoint x: 910, endPoint y: 472, distance: 7.2
click at [917, 474] on button "[PERSON_NAME] và In" at bounding box center [894, 477] width 153 height 19
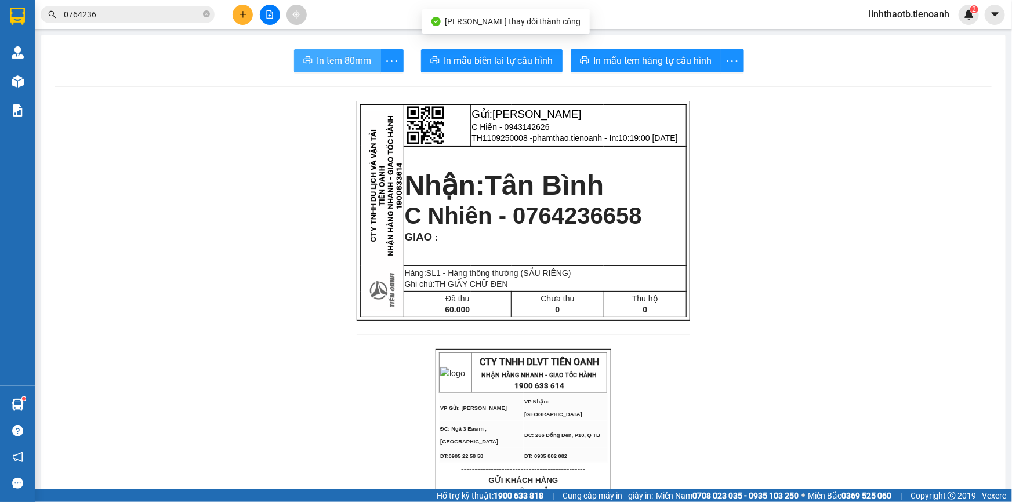
click at [325, 59] on span "In tem 80mm" at bounding box center [344, 60] width 55 height 15
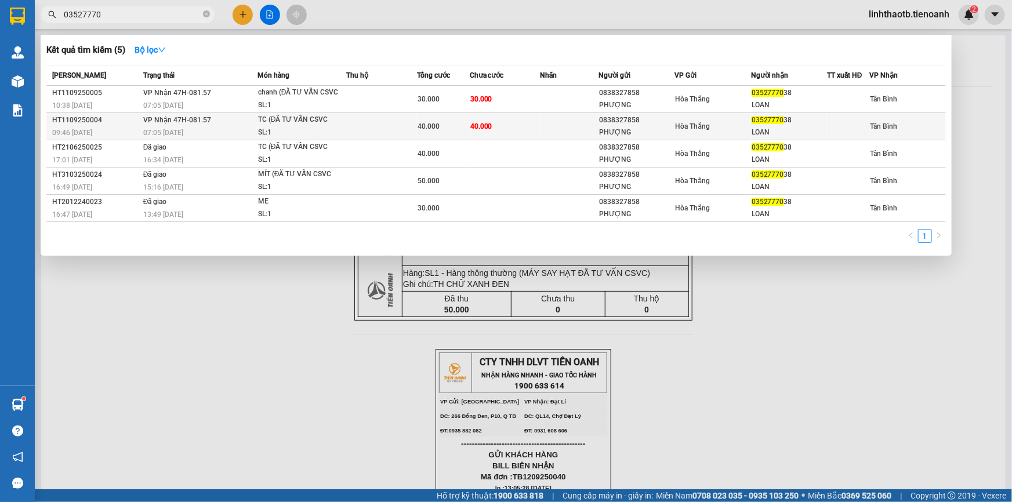
type input "03527770"
click at [446, 125] on div "40.000" at bounding box center [444, 126] width 52 height 13
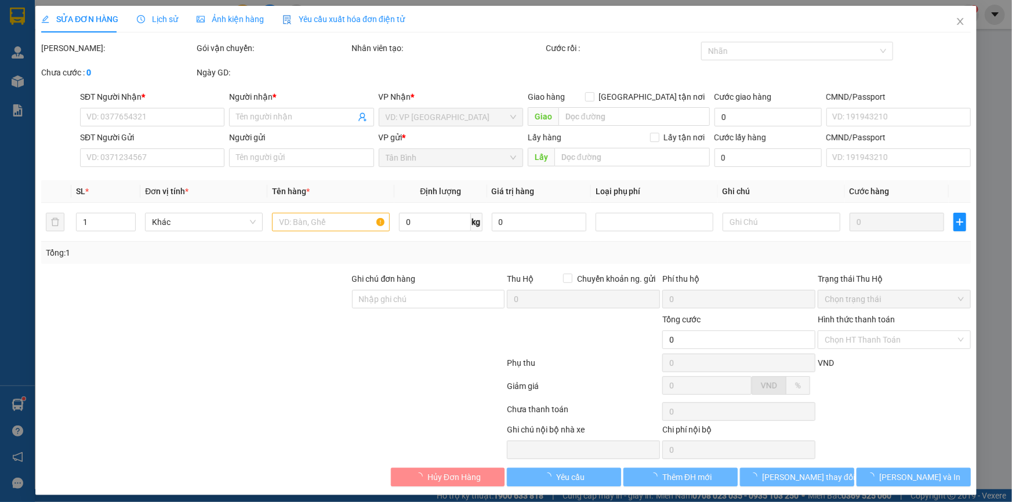
type input "0352777038"
type input "LOAN"
type input "0838327858"
type input "PHƯỢNG"
type input "40.000"
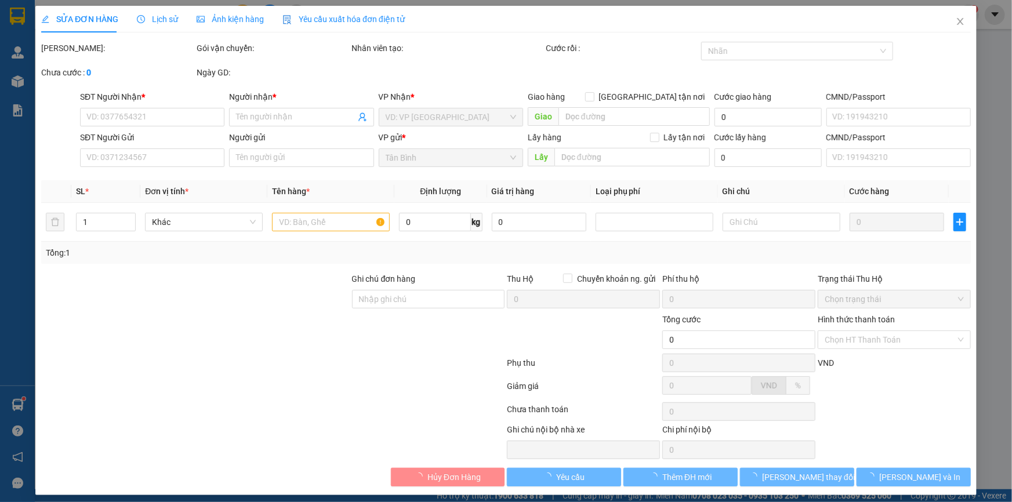
type input "40.000"
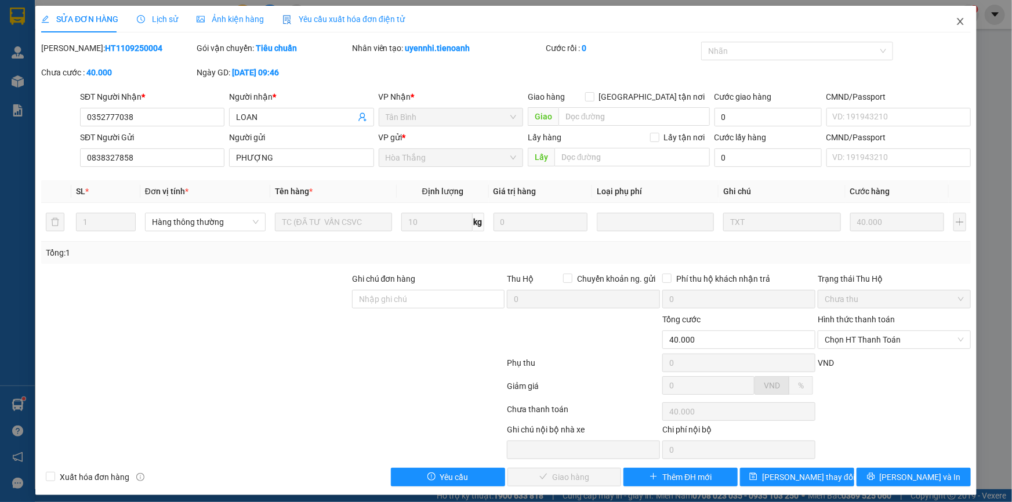
click at [945, 19] on span "Close" at bounding box center [961, 22] width 32 height 32
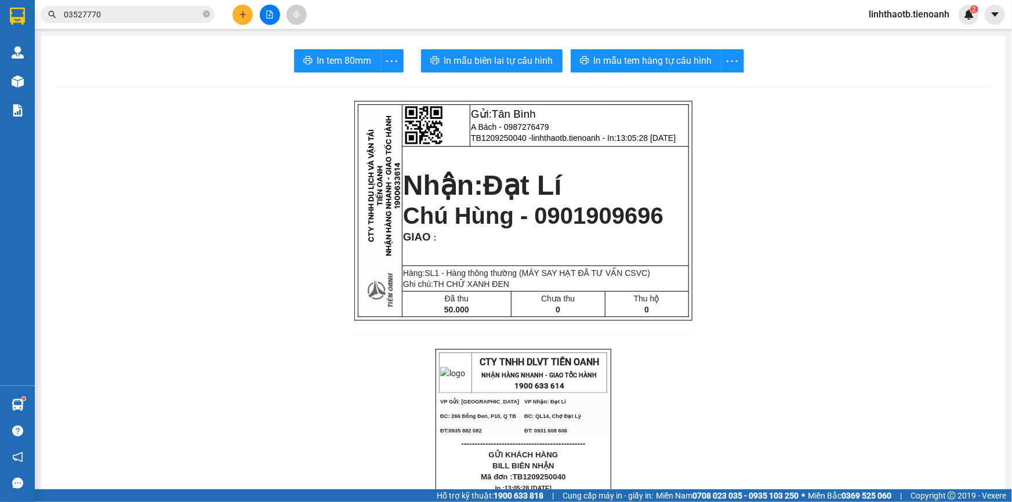
click at [151, 8] on input "03527770" at bounding box center [132, 14] width 137 height 13
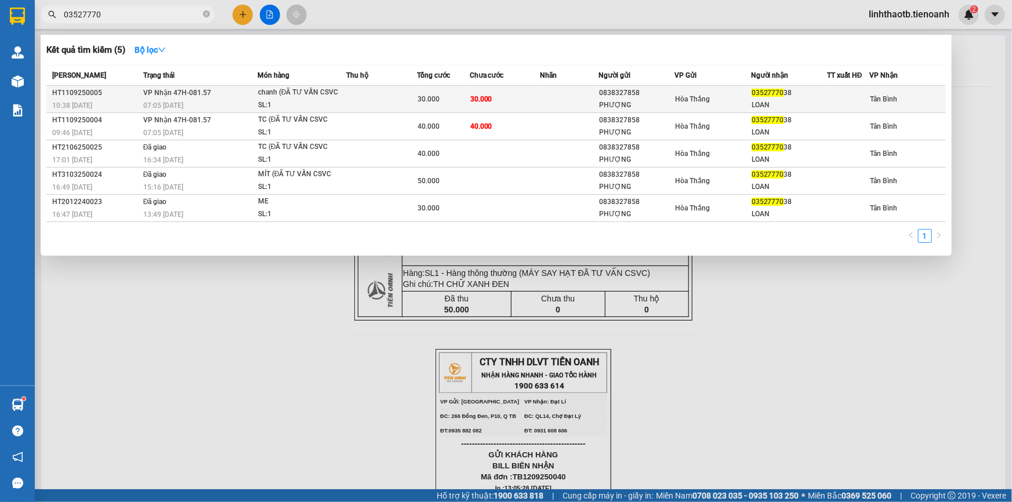
click at [428, 97] on span "30.000" at bounding box center [429, 99] width 22 height 8
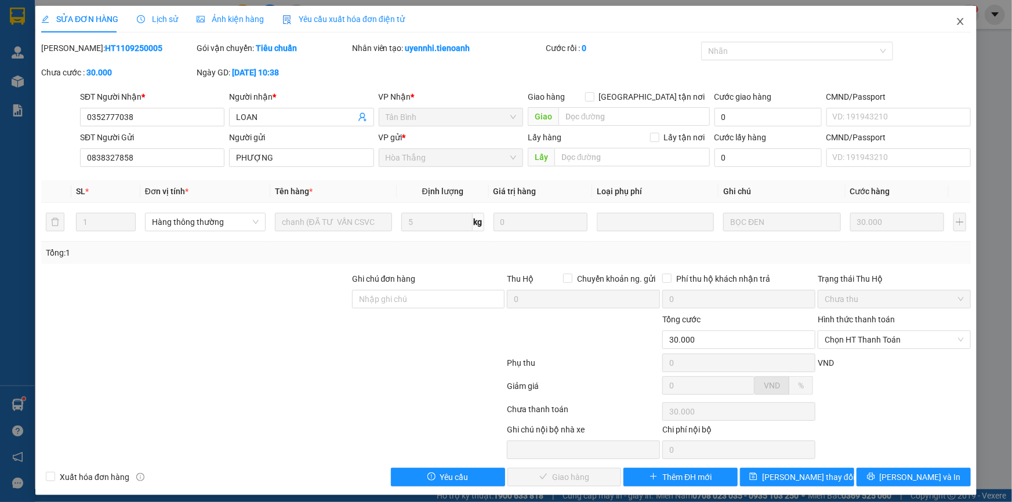
click at [953, 28] on span "Close" at bounding box center [961, 22] width 32 height 32
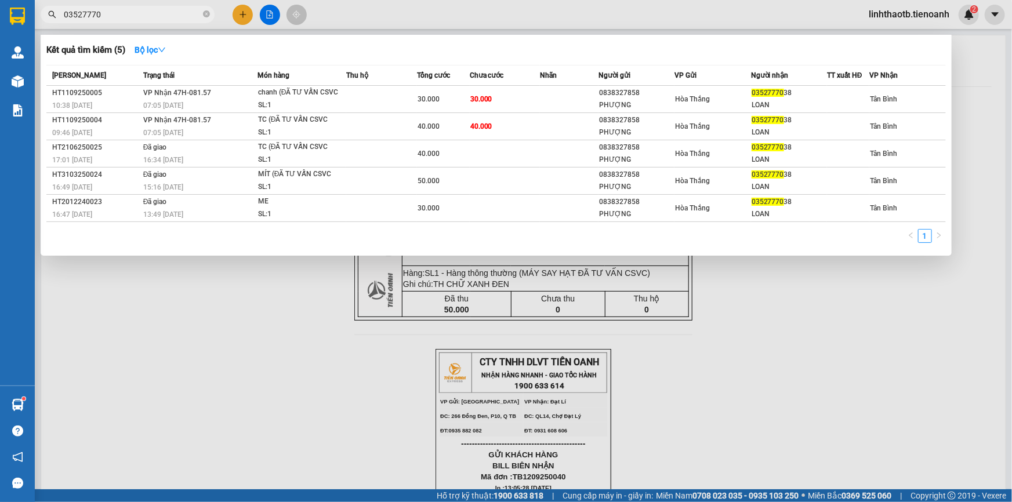
click at [186, 23] on span "03527770" at bounding box center [128, 14] width 174 height 17
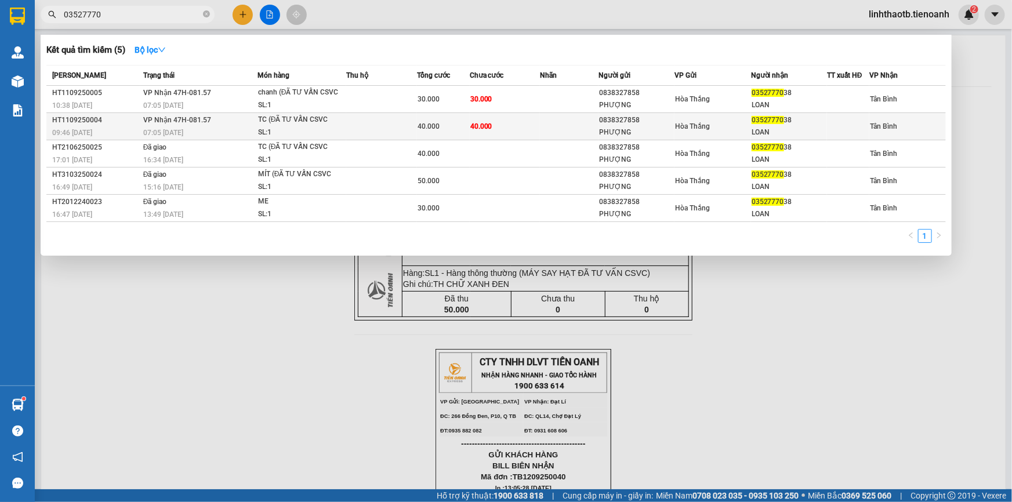
click at [340, 133] on div "SL: 1" at bounding box center [301, 132] width 87 height 13
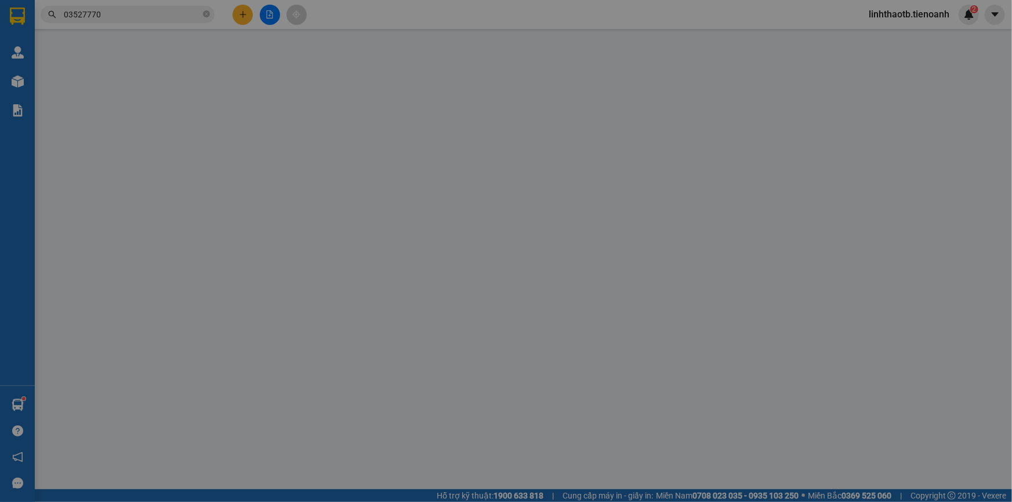
type input "0352777038"
type input "LOAN"
type input "0838327858"
type input "PHƯỢNG"
type input "40.000"
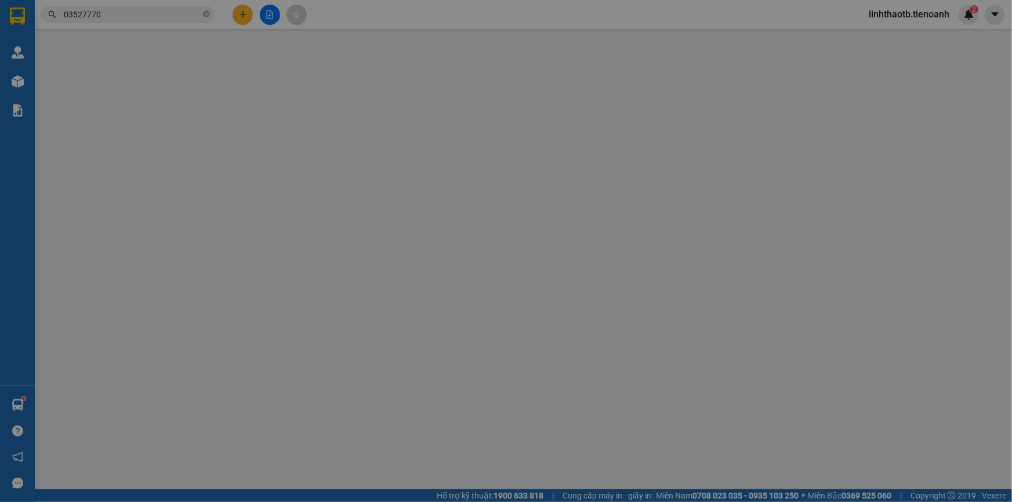
type input "40.000"
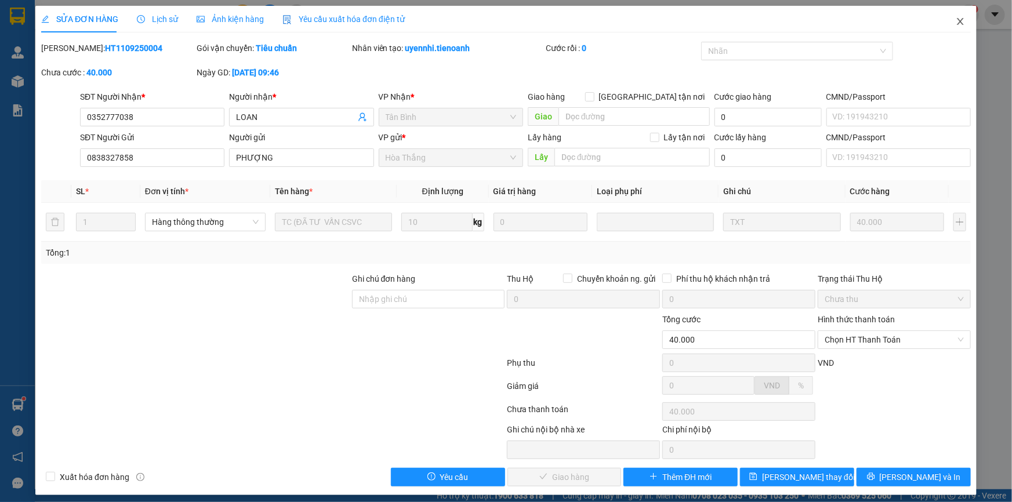
click at [956, 19] on icon "close" at bounding box center [960, 21] width 9 height 9
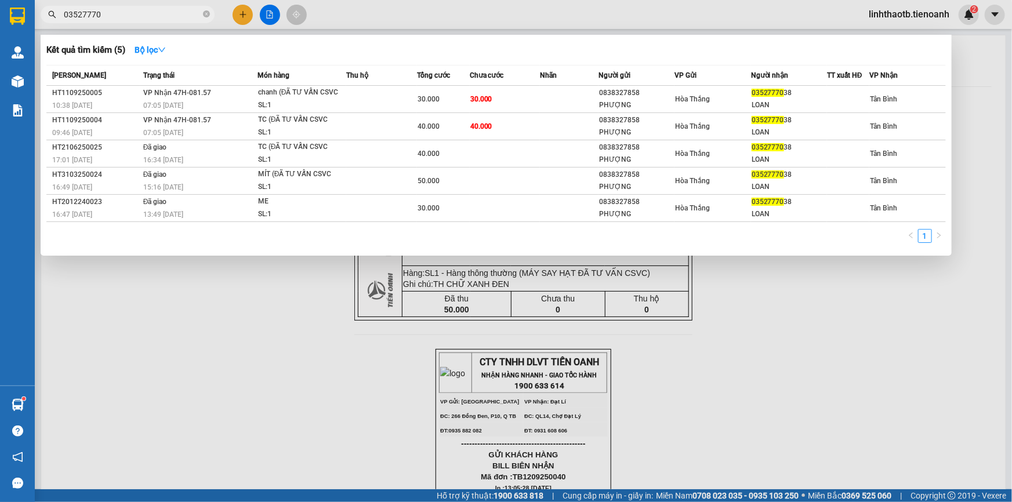
click at [139, 12] on input "03527770" at bounding box center [132, 14] width 137 height 13
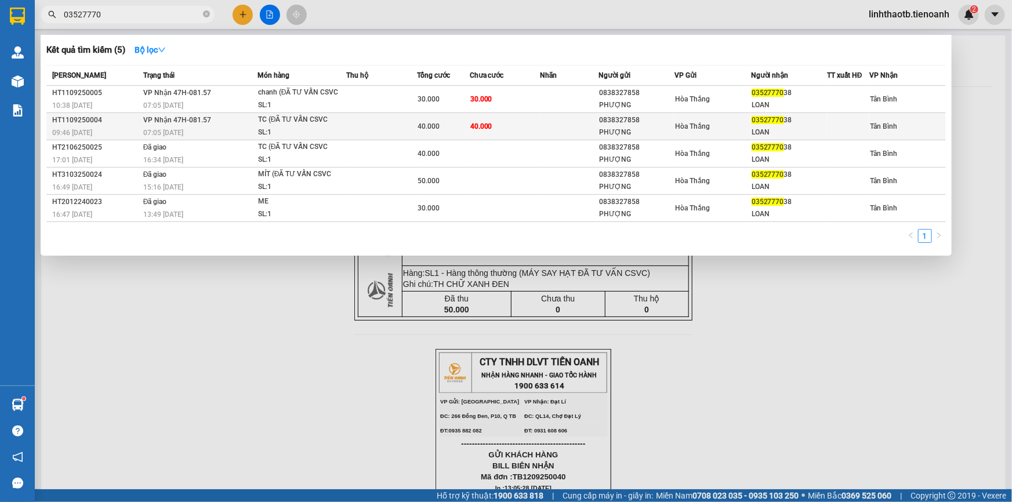
click at [267, 122] on div "TC (ĐÃ TƯ VẤN CSVC" at bounding box center [301, 120] width 87 height 13
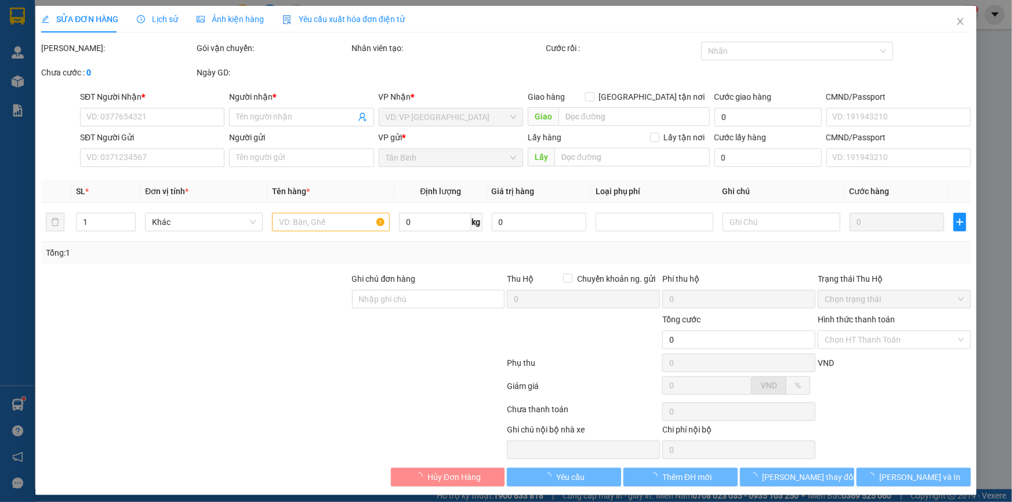
type input "0352777038"
type input "LOAN"
type input "0838327858"
type input "PHƯỢNG"
type input "40.000"
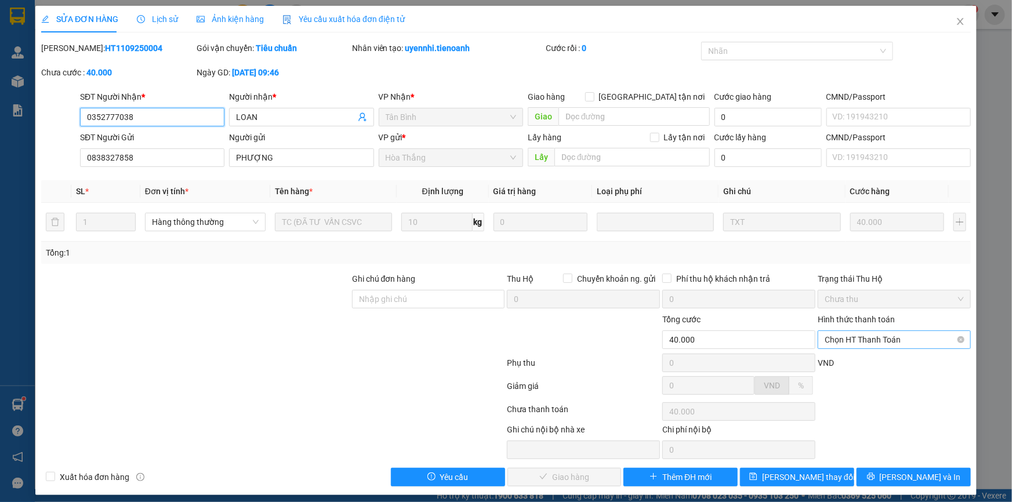
click at [856, 348] on span "Chọn HT Thanh Toán" at bounding box center [894, 339] width 139 height 17
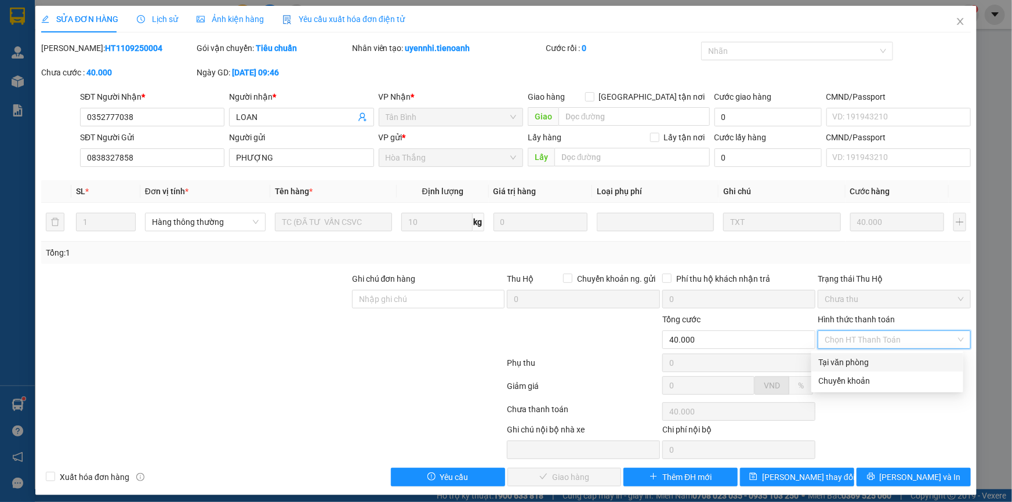
click at [856, 360] on div "Tại văn phòng" at bounding box center [888, 362] width 138 height 13
type input "0"
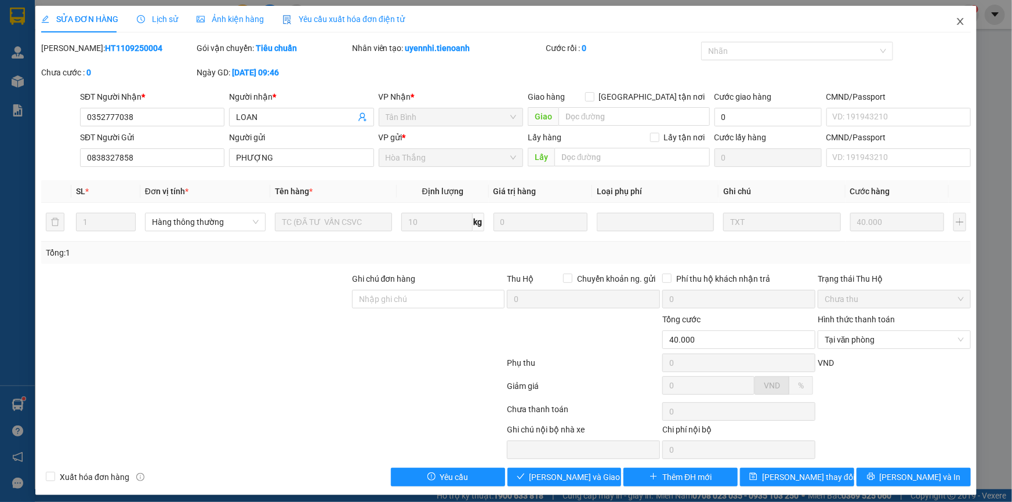
click at [960, 23] on span "Close" at bounding box center [961, 22] width 32 height 32
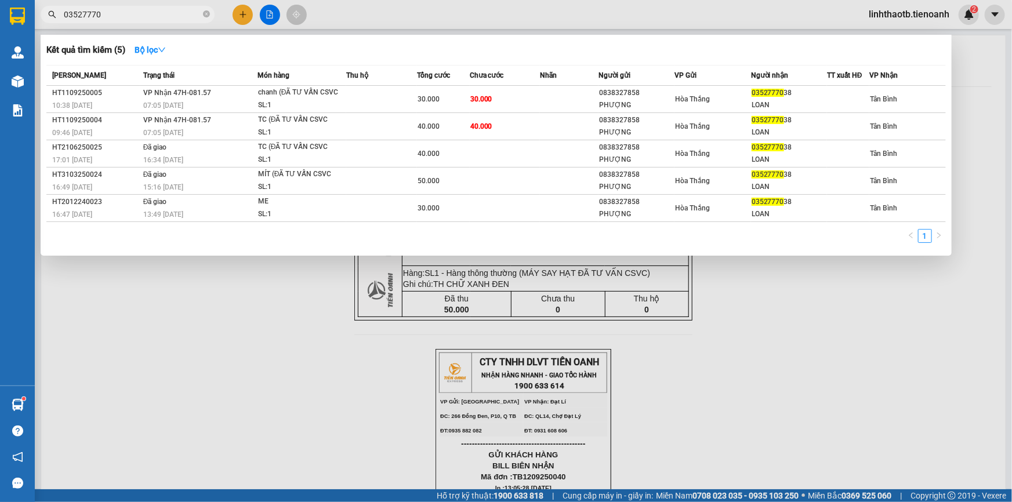
click at [197, 14] on input "03527770" at bounding box center [132, 14] width 137 height 13
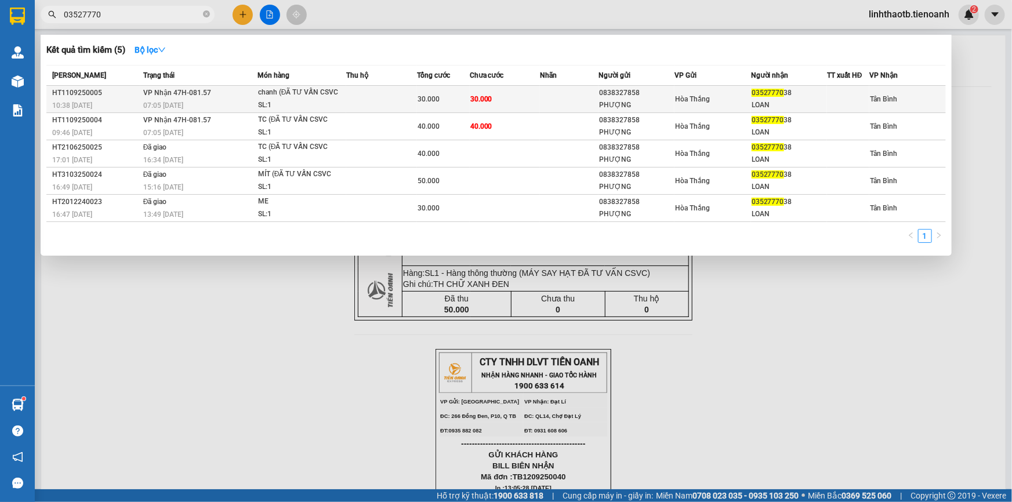
click at [723, 99] on div "Hòa Thắng" at bounding box center [712, 99] width 75 height 13
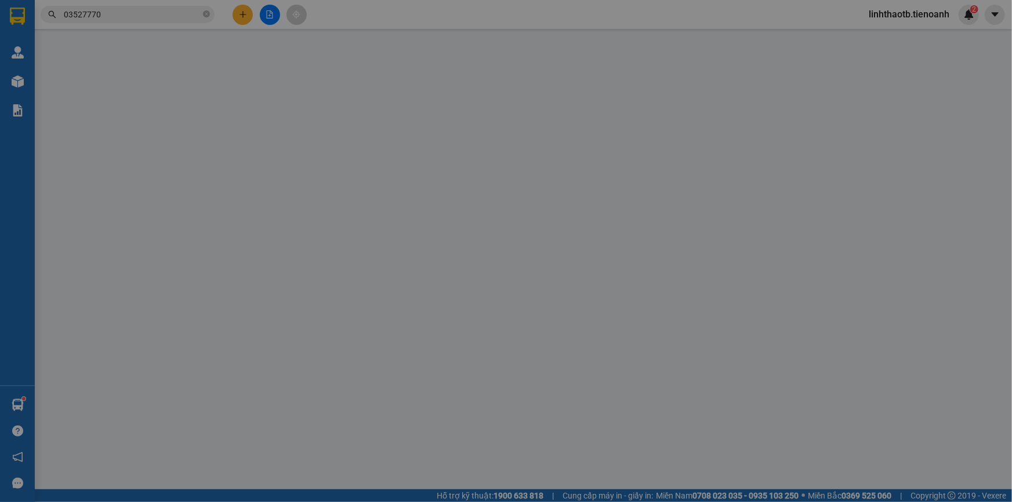
type input "0352777038"
type input "LOAN"
type input "0838327858"
type input "PHƯỢNG"
type input "30.000"
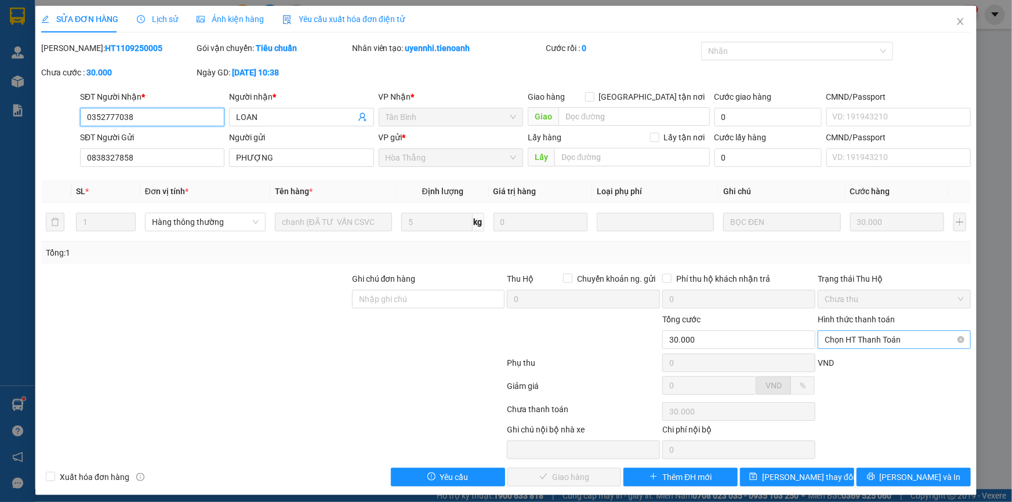
click at [884, 331] on div "Chọn HT Thanh Toán" at bounding box center [894, 340] width 153 height 19
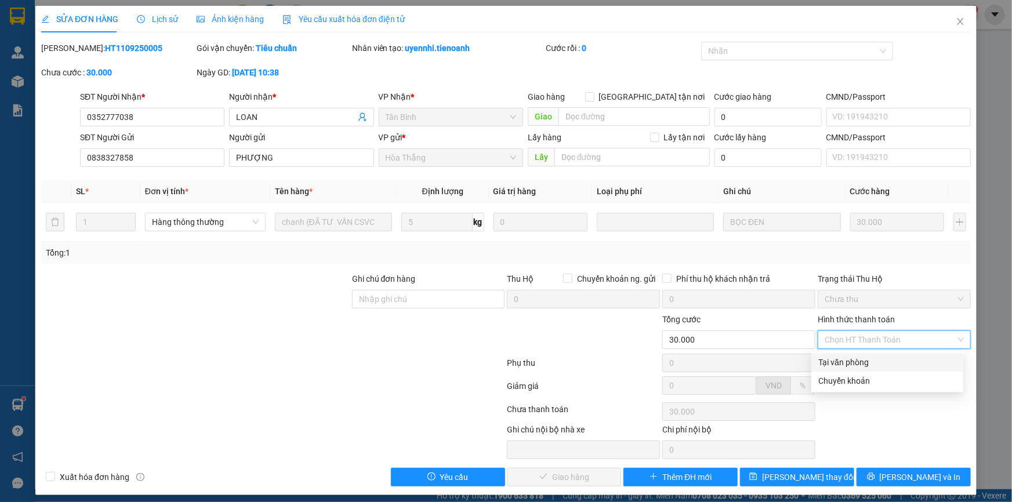
click at [882, 358] on div "Tại văn phòng" at bounding box center [888, 362] width 138 height 13
type input "0"
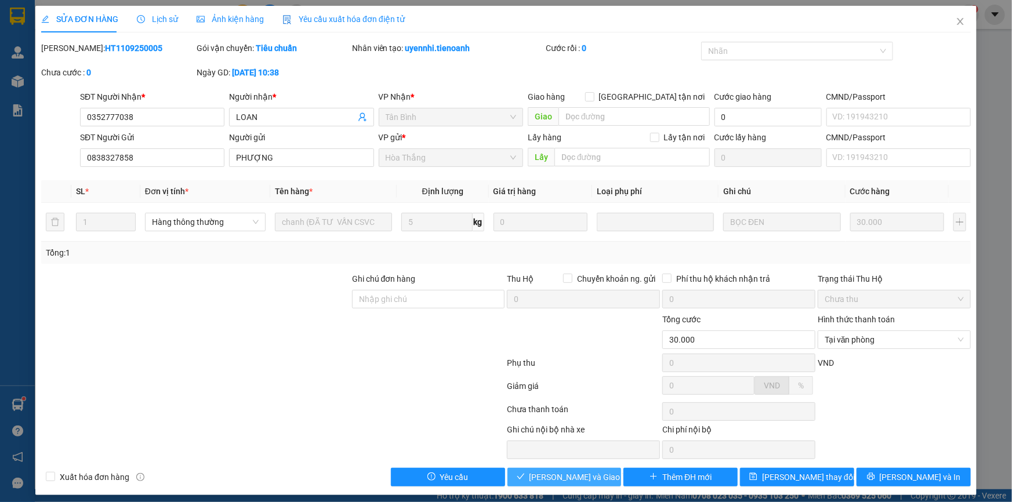
click at [533, 477] on button "[PERSON_NAME] và Giao hàng" at bounding box center [565, 477] width 114 height 19
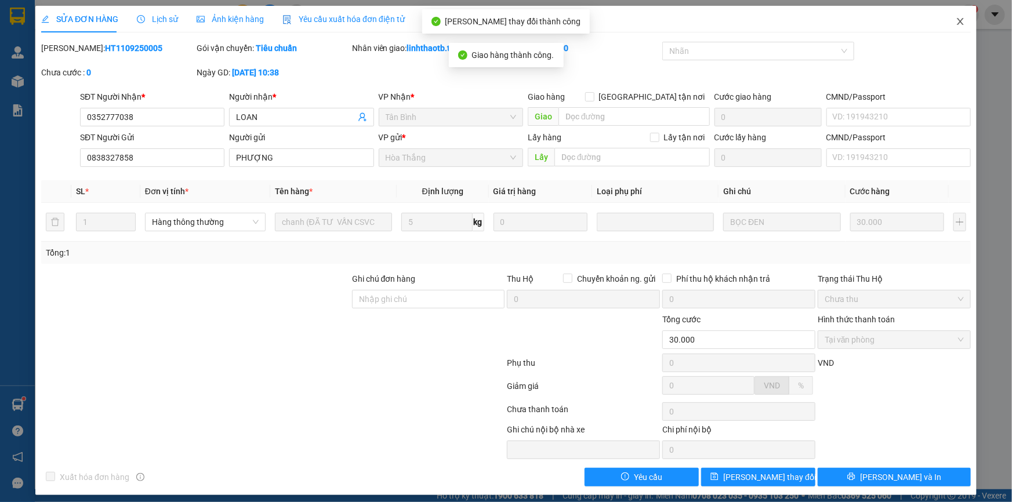
click at [964, 20] on span "Close" at bounding box center [961, 22] width 32 height 32
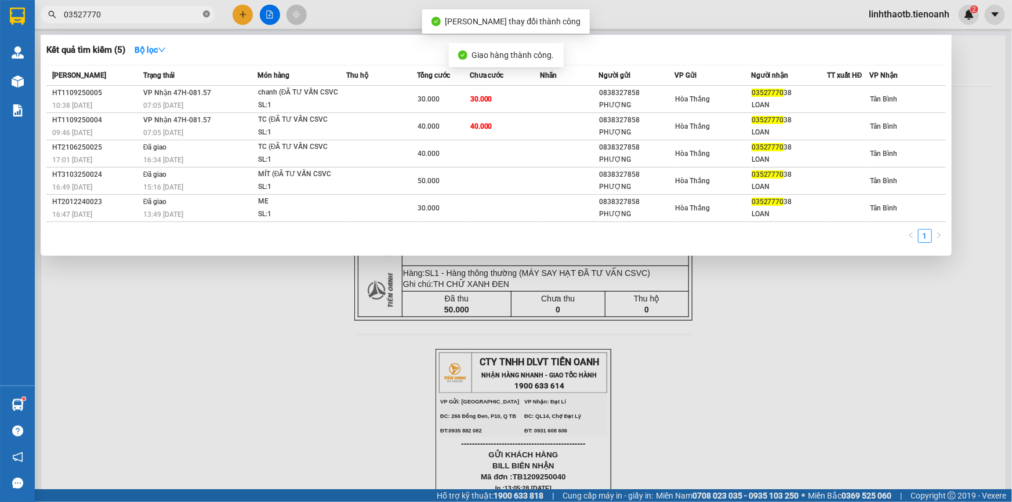
click at [209, 17] on icon "close-circle" at bounding box center [206, 13] width 7 height 7
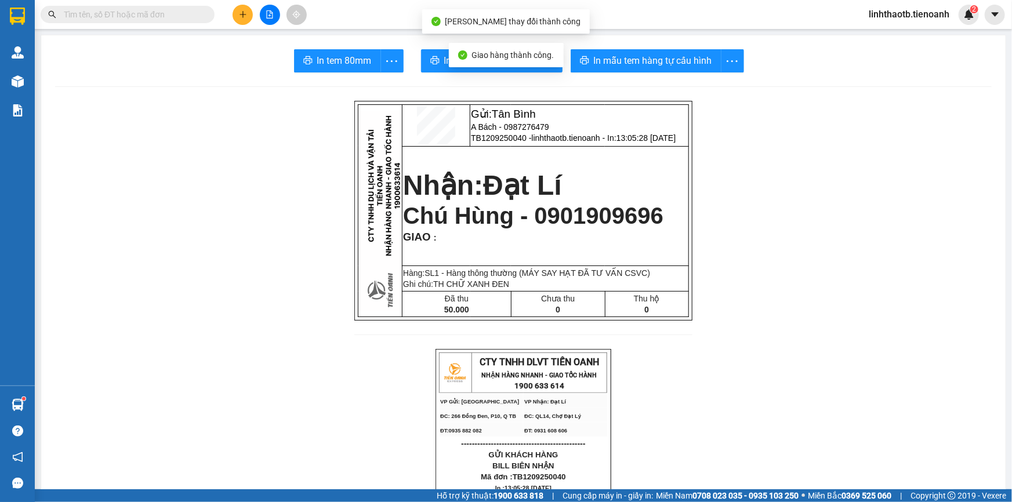
click at [171, 12] on input "text" at bounding box center [132, 14] width 137 height 13
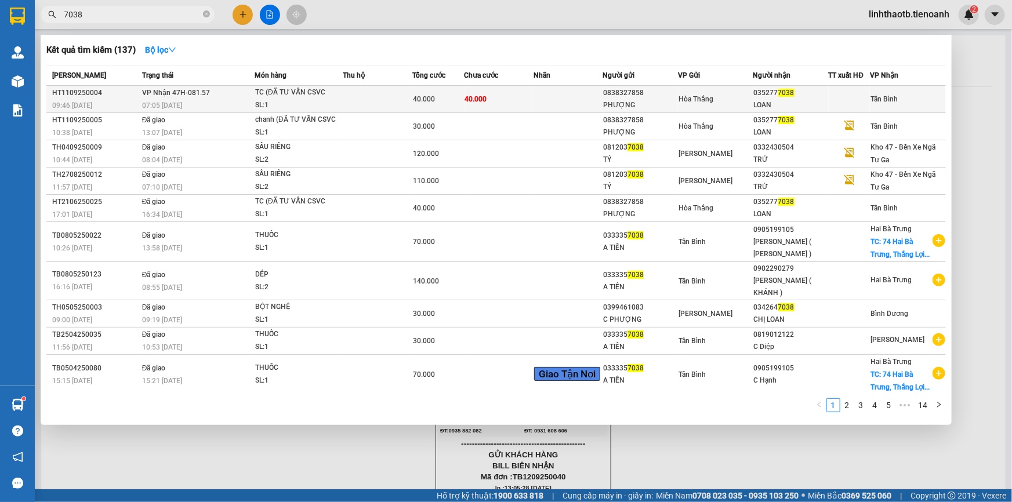
type input "7038"
click at [494, 102] on td "40.000" at bounding box center [500, 99] width 70 height 27
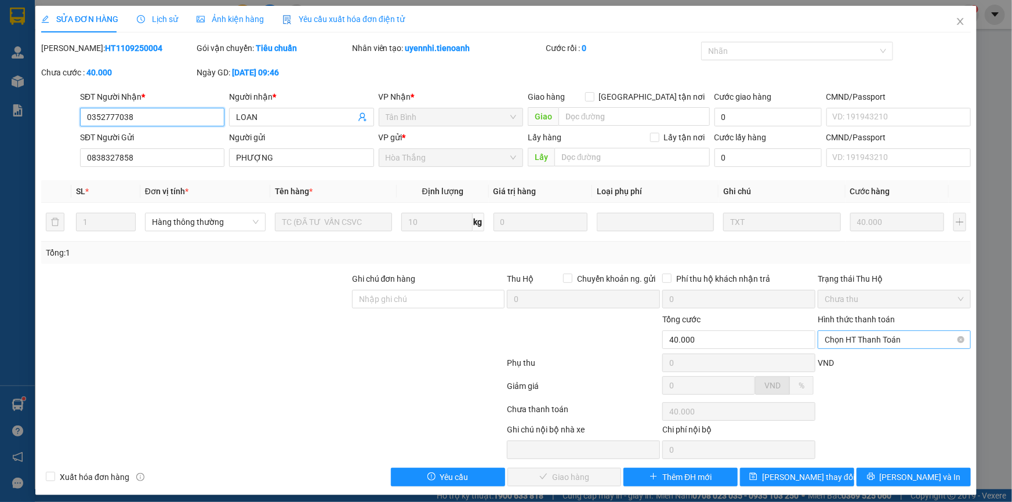
click at [888, 336] on span "Chọn HT Thanh Toán" at bounding box center [894, 339] width 139 height 17
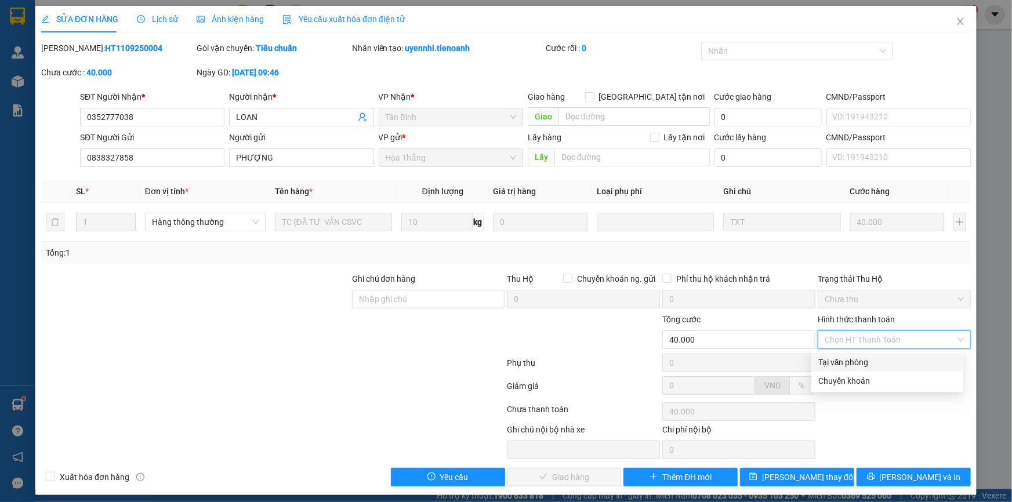
click at [886, 359] on div "Tại văn phòng" at bounding box center [888, 362] width 138 height 13
type input "0"
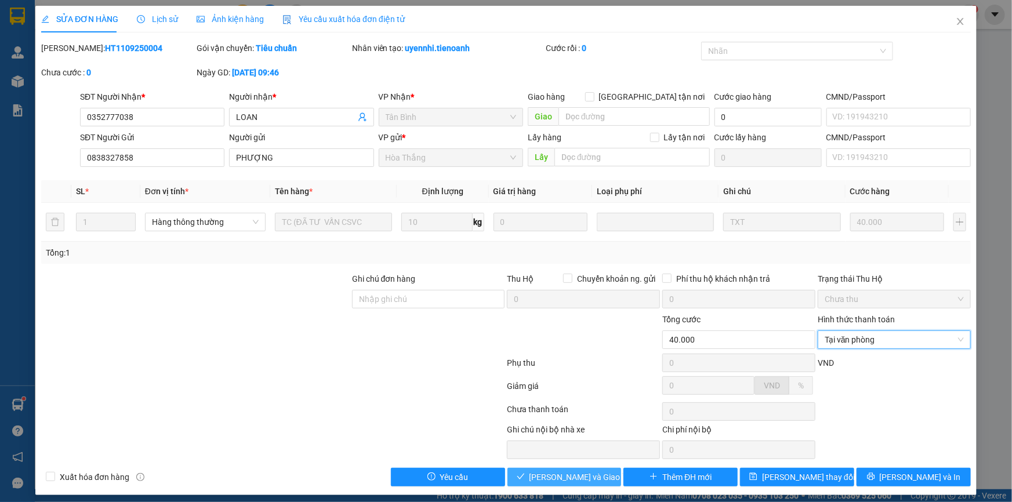
click at [585, 480] on span "[PERSON_NAME] và Giao hàng" at bounding box center [585, 477] width 111 height 13
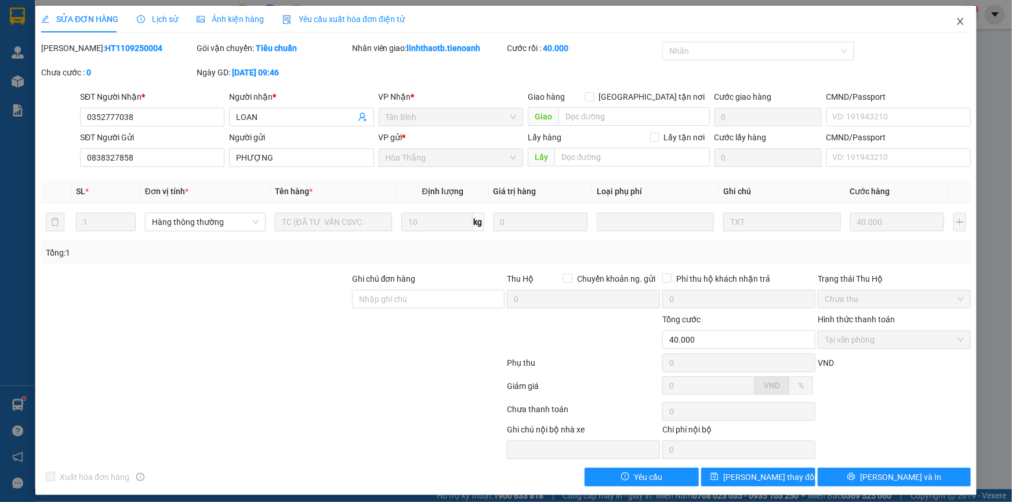
click at [953, 14] on span "Close" at bounding box center [961, 22] width 32 height 32
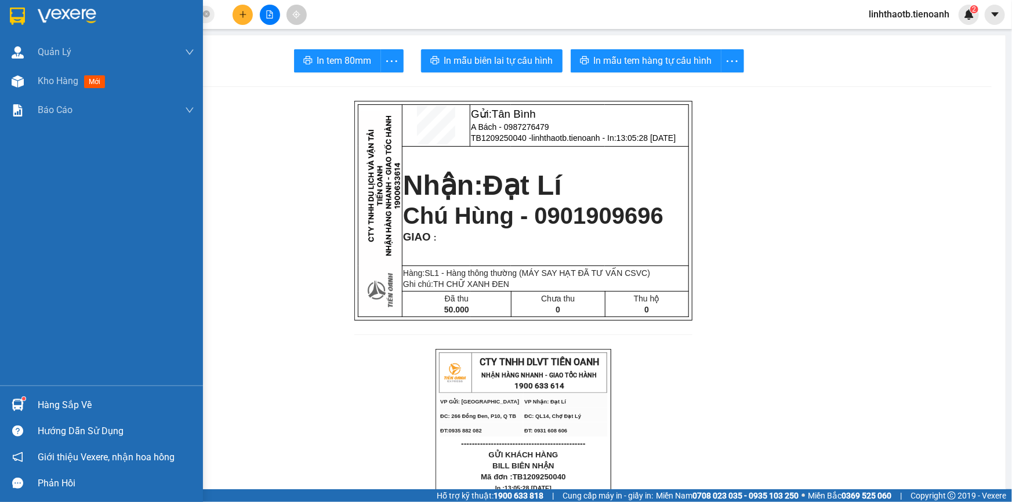
click at [32, 89] on div "Kho hàng mới" at bounding box center [101, 81] width 203 height 29
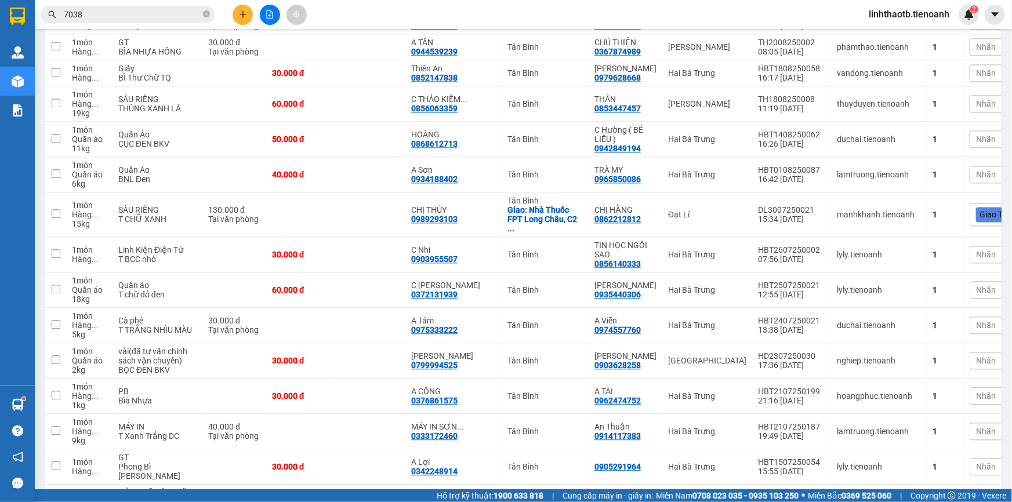
scroll to position [1242, 0]
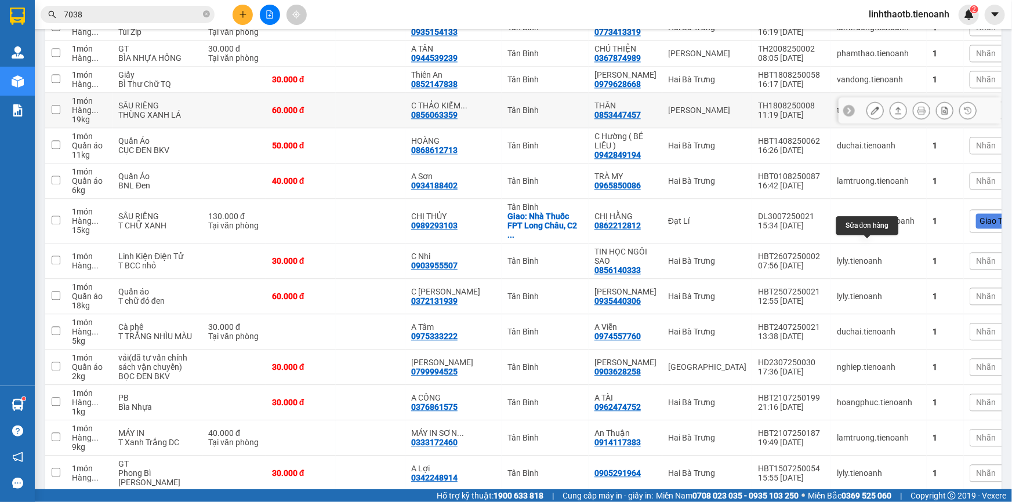
click at [871, 114] on icon at bounding box center [875, 110] width 8 height 8
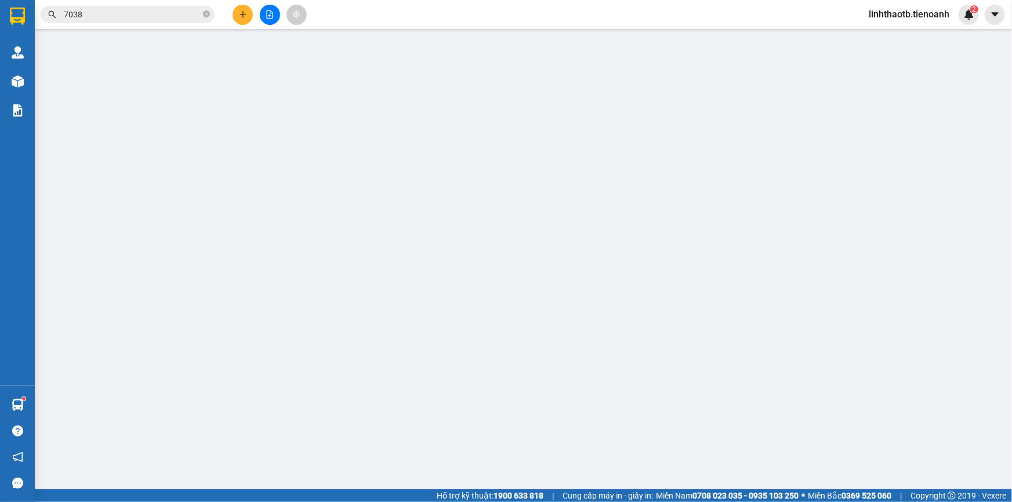
type input "0856063359"
type input "C THẢO KIỂM HÀNG KHÔNG CÓ"
type input "0853447457"
type input "THÂN"
type input "GIAO R KHÔNG BẤM"
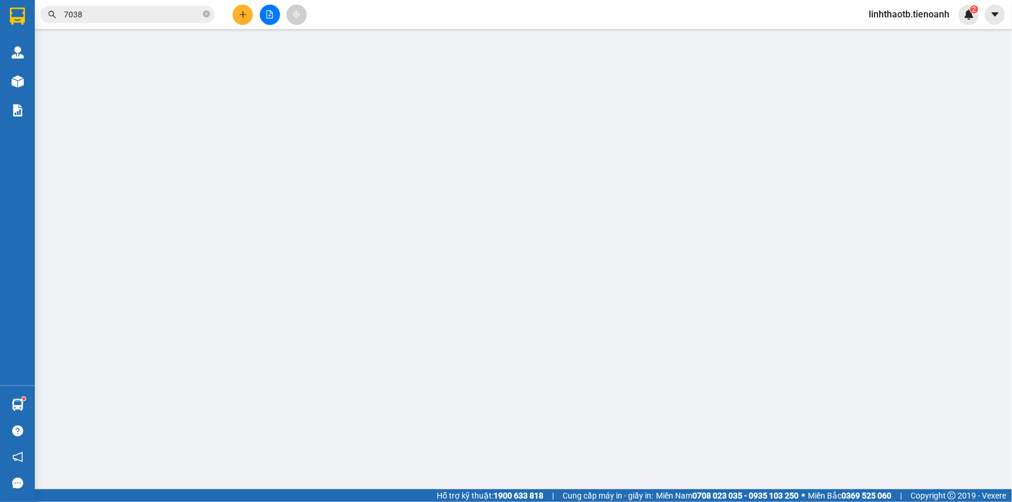
type input "60.000"
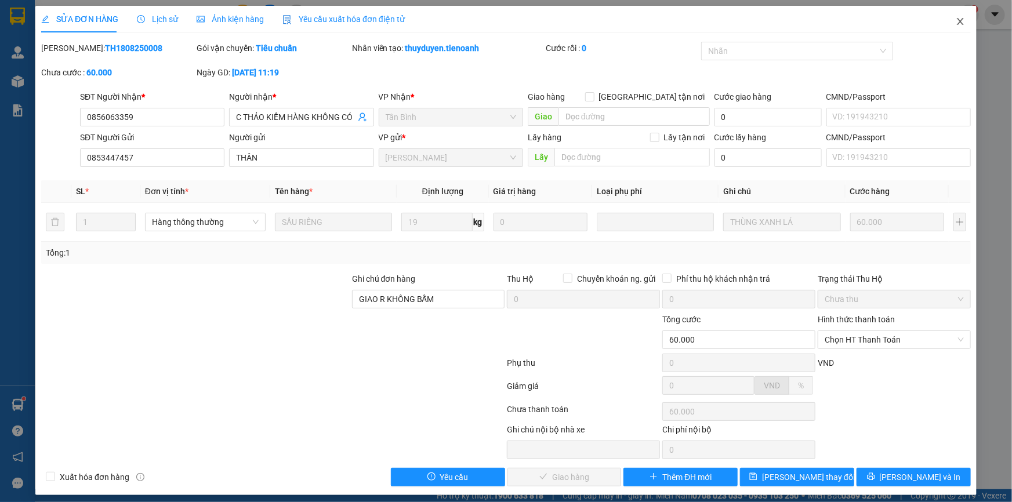
click at [961, 26] on span "Close" at bounding box center [961, 22] width 32 height 32
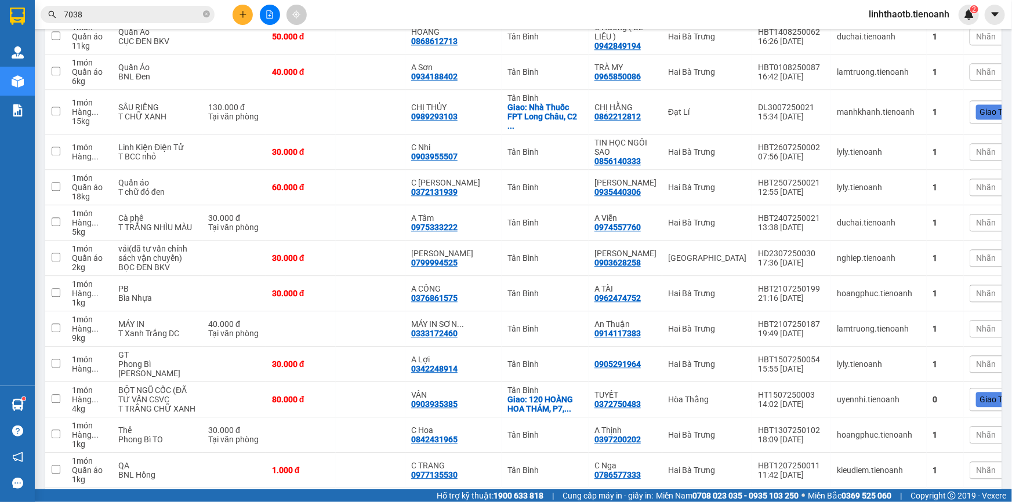
scroll to position [1348, 0]
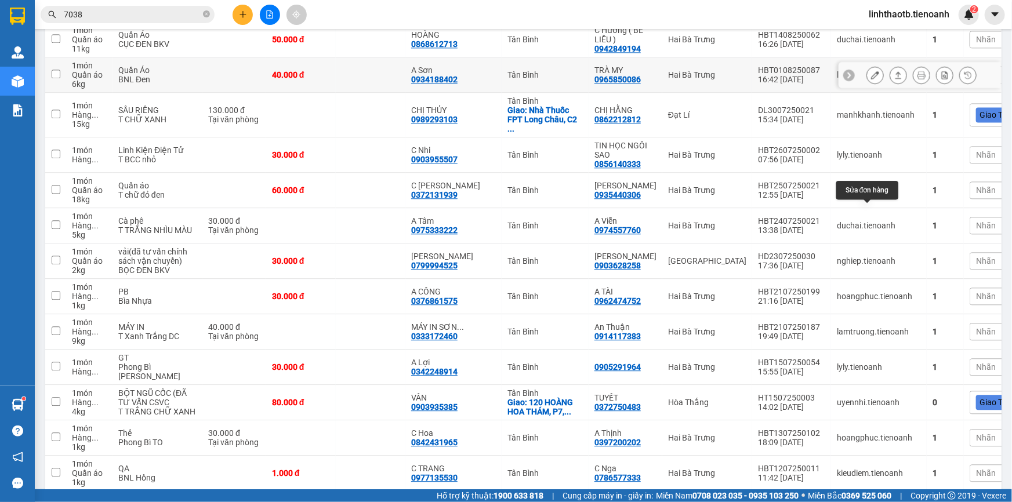
click at [871, 79] on icon at bounding box center [875, 75] width 8 height 8
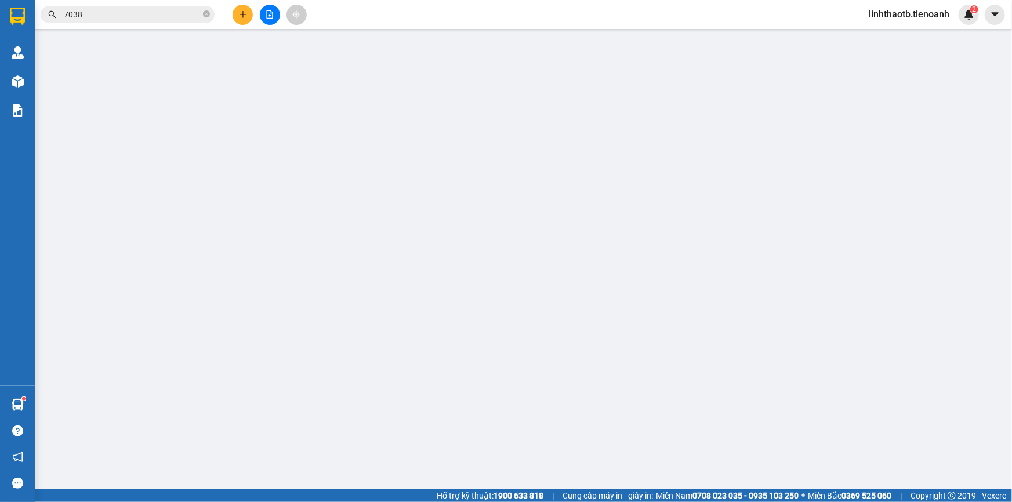
type input "0934188402"
type input "A Sơn"
type input "0965850086"
type input "TRÀ MY"
type input "40.000"
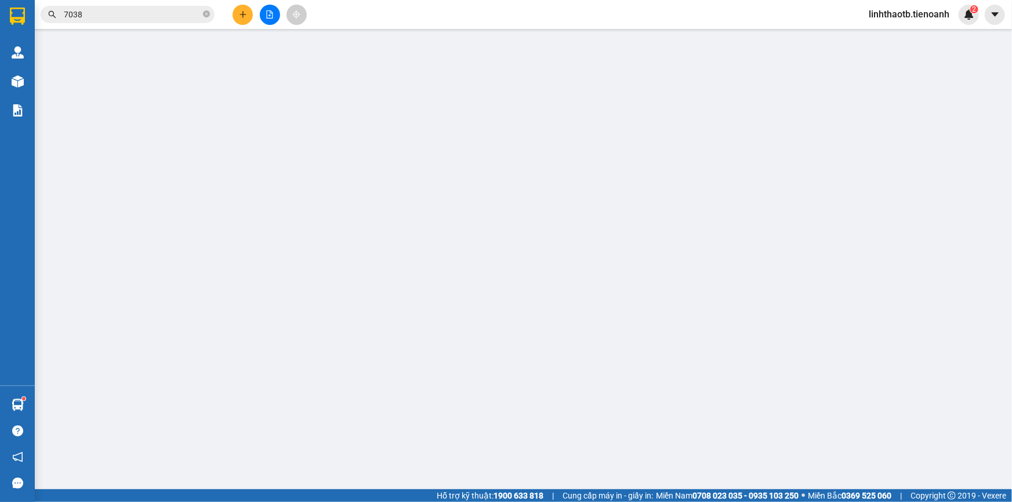
type input "40.000"
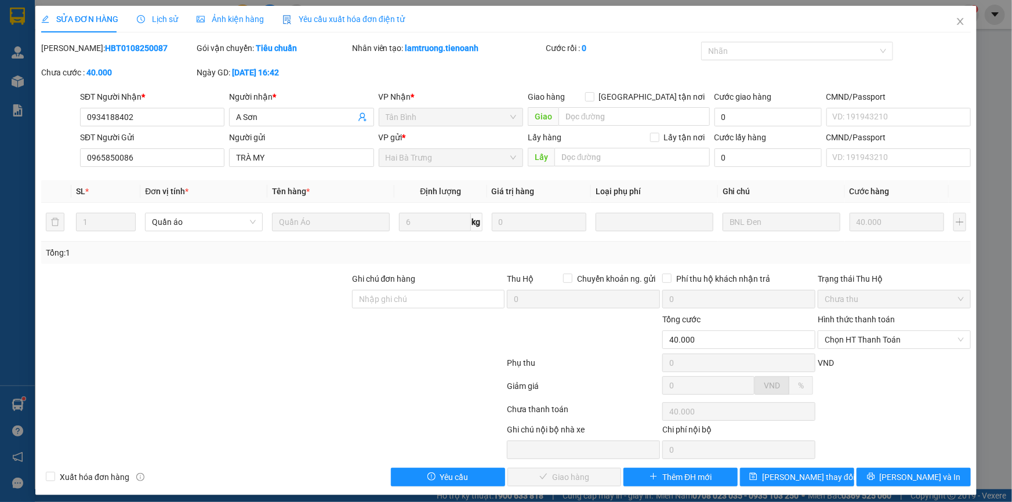
click at [147, 17] on span "Lịch sử" at bounding box center [157, 19] width 41 height 9
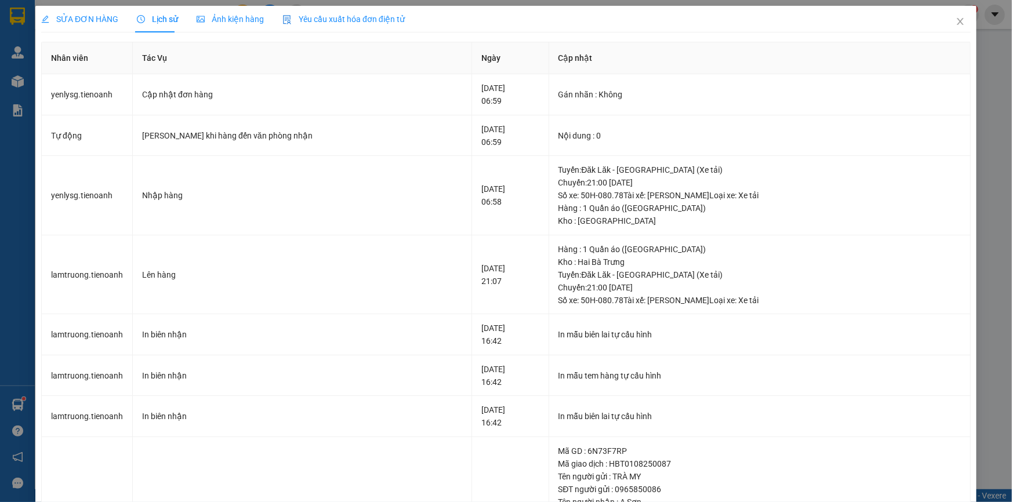
click at [102, 17] on span "SỬA ĐƠN HÀNG" at bounding box center [79, 19] width 77 height 9
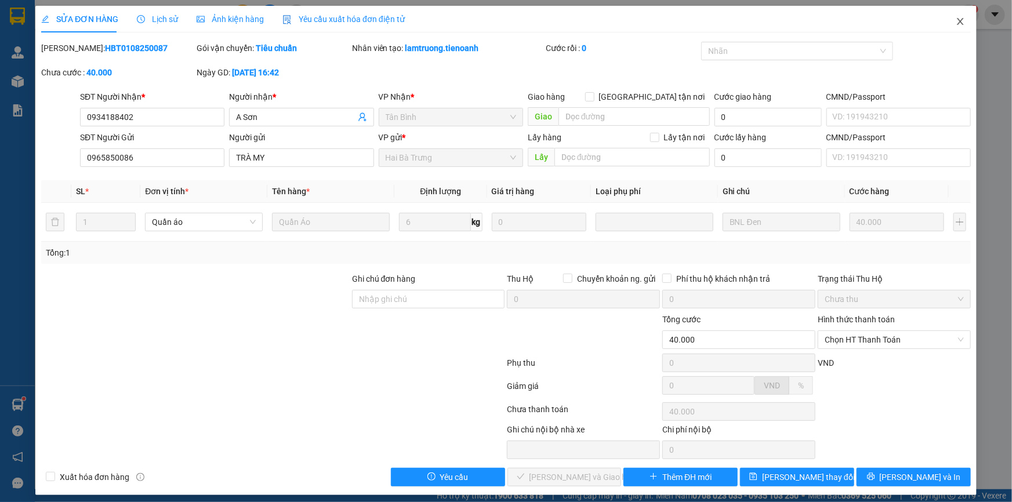
click at [964, 27] on span "Close" at bounding box center [961, 22] width 32 height 32
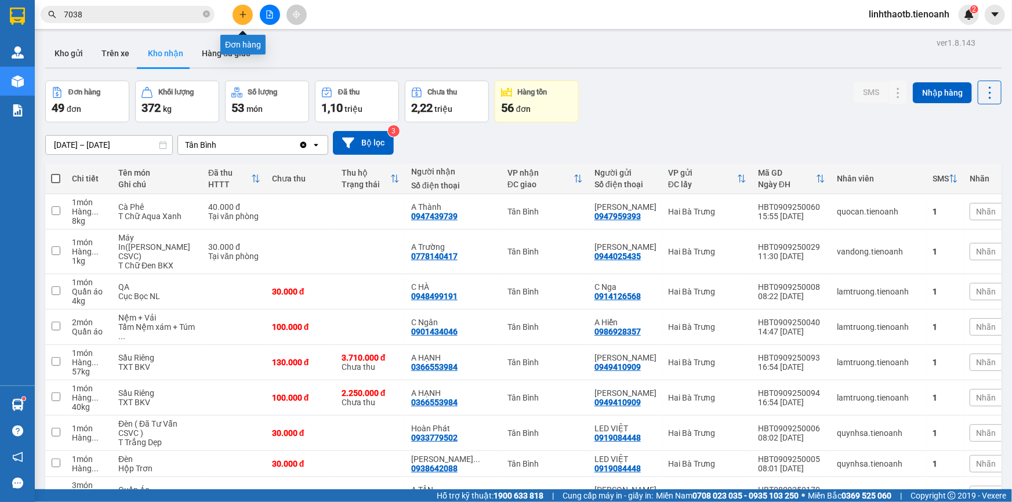
click at [244, 7] on button at bounding box center [243, 15] width 20 height 20
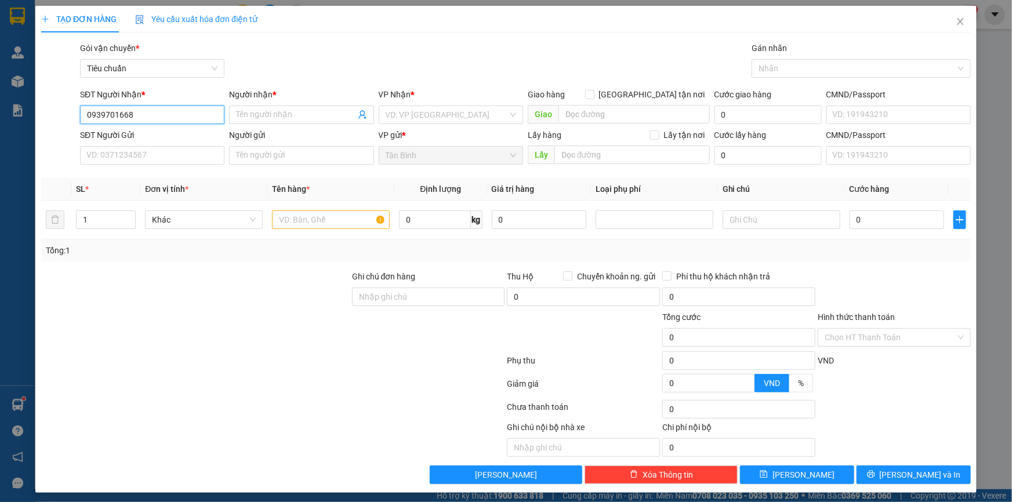
click at [120, 120] on input "0939701668" at bounding box center [152, 115] width 144 height 19
type input "0939701668"
click at [338, 120] on input "Người nhận *" at bounding box center [295, 114] width 119 height 13
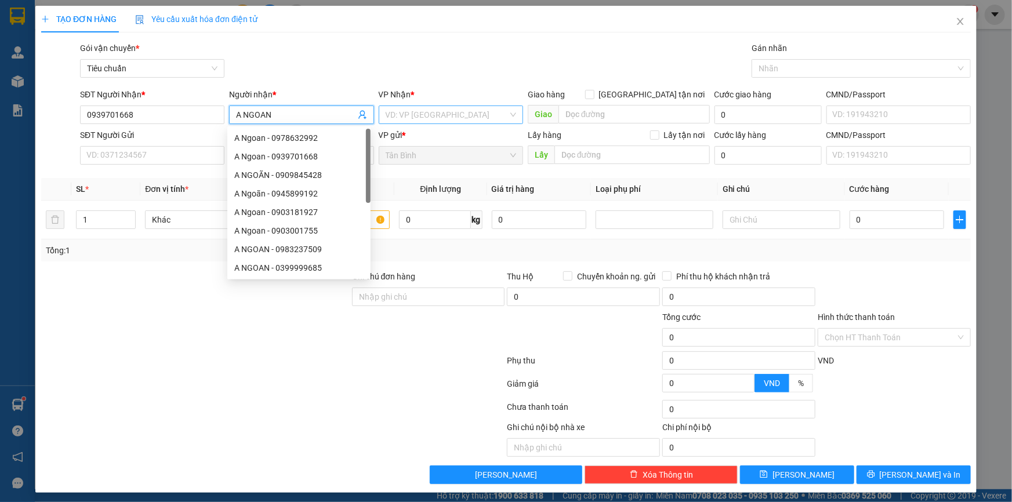
type input "A NGOAN"
click at [389, 114] on input "search" at bounding box center [447, 114] width 122 height 17
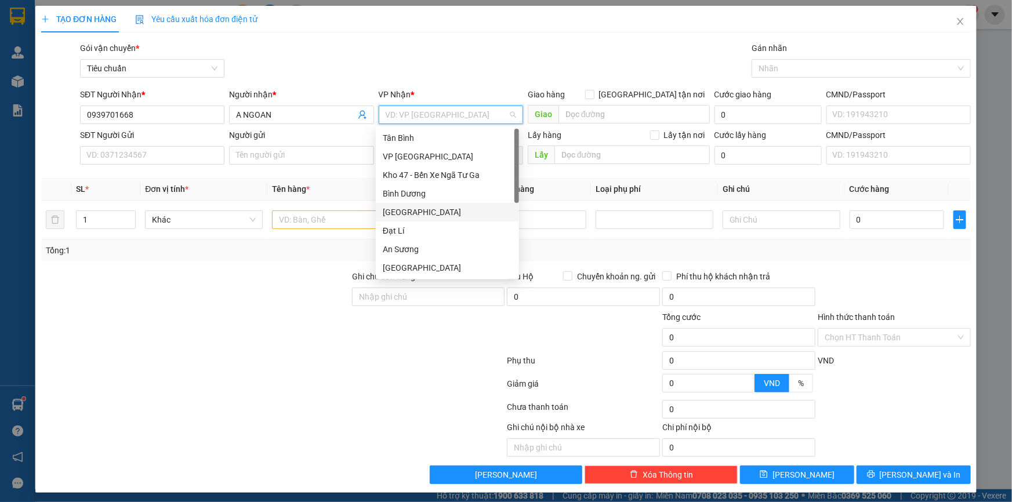
scroll to position [88, 0]
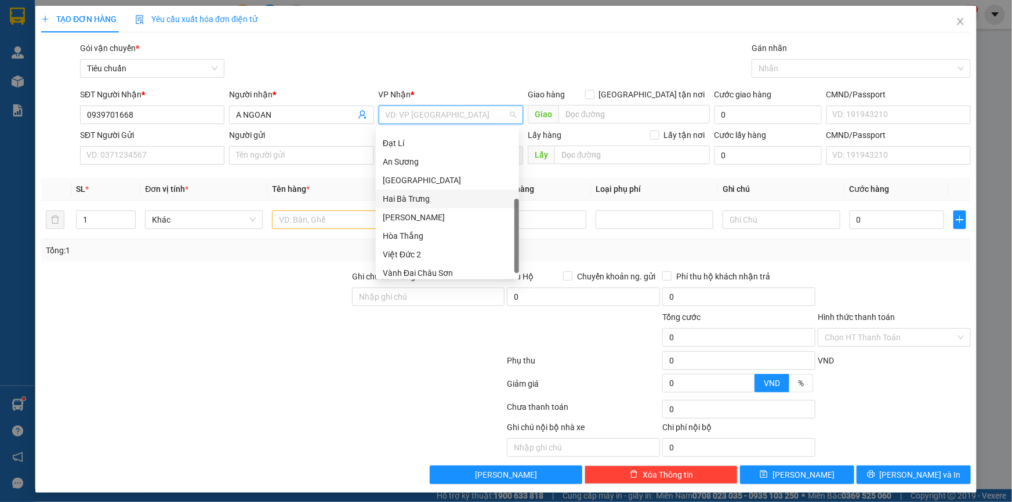
click at [418, 195] on div "Hai Bà Trưng" at bounding box center [447, 199] width 129 height 13
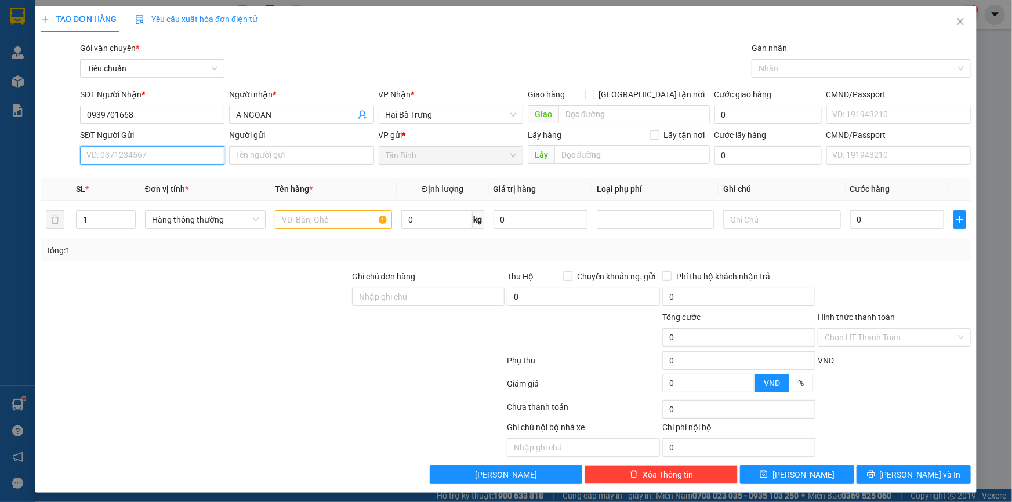
click at [122, 154] on input "SĐT Người Gửi" at bounding box center [152, 155] width 144 height 19
click at [151, 117] on input "0939701668" at bounding box center [152, 115] width 144 height 19
click at [294, 72] on div "Gói vận chuyển * Tiêu chuẩn Gán nhãn Nhãn" at bounding box center [526, 62] width 896 height 41
click at [178, 164] on input "SĐT Người Gửi" at bounding box center [152, 155] width 144 height 19
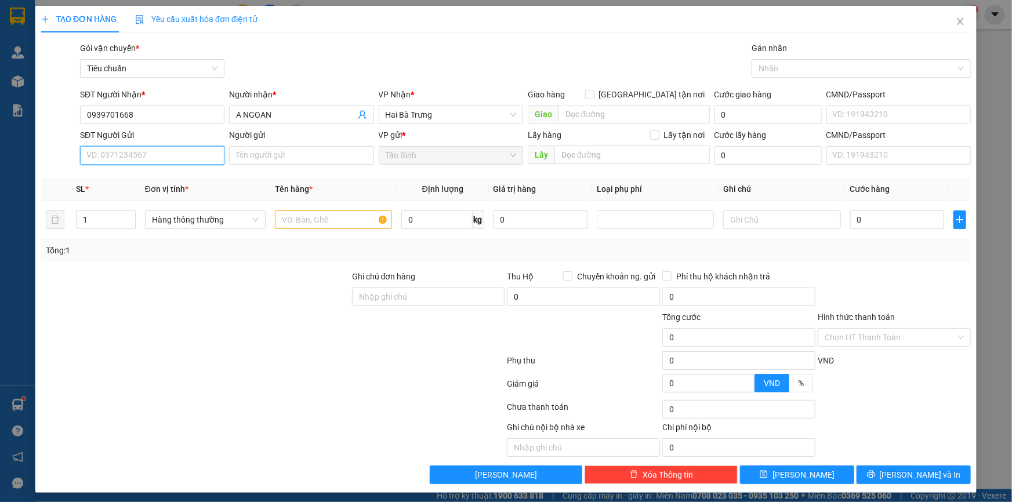
paste input "0939701668"
type input "0939701668"
click at [343, 223] on input "text" at bounding box center [333, 220] width 117 height 19
type input "X"
type input "SEAL ĐÃ TƯ VẤN CSVC"
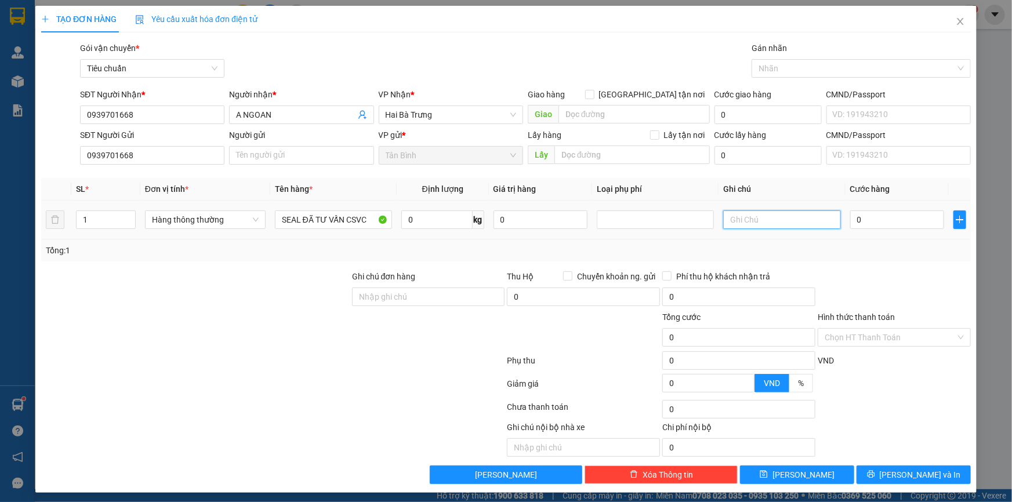
click at [754, 225] on input "text" at bounding box center [781, 220] width 117 height 19
type input "BNL TRẮNG"
click at [876, 221] on input "0" at bounding box center [898, 220] width 95 height 19
type input "3"
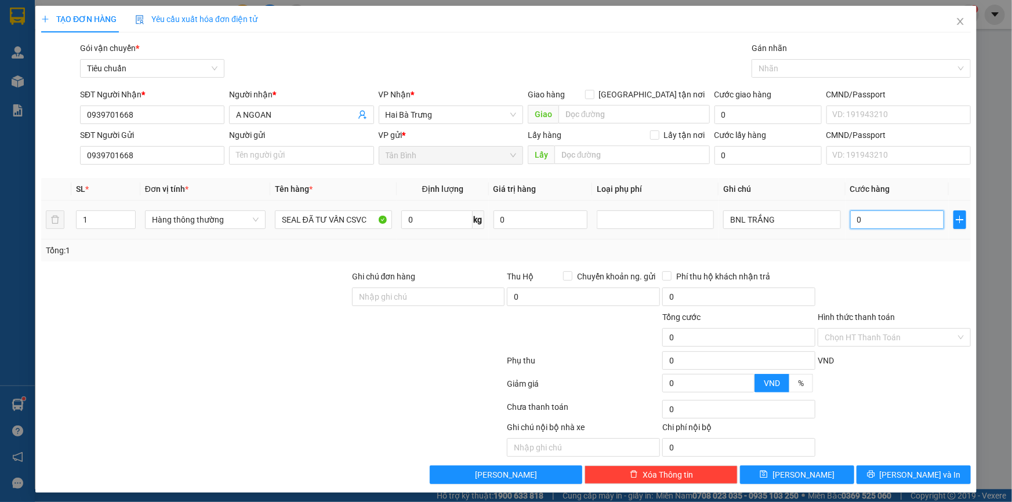
type input "3"
type input "30"
type input "30.000"
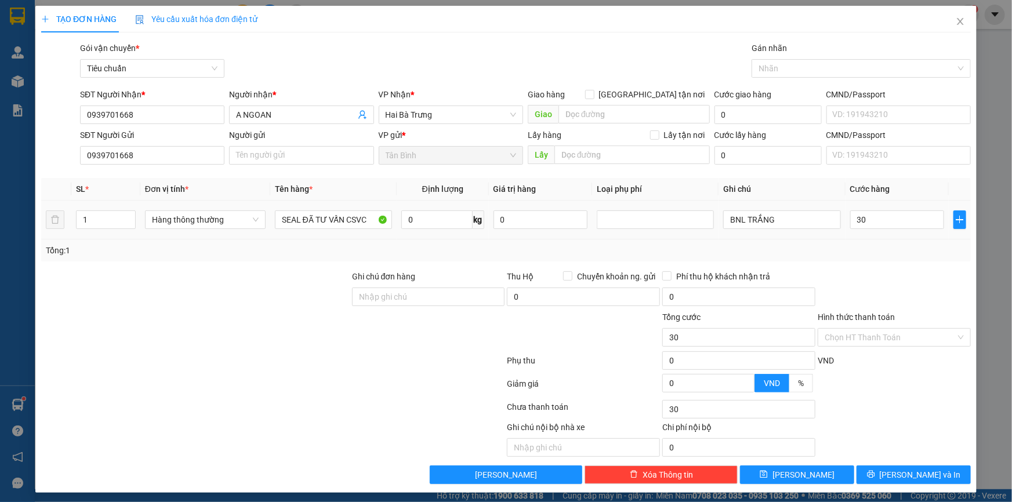
type input "30.000"
click at [895, 276] on div at bounding box center [894, 290] width 155 height 41
click at [904, 352] on div "Phụ thu 0 VND" at bounding box center [506, 363] width 932 height 23
click at [909, 344] on input "Hình thức thanh toán" at bounding box center [890, 337] width 131 height 17
click at [925, 295] on div at bounding box center [894, 290] width 155 height 41
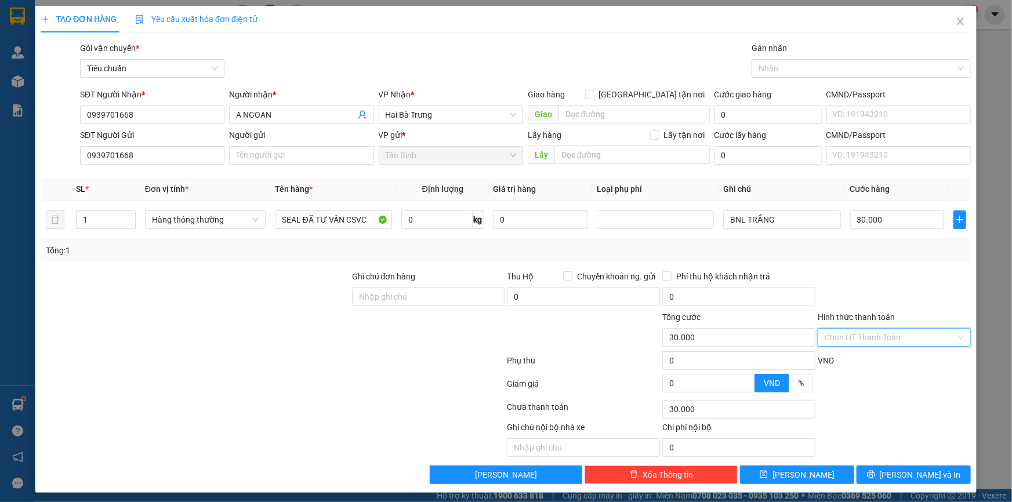
click at [903, 334] on input "Hình thức thanh toán" at bounding box center [890, 337] width 131 height 17
click at [899, 357] on div "Tại văn phòng" at bounding box center [888, 360] width 138 height 13
type input "0"
click at [922, 482] on button "[PERSON_NAME] và In" at bounding box center [914, 475] width 114 height 19
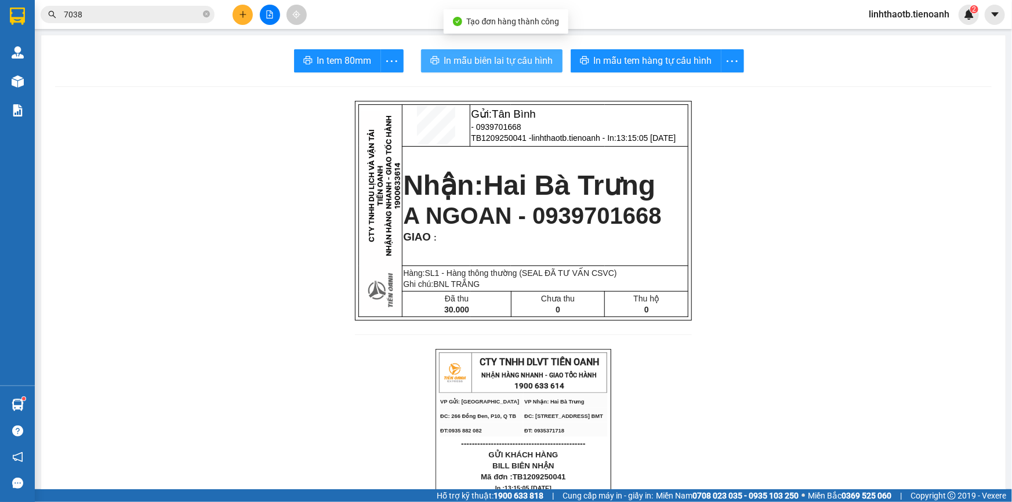
click at [497, 56] on span "In mẫu biên lai tự cấu hình" at bounding box center [498, 60] width 109 height 15
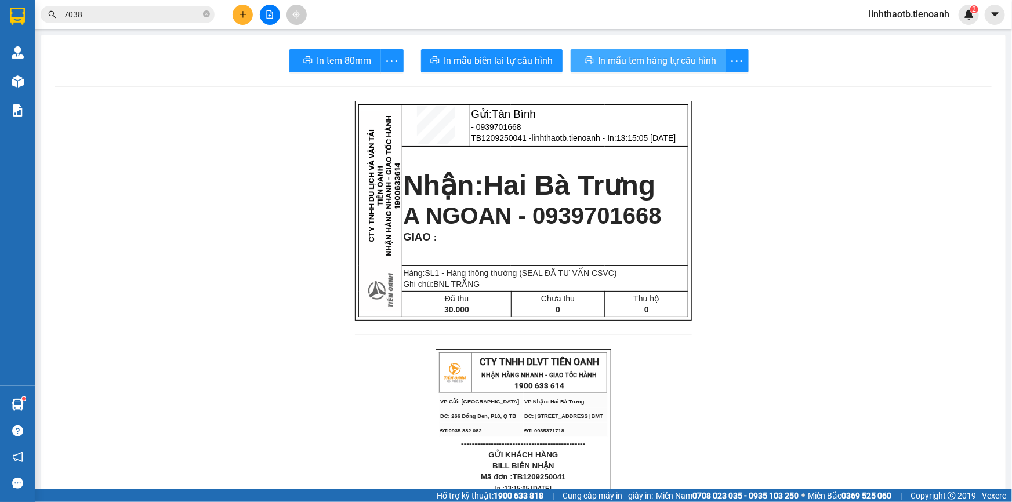
click at [627, 55] on span "In mẫu tem hàng tự cấu hình" at bounding box center [658, 60] width 118 height 15
click at [132, 9] on input "7038" at bounding box center [132, 14] width 137 height 13
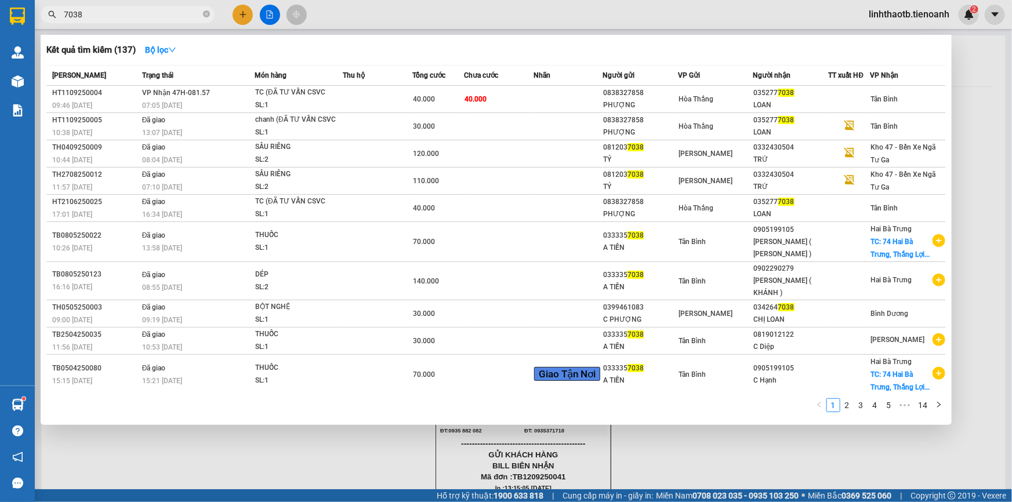
click at [132, 9] on input "7038" at bounding box center [132, 14] width 137 height 13
drag, startPoint x: 345, startPoint y: 96, endPoint x: 354, endPoint y: 19, distance: 77.1
click at [0, 15] on div "Kết quả tìm kiếm ( 137 ) Bộ lọc Mã ĐH Trạng thái Món hàng Thu hộ Tổng cước Chưa…" at bounding box center [0, 15] width 0 height 0
click at [241, 12] on div at bounding box center [506, 251] width 1012 height 502
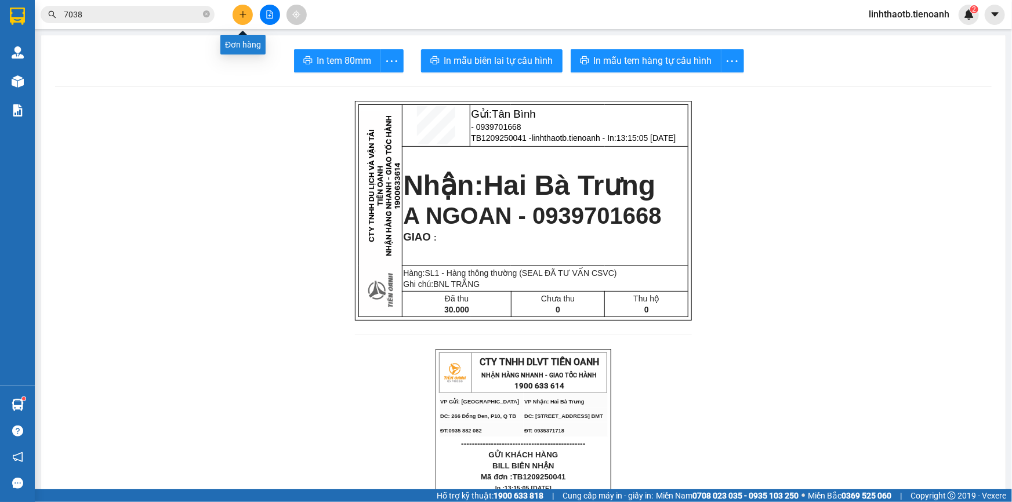
click at [241, 12] on icon "plus" at bounding box center [243, 14] width 8 height 8
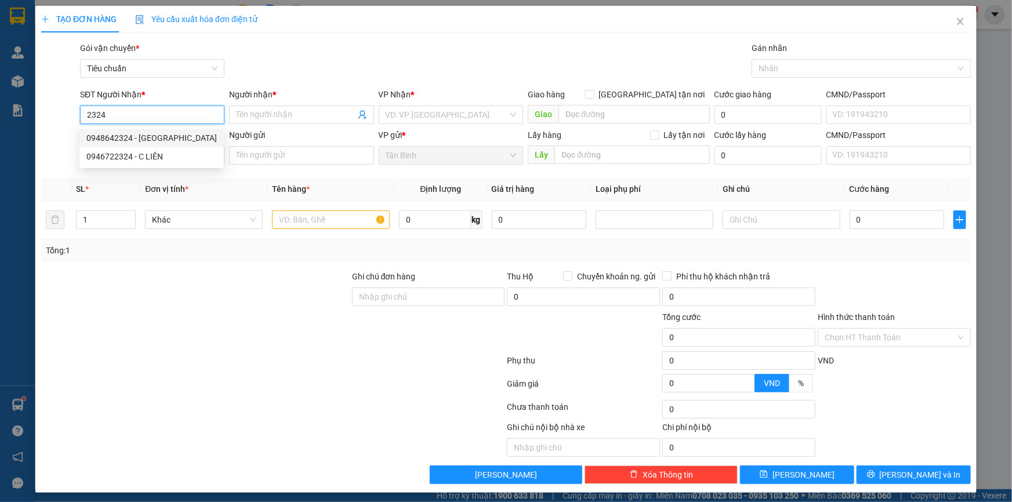
click at [161, 140] on div "0948642324 - [GEOGRAPHIC_DATA]" at bounding box center [151, 138] width 131 height 13
type input "0948642324"
type input "[PERSON_NAME]"
type input "123456789"
type input "30.000"
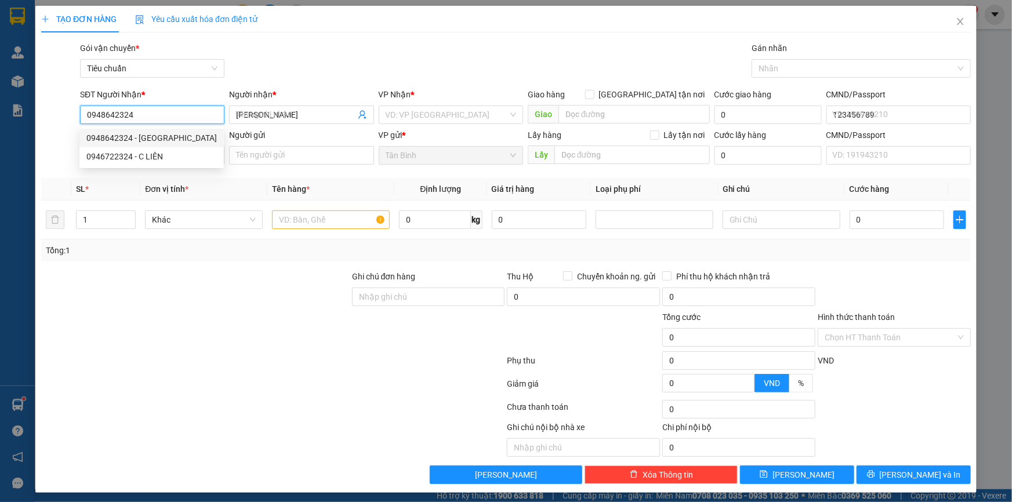
type input "30.000"
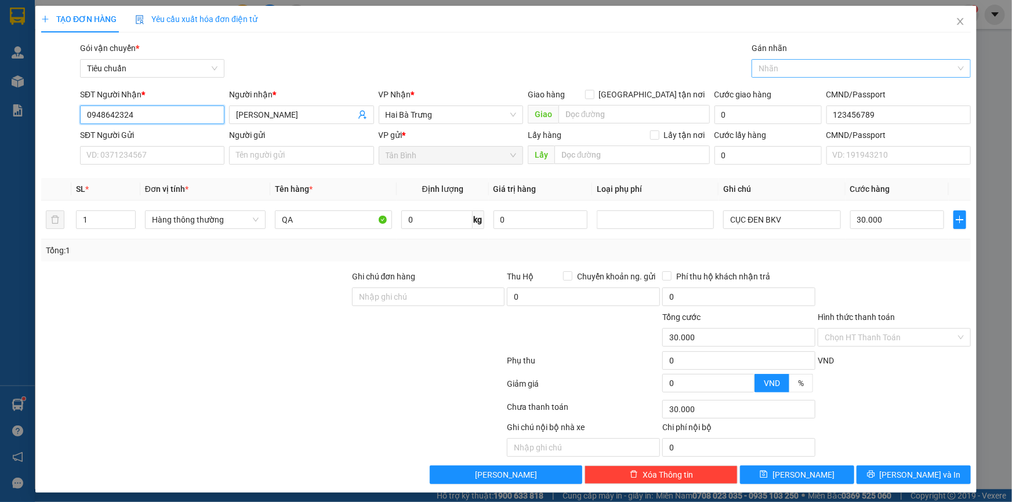
click at [796, 70] on div at bounding box center [856, 68] width 202 height 14
type input "0948642324"
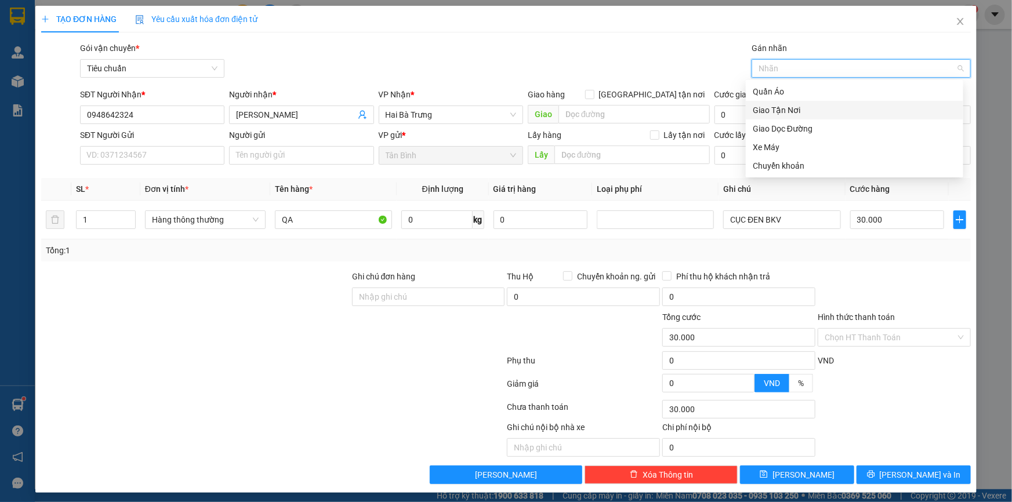
click at [788, 109] on div "Giao Tận Nơi" at bounding box center [855, 110] width 204 height 13
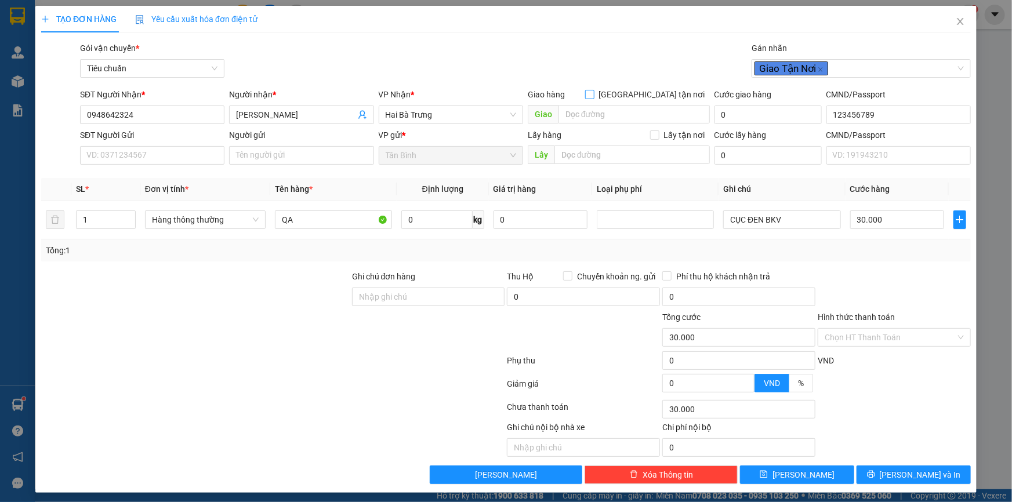
click at [685, 99] on span "[GEOGRAPHIC_DATA] tận nơi" at bounding box center [652, 94] width 115 height 13
click at [594, 98] on input "[GEOGRAPHIC_DATA] tận nơi" at bounding box center [589, 94] width 8 height 8
checkbox input "true"
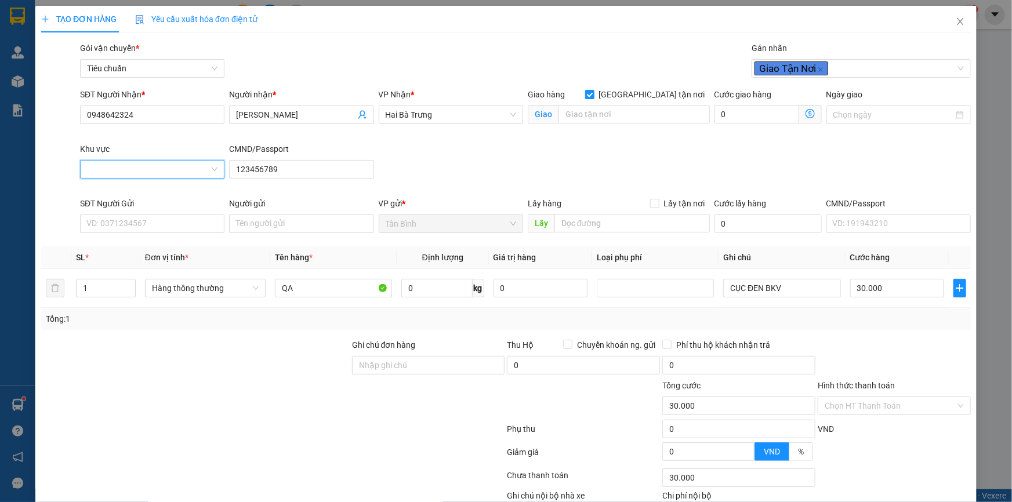
click at [149, 171] on input "Khu vực" at bounding box center [148, 169] width 122 height 17
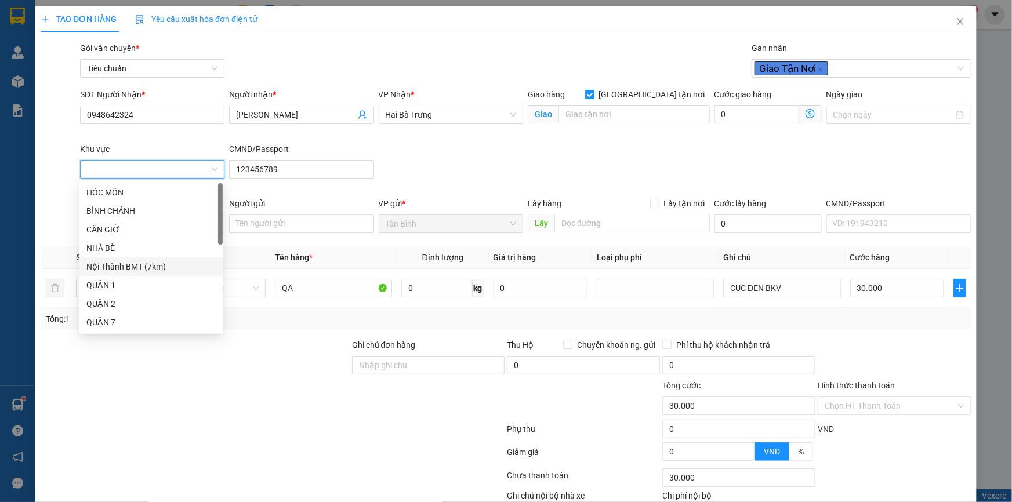
click at [135, 270] on div "Nội Thành BMT (7km)" at bounding box center [150, 266] width 129 height 13
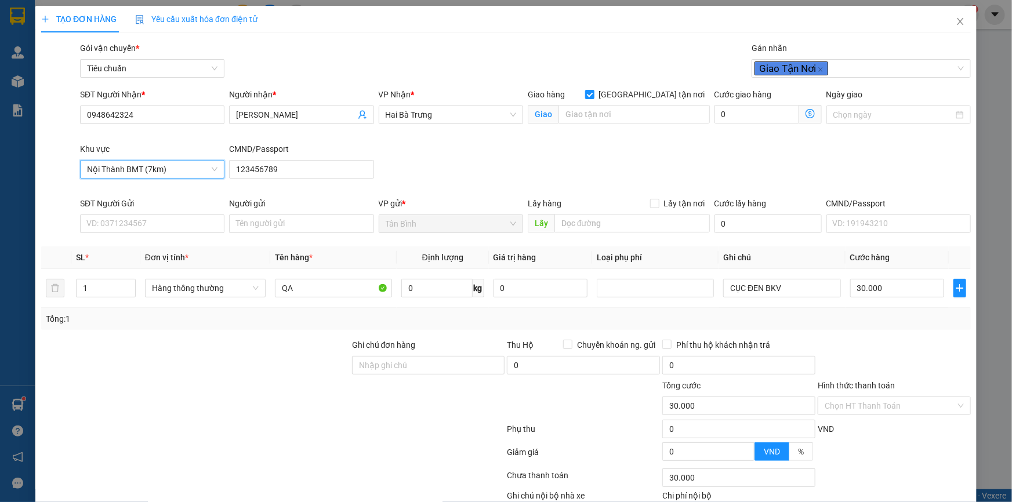
click at [161, 237] on div "SĐT Người Gửi VD: 0371234567" at bounding box center [152, 217] width 144 height 41
click at [166, 231] on input "SĐT Người Gửi" at bounding box center [152, 224] width 144 height 19
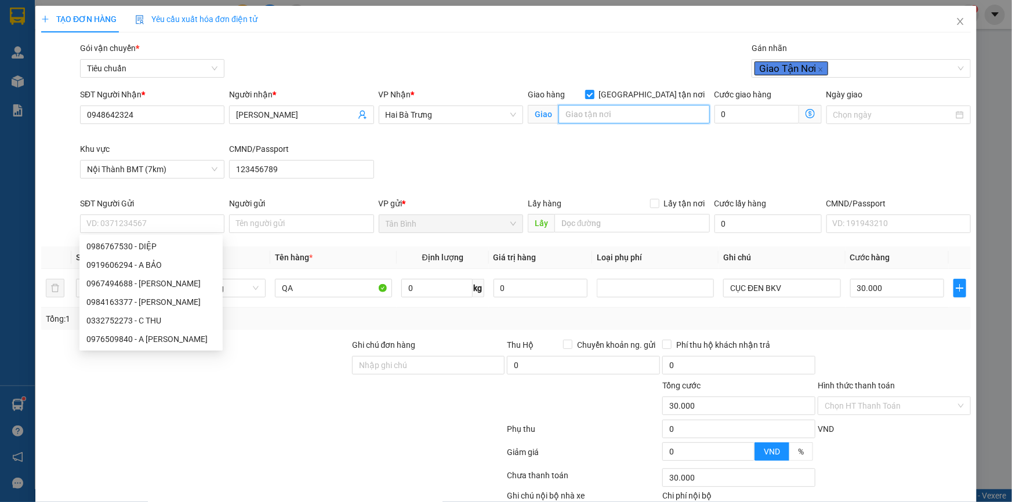
click at [605, 115] on input "search" at bounding box center [634, 114] width 151 height 19
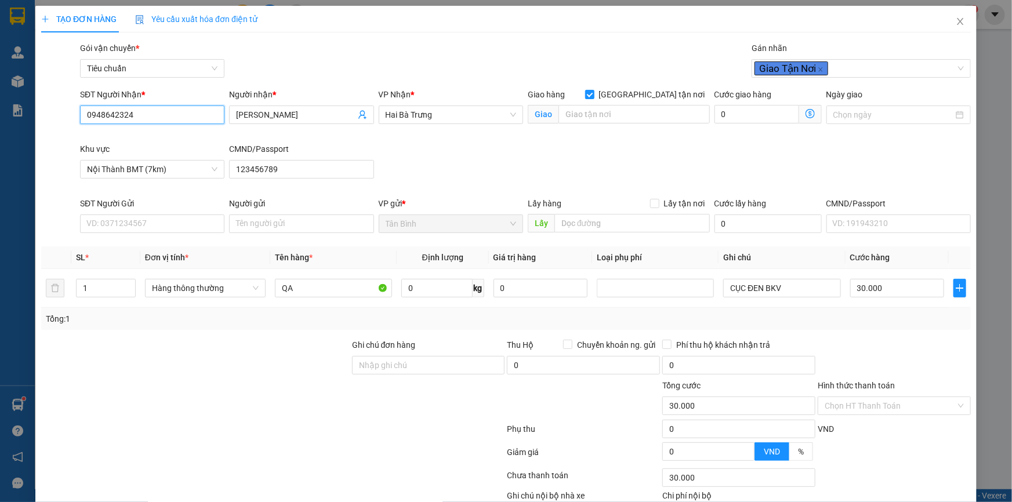
click at [174, 110] on input "0948642324" at bounding box center [152, 115] width 144 height 19
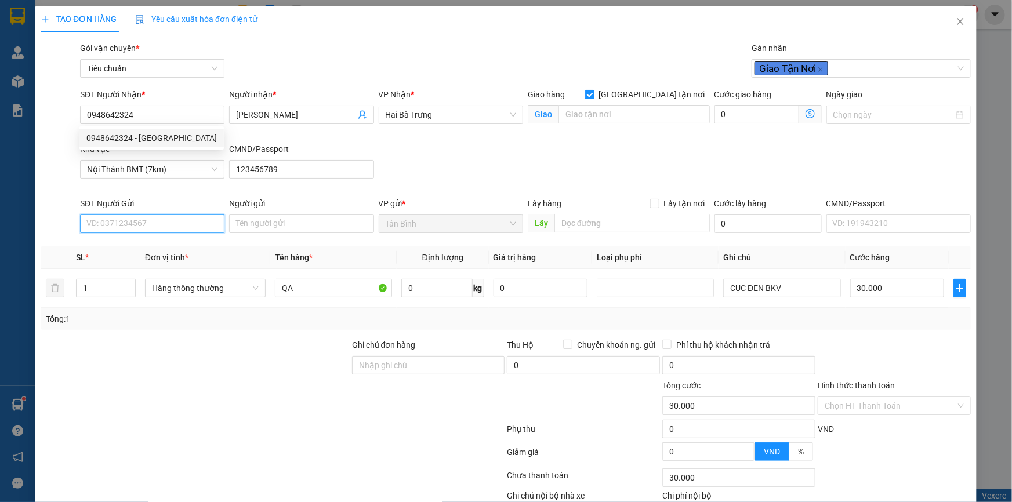
click at [187, 223] on input "SĐT Người Gửi" at bounding box center [152, 224] width 144 height 19
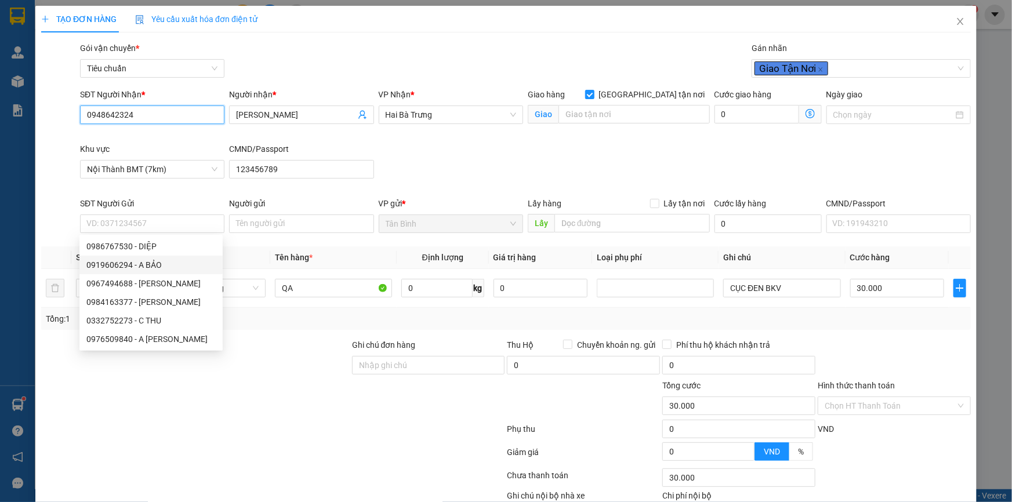
click at [137, 118] on input "0948642324" at bounding box center [152, 115] width 144 height 19
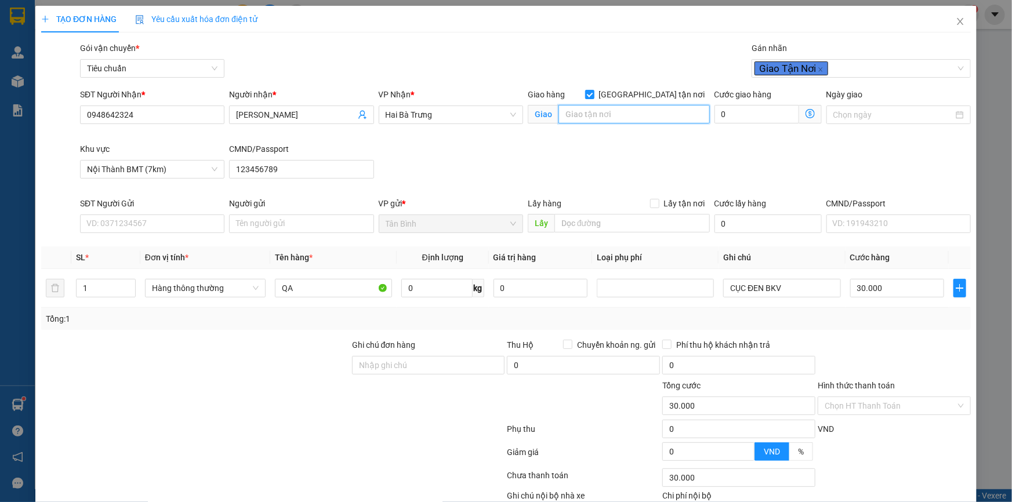
click at [663, 114] on input "search" at bounding box center [634, 114] width 151 height 19
type input "N"
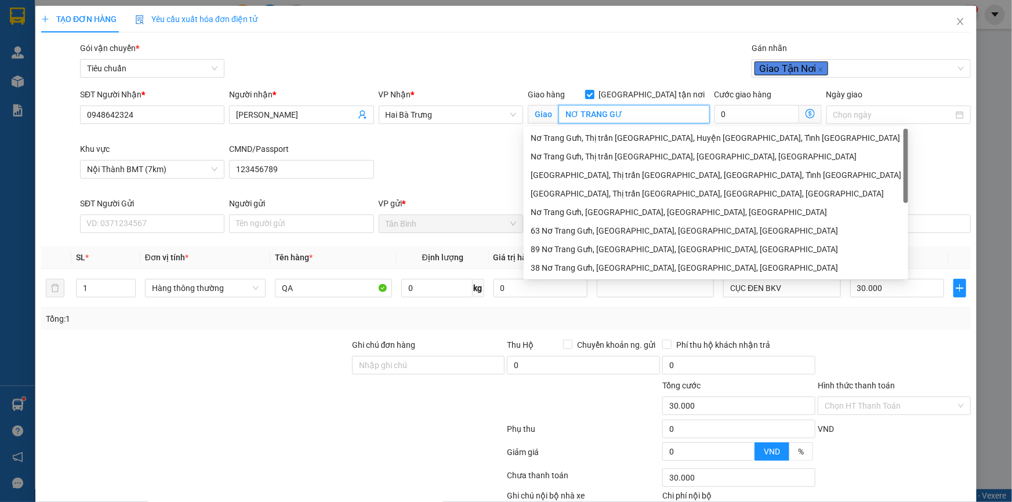
type input "NƠ TRANG GƯ"
click at [622, 77] on div "Gói vận chuyển * Tiêu chuẩn Gán nhãn Giao Tận Nơi" at bounding box center [526, 62] width 896 height 41
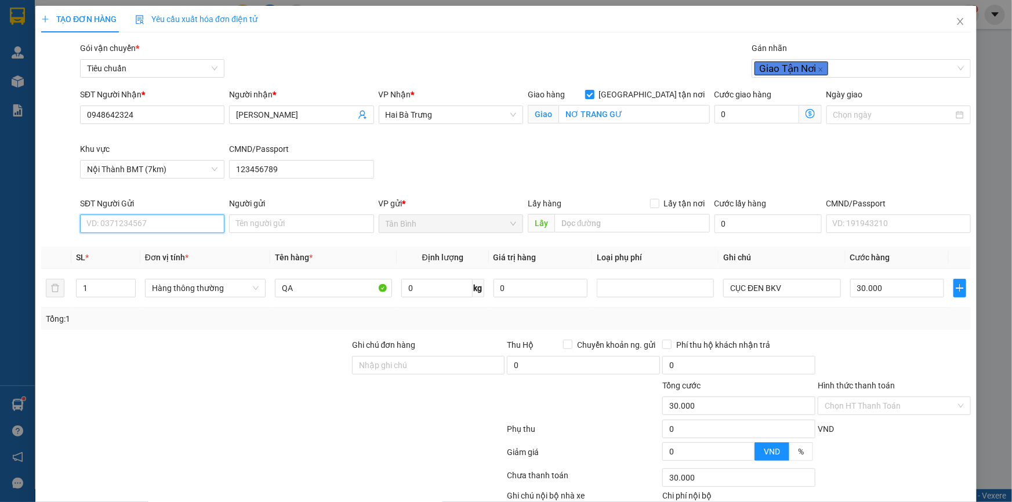
click at [172, 215] on input "SĐT Người Gửi" at bounding box center [152, 224] width 144 height 19
type input "0918635328"
click at [283, 230] on input "Người gửi" at bounding box center [301, 224] width 144 height 19
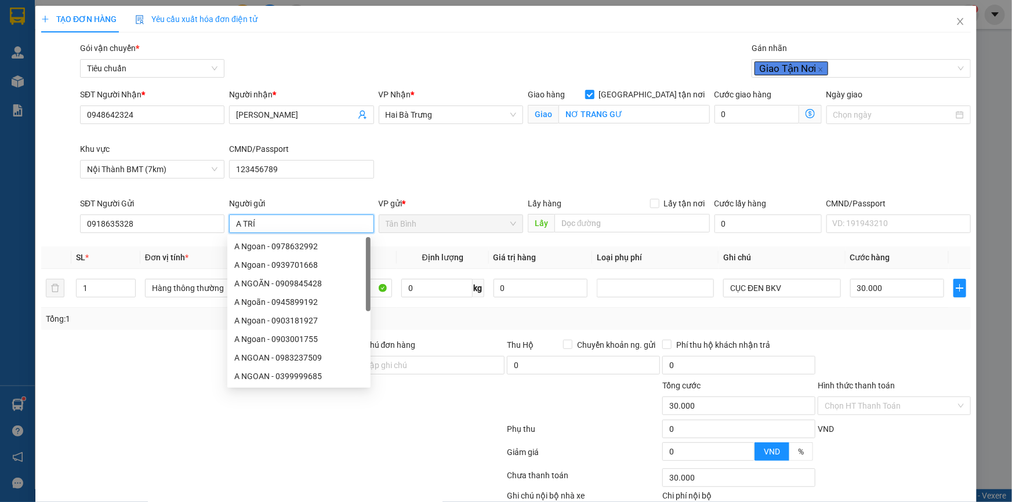
type input "A TRÍ"
click at [437, 173] on div "SĐT Người Nhận * 0948642324 Người nhận * Minh Đạt VP Nhận * [GEOGRAPHIC_DATA] t…" at bounding box center [526, 142] width 896 height 109
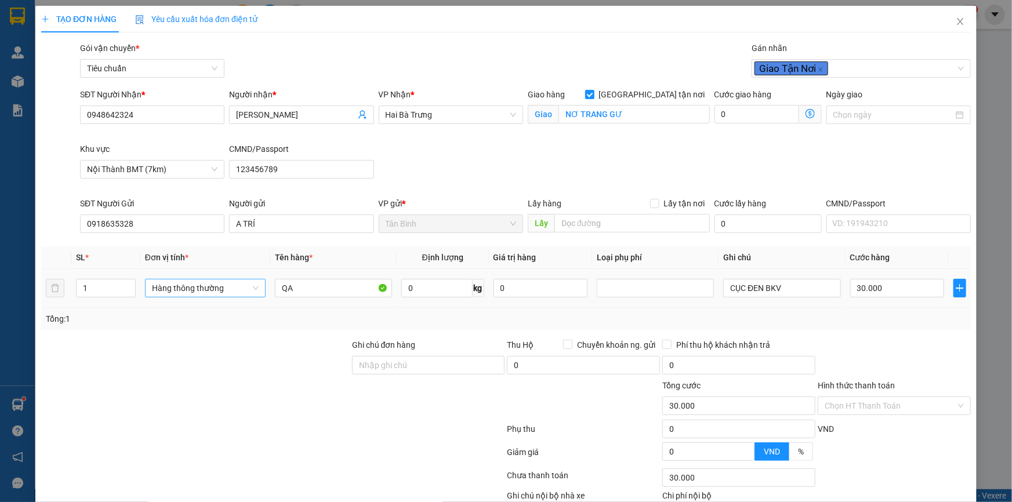
click at [237, 287] on span "Hàng thông thường" at bounding box center [205, 288] width 107 height 17
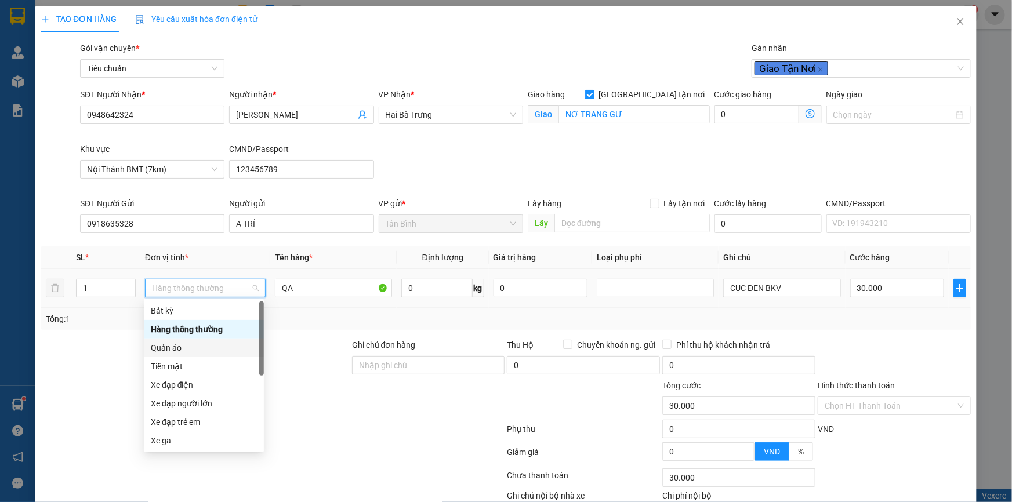
click at [213, 351] on div "Quần áo" at bounding box center [204, 348] width 106 height 13
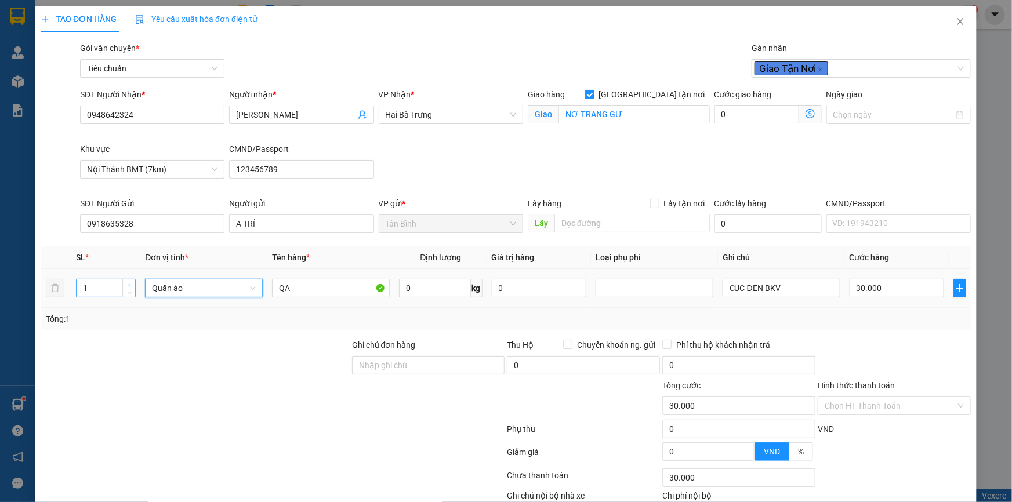
click at [128, 284] on icon "up" at bounding box center [130, 286] width 4 height 4
type input "0"
click at [128, 284] on icon "up" at bounding box center [130, 286] width 4 height 4
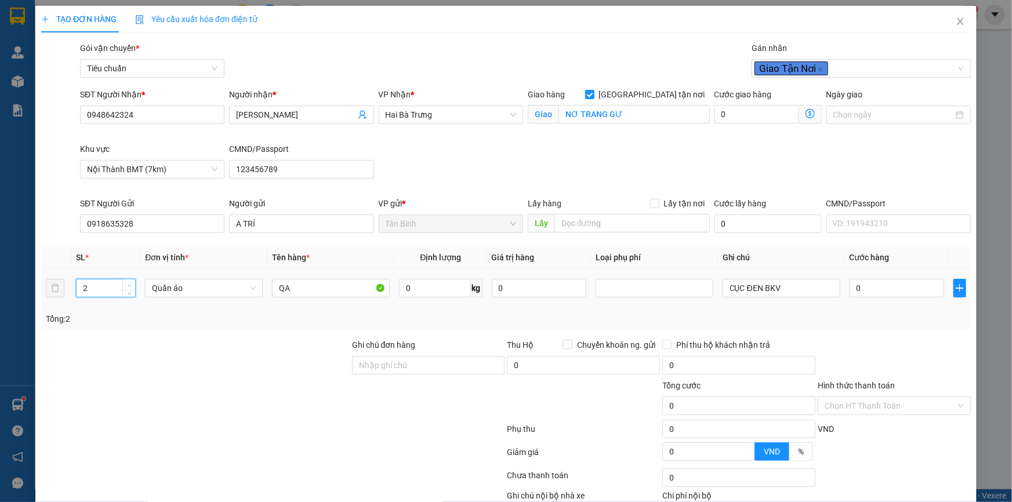
type input "3"
click at [128, 284] on icon "up" at bounding box center [130, 286] width 4 height 4
click at [411, 287] on input "0" at bounding box center [434, 288] width 71 height 19
type input "17"
type input "110.000"
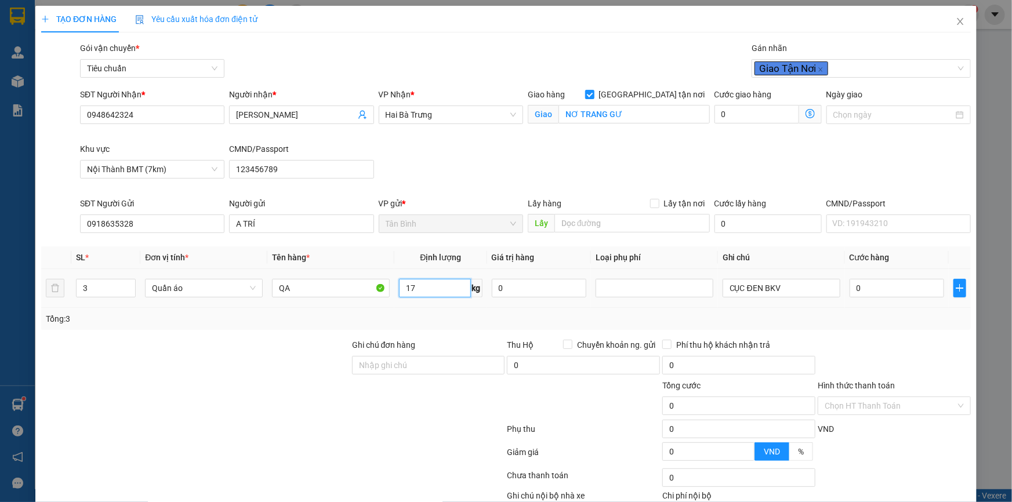
type input "110.000"
type input "177"
type input "110.000"
type input "0"
click at [801, 294] on input "CỤC ĐEN BKV" at bounding box center [782, 288] width 118 height 19
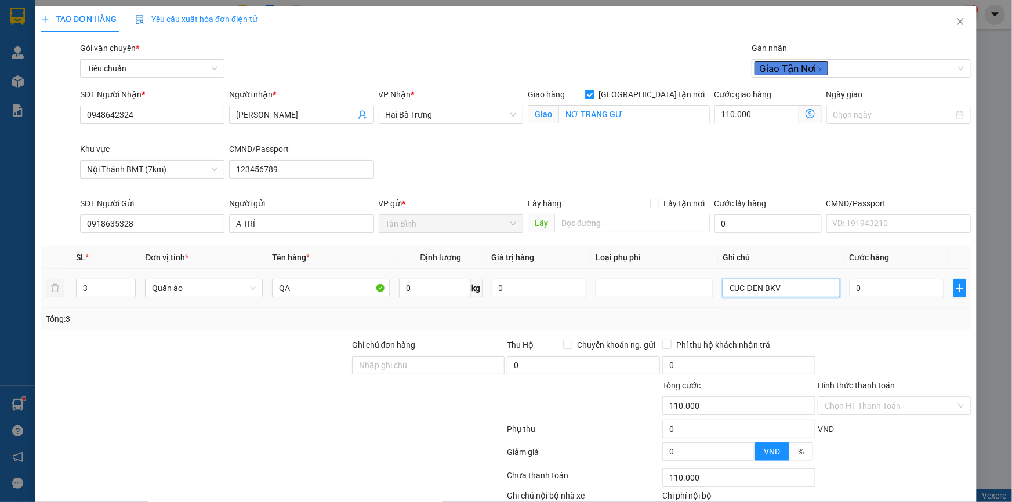
click at [801, 294] on input "CỤC ĐEN BKV" at bounding box center [782, 288] width 118 height 19
type input "3B XANH"
click at [415, 290] on input "0" at bounding box center [434, 288] width 71 height 19
type input "59"
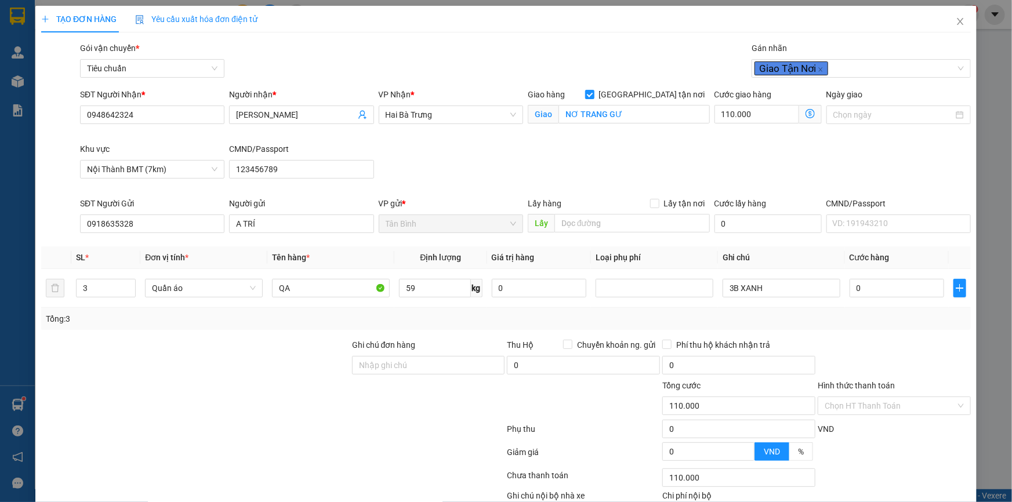
click at [414, 336] on div "Transit Pickup Surcharge Ids Transit Deliver Surcharge Ids Transit Deliver Surc…" at bounding box center [506, 297] width 930 height 511
type input "232.000"
type input "122.000"
click at [908, 279] on input "122.000" at bounding box center [897, 288] width 95 height 19
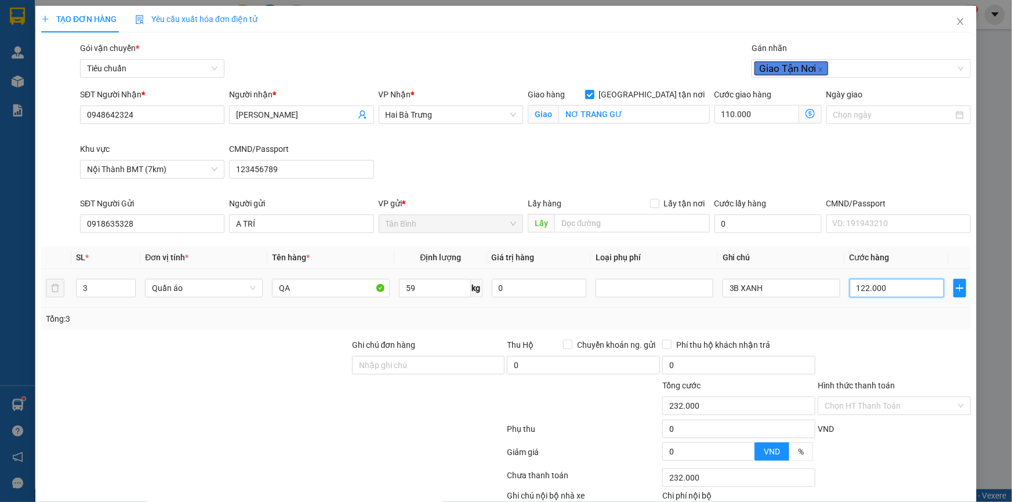
type input "110.001"
type input "1"
type input "110.013"
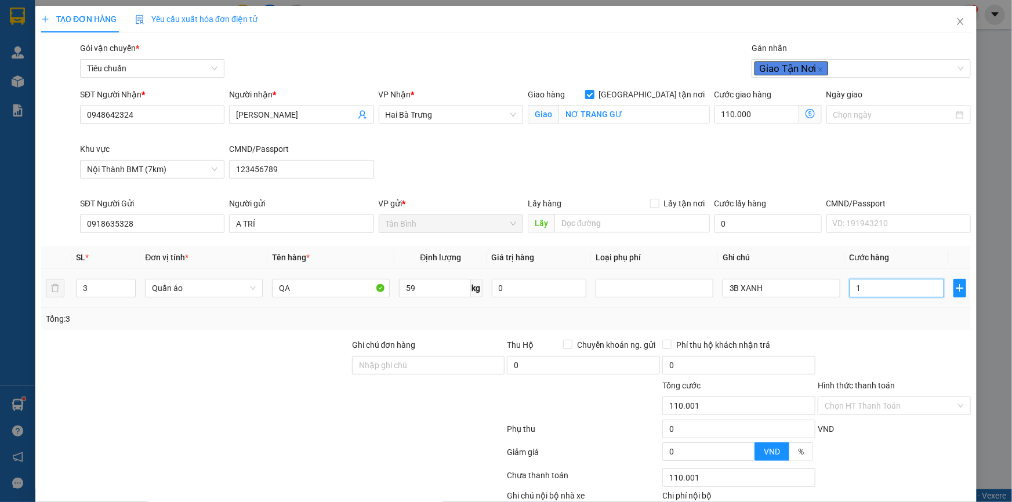
type input "13"
type input "110.130"
type input "130"
type input "110.000"
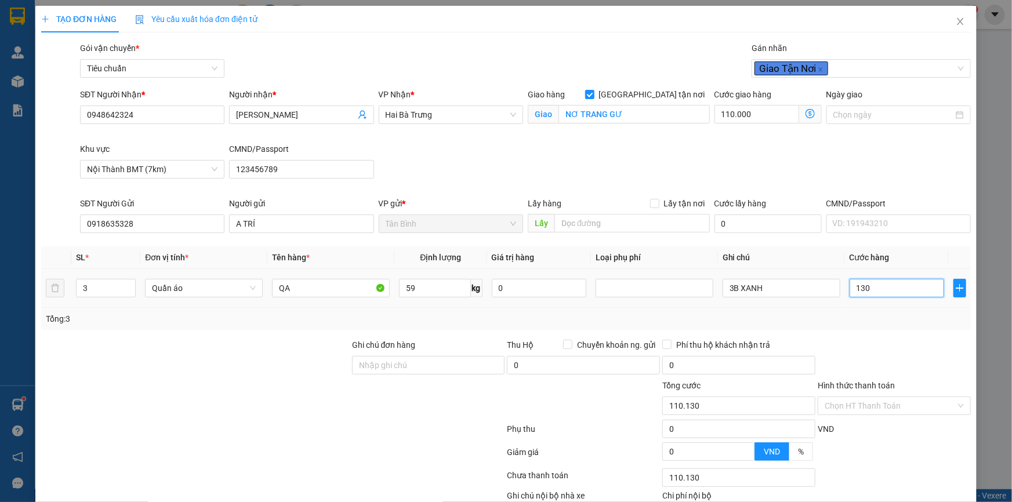
type input "110.000"
type input "130*3"
type input "500.000"
type input "390.000"
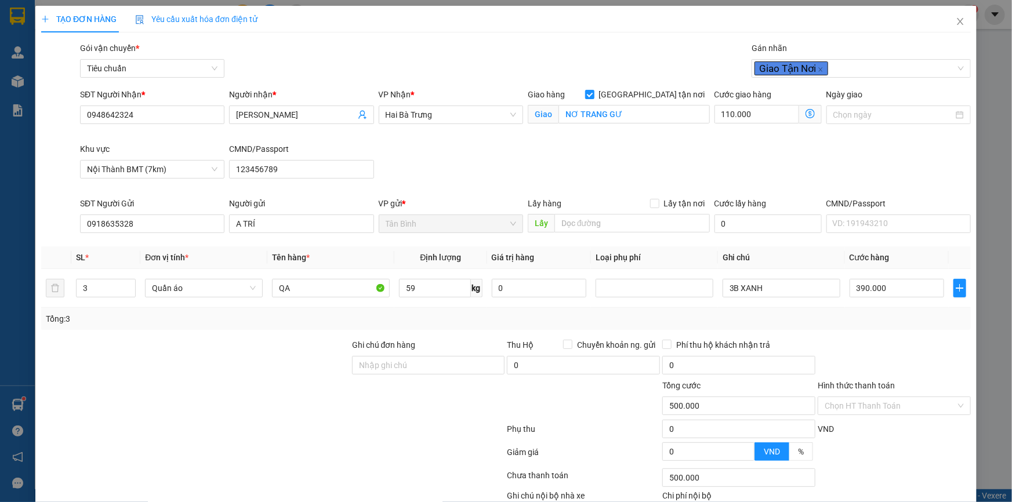
click at [902, 325] on div "Tổng: 3" at bounding box center [506, 319] width 930 height 22
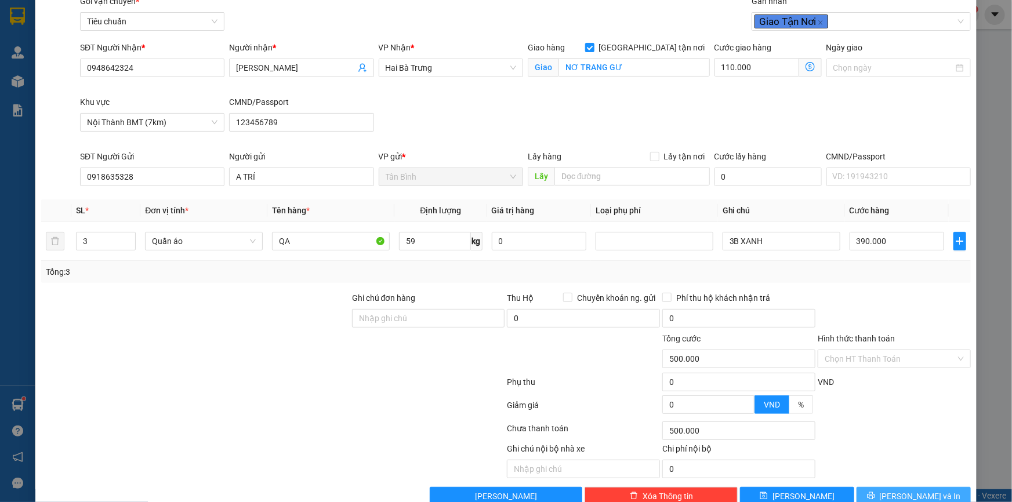
scroll to position [71, 0]
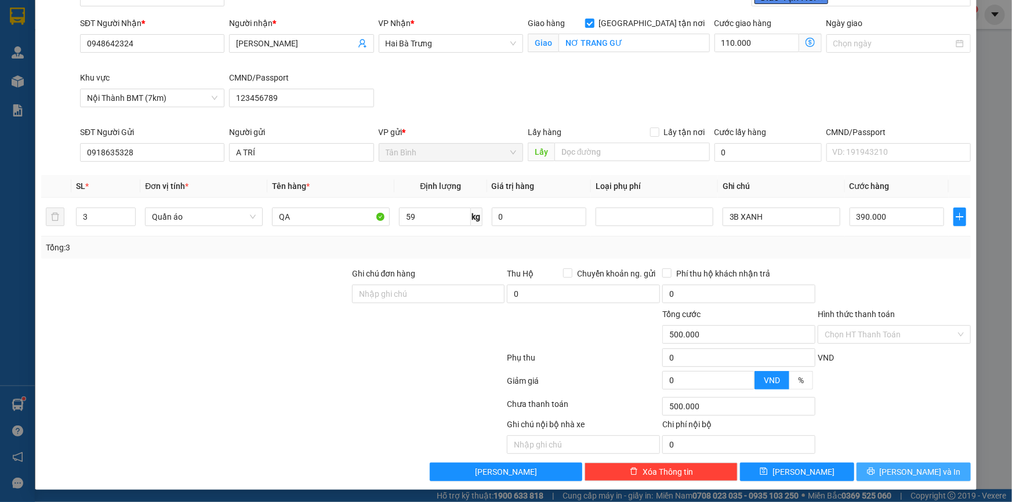
click at [932, 472] on button "[PERSON_NAME] và In" at bounding box center [914, 472] width 114 height 19
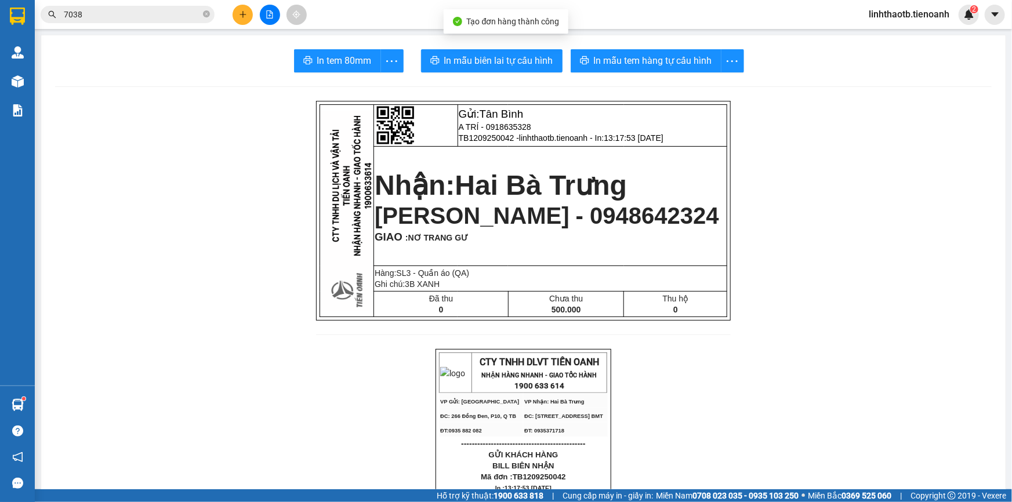
drag, startPoint x: 500, startPoint y: 75, endPoint x: 500, endPoint y: 68, distance: 7.0
click at [502, 61] on span "In mẫu biên lai tự cấu hình" at bounding box center [498, 60] width 109 height 15
click at [176, 24] on div "Kết quả tìm kiếm ( 137 ) Bộ lọc Mã ĐH Trạng thái Món hàng Thu hộ Tổng cước Chưa…" at bounding box center [113, 15] width 226 height 20
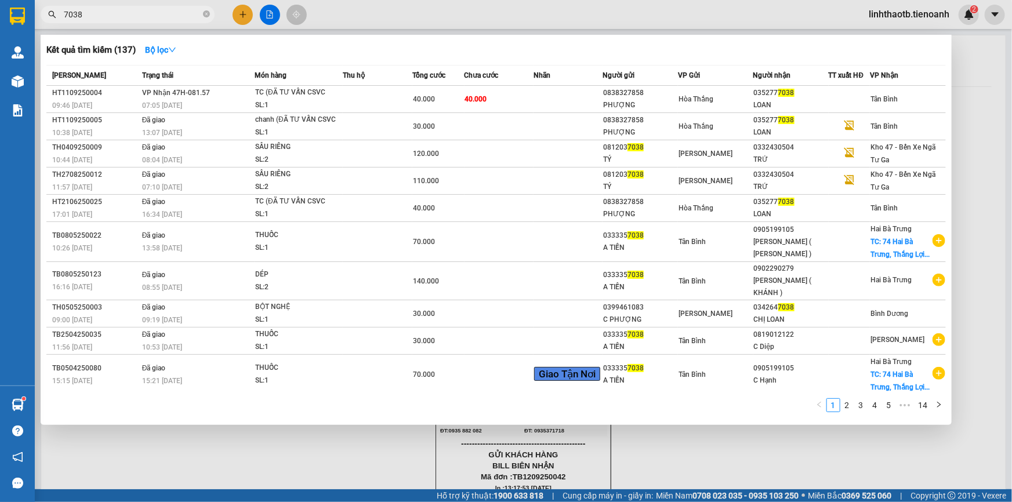
click at [177, 21] on span "7038" at bounding box center [128, 14] width 174 height 17
click at [181, 17] on input "7038" at bounding box center [132, 14] width 137 height 13
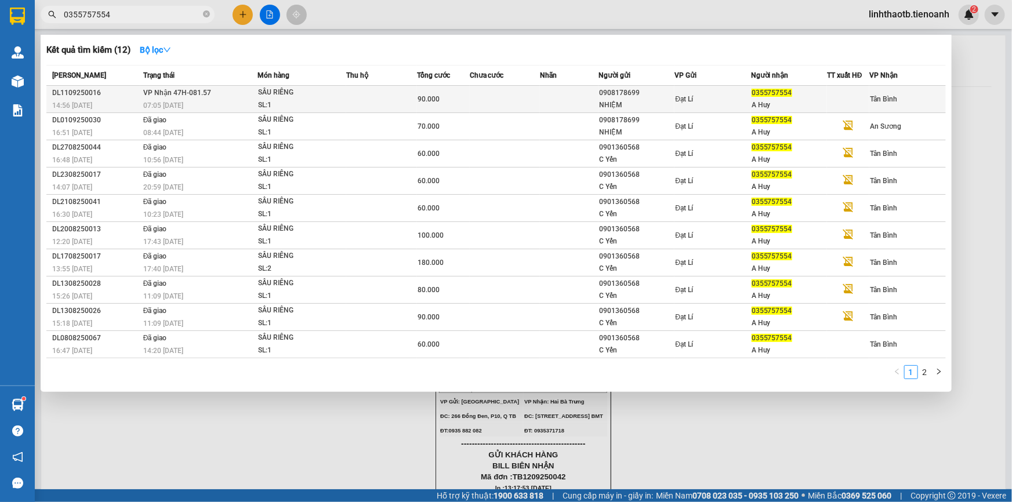
type input "0355757554"
click at [743, 101] on div "Đạt Lí" at bounding box center [712, 99] width 75 height 13
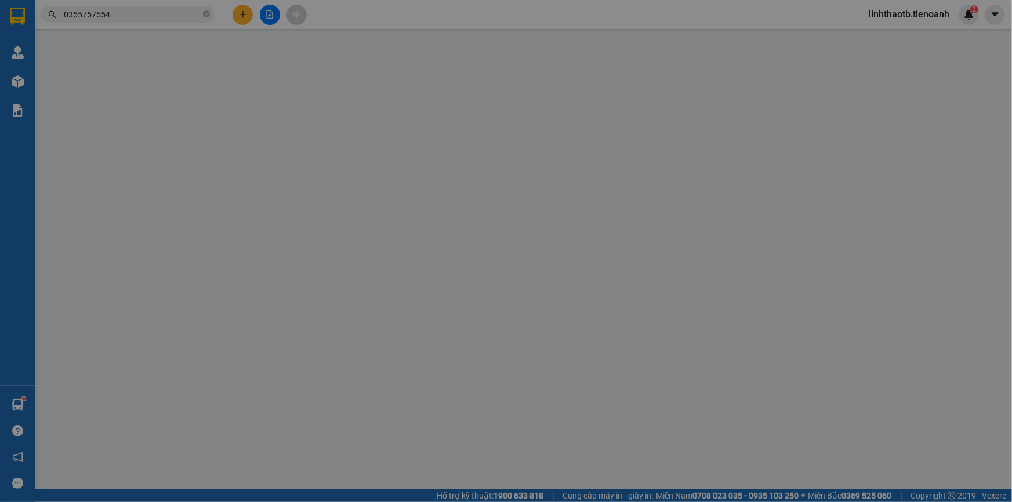
type input "0355757554"
type input "A Huy"
type input "0908178699"
type input "NHIỆM"
type input "90.000"
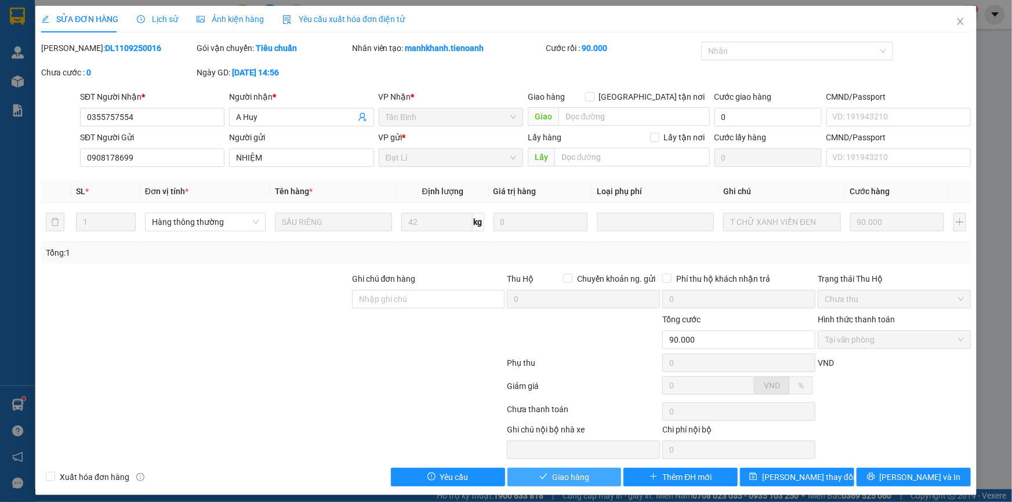
click at [544, 477] on button "Giao hàng" at bounding box center [565, 477] width 114 height 19
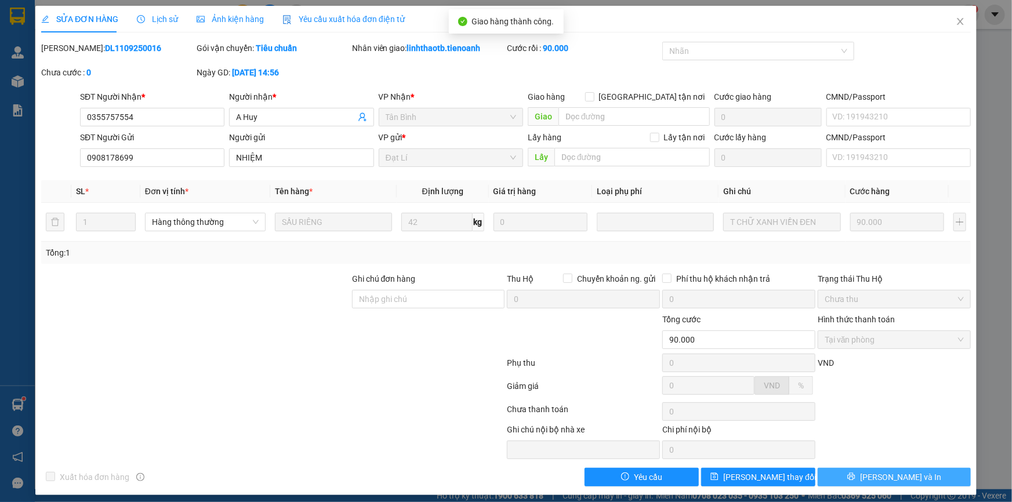
click at [904, 476] on span "[PERSON_NAME] và In" at bounding box center [900, 477] width 81 height 13
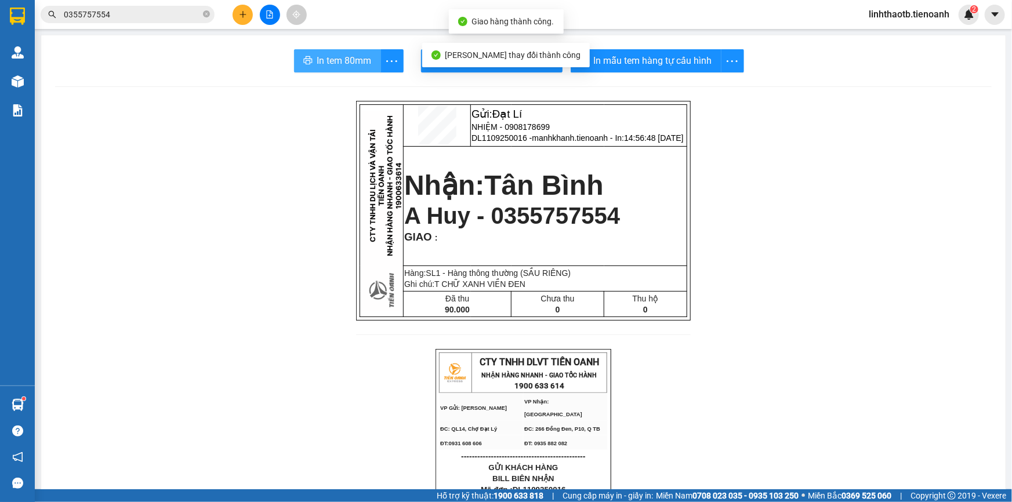
click at [338, 64] on span "In tem 80mm" at bounding box center [344, 60] width 55 height 15
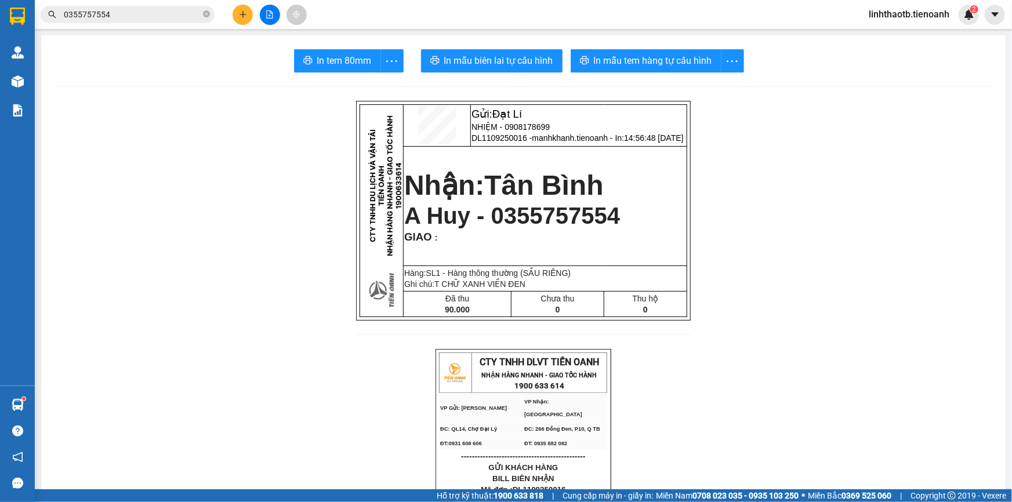
click at [168, 19] on input "0355757554" at bounding box center [132, 14] width 137 height 13
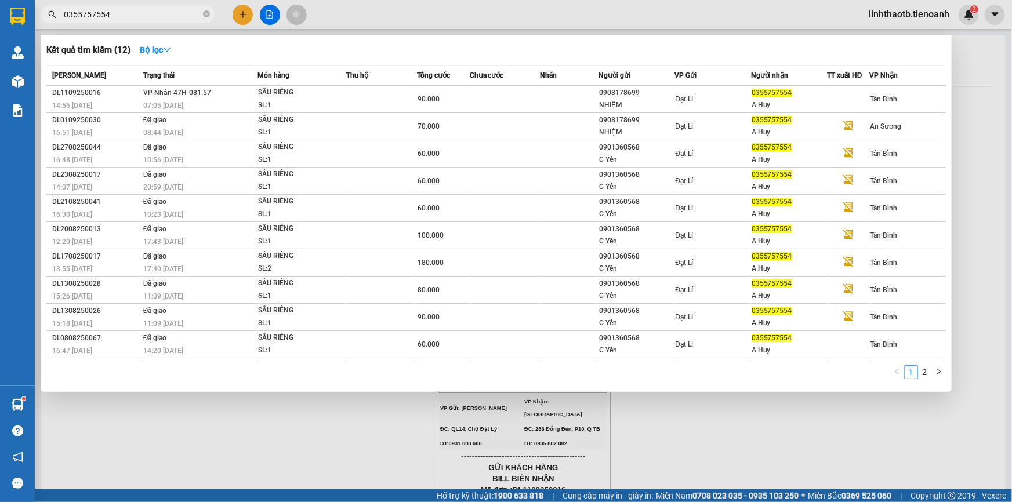
click at [168, 19] on input "0355757554" at bounding box center [132, 14] width 137 height 13
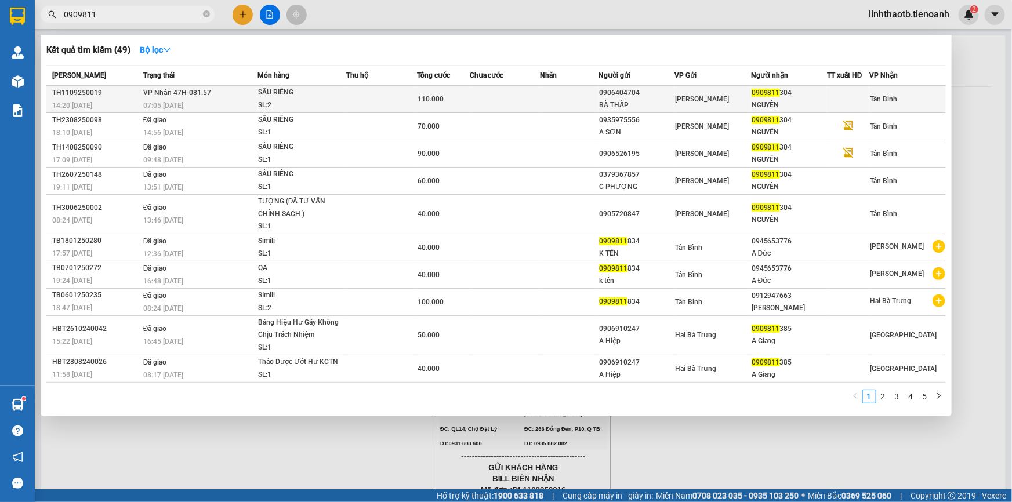
type input "0909811"
click at [394, 105] on td at bounding box center [381, 99] width 70 height 27
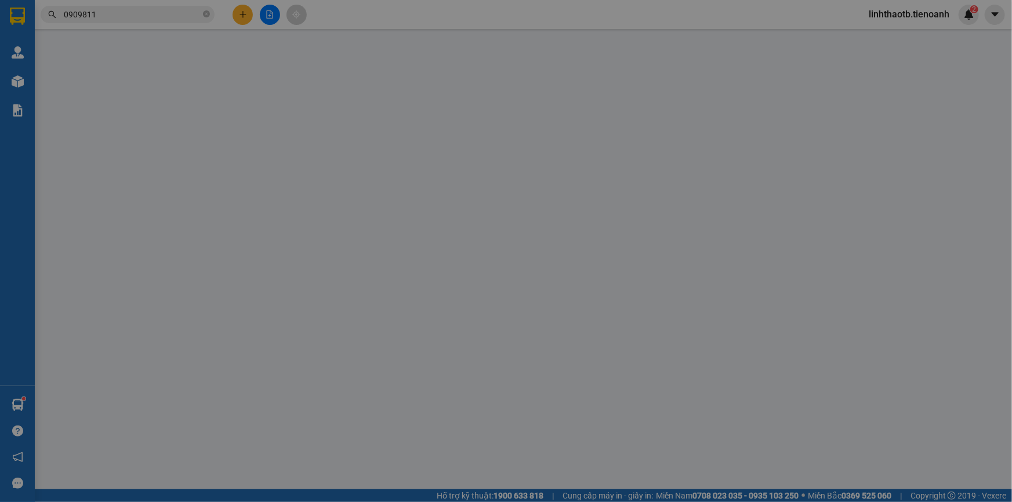
type input "0909811304"
type input "NGUYÊN"
type input "0906404704"
type input "BÀ THẤP"
type input "110.000"
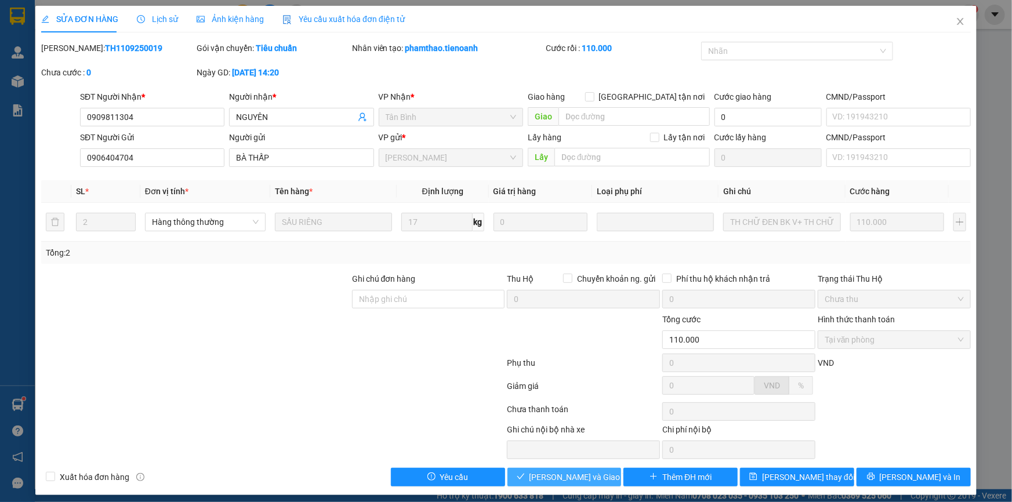
click at [570, 473] on span "[PERSON_NAME] và Giao hàng" at bounding box center [585, 477] width 111 height 13
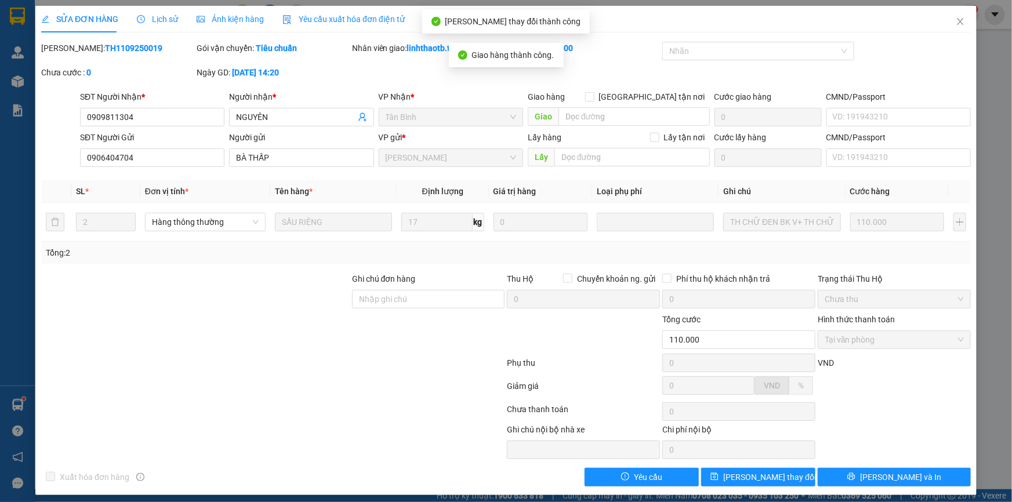
click at [904, 475] on span "[PERSON_NAME] và In" at bounding box center [900, 477] width 81 height 13
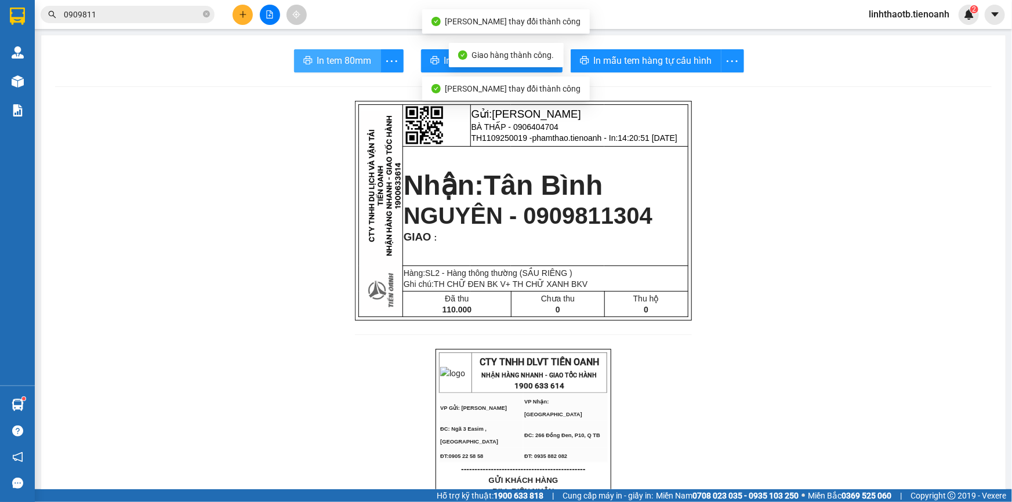
click at [326, 53] on span "In tem 80mm" at bounding box center [344, 60] width 55 height 15
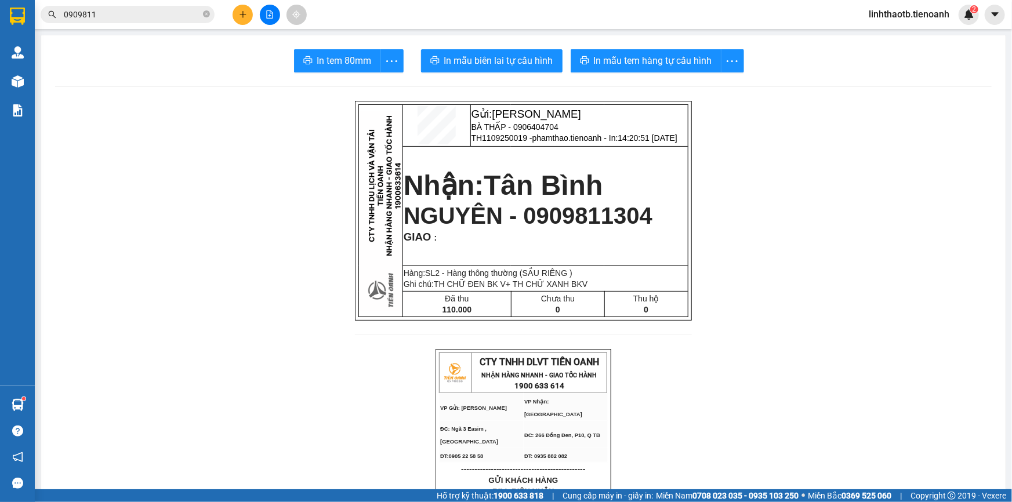
click at [174, 17] on input "0909811" at bounding box center [132, 14] width 137 height 13
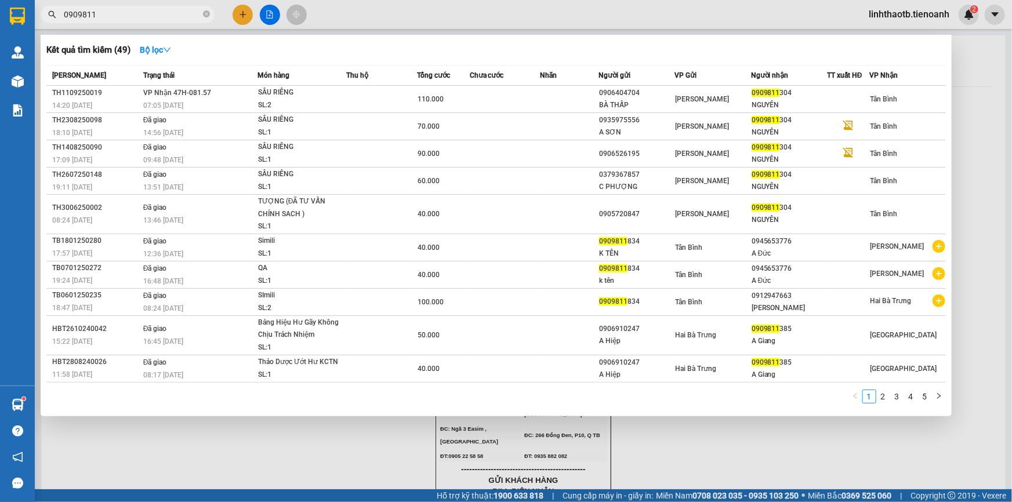
click at [174, 17] on input "0909811" at bounding box center [132, 14] width 137 height 13
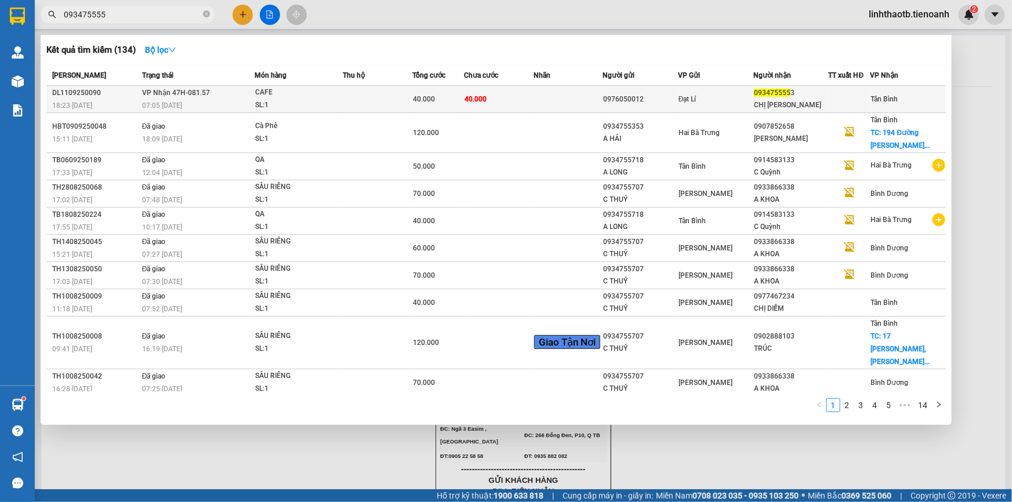
type input "093475555"
click at [417, 104] on div "40.000" at bounding box center [438, 99] width 51 height 13
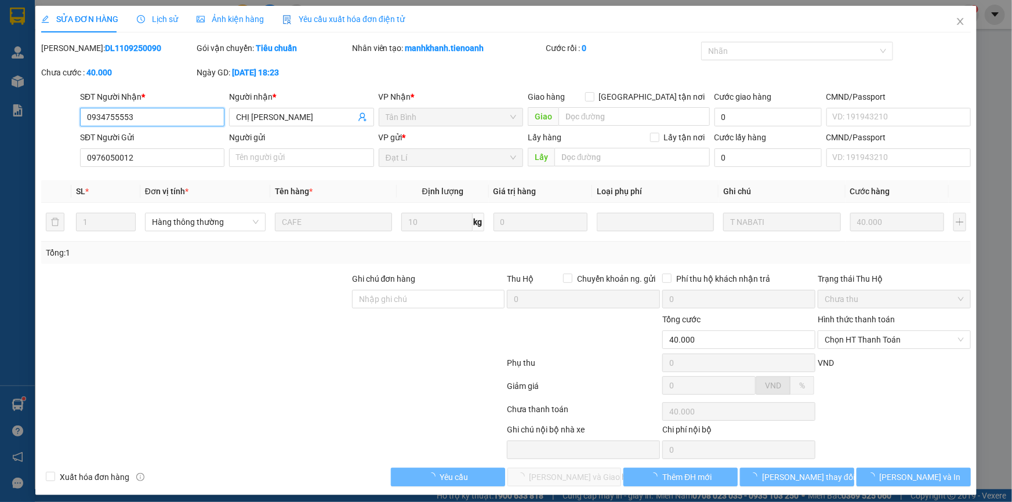
type input "0934755553"
type input "CHỊ [PERSON_NAME]"
type input "0976050012"
type input "40.000"
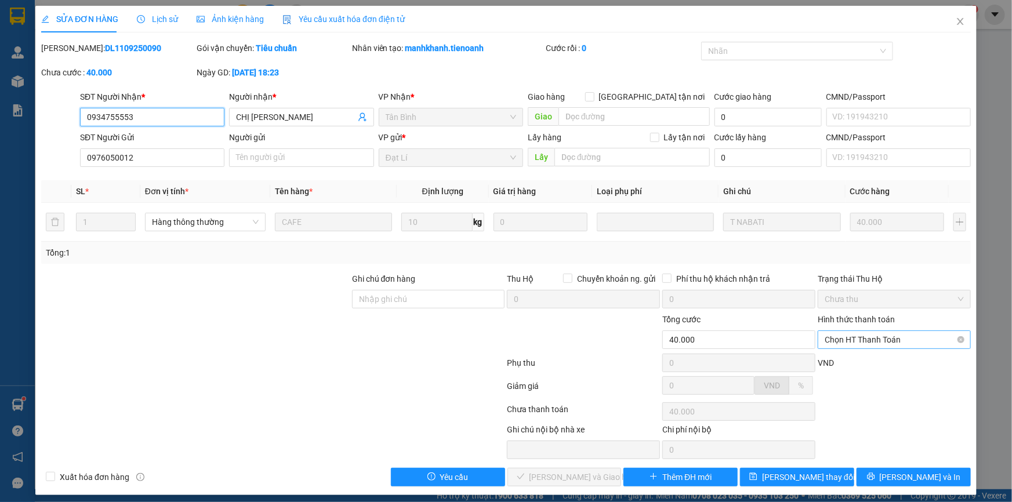
click at [911, 342] on span "Chọn HT Thanh Toán" at bounding box center [894, 339] width 139 height 17
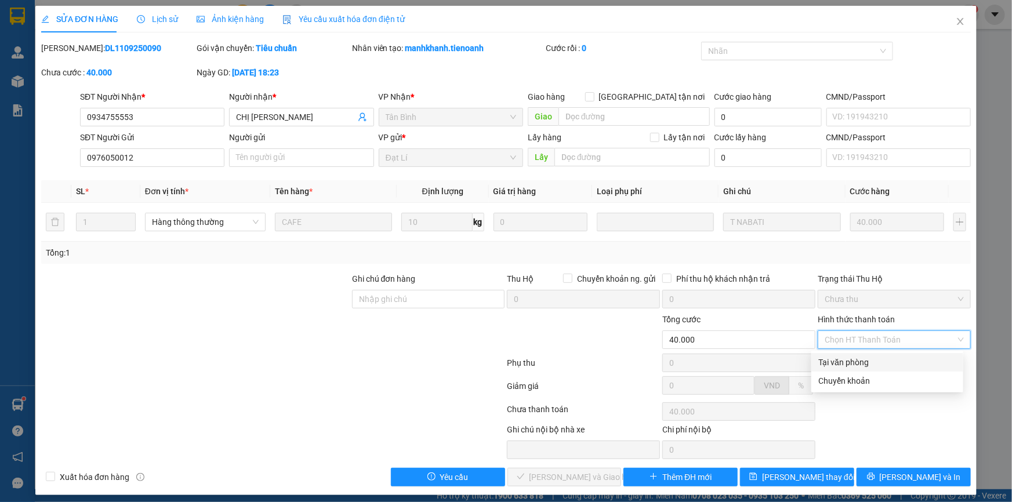
click at [895, 363] on div "Tại văn phòng" at bounding box center [888, 362] width 138 height 13
type input "0"
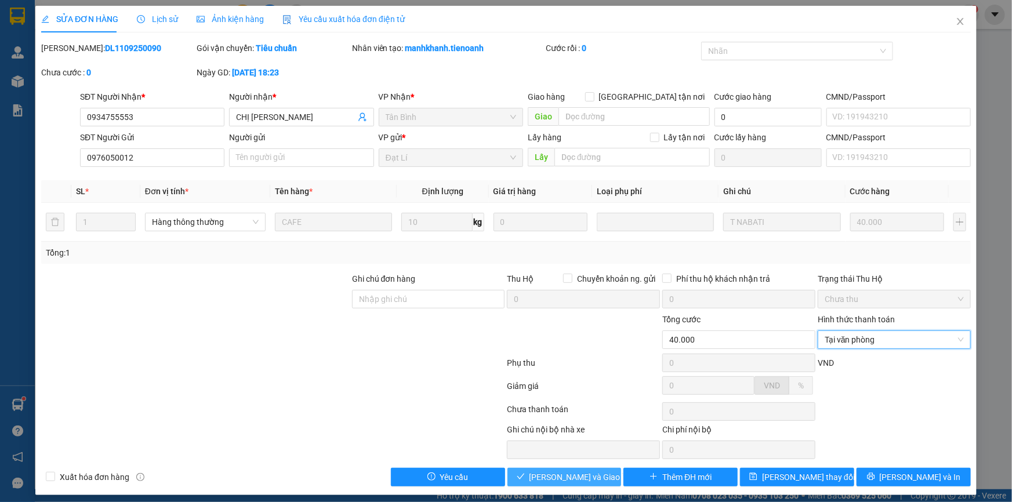
click at [585, 475] on span "[PERSON_NAME] và Giao hàng" at bounding box center [585, 477] width 111 height 13
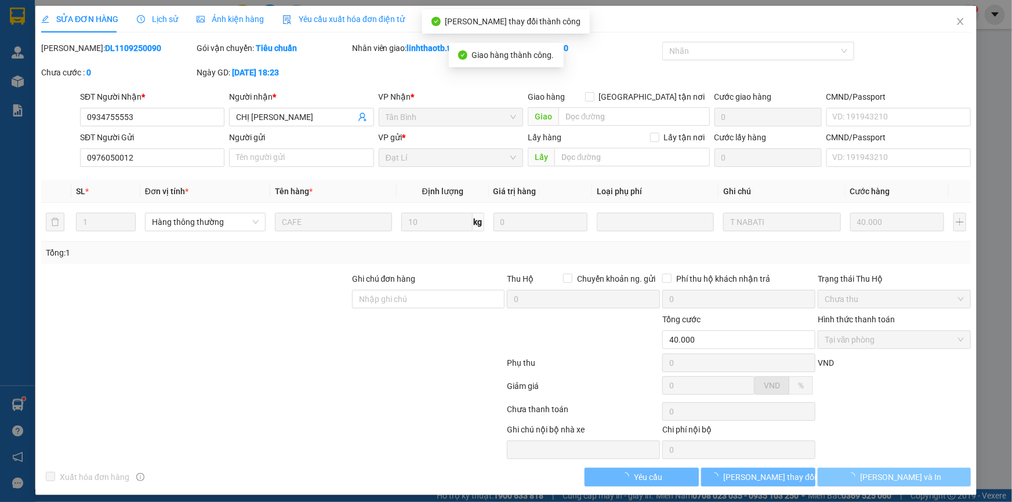
click at [864, 483] on button "[PERSON_NAME] và In" at bounding box center [894, 477] width 153 height 19
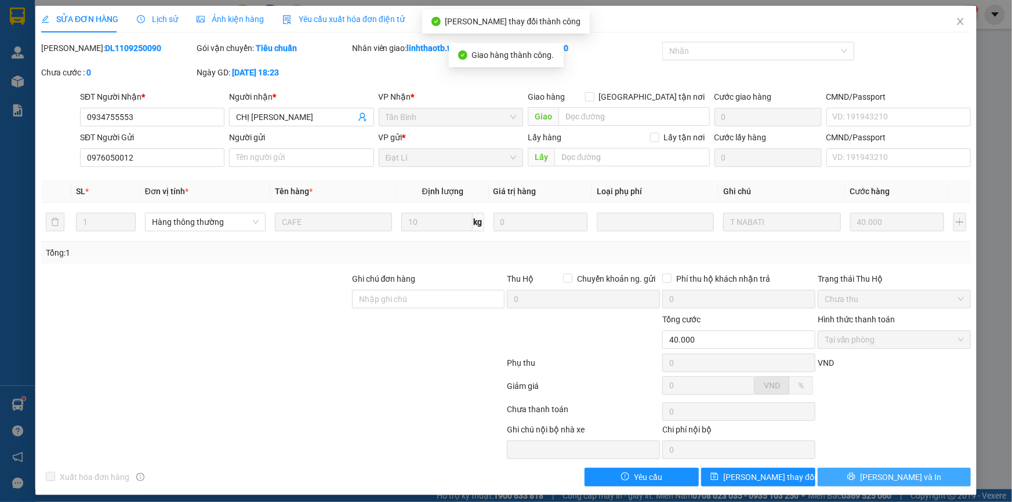
drag, startPoint x: 865, startPoint y: 479, endPoint x: 865, endPoint y: 448, distance: 30.2
click at [855, 476] on icon "printer" at bounding box center [852, 477] width 8 height 8
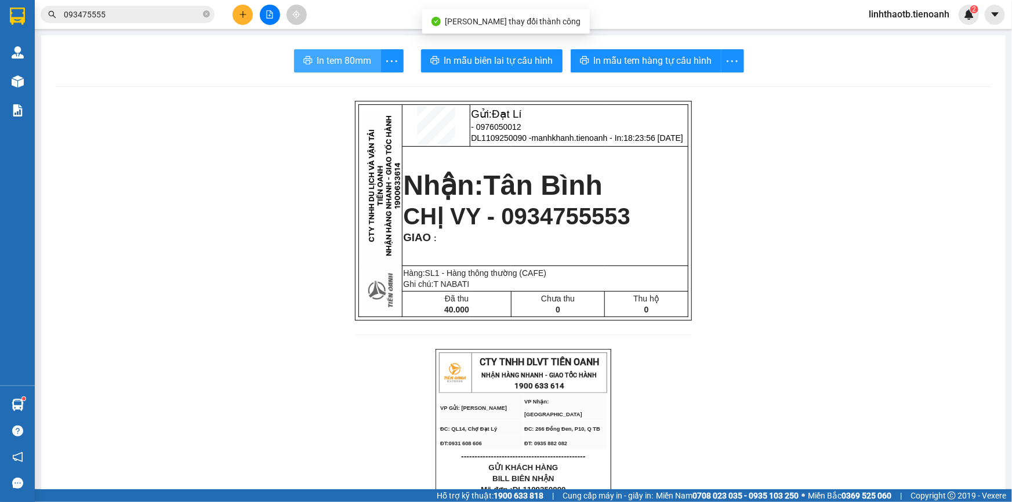
click at [362, 60] on span "In tem 80mm" at bounding box center [344, 60] width 55 height 15
click at [232, 16] on div at bounding box center [269, 15] width 87 height 20
click at [234, 16] on button at bounding box center [243, 15] width 20 height 20
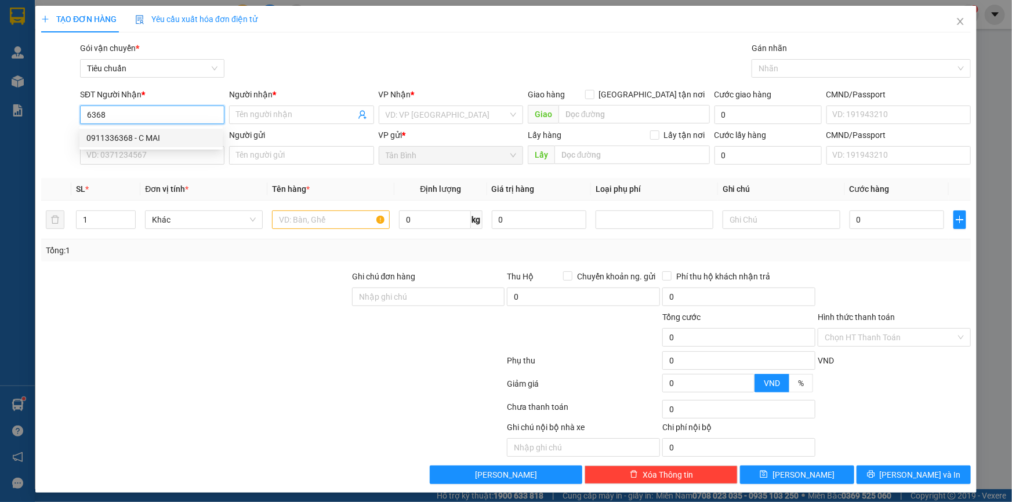
click at [193, 140] on div "0911336368 - C MAI" at bounding box center [150, 138] width 129 height 13
type input "0911336368"
type input "C MAI"
type input "50.000"
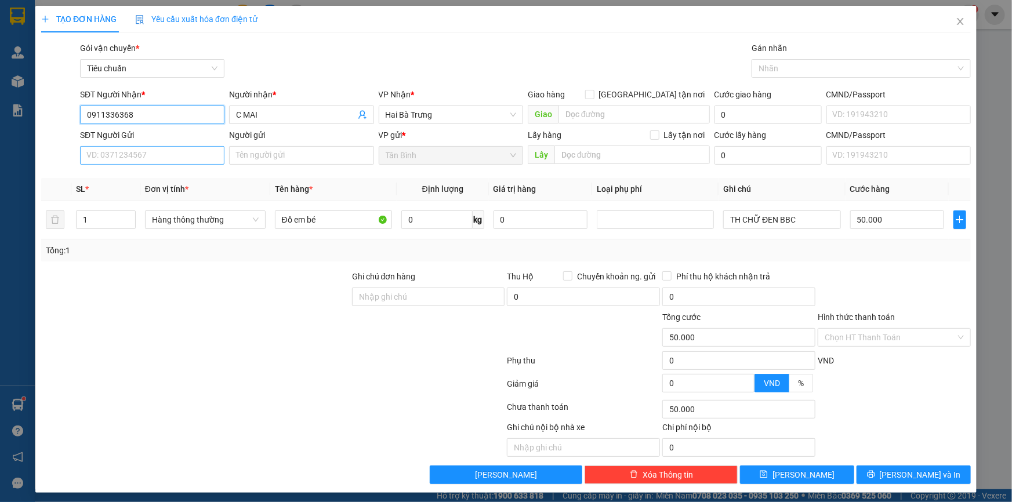
type input "0911336368"
click at [196, 164] on input "SĐT Người Gửi" at bounding box center [152, 155] width 144 height 19
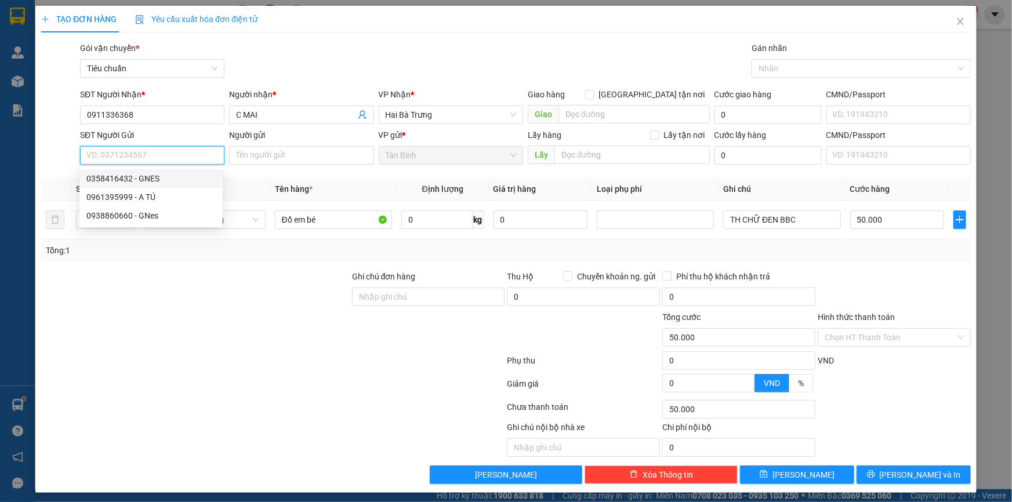
click at [192, 174] on div "0358416432 - GNES" at bounding box center [150, 178] width 129 height 13
type input "0358416432"
type input "GNES"
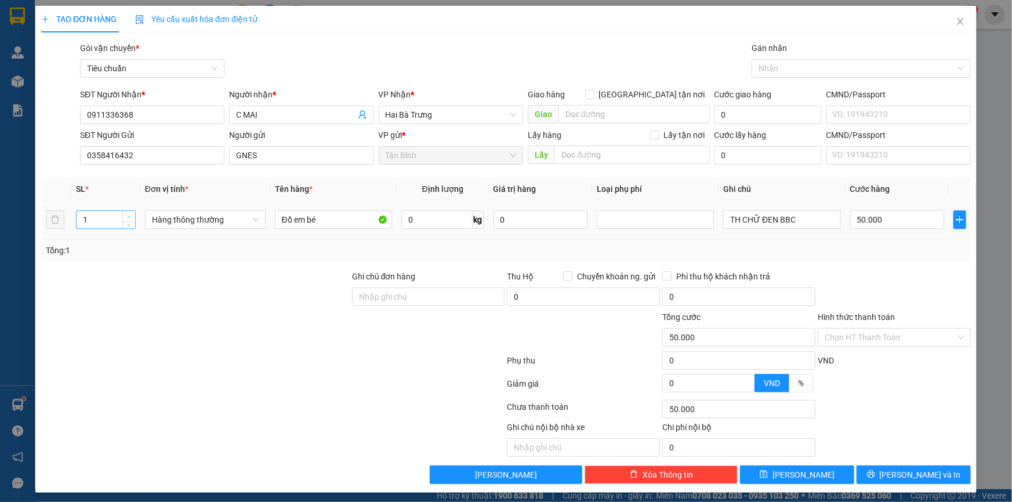
type input "2"
click at [127, 215] on icon "up" at bounding box center [129, 217] width 4 height 4
click at [167, 223] on span "Hàng thông thường" at bounding box center [205, 219] width 107 height 17
type input "0"
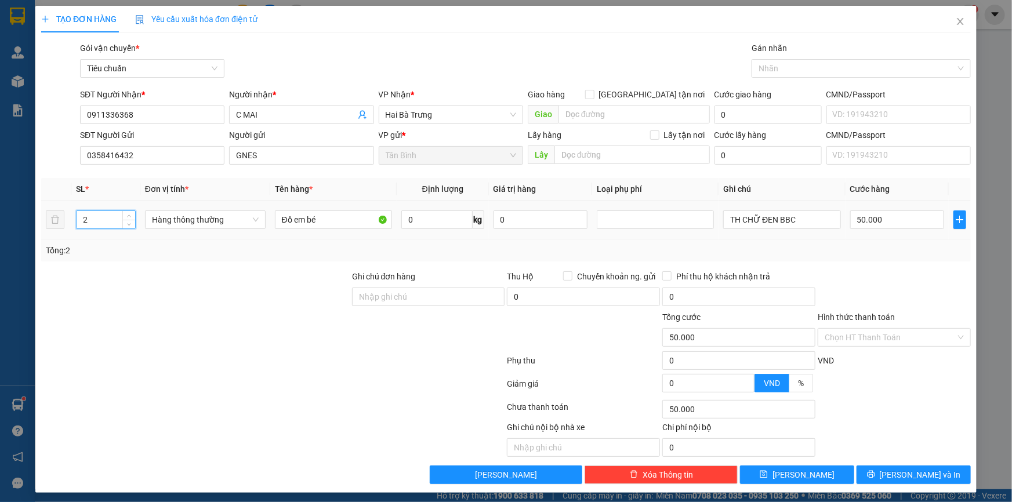
type input "0"
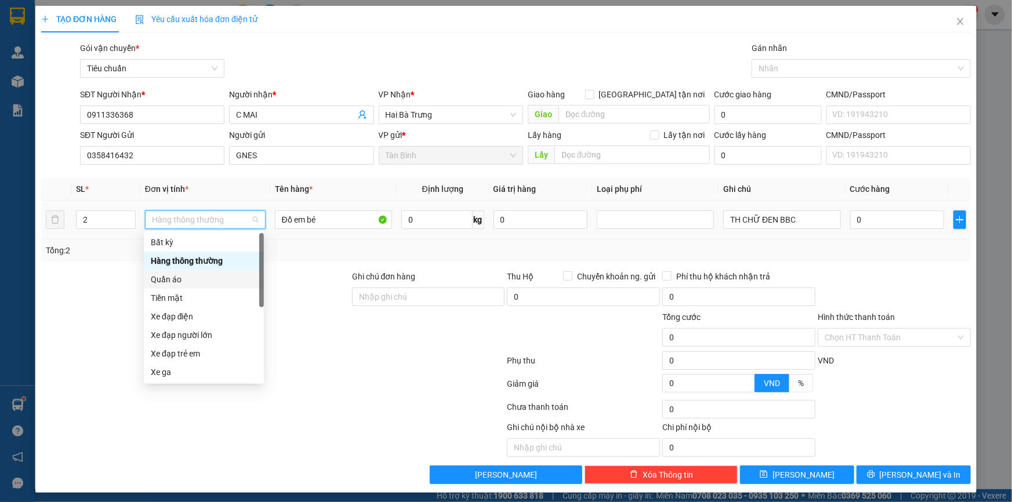
click at [197, 280] on div "Quần áo" at bounding box center [204, 279] width 106 height 13
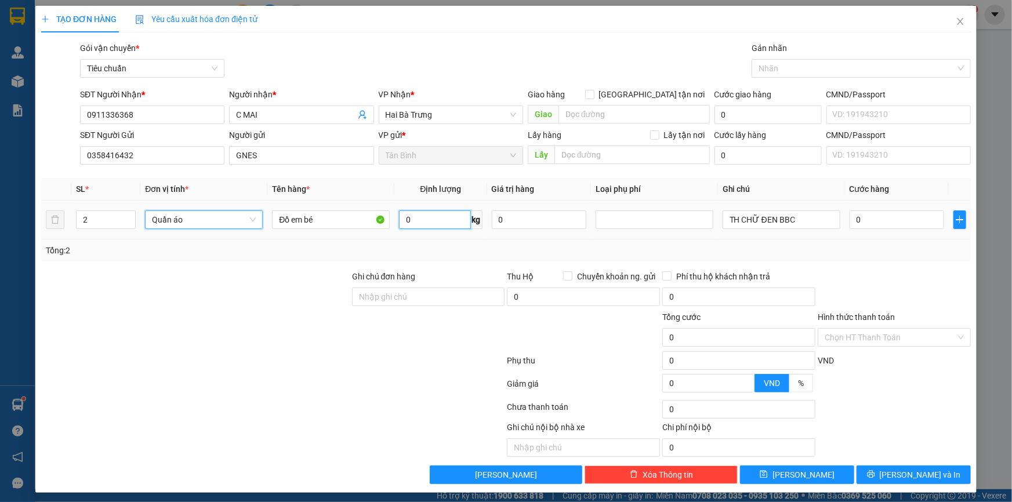
click at [441, 217] on input "0" at bounding box center [434, 220] width 71 height 19
click at [809, 227] on input "TH CHỮ ĐEN BBC" at bounding box center [782, 220] width 118 height 19
type input "TH CHỮ ĐEN"
click at [406, 222] on input "0" at bounding box center [434, 220] width 71 height 19
type input "11"
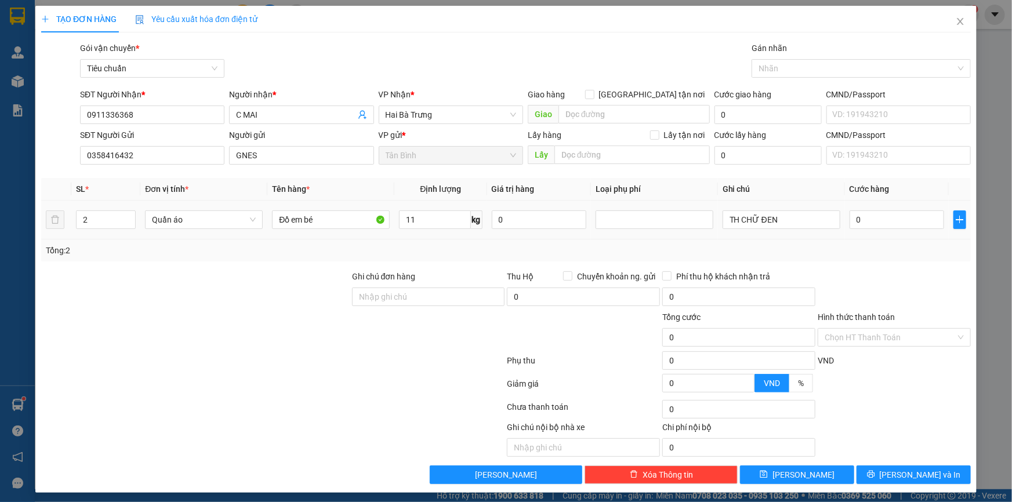
click at [412, 245] on div "Tổng: 2" at bounding box center [506, 250] width 921 height 13
type input "50.000"
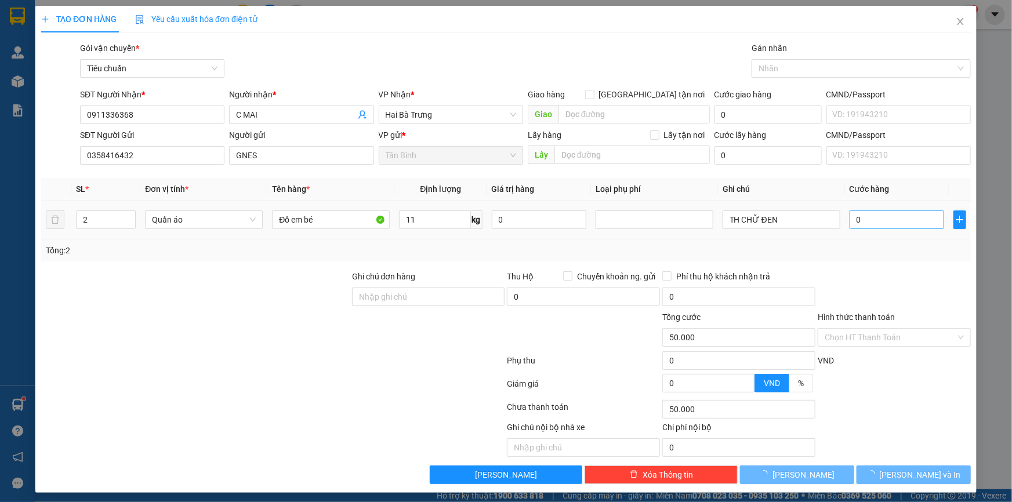
type input "50.000"
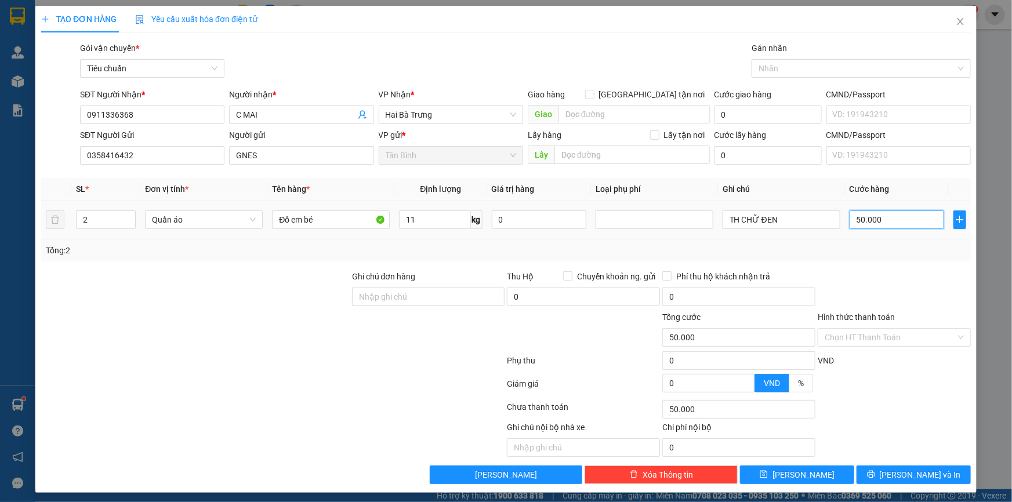
click at [874, 213] on input "50.000" at bounding box center [897, 220] width 95 height 19
type input "1"
type input "10"
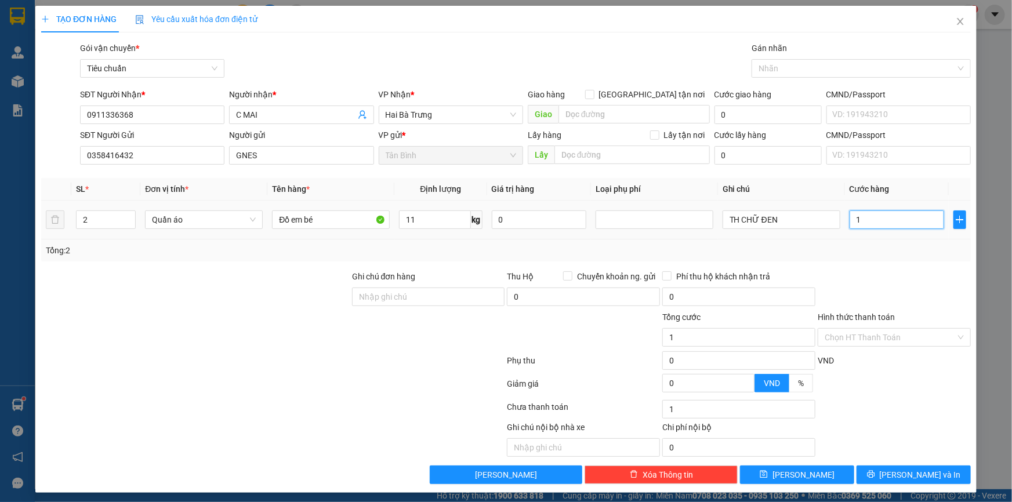
type input "10"
type input "100"
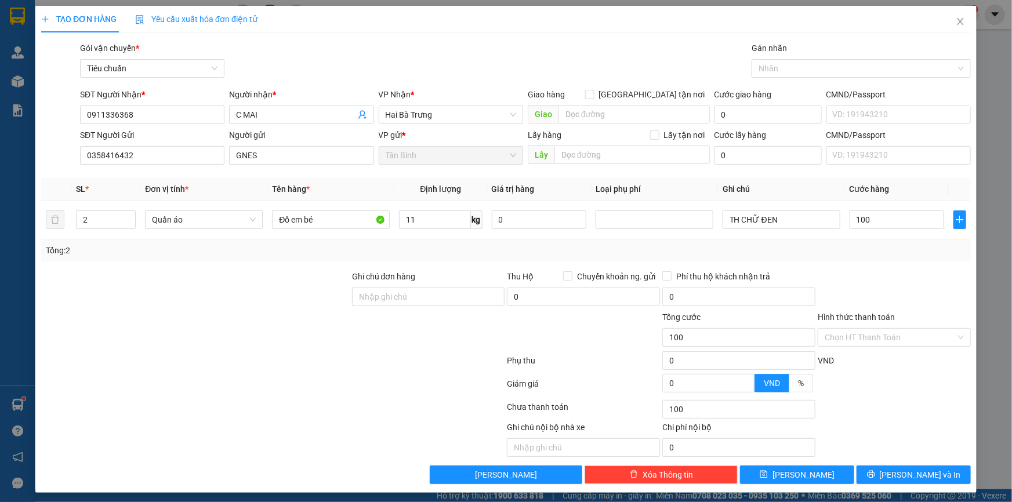
type input "100.000"
drag, startPoint x: 883, startPoint y: 265, endPoint x: 907, endPoint y: 371, distance: 108.9
click at [884, 267] on div "Transit Pickup Surcharge Ids Transit Deliver Surcharge Ids Transit Deliver Surc…" at bounding box center [506, 263] width 930 height 443
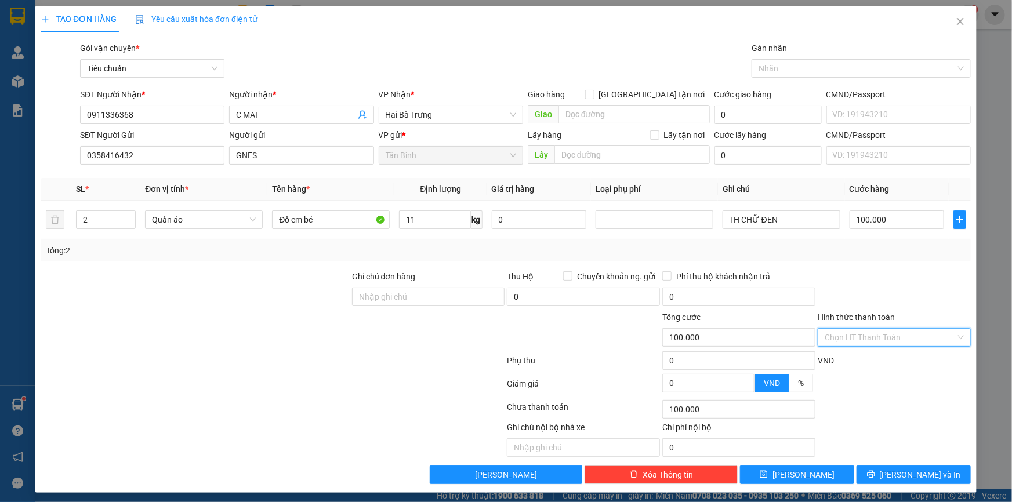
click at [911, 336] on input "Hình thức thanh toán" at bounding box center [890, 337] width 131 height 17
click at [898, 357] on div "Tại văn phòng" at bounding box center [888, 360] width 138 height 13
type input "0"
click at [899, 473] on span "[PERSON_NAME] và In" at bounding box center [920, 475] width 81 height 13
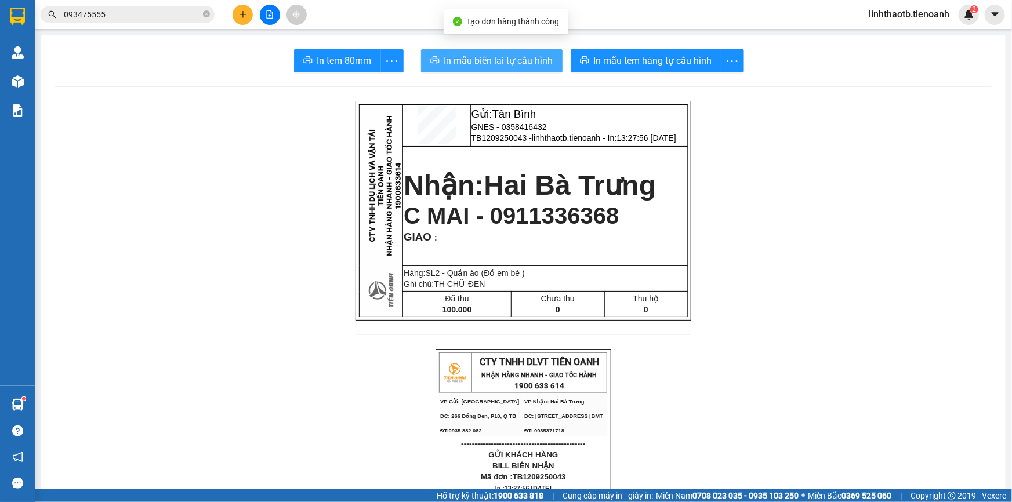
click at [480, 50] on button "In mẫu biên lai tự cấu hình" at bounding box center [492, 60] width 142 height 23
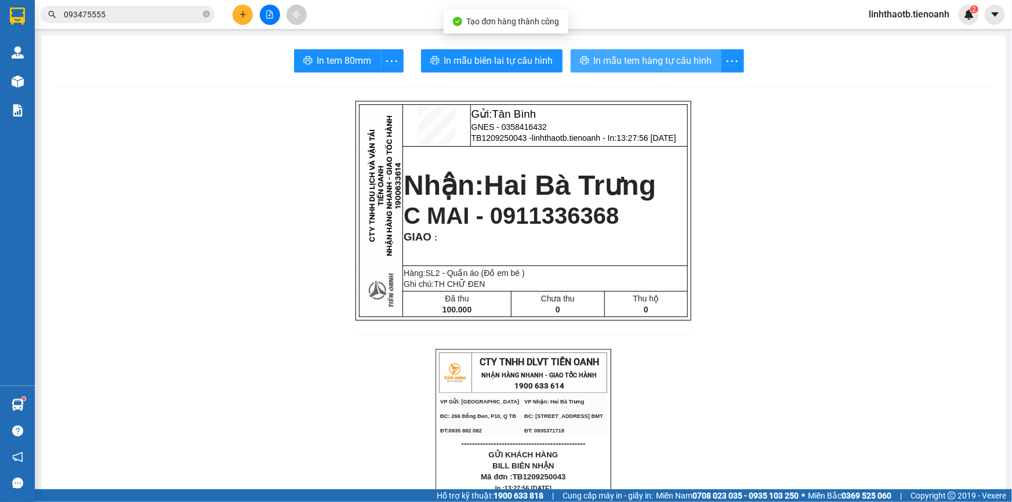
click at [632, 57] on span "In mẫu tem hàng tự cấu hình" at bounding box center [653, 60] width 118 height 15
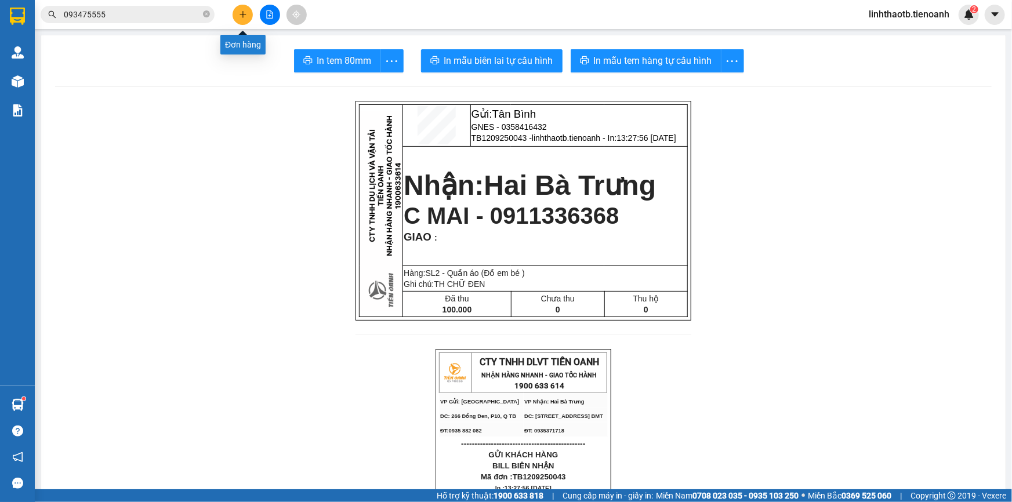
click at [244, 6] on button at bounding box center [243, 15] width 20 height 20
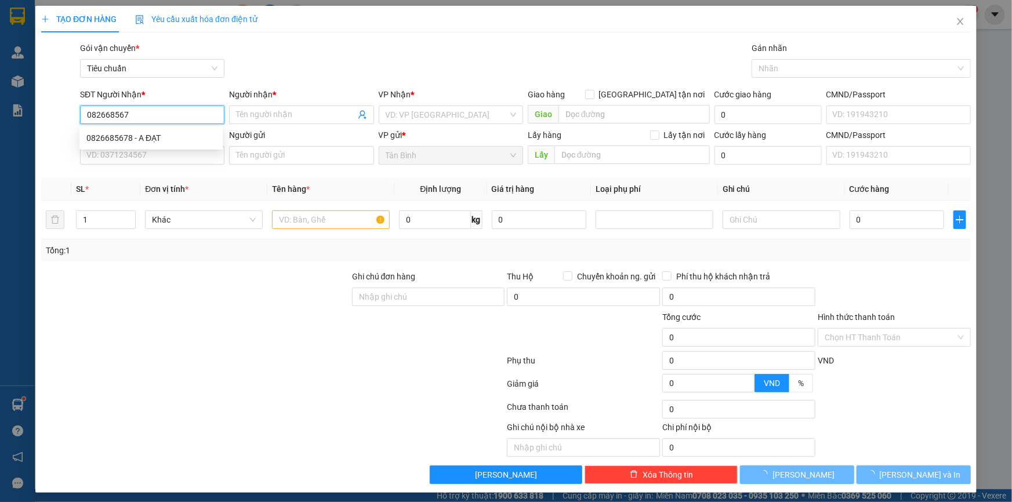
type input "0826685678"
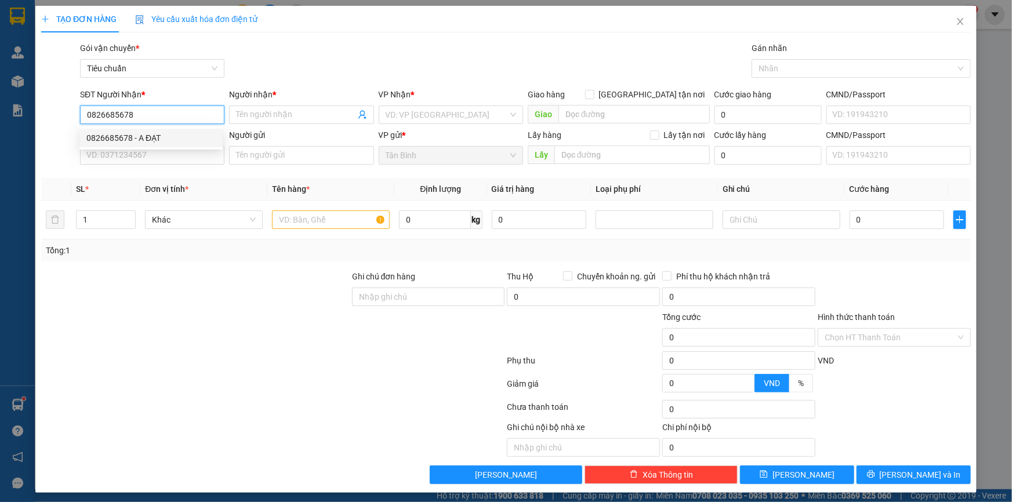
click at [155, 142] on div "0826685678 - A ĐẠT" at bounding box center [150, 138] width 129 height 13
type input "A ĐẠT"
type input "70.000"
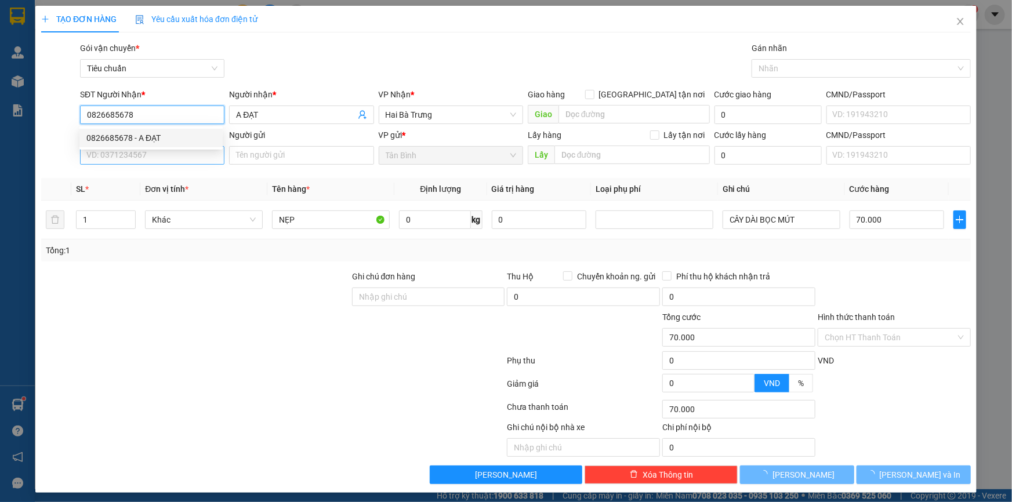
type input "0826685678"
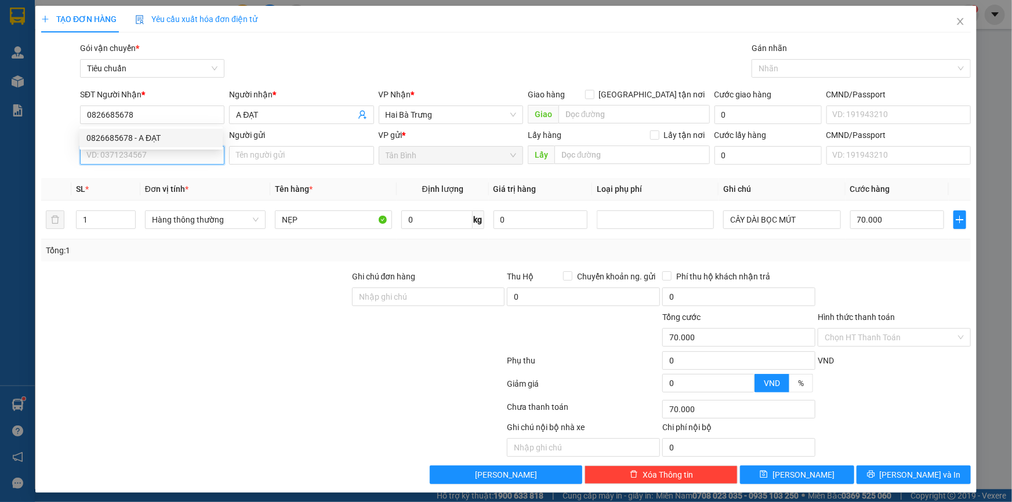
click at [163, 157] on input "SĐT Người Gửi" at bounding box center [152, 155] width 144 height 19
type input "0909623077"
click at [191, 171] on div "0909623077 - TUẤN" at bounding box center [150, 178] width 143 height 19
type input "TUẤN"
type input "Mã hóa đơn: LJH9IAG99066"
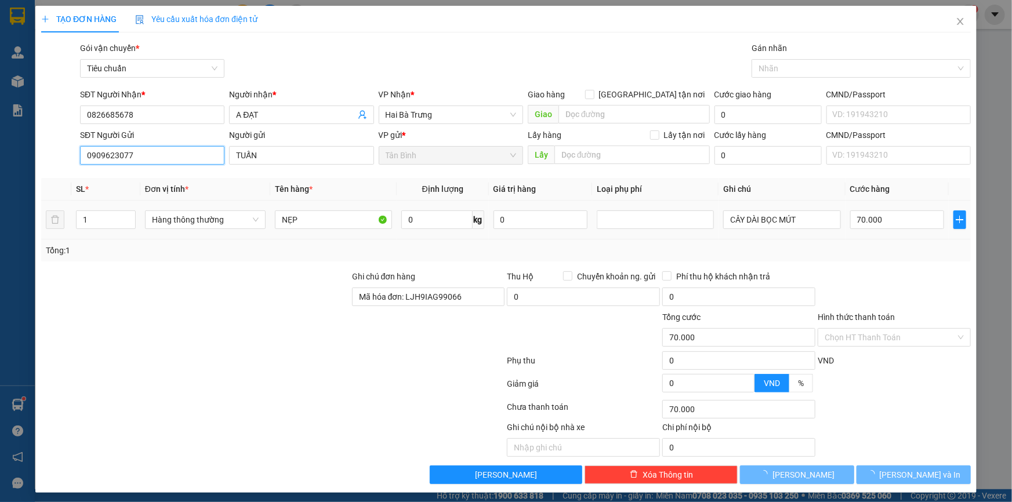
type input "2.940.000"
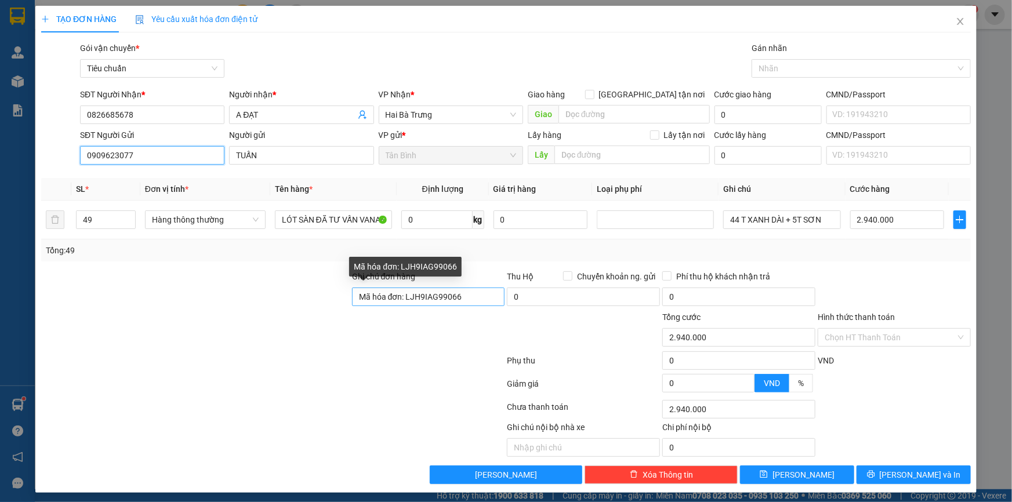
type input "0909623077"
click at [433, 298] on input "Mã hóa đơn: LJH9IAG99066" at bounding box center [428, 297] width 153 height 19
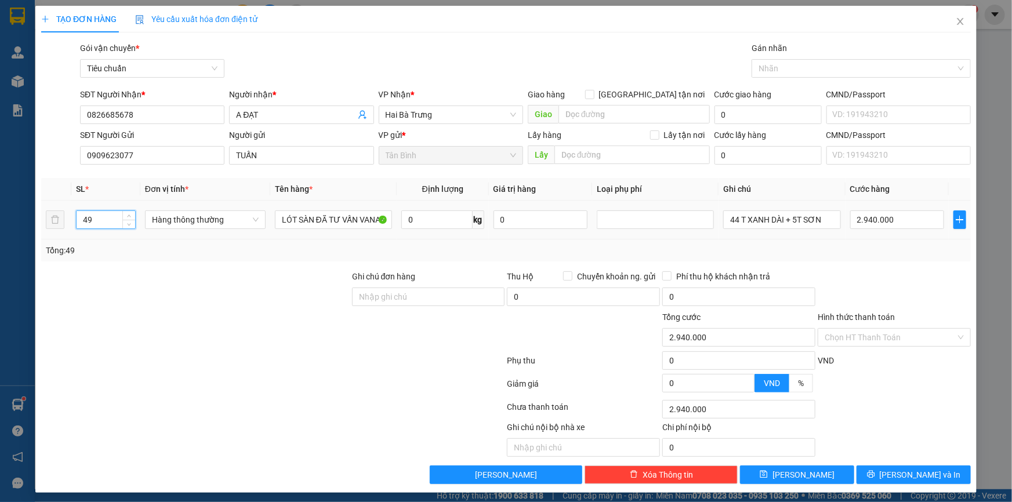
click at [92, 215] on input "49" at bounding box center [106, 219] width 59 height 17
type input "1"
drag, startPoint x: 313, startPoint y: 218, endPoint x: 215, endPoint y: 238, distance: 100.1
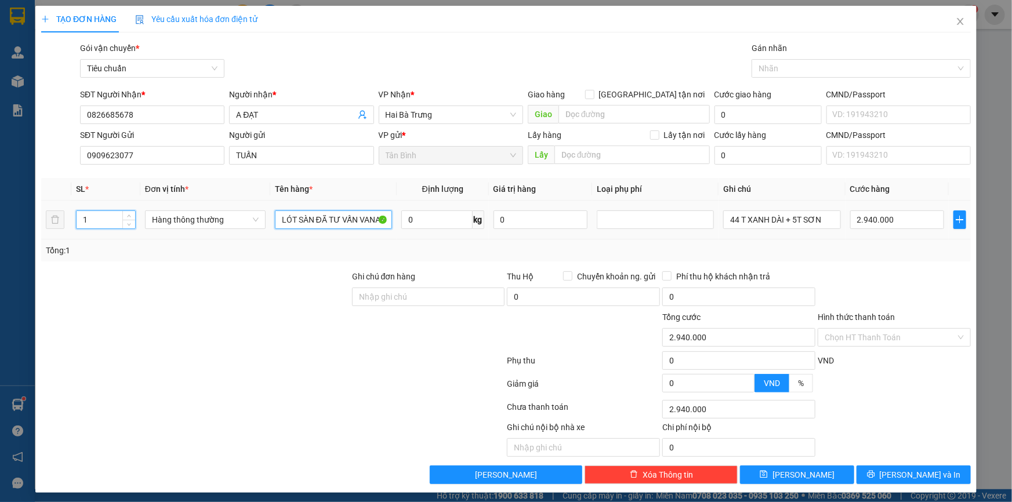
click at [219, 236] on tr "1 Hàng thông thường LÓT SÀN ĐÃ TƯ VẤN VANANJ CHUYỂN 0 kg 0 44 T XANH DÀI + 5T S…" at bounding box center [506, 220] width 930 height 39
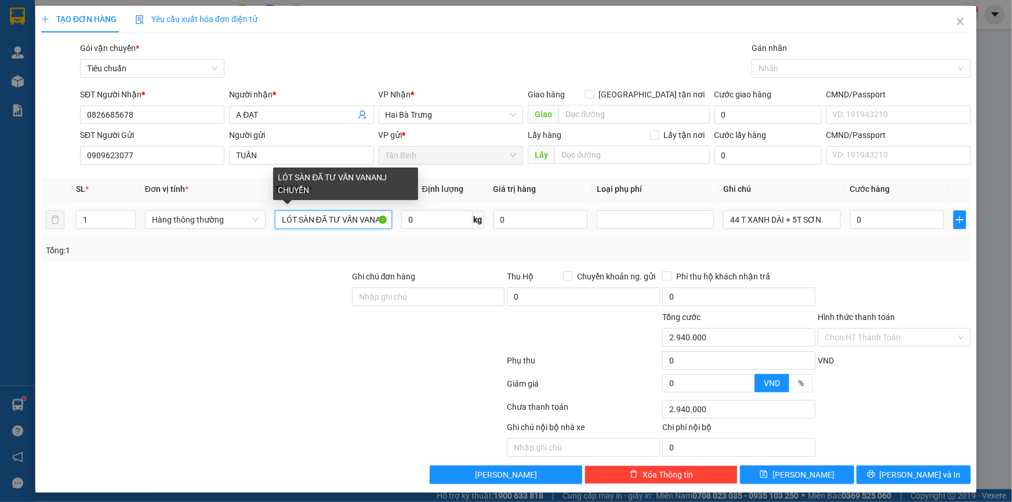
type input "0"
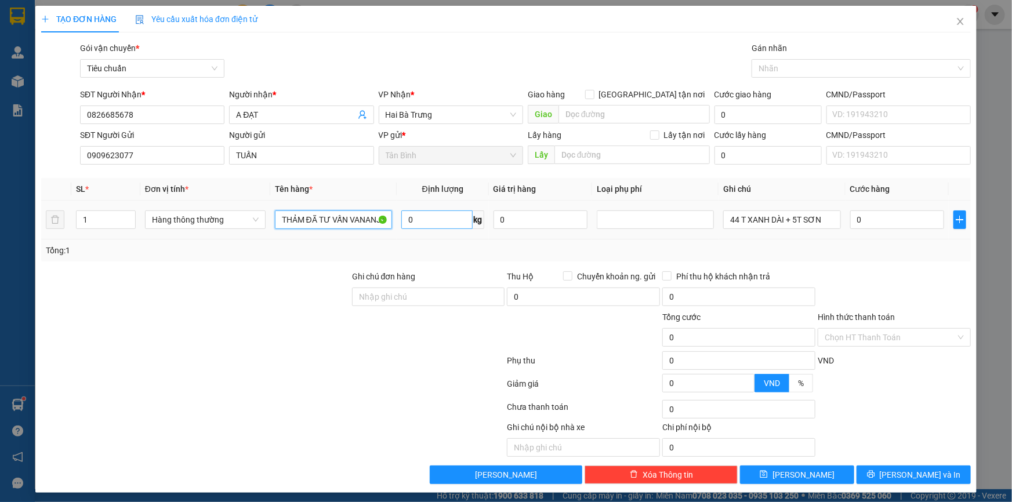
type input "THẢM ĐÃ TƯ VẤN VANANJ CHUYỂN"
click at [414, 227] on input "0" at bounding box center [436, 220] width 71 height 19
type input "29"
click at [410, 245] on div "Tổng: 1" at bounding box center [506, 250] width 921 height 13
type input "65.000"
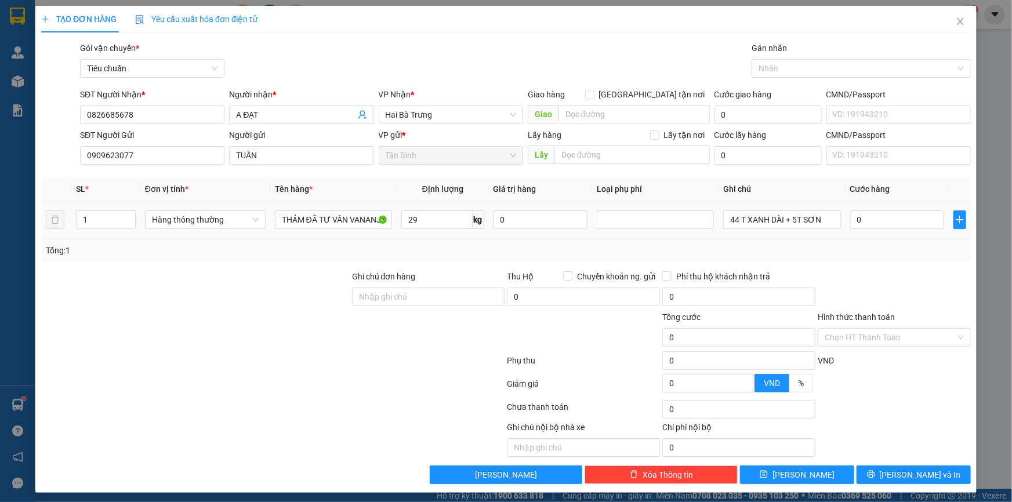
type input "65.000"
click at [878, 221] on input "65.000" at bounding box center [898, 220] width 95 height 19
type input "7"
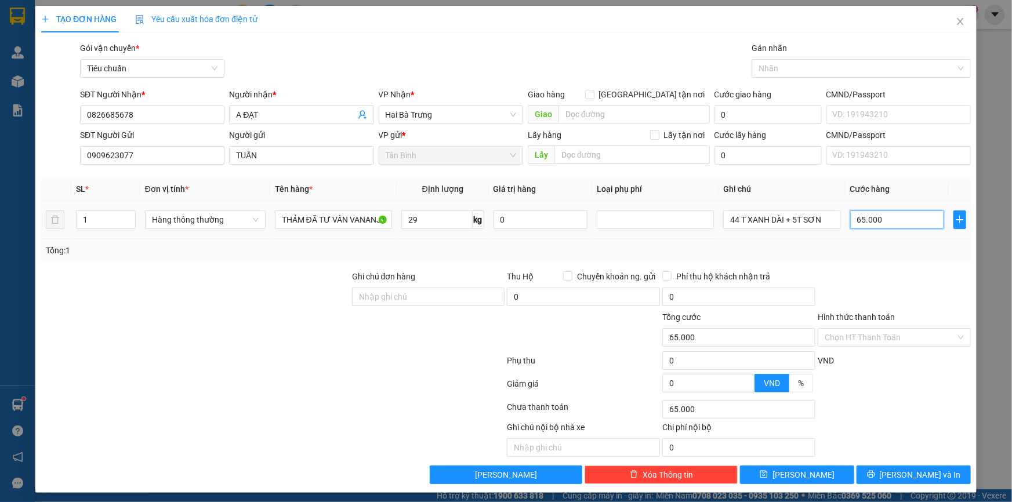
type input "7"
type input "70"
type input "70.000"
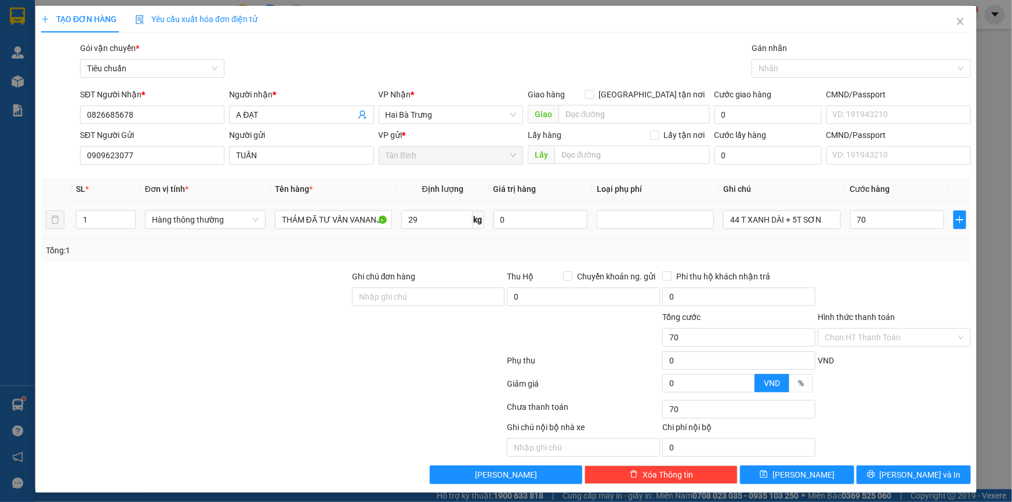
type input "70.000"
click at [736, 203] on td "44 T XANH DÀI + 5T SƠN" at bounding box center [782, 220] width 126 height 39
click at [743, 214] on input "44 T XANH DÀI + 5T SƠN" at bounding box center [781, 220] width 117 height 19
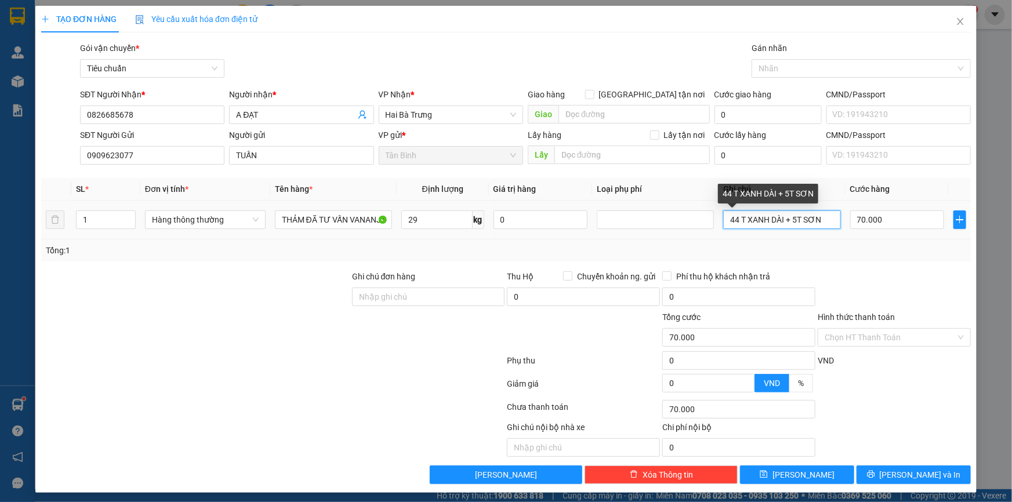
click at [743, 214] on input "44 T XANH DÀI + 5T SƠN" at bounding box center [781, 220] width 117 height 19
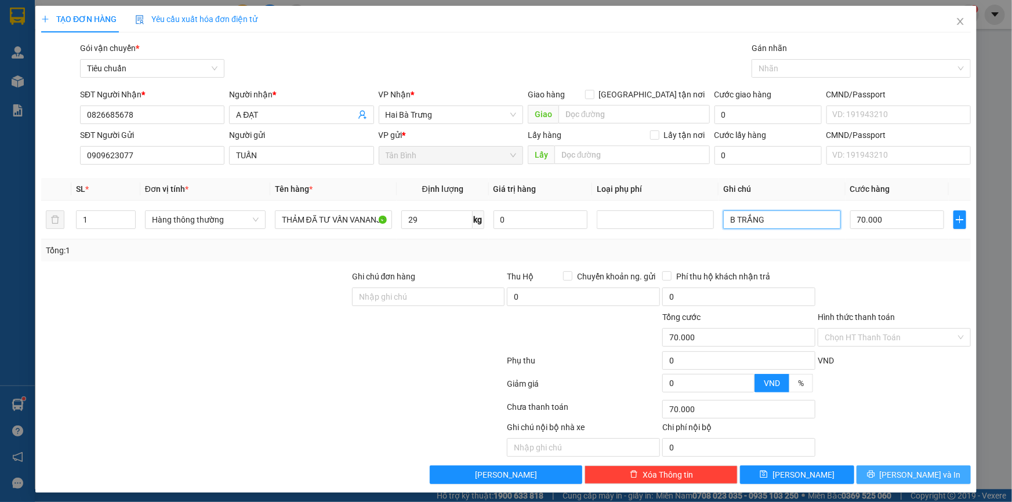
type input "B TRẮNG"
click at [922, 474] on span "[PERSON_NAME] và In" at bounding box center [920, 475] width 81 height 13
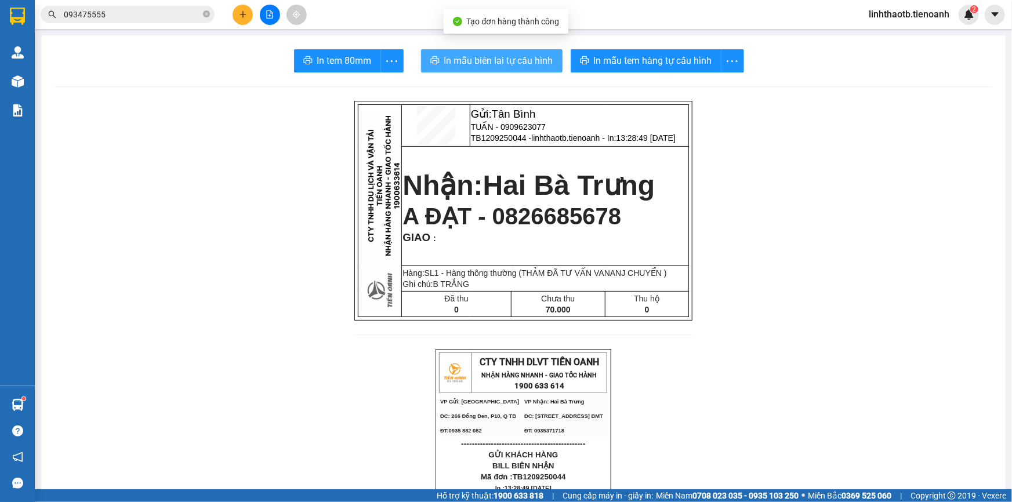
click at [516, 71] on button "In mẫu biên lai tự cấu hình" at bounding box center [492, 60] width 142 height 23
click at [249, 16] on button at bounding box center [243, 15] width 20 height 20
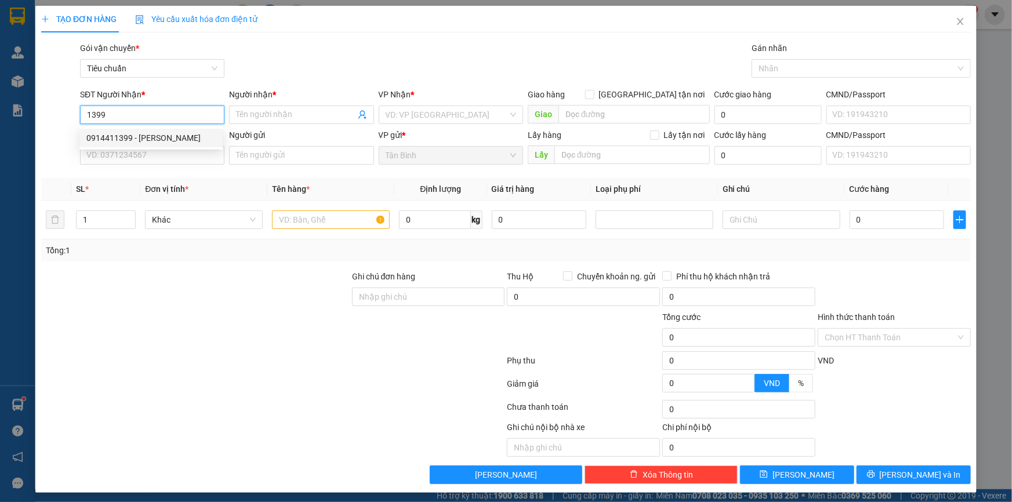
click at [168, 137] on div "0914411399 - [PERSON_NAME]" at bounding box center [150, 138] width 129 height 13
type input "0914411399"
type input "C [PERSON_NAME]"
type input "80.000"
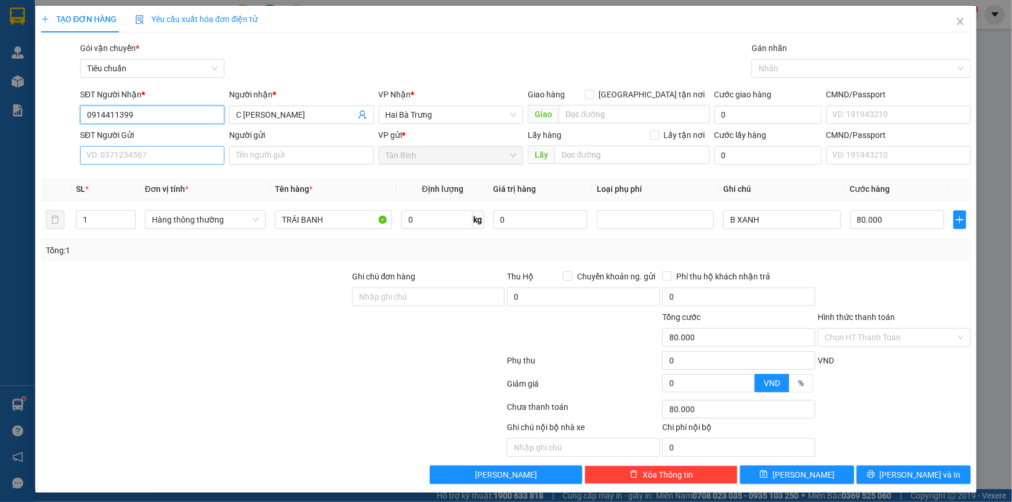
type input "0914411399"
click at [170, 153] on input "SĐT Người Gửi" at bounding box center [152, 155] width 144 height 19
click at [209, 183] on div "0938355063 - A TIẾN" at bounding box center [150, 178] width 129 height 13
type input "0938355063"
type input "A TIẾN"
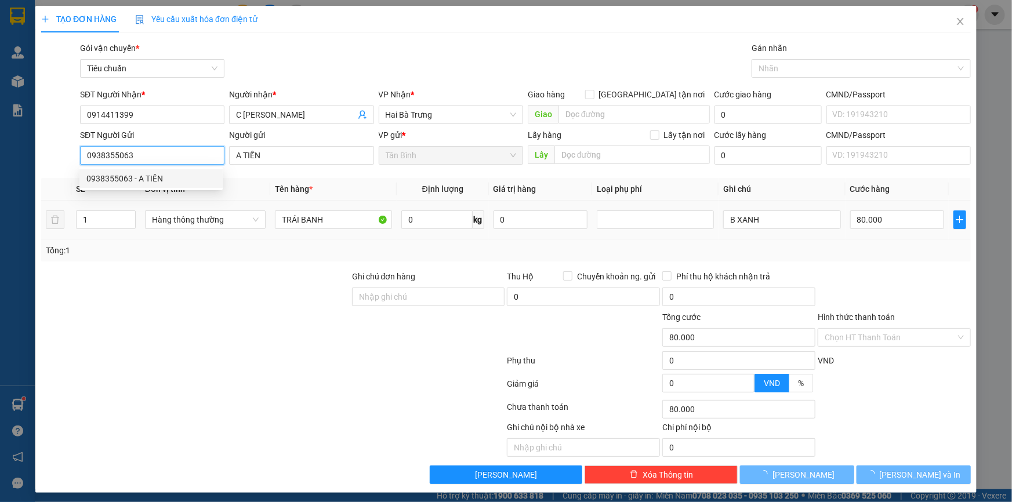
type input "60.000"
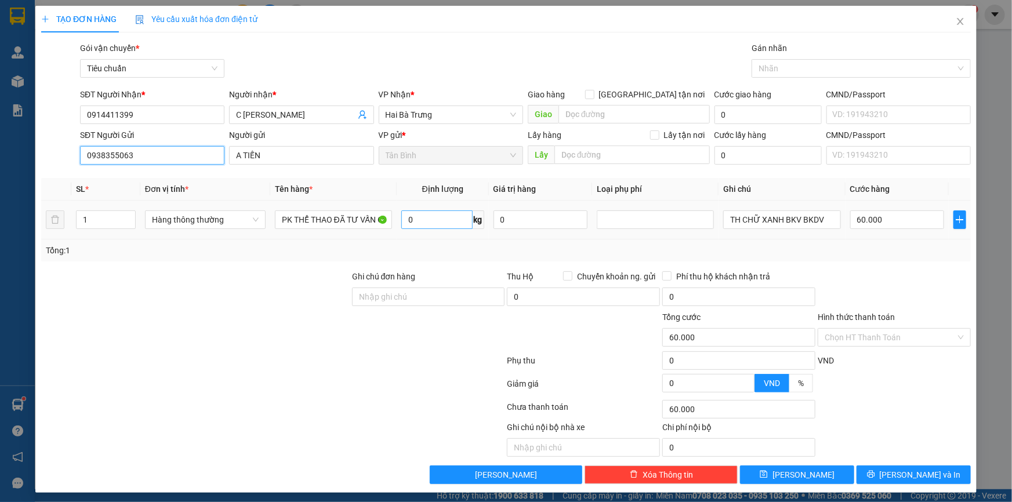
type input "0938355063"
click at [454, 223] on input "0" at bounding box center [436, 220] width 71 height 19
type input "16"
click at [827, 219] on input "TH CHỮ XANH BKV BKDV" at bounding box center [781, 220] width 117 height 19
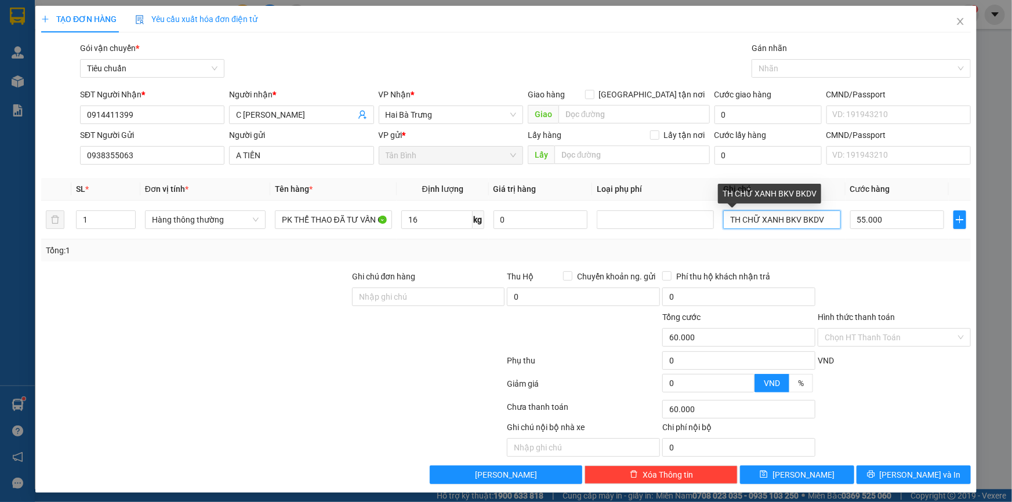
type input "55.000"
click at [914, 272] on div at bounding box center [894, 290] width 155 height 41
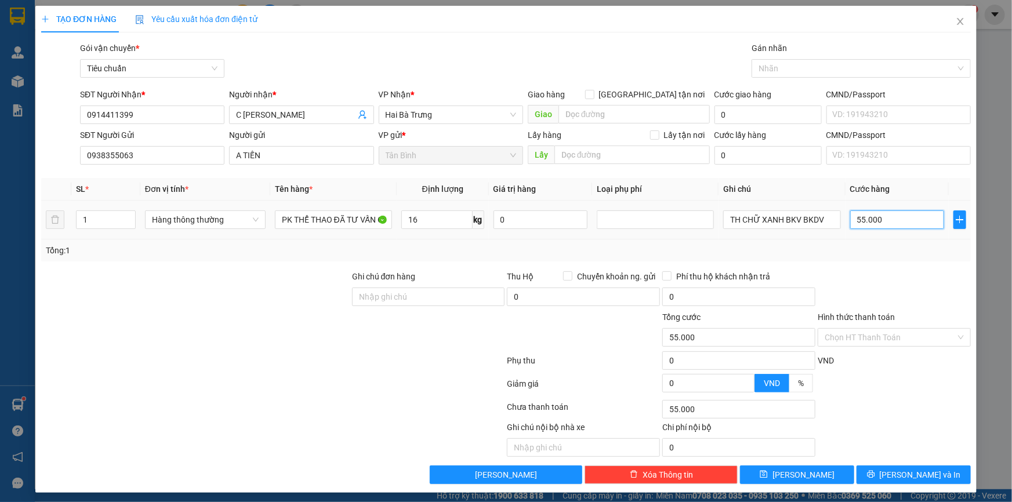
click at [910, 217] on input "55.000" at bounding box center [898, 220] width 95 height 19
type input "6"
type input "60"
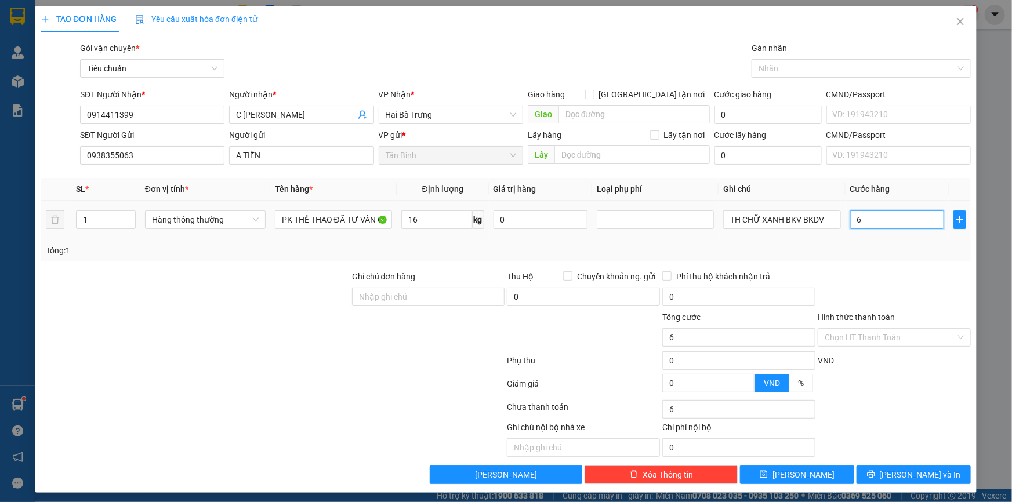
type input "60"
type input "60.000"
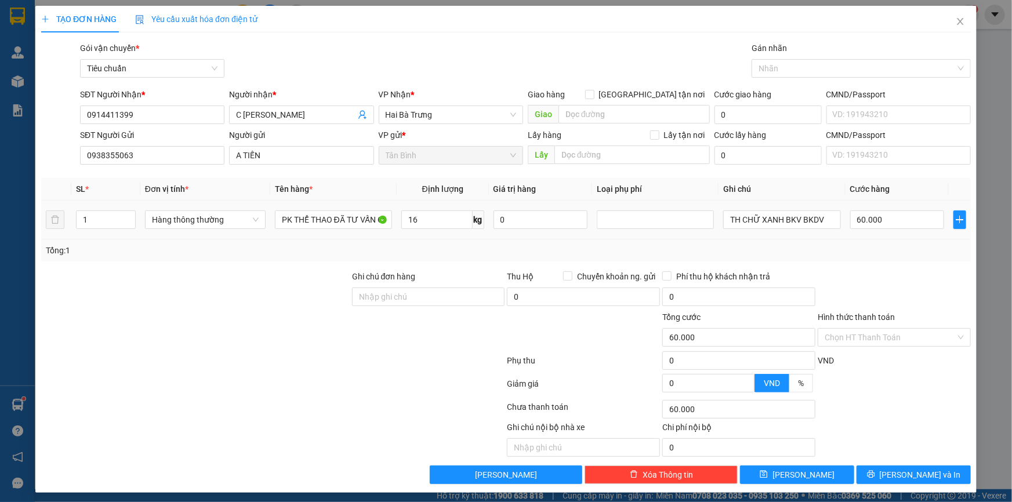
drag, startPoint x: 911, startPoint y: 259, endPoint x: 916, endPoint y: 295, distance: 36.2
click at [912, 261] on div "Transit Pickup Surcharge Ids Transit Deliver Surcharge Ids Transit Deliver Surc…" at bounding box center [506, 263] width 930 height 443
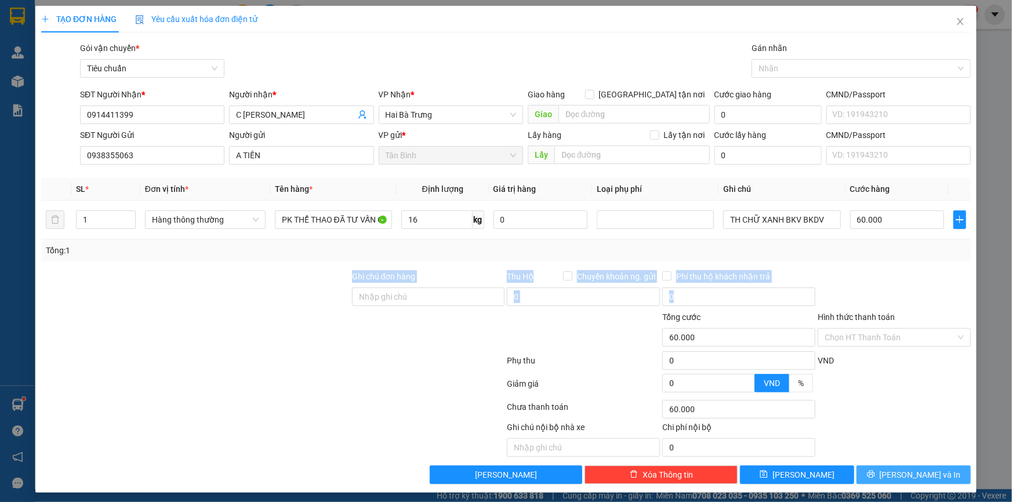
click at [928, 469] on span "[PERSON_NAME] và In" at bounding box center [920, 475] width 81 height 13
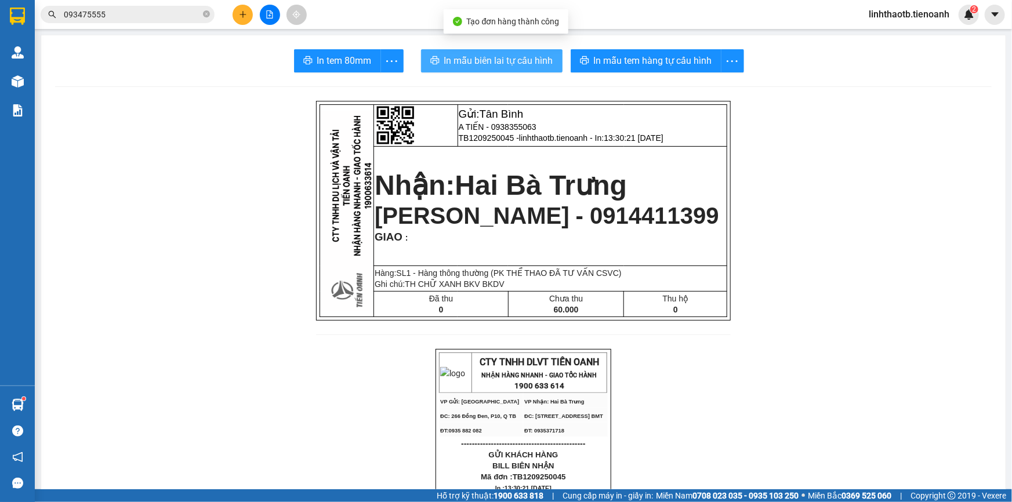
click at [504, 68] on span "In mẫu biên lai tự cấu hình" at bounding box center [498, 60] width 109 height 15
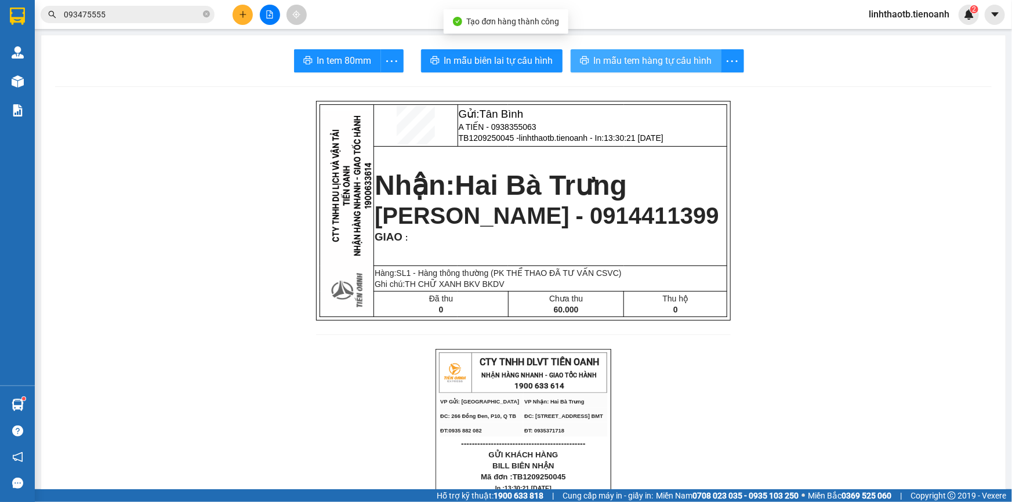
drag, startPoint x: 644, startPoint y: 78, endPoint x: 658, endPoint y: 58, distance: 24.6
click at [658, 57] on span "In mẫu tem hàng tự cấu hình" at bounding box center [653, 60] width 118 height 15
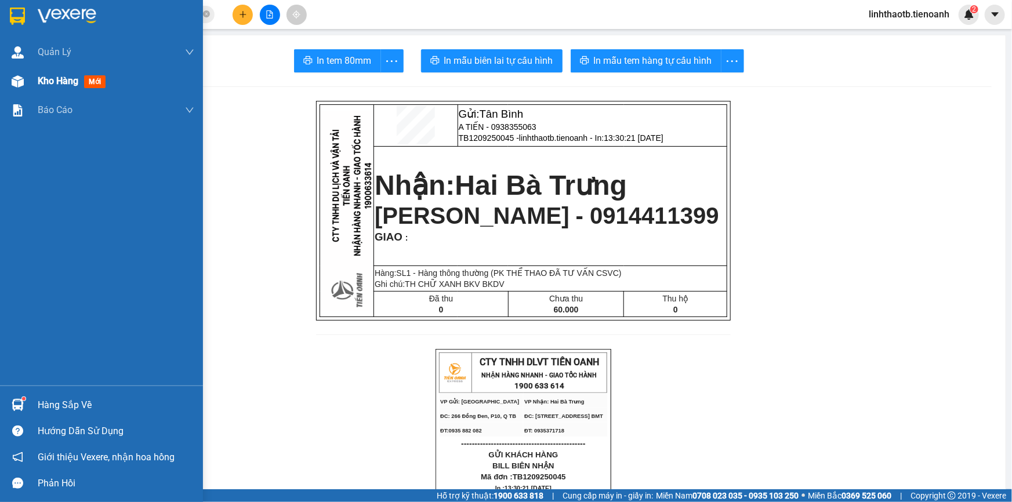
click at [75, 86] on span "Kho hàng" at bounding box center [58, 80] width 41 height 11
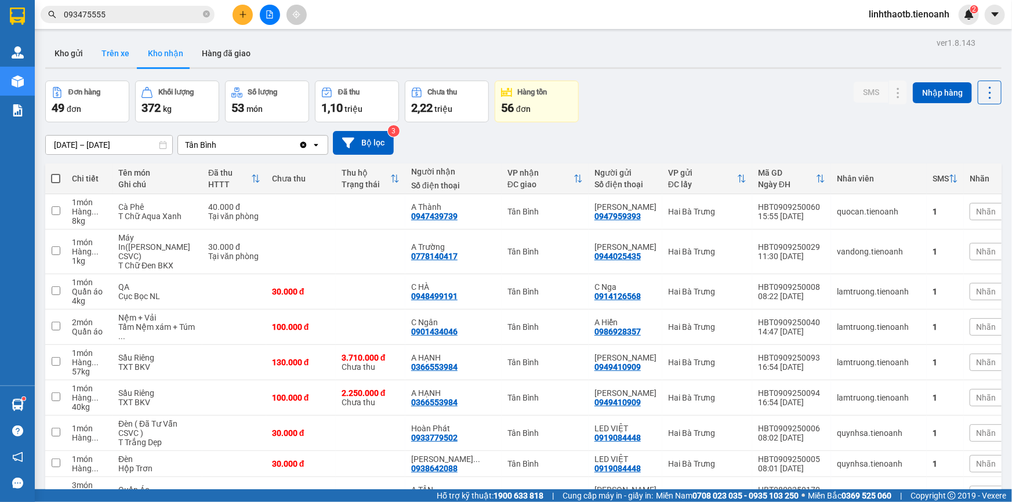
click at [92, 59] on button "Trên xe" at bounding box center [115, 53] width 46 height 28
type input "10/09/2025 – 12/09/2025"
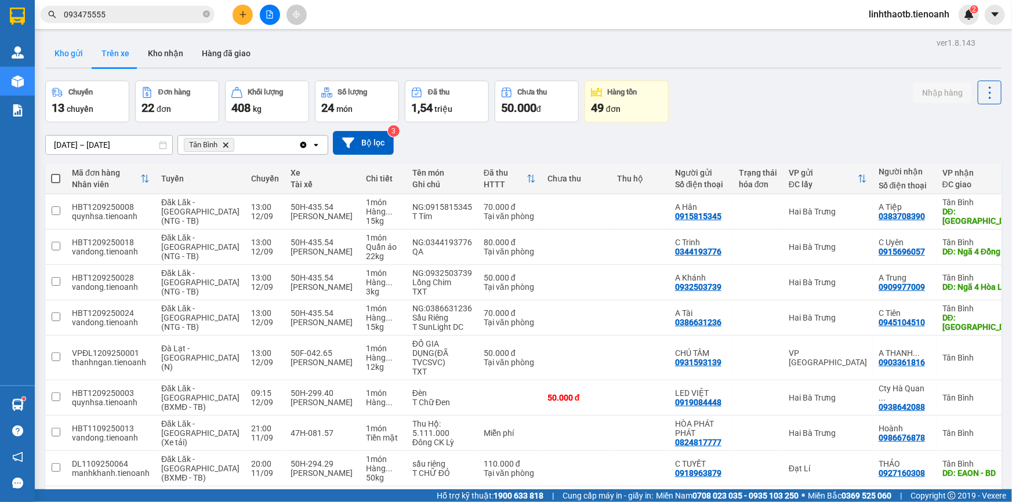
click at [81, 60] on button "Kho gửi" at bounding box center [68, 53] width 47 height 28
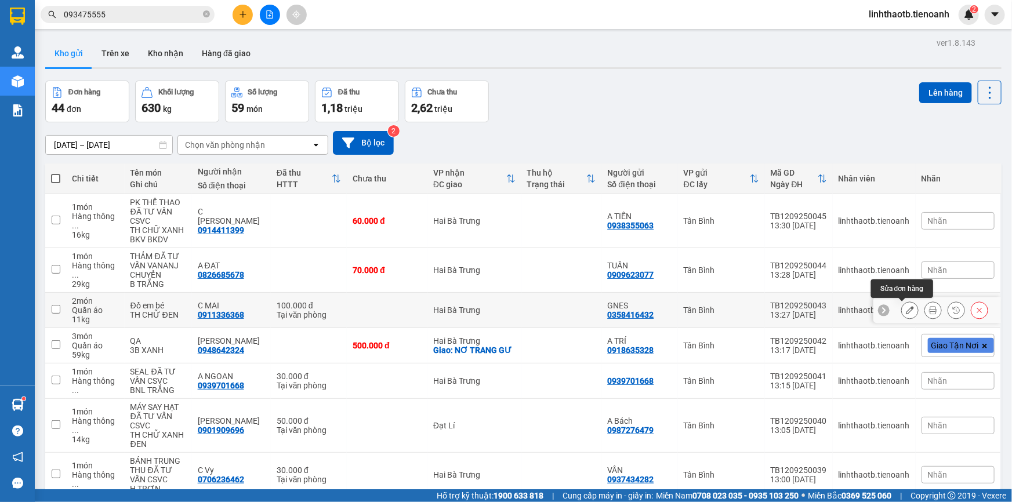
click at [906, 310] on icon at bounding box center [910, 310] width 8 height 8
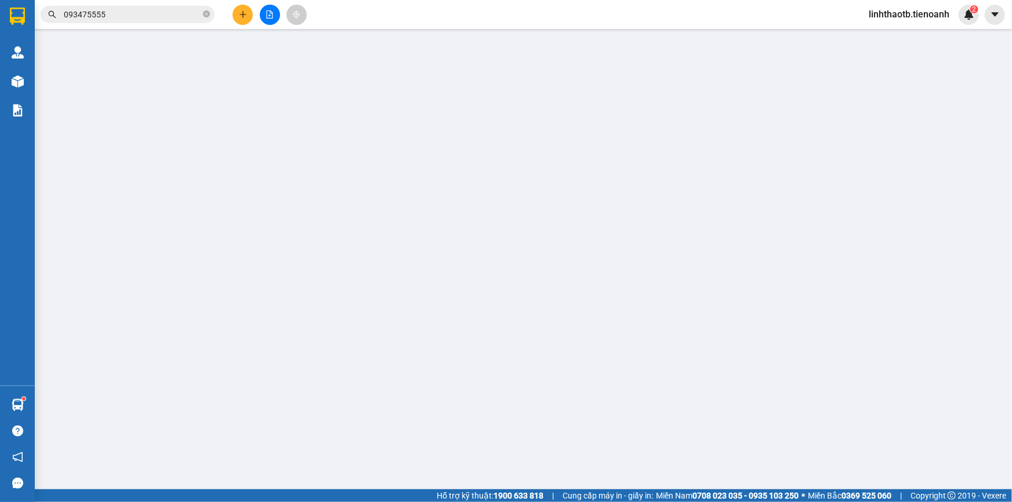
type input "0911336368"
type input "C MAI"
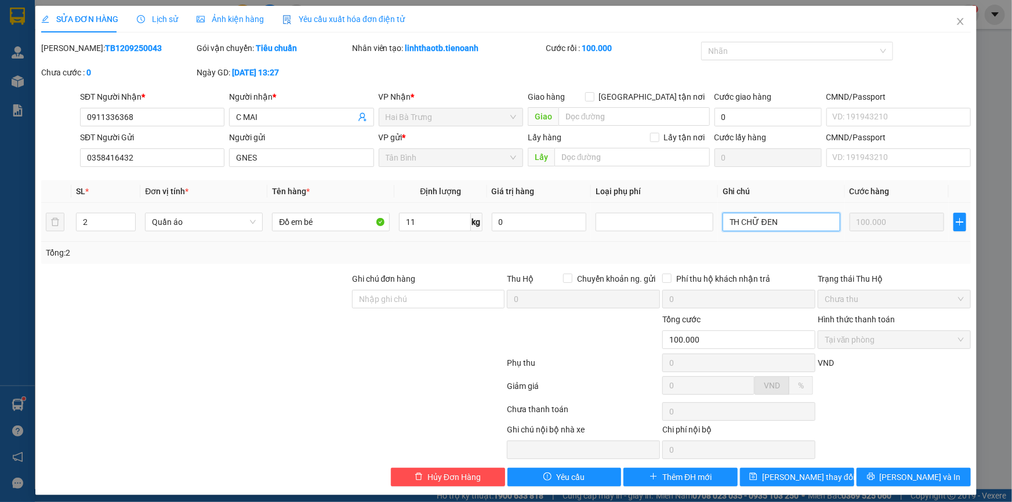
click at [725, 230] on input "TH CHỮ ĐEN" at bounding box center [782, 222] width 118 height 19
click at [799, 475] on span "[PERSON_NAME] thay đổi" at bounding box center [808, 477] width 93 height 13
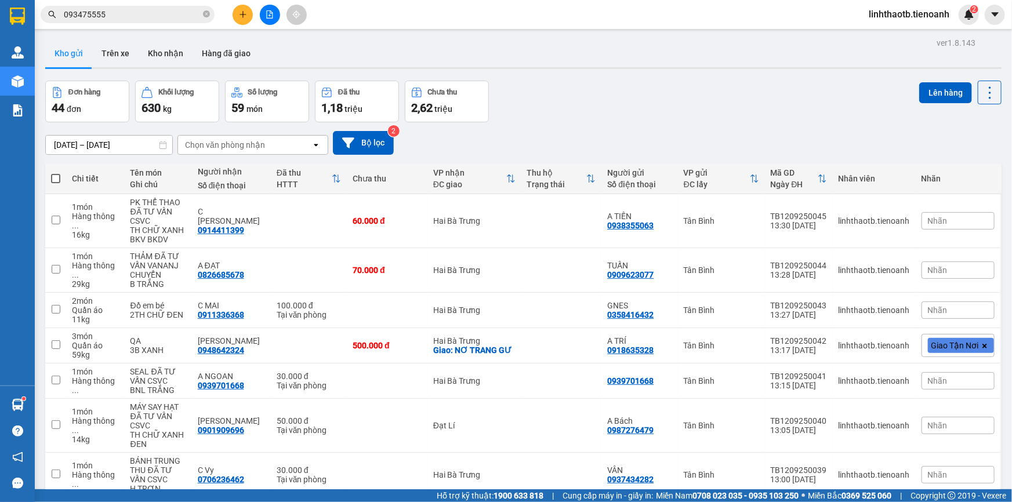
click at [169, 19] on input "093475555" at bounding box center [132, 14] width 137 height 13
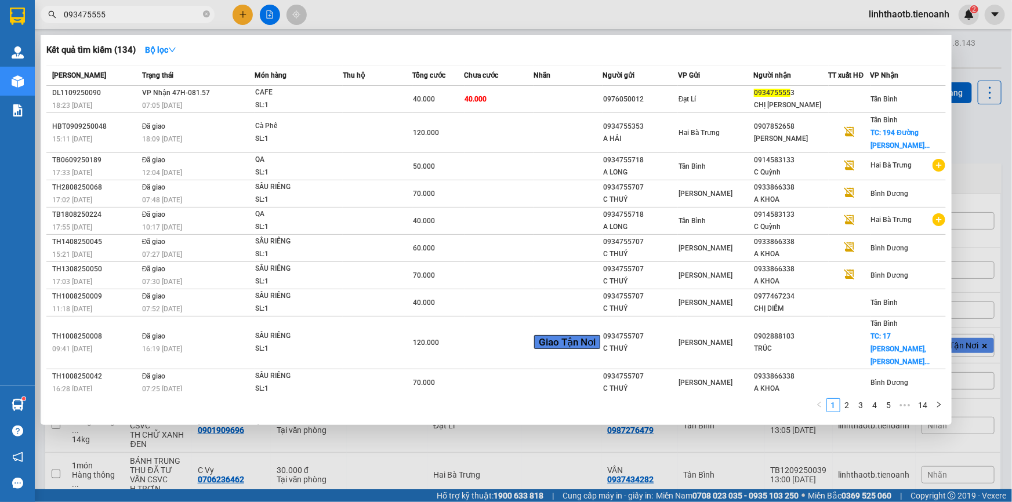
click at [169, 19] on input "093475555" at bounding box center [132, 14] width 137 height 13
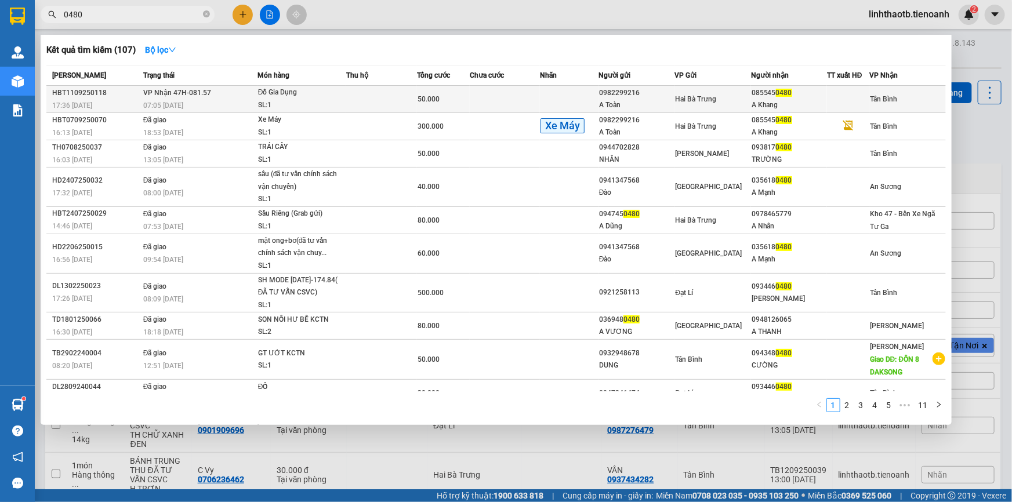
click at [792, 106] on div "A Khang" at bounding box center [789, 105] width 75 height 12
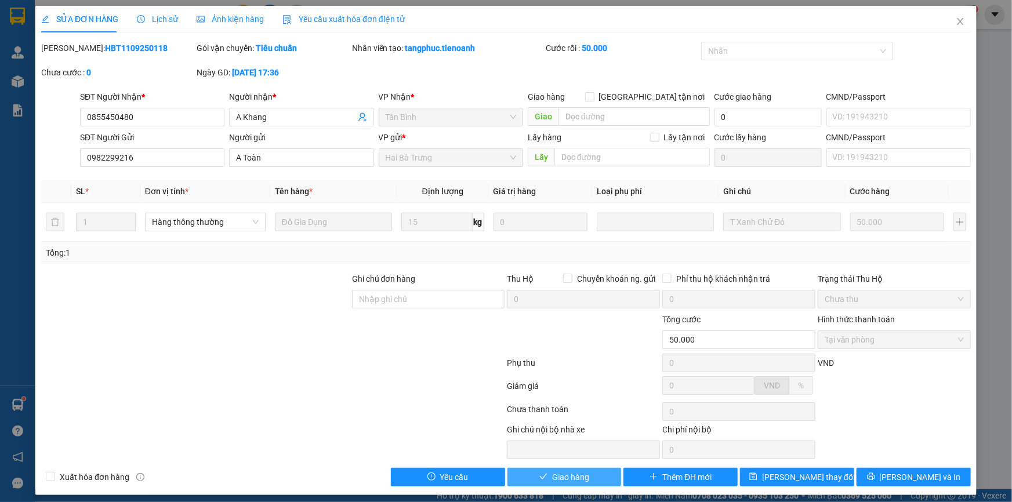
click at [584, 482] on span "Giao hàng" at bounding box center [570, 477] width 37 height 13
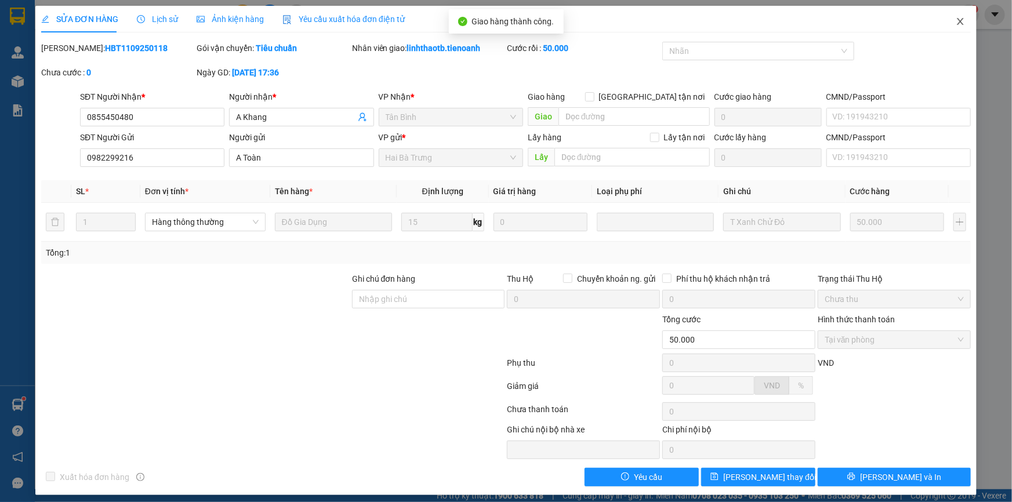
click at [957, 23] on icon "close" at bounding box center [960, 21] width 6 height 7
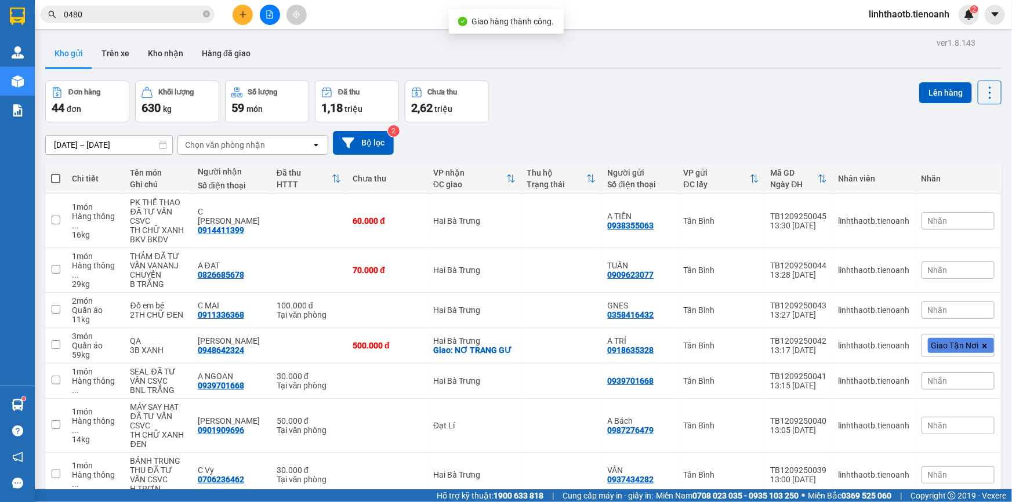
click at [167, 15] on input "0480" at bounding box center [132, 14] width 137 height 13
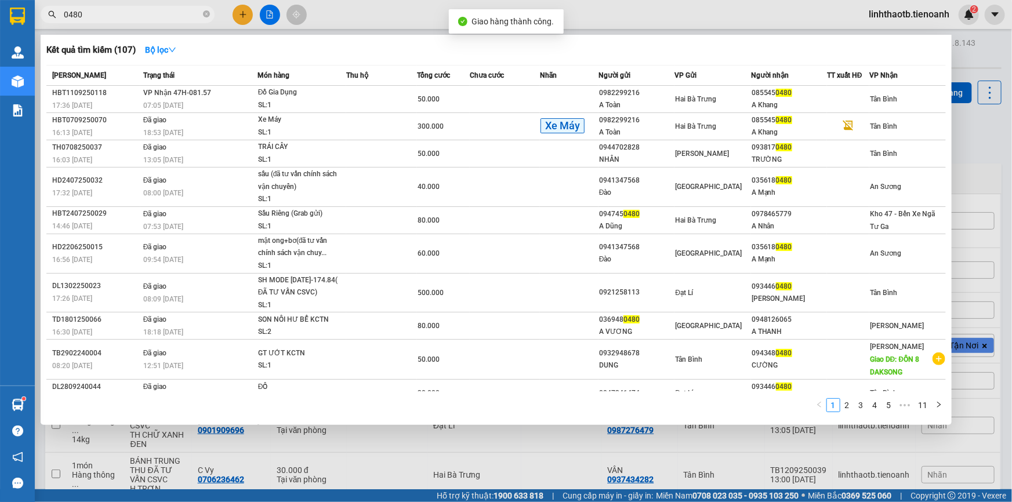
click at [167, 15] on input "0480" at bounding box center [132, 14] width 137 height 13
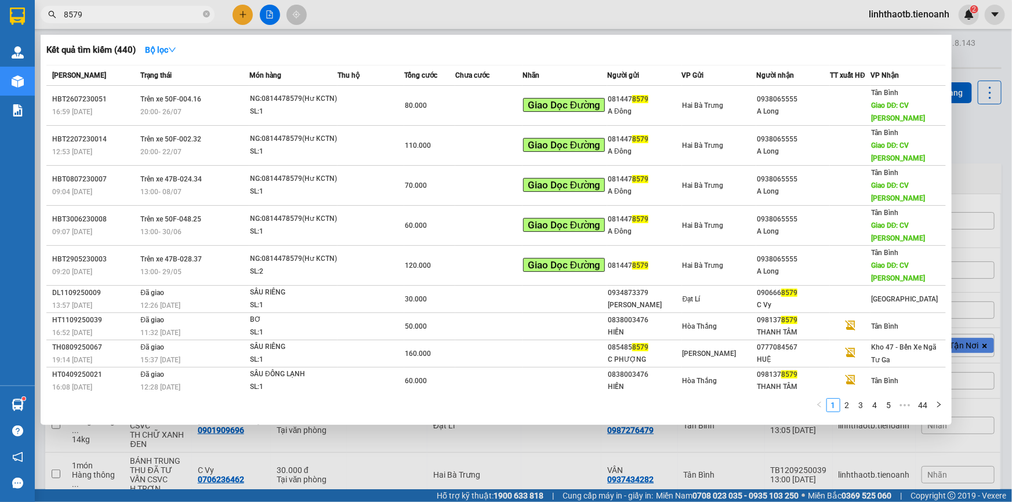
click at [165, 13] on input "8579" at bounding box center [132, 14] width 137 height 13
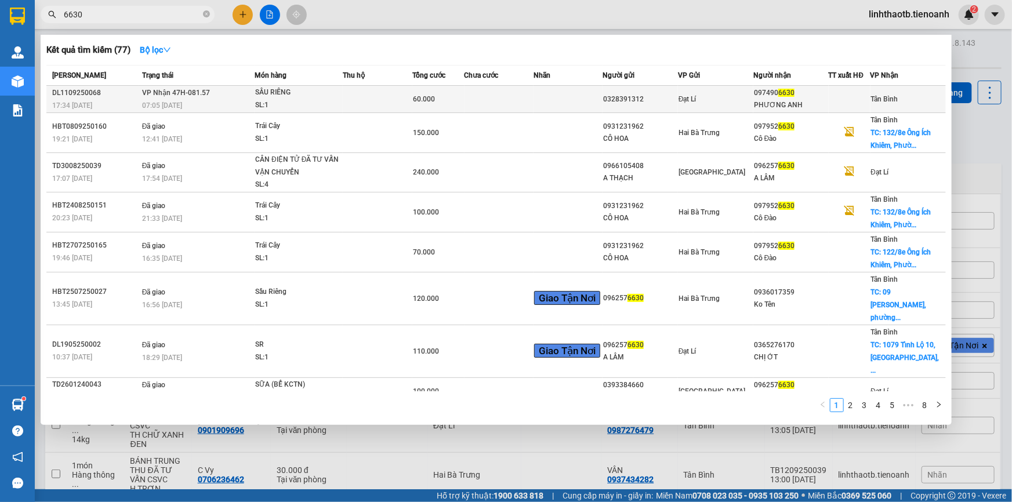
click at [620, 93] on div "0328391312" at bounding box center [640, 99] width 74 height 12
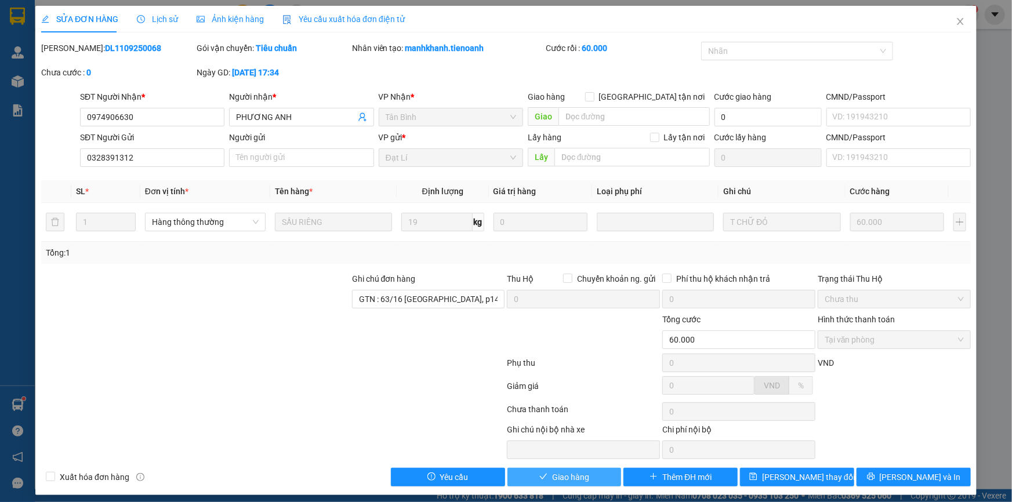
click at [559, 484] on button "Giao hàng" at bounding box center [565, 477] width 114 height 19
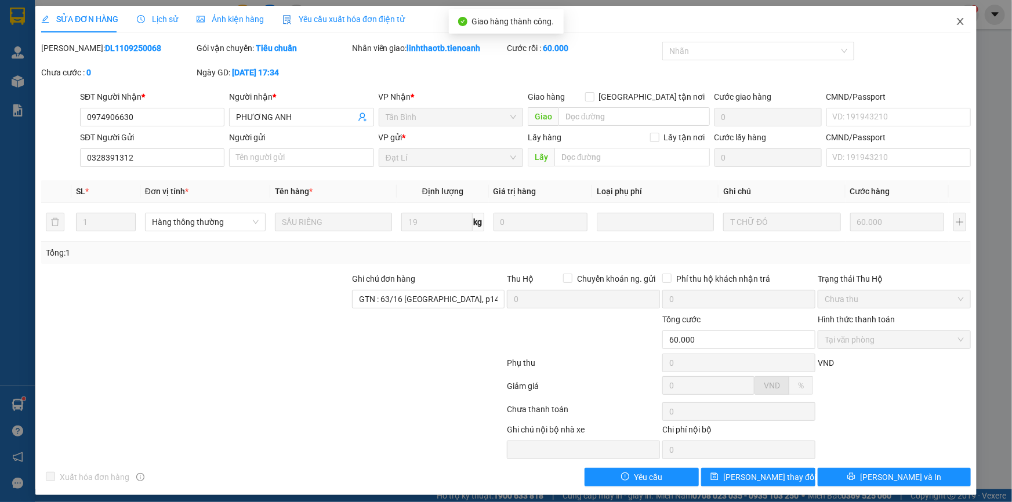
click at [946, 28] on span "Close" at bounding box center [961, 22] width 32 height 32
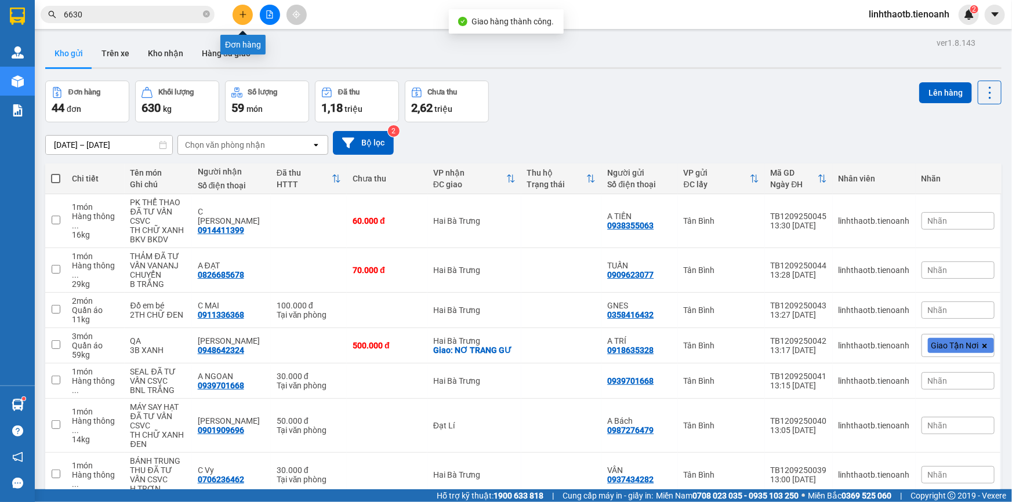
click at [240, 15] on icon "plus" at bounding box center [243, 14] width 8 height 8
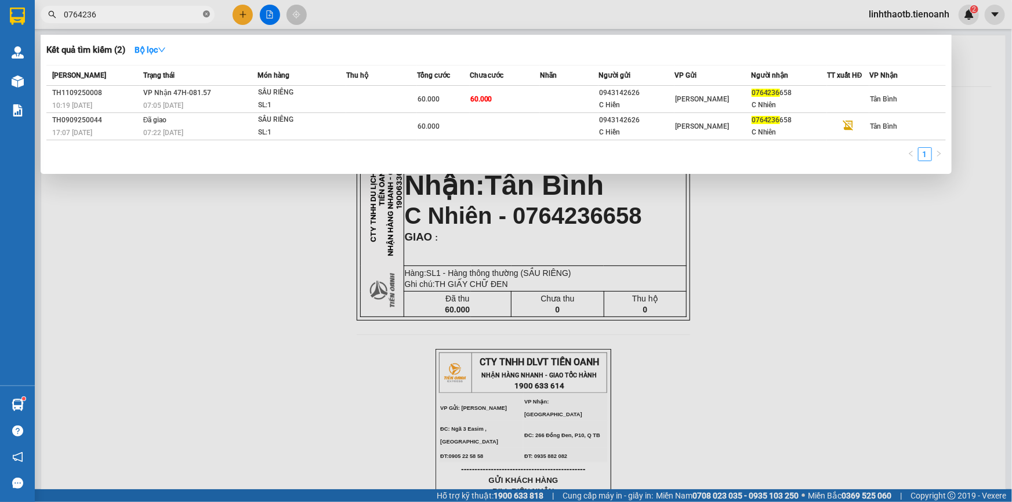
click at [204, 15] on icon "close-circle" at bounding box center [206, 13] width 7 height 7
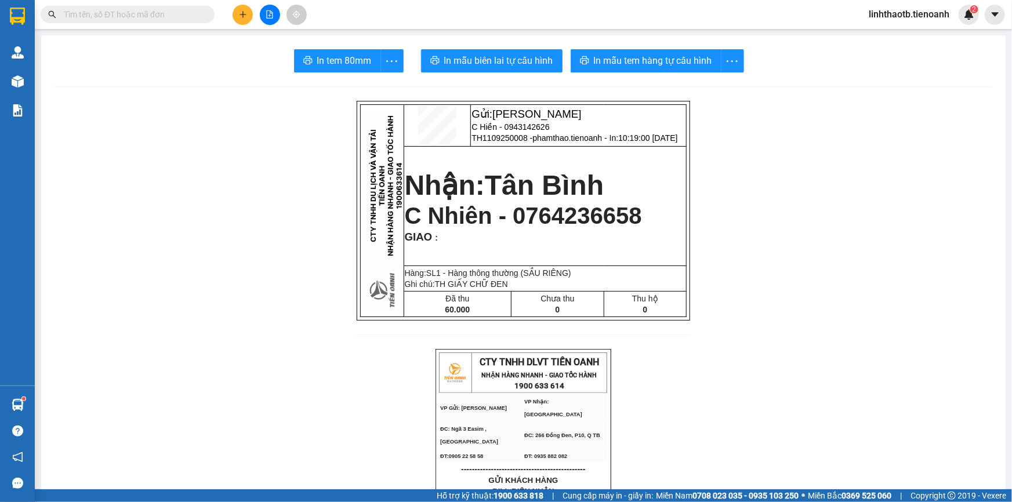
click at [194, 17] on input "text" at bounding box center [132, 14] width 137 height 13
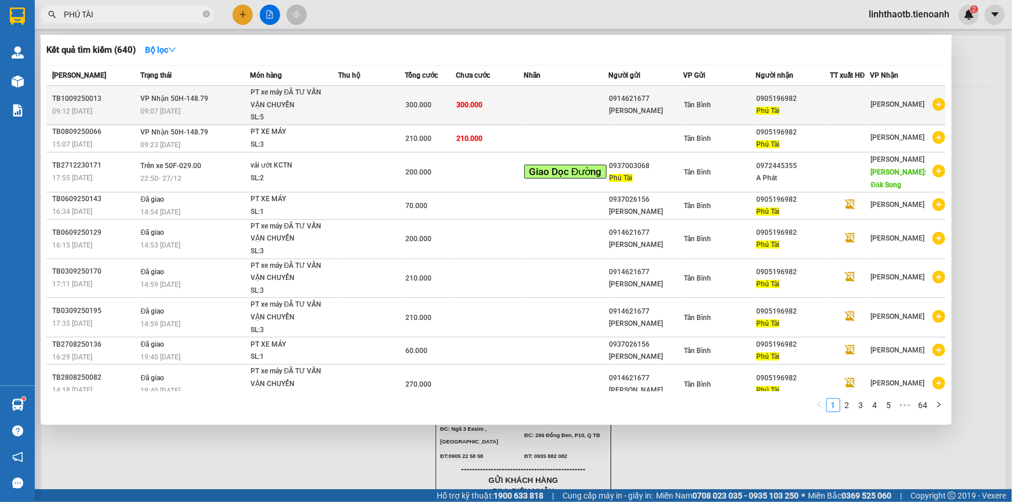
type input "PHÚ TÀI"
click at [472, 104] on span "300.000" at bounding box center [470, 105] width 26 height 8
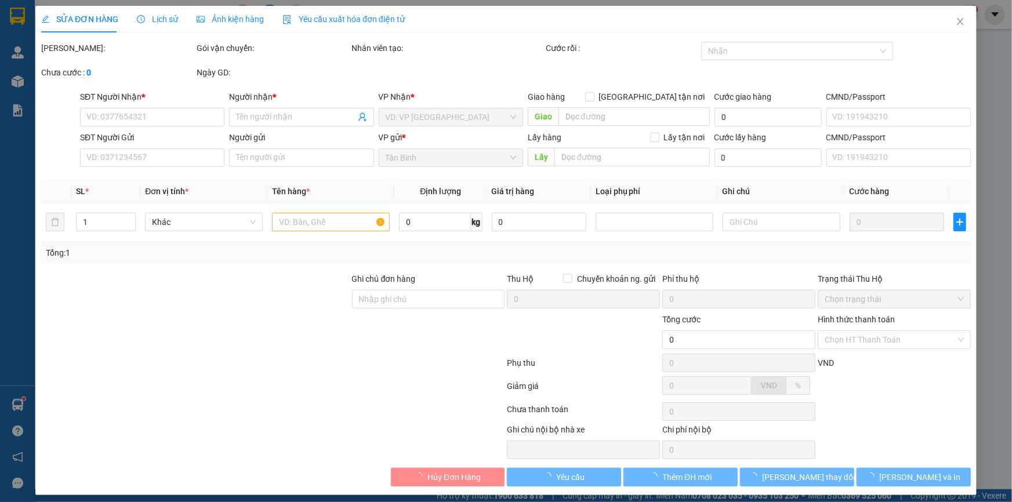
type input "0905196982"
type input "Phú Tài"
type input "0914621677"
type input "[PERSON_NAME]"
type input "300.000"
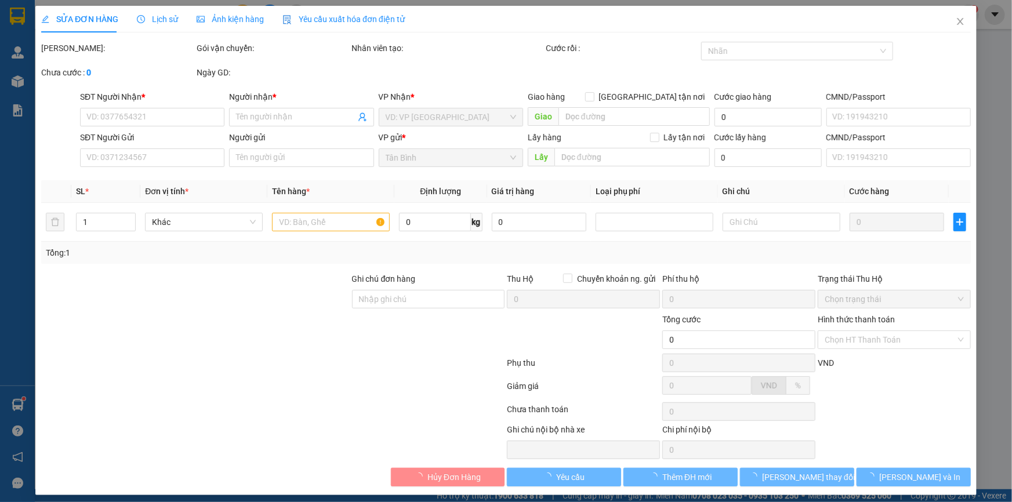
type input "300.000"
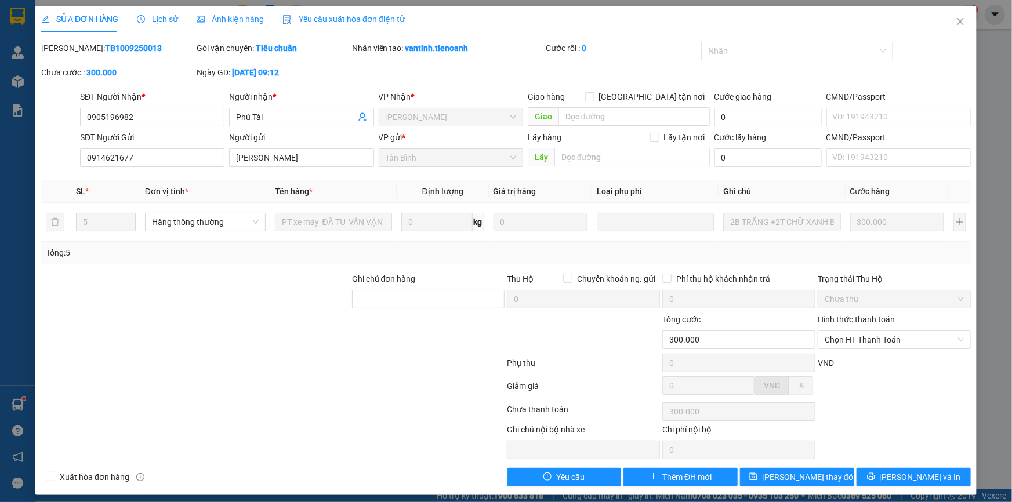
click at [934, 27] on div "SỬA ĐƠN HÀNG Lịch sử Ảnh kiện hàng Yêu cầu xuất hóa đơn điện tử" at bounding box center [506, 19] width 930 height 27
click at [945, 23] on span "Close" at bounding box center [961, 22] width 32 height 32
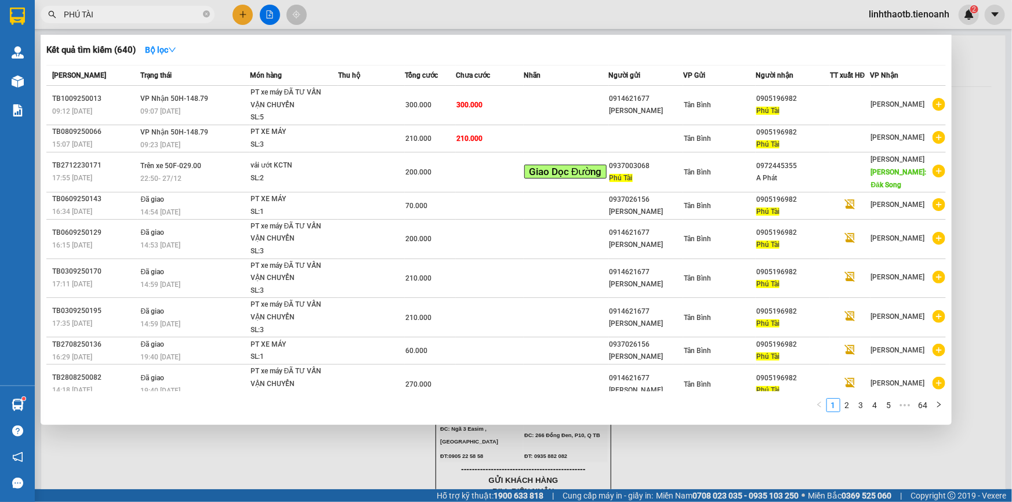
click at [158, 7] on span "PHÚ TÀI" at bounding box center [128, 14] width 174 height 17
click at [158, 12] on input "PHÚ TÀI" at bounding box center [132, 14] width 137 height 13
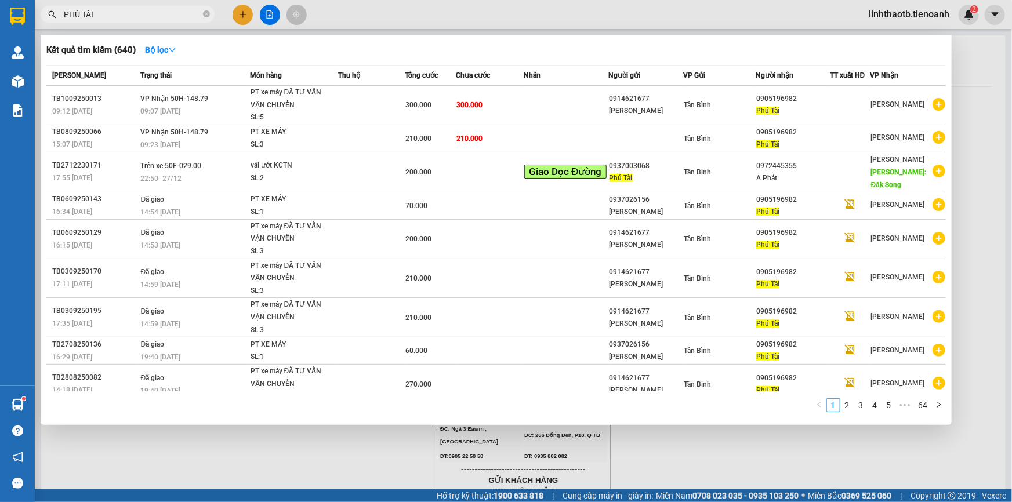
click at [158, 12] on input "PHÚ TÀI" at bounding box center [132, 14] width 137 height 13
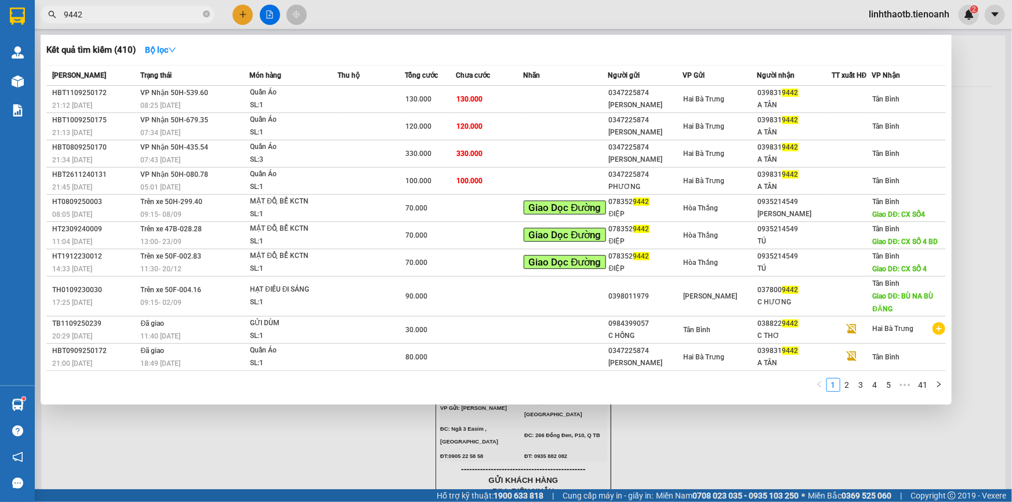
click at [167, 10] on input "9442" at bounding box center [132, 14] width 137 height 13
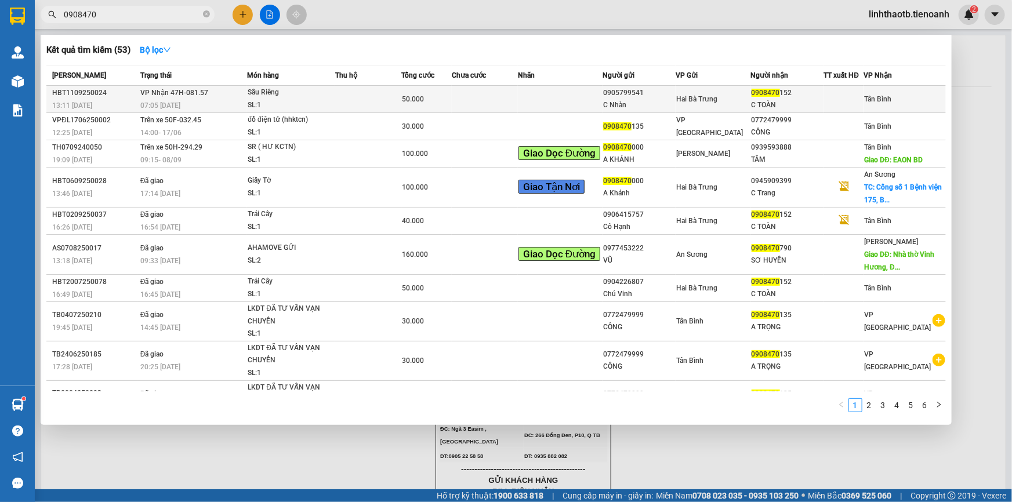
type input "0908470"
click at [699, 101] on span "Hai Bà Trưng" at bounding box center [696, 99] width 41 height 8
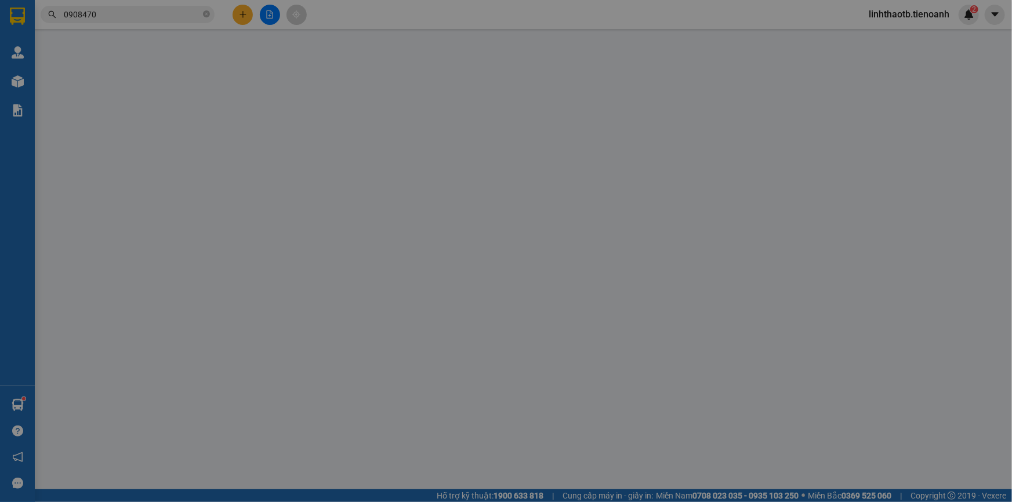
type input "0908470152"
type input "C TOÀN"
type input "0905799541"
type input "C Nhàn"
type input "50.000"
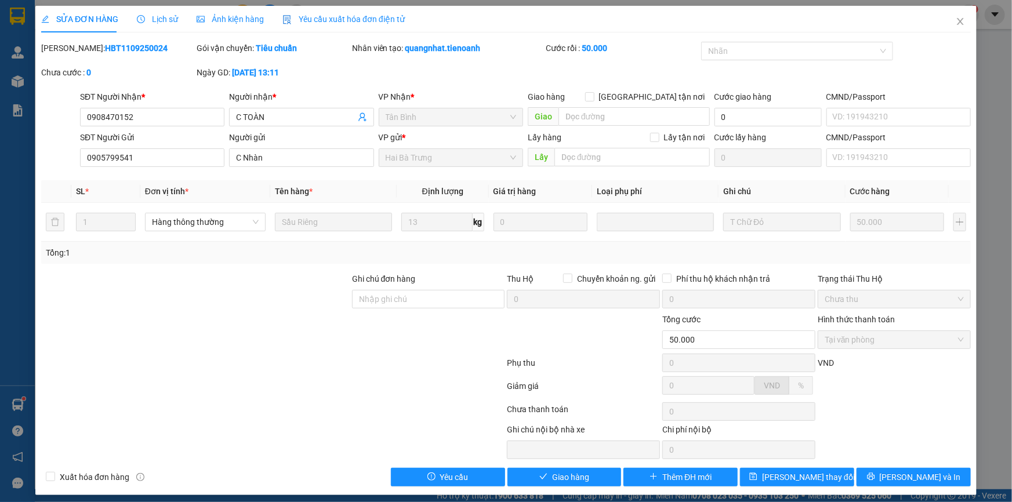
click at [567, 466] on div "Total Paid Fee 50.000 Total UnPaid Fee 0 Cash Collection Total Fee Mã ĐH: HBT11…" at bounding box center [506, 264] width 930 height 445
click at [569, 473] on span "Giao hàng" at bounding box center [570, 477] width 37 height 13
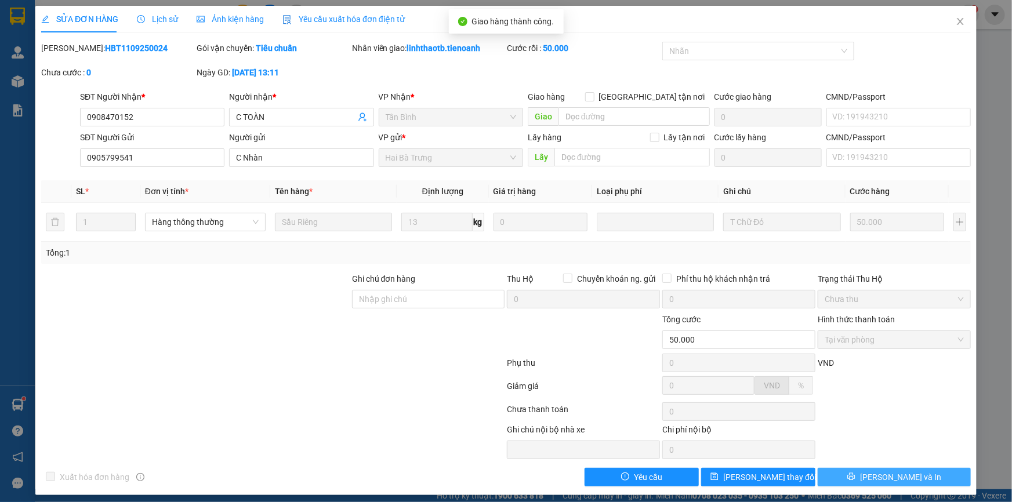
click at [953, 471] on button "[PERSON_NAME] và In" at bounding box center [894, 477] width 153 height 19
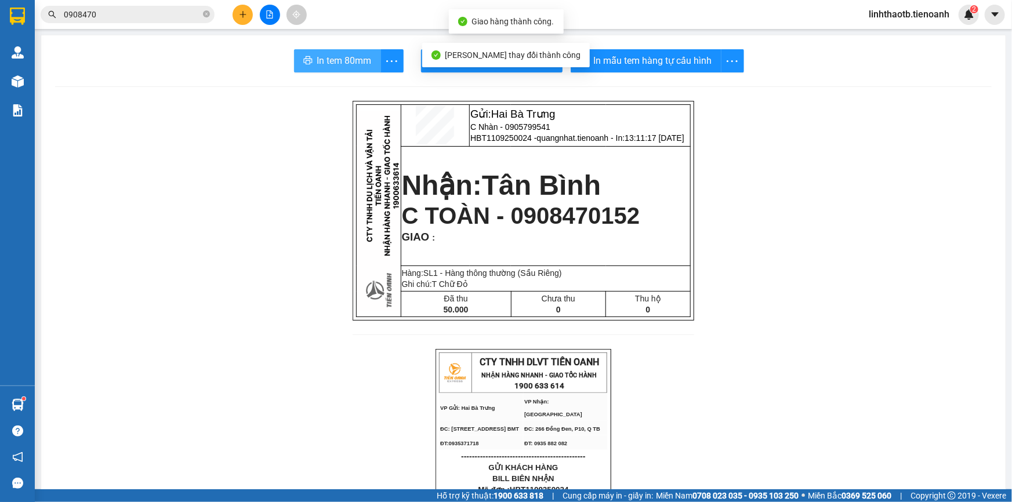
click at [355, 65] on span "In tem 80mm" at bounding box center [344, 60] width 55 height 15
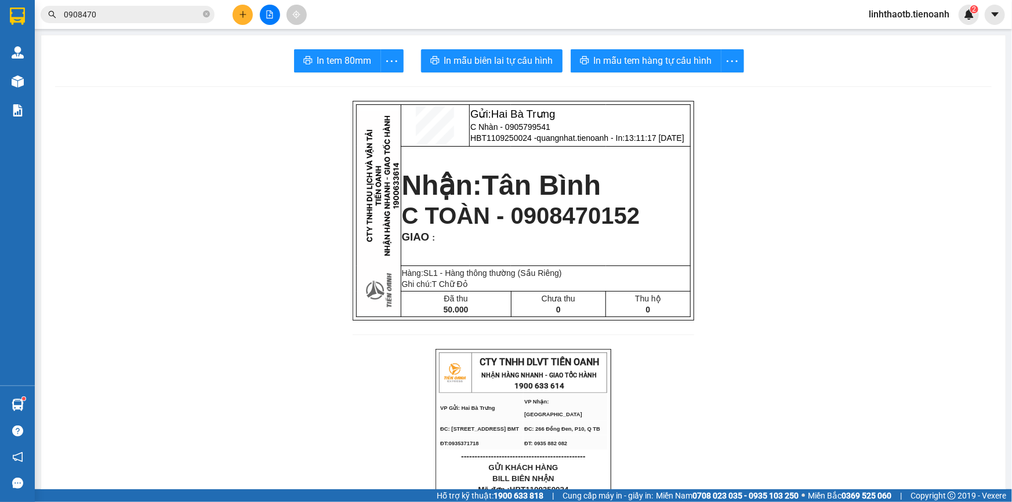
click at [177, 10] on input "0908470" at bounding box center [132, 14] width 137 height 13
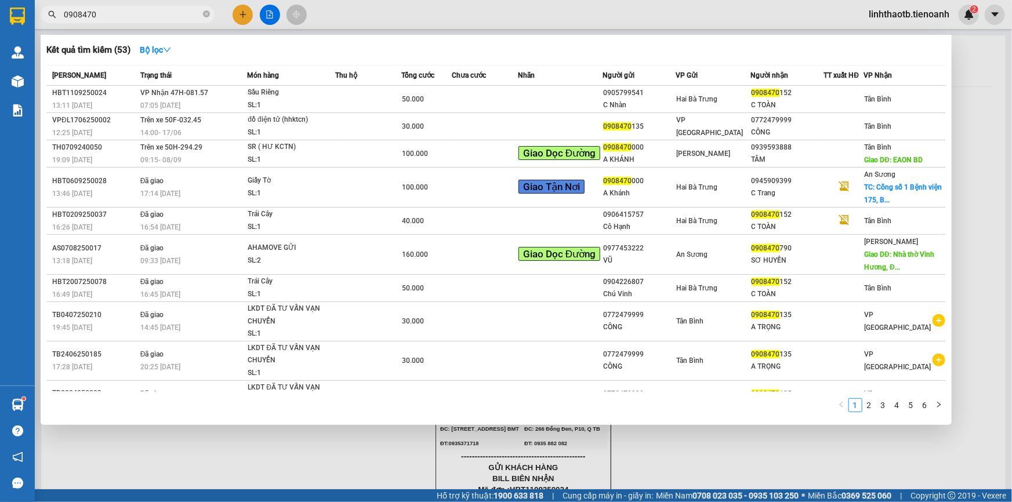
click at [177, 10] on input "0908470" at bounding box center [132, 14] width 137 height 13
paste input "48642324"
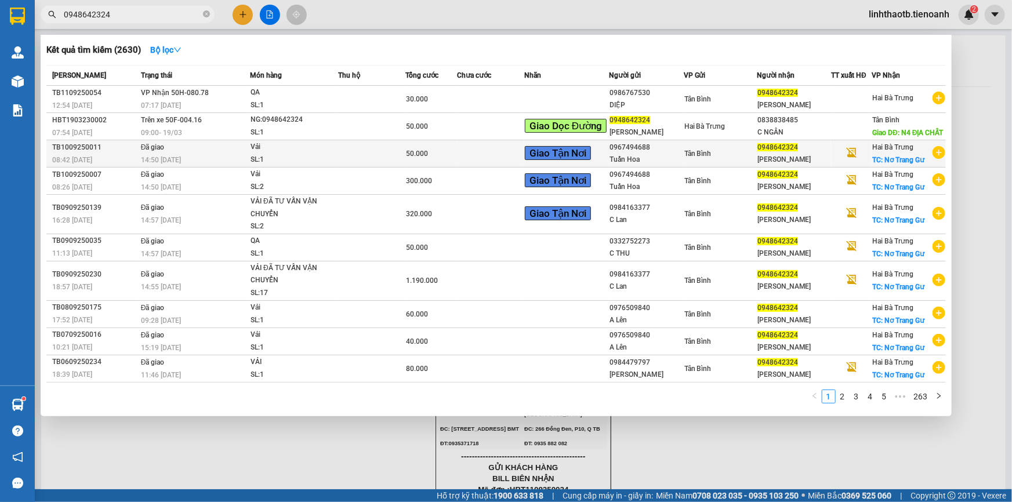
type input "0948642324"
click at [917, 164] on span "TC: Nơ Trang Gư" at bounding box center [899, 160] width 52 height 8
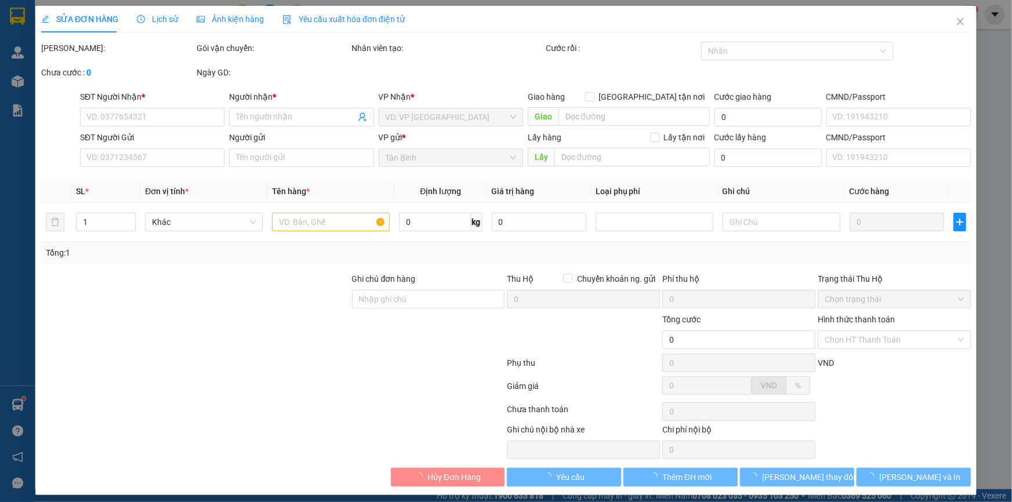
type input "0948642324"
type input "Minh Đạt"
checkbox input "true"
type input "Nơ Trang Gư"
type input "123456789"
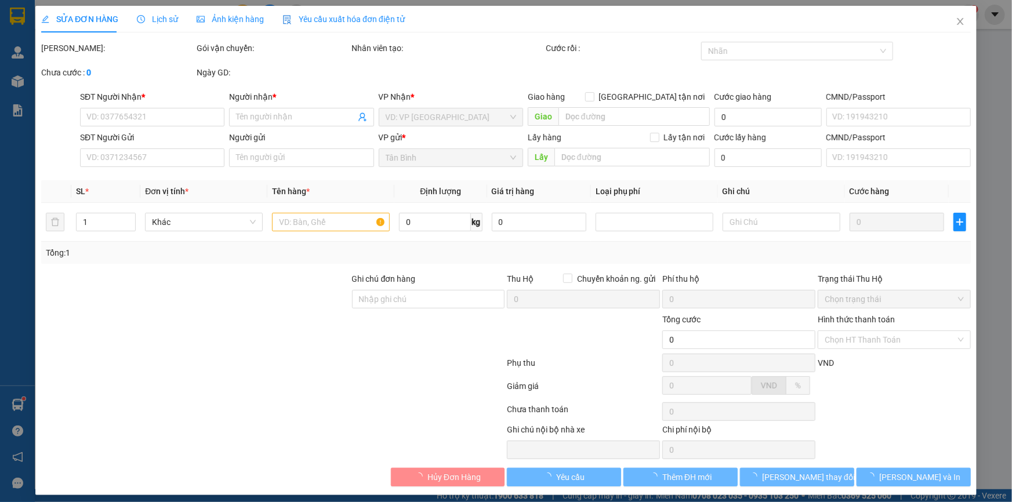
type input "0967494688"
type input "Tuấn Hoa"
type input "50.000"
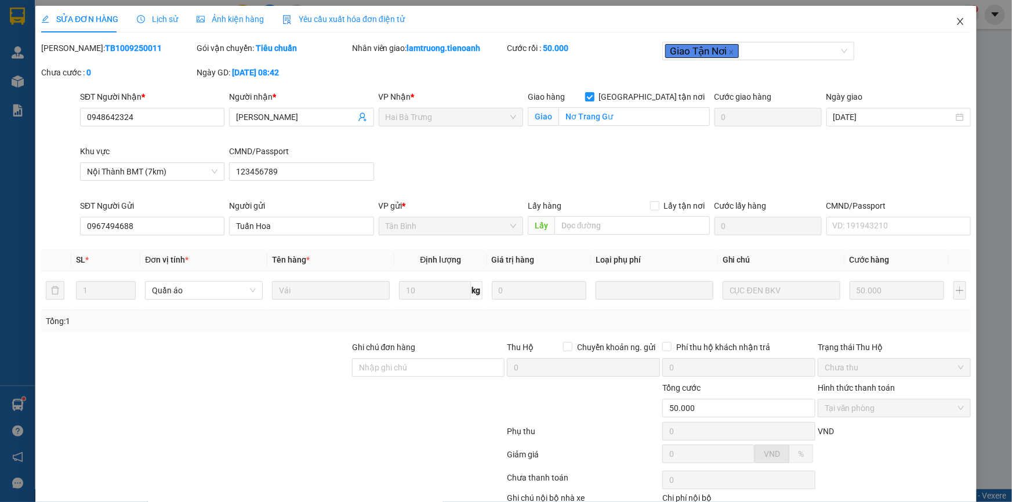
click at [969, 26] on span "Close" at bounding box center [961, 22] width 32 height 32
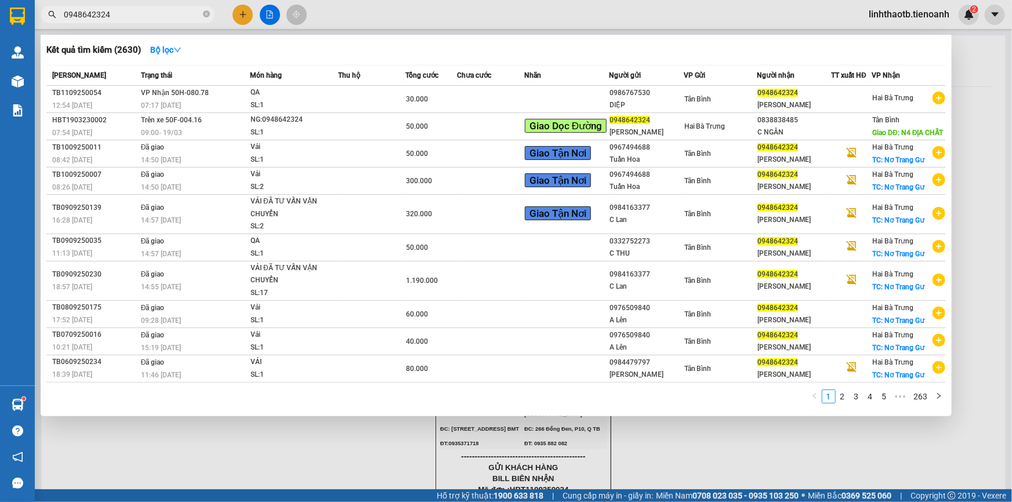
click at [151, 16] on input "0948642324" at bounding box center [132, 14] width 137 height 13
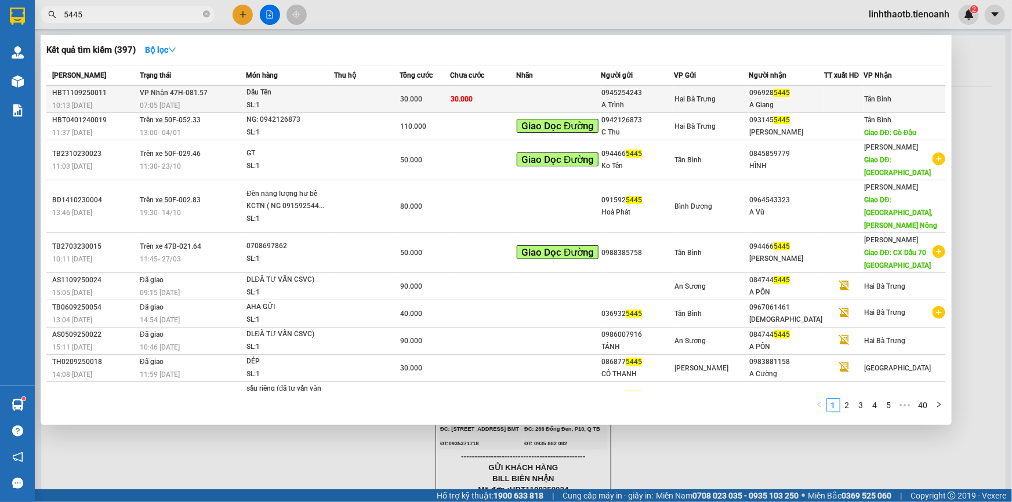
type input "5445"
click at [876, 103] on span "Tân Bình" at bounding box center [877, 99] width 27 height 8
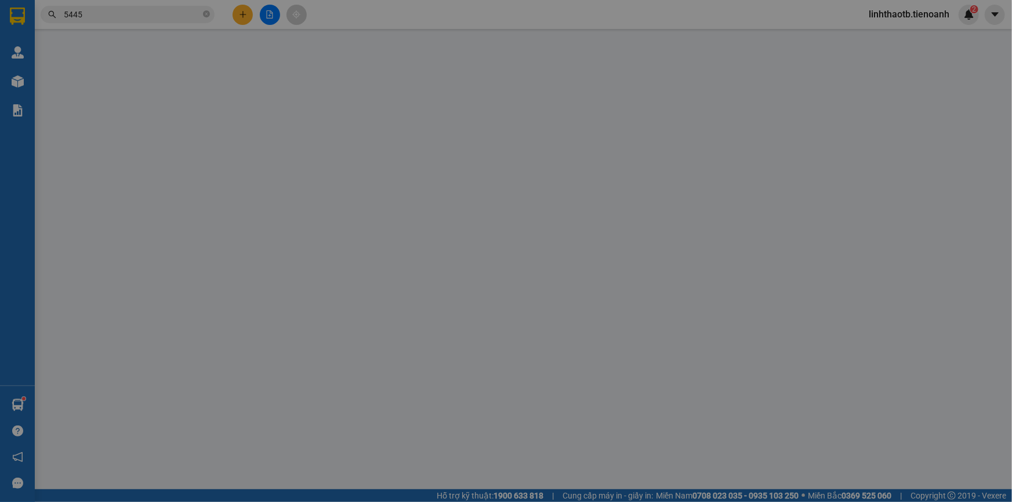
type input "0969285445"
type input "A Giang"
type input "0945254243"
type input "A Trình"
type input "30.000"
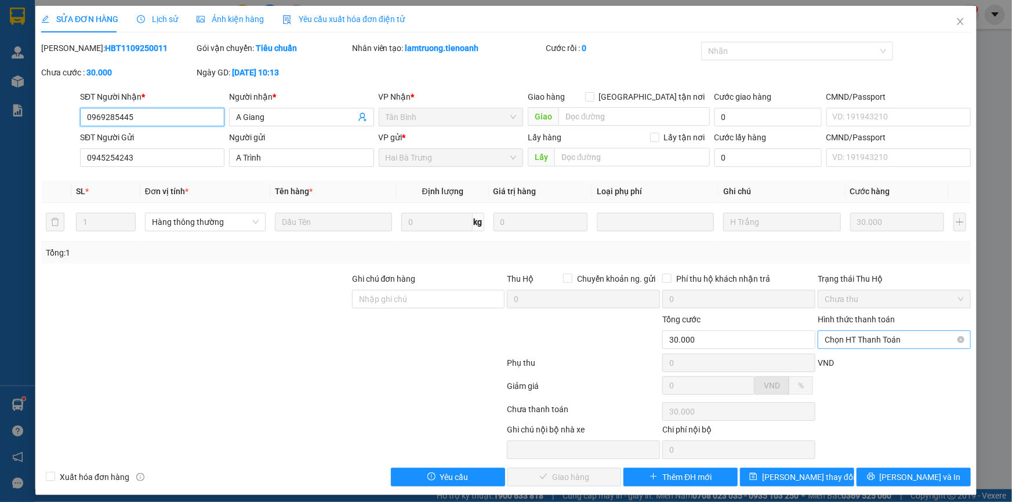
click at [893, 339] on span "Chọn HT Thanh Toán" at bounding box center [894, 339] width 139 height 17
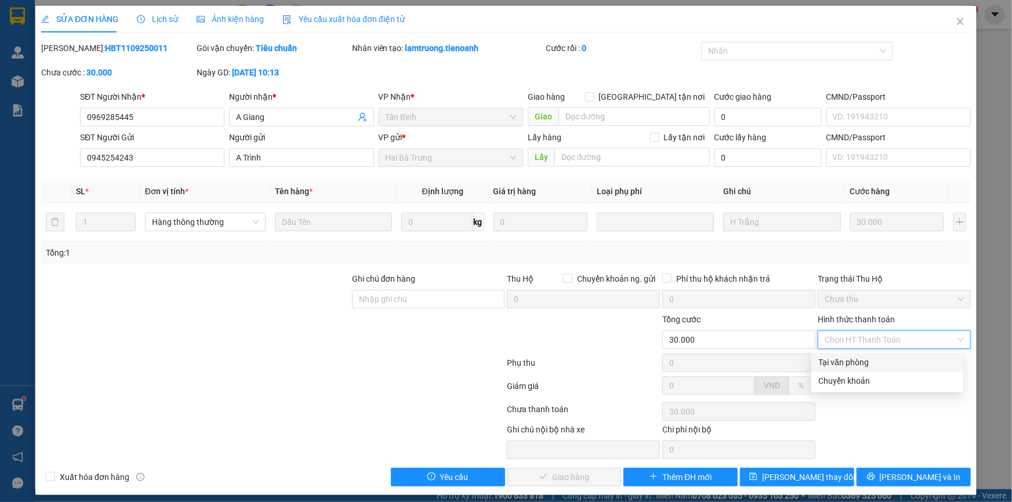
click at [886, 360] on div "Tại văn phòng" at bounding box center [888, 362] width 138 height 13
type input "0"
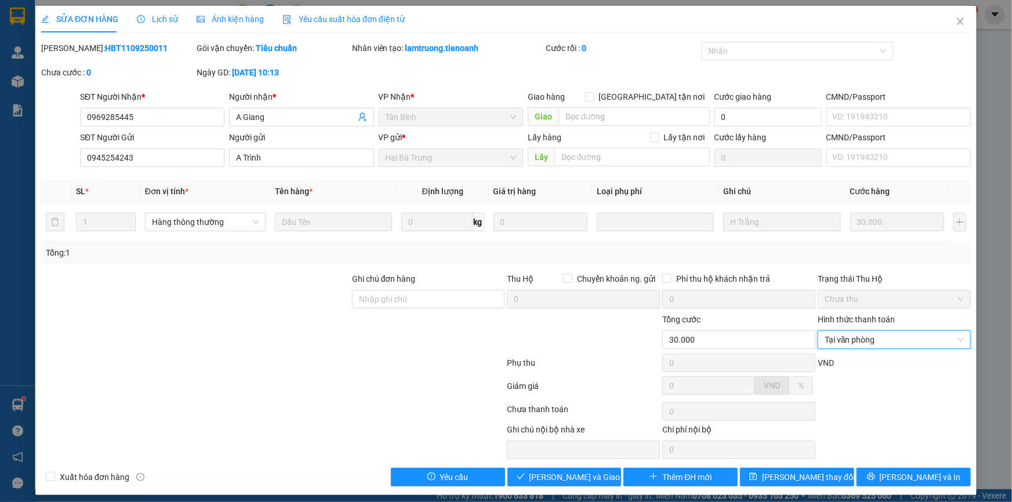
scroll to position [6, 0]
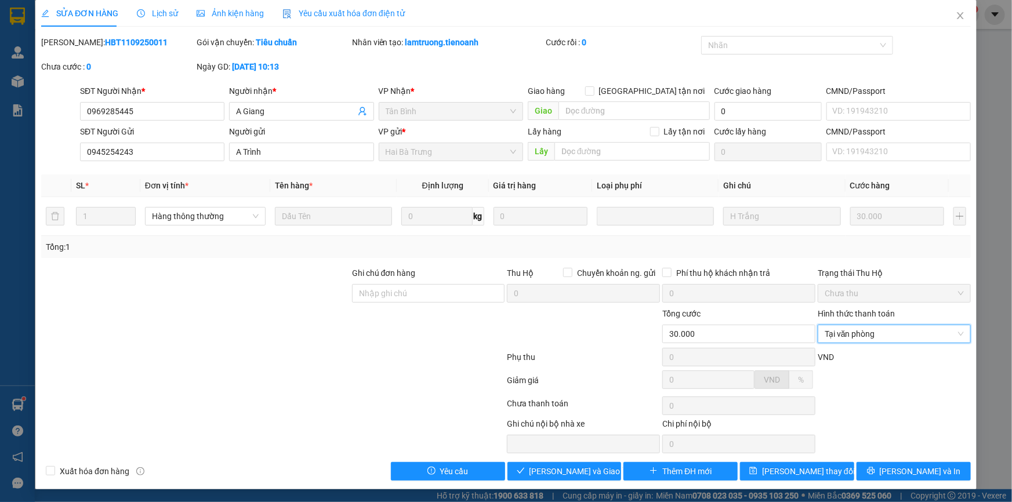
click at [577, 460] on div "Total Paid Fee 0 Total UnPaid Fee 30.000 Cash Collection Total Fee Mã ĐH: HBT11…" at bounding box center [506, 258] width 930 height 445
click at [577, 485] on div "SỬA ĐƠN HÀNG Lịch sử Ảnh kiện hàng Yêu cầu xuất hóa đơn điện tử Total Paid Fee …" at bounding box center [506, 245] width 942 height 490
click at [579, 480] on div "SỬA ĐƠN HÀNG Lịch sử Ảnh kiện hàng Yêu cầu xuất hóa đơn điện tử Total Paid Fee …" at bounding box center [506, 245] width 942 height 490
click at [579, 479] on button "Lưu và Giao hàng" at bounding box center [565, 471] width 114 height 19
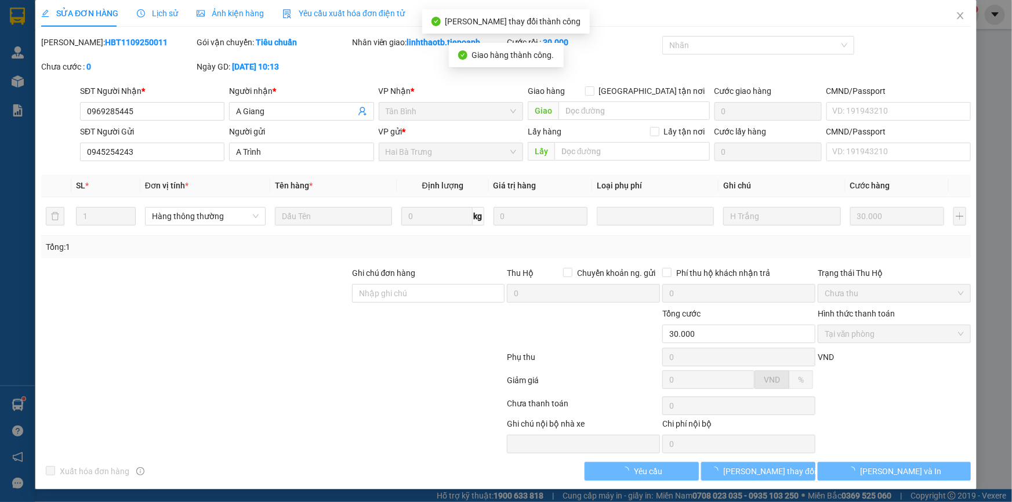
scroll to position [0, 0]
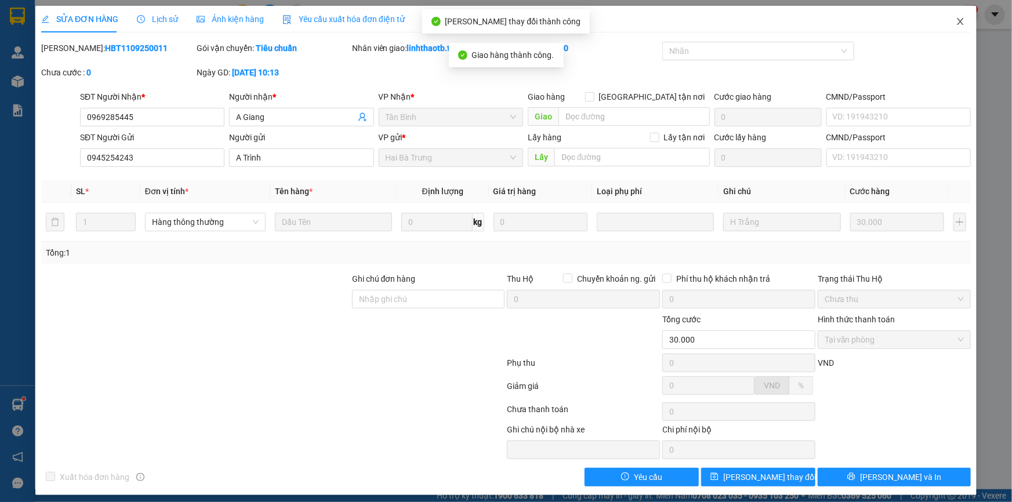
click at [946, 25] on span "Close" at bounding box center [961, 22] width 32 height 32
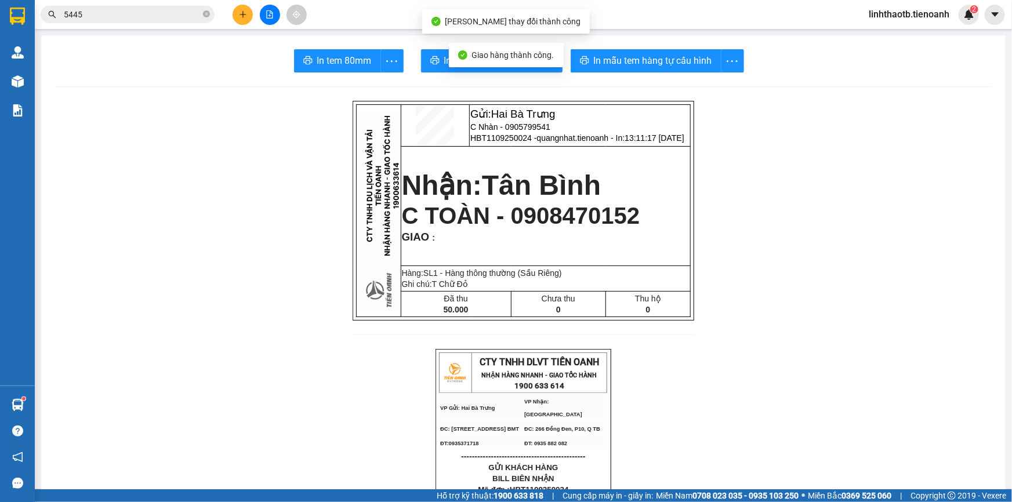
click at [126, 19] on input "5445" at bounding box center [132, 14] width 137 height 13
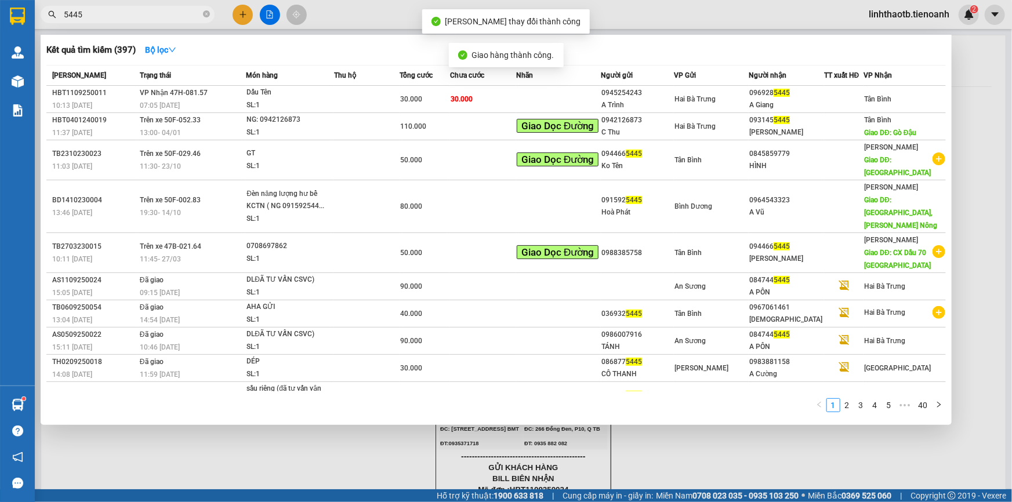
click at [126, 19] on input "5445" at bounding box center [132, 14] width 137 height 13
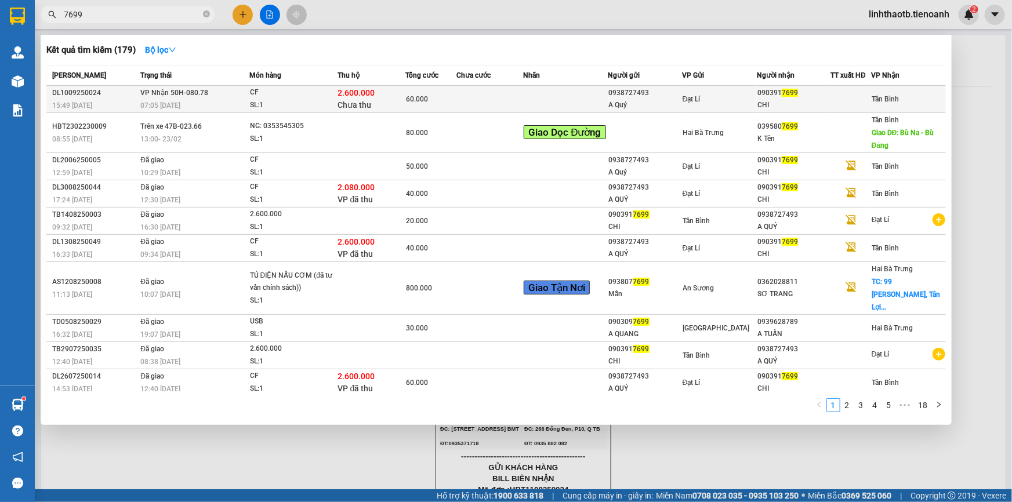
type input "7699"
click at [513, 102] on td at bounding box center [490, 99] width 67 height 27
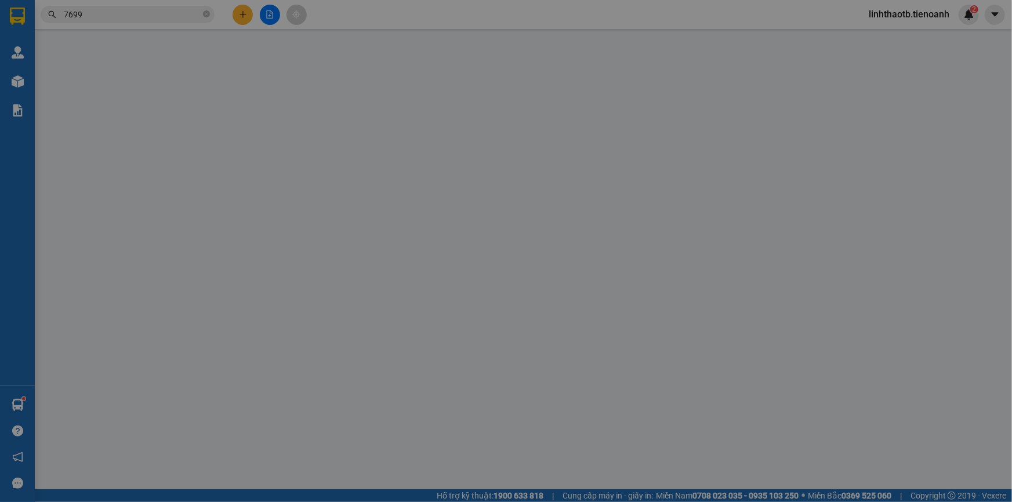
type input "0903917699"
type input "CHI"
type input "0938727493"
type input "A Quý"
type input "TH CR"
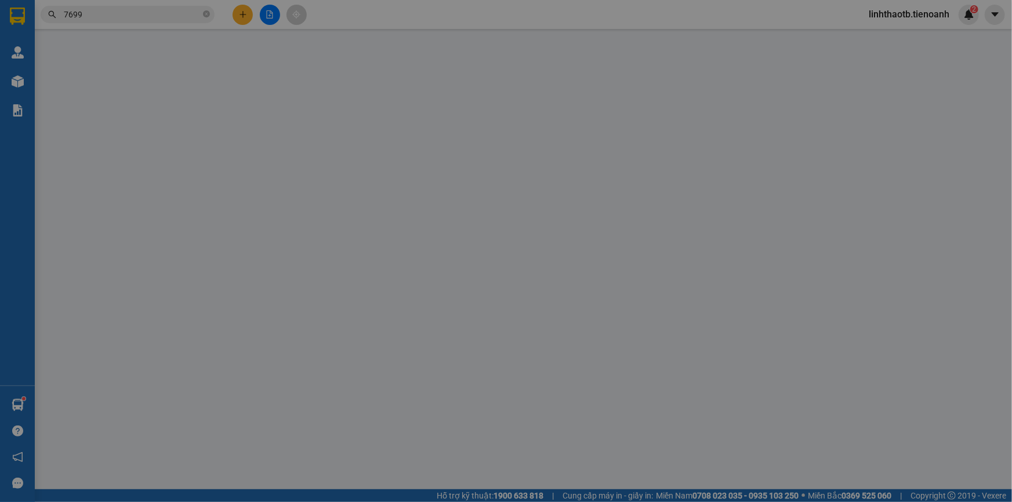
type input "2.600.000"
type input "60.000"
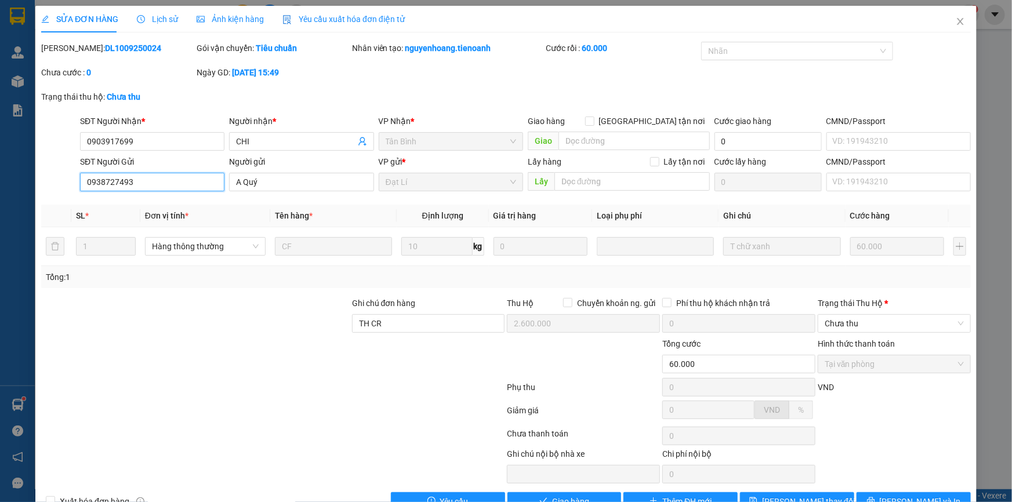
click at [211, 173] on input "0938727493" at bounding box center [152, 182] width 144 height 19
click at [143, 137] on input "0903917699" at bounding box center [152, 141] width 144 height 19
click at [872, 315] on span "Chưa thu" at bounding box center [894, 323] width 139 height 17
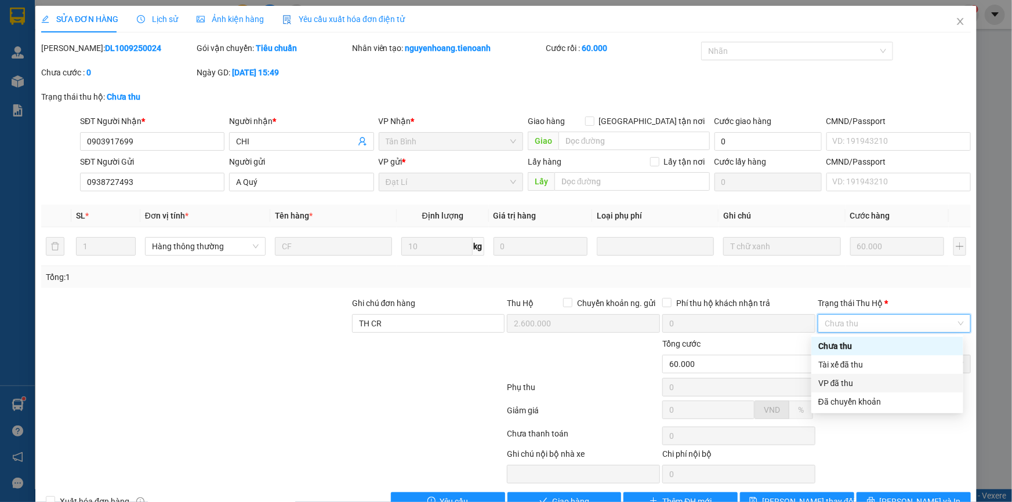
click at [849, 377] on div "VP đã thu" at bounding box center [888, 383] width 138 height 13
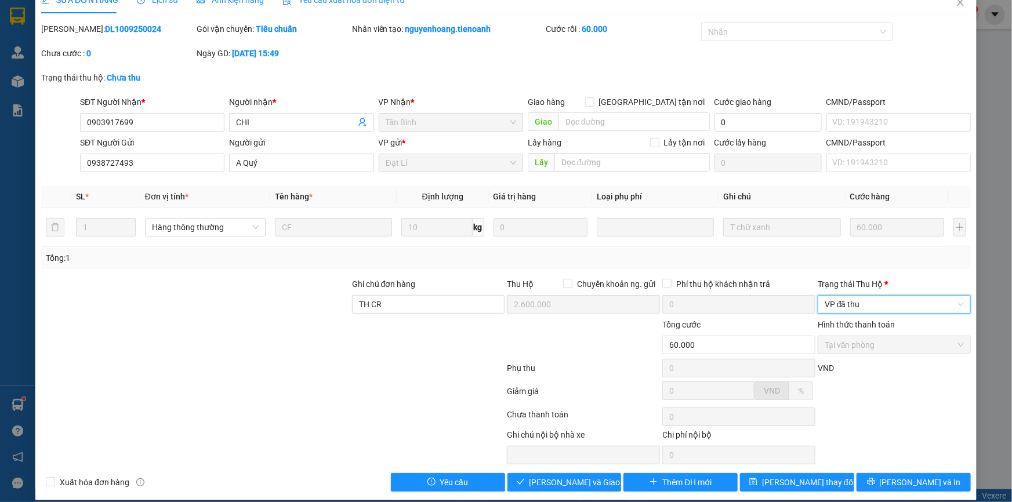
scroll to position [30, 0]
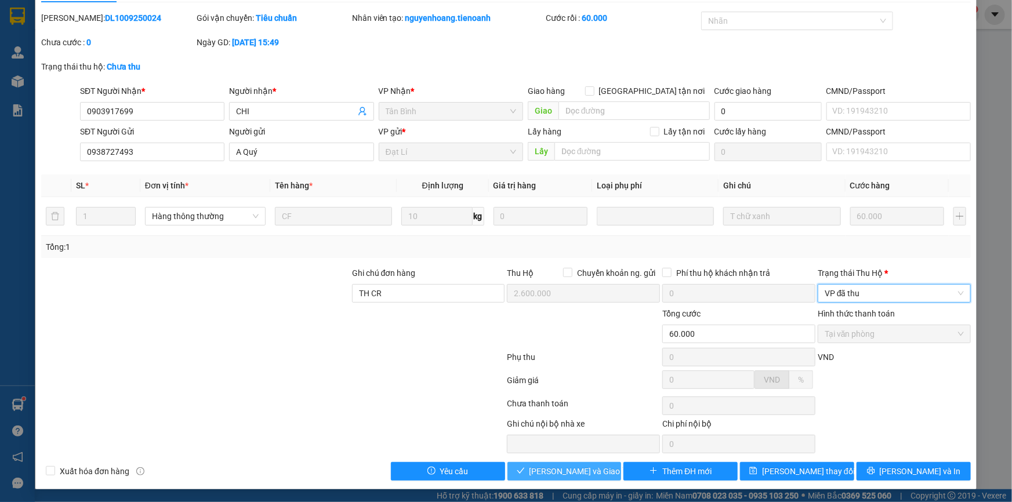
click at [605, 476] on button "Lưu và Giao hàng" at bounding box center [565, 471] width 114 height 19
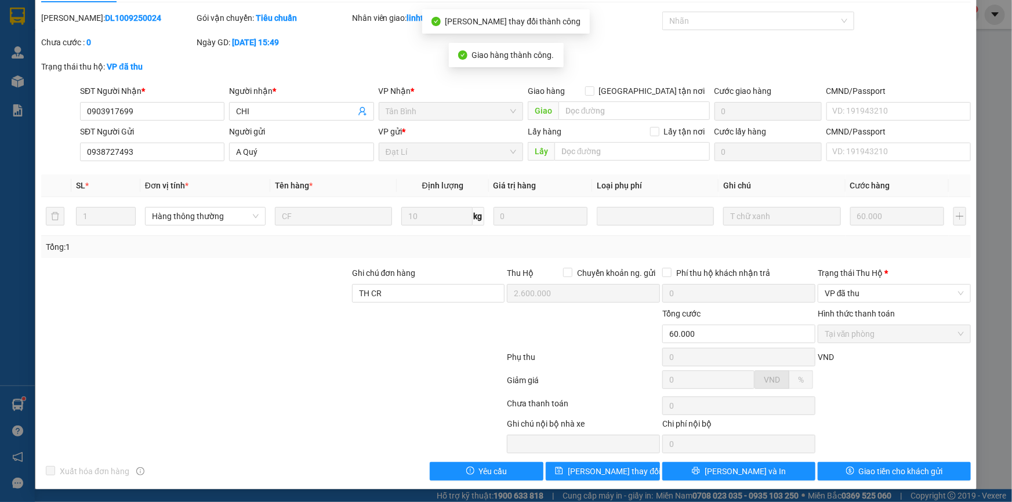
scroll to position [0, 0]
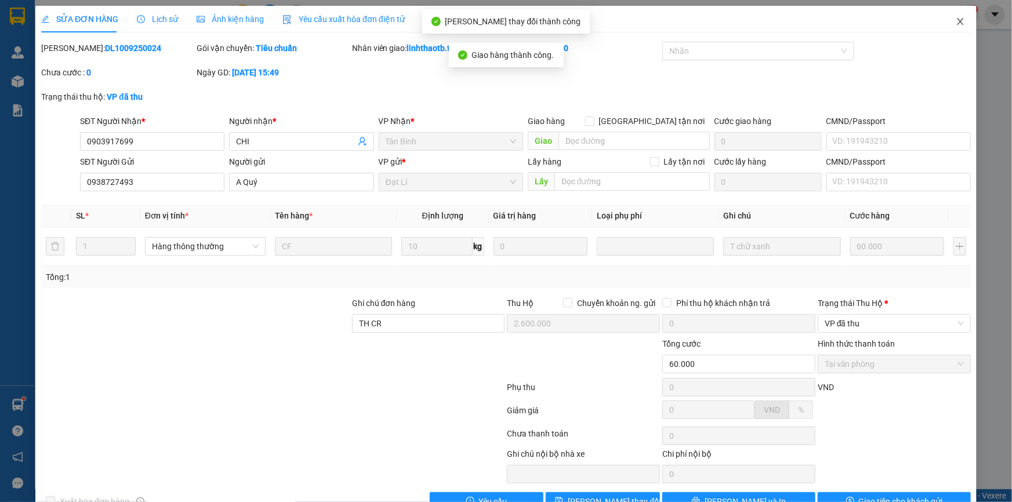
click at [956, 22] on icon "close" at bounding box center [960, 21] width 9 height 9
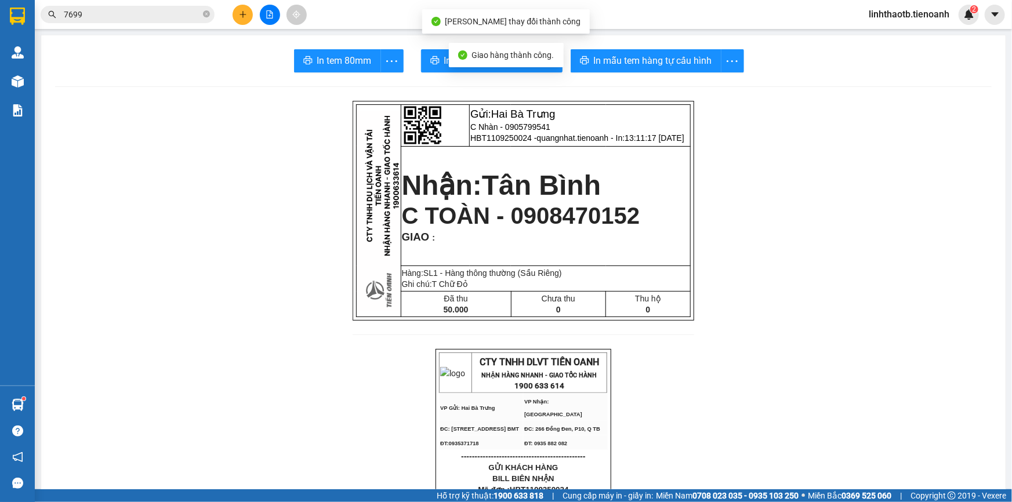
click at [936, 13] on span "linhthaotb.tienoanh" at bounding box center [909, 14] width 99 height 15
click at [925, 41] on span "Đăng xuất" at bounding box center [914, 36] width 76 height 13
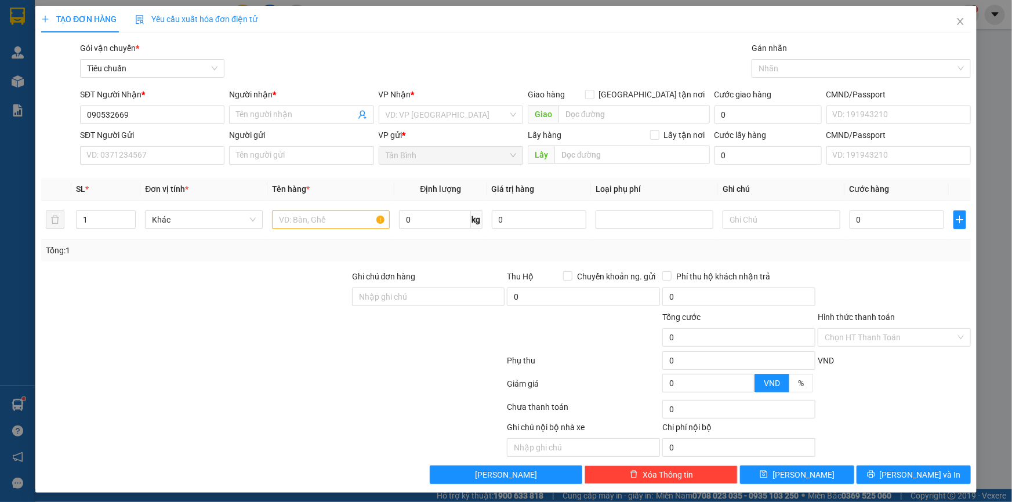
type input "0905326699"
click at [165, 133] on div "0905326699 - A Trọng" at bounding box center [150, 138] width 129 height 13
type input "A Trọng"
type input "180.000"
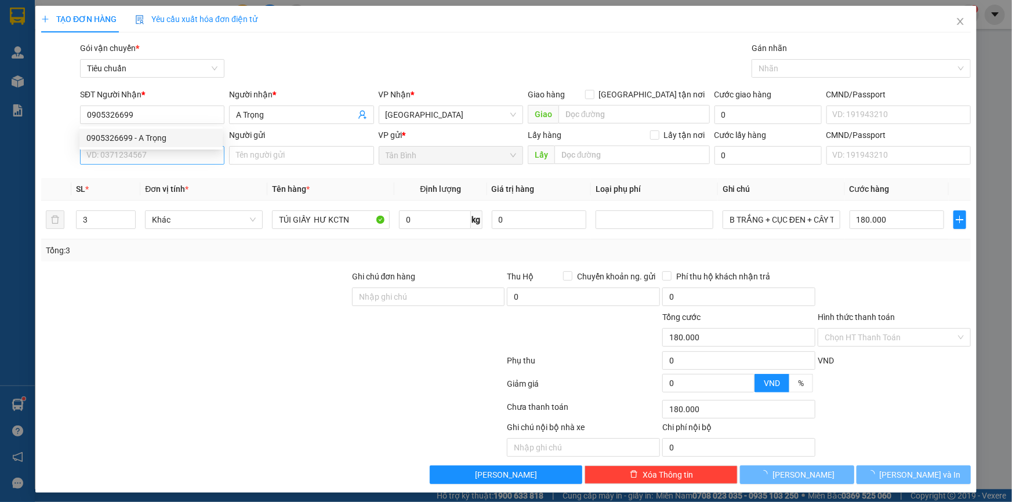
type input "0905326699"
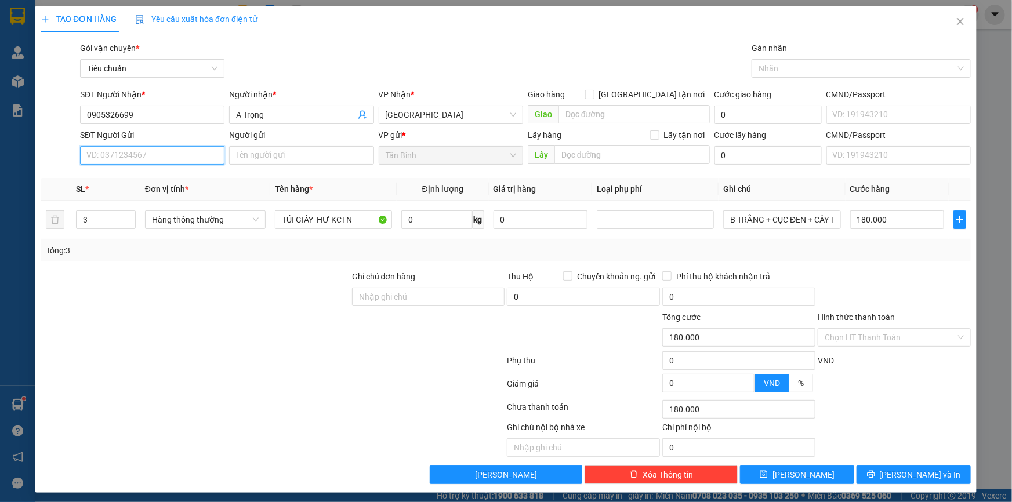
click at [173, 162] on input "SĐT Người Gửi" at bounding box center [152, 155] width 144 height 19
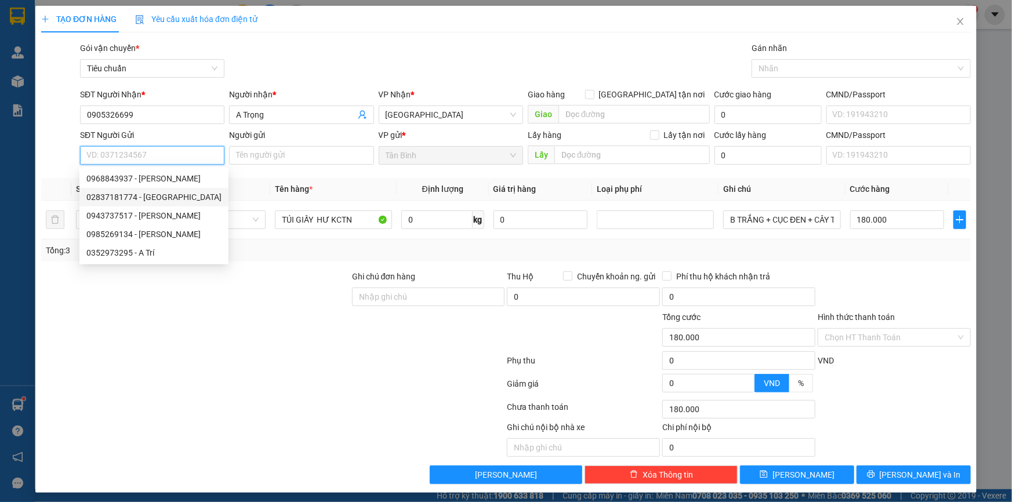
click at [196, 197] on div "02837181774 - [GEOGRAPHIC_DATA]" at bounding box center [153, 197] width 135 height 13
type input "02837181774"
type input "CTY HƯNG PHÚ"
type input "0104478506"
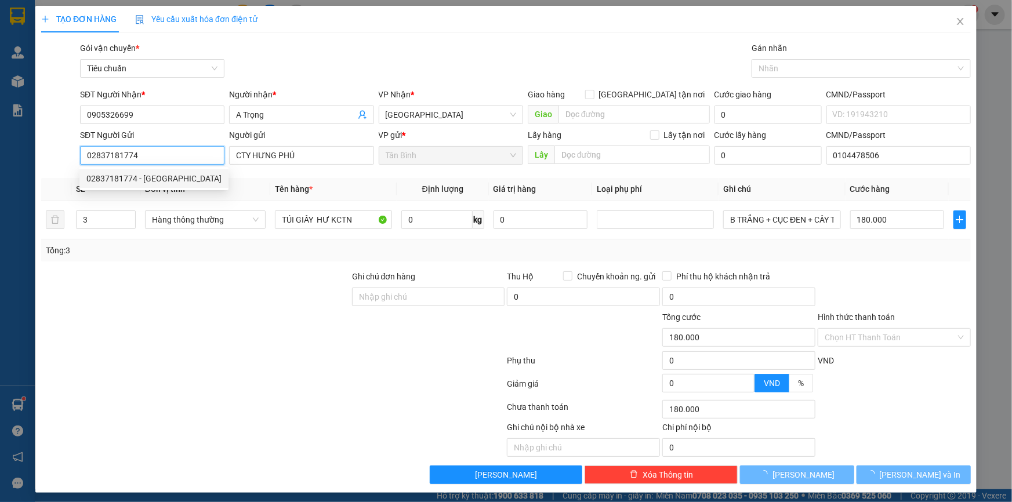
type input "80.000"
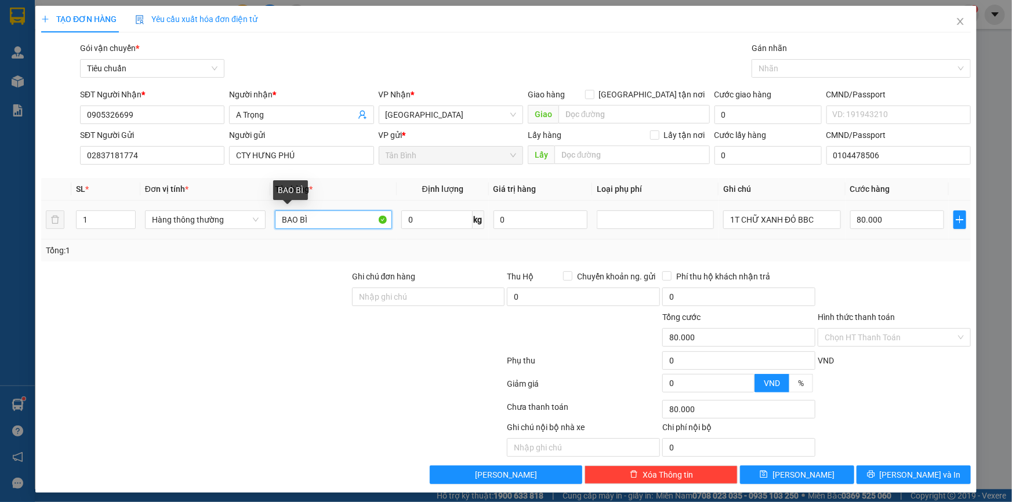
click at [281, 222] on input "BAO BÌ" at bounding box center [333, 220] width 117 height 19
type input "MẪUBAO BÌ"
click at [136, 155] on input "02837181774" at bounding box center [152, 155] width 144 height 19
type input "0917272989"
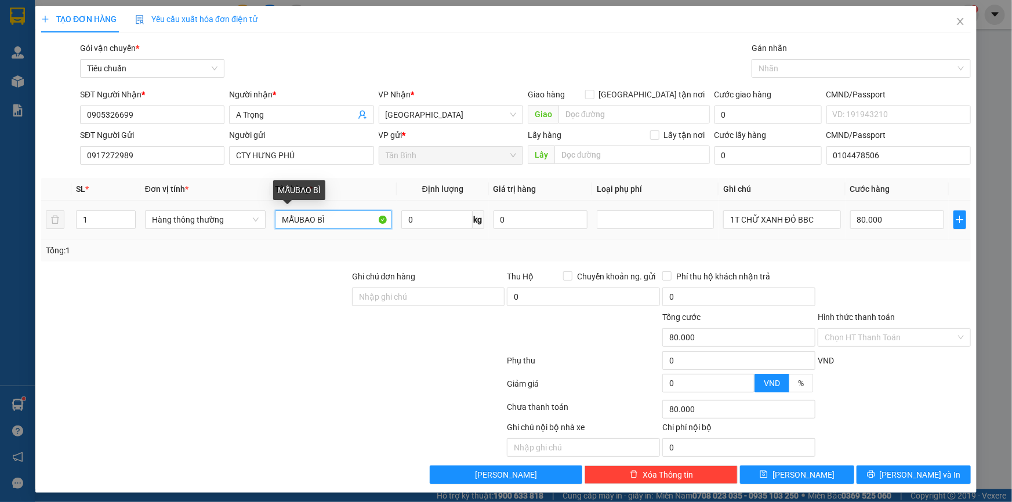
click at [300, 227] on input "MẪUBAO BÌ" at bounding box center [333, 220] width 117 height 19
type input "MẪU BAO BÌ"
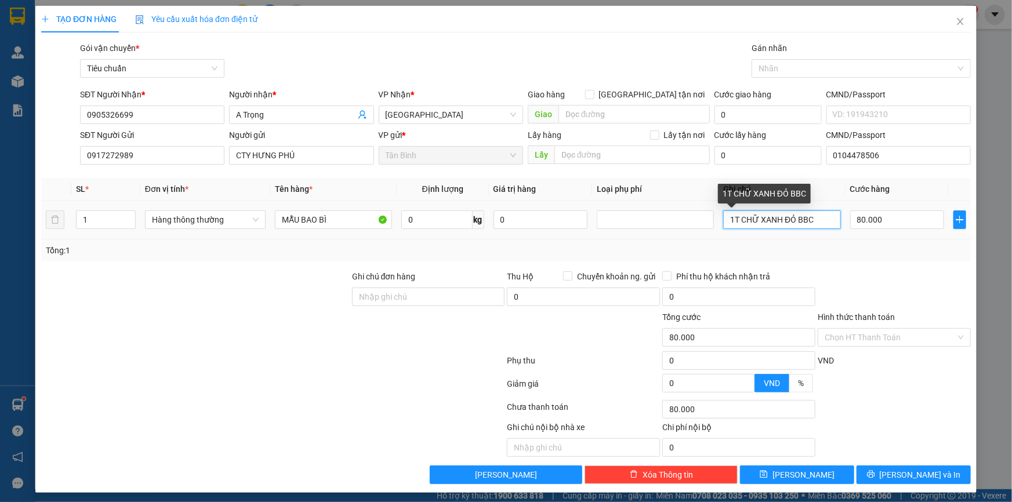
click at [783, 226] on input "1T CHỮ XANH ĐỎ BBC" at bounding box center [781, 220] width 117 height 19
type input "HỘP TRƠN BKDV"
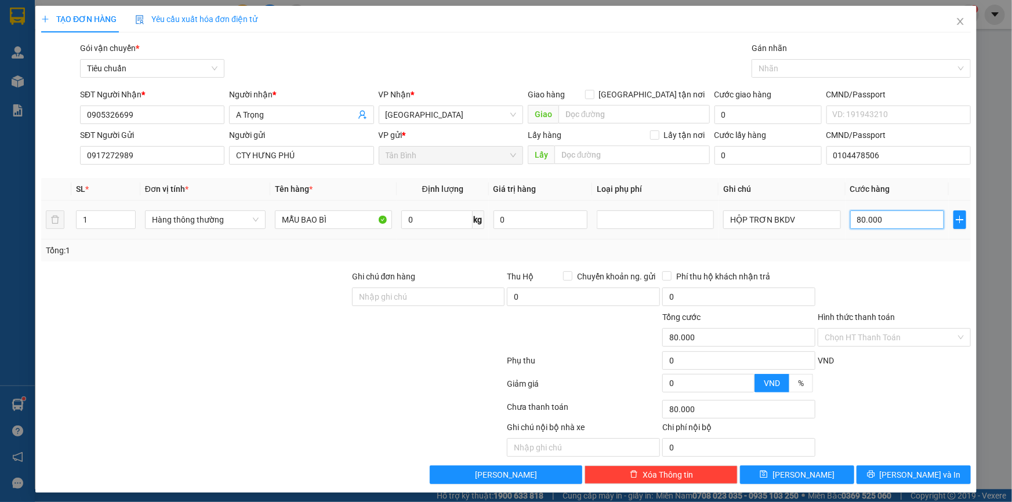
click at [913, 220] on input "80.000" at bounding box center [898, 220] width 95 height 19
type input "3"
type input "30"
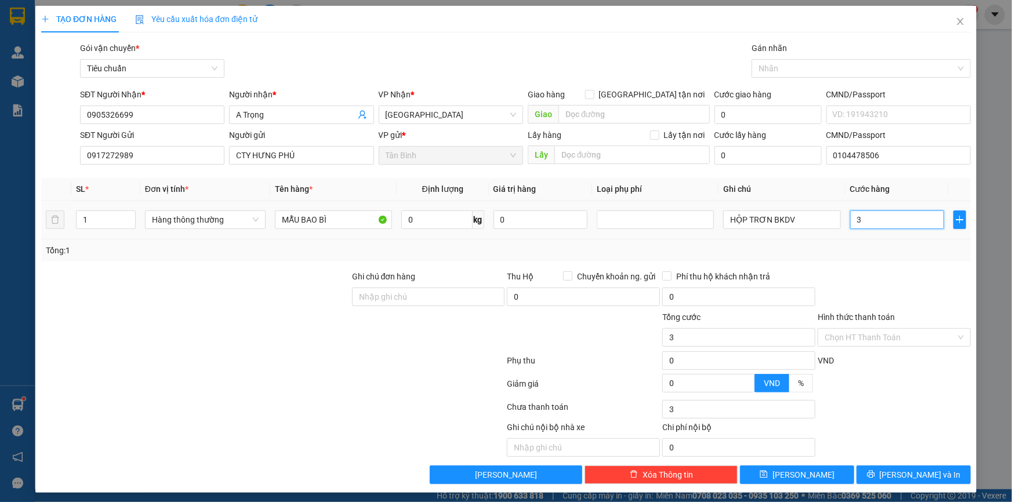
type input "30"
type input "30.000"
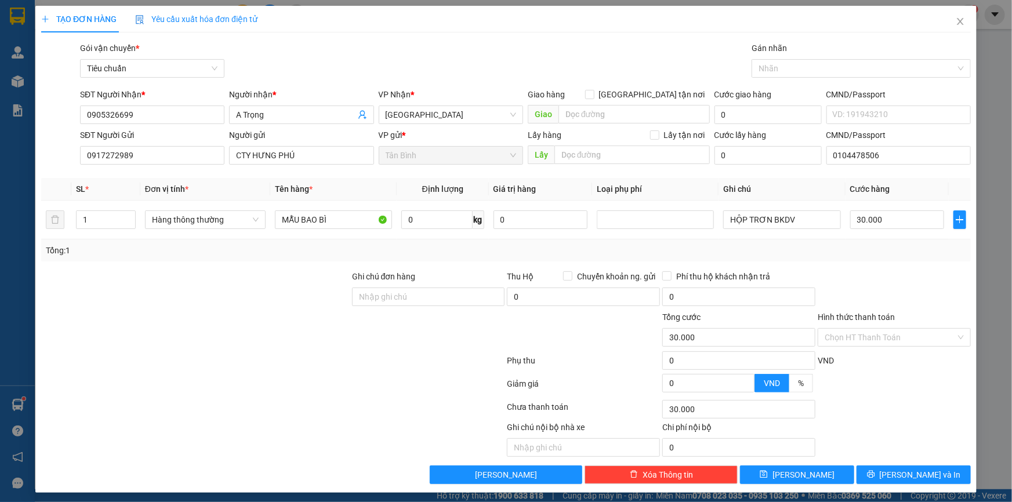
click at [910, 265] on div "Transit Pickup Surcharge Ids Transit Deliver Surcharge Ids Transit Deliver Surc…" at bounding box center [506, 263] width 930 height 443
click at [905, 342] on input "Hình thức thanh toán" at bounding box center [890, 337] width 131 height 17
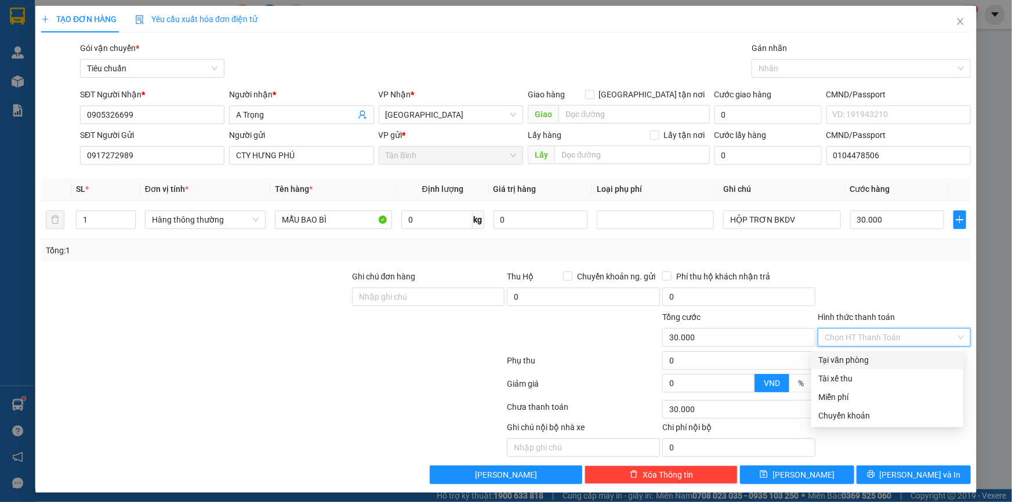
click at [906, 357] on div "Tại văn phòng" at bounding box center [888, 360] width 138 height 13
type input "0"
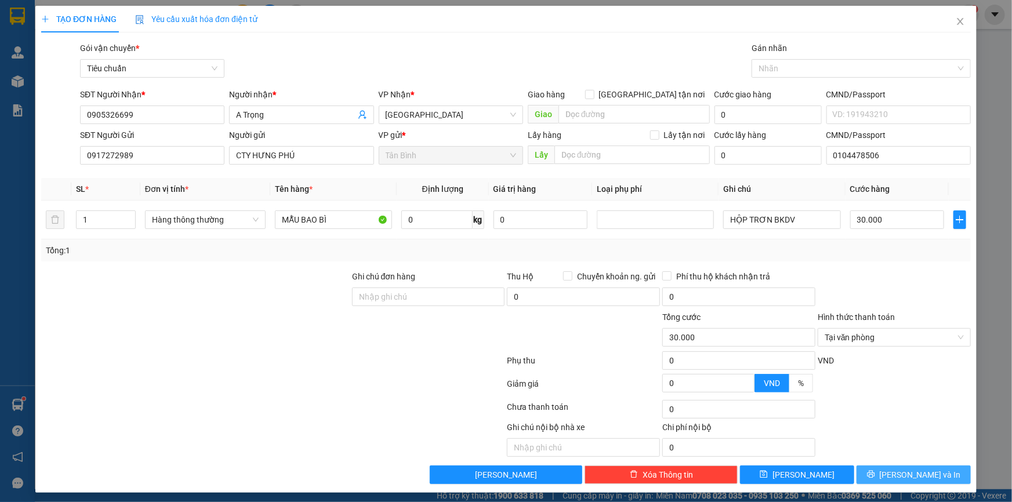
click at [916, 469] on span "[PERSON_NAME] và In" at bounding box center [920, 475] width 81 height 13
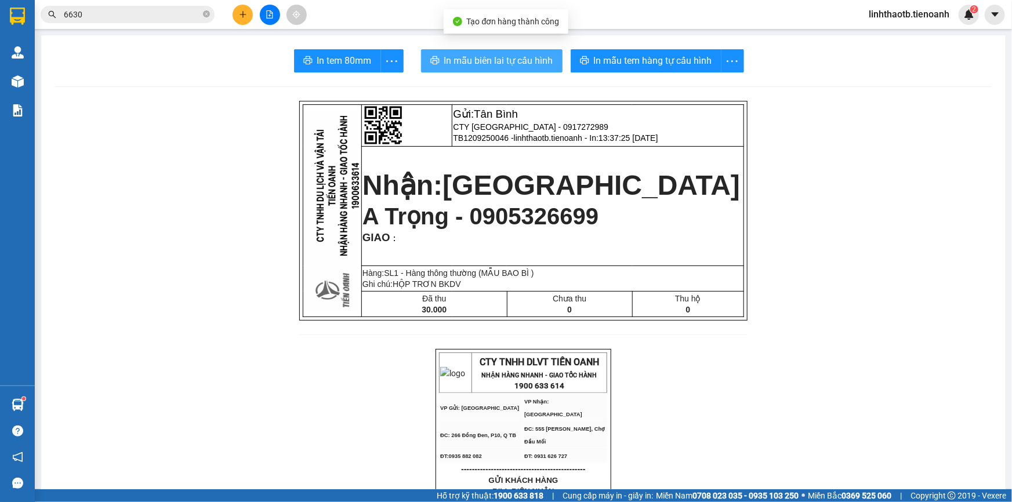
click at [501, 50] on button "In mẫu biên lai tự cấu hình" at bounding box center [492, 60] width 142 height 23
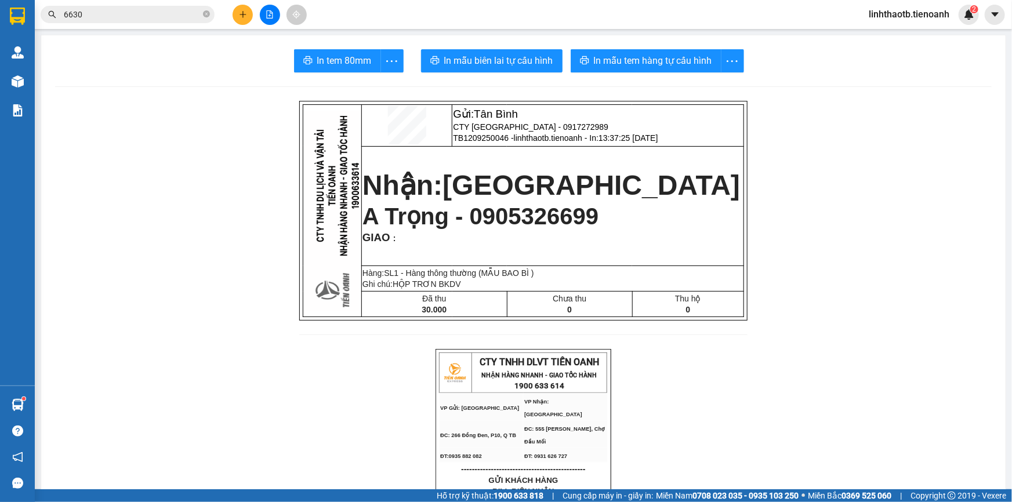
click at [685, 68] on span "In mẫu tem hàng tự cấu hình" at bounding box center [653, 60] width 118 height 15
click at [482, 63] on span "In mẫu biên lai tự cấu hình" at bounding box center [498, 60] width 109 height 15
click at [244, 16] on icon "plus" at bounding box center [243, 14] width 8 height 8
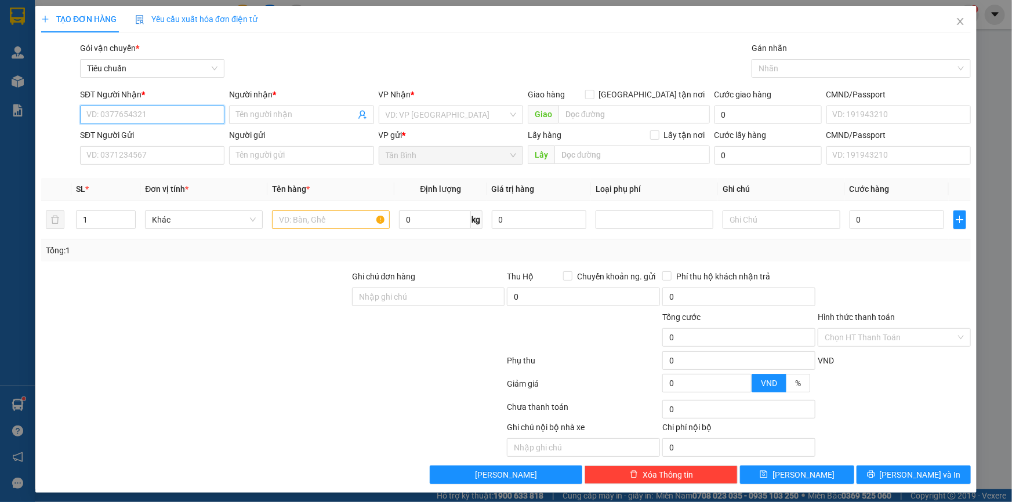
paste input "0938727493"
type input "0938727493"
click at [183, 146] on div "0938727493 - A Quý" at bounding box center [150, 138] width 143 height 19
type input "A Quý"
type input "20.000"
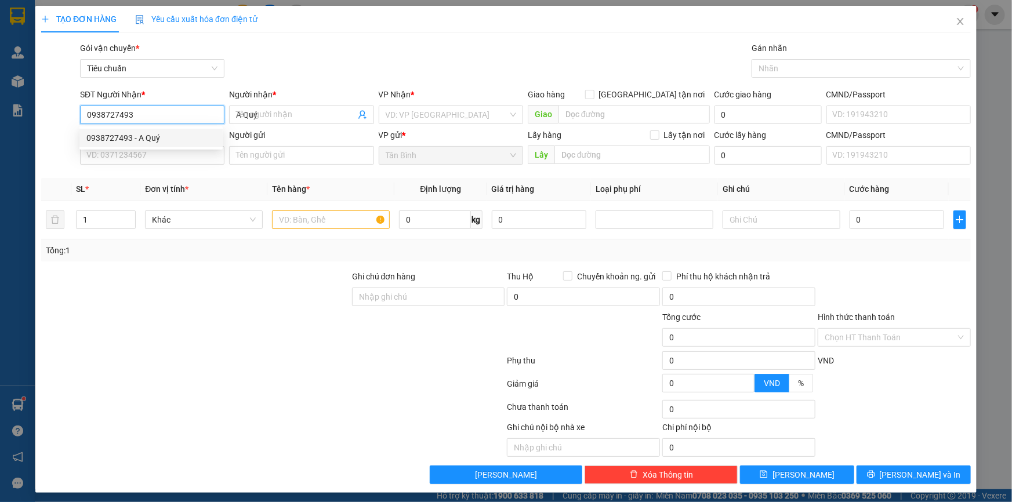
type input "20.000"
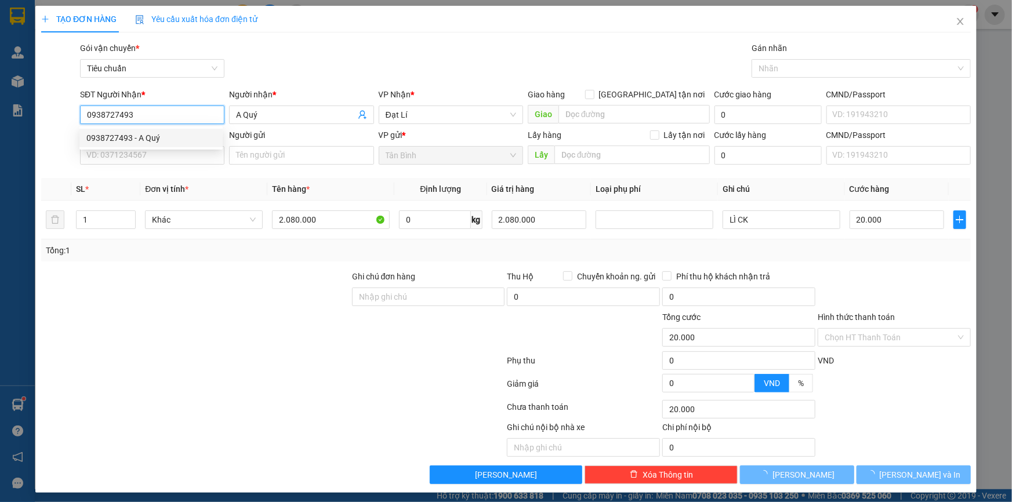
type input "0938727493"
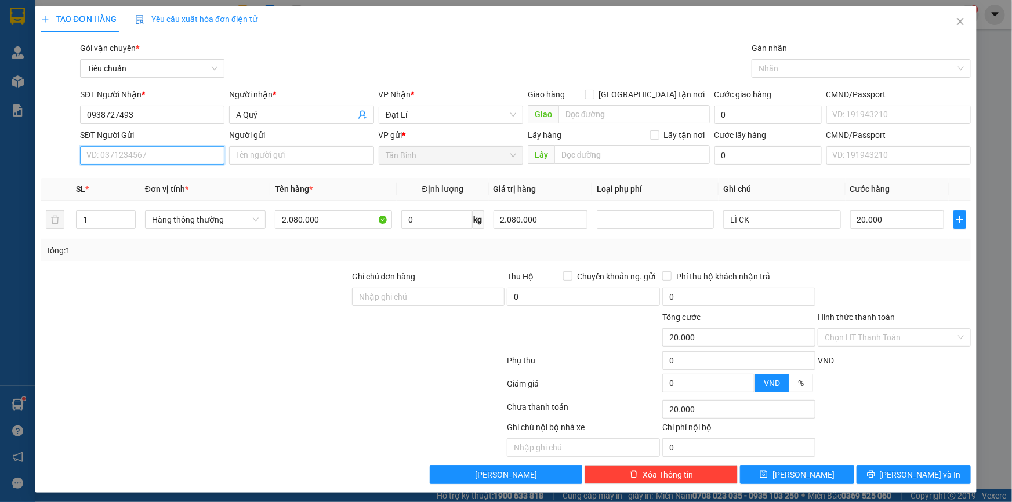
click at [159, 162] on input "SĐT Người Gửi" at bounding box center [152, 155] width 144 height 19
paste input "0903917699"
type input "0903917699"
click at [180, 181] on div "0903917699 - CHI" at bounding box center [150, 178] width 129 height 13
type input "CHI"
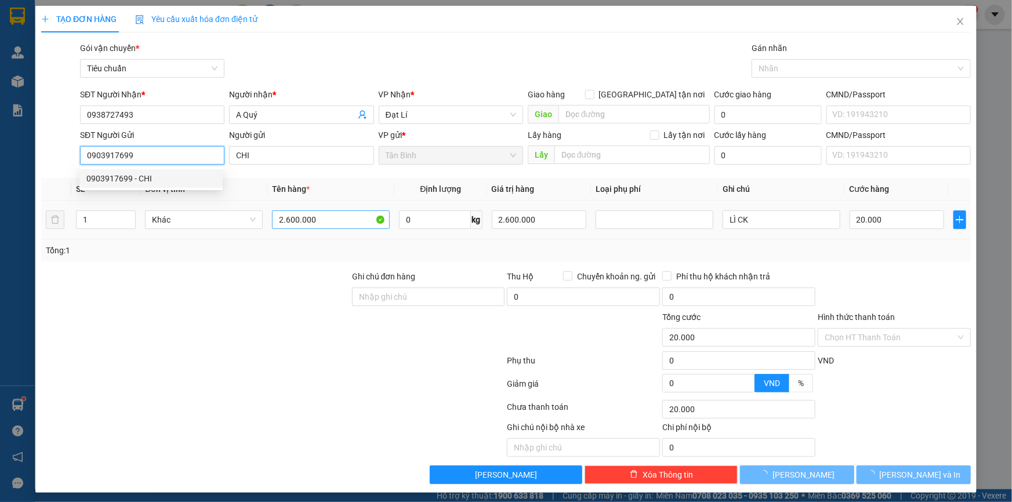
type input "0903917699"
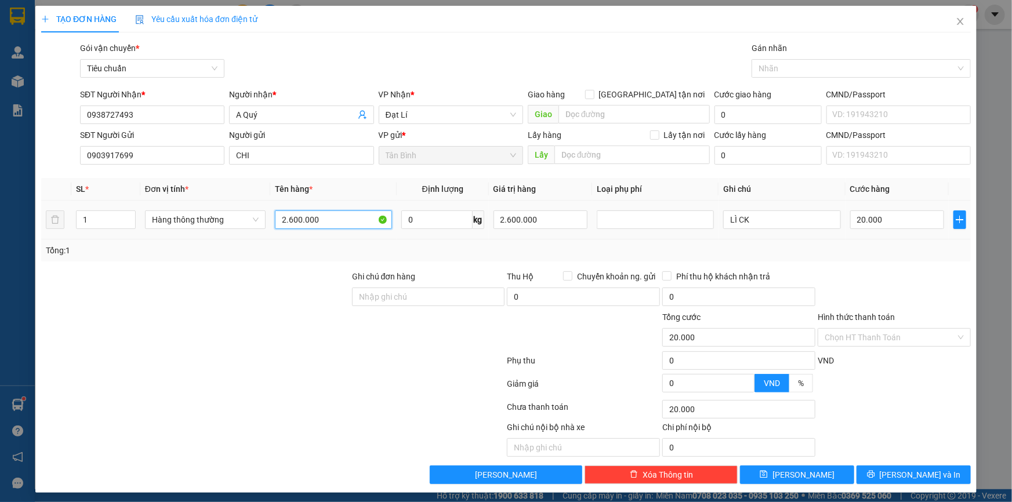
click at [329, 215] on input "2.600.000" at bounding box center [333, 220] width 117 height 19
click at [857, 270] on div at bounding box center [894, 290] width 155 height 41
click at [865, 229] on input "20.000" at bounding box center [898, 220] width 95 height 19
type input "0"
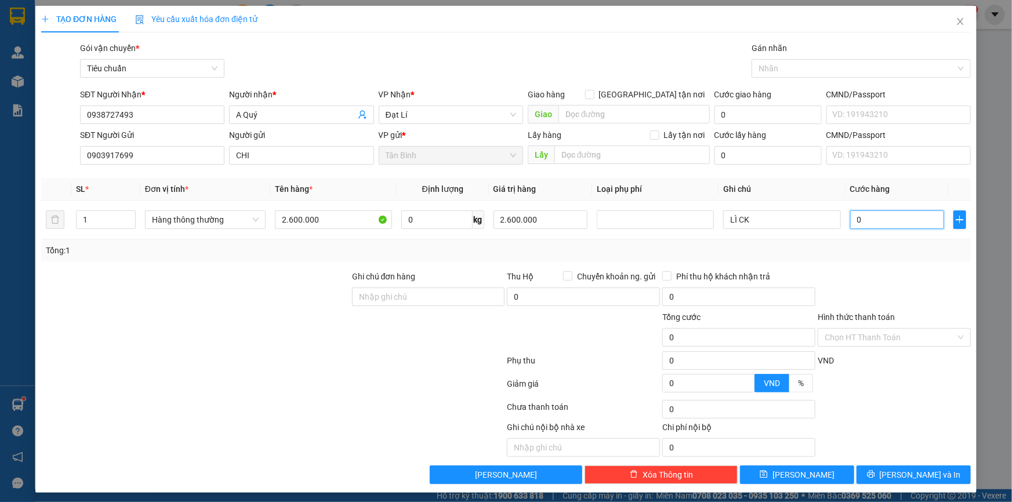
type input "0"
click at [883, 346] on div "Hình thức thanh toán Chọn HT Thanh Toán" at bounding box center [894, 331] width 153 height 41
click at [892, 337] on input "Hình thức thanh toán" at bounding box center [890, 337] width 131 height 17
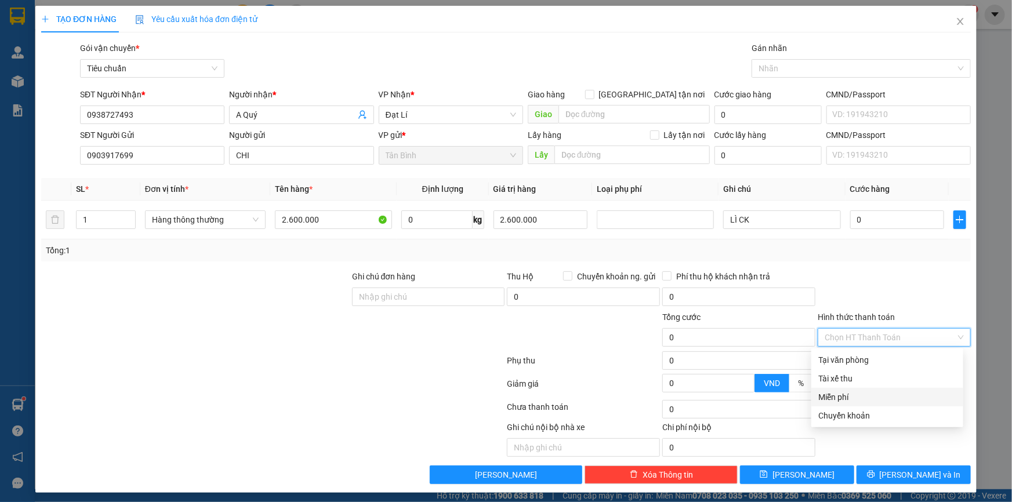
click at [870, 393] on div "Miễn phí" at bounding box center [888, 397] width 138 height 13
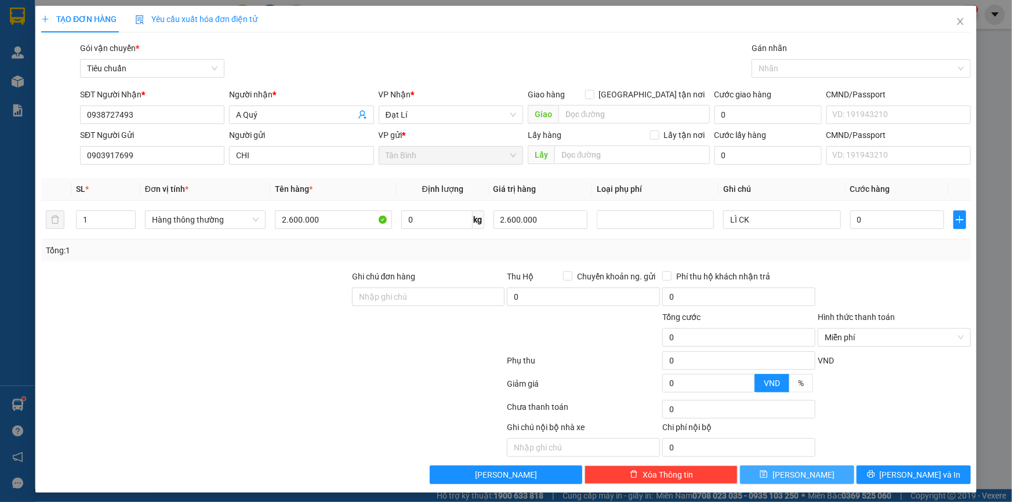
click at [830, 480] on button "[PERSON_NAME]" at bounding box center [797, 475] width 114 height 19
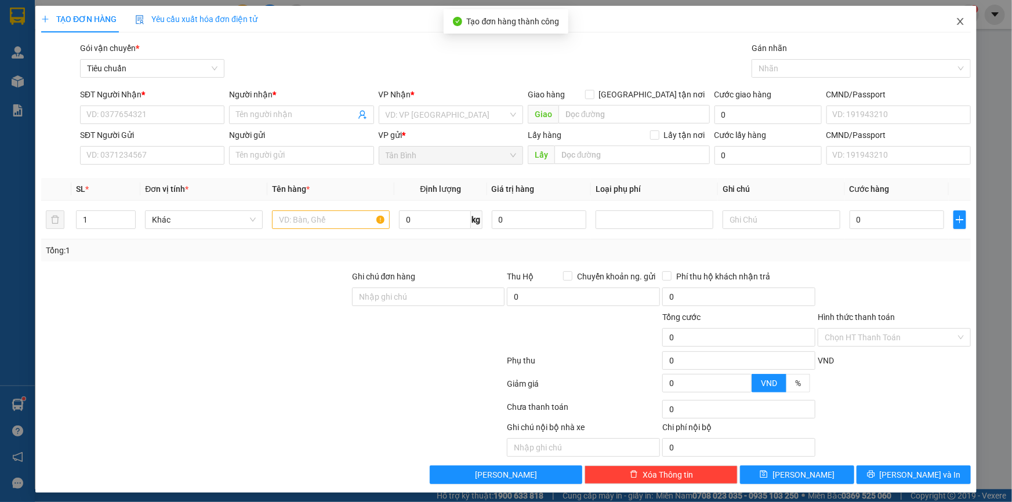
click at [945, 19] on span "Close" at bounding box center [961, 22] width 32 height 32
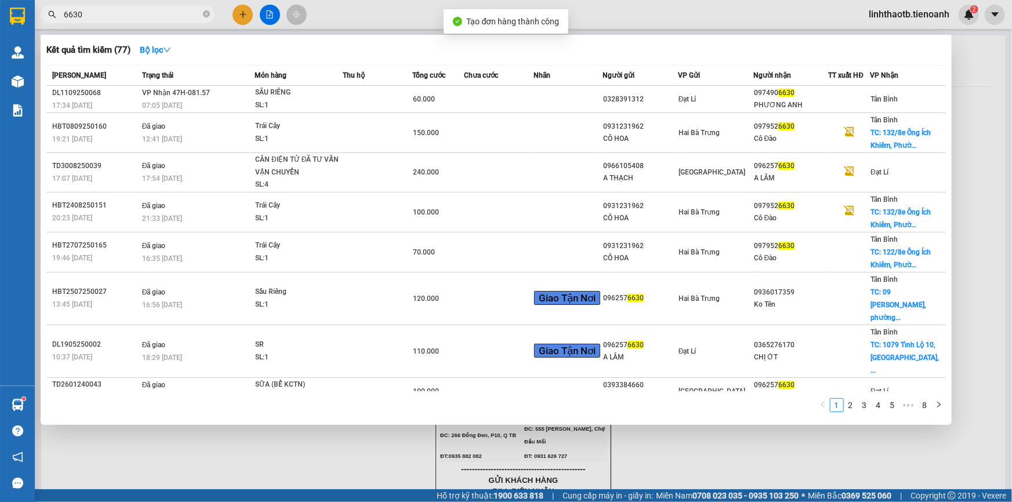
click at [145, 22] on span "6630" at bounding box center [128, 14] width 174 height 17
click at [124, 19] on input "6630" at bounding box center [132, 14] width 137 height 13
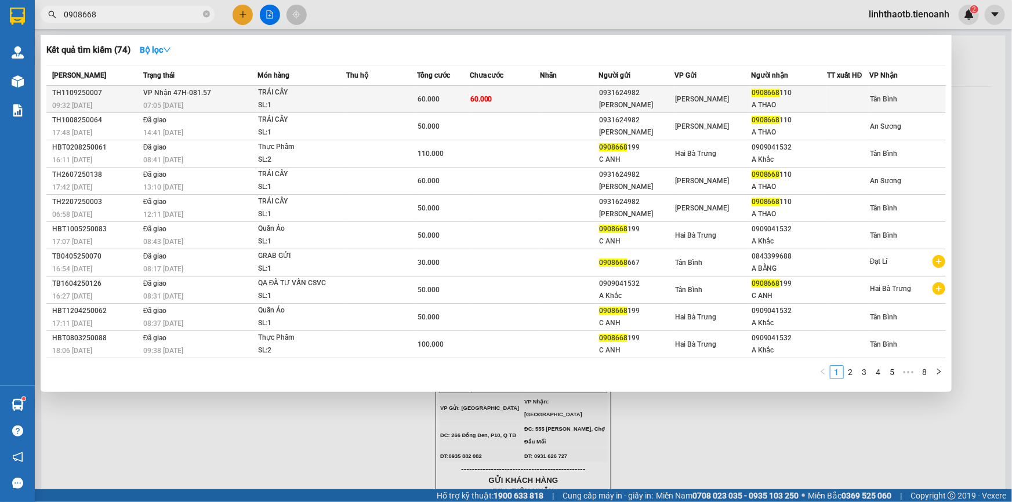
type input "0908668"
click at [186, 100] on div "07:05 [DATE]" at bounding box center [200, 105] width 114 height 13
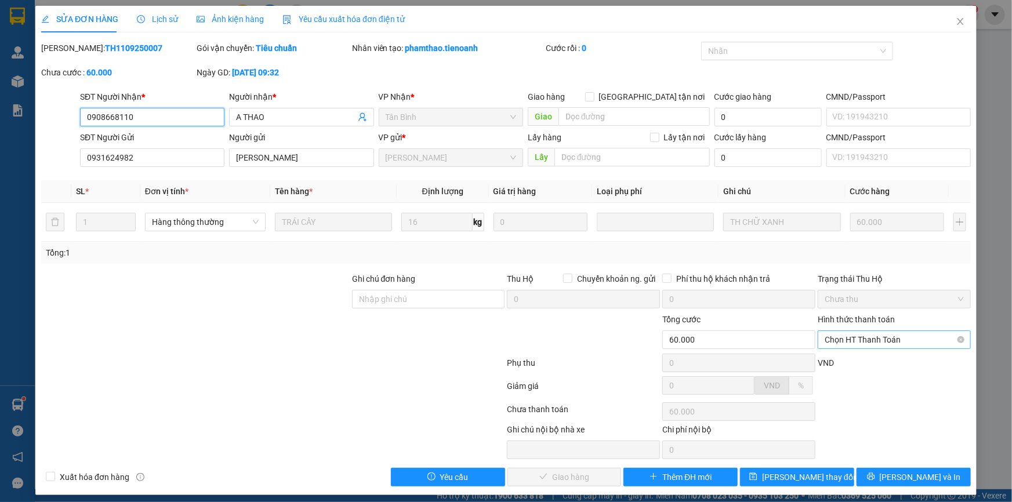
click at [870, 335] on span "Chọn HT Thanh Toán" at bounding box center [894, 339] width 139 height 17
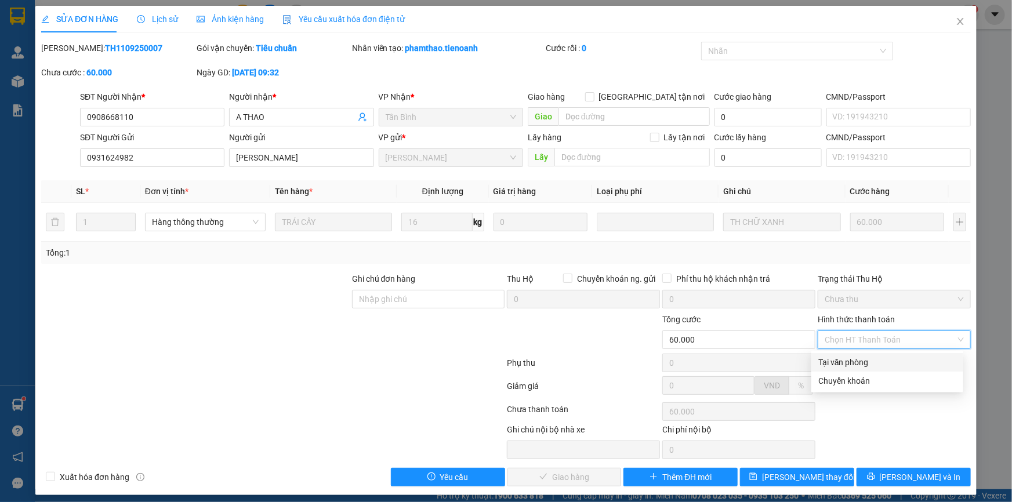
click at [864, 357] on div "Tại văn phòng" at bounding box center [888, 362] width 138 height 13
type input "0"
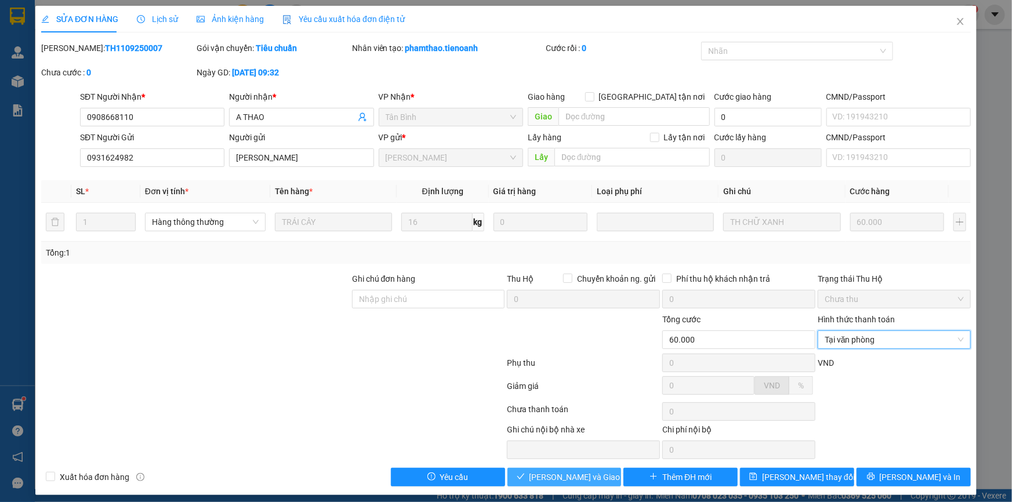
click at [541, 473] on span "[PERSON_NAME] và Giao hàng" at bounding box center [585, 477] width 111 height 13
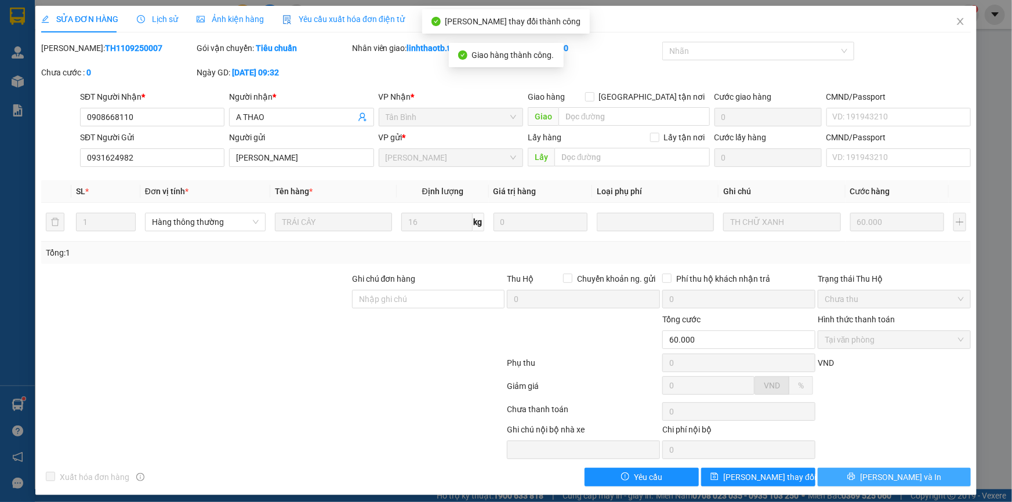
click at [925, 473] on button "[PERSON_NAME] và In" at bounding box center [894, 477] width 153 height 19
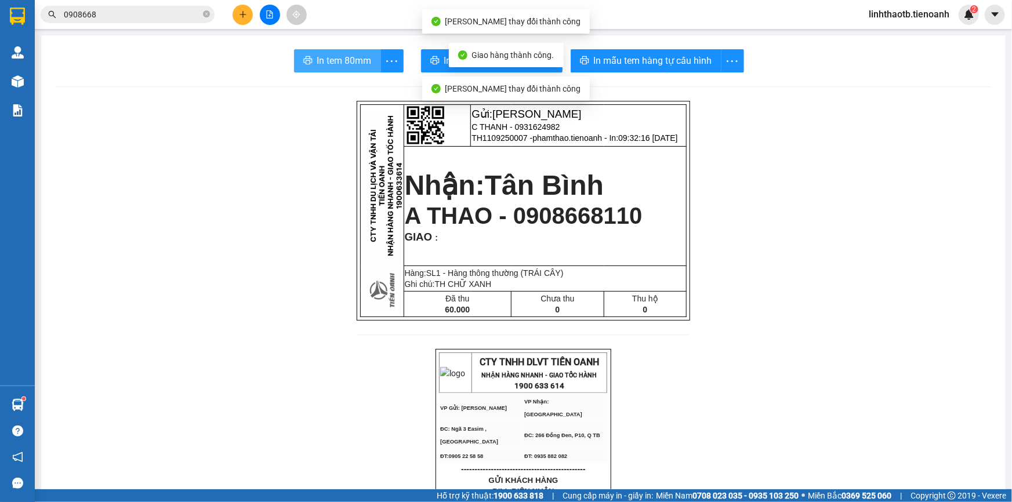
click at [365, 68] on button "In tem 80mm" at bounding box center [337, 60] width 87 height 23
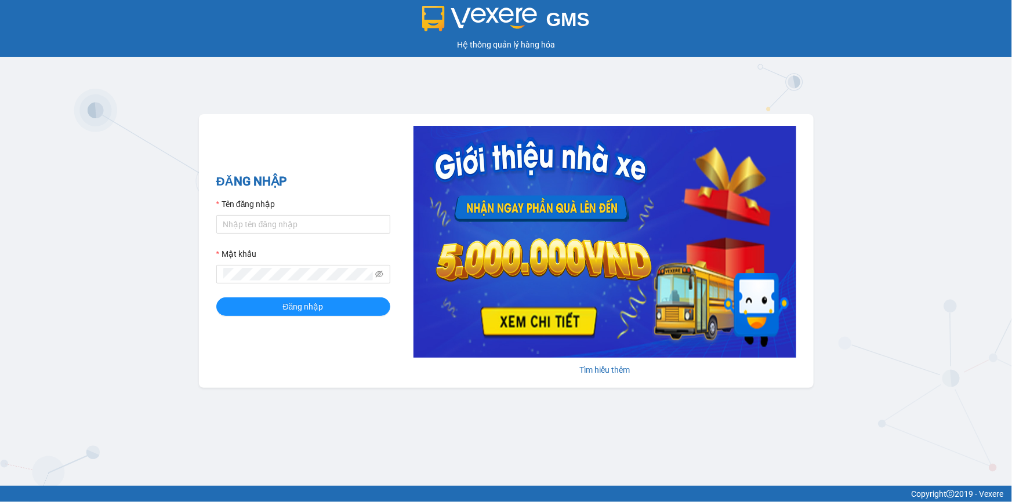
click at [118, 142] on div "GMS Hệ thống quản lý hàng hóa ĐĂNG NHẬP Tên đăng nhập Mật khẩu Đăng nhập Tìm hi…" at bounding box center [506, 243] width 1012 height 486
